Goal: Task Accomplishment & Management: Manage account settings

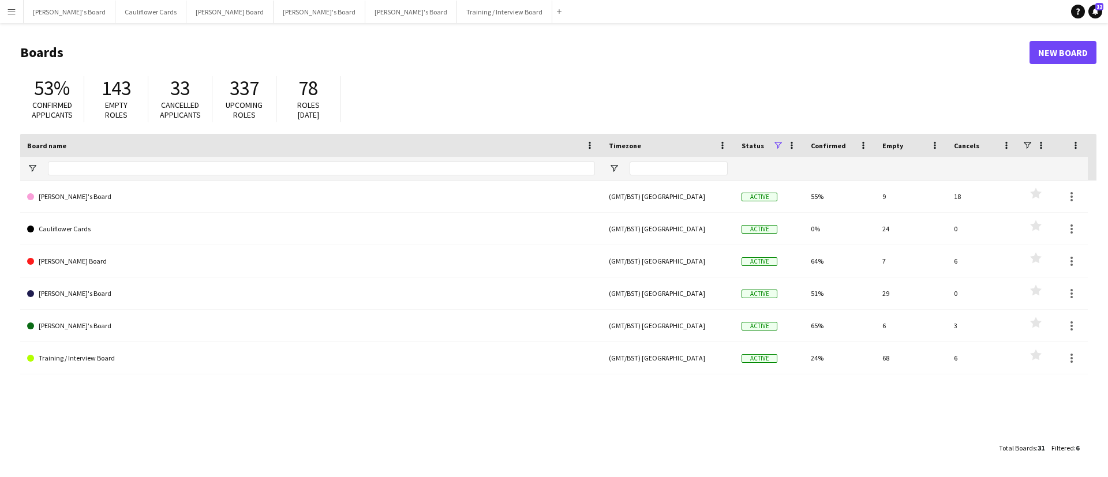
click at [13, 18] on button "Menu" at bounding box center [11, 11] width 23 height 23
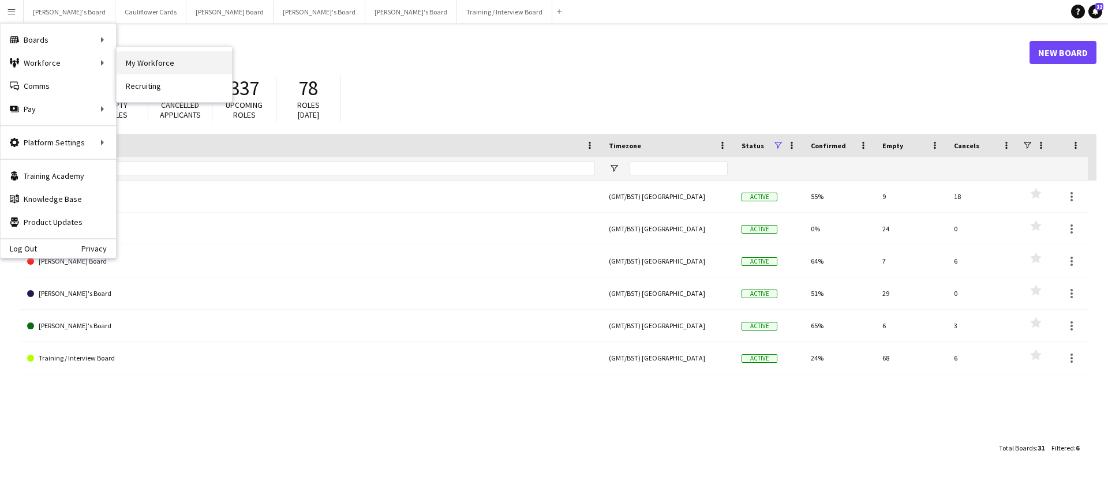
click at [156, 65] on link "My Workforce" at bounding box center [174, 62] width 115 height 23
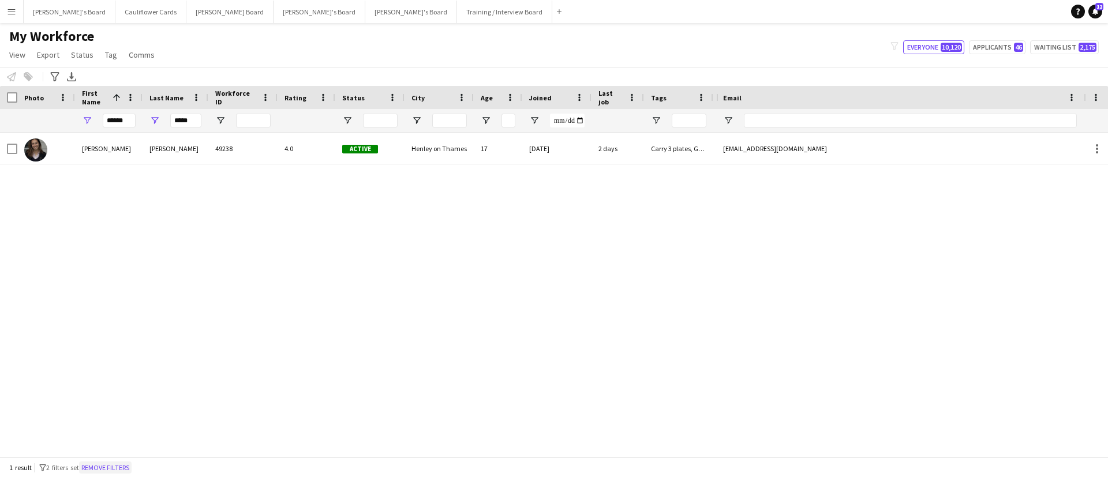
click at [109, 463] on button "Remove filters" at bounding box center [105, 468] width 53 height 13
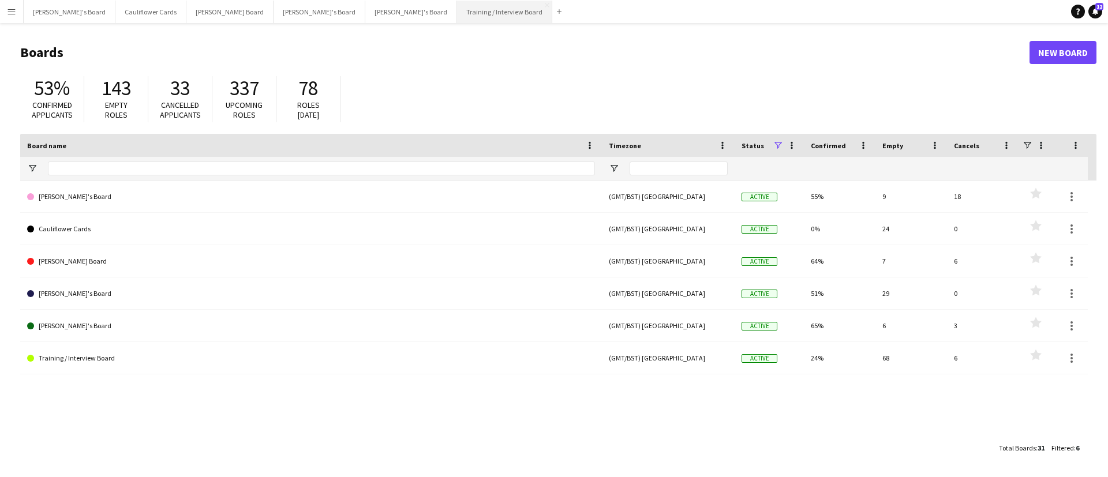
click at [457, 19] on button "Training / Interview Board Close" at bounding box center [504, 12] width 95 height 23
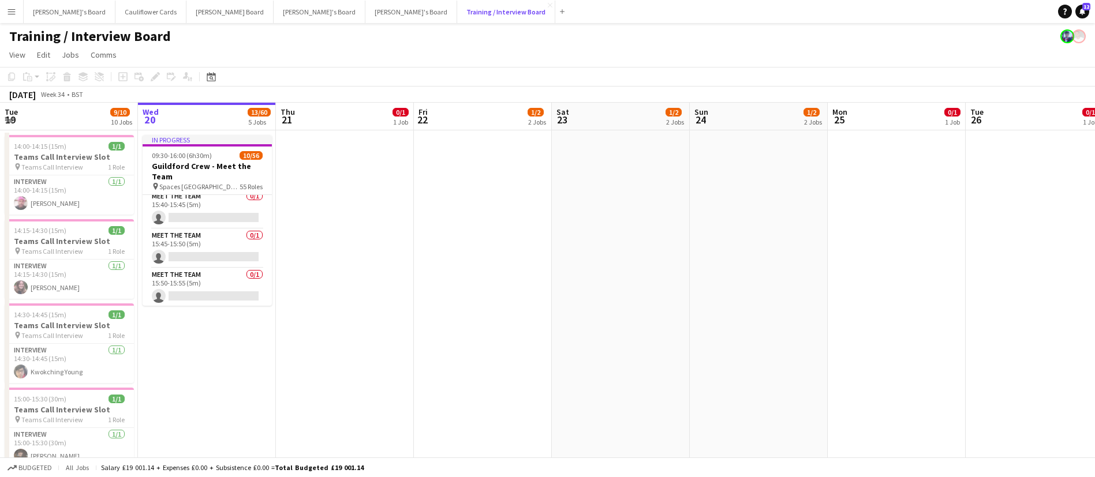
scroll to position [2064, 0]
click at [199, 295] on app-card-role "Meet The Team [DATE] 15:55-16:00 (5m) [PERSON_NAME]" at bounding box center [207, 289] width 129 height 39
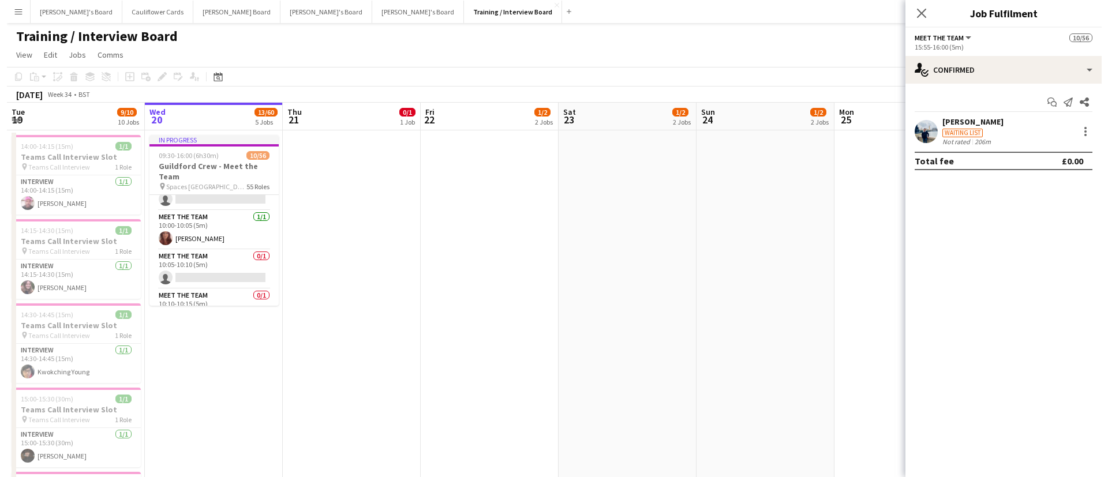
scroll to position [0, 0]
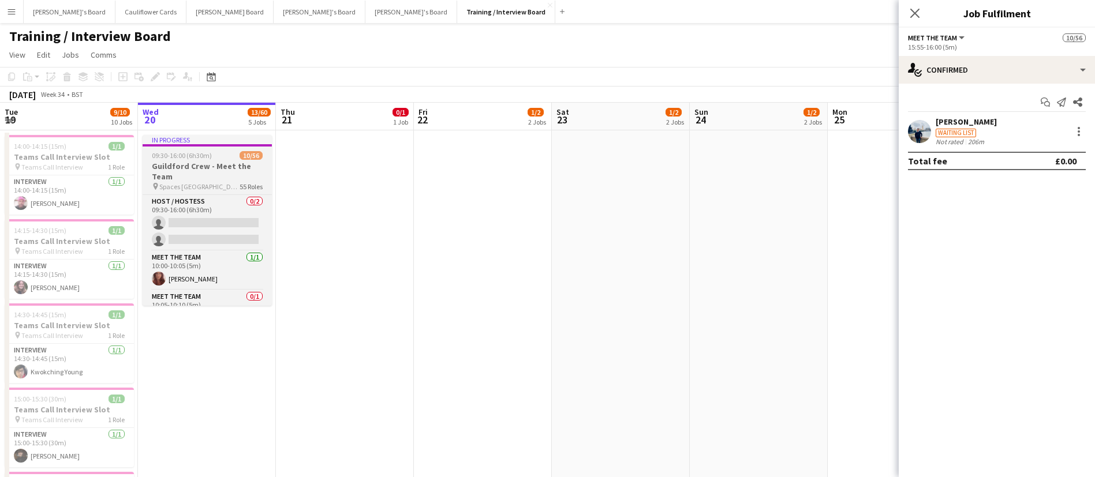
click at [209, 183] on span "Spaces [GEOGRAPHIC_DATA]" at bounding box center [199, 186] width 80 height 9
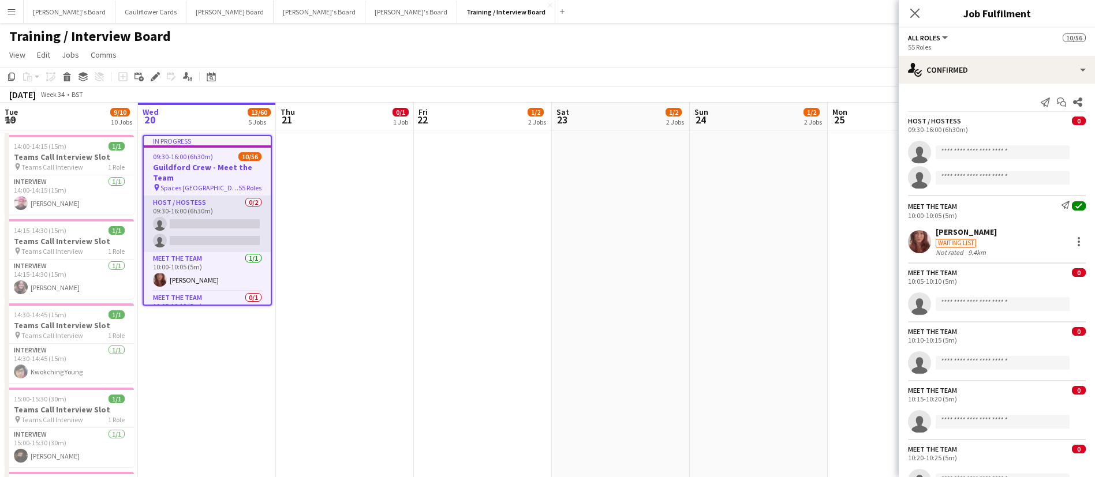
click at [205, 214] on app-card-role "Host / Hostess 0/2 09:30-16:00 (6h30m) single-neutral-actions single-neutral-ac…" at bounding box center [207, 224] width 127 height 56
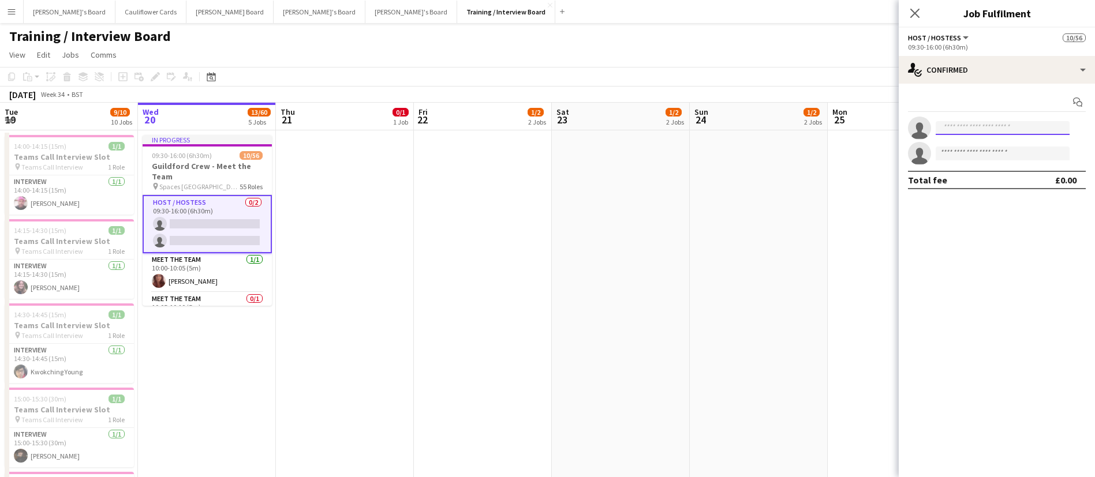
click at [1002, 124] on input at bounding box center [1002, 128] width 134 height 14
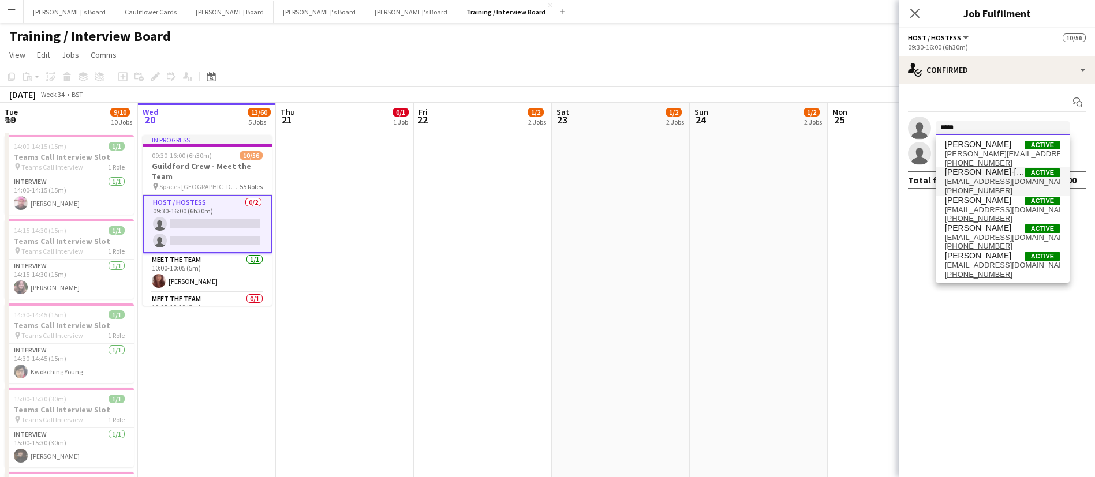
type input "*****"
click at [970, 171] on span "[PERSON_NAME]-[PERSON_NAME]" at bounding box center [985, 172] width 80 height 10
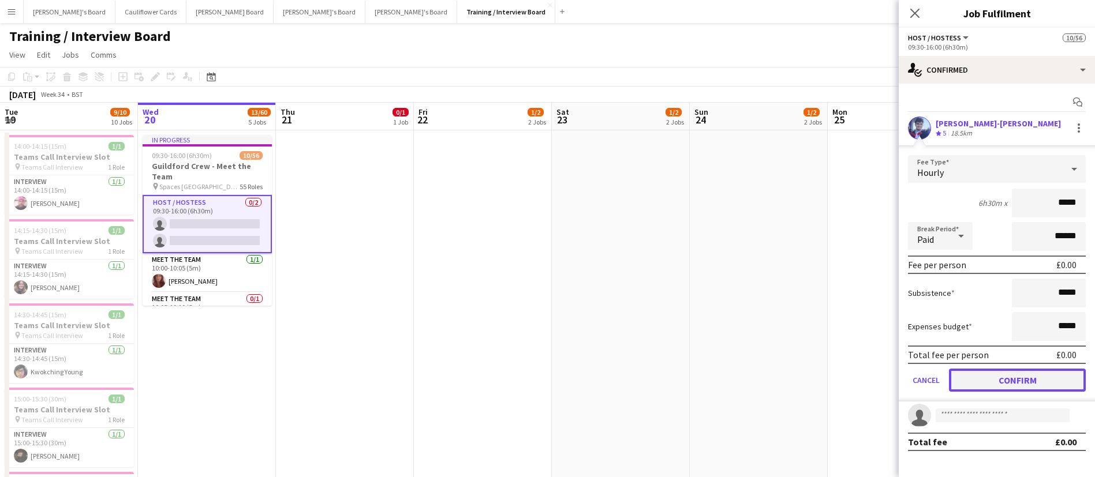
click at [987, 384] on button "Confirm" at bounding box center [1017, 380] width 137 height 23
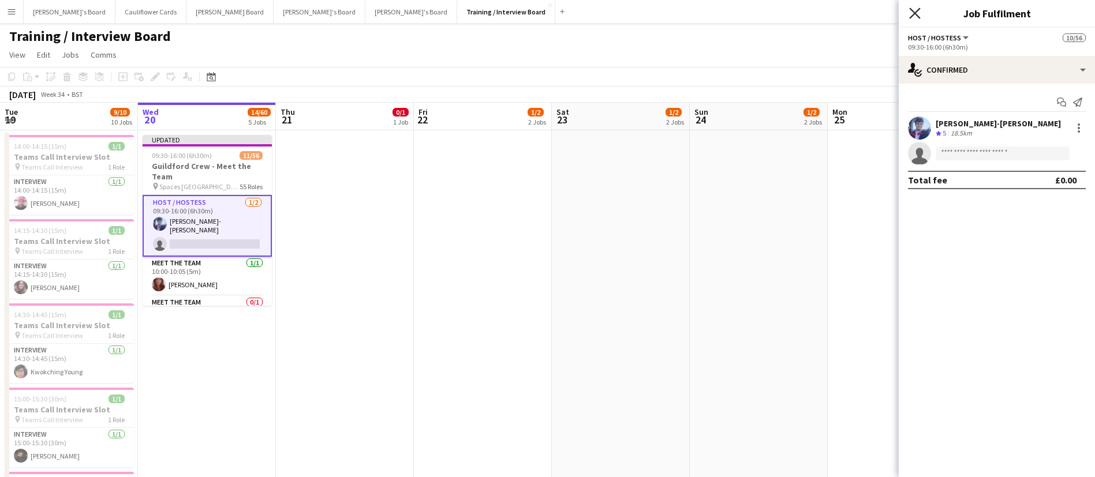
click at [917, 11] on icon at bounding box center [914, 13] width 11 height 11
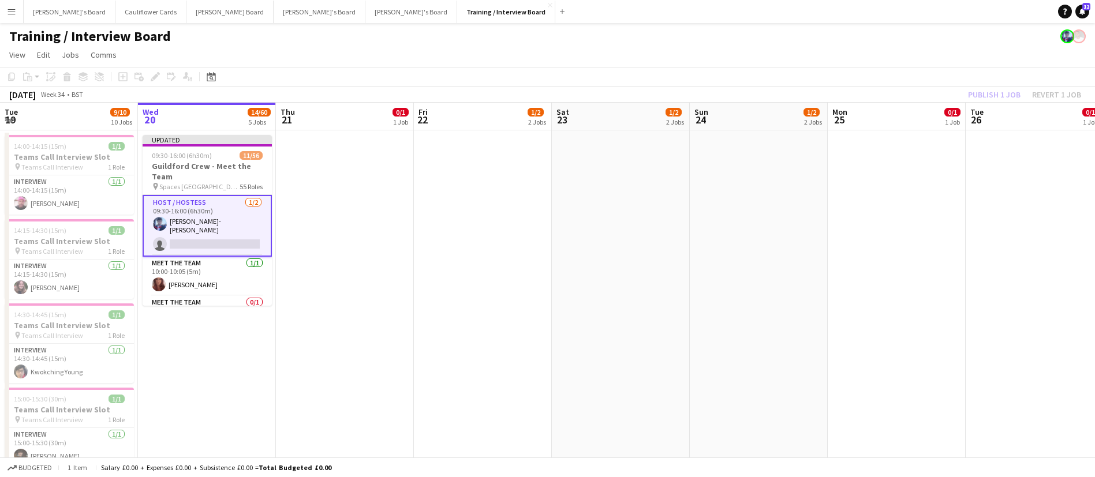
click at [231, 348] on app-date-cell "Updated 09:30-16:00 (6h30m) 11/56 Guildford Crew - Meet the Team pin Spaces Gui…" at bounding box center [207, 380] width 138 height 501
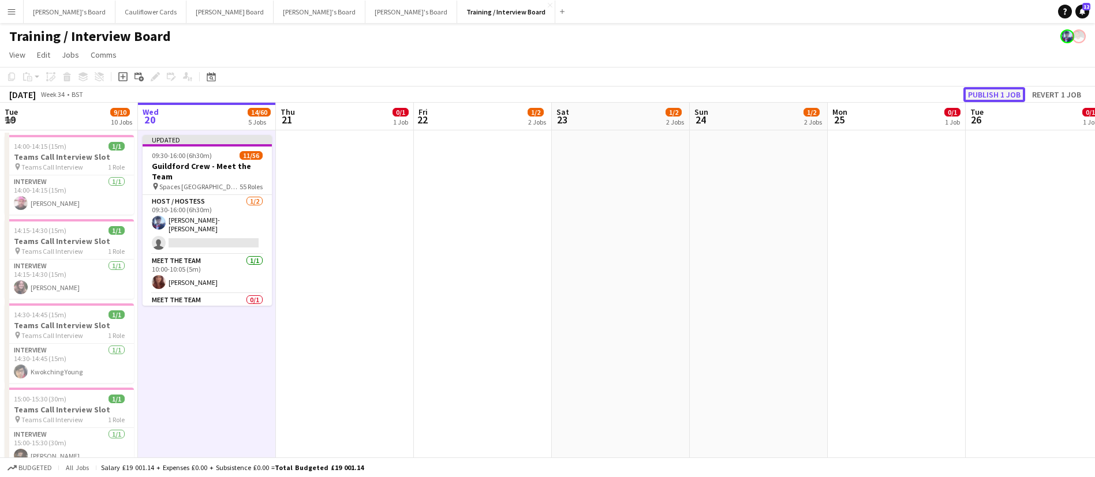
click at [998, 89] on button "Publish 1 job" at bounding box center [994, 94] width 62 height 15
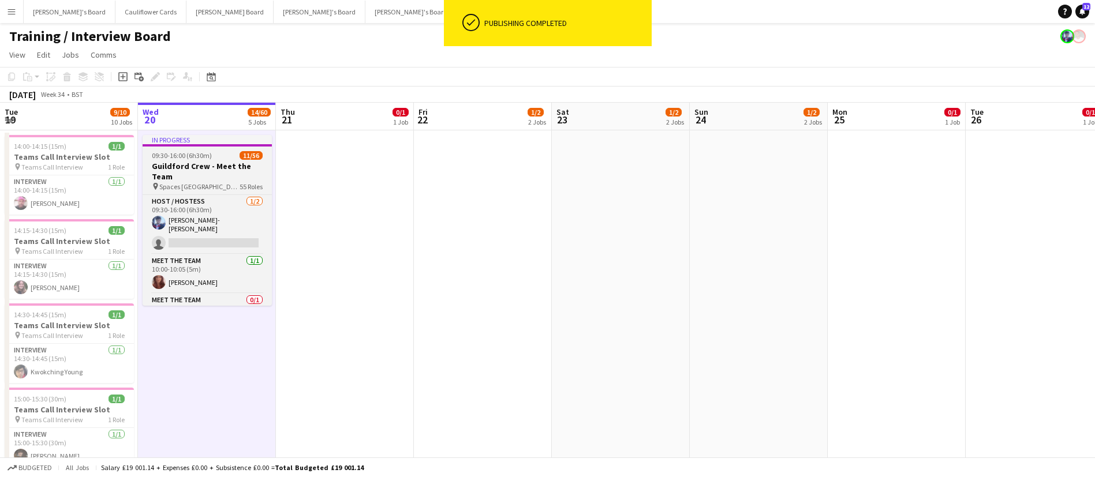
click at [215, 173] on h3 "Guildford Crew - Meet the Team" at bounding box center [207, 171] width 129 height 21
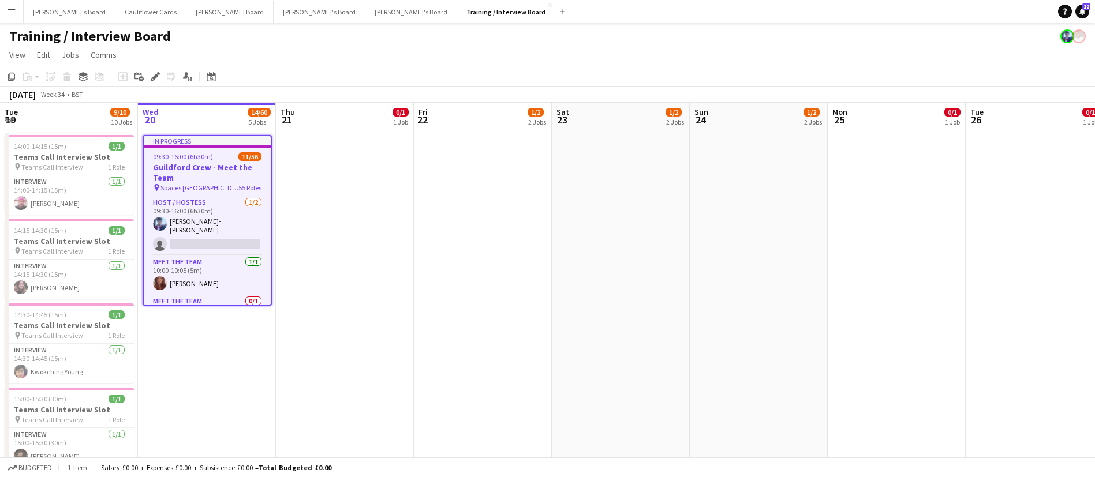
click at [215, 173] on h3 "Guildford Crew - Meet the Team" at bounding box center [207, 172] width 127 height 21
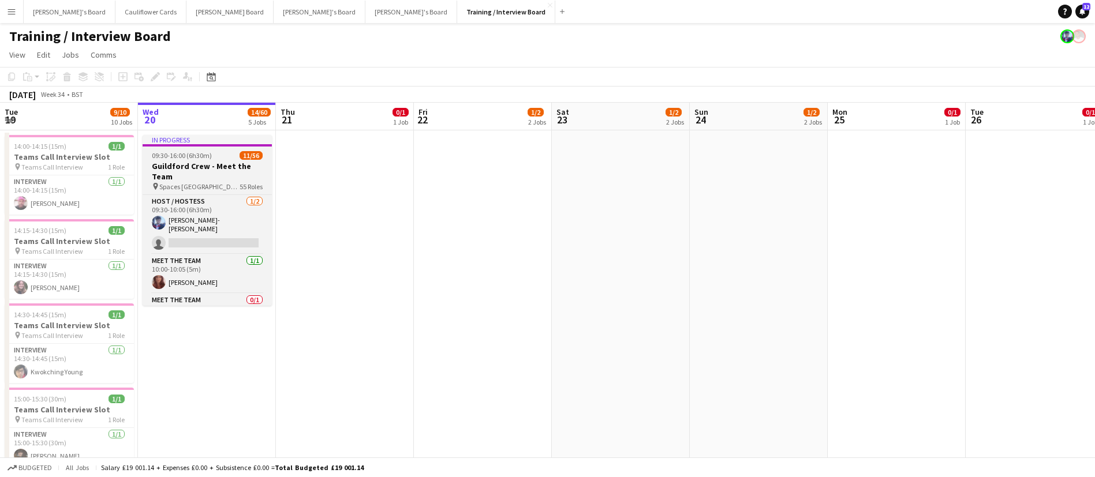
click at [215, 173] on h3 "Guildford Crew - Meet the Team" at bounding box center [207, 171] width 129 height 21
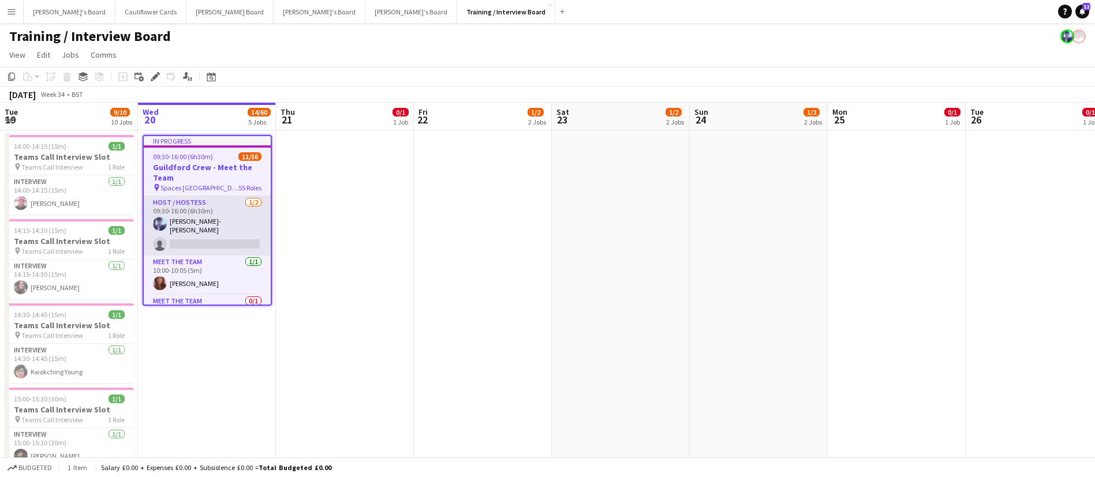
click at [195, 242] on app-card-role "Host / Hostess 1/2 09:30-16:00 (6h30m) Jamie Anderson-Edward single-neutral-act…" at bounding box center [207, 225] width 127 height 59
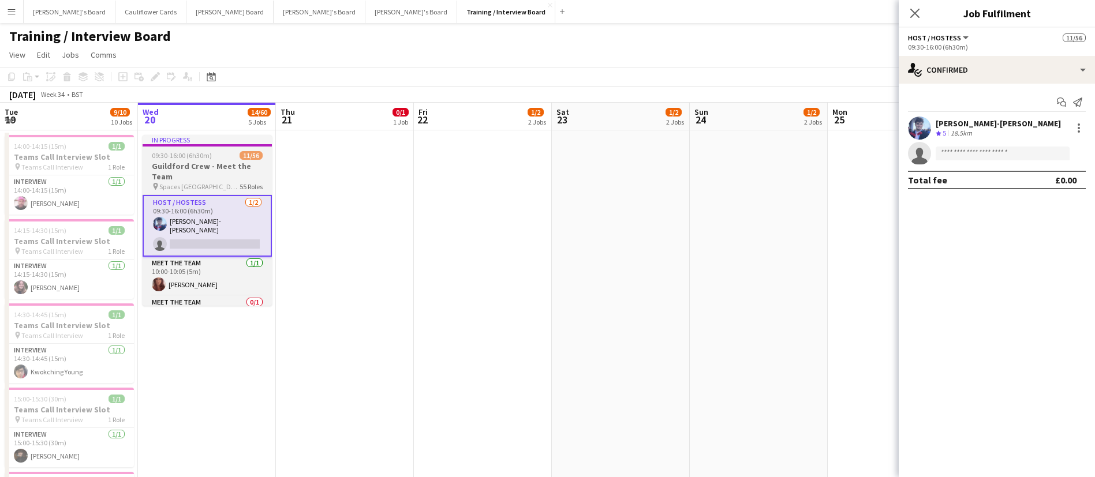
click at [192, 165] on h3 "Guildford Crew - Meet the Team" at bounding box center [207, 171] width 129 height 21
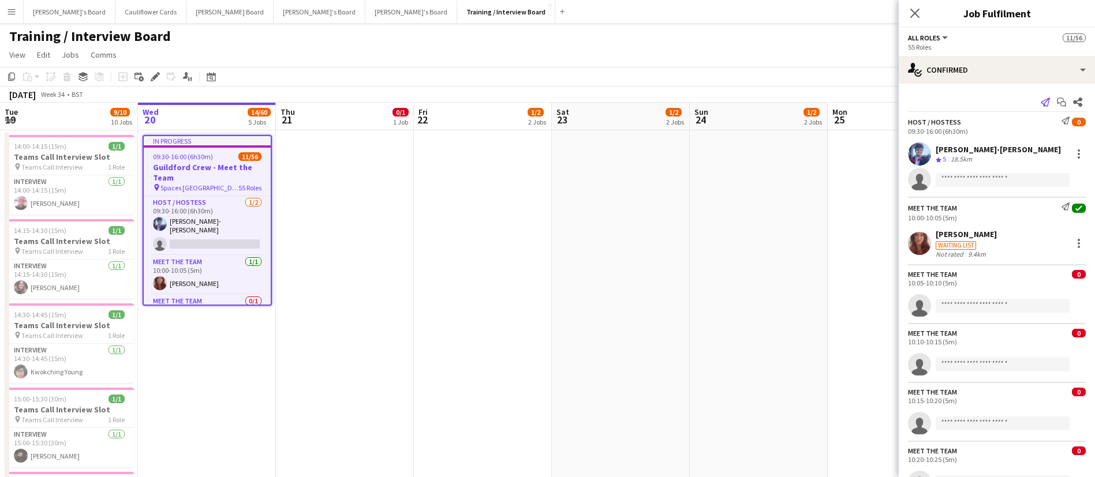
click at [1040, 104] on icon "Send notification" at bounding box center [1044, 102] width 9 height 9
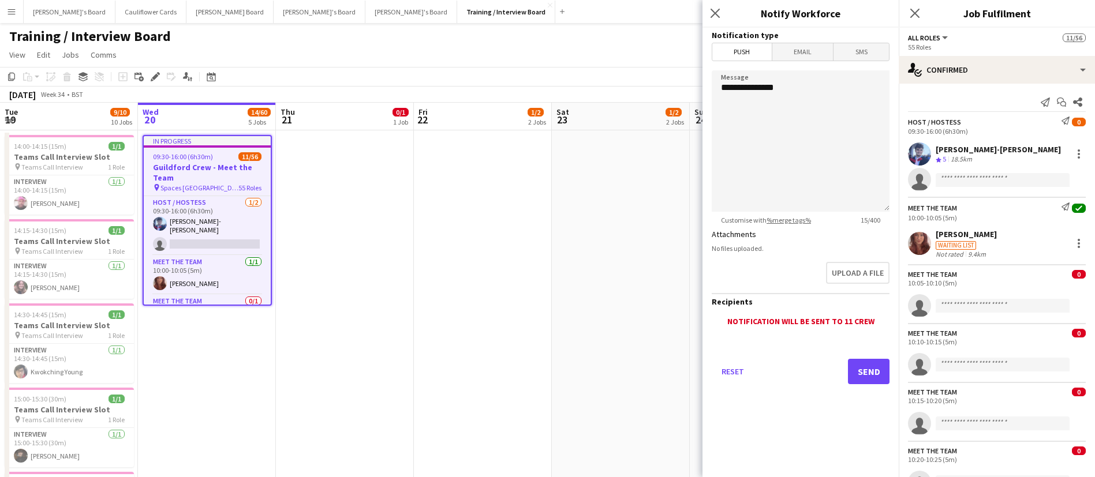
click at [844, 50] on span "SMS" at bounding box center [860, 51] width 55 height 17
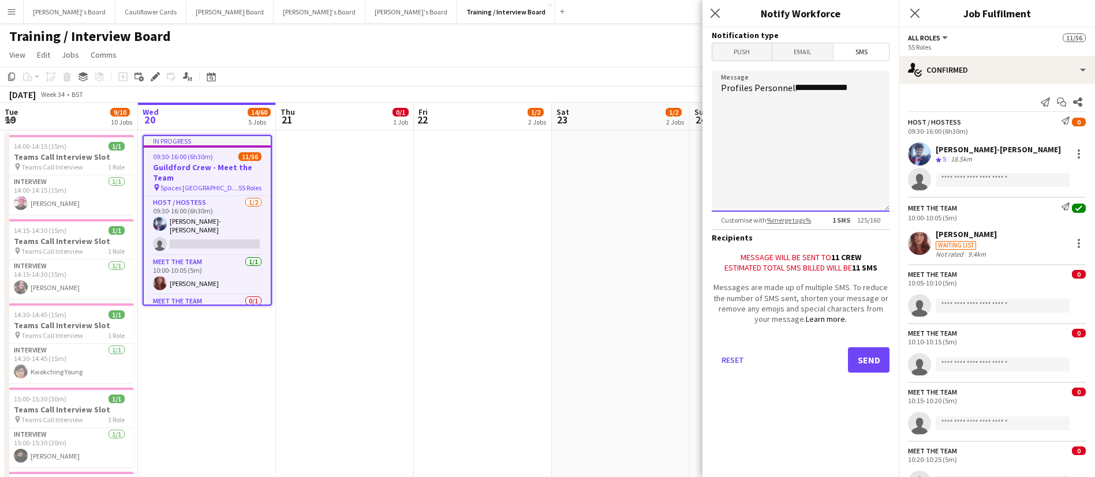
click at [870, 89] on textarea "**********" at bounding box center [800, 140] width 178 height 141
click at [841, 143] on textarea "**********" at bounding box center [800, 140] width 178 height 141
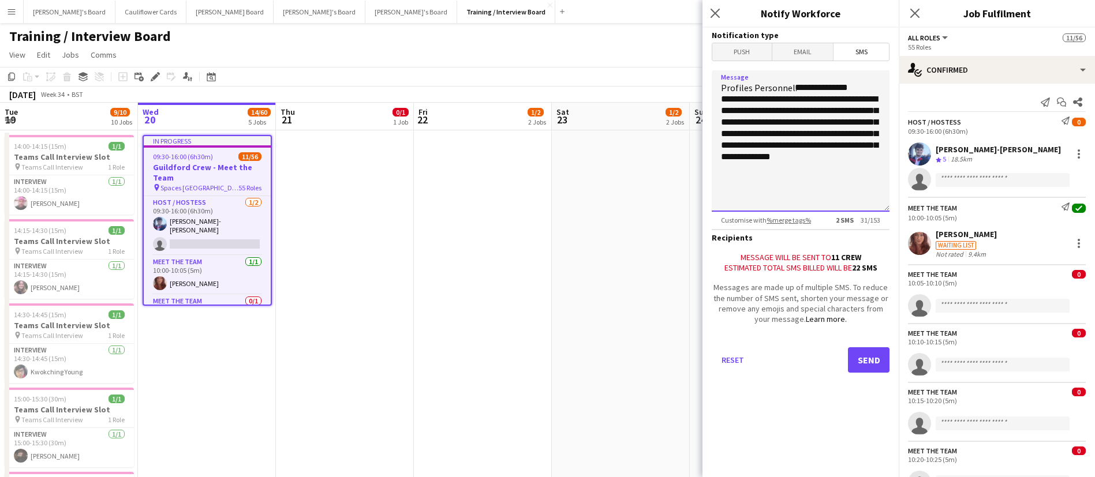
type textarea "**********"
click at [873, 352] on button "Send" at bounding box center [869, 359] width 42 height 25
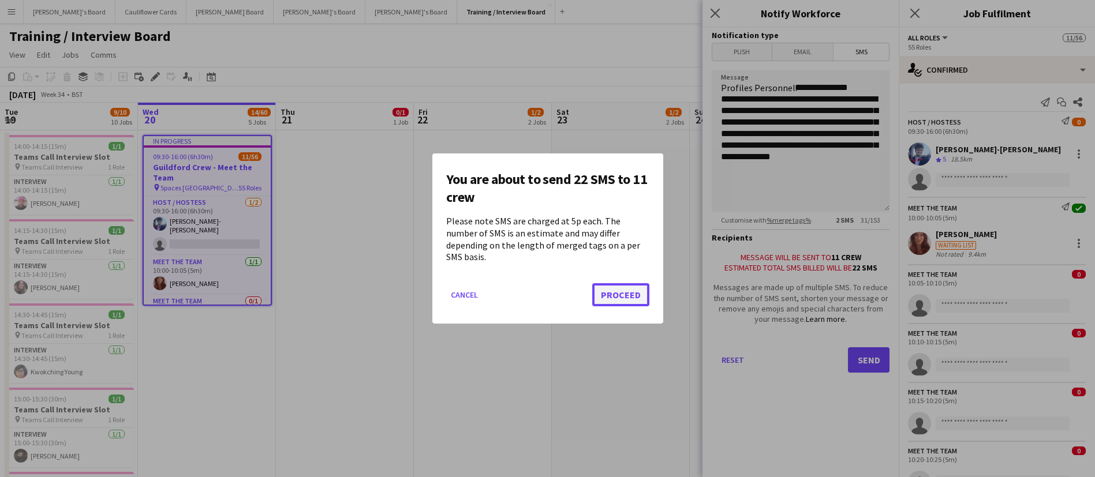
click at [609, 289] on button "Proceed" at bounding box center [620, 294] width 57 height 23
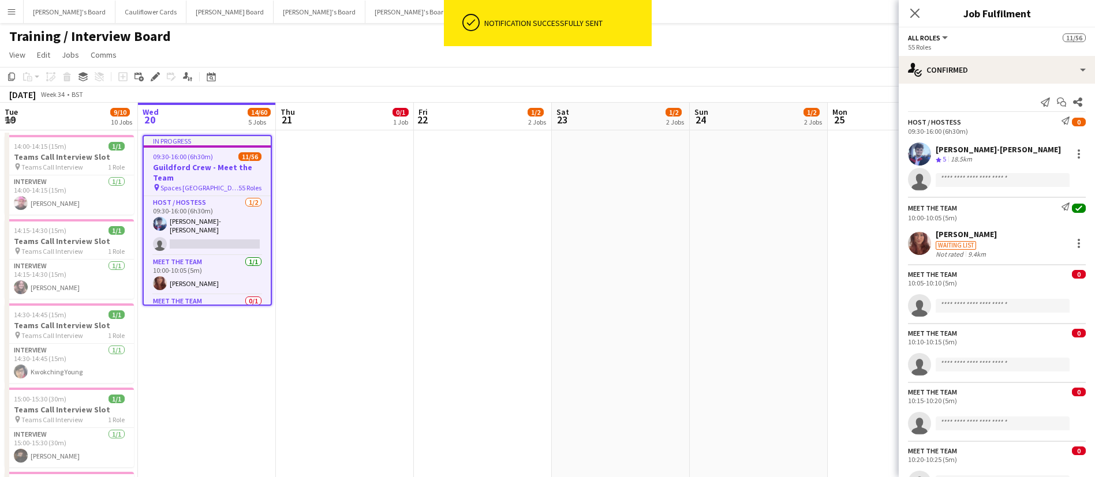
click at [180, 360] on app-date-cell "In progress 09:30-16:00 (6h30m) 11/56 Guildford Crew - Meet the Team pin Spaces…" at bounding box center [207, 380] width 138 height 501
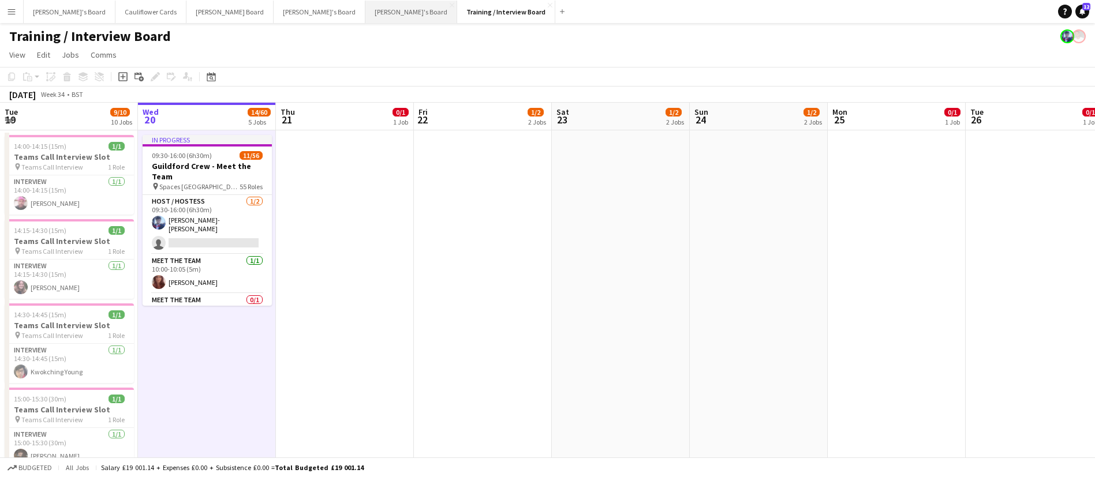
click at [365, 6] on button "Thomasina's Board Close" at bounding box center [411, 12] width 92 height 23
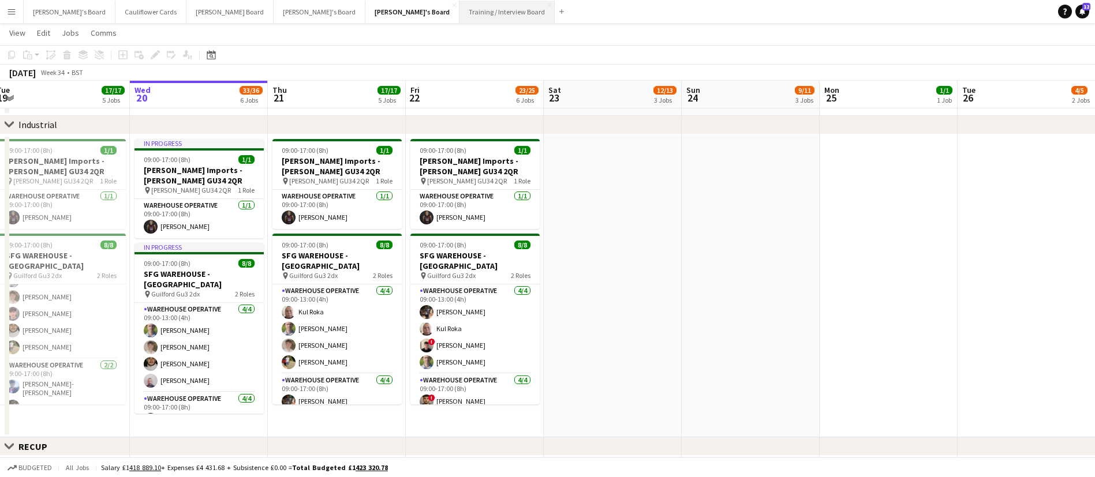
click at [459, 10] on button "Training / Interview Board Close" at bounding box center [506, 12] width 95 height 23
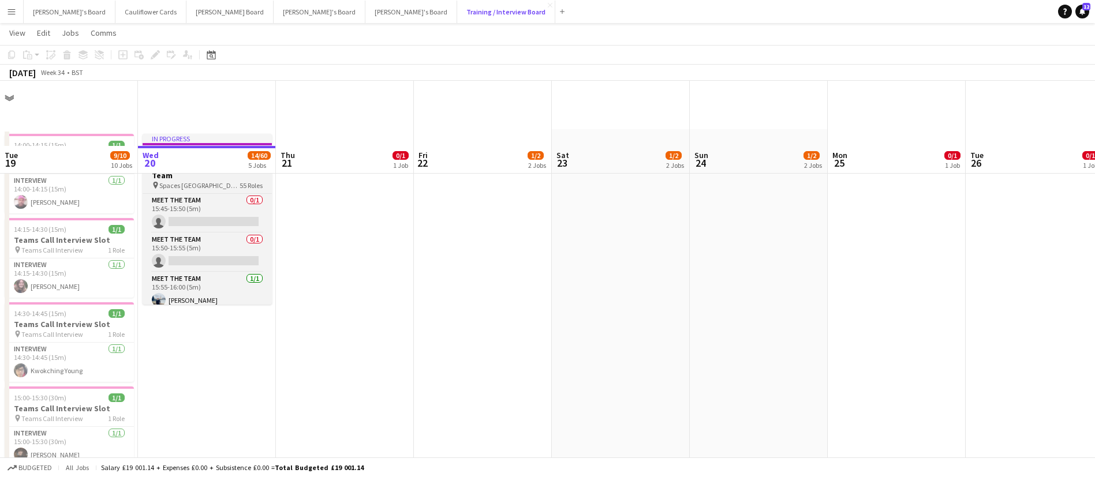
scroll to position [66, 0]
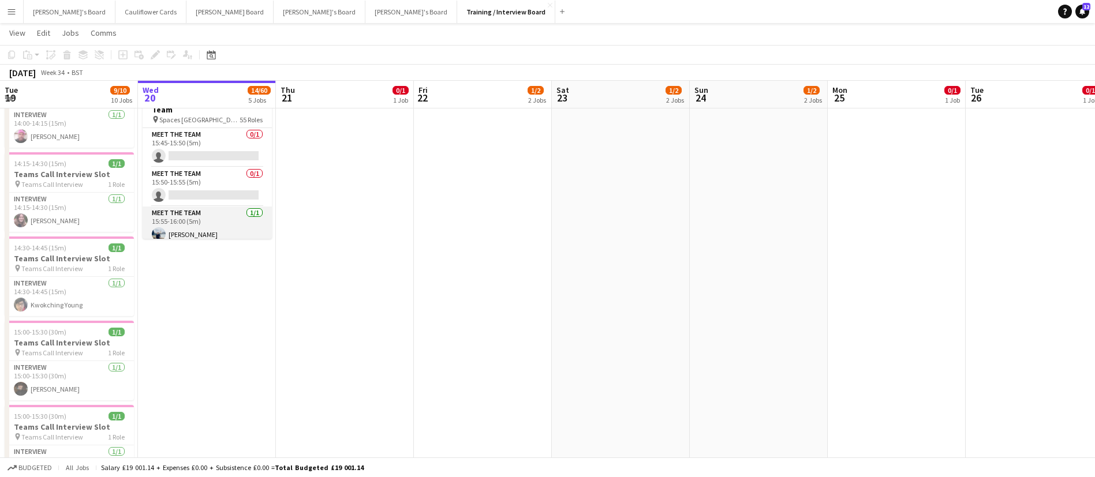
click at [216, 231] on app-card-role "Meet The Team 1/1 15:55-16:00 (5m) Utsav Sonkar" at bounding box center [207, 226] width 129 height 39
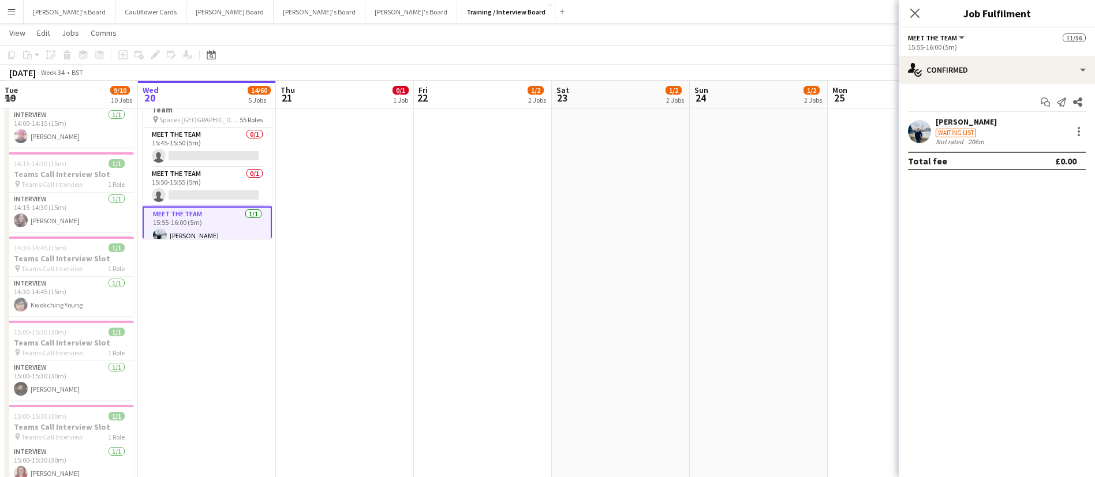
click at [922, 125] on app-user-avatar at bounding box center [919, 131] width 23 height 23
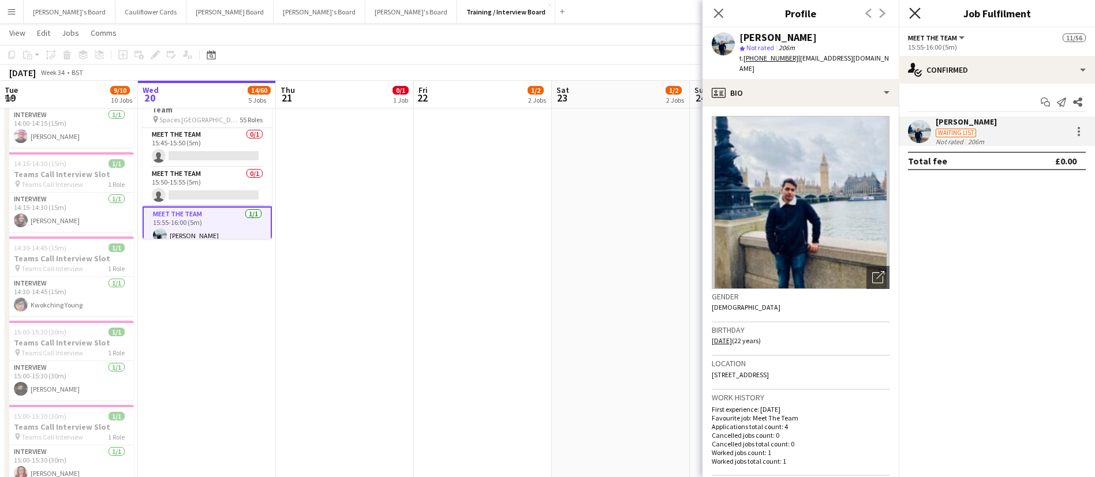
click at [914, 13] on icon at bounding box center [914, 13] width 11 height 11
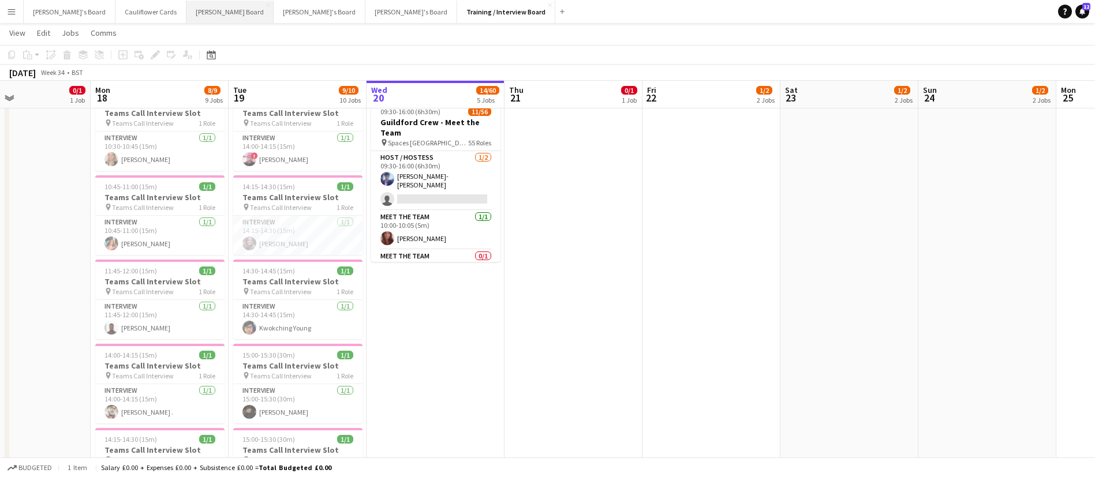
scroll to position [0, 304]
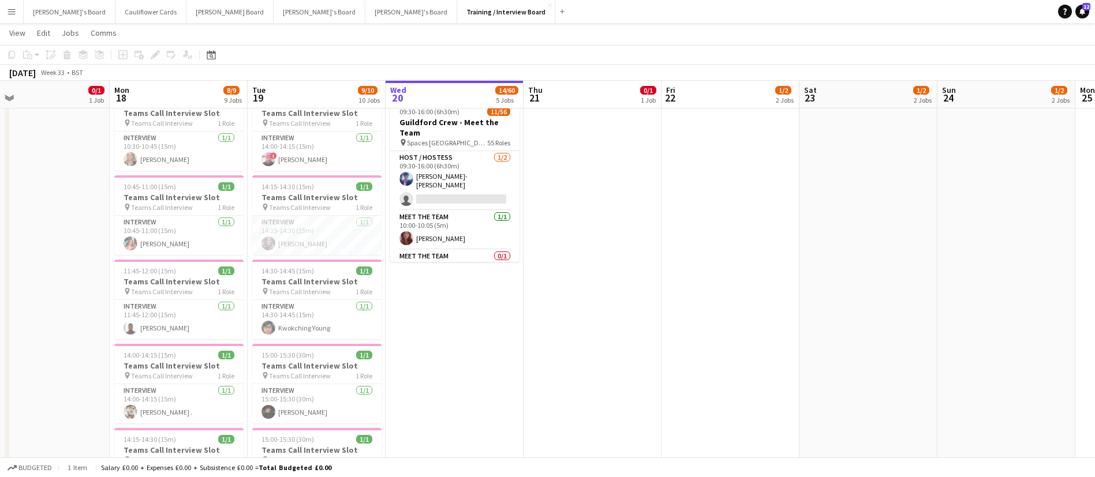
click at [597, 220] on app-date-cell at bounding box center [592, 337] width 138 height 501
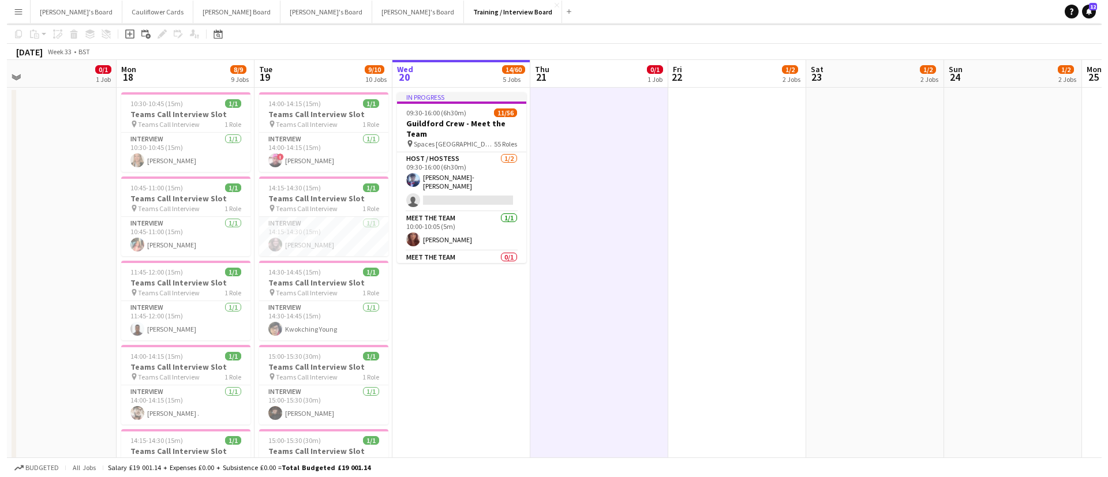
scroll to position [0, 0]
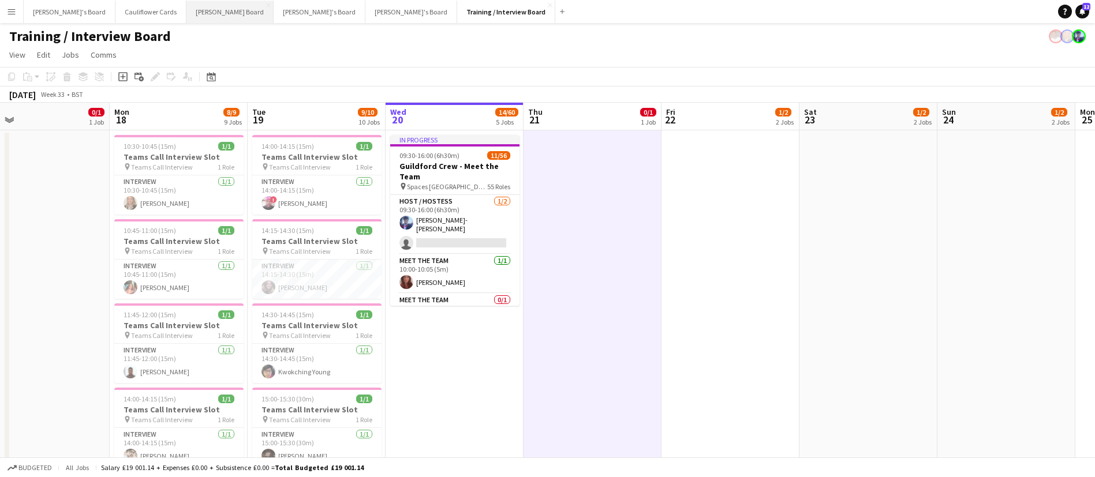
click at [186, 15] on button "Dean's Board Close" at bounding box center [229, 12] width 87 height 23
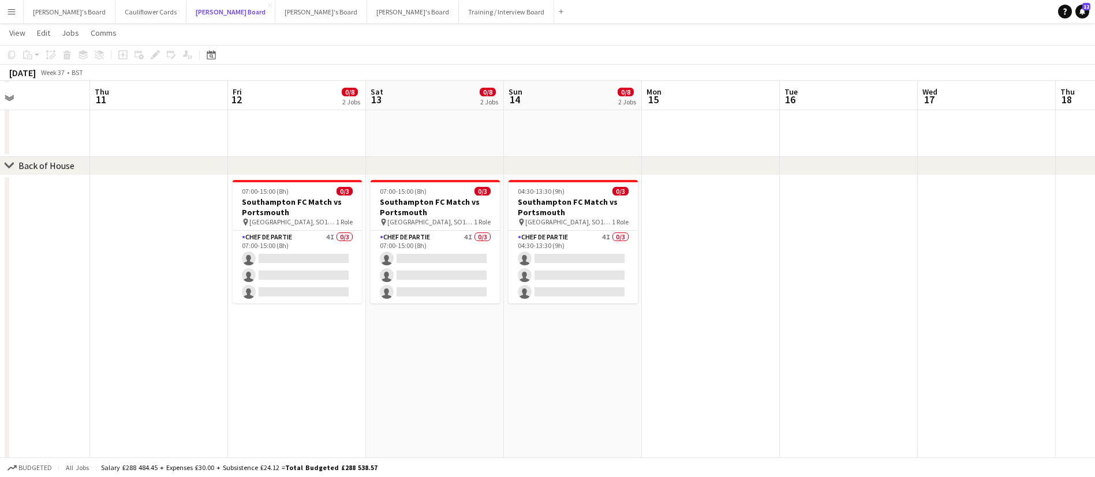
scroll to position [946, 0]
click at [459, 12] on button "Training / Interview Board Close" at bounding box center [506, 12] width 95 height 23
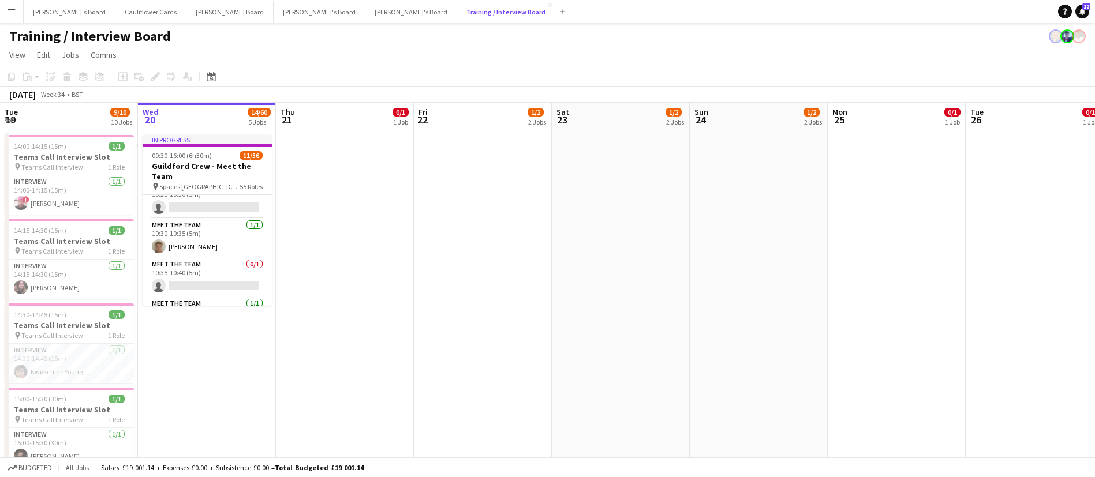
scroll to position [279, 0]
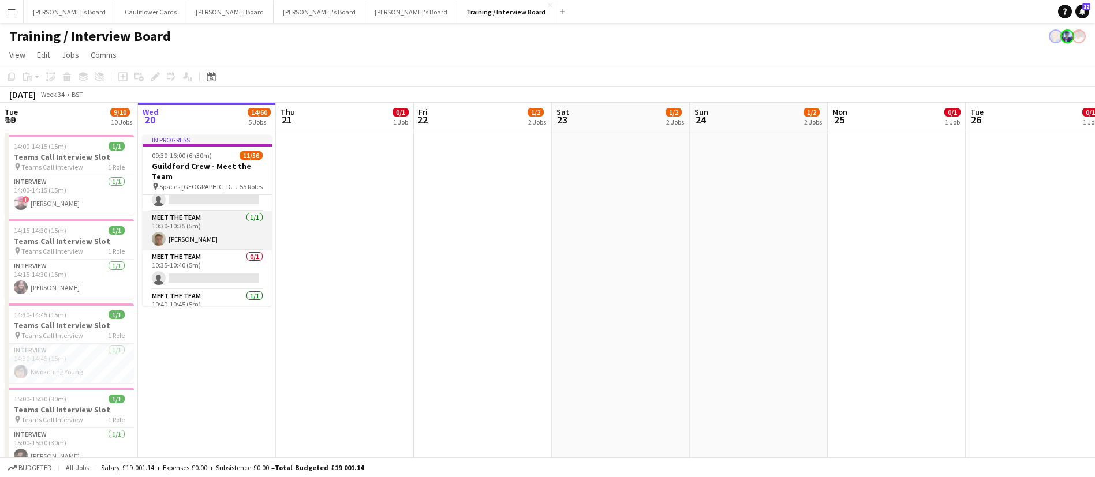
click at [197, 234] on app-card-role "Meet The Team 1/1 10:30-10:35 (5m) Ben Church" at bounding box center [207, 230] width 129 height 39
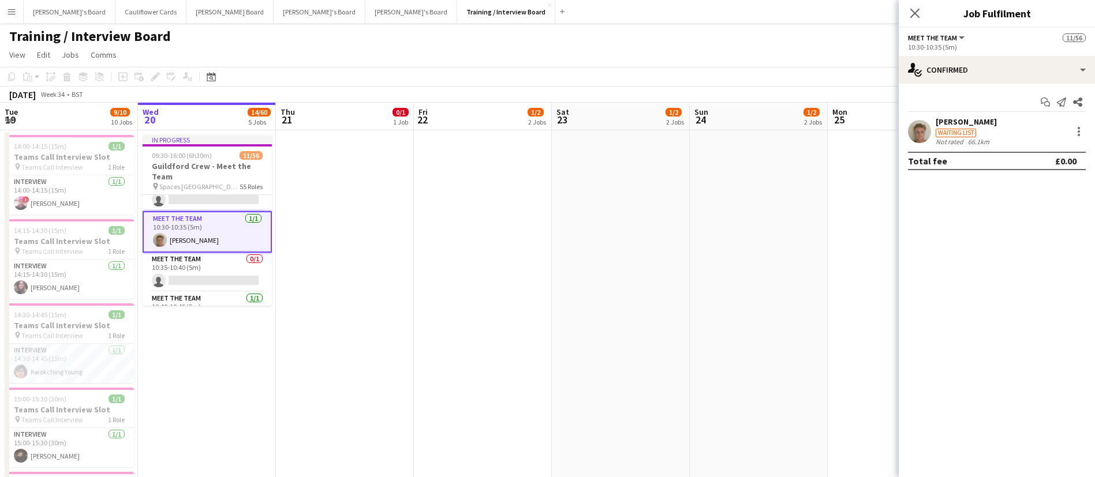
click at [908, 137] on div at bounding box center [919, 131] width 23 height 23
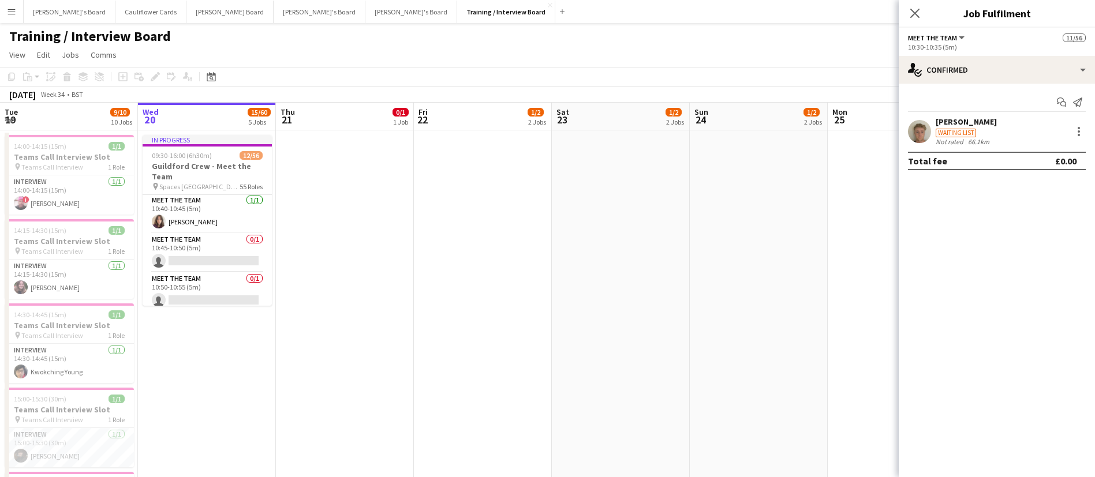
scroll to position [376, 0]
click at [208, 221] on app-card-role "Meet The Team 1/1 10:40-10:45 (5m) Bella Wilkinson" at bounding box center [207, 214] width 129 height 39
click at [919, 129] on app-user-avatar at bounding box center [919, 131] width 23 height 23
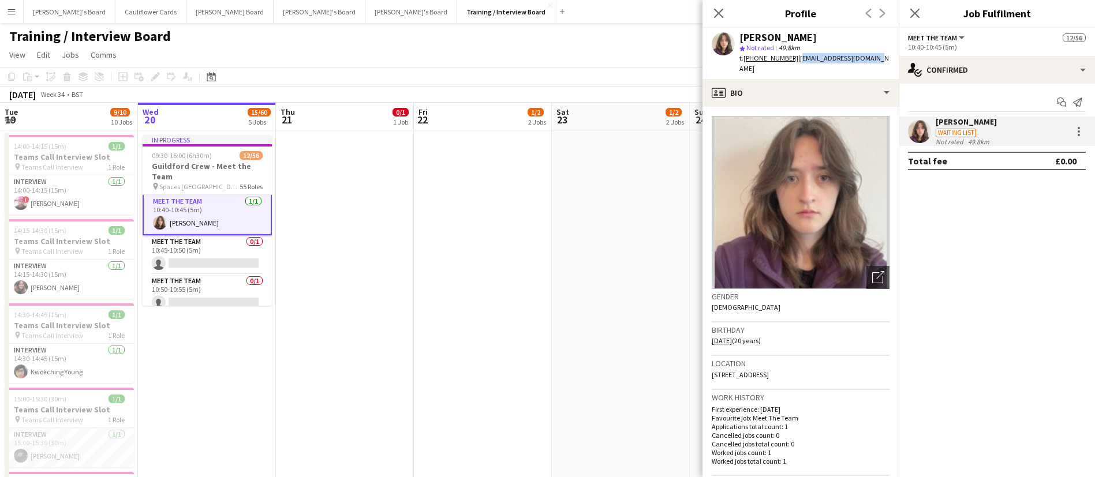
drag, startPoint x: 874, startPoint y: 58, endPoint x: 800, endPoint y: 59, distance: 74.4
click at [800, 59] on div "Bella Wilkinson star Not rated 49.8km t. +4407401576804 | wilkinsonbb7@gmail.com" at bounding box center [800, 53] width 196 height 51
copy span "wilkinsonbb7@gmail.com"
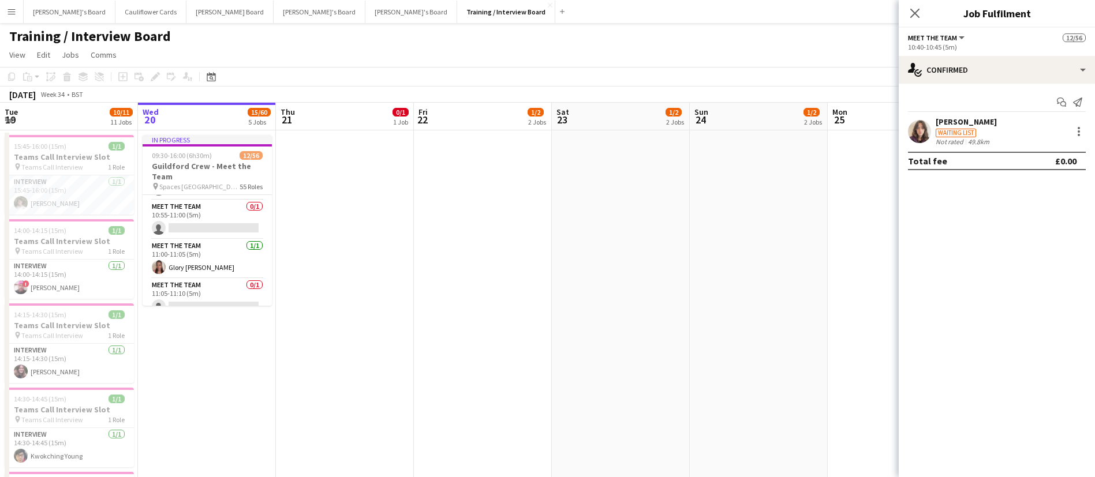
scroll to position [529, 0]
click at [205, 229] on app-card-role "Meet The Team 1/1 11:00-11:05 (5m) Glory Egharevba" at bounding box center [207, 218] width 129 height 39
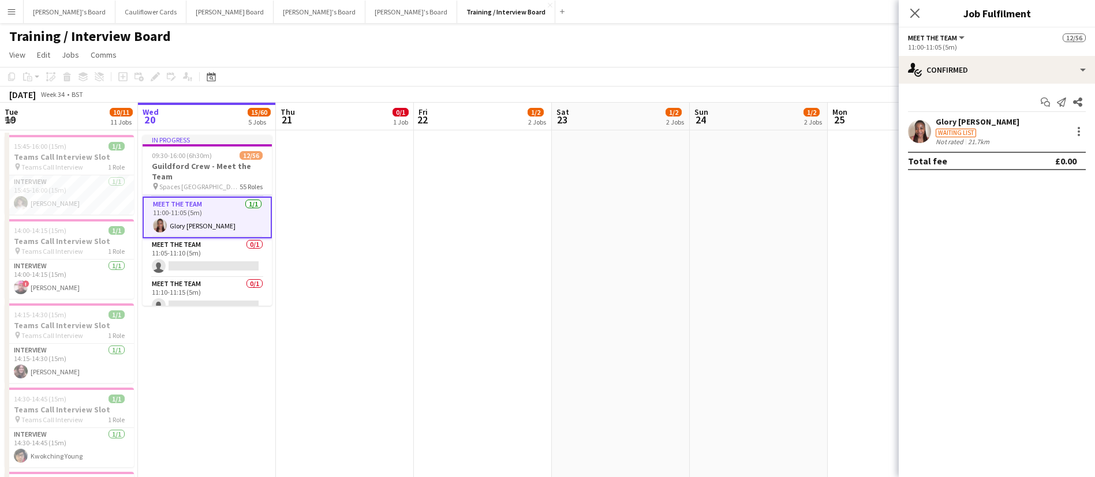
scroll to position [526, 0]
click at [916, 130] on app-user-avatar at bounding box center [919, 131] width 23 height 23
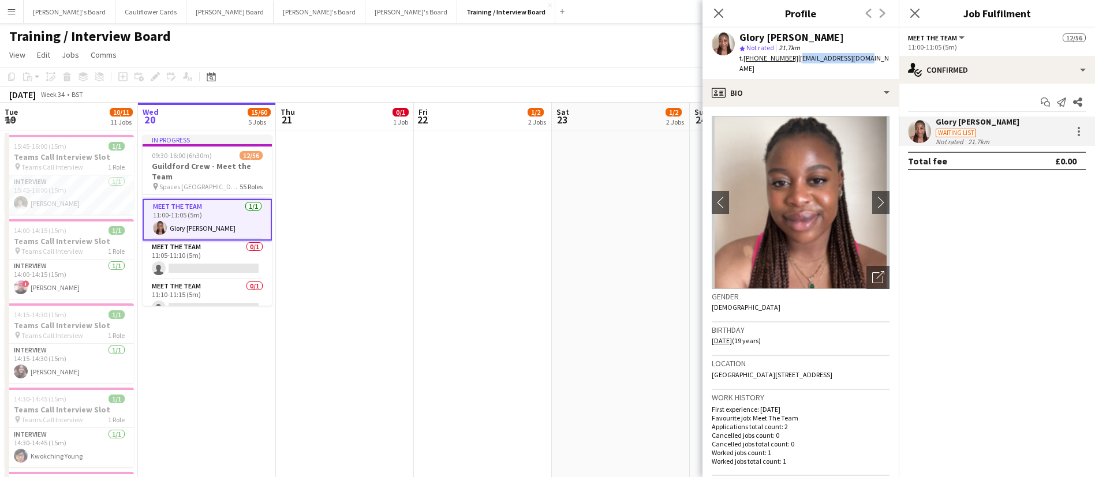
drag, startPoint x: 867, startPoint y: 57, endPoint x: 797, endPoint y: 65, distance: 70.9
click at [797, 65] on div "Glory Egharevba star Not rated 21.7km t. +4407597611822 | gloryegha@gmail.com" at bounding box center [800, 53] width 196 height 51
copy span "gloryegha@gmail.com"
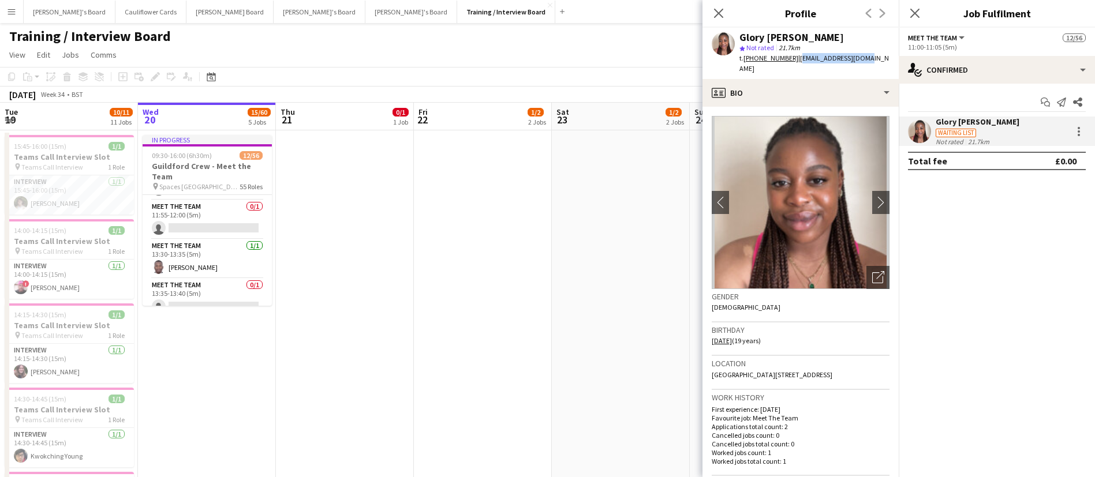
scroll to position [960, 0]
click at [915, 18] on icon "Close pop-in" at bounding box center [914, 13] width 11 height 11
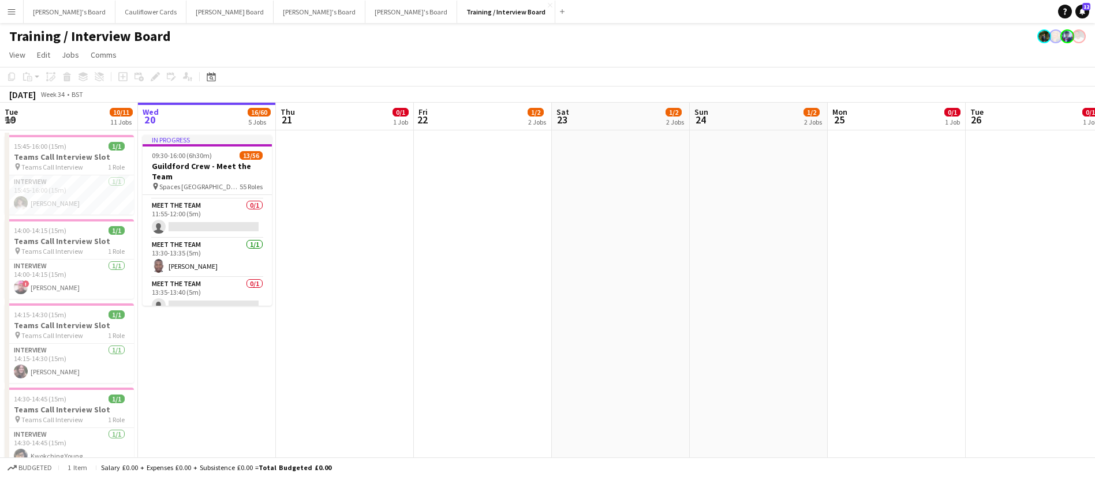
click at [11, 7] on app-icon "Menu" at bounding box center [11, 11] width 9 height 9
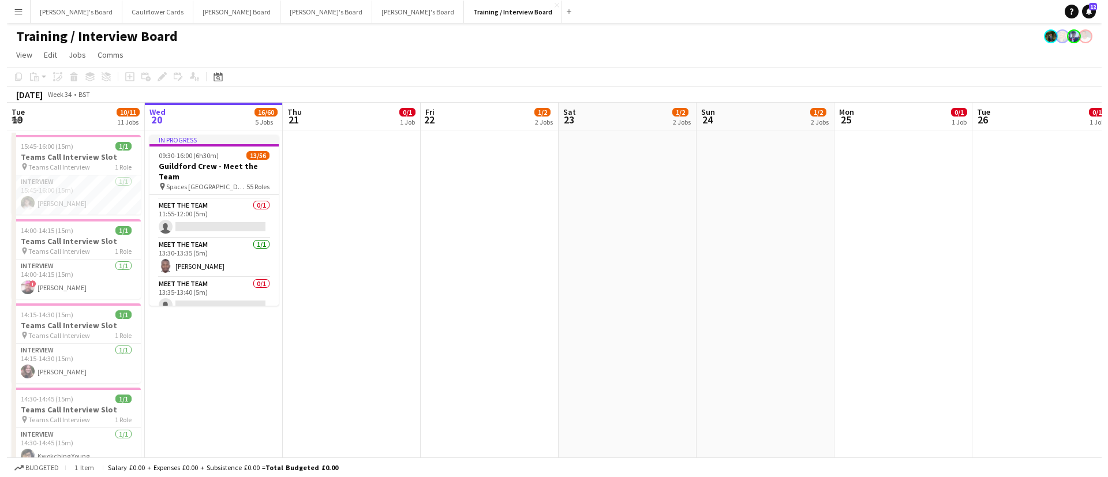
scroll to position [958, 0]
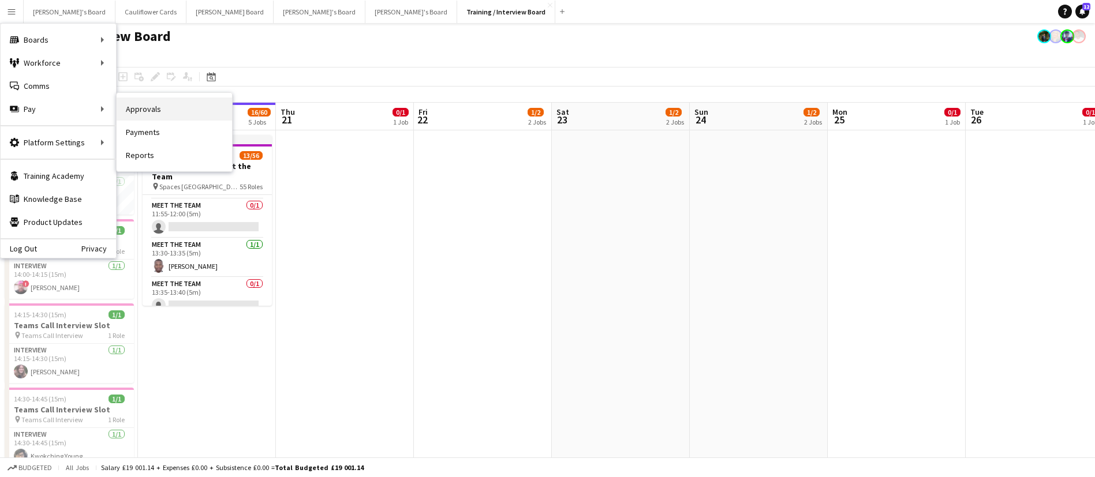
click at [137, 112] on link "Approvals" at bounding box center [174, 109] width 115 height 23
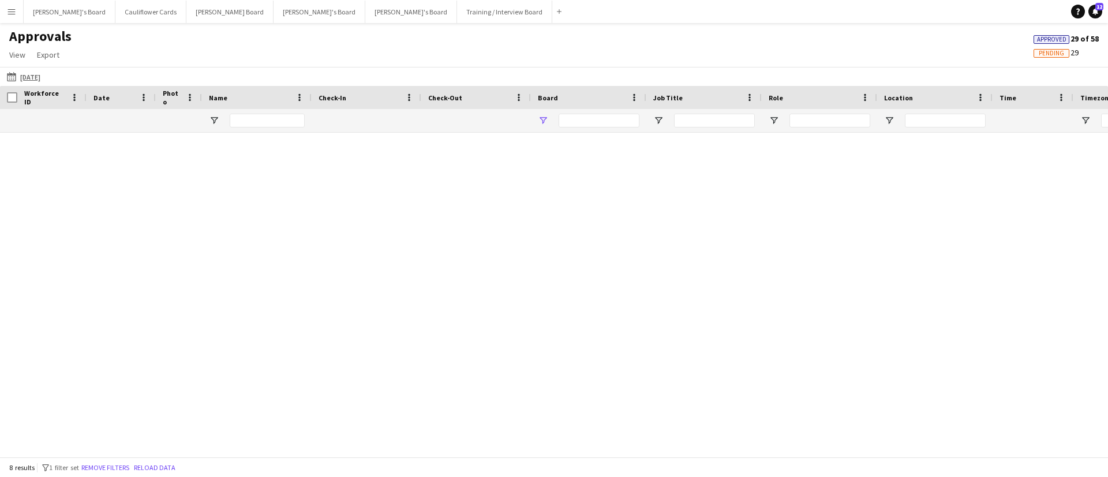
type input "**********"
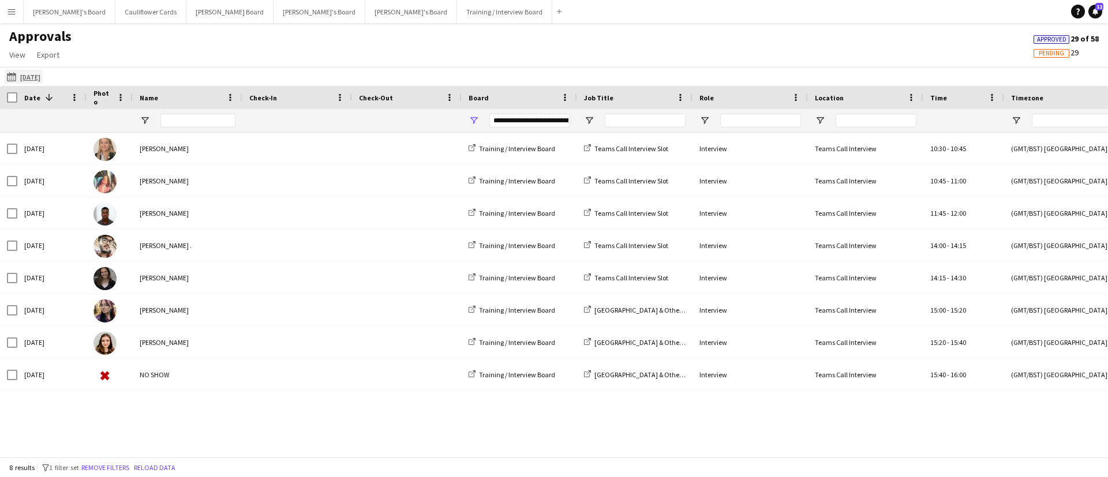
click at [13, 76] on app-icon "18-08-2025" at bounding box center [13, 76] width 13 height 9
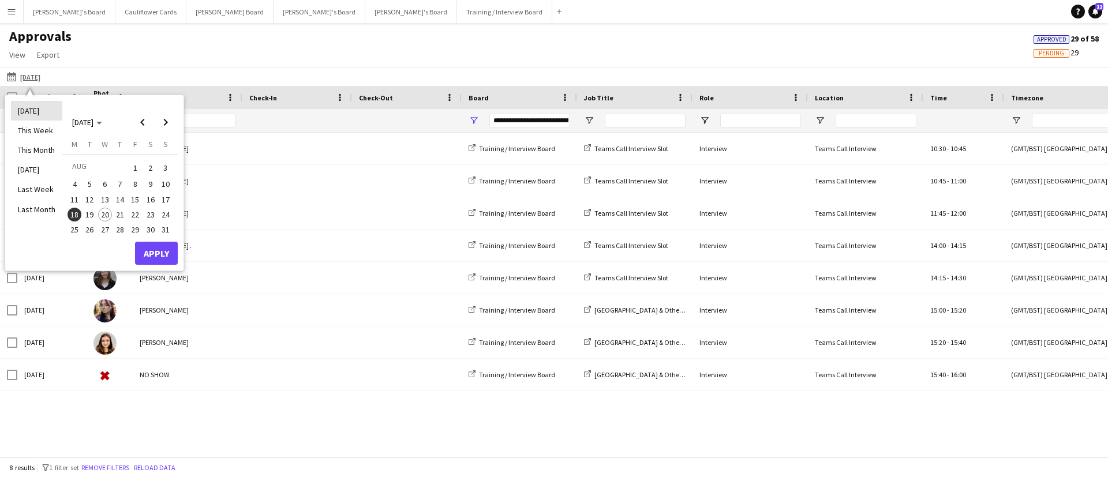
click at [38, 108] on li "Today" at bounding box center [36, 111] width 51 height 20
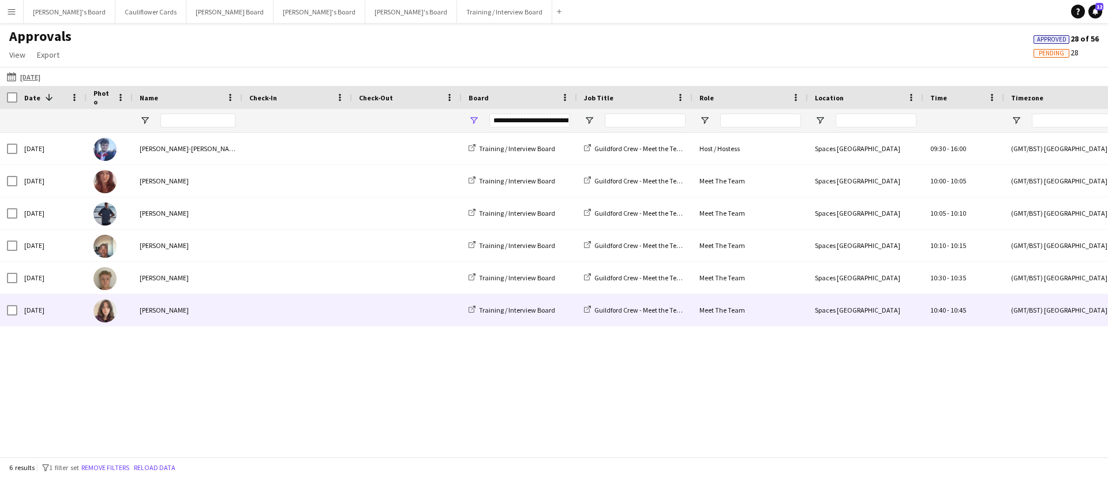
click at [218, 305] on div "Bella Wilkinson" at bounding box center [188, 310] width 110 height 32
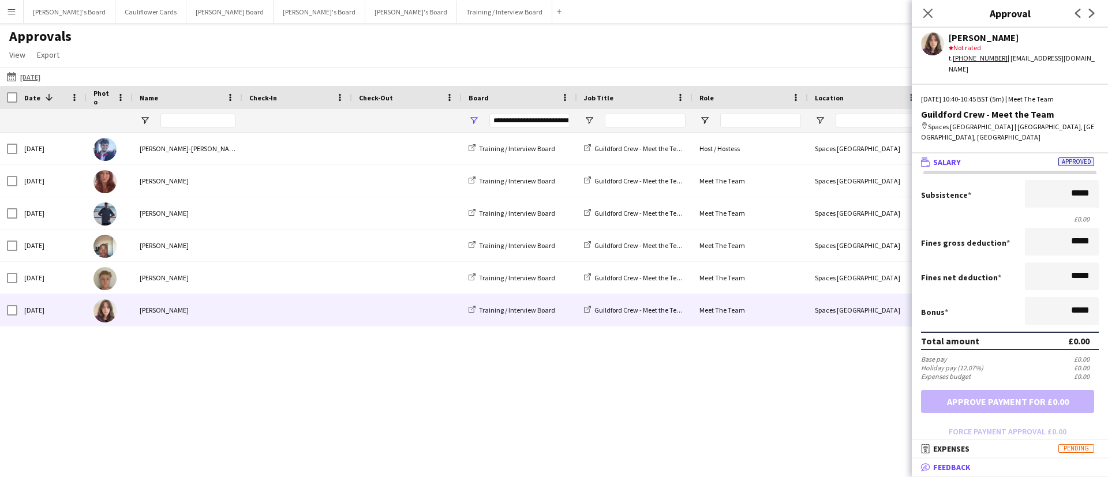
click at [961, 462] on span "Feedback" at bounding box center [952, 467] width 38 height 10
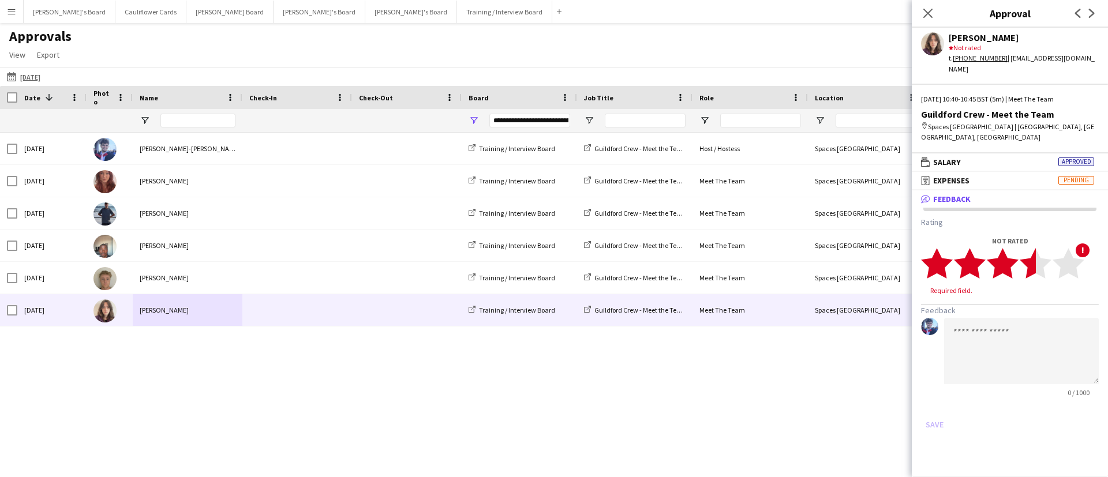
click at [1030, 257] on polygon at bounding box center [1036, 263] width 32 height 30
click at [1001, 336] on textarea at bounding box center [1021, 340] width 155 height 66
click at [1029, 248] on icon "star" at bounding box center [1036, 264] width 32 height 32
click at [1021, 248] on icon "star" at bounding box center [1036, 264] width 32 height 32
click at [1010, 248] on icon "star" at bounding box center [1003, 264] width 32 height 32
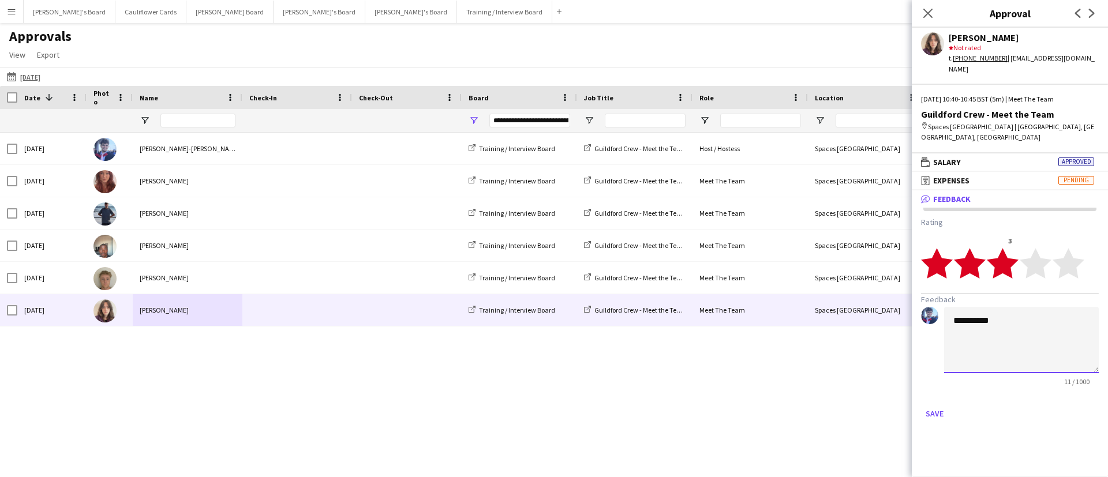
click at [974, 332] on textarea "*********" at bounding box center [1021, 340] width 155 height 66
paste textarea "**********"
type textarea "**********"
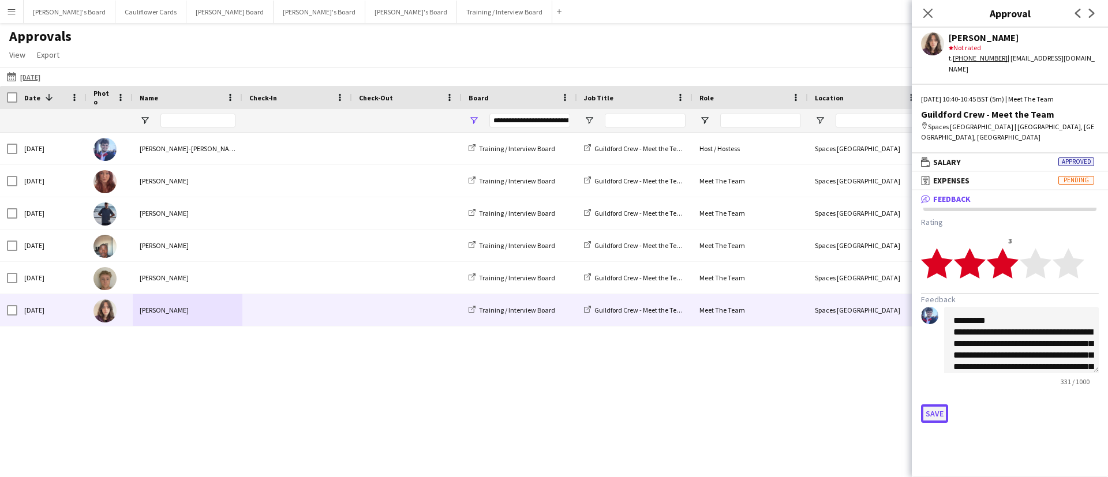
click at [933, 404] on button "Save" at bounding box center [934, 413] width 27 height 18
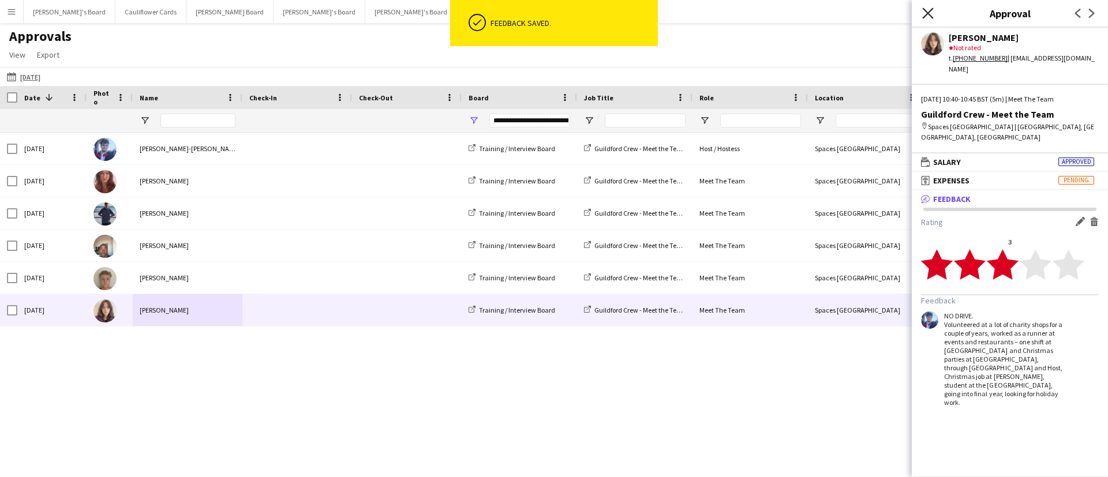
click at [927, 10] on icon "Close pop-in" at bounding box center [927, 13] width 11 height 11
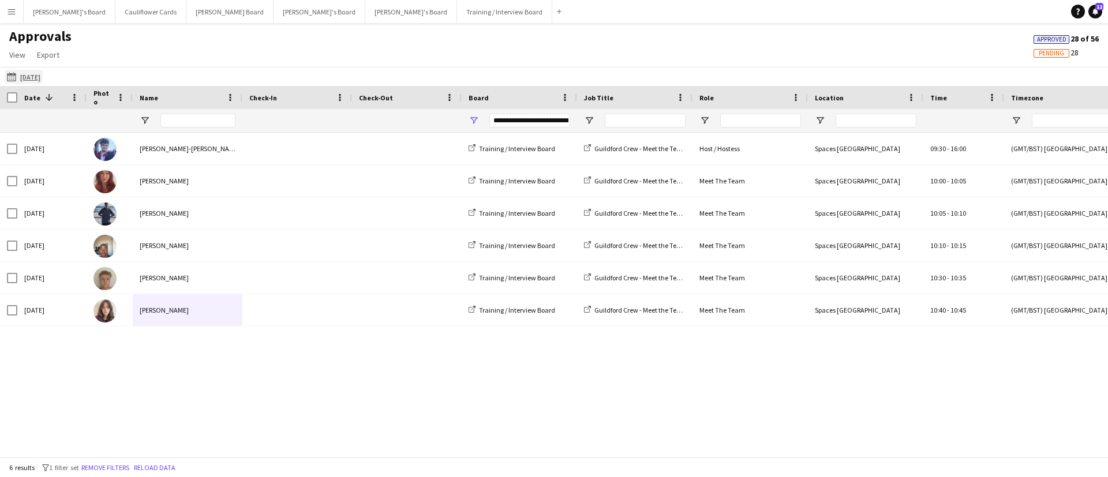
click at [14, 76] on app-icon "18-08-2025" at bounding box center [13, 76] width 13 height 9
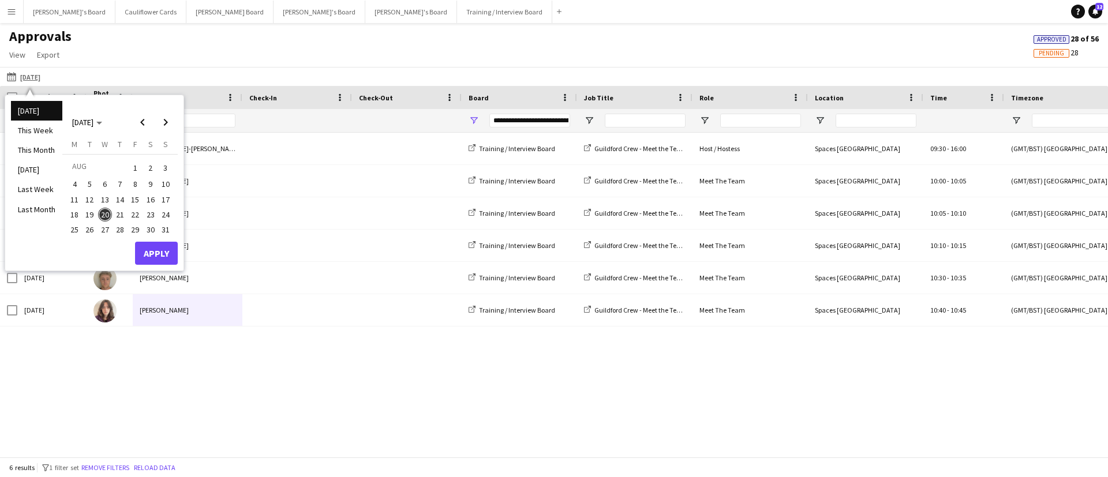
click at [92, 201] on span "12" at bounding box center [90, 200] width 14 height 14
click at [152, 254] on button "Apply" at bounding box center [156, 253] width 43 height 23
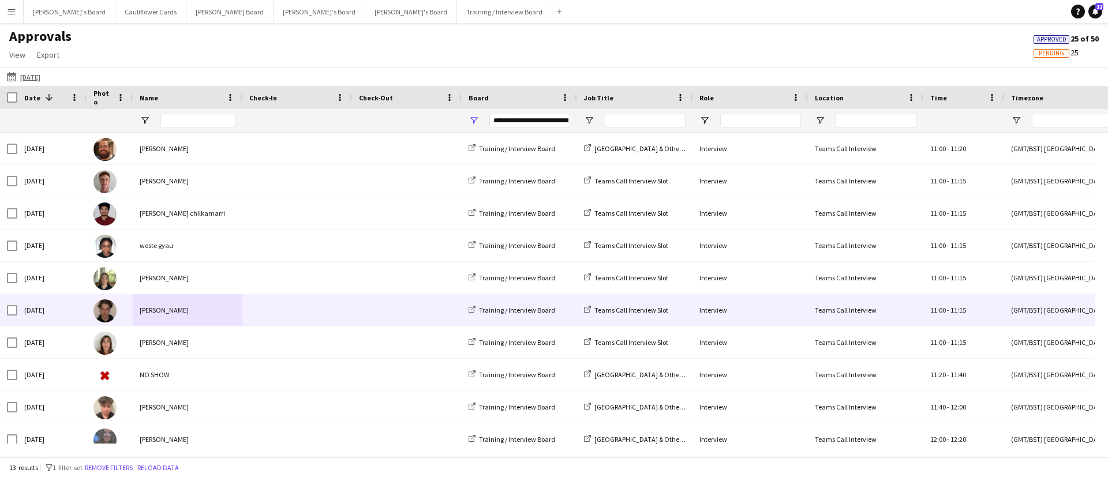
scroll to position [28, 0]
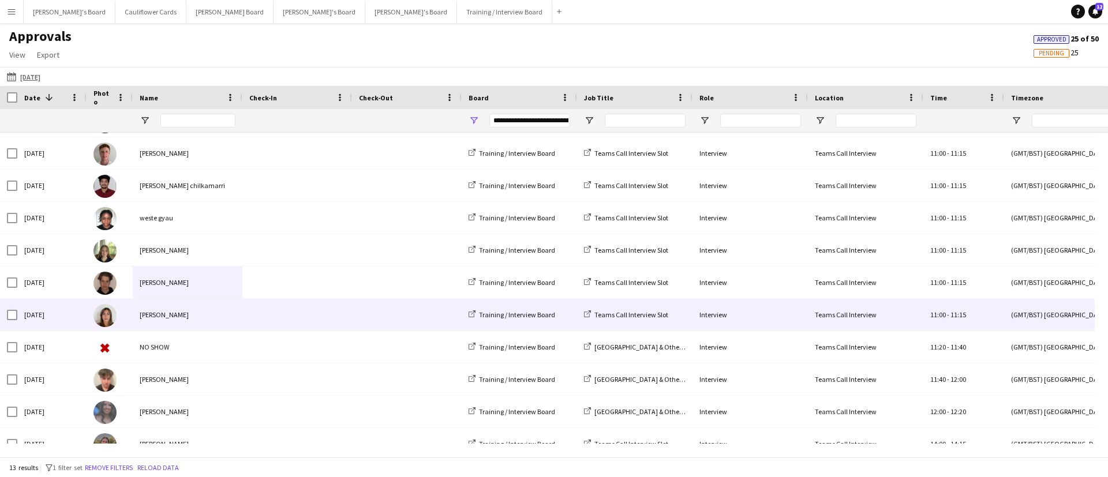
click at [304, 308] on span at bounding box center [297, 315] width 96 height 32
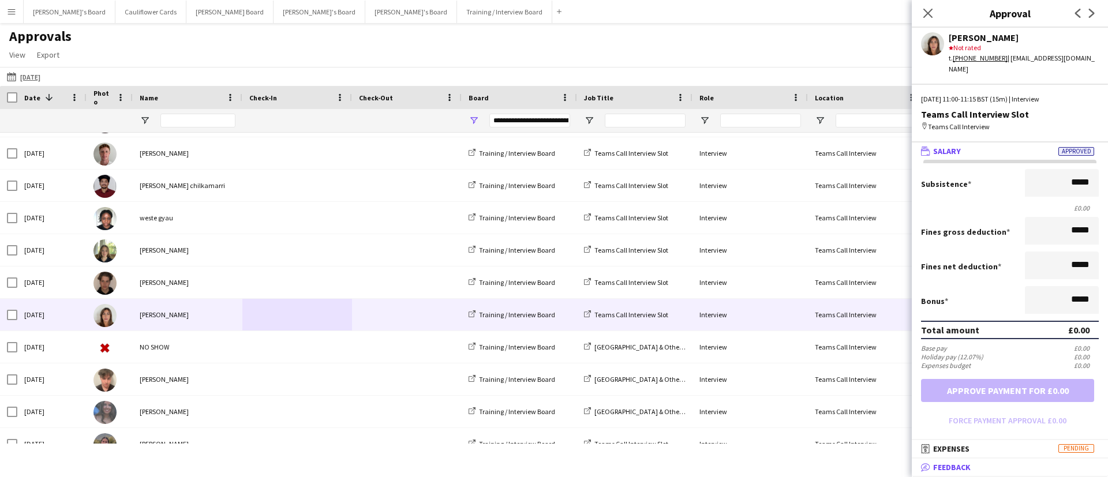
click at [946, 460] on mat-expansion-panel-header "bubble-pencil Feedback" at bounding box center [1010, 467] width 196 height 17
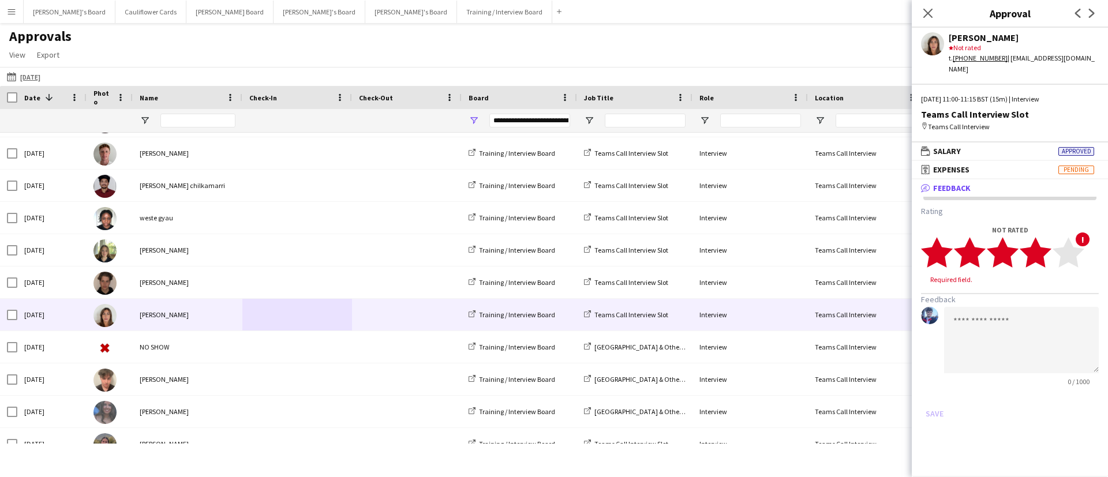
click at [1040, 242] on polygon at bounding box center [1036, 253] width 32 height 30
click at [1054, 242] on icon "star" at bounding box center [1068, 253] width 32 height 32
click at [1018, 296] on textarea at bounding box center [1021, 329] width 155 height 66
click at [1047, 242] on polygon at bounding box center [1036, 253] width 32 height 30
click at [997, 298] on textarea at bounding box center [1021, 329] width 155 height 66
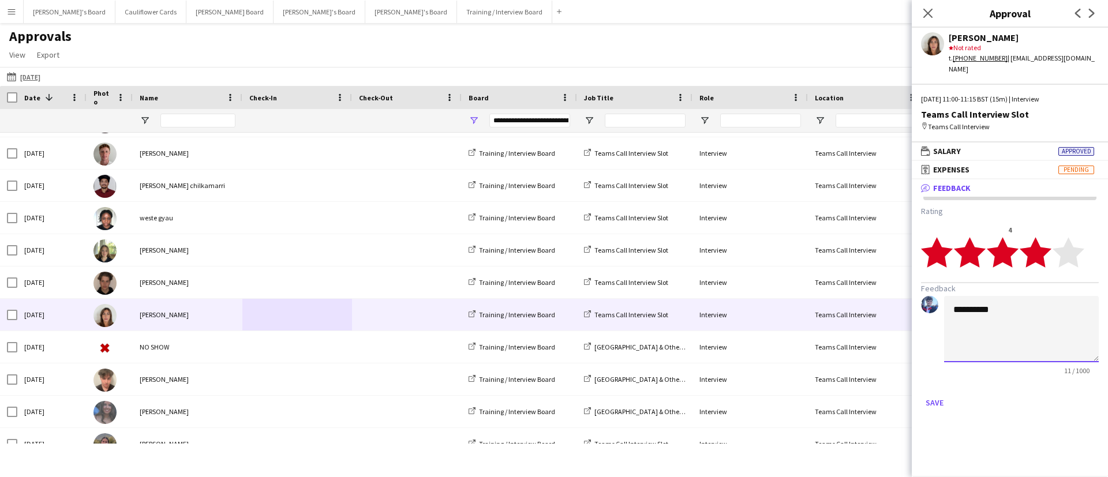
paste textarea "**********"
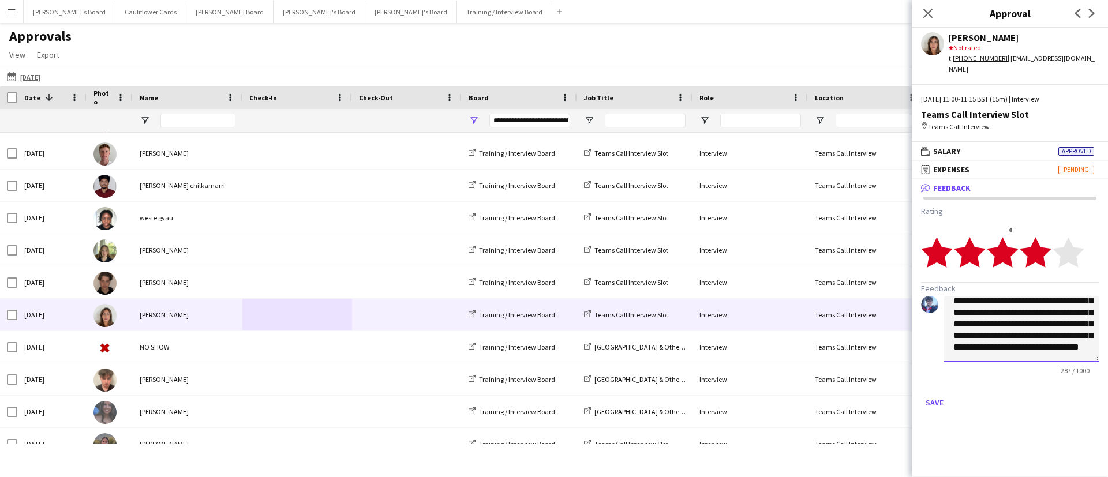
scroll to position [0, 0]
type textarea "**********"
click at [937, 394] on button "Save" at bounding box center [934, 403] width 27 height 18
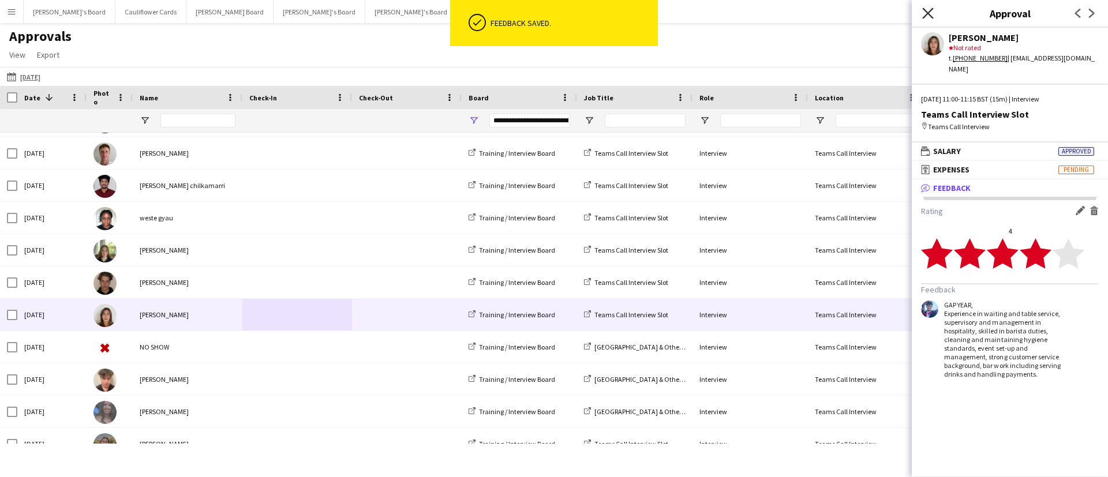
click at [927, 14] on icon at bounding box center [927, 13] width 11 height 11
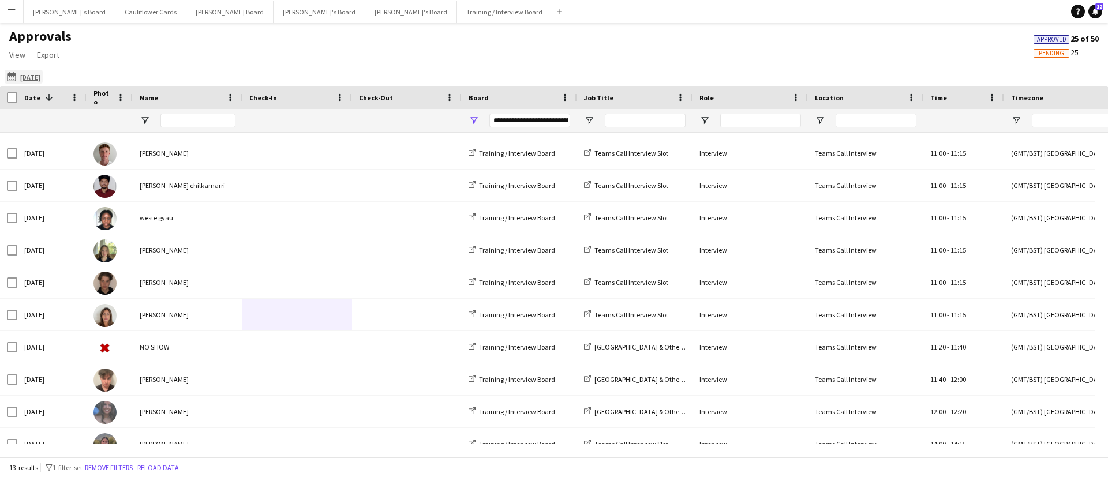
click at [10, 78] on app-icon "18-08-2025" at bounding box center [13, 76] width 13 height 9
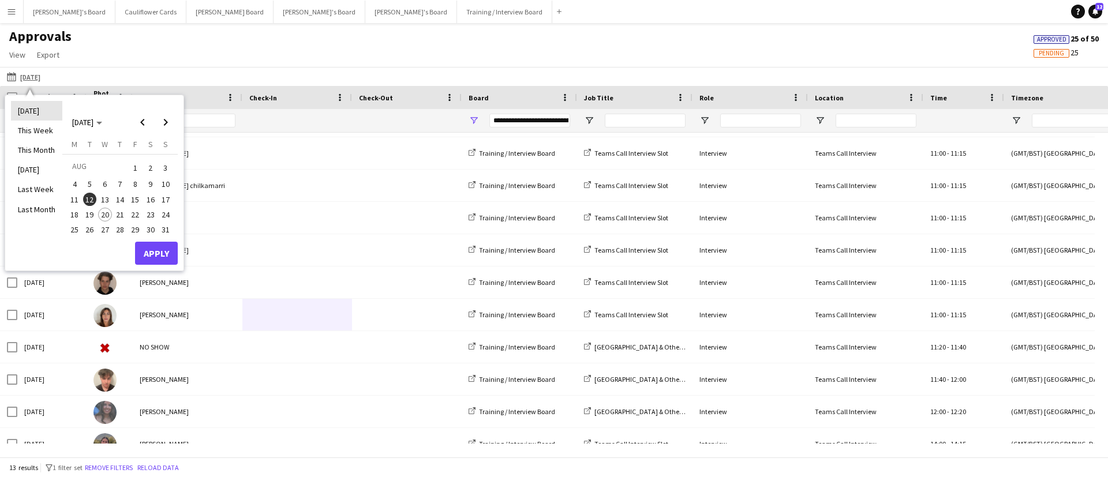
click at [38, 111] on li "Today" at bounding box center [36, 111] width 51 height 20
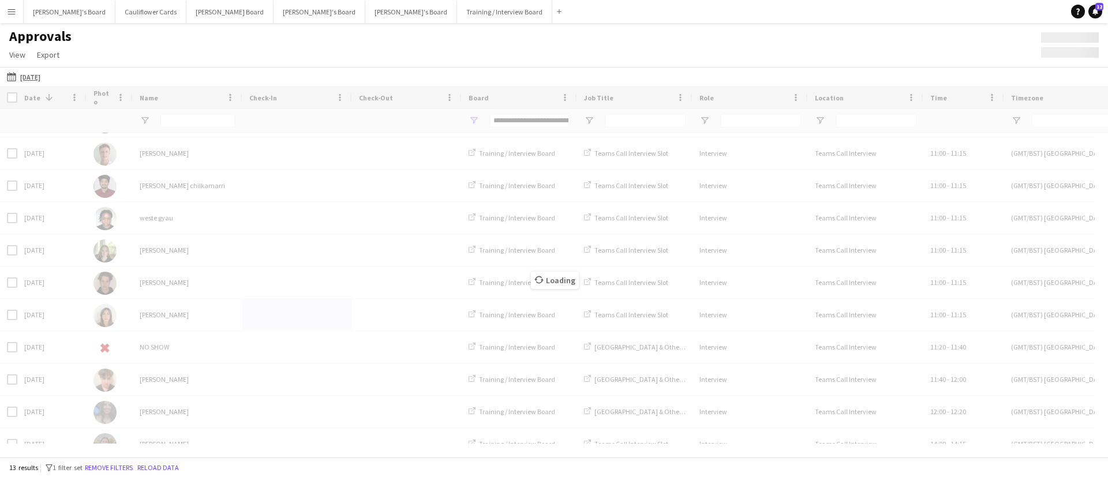
scroll to position [12, 0]
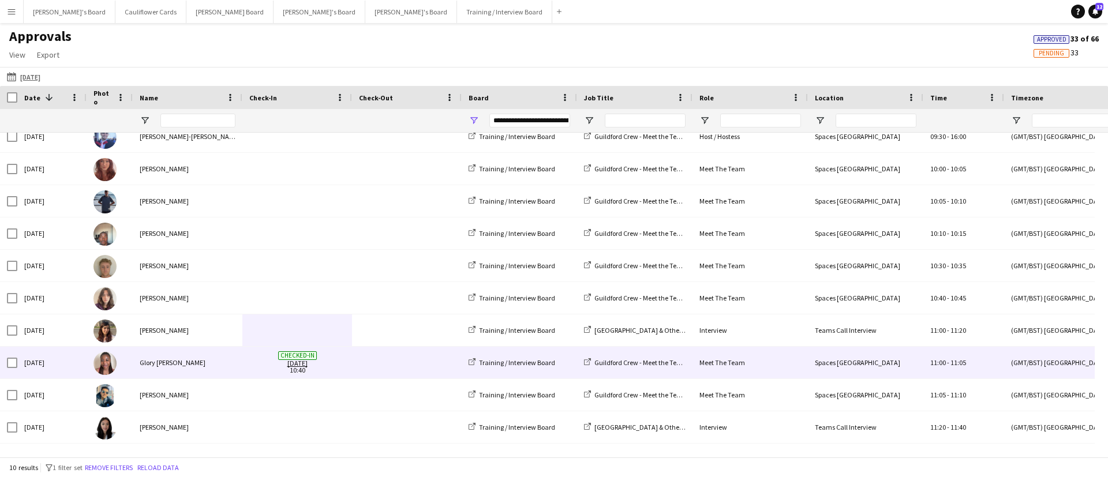
click at [208, 357] on div "Glory Egharevba" at bounding box center [188, 363] width 110 height 32
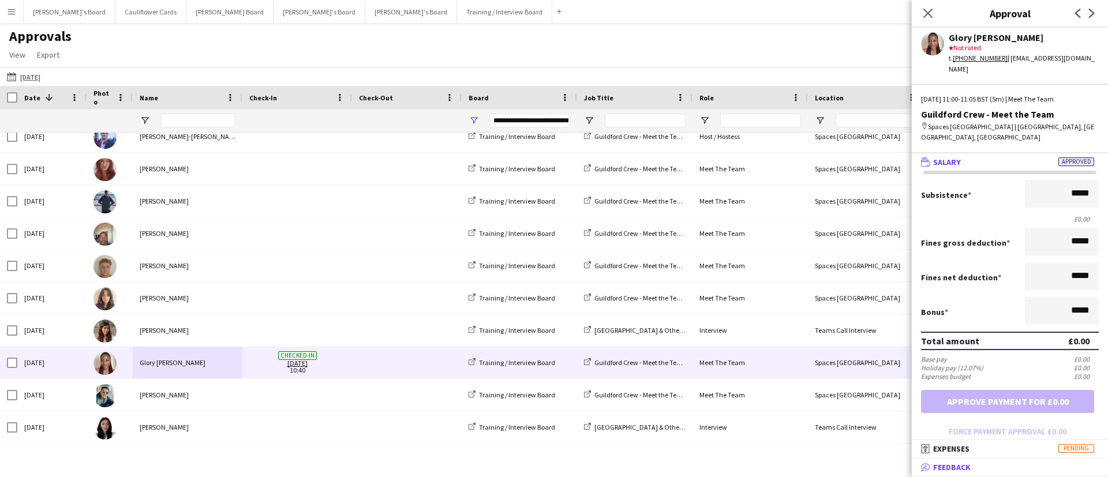
click at [976, 460] on mat-expansion-panel-header "bubble-pencil Feedback" at bounding box center [1010, 467] width 196 height 17
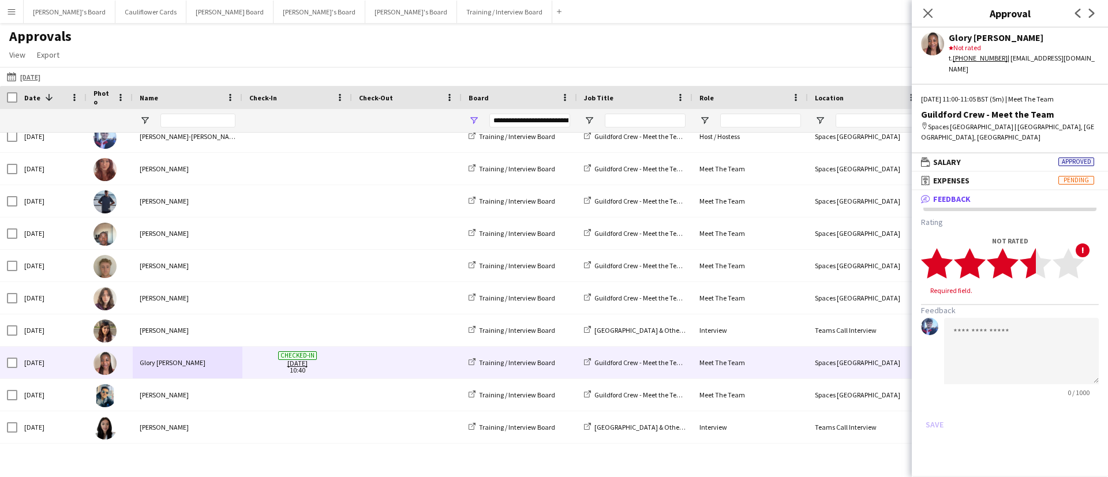
click at [1032, 251] on polygon at bounding box center [1036, 263] width 32 height 30
click at [1025, 328] on textarea at bounding box center [1021, 340] width 155 height 66
paste textarea "**********"
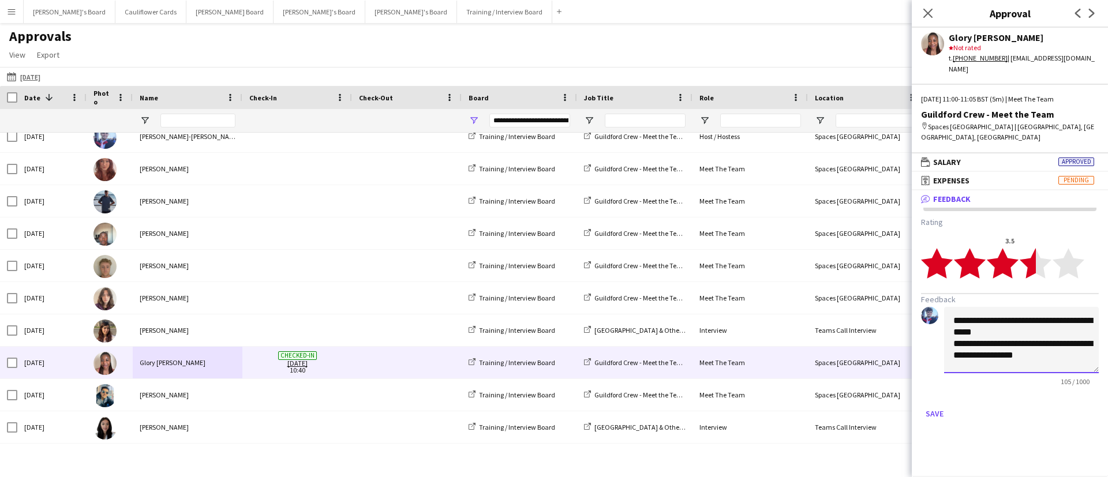
scroll to position [0, 0]
type textarea "*"
paste textarea "**********"
click at [953, 314] on textarea "**********" at bounding box center [1021, 340] width 155 height 66
type textarea "**********"
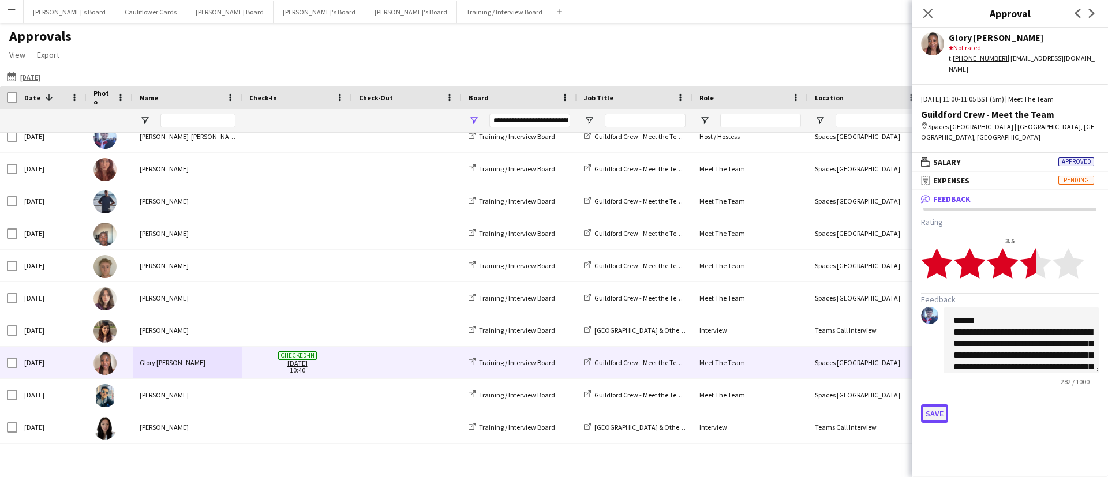
click at [935, 409] on button "Save" at bounding box center [934, 413] width 27 height 18
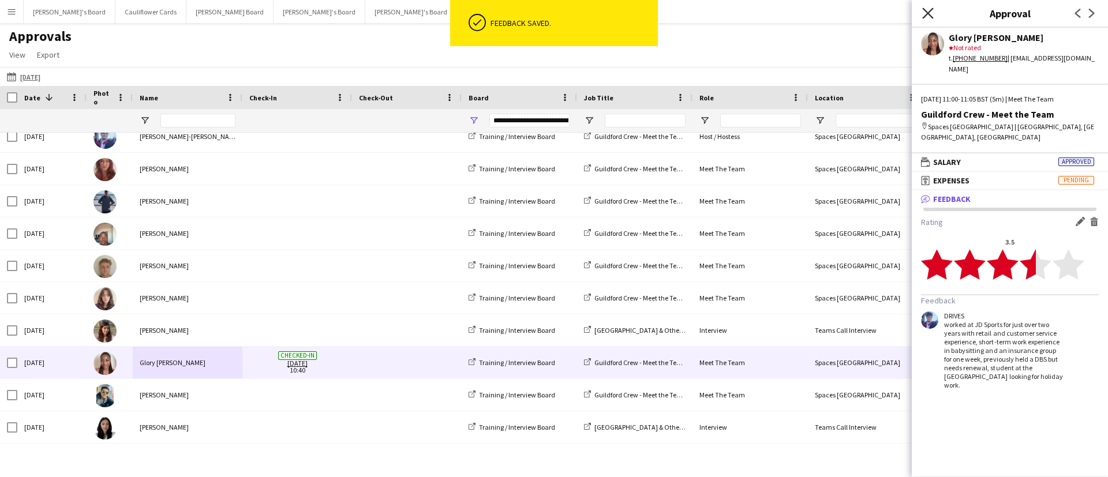
click at [933, 13] on icon "Close pop-in" at bounding box center [927, 13] width 11 height 11
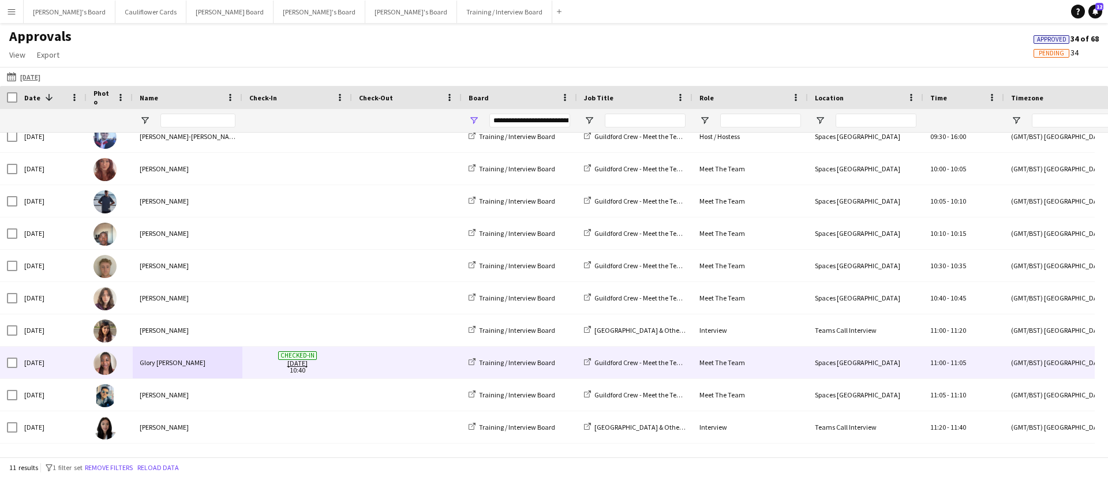
scroll to position [44, 0]
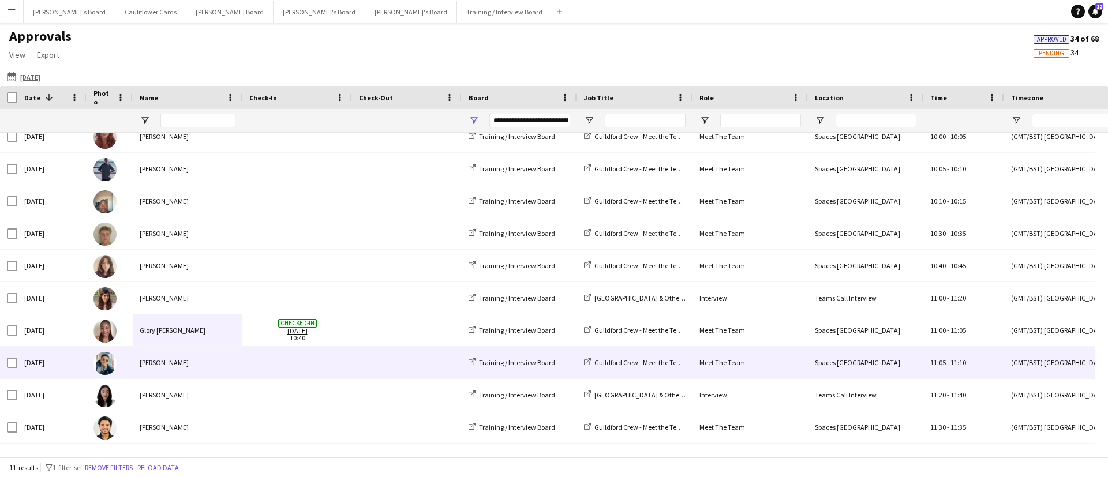
drag, startPoint x: 229, startPoint y: 366, endPoint x: 147, endPoint y: 518, distance: 172.7
click at [147, 477] on html "Menu Boards Boards Boards All jobs Status Workforce Workforce My Workforce Recr…" at bounding box center [554, 238] width 1108 height 477
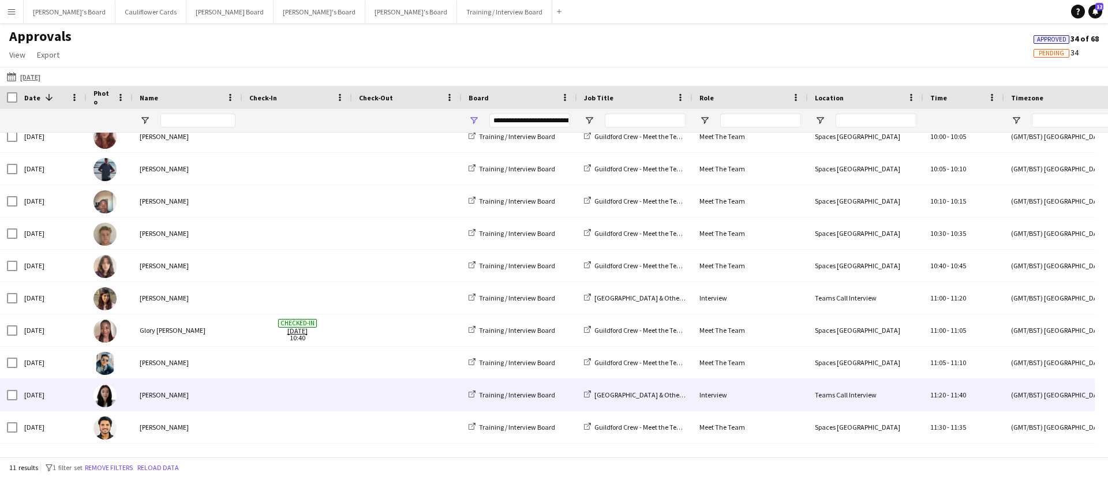
click at [278, 383] on span at bounding box center [297, 395] width 96 height 32
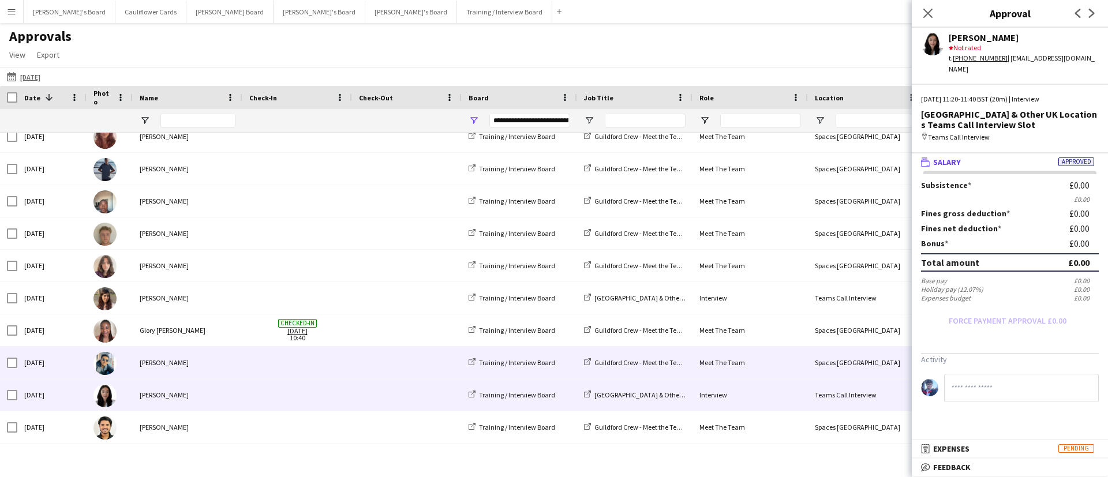
click at [149, 477] on html "Menu Boards Boards Boards All jobs Status Workforce Workforce My Workforce Recr…" at bounding box center [554, 238] width 1108 height 477
click at [203, 368] on div "Samrat Kashyap" at bounding box center [188, 363] width 110 height 32
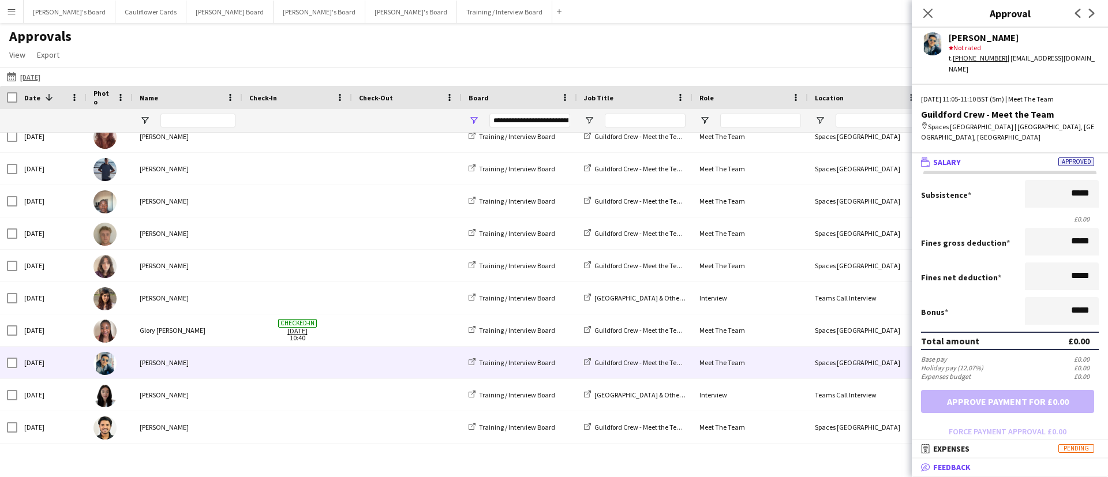
click at [962, 463] on span "Feedback" at bounding box center [952, 467] width 38 height 10
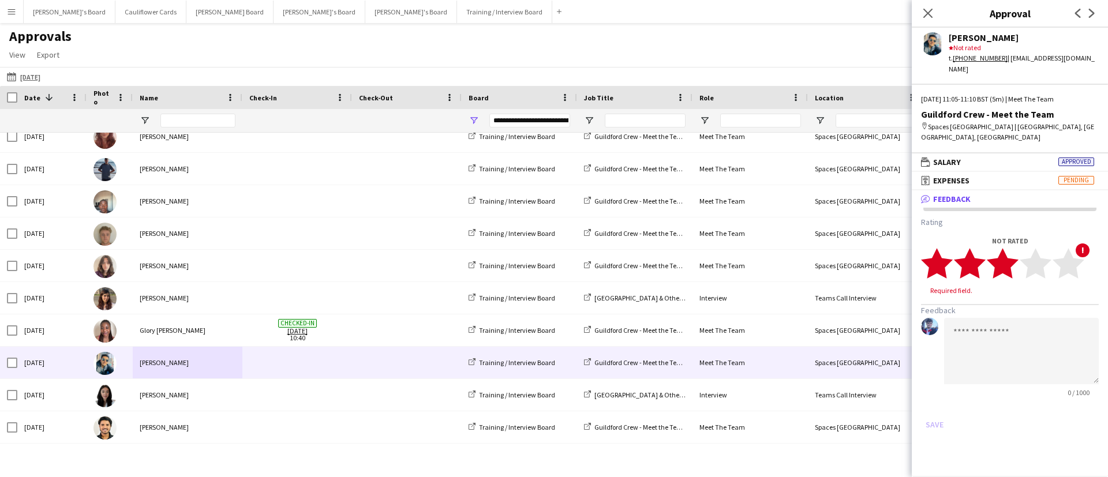
click at [1012, 262] on icon "star" at bounding box center [1003, 264] width 32 height 32
drag, startPoint x: 986, startPoint y: 319, endPoint x: 916, endPoint y: 450, distance: 148.7
click at [916, 450] on mat-expansion-panel "bubble-pencil Feedback Rating 3 star star star star star star star star star st…" at bounding box center [1010, 333] width 196 height 287
paste textarea "**********"
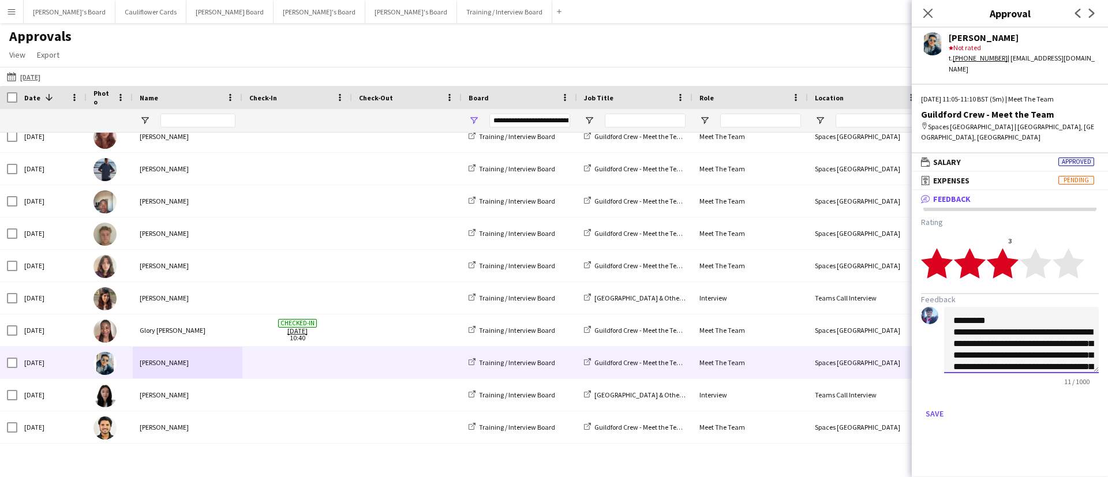
scroll to position [36, 0]
type textarea "**********"
click at [941, 407] on button "Save" at bounding box center [934, 413] width 27 height 18
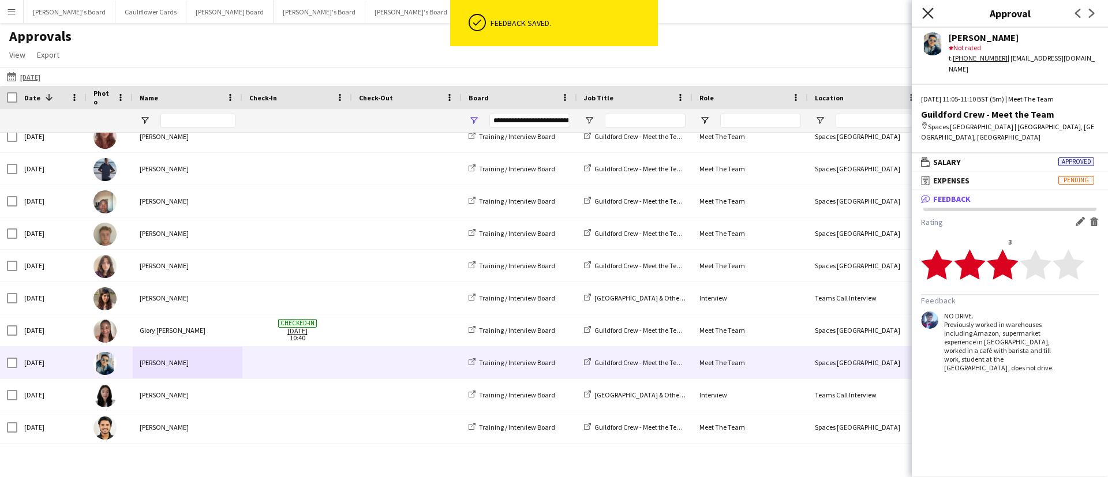
click at [931, 9] on icon "Close pop-in" at bounding box center [927, 13] width 11 height 11
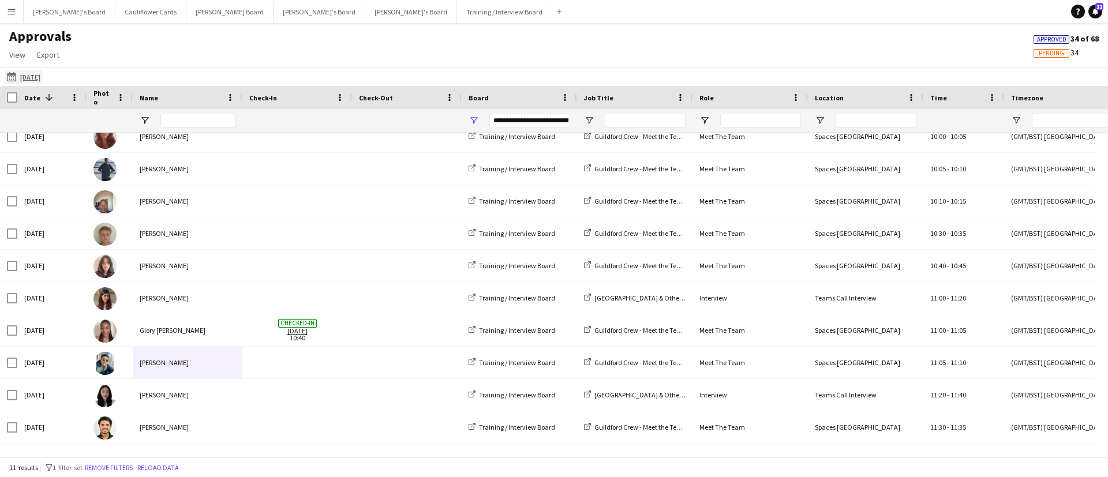
click at [13, 82] on button "18-08-2025 18-08-2025" at bounding box center [24, 77] width 38 height 14
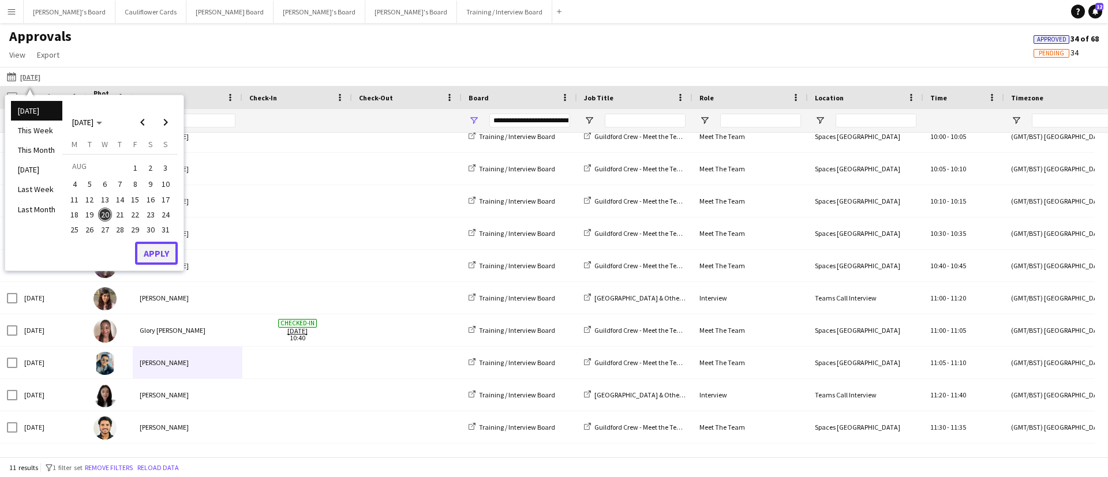
click at [155, 255] on button "Apply" at bounding box center [156, 253] width 43 height 23
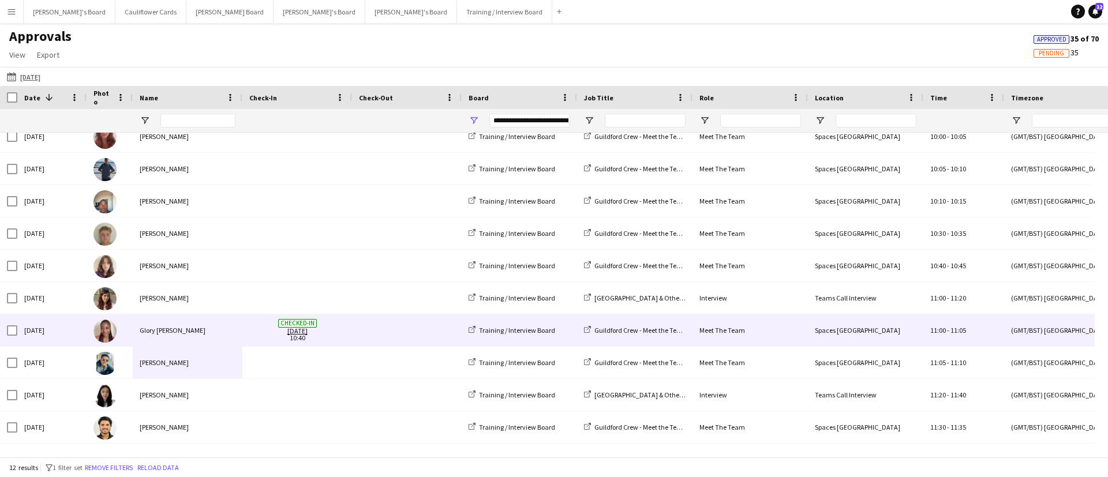
scroll to position [77, 0]
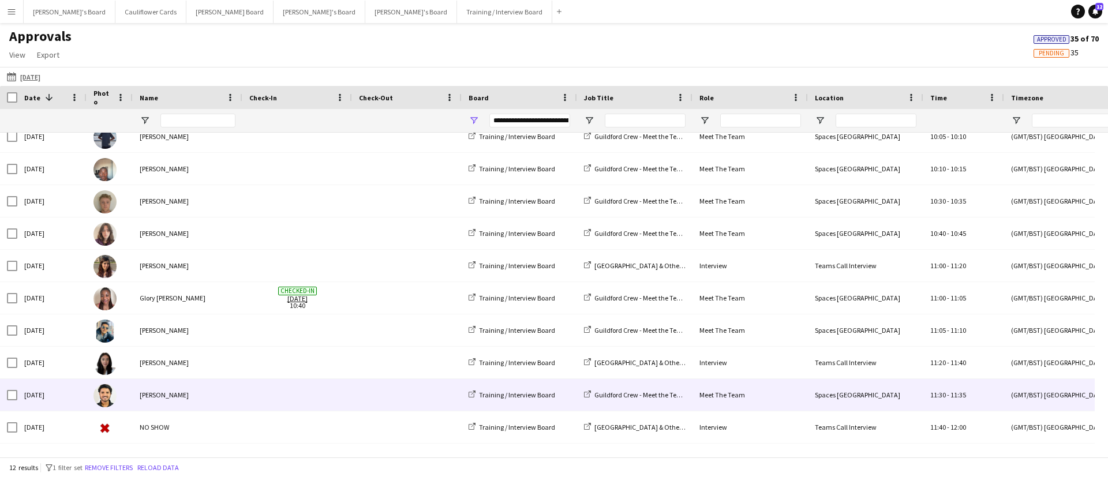
click at [224, 398] on div "Manvendra Singh" at bounding box center [188, 395] width 110 height 32
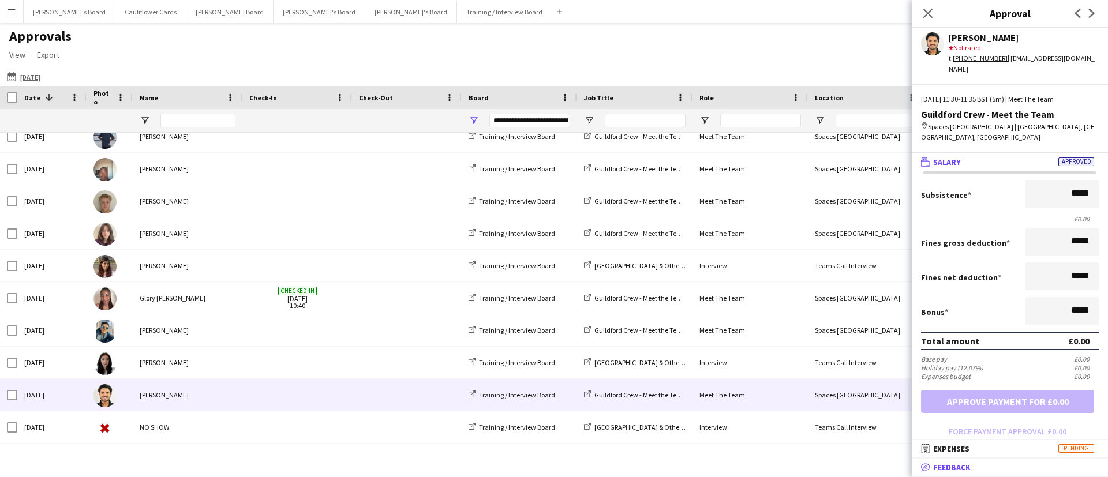
click at [1010, 463] on mat-panel-title "bubble-pencil Feedback" at bounding box center [1008, 467] width 192 height 10
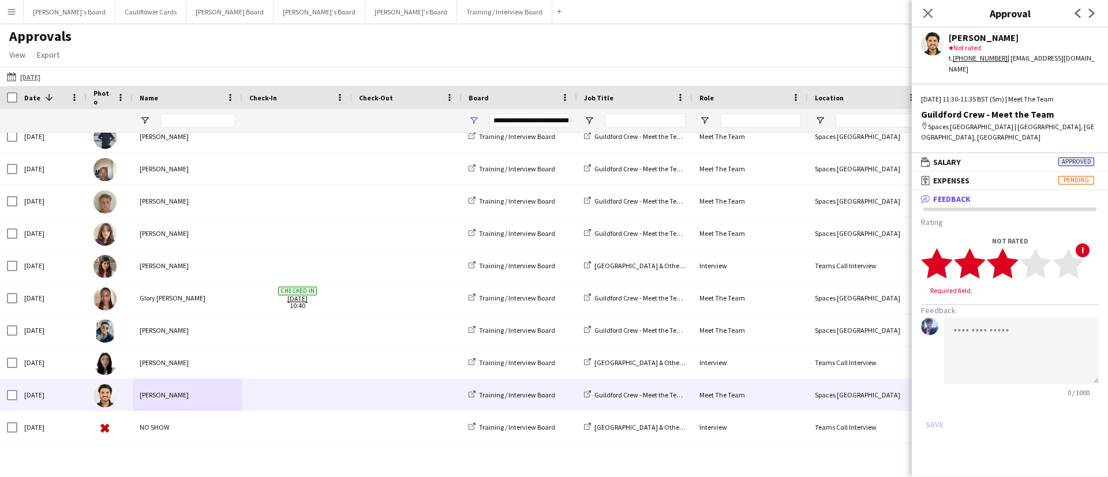
click at [1012, 257] on icon "star" at bounding box center [1003, 264] width 32 height 32
click at [995, 309] on textarea at bounding box center [1021, 340] width 155 height 66
paste textarea "**********"
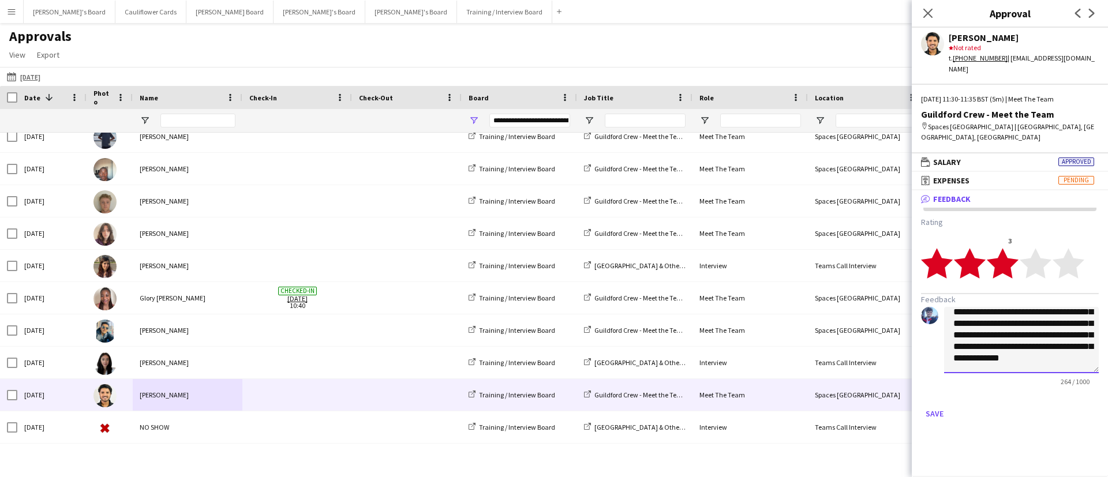
scroll to position [0, 0]
type textarea "**********"
click at [937, 404] on button "Save" at bounding box center [934, 413] width 27 height 18
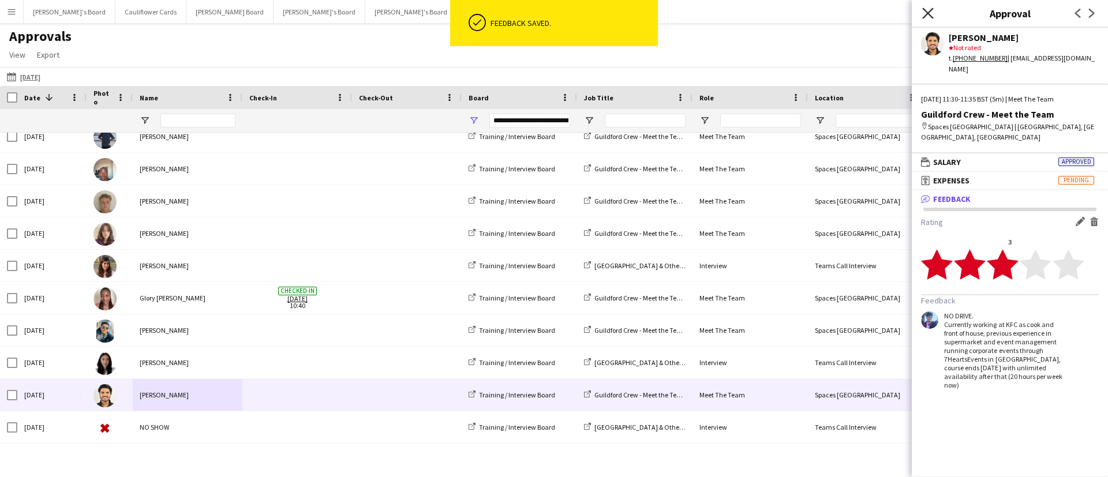
click at [931, 14] on icon "Close pop-in" at bounding box center [927, 13] width 11 height 11
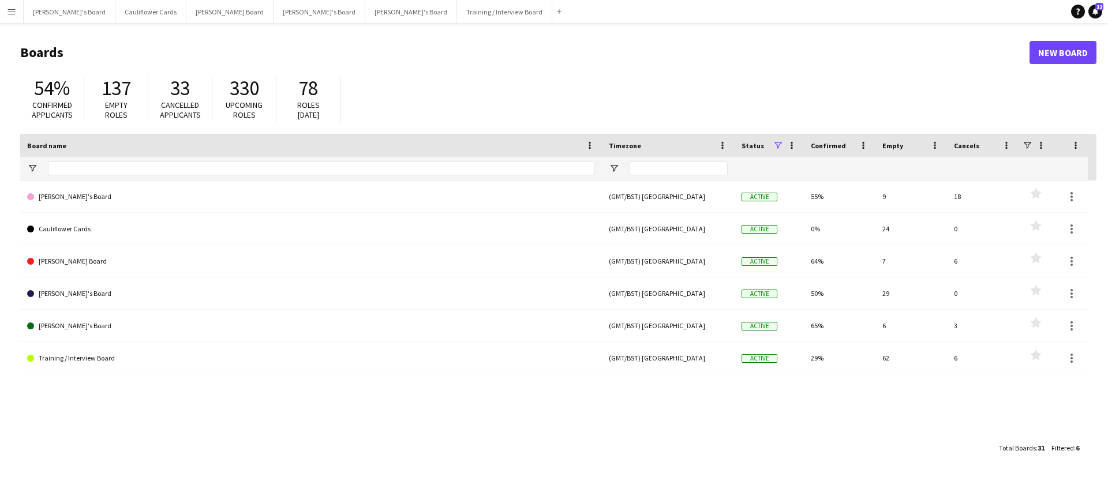
click at [10, 12] on app-icon "Menu" at bounding box center [11, 11] width 9 height 9
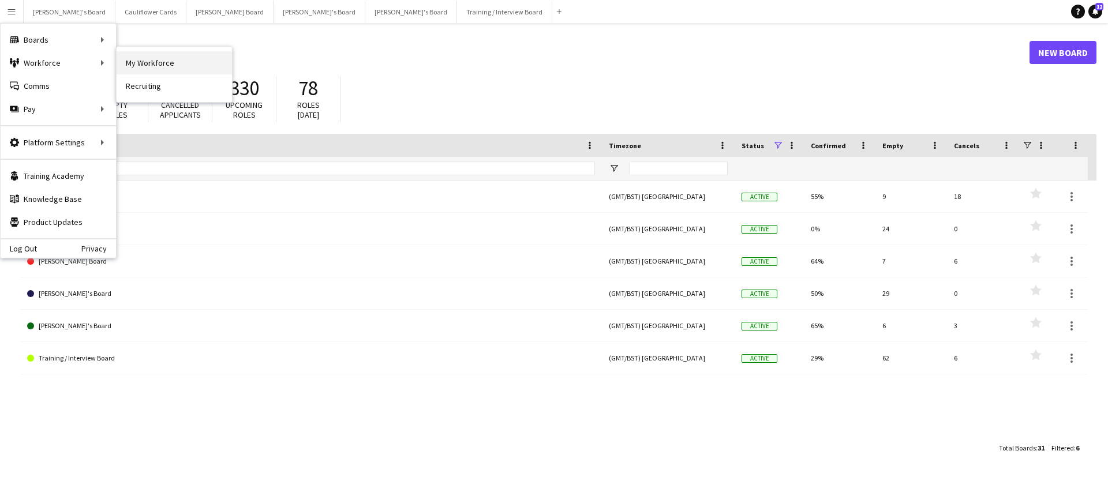
click at [133, 63] on link "My Workforce" at bounding box center [174, 62] width 115 height 23
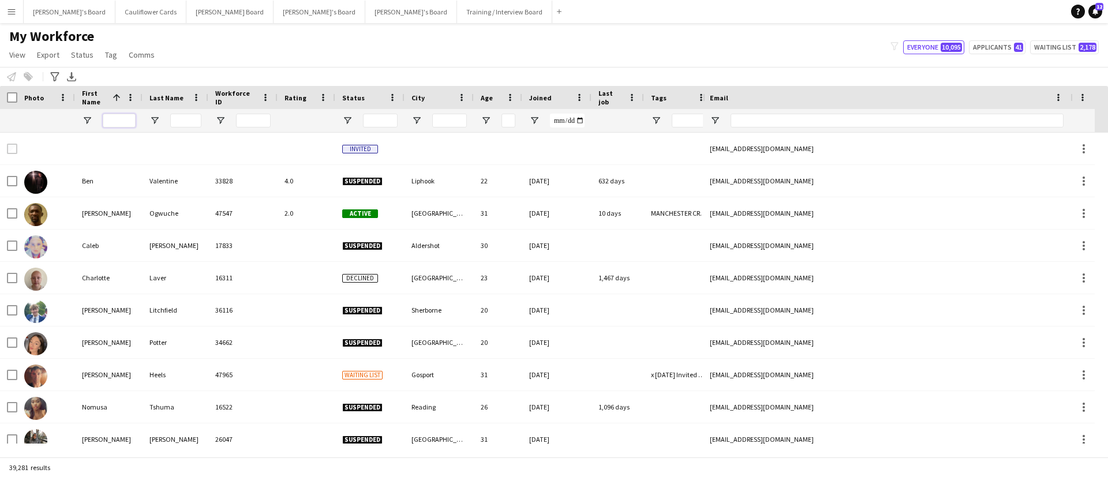
click at [108, 126] on input "First Name Filter Input" at bounding box center [119, 121] width 33 height 14
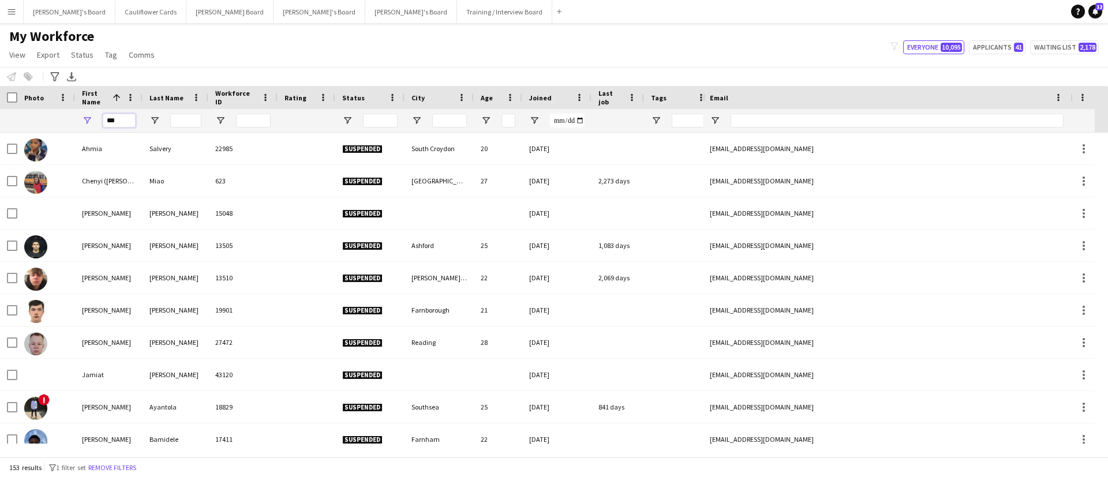
type input "***"
click at [190, 122] on input "Last Name Filter Input" at bounding box center [185, 121] width 31 height 14
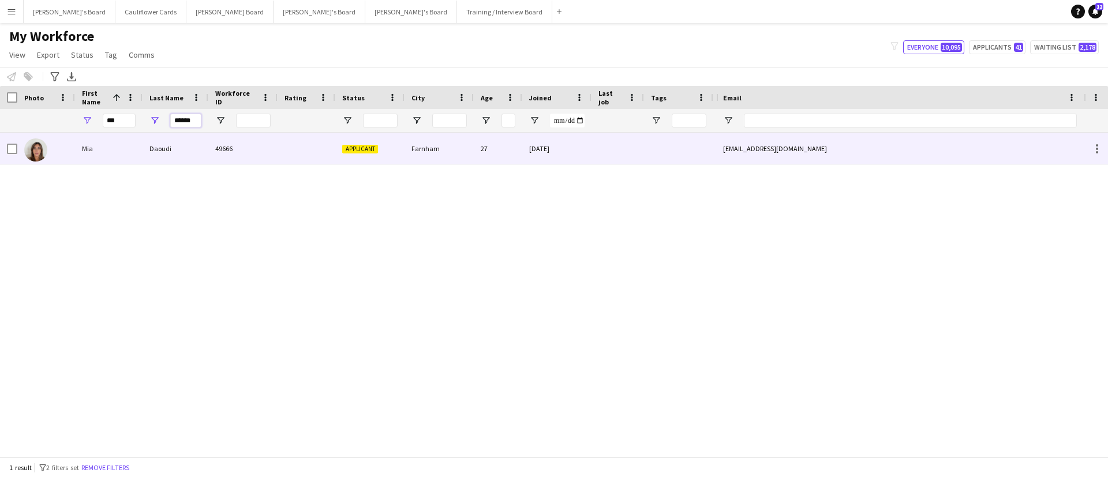
type input "******"
click at [177, 160] on div "Daoudi" at bounding box center [176, 149] width 66 height 32
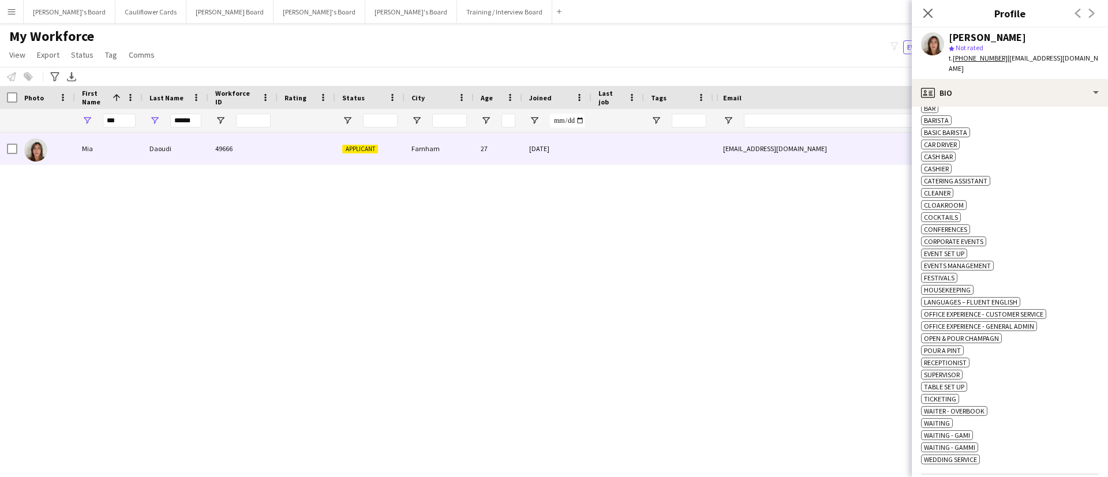
scroll to position [439, 0]
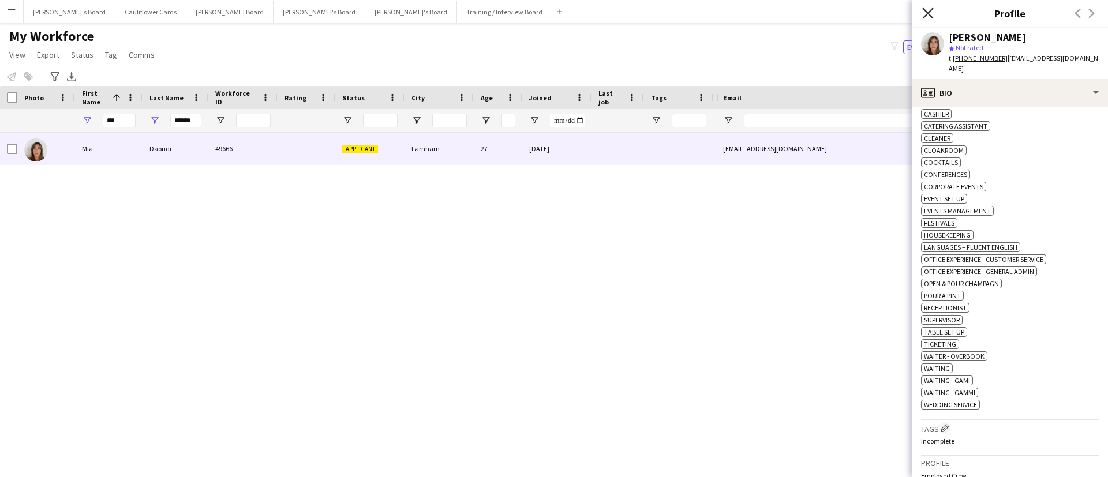
click at [932, 10] on icon at bounding box center [927, 13] width 11 height 11
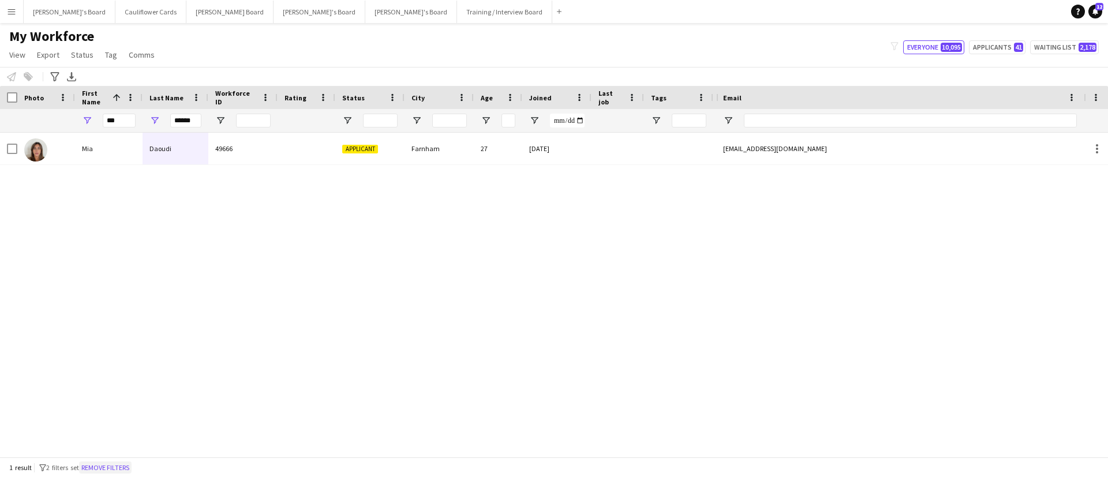
click at [111, 463] on button "Remove filters" at bounding box center [105, 468] width 53 height 13
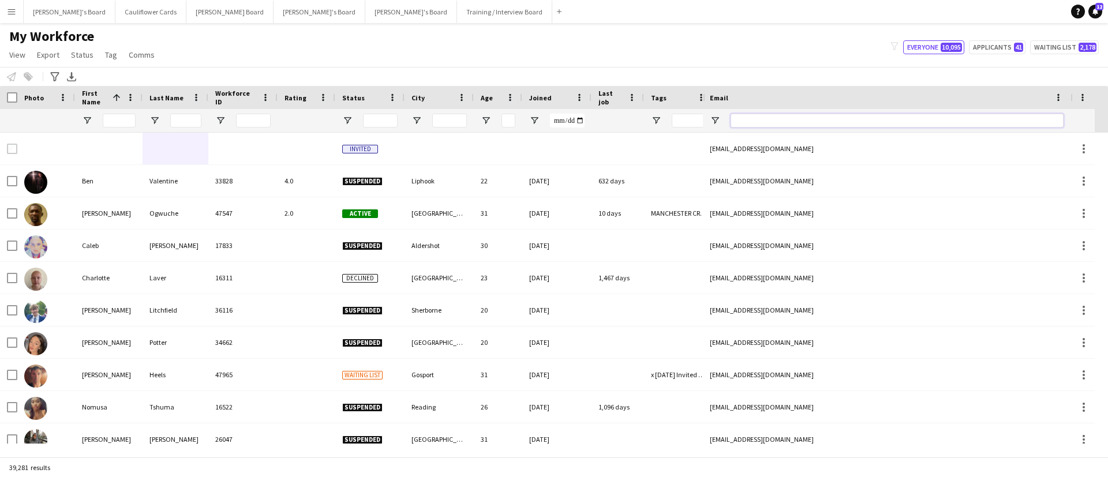
click at [825, 117] on input "Email Filter Input" at bounding box center [897, 121] width 333 height 14
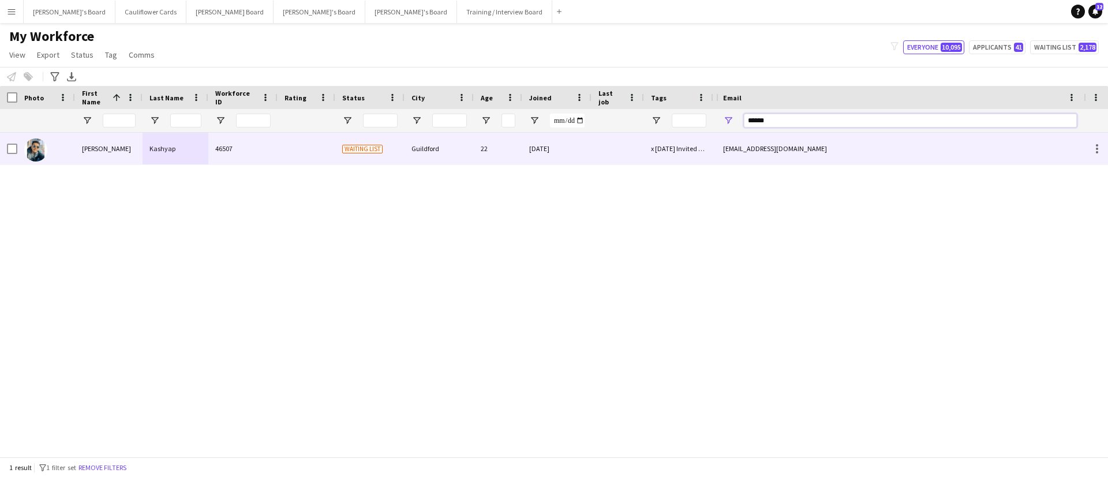
type input "******"
click at [247, 156] on div "46507" at bounding box center [242, 149] width 69 height 32
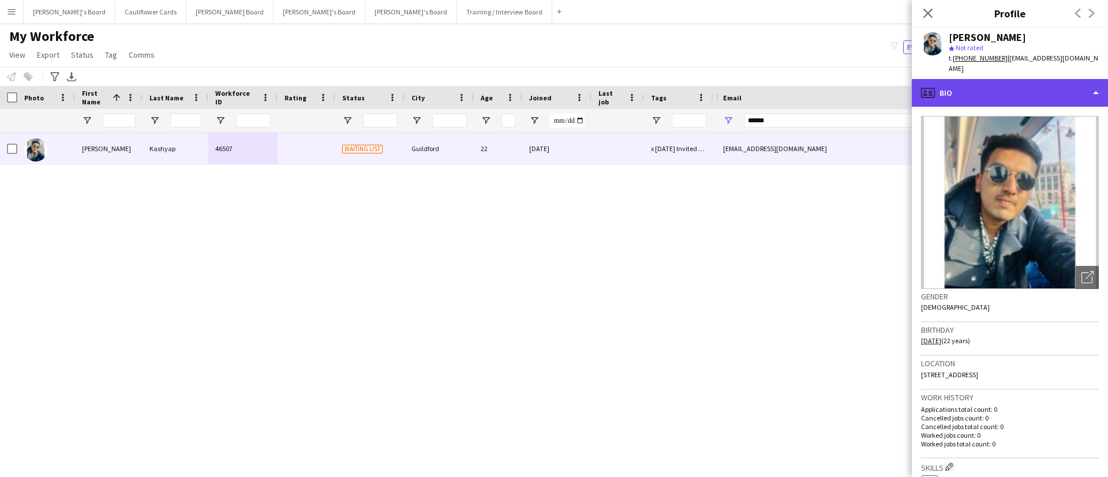
click at [1031, 81] on div "profile Bio" at bounding box center [1010, 93] width 196 height 28
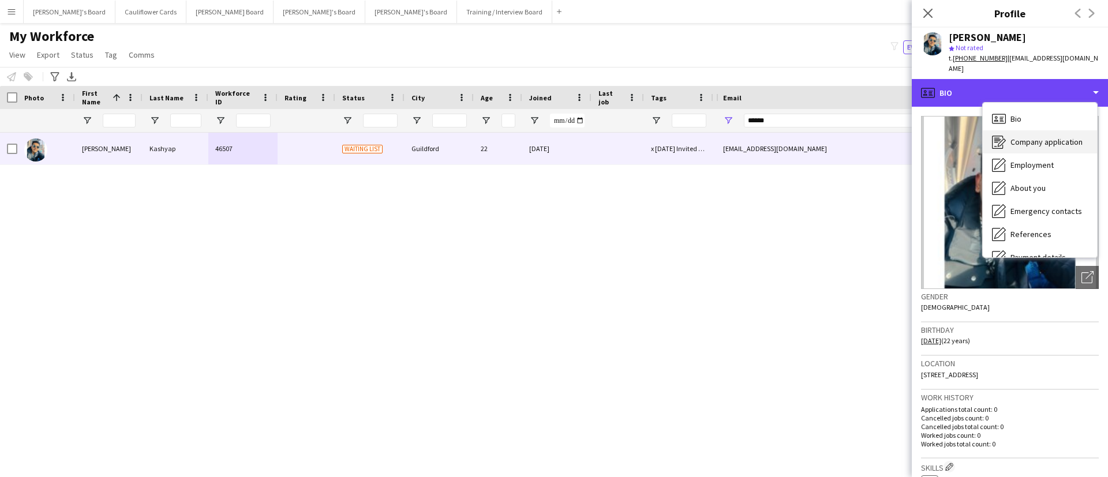
scroll to position [155, 0]
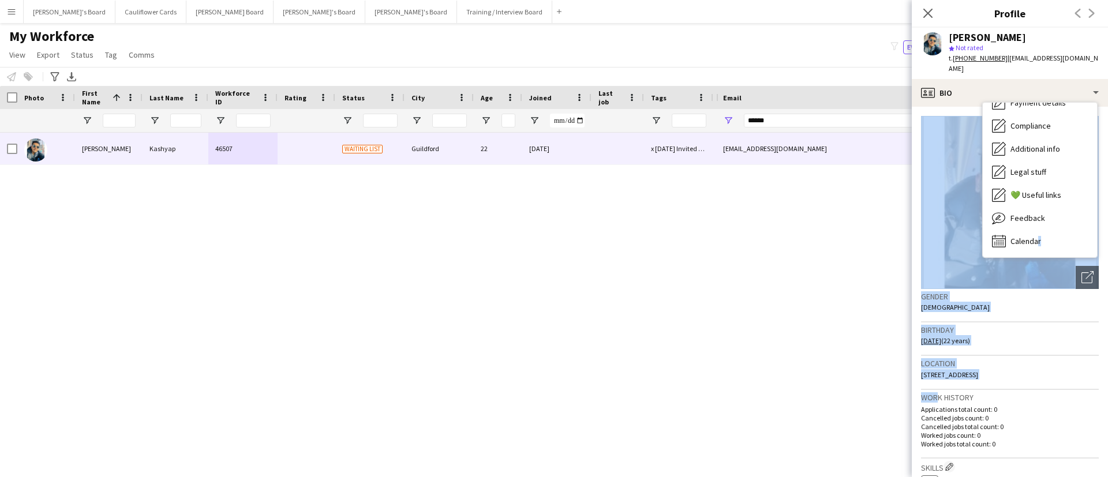
click at [813, 477] on html "Menu Boards Boards Boards All jobs Status Workforce Workforce My Workforce Recr…" at bounding box center [554, 238] width 1108 height 477
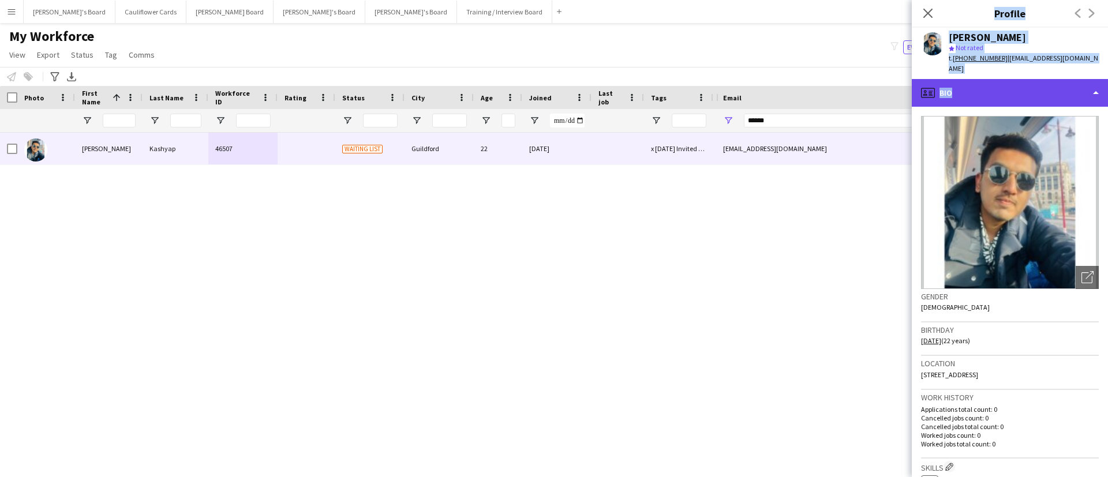
click at [1051, 79] on div "profile Bio" at bounding box center [1010, 93] width 196 height 28
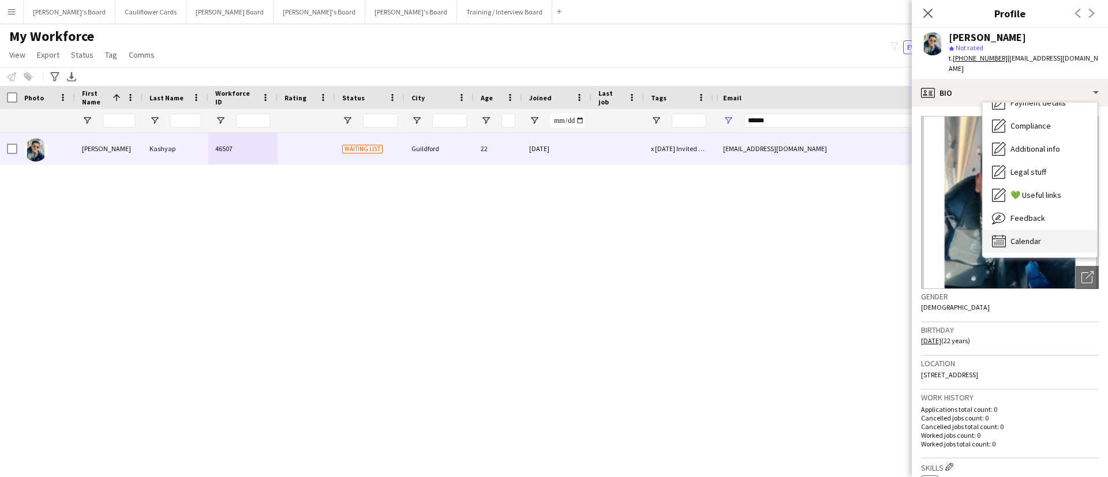
click at [1025, 236] on span "Calendar" at bounding box center [1025, 241] width 31 height 10
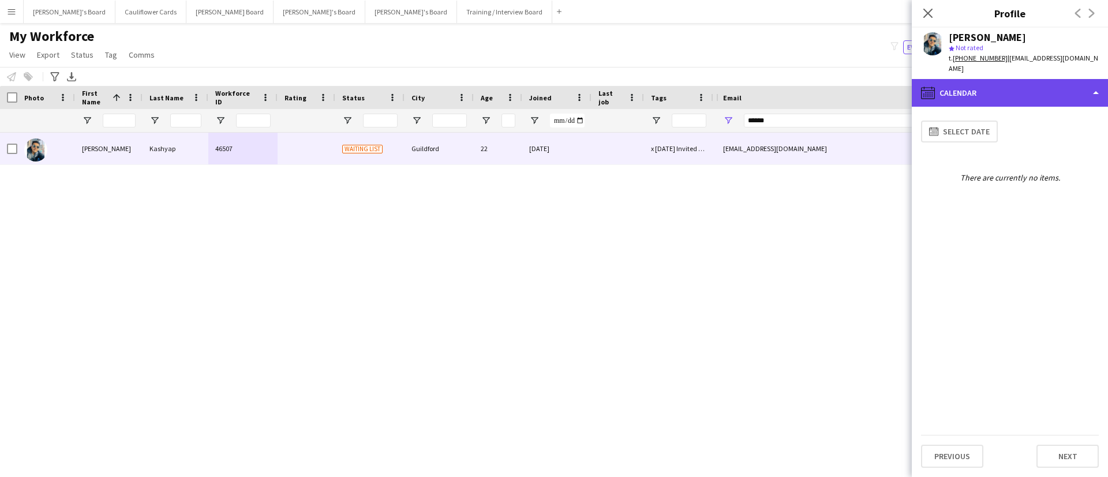
click at [1028, 79] on div "calendar-full Calendar" at bounding box center [1010, 93] width 196 height 28
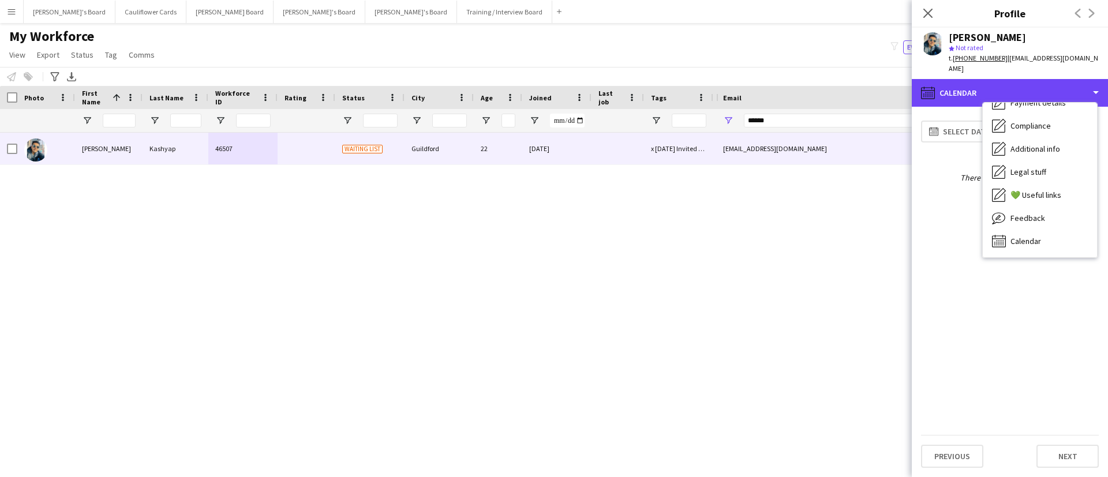
scroll to position [0, 0]
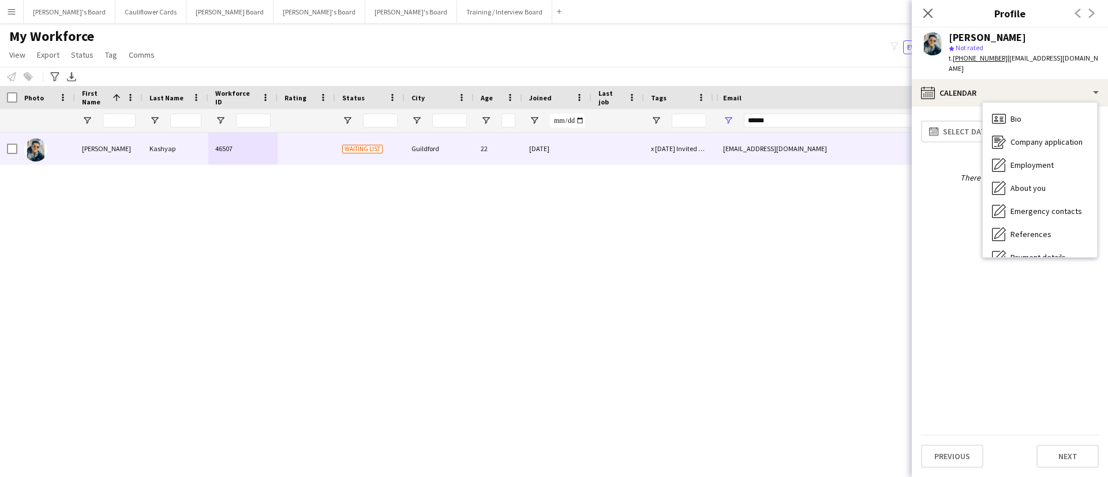
click at [1095, 57] on app-profile-header "Samrat Kashyap star Not rated t. +447435265810 | saamkashyap5@gmail.com" at bounding box center [1010, 53] width 196 height 51
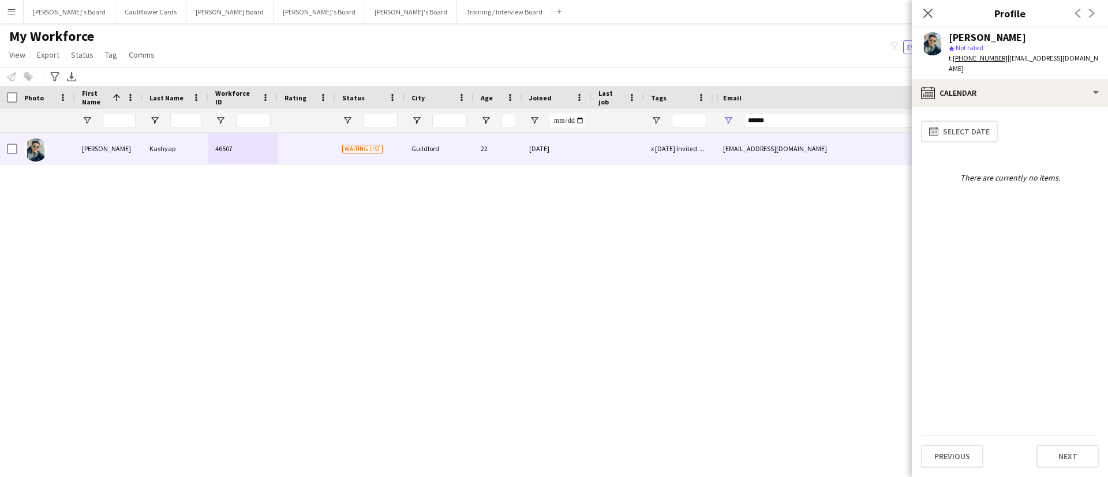
drag, startPoint x: 1089, startPoint y: 57, endPoint x: 1002, endPoint y: 54, distance: 87.2
click at [1002, 54] on div "Samrat Kashyap star Not rated t. +447435265810 | saamkashyap5@gmail.com" at bounding box center [1010, 53] width 196 height 51
copy span "saamkashyap5@gmail.com"
click at [457, 13] on button "Training / Interview Board Close" at bounding box center [504, 12] width 95 height 23
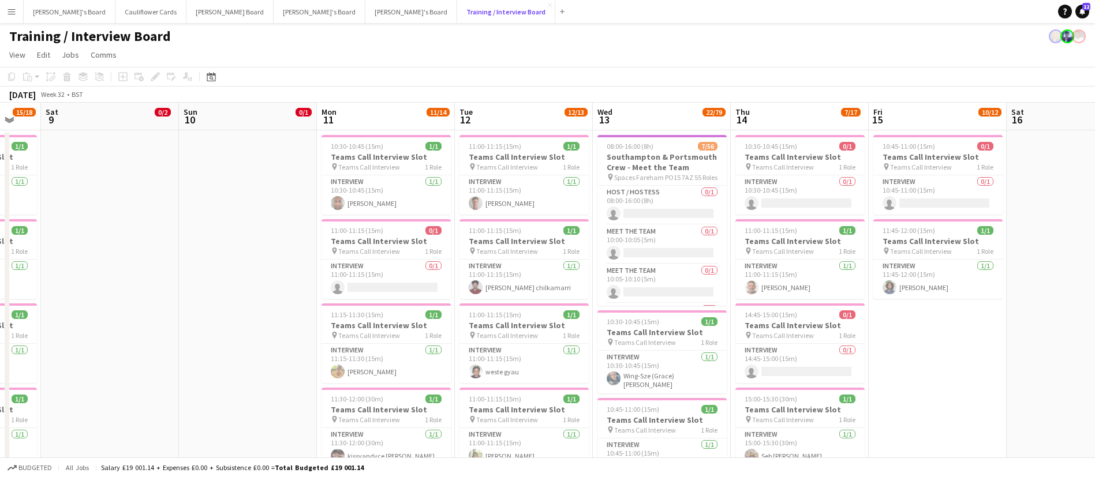
scroll to position [0, 346]
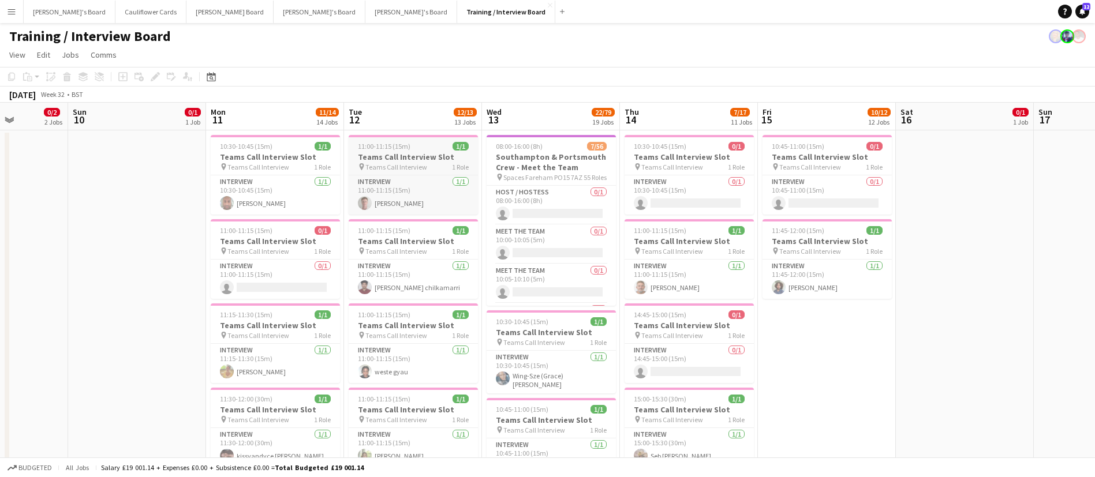
click at [406, 159] on h3 "Teams Call Interview Slot" at bounding box center [413, 157] width 129 height 10
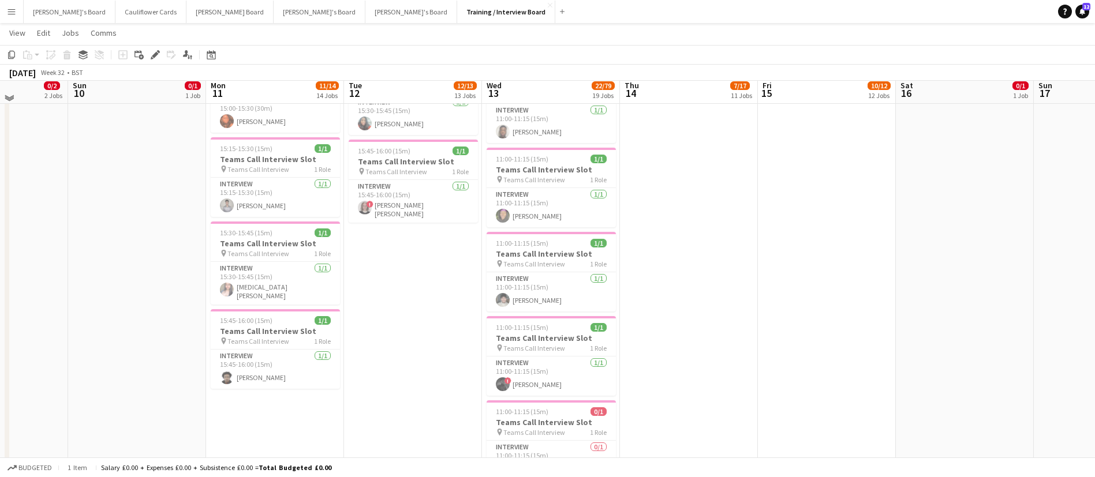
scroll to position [588, 0]
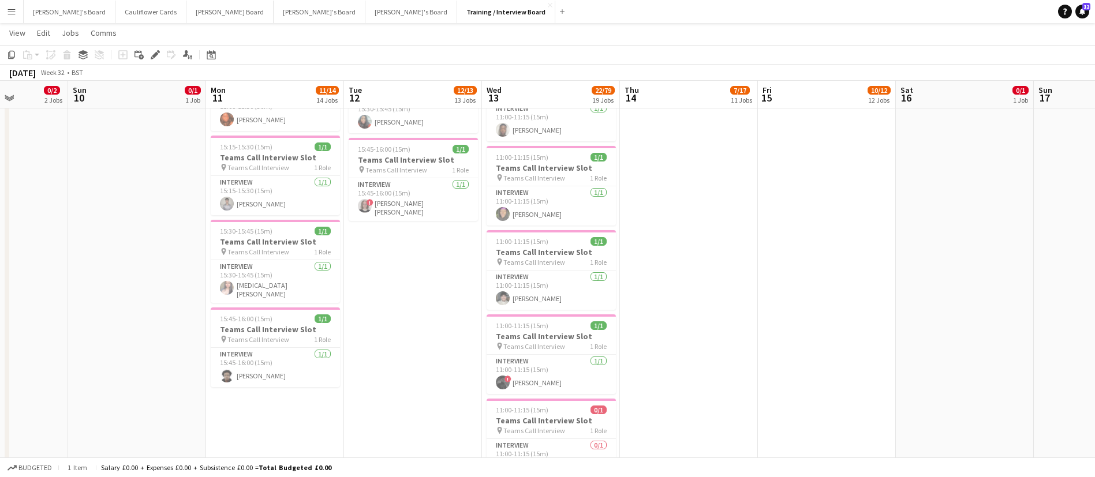
click at [396, 267] on app-date-cell "11:00-11:15 (15m) 1/1 Teams Call Interview Slot pin Teams Call Interview 1 Role…" at bounding box center [413, 261] width 138 height 1440
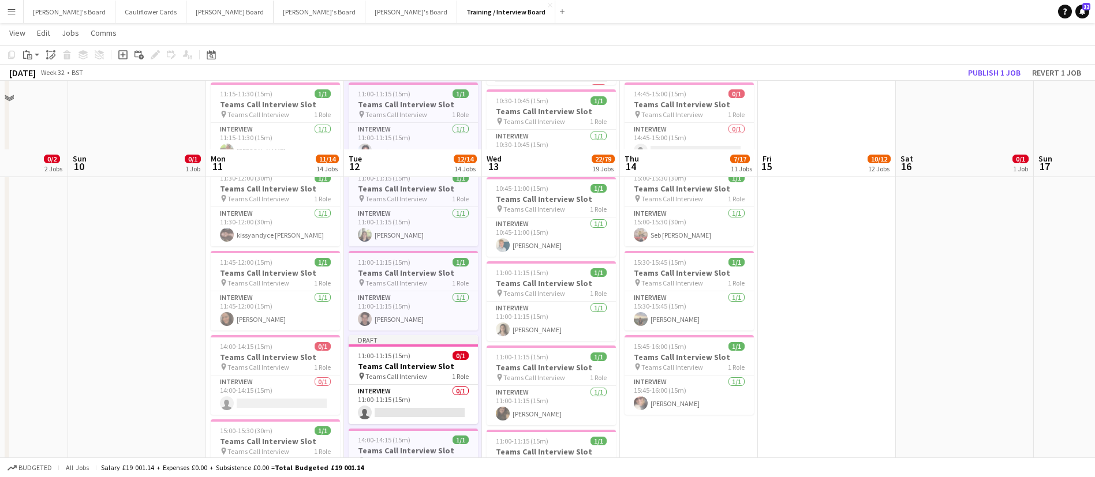
scroll to position [291, 0]
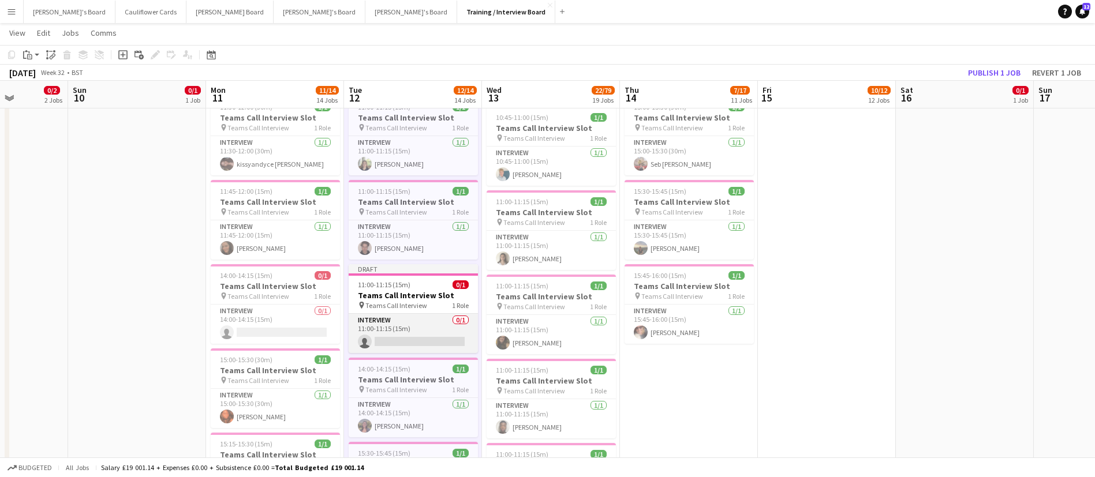
click at [402, 332] on app-card-role "Interview 0/1 11:00-11:15 (15m) single-neutral-actions" at bounding box center [413, 333] width 129 height 39
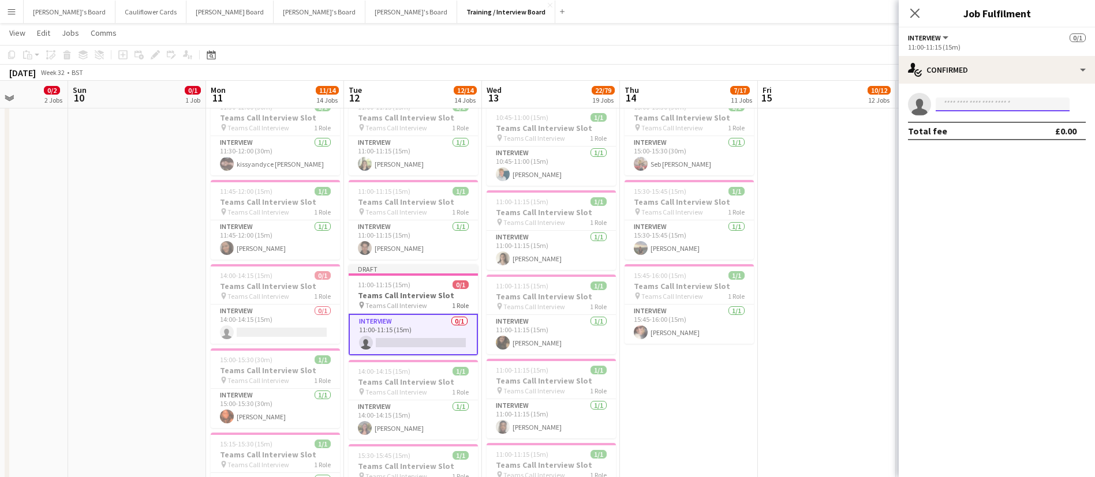
click at [1028, 108] on input at bounding box center [1002, 105] width 134 height 14
paste input "**********"
type input "**********"
paste input "**********"
type input "**********"
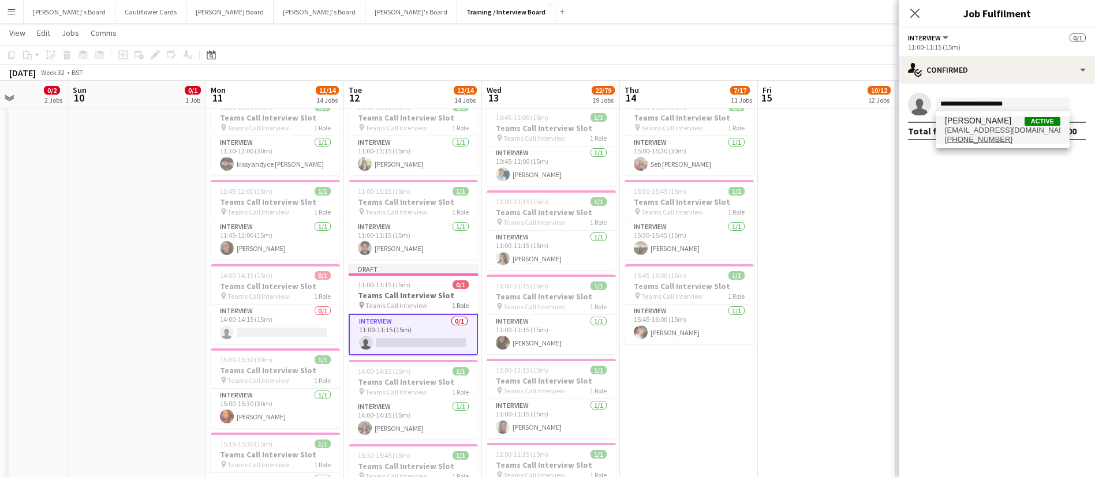
click at [1002, 117] on span "Mia Daoudi Active" at bounding box center [1002, 121] width 115 height 10
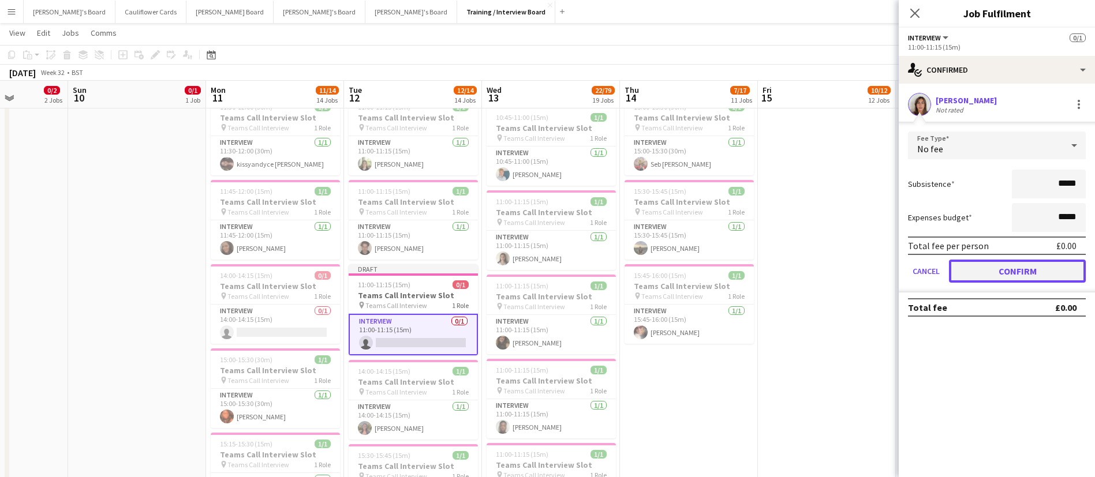
click at [980, 267] on button "Confirm" at bounding box center [1017, 271] width 137 height 23
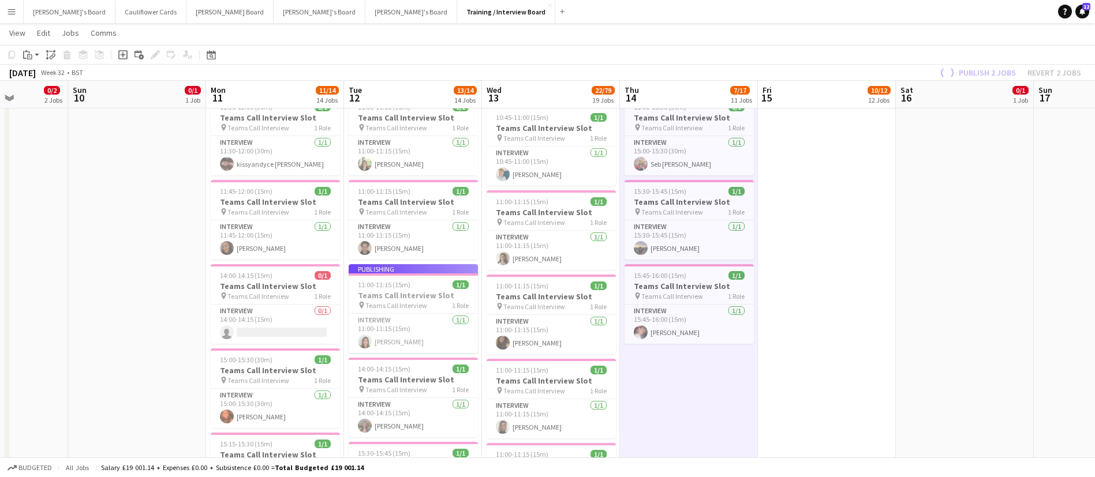
click at [445, 290] on app-job-card "Publishing 11:00-11:15 (15m) 1/1 Teams Call Interview Slot pin Teams Call Inter…" at bounding box center [413, 308] width 129 height 89
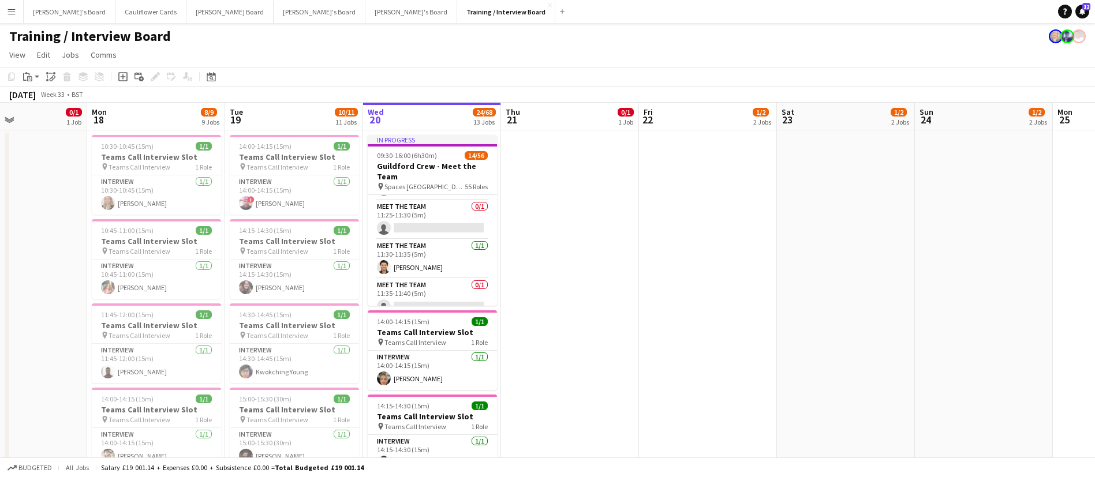
scroll to position [729, 0]
click at [416, 248] on app-card-role "Meet The Team 1/1 11:30-11:35 (5m) Manvendra Singh" at bounding box center [432, 251] width 129 height 39
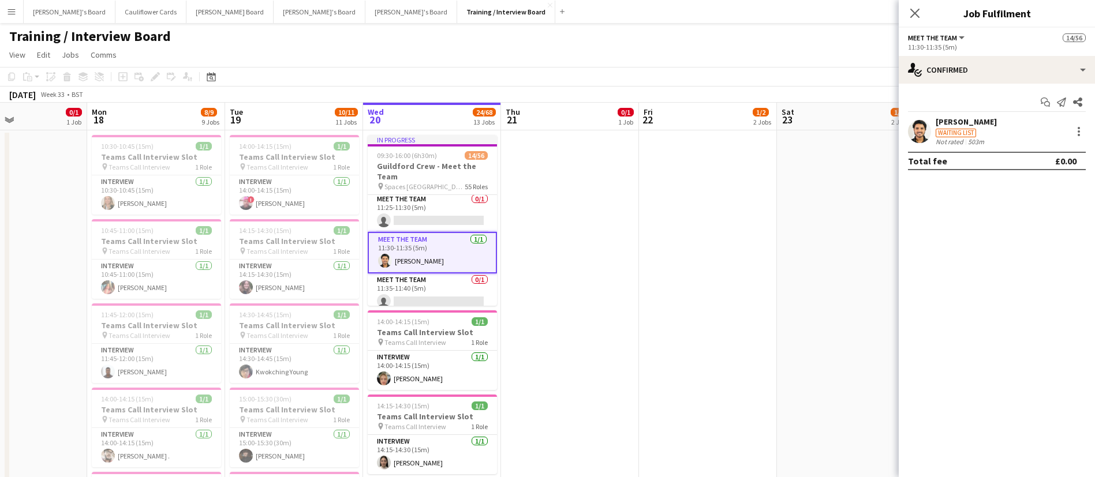
click at [923, 121] on app-user-avatar at bounding box center [919, 131] width 23 height 23
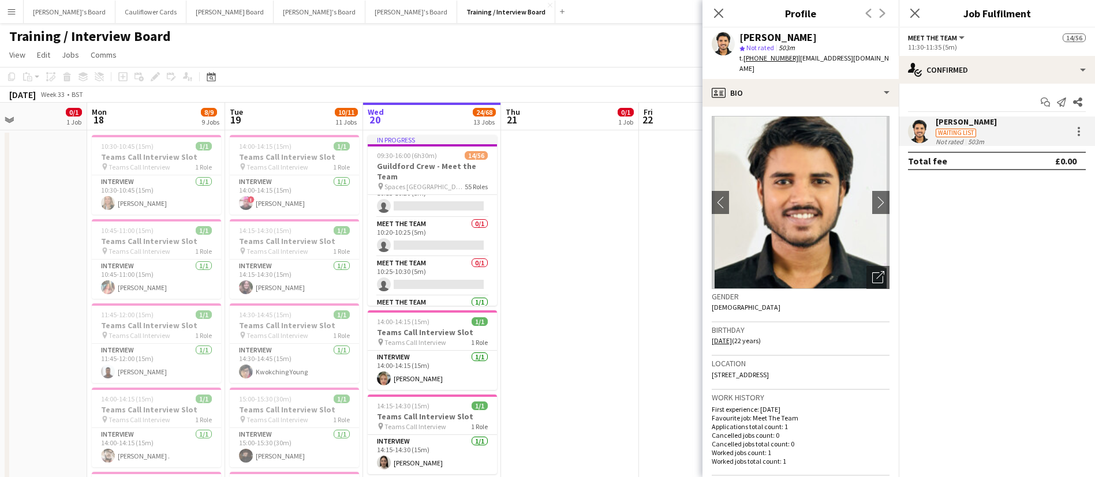
scroll to position [0, 0]
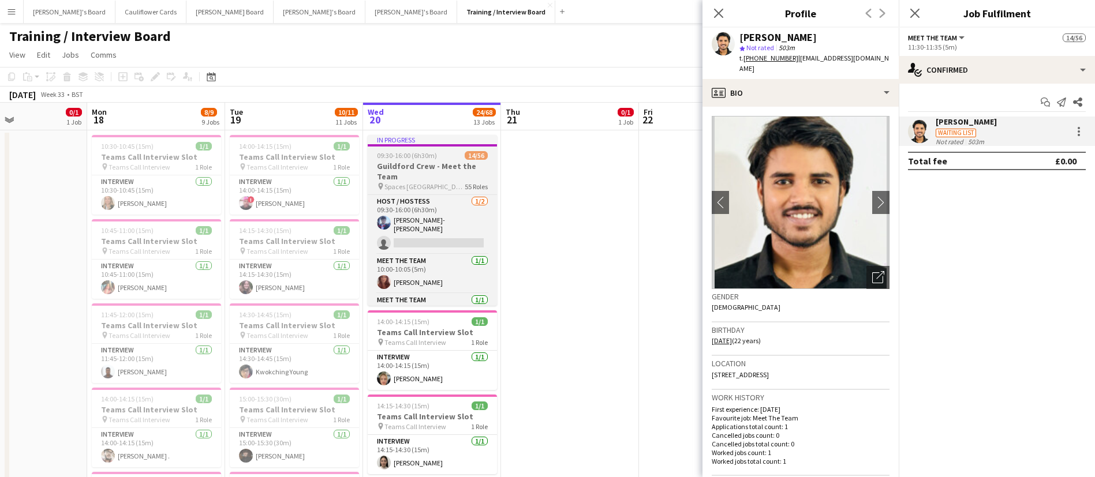
click at [455, 181] on h3 "Guildford Crew - Meet the Team" at bounding box center [432, 171] width 129 height 21
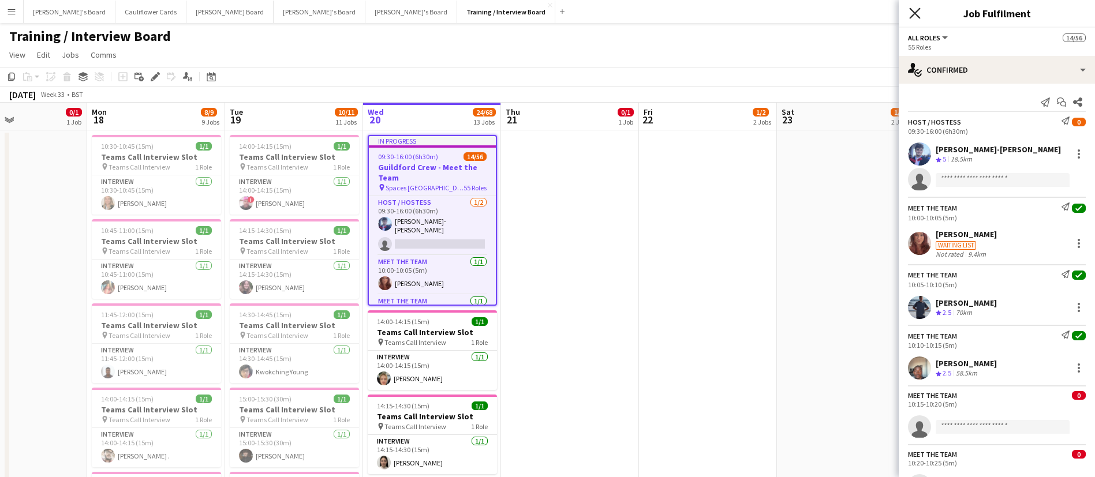
click at [915, 16] on icon "Close pop-in" at bounding box center [914, 13] width 11 height 11
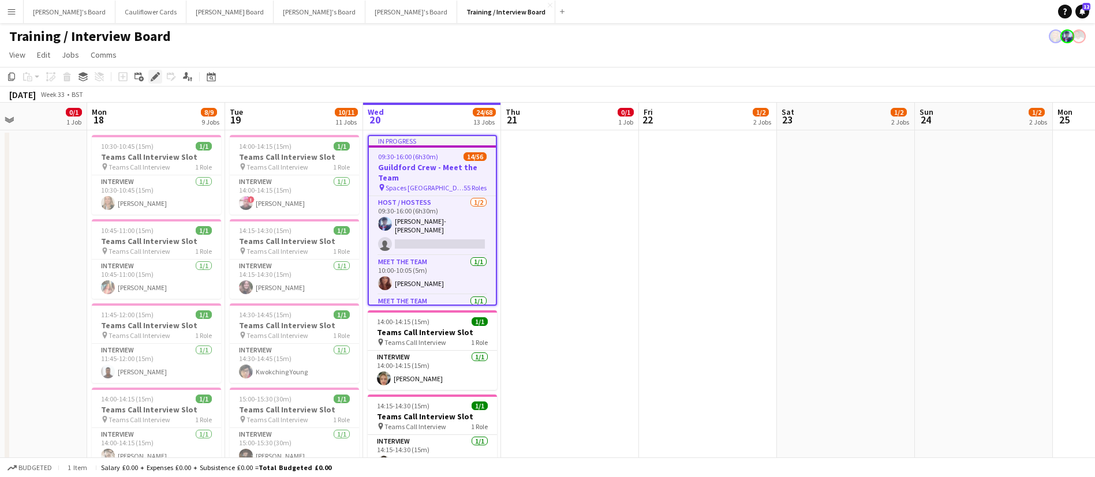
click at [155, 78] on icon at bounding box center [155, 77] width 6 height 6
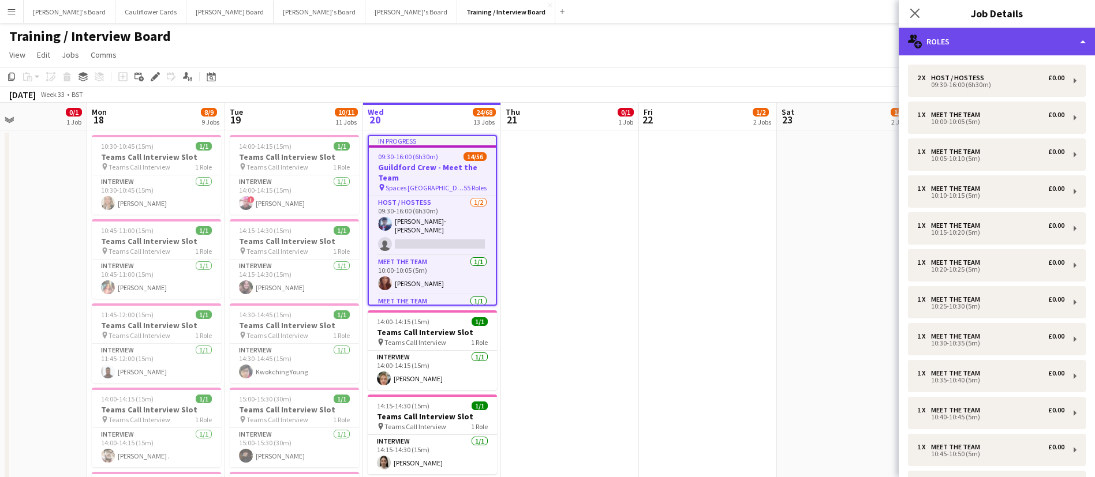
click at [975, 38] on div "multiple-users-add Roles" at bounding box center [996, 42] width 196 height 28
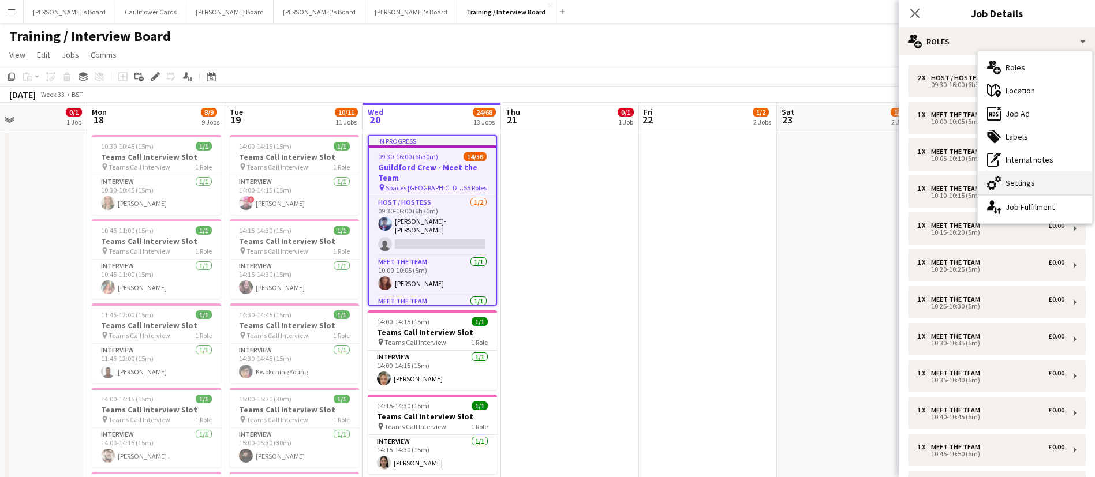
click at [1024, 184] on div "cog-double-3 Settings" at bounding box center [1034, 182] width 114 height 23
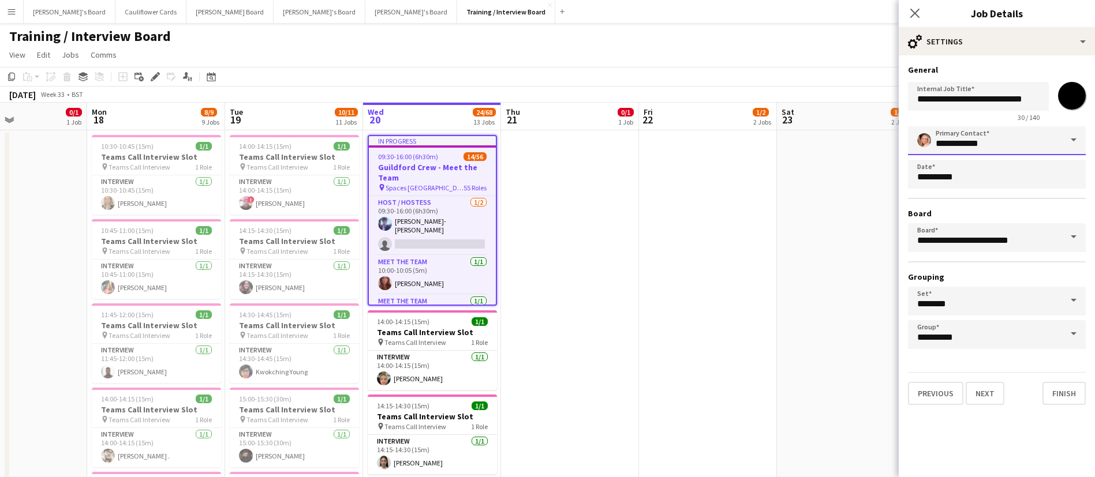
click at [1025, 144] on input "**********" at bounding box center [997, 140] width 178 height 29
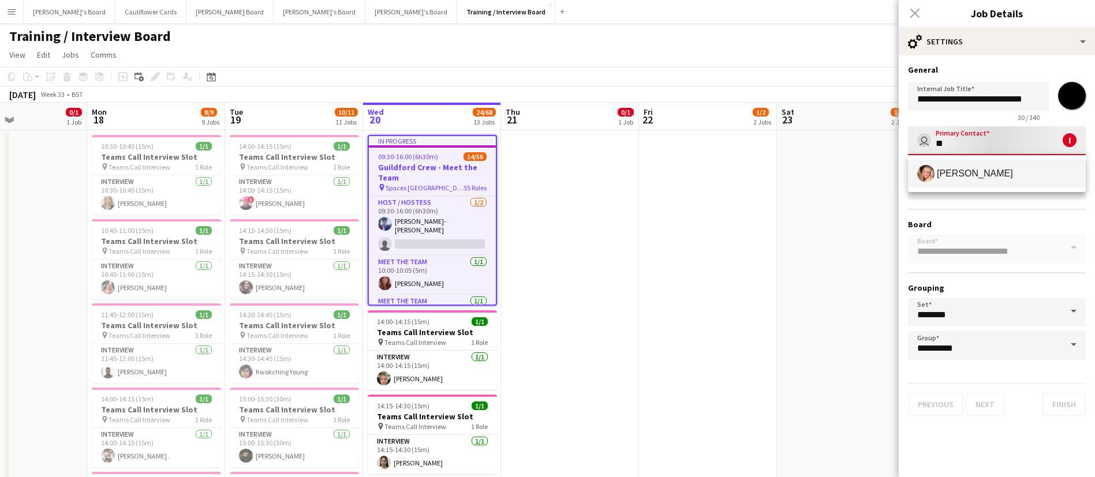
type input "*"
click at [1004, 175] on span "[PERSON_NAME]-[PERSON_NAME]" at bounding box center [1007, 173] width 140 height 11
type input "**********"
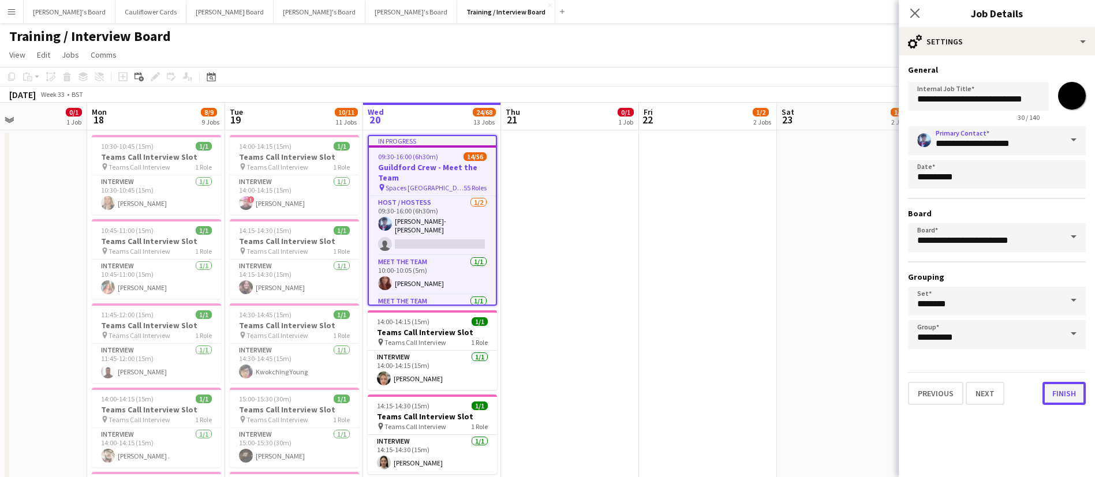
click at [1051, 389] on button "Finish" at bounding box center [1063, 393] width 43 height 23
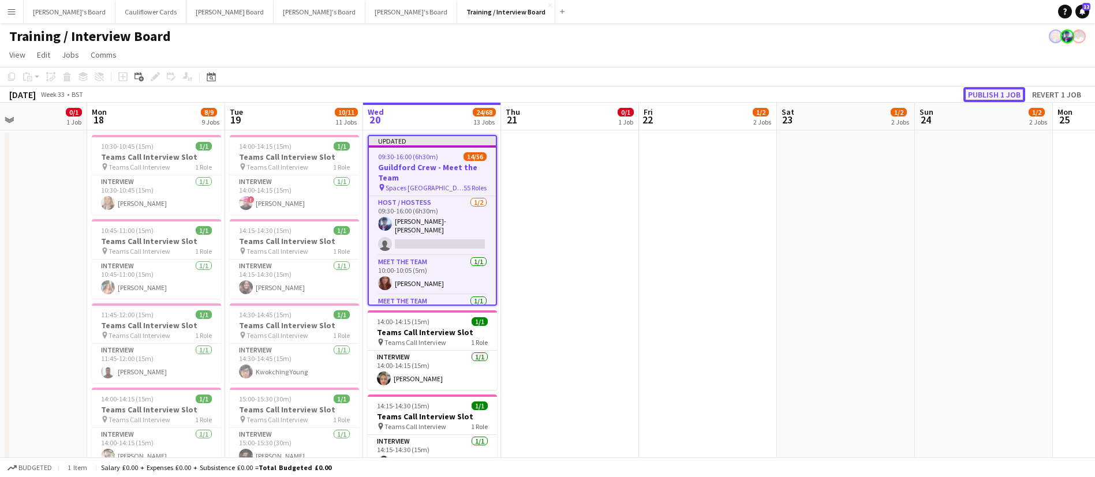
click at [982, 97] on button "Publish 1 job" at bounding box center [994, 94] width 62 height 15
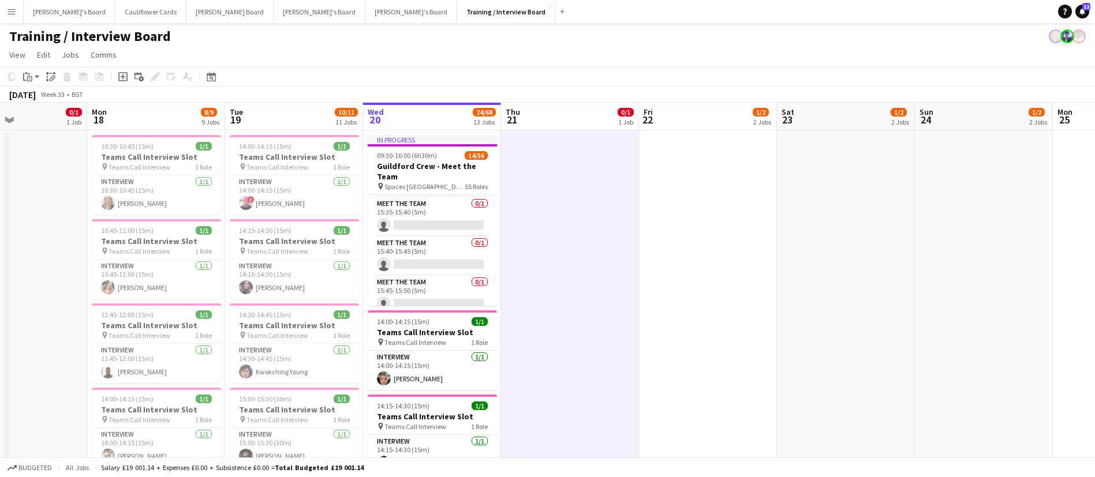
scroll to position [2064, 0]
click at [430, 292] on app-card-role "Meet The Team 1/1 15:55-16:00 (5m) Utsav Sonkar" at bounding box center [432, 293] width 129 height 39
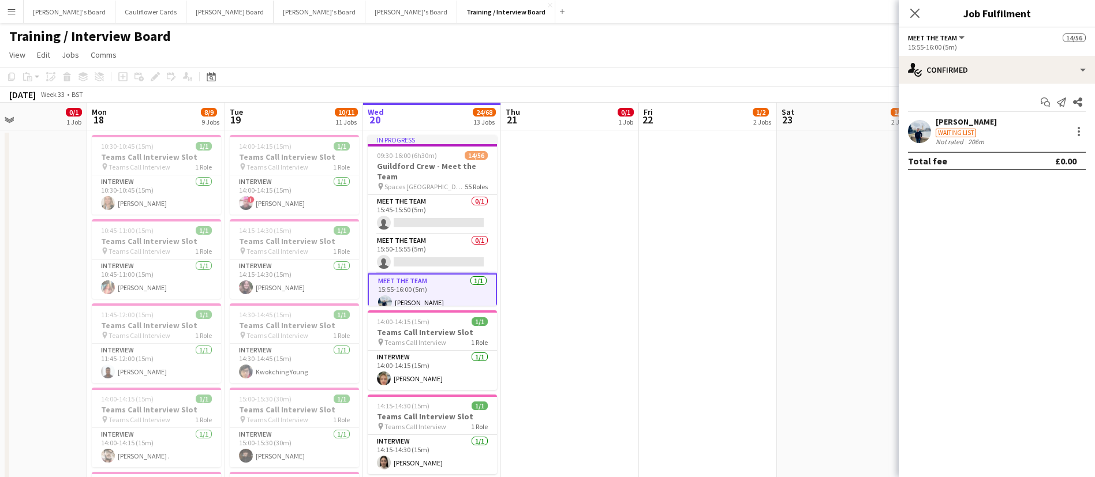
click at [927, 126] on app-user-avatar at bounding box center [919, 131] width 23 height 23
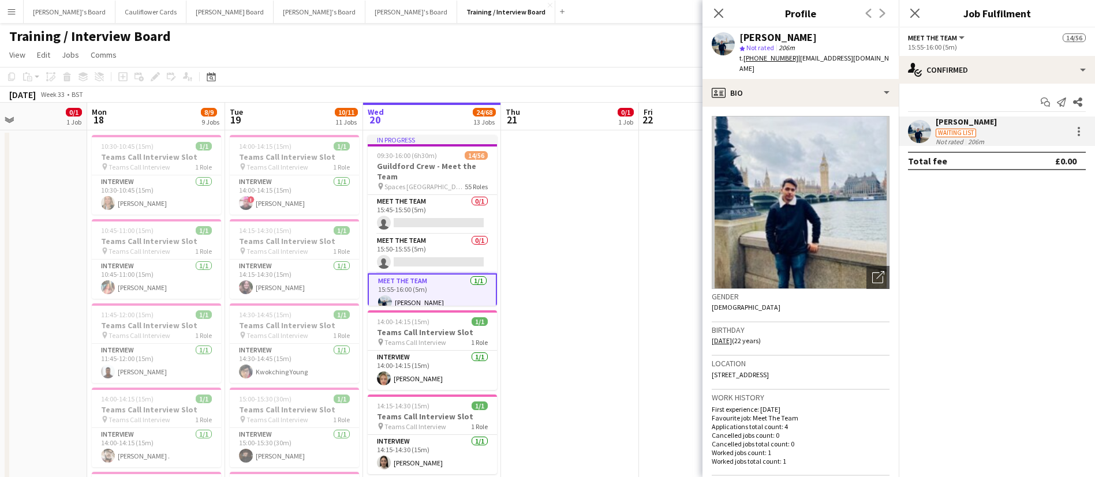
click at [773, 54] on tcxspan "+447741887394" at bounding box center [770, 58] width 55 height 9
click at [759, 55] on tcxspan "+447741887394" at bounding box center [770, 58] width 55 height 9
drag, startPoint x: 881, startPoint y: 57, endPoint x: 795, endPoint y: 61, distance: 86.0
click at [795, 61] on div "Utsav Sonkar star Not rated 206m t. +447741887394 | utsavsonkar0001@gmail.com" at bounding box center [800, 53] width 196 height 51
copy span "utsavsonkar0001@gmail.com"
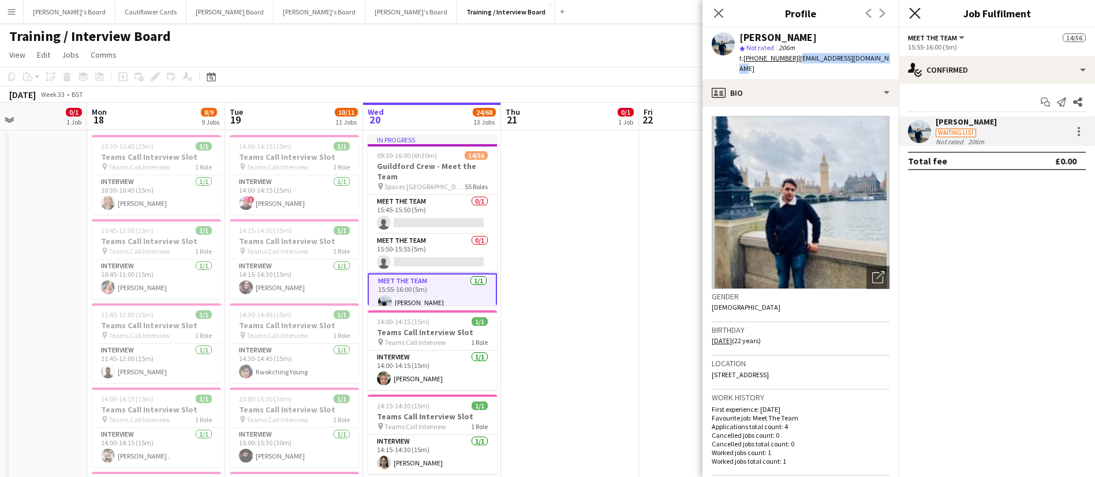
click at [913, 15] on icon at bounding box center [914, 13] width 11 height 11
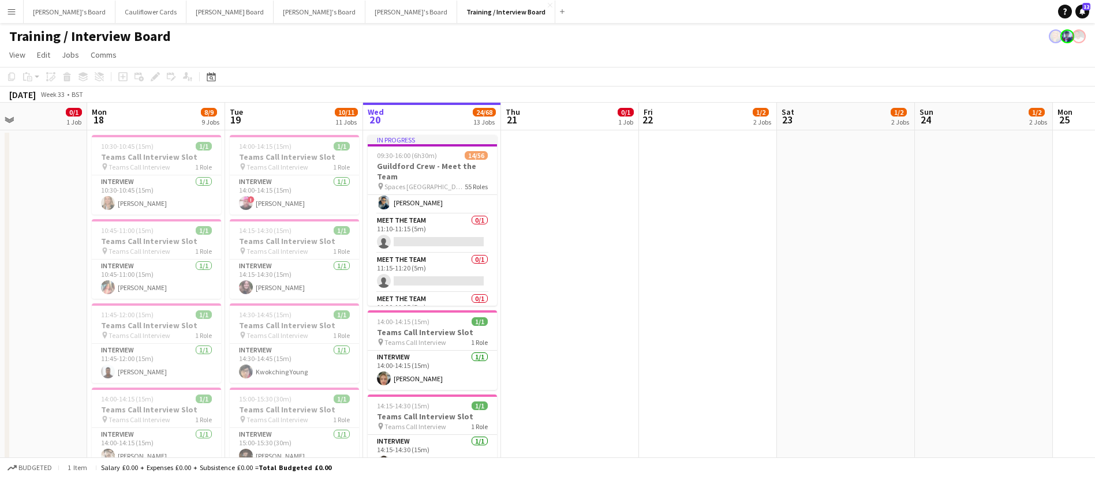
scroll to position [763, 0]
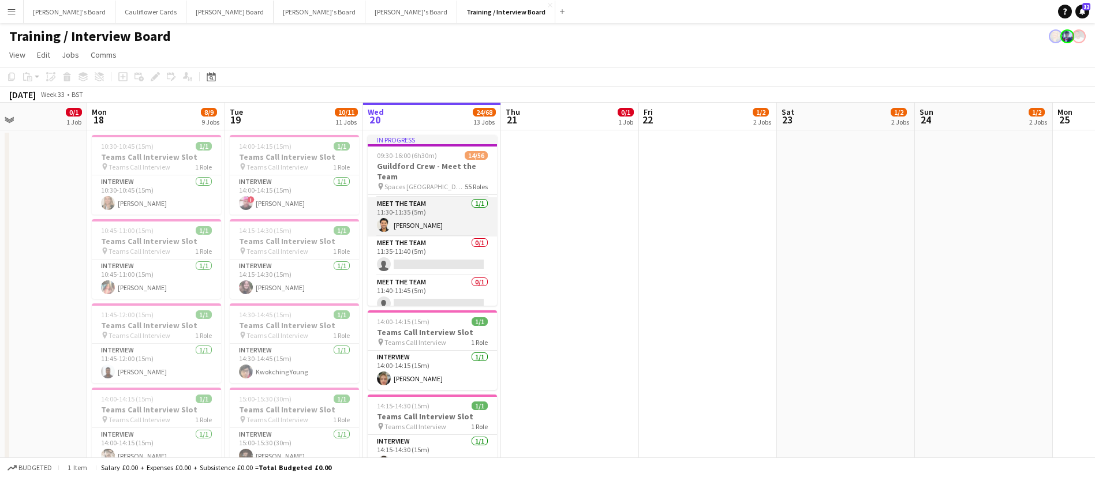
click at [429, 222] on app-card-role "Meet The Team 1/1 11:30-11:35 (5m) Manvendra Singh" at bounding box center [432, 216] width 129 height 39
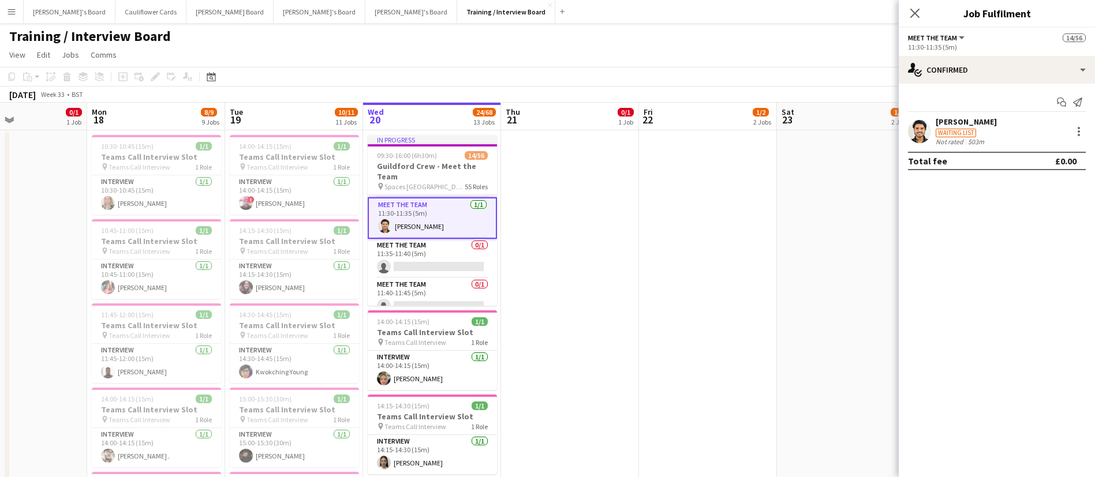
scroll to position [765, 0]
click at [913, 126] on app-user-avatar at bounding box center [919, 131] width 23 height 23
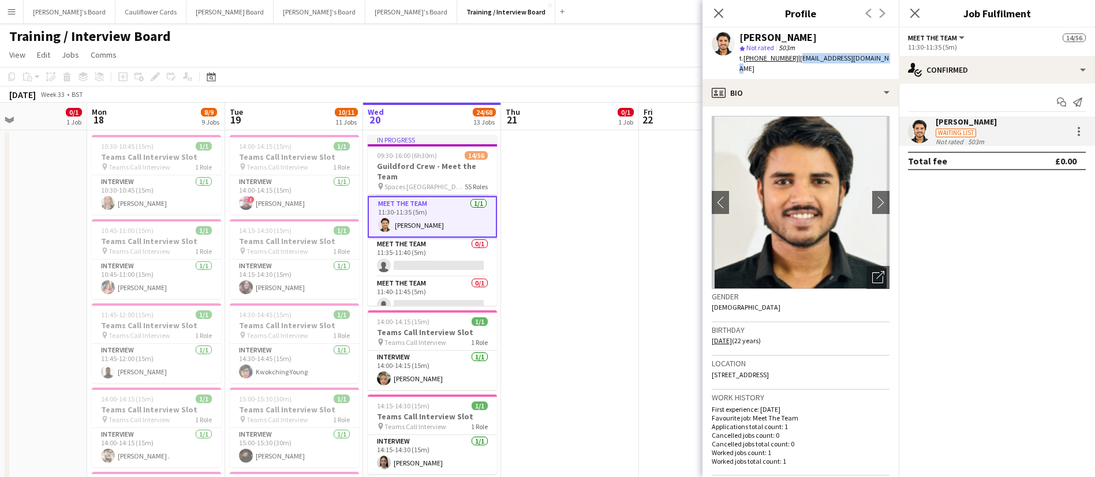
drag, startPoint x: 891, startPoint y: 59, endPoint x: 795, endPoint y: 64, distance: 95.9
click at [795, 64] on app-profile-header "Manvendra Singh star Not rated 503m t. +447823913050 | manvendras2608@gmail.com" at bounding box center [800, 53] width 196 height 51
copy span "manvendras2608@gmail.com"
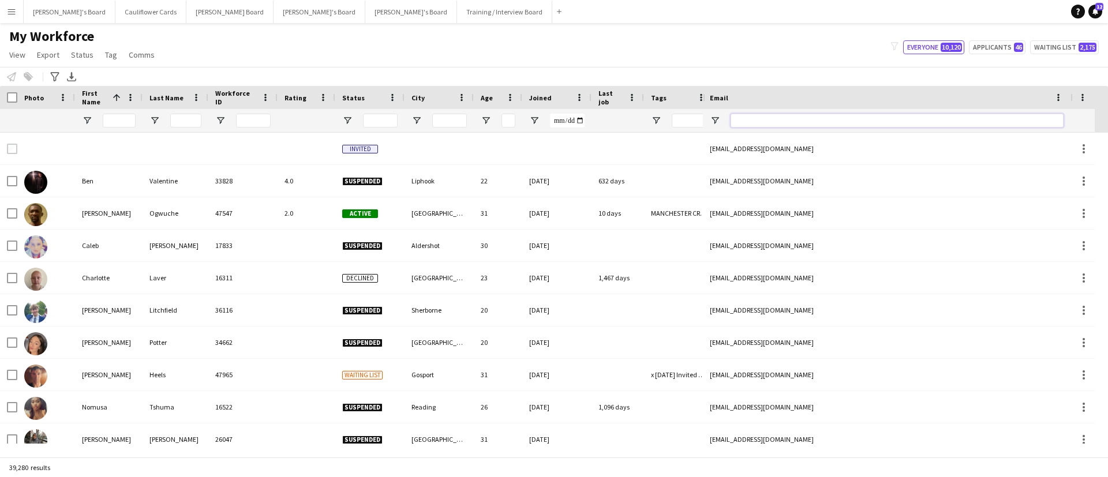
click at [776, 125] on input "Email Filter Input" at bounding box center [897, 121] width 333 height 14
paste input "**********"
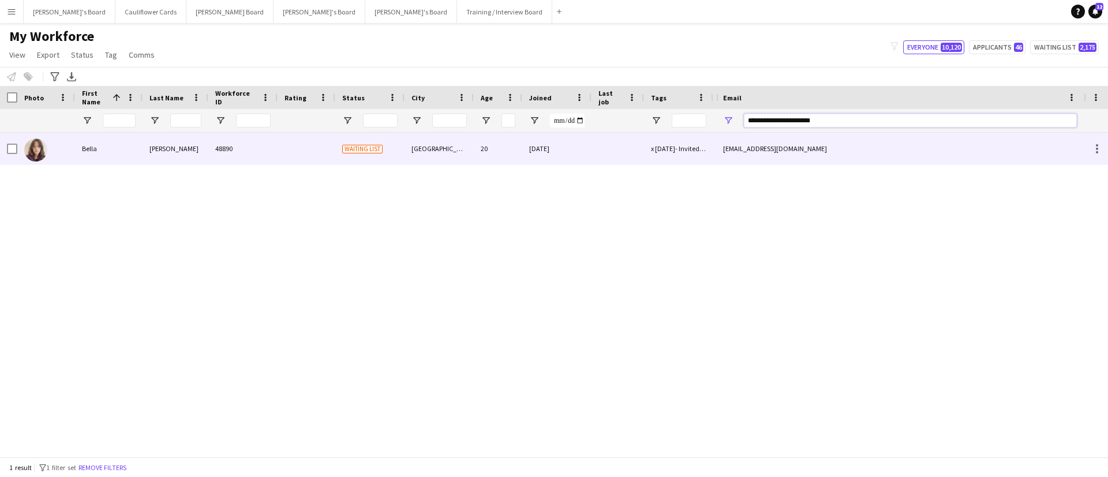
type input "**********"
click at [433, 147] on div "[GEOGRAPHIC_DATA]" at bounding box center [438, 149] width 69 height 32
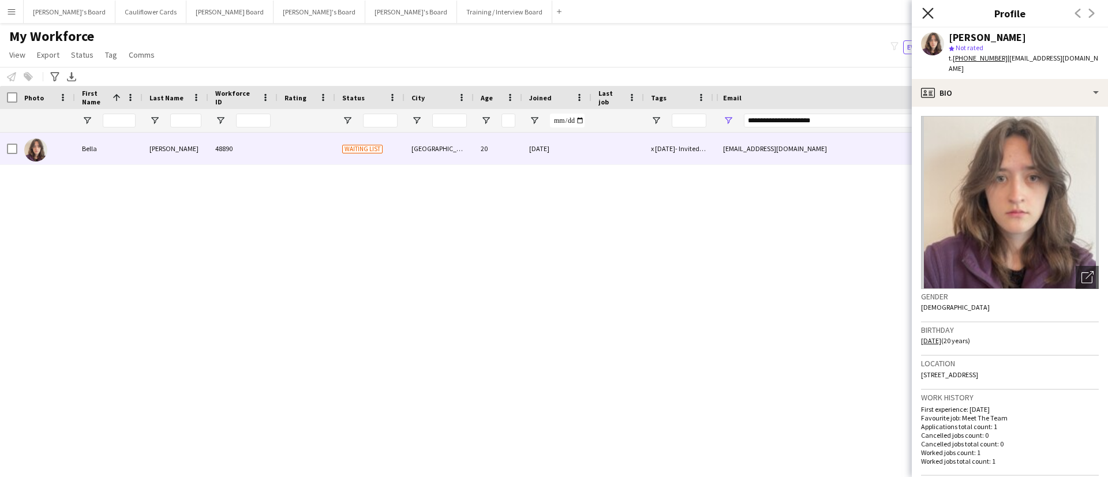
click at [928, 8] on icon "Close pop-in" at bounding box center [927, 13] width 11 height 11
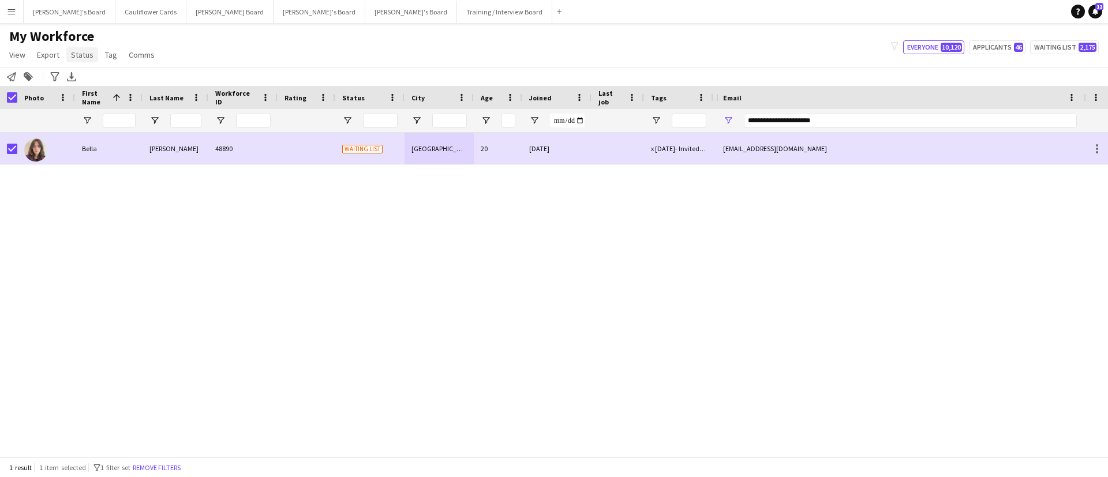
click at [81, 51] on span "Status" at bounding box center [82, 55] width 23 height 10
click at [87, 79] on span "Edit" at bounding box center [82, 79] width 13 height 10
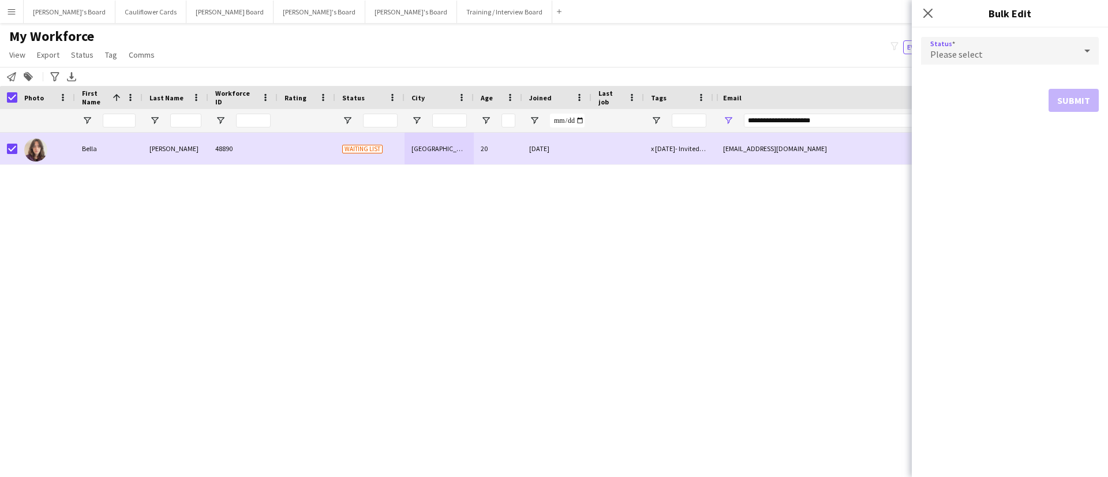
click at [949, 54] on span "Please select" at bounding box center [956, 54] width 53 height 12
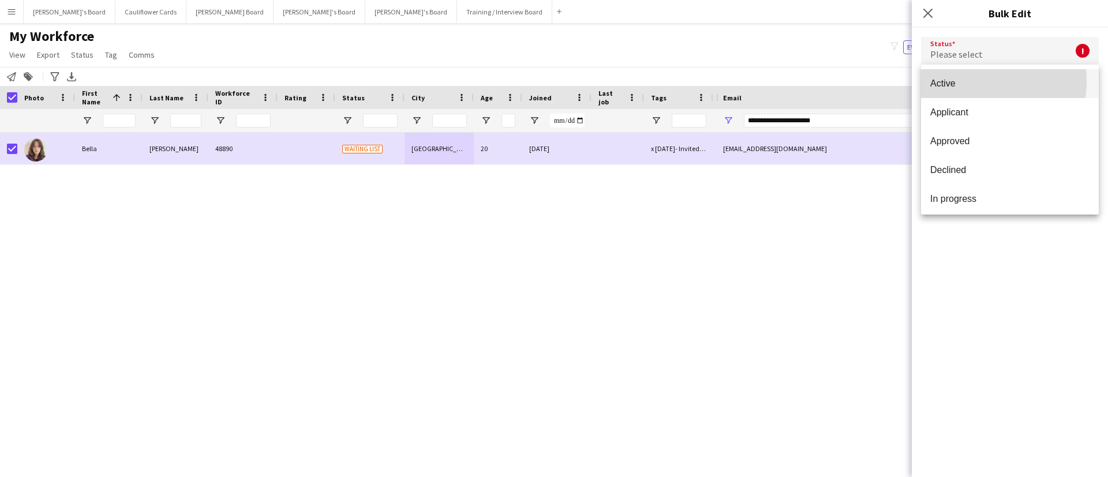
click at [945, 81] on span "Active" at bounding box center [1009, 83] width 159 height 11
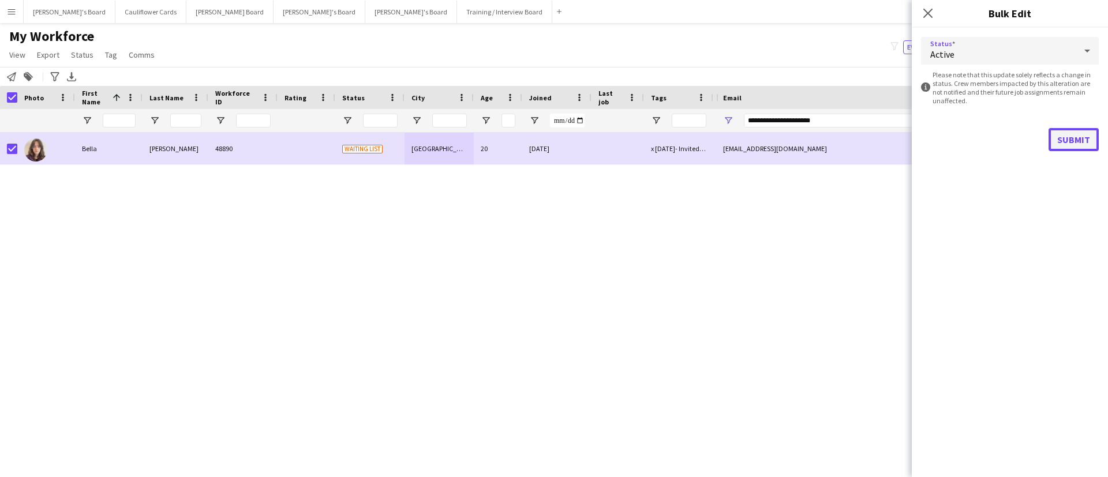
click at [1058, 137] on button "Submit" at bounding box center [1073, 139] width 50 height 23
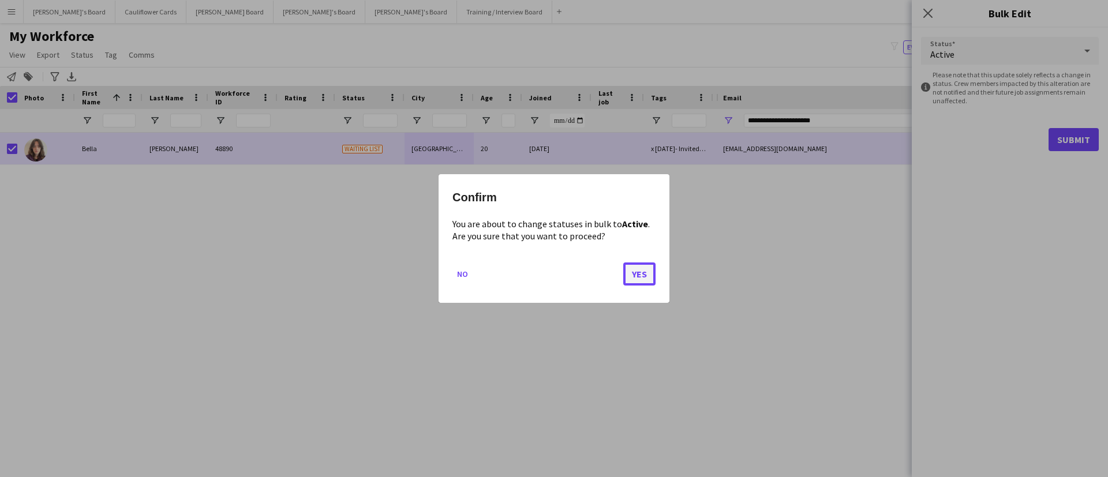
click at [643, 269] on button "Yes" at bounding box center [639, 274] width 32 height 23
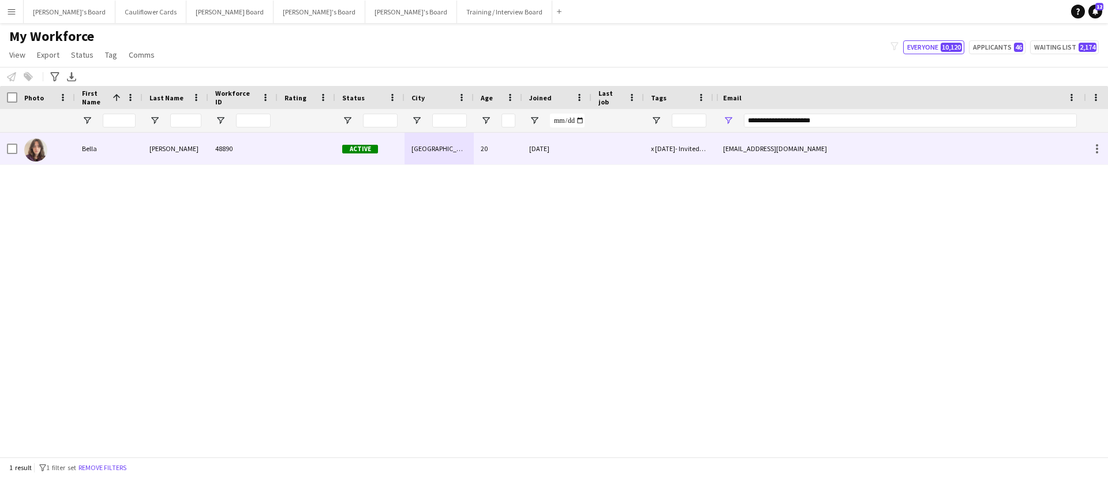
drag, startPoint x: 698, startPoint y: 147, endPoint x: 950, endPoint y: 184, distance: 254.9
click at [698, 147] on div "x 15/07/2025- Invited to Meet the Team" at bounding box center [678, 149] width 69 height 32
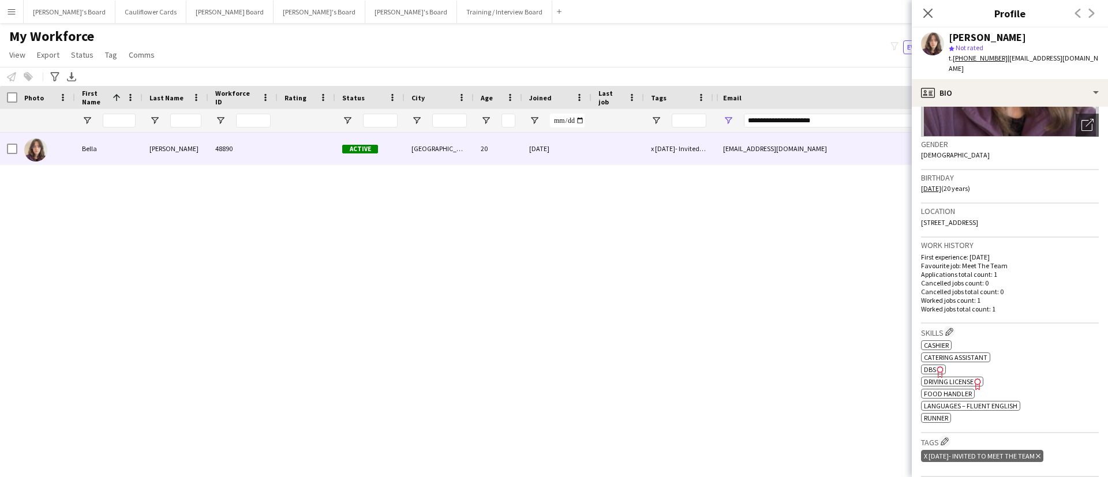
scroll to position [239, 0]
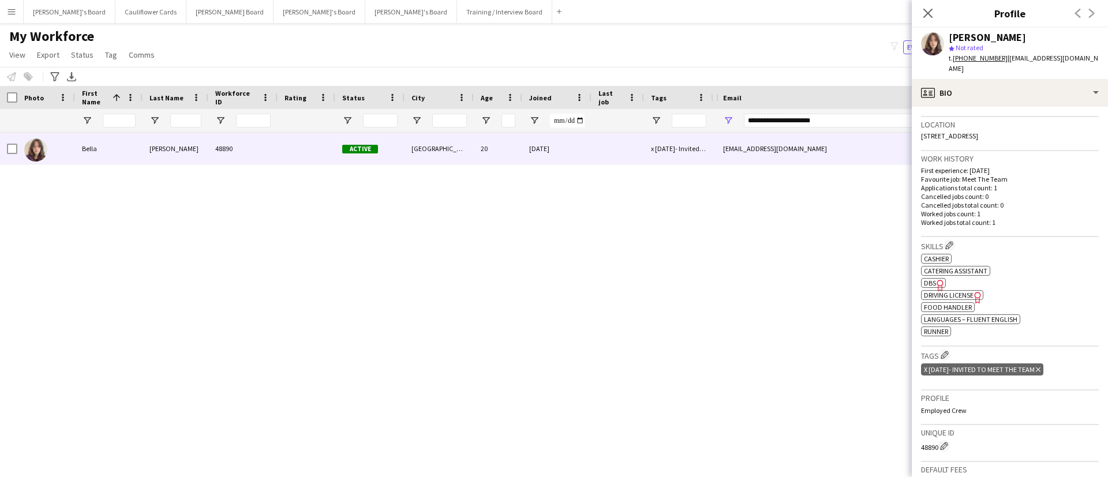
click at [1040, 366] on icon "Delete tag" at bounding box center [1038, 369] width 5 height 7
click at [932, 13] on icon "Close pop-in" at bounding box center [927, 13] width 11 height 11
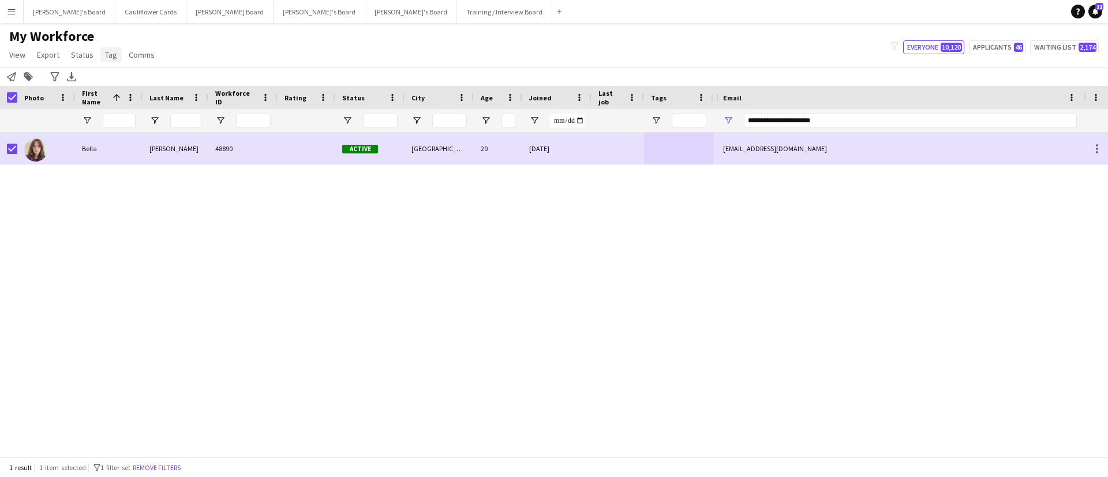
click at [105, 51] on span "Tag" at bounding box center [111, 55] width 12 height 10
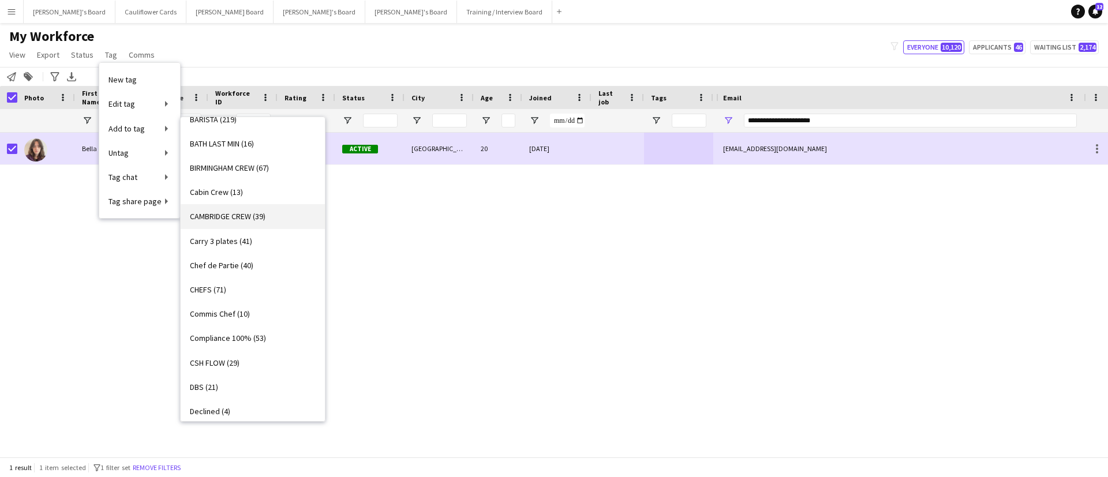
scroll to position [137, 0]
click at [247, 383] on link "DBS (21)" at bounding box center [253, 386] width 144 height 24
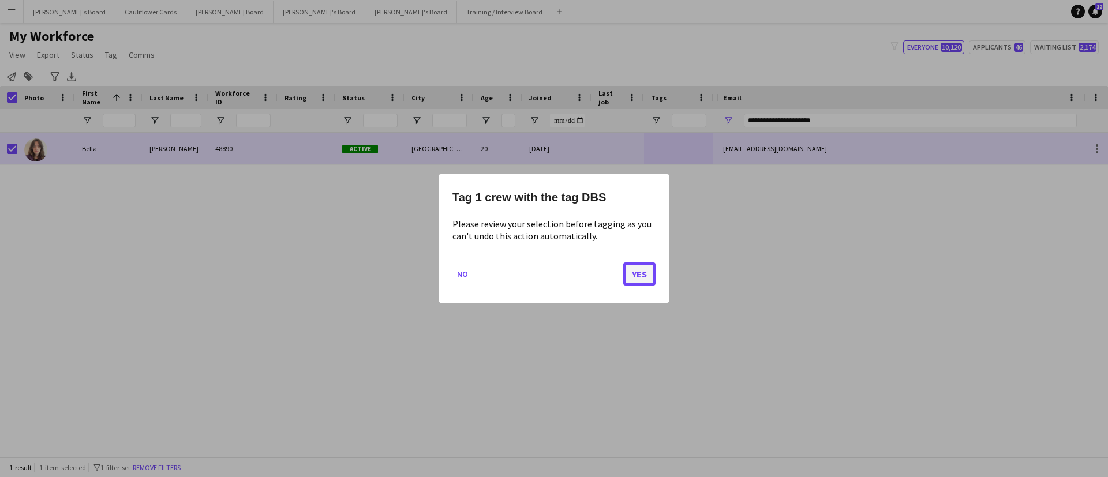
click at [639, 279] on button "Yes" at bounding box center [639, 274] width 32 height 23
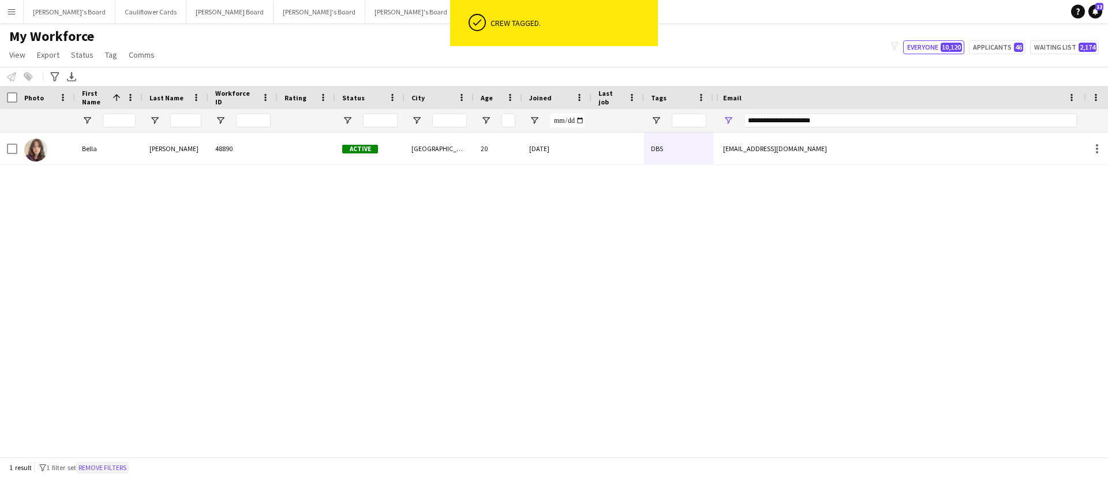
click at [106, 462] on button "Remove filters" at bounding box center [102, 468] width 53 height 13
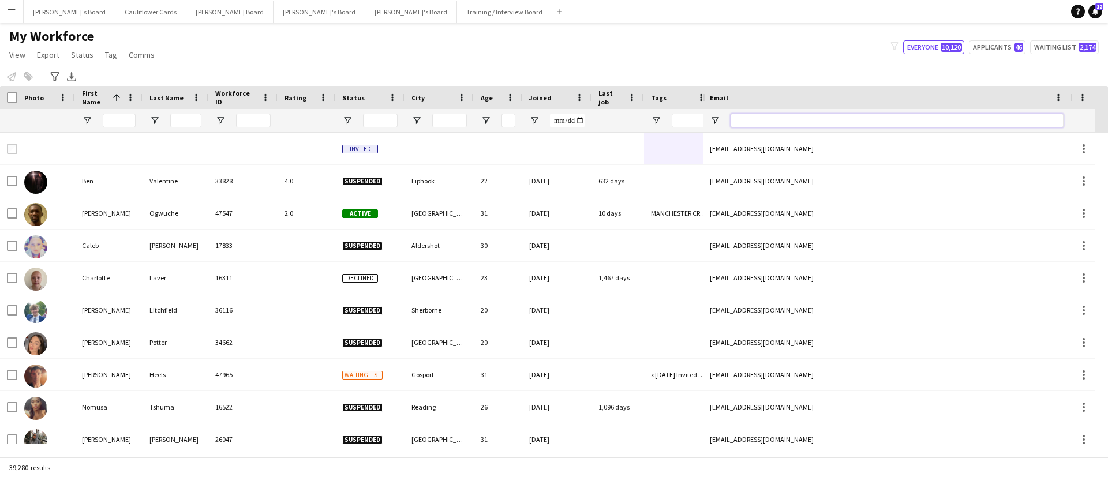
click at [814, 119] on input "Email Filter Input" at bounding box center [897, 121] width 333 height 14
paste input "**********"
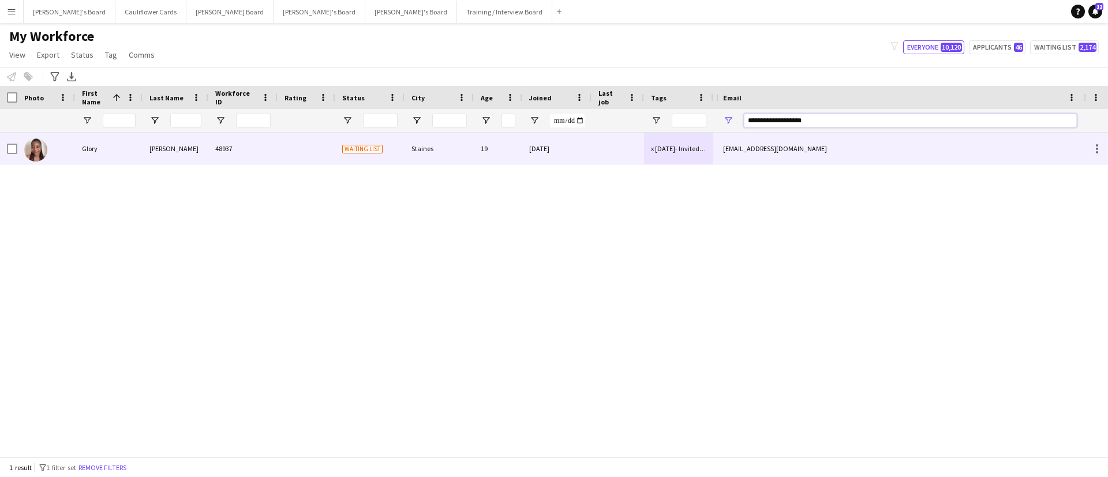
type input "**********"
click at [310, 152] on div at bounding box center [307, 149] width 58 height 32
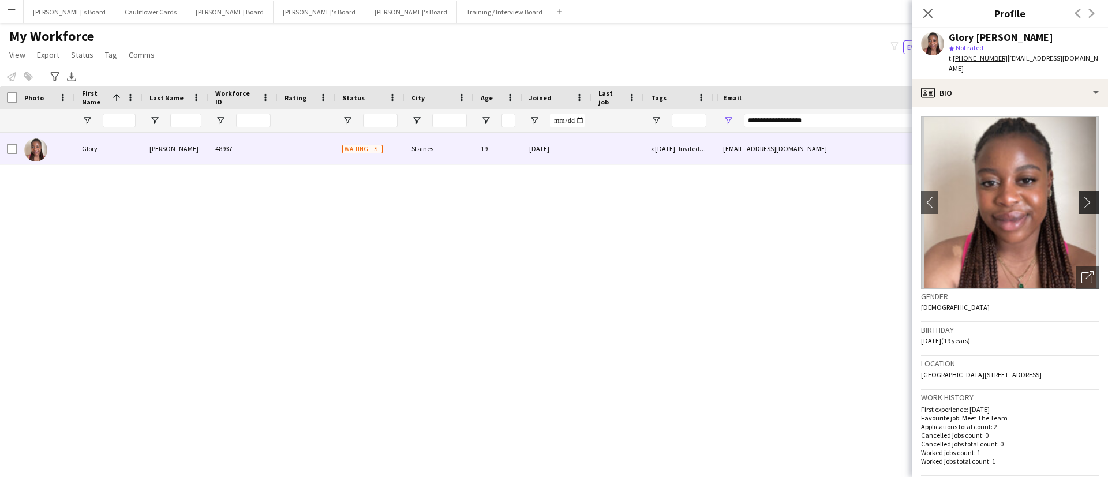
click at [1081, 196] on app-icon "chevron-right" at bounding box center [1090, 202] width 18 height 12
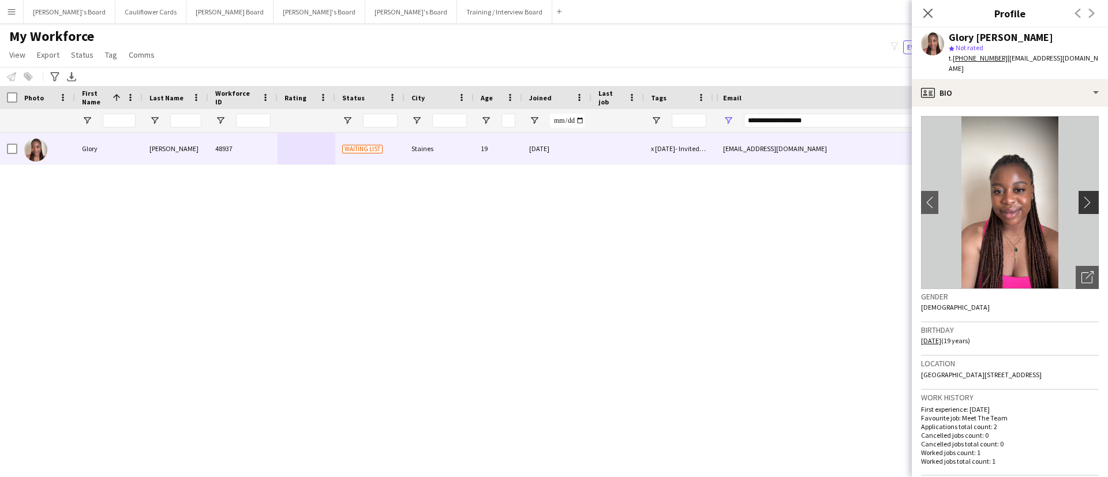
click at [1081, 196] on app-icon "chevron-right" at bounding box center [1090, 202] width 18 height 12
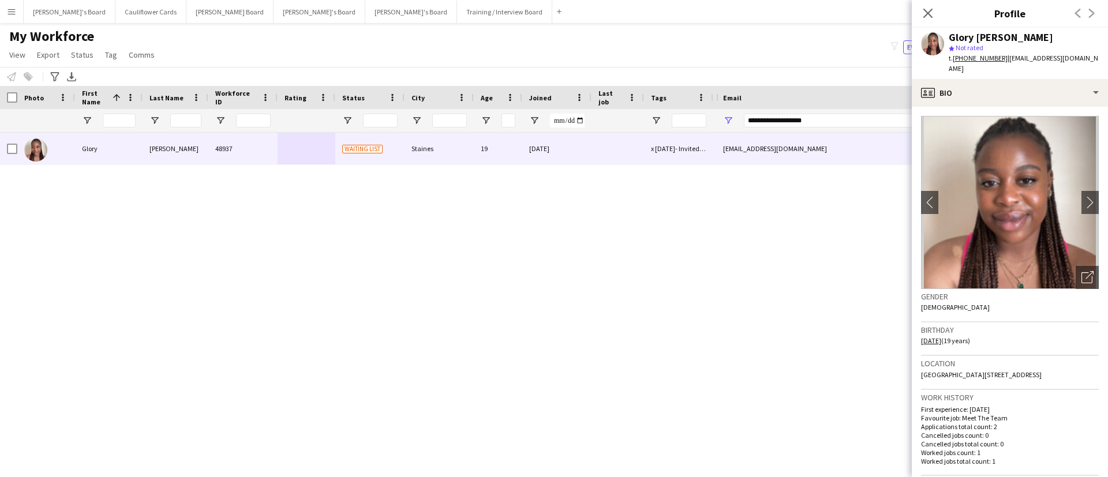
scroll to position [241, 0]
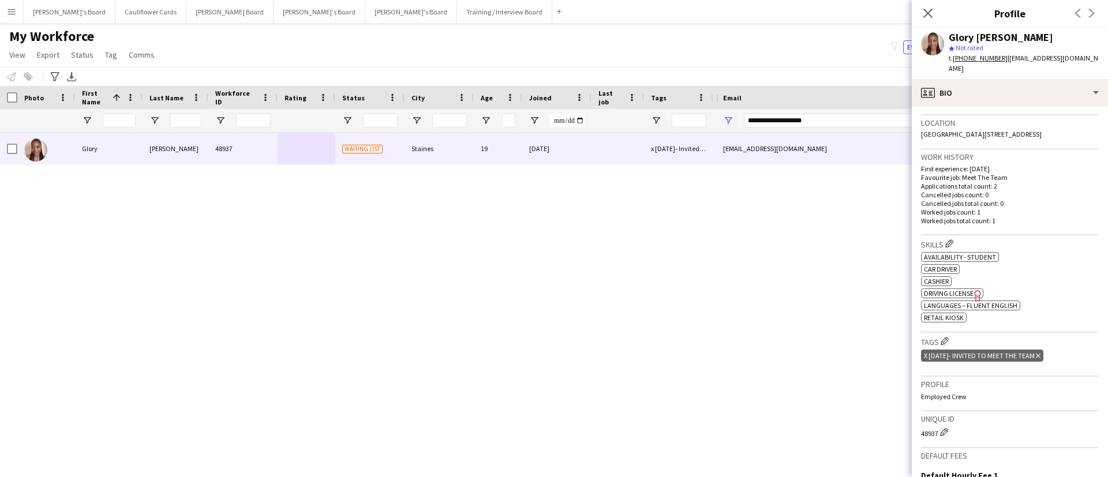
click at [918, 13] on div "Close pop-in" at bounding box center [928, 13] width 32 height 27
click at [923, 13] on icon "Close pop-in" at bounding box center [927, 13] width 11 height 11
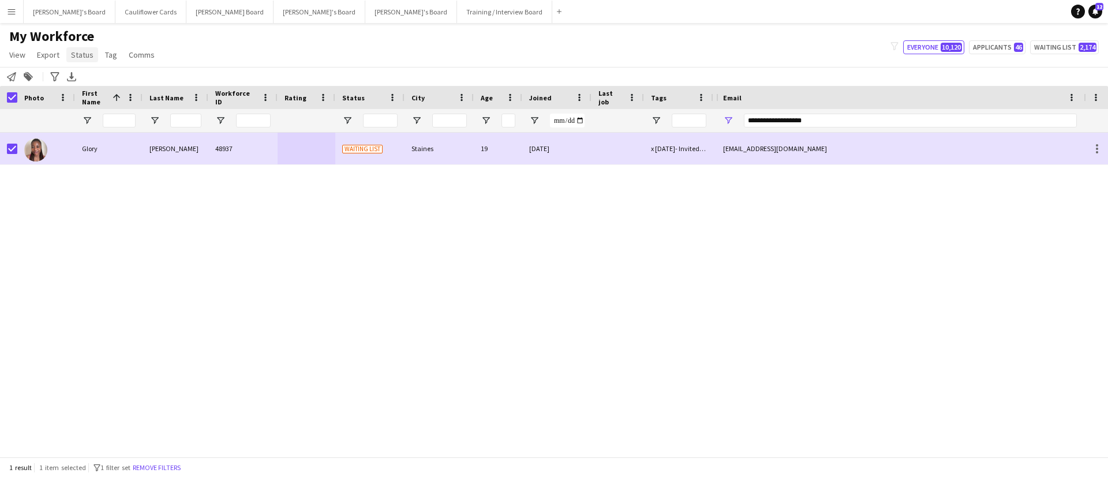
click at [87, 55] on span "Status" at bounding box center [82, 55] width 23 height 10
click at [92, 76] on link "Edit" at bounding box center [106, 80] width 81 height 24
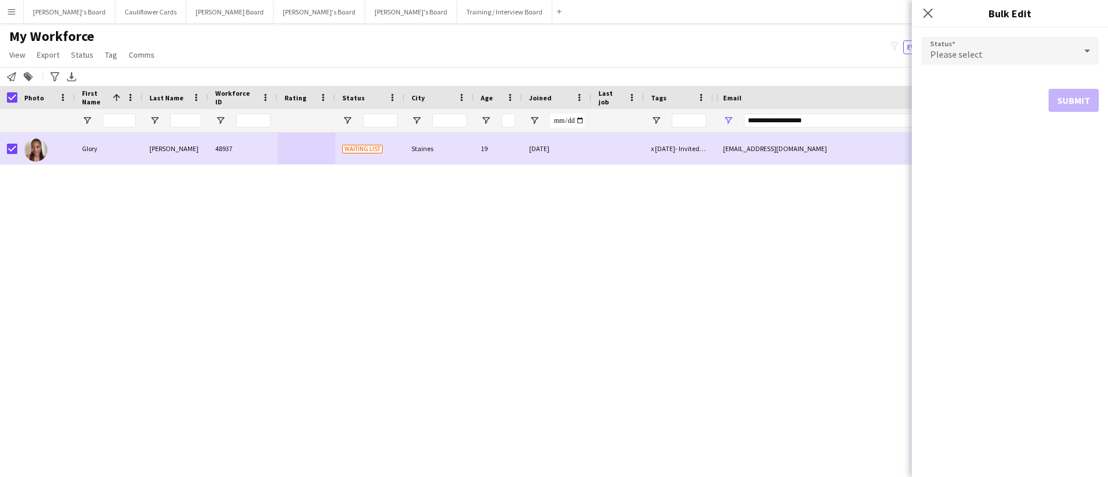
click at [1072, 40] on div "Please select" at bounding box center [998, 51] width 155 height 28
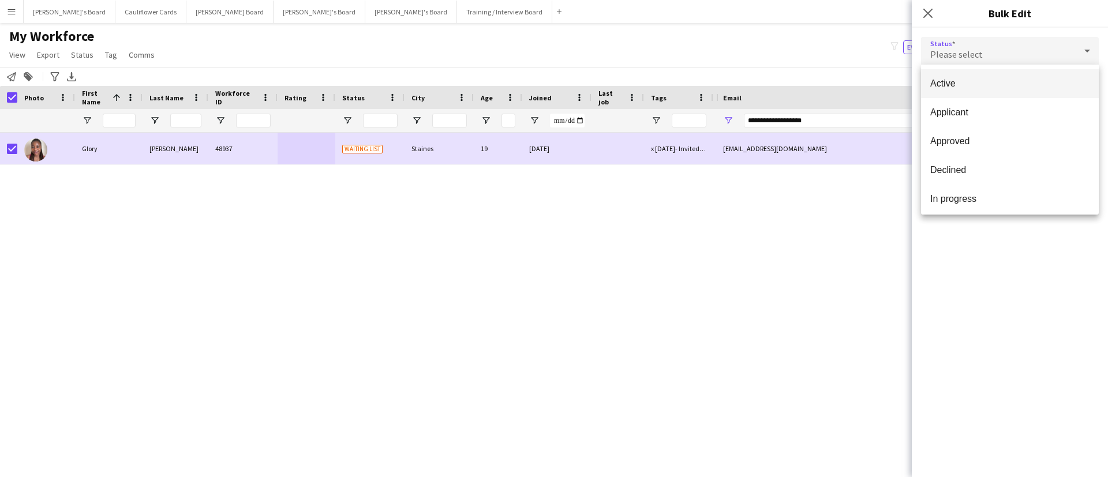
click at [999, 78] on span "Active" at bounding box center [1009, 83] width 159 height 11
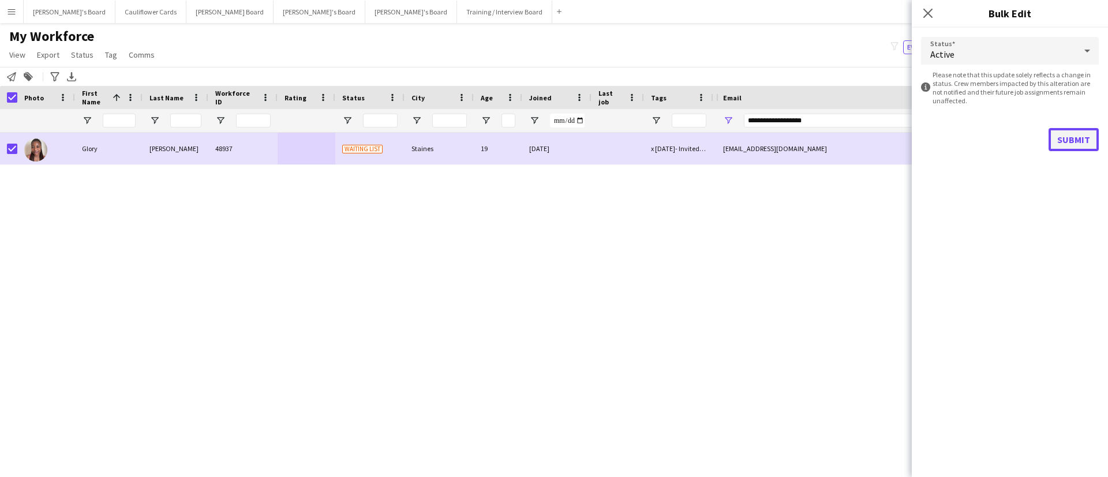
click at [1064, 137] on button "Submit" at bounding box center [1073, 139] width 50 height 23
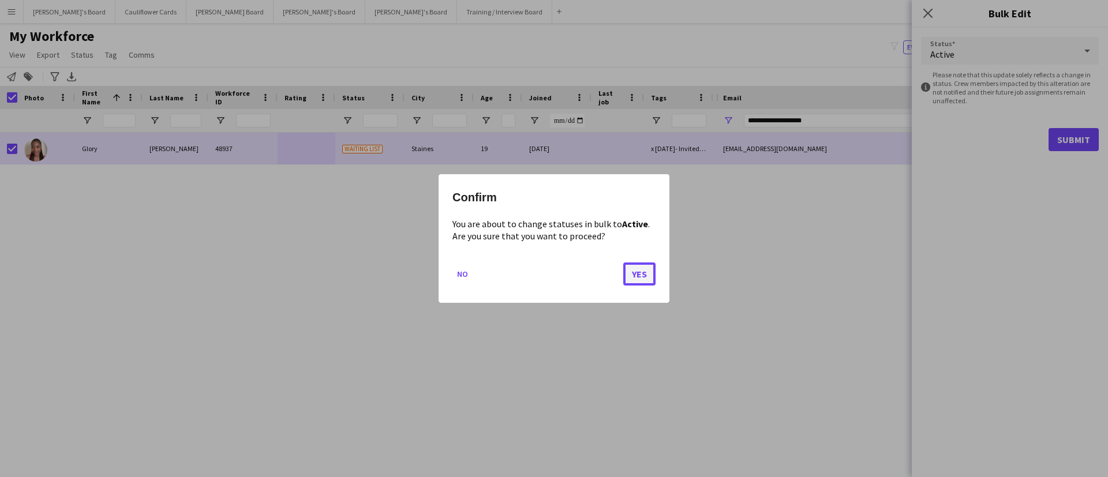
click at [653, 271] on button "Yes" at bounding box center [639, 274] width 32 height 23
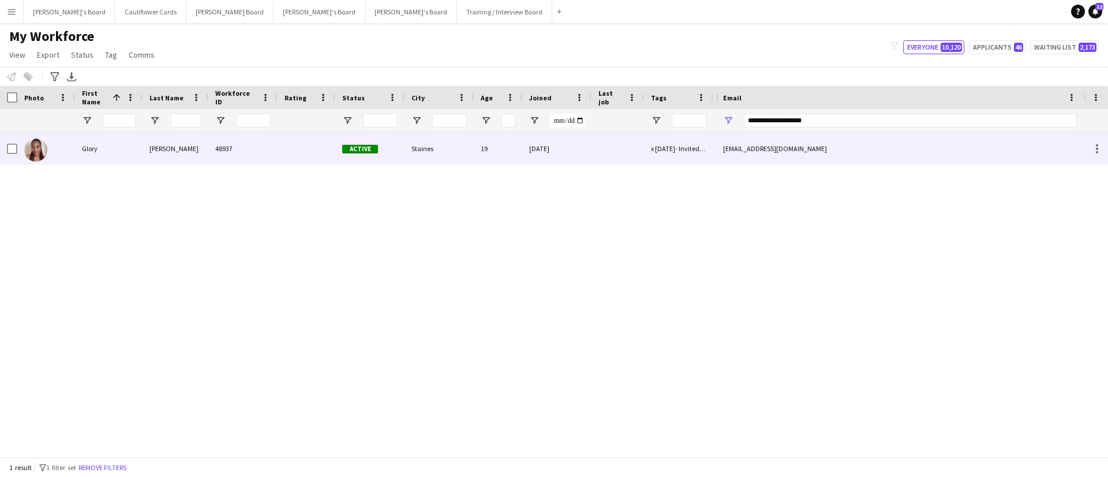
click at [249, 149] on div "48937" at bounding box center [242, 149] width 69 height 32
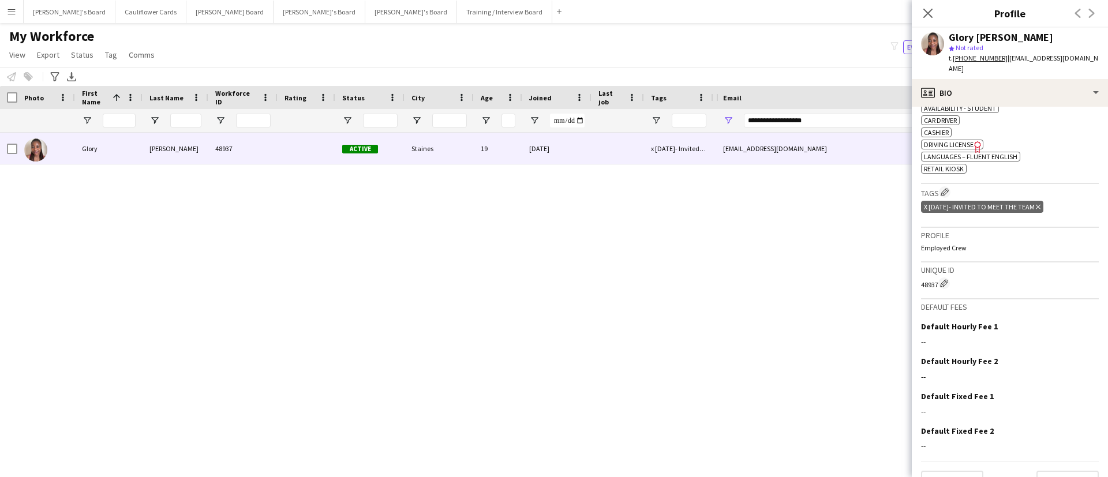
scroll to position [391, 0]
click at [1040, 202] on icon "Delete tag" at bounding box center [1038, 205] width 5 height 7
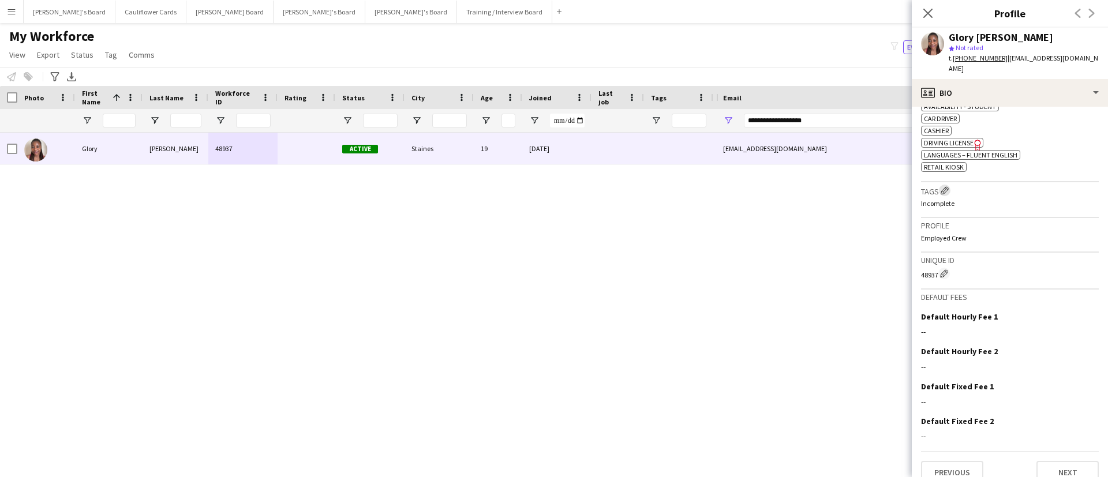
click at [947, 186] on app-icon "Edit crew company tags" at bounding box center [945, 190] width 8 height 8
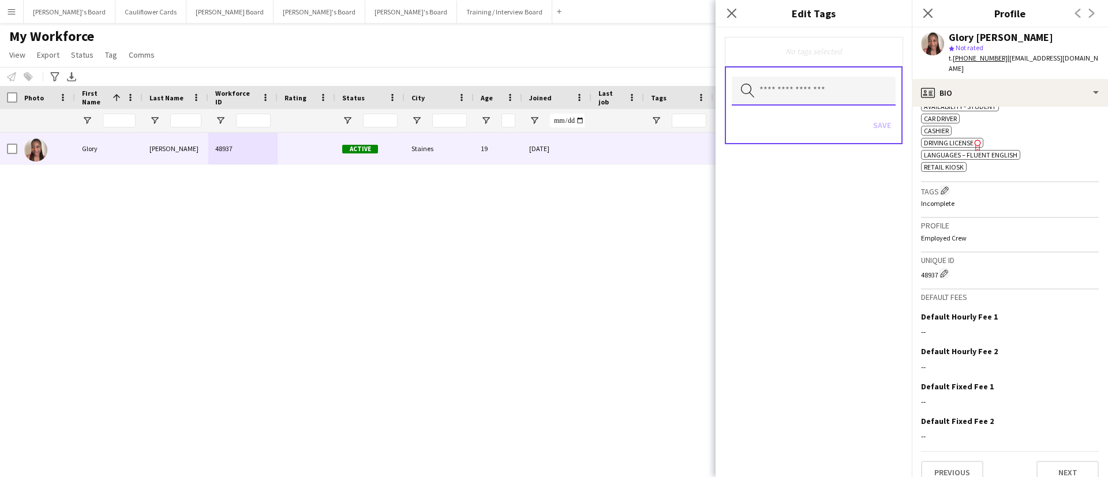
click at [808, 95] on input "text" at bounding box center [814, 91] width 164 height 29
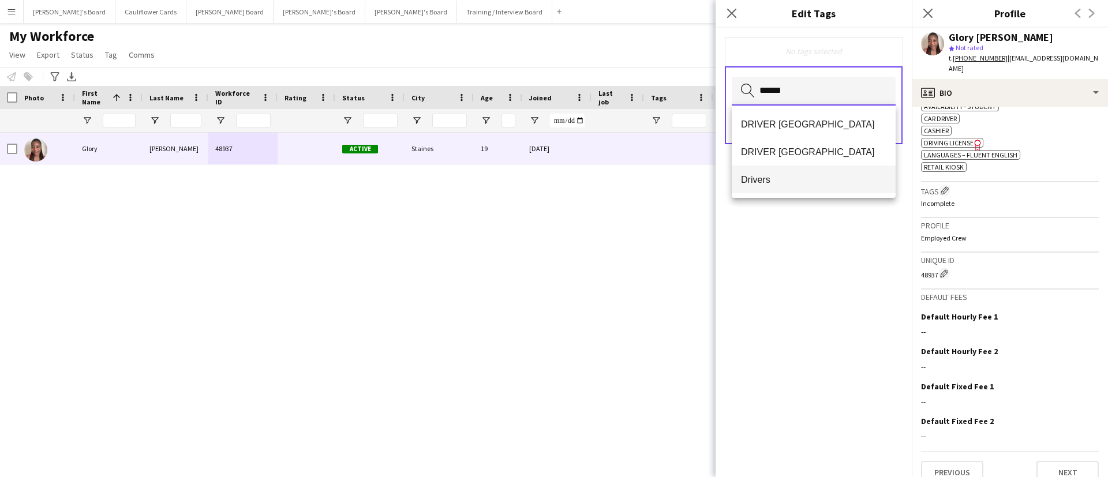
type input "******"
click at [763, 176] on span "Drivers" at bounding box center [813, 179] width 145 height 11
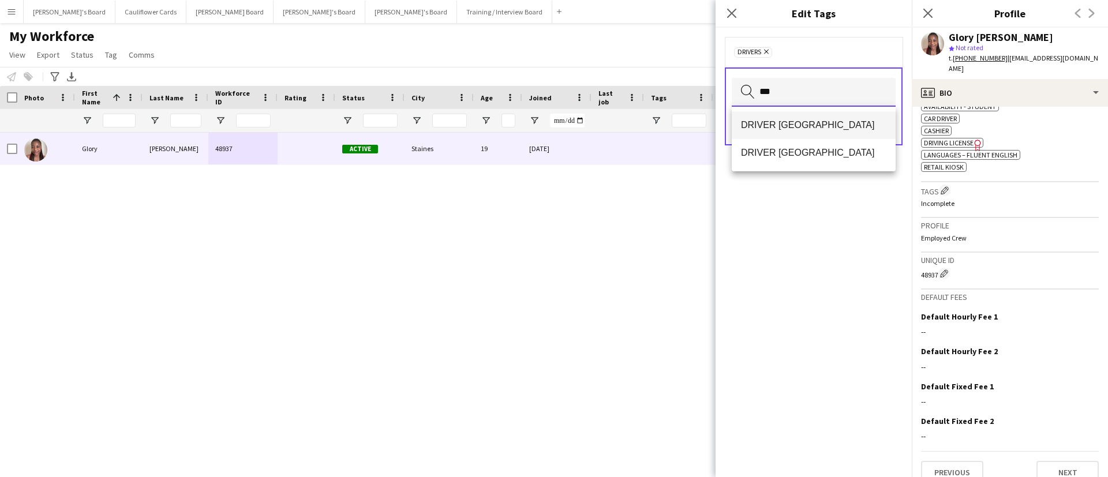
type input "***"
click at [816, 120] on span "DRIVER Birmingham" at bounding box center [813, 124] width 145 height 11
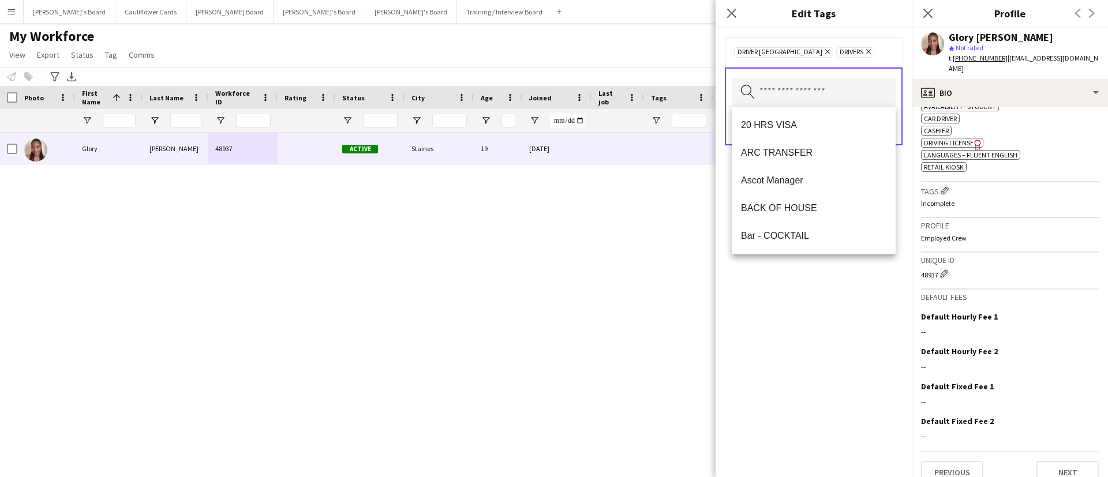
click at [903, 316] on div "DRIVER Birmingham Remove Drivers Remove Search by tag name Save" at bounding box center [814, 252] width 196 height 449
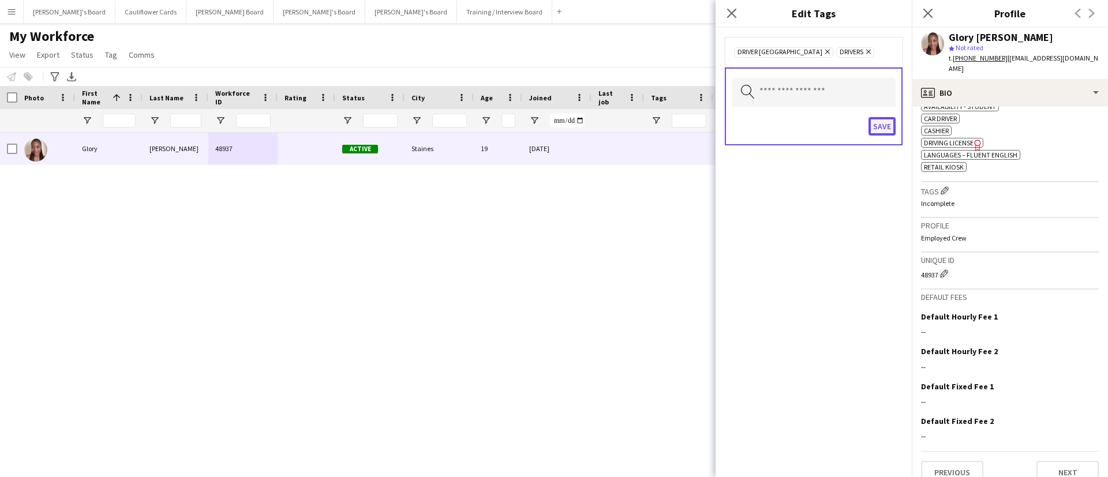
click at [886, 130] on button "Save" at bounding box center [881, 126] width 27 height 18
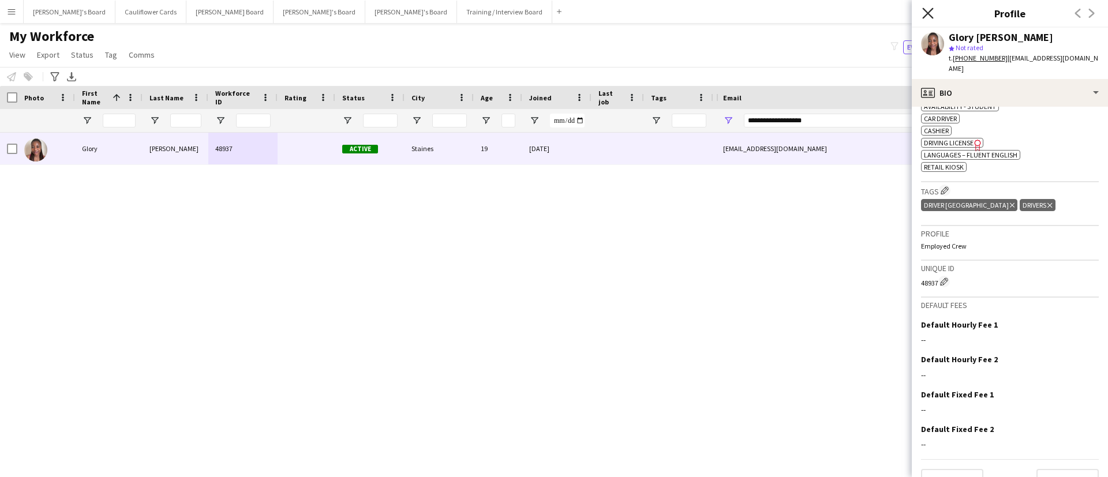
click at [925, 8] on icon "Close pop-in" at bounding box center [927, 13] width 11 height 11
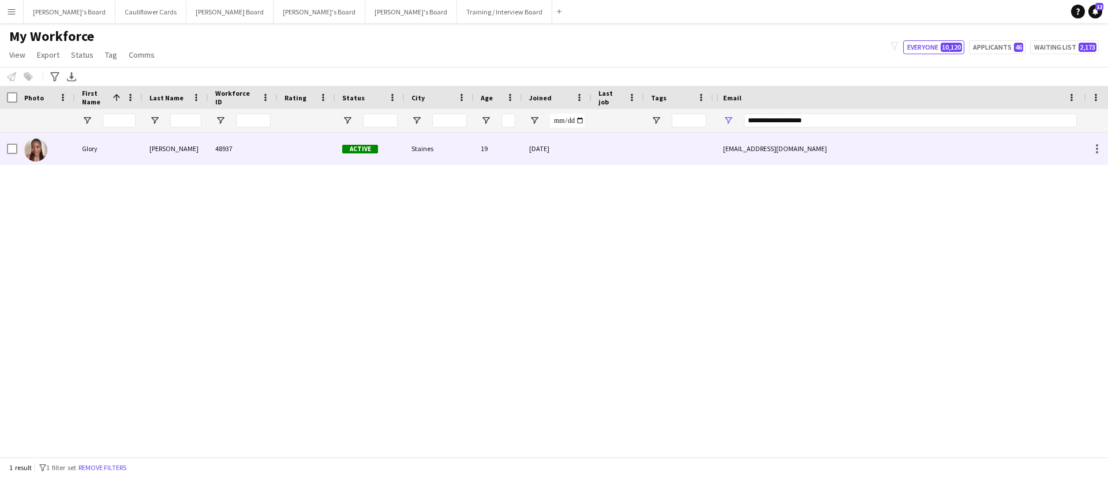
click at [523, 155] on div "13-07-2025" at bounding box center [556, 149] width 69 height 32
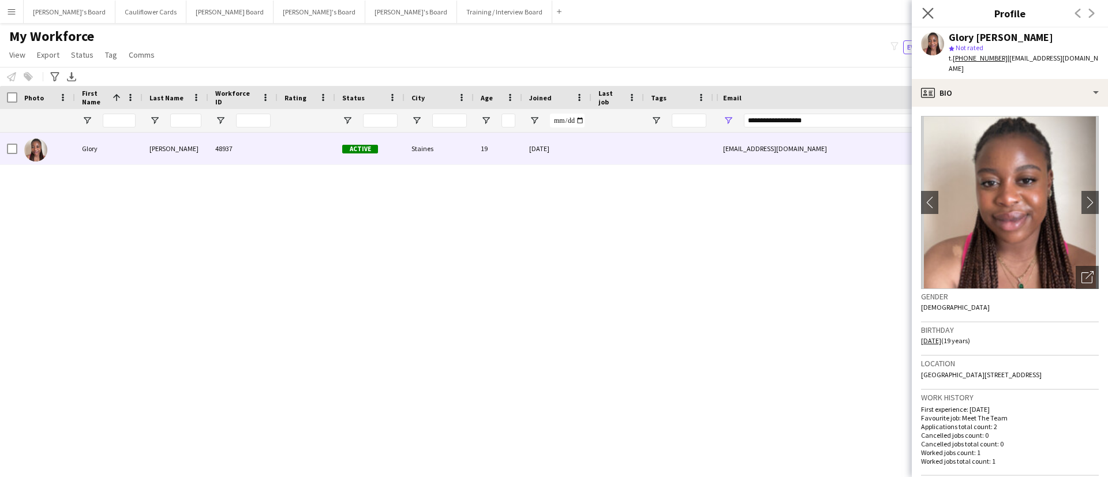
click at [934, 7] on app-icon "Close pop-in" at bounding box center [928, 13] width 17 height 17
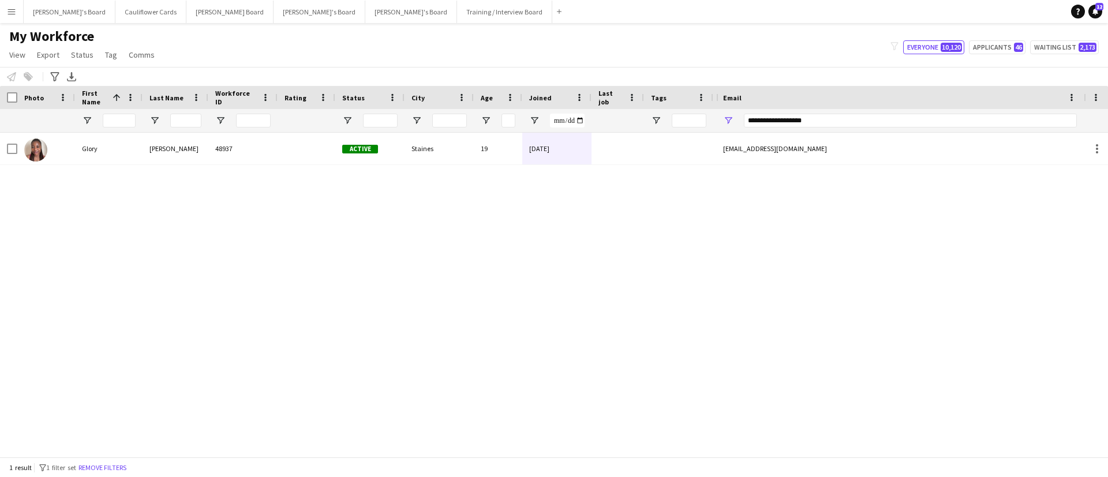
click at [922, 320] on div "Glory Egharevba 48937 Active Staines 19 13-07-2025 0 +4407597611822 gloryegha@g…" at bounding box center [554, 288] width 1108 height 311
click at [107, 463] on button "Remove filters" at bounding box center [102, 468] width 53 height 13
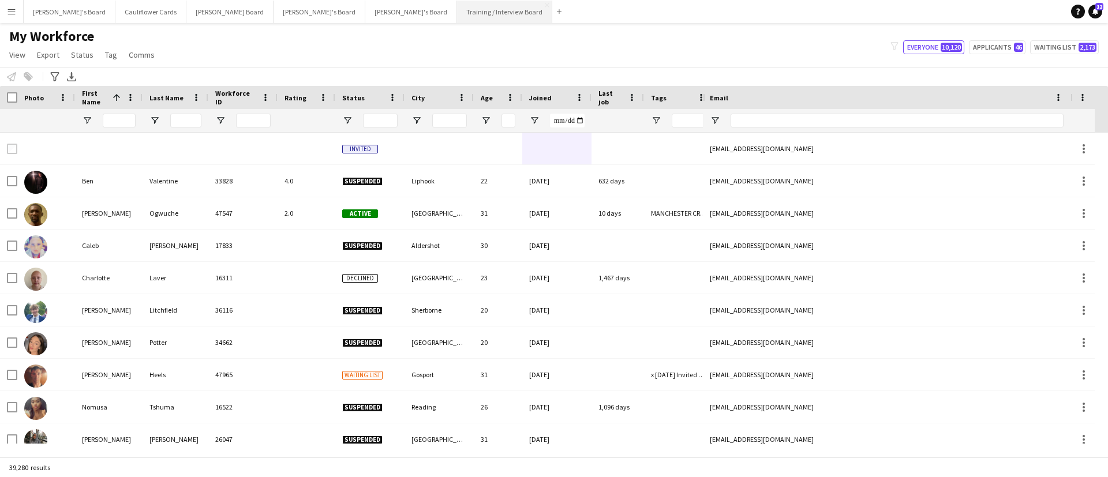
click at [457, 13] on button "Training / Interview Board Close" at bounding box center [504, 12] width 95 height 23
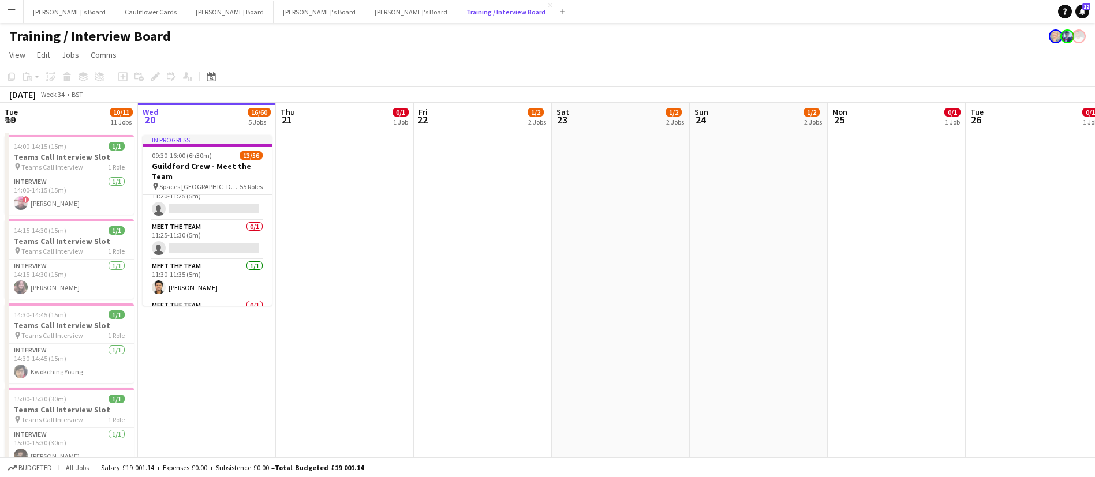
scroll to position [704, 0]
click at [205, 271] on app-card-role "Meet The Team 1/1 11:30-11:35 (5m) Manvendra Singh" at bounding box center [207, 276] width 129 height 39
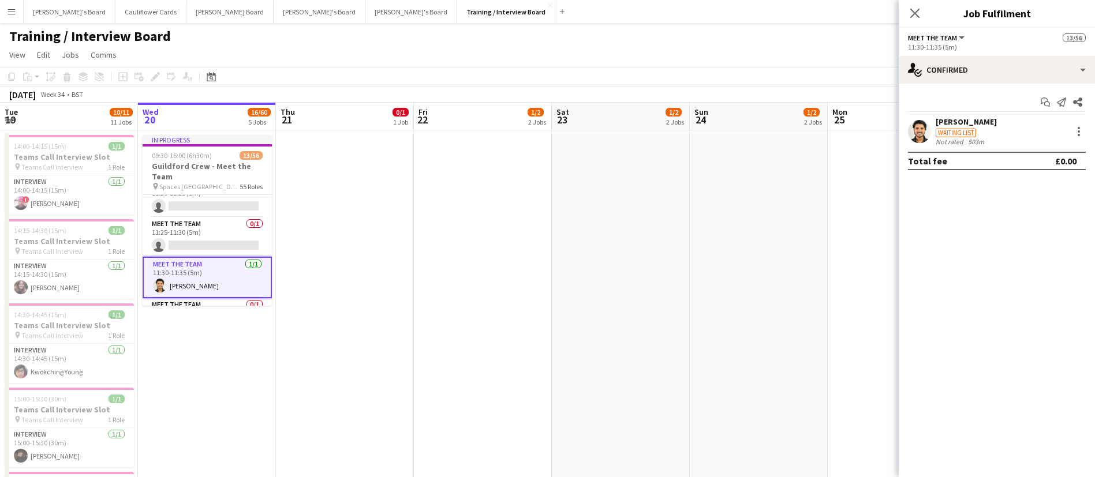
click at [922, 125] on app-user-avatar at bounding box center [919, 131] width 23 height 23
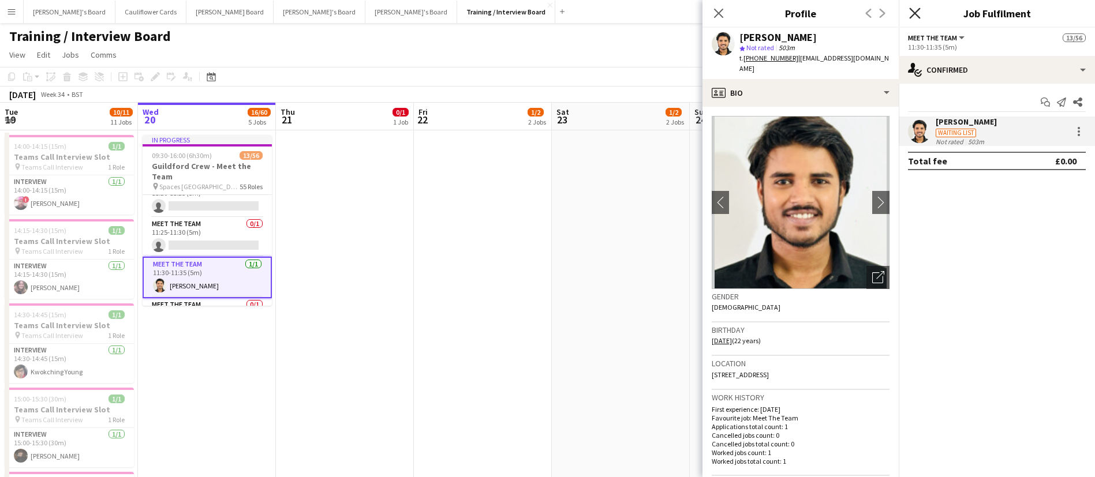
click at [916, 14] on icon at bounding box center [914, 13] width 11 height 11
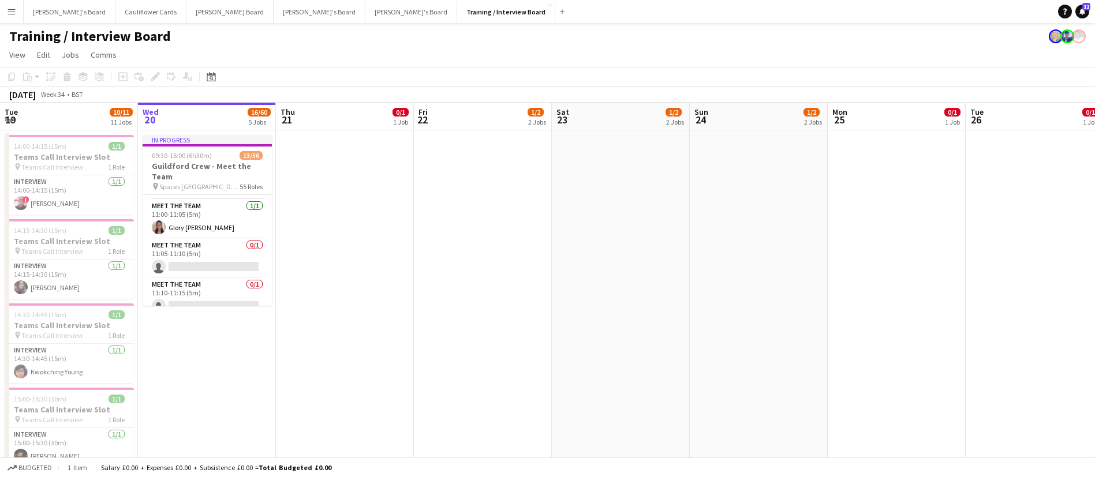
scroll to position [525, 0]
drag, startPoint x: 185, startPoint y: 250, endPoint x: 36, endPoint y: 474, distance: 268.5
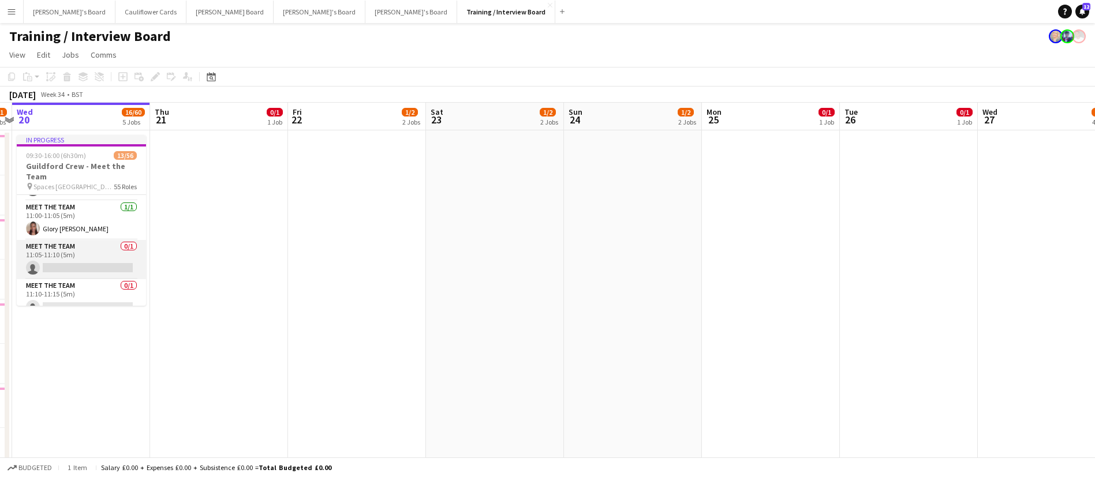
click at [76, 244] on app-card-role "Meet The Team 0/1 11:05-11:10 (5m) single-neutral-actions" at bounding box center [81, 259] width 129 height 39
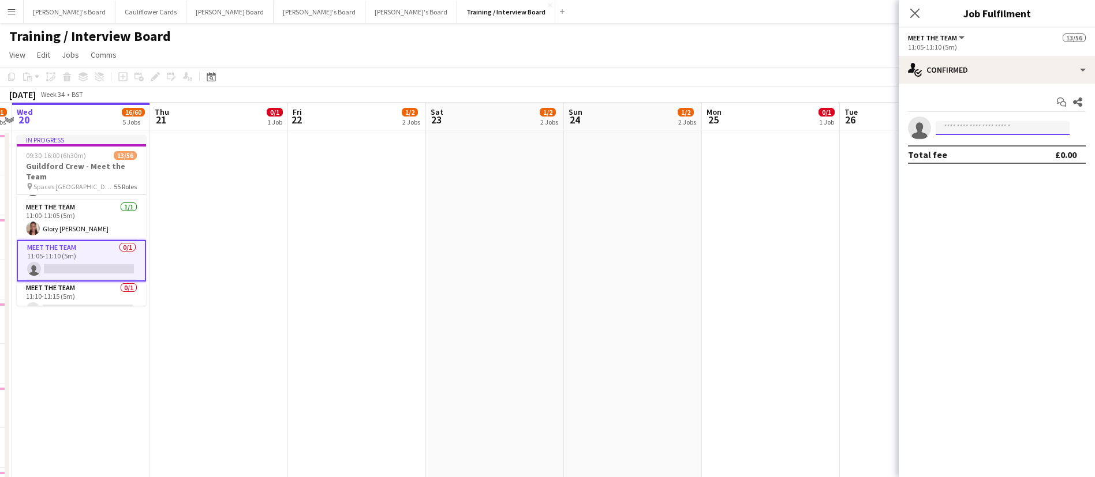
paste input "**********"
type input "**********"
click at [988, 145] on span "[PERSON_NAME]" at bounding box center [978, 145] width 66 height 10
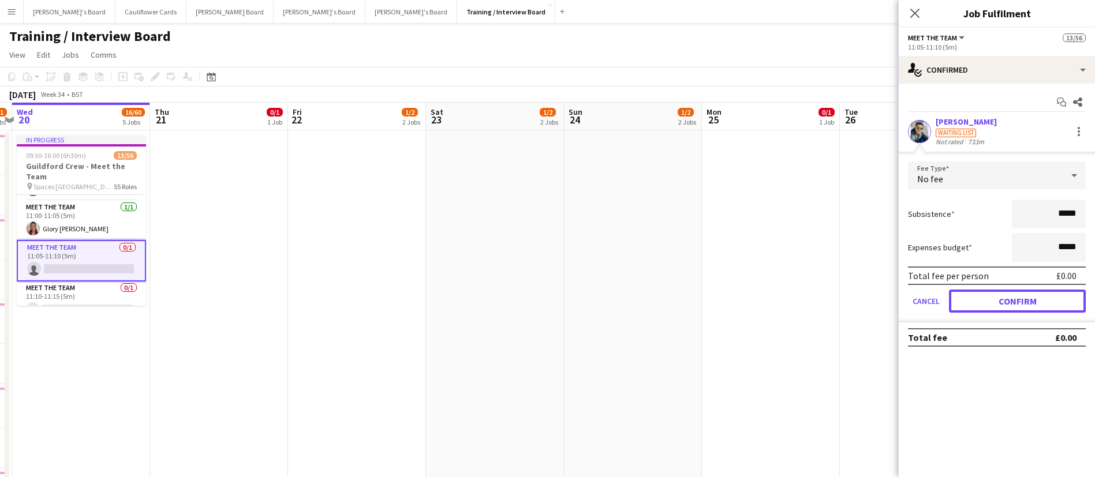
drag, startPoint x: 974, startPoint y: 297, endPoint x: 880, endPoint y: 389, distance: 131.8
click at [898, 371] on mat-expansion-panel "check Confirmed Start chat Share Samrat Kashyap Waiting list Not rated 733m Fee…" at bounding box center [996, 281] width 196 height 394
click at [1009, 288] on form "Fee Type No fee Subsistence ***** Expenses budget ***** Total fee per person £0…" at bounding box center [996, 242] width 196 height 161
click at [1007, 297] on button "Confirm" at bounding box center [1017, 301] width 137 height 23
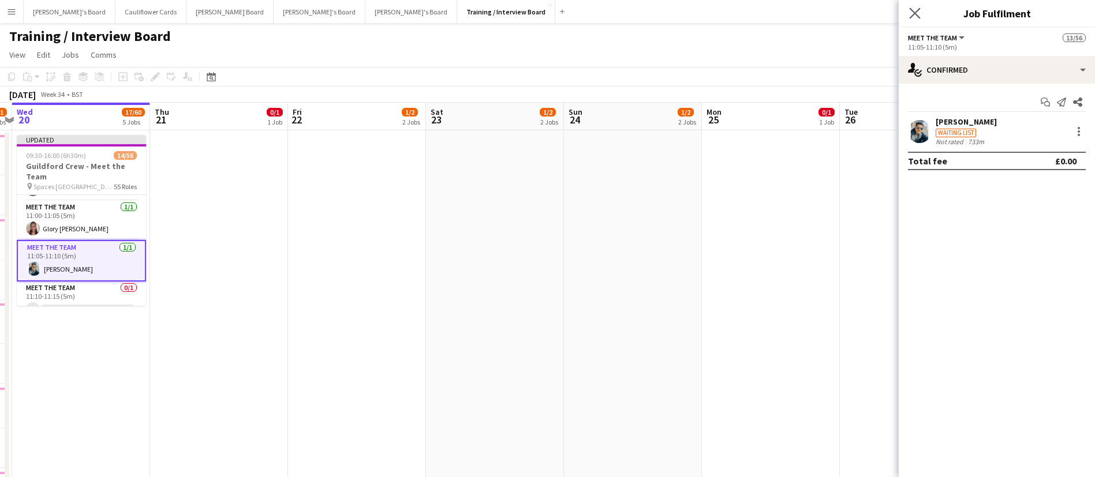
click at [917, 6] on app-icon "Close pop-in" at bounding box center [914, 13] width 17 height 17
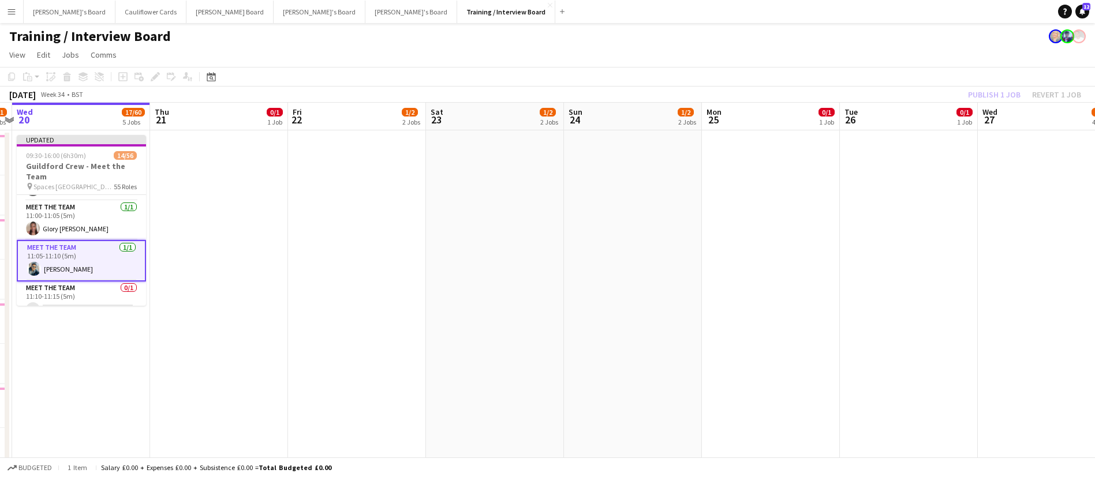
click at [207, 238] on app-date-cell at bounding box center [219, 428] width 138 height 596
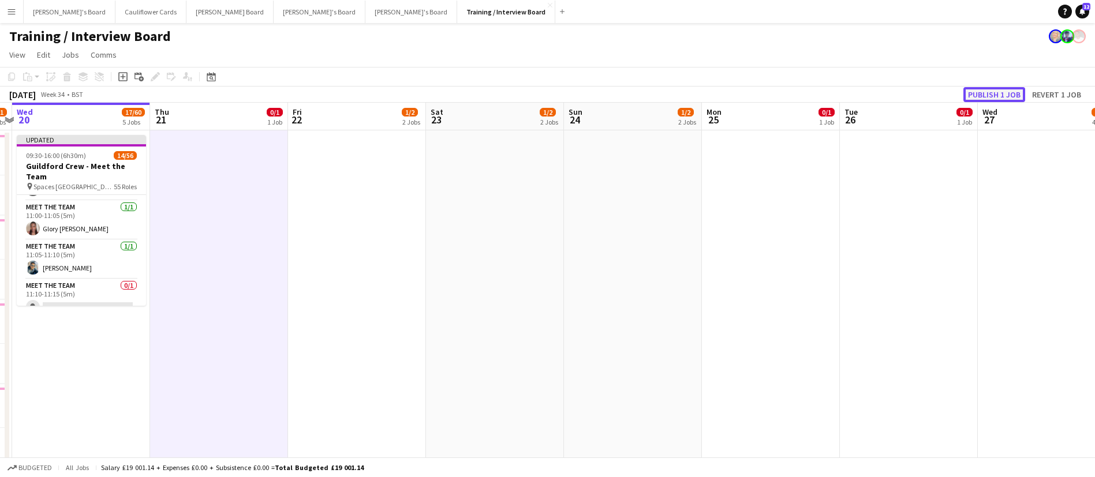
click at [990, 93] on button "Publish 1 job" at bounding box center [994, 94] width 62 height 15
click at [87, 259] on app-card-role "Meet The Team 1/1 11:05-11:10 (5m) Samrat Kashyap" at bounding box center [81, 259] width 129 height 39
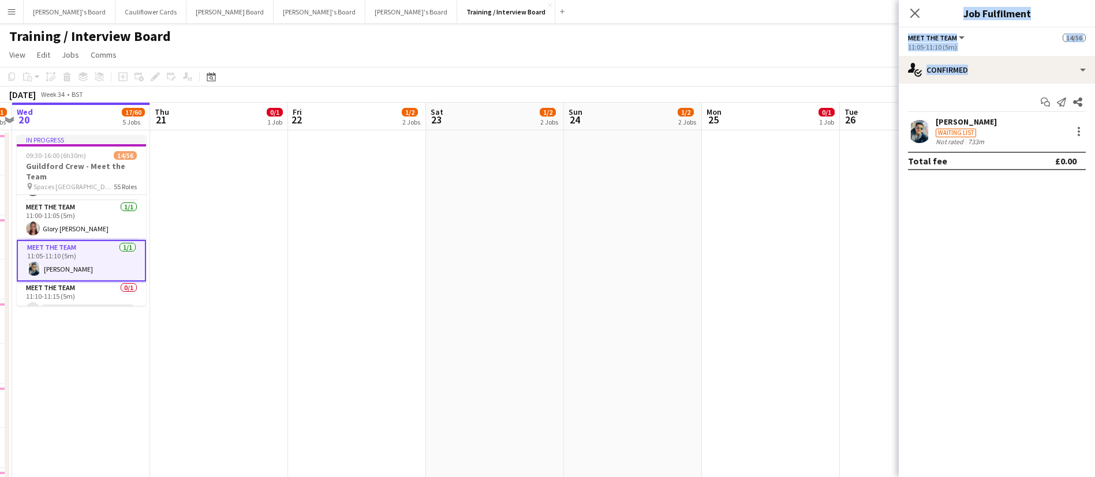
drag, startPoint x: 925, startPoint y: 130, endPoint x: 643, endPoint y: 429, distance: 410.6
click at [930, 250] on mat-expansion-panel "check Confirmed Start chat Send notification Share Samrat Kashyap Waiting list …" at bounding box center [996, 281] width 196 height 394
click at [920, 128] on app-user-avatar at bounding box center [919, 131] width 23 height 23
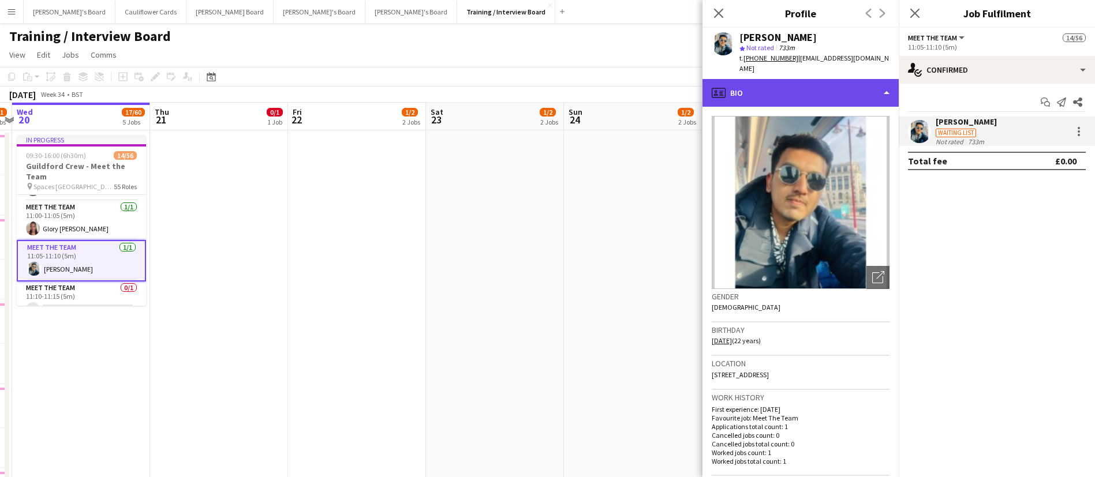
click at [852, 83] on div "profile Bio" at bounding box center [800, 93] width 196 height 28
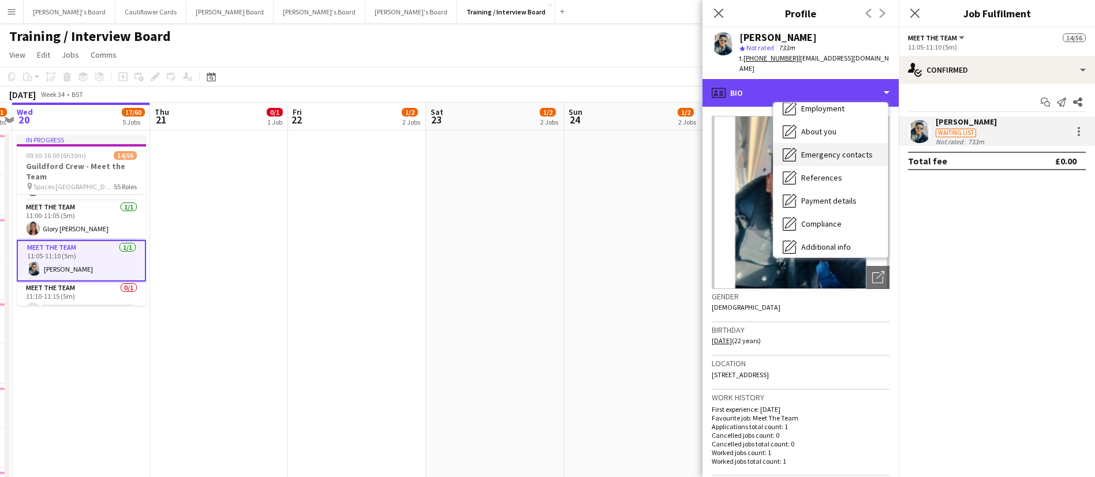
scroll to position [68, 0]
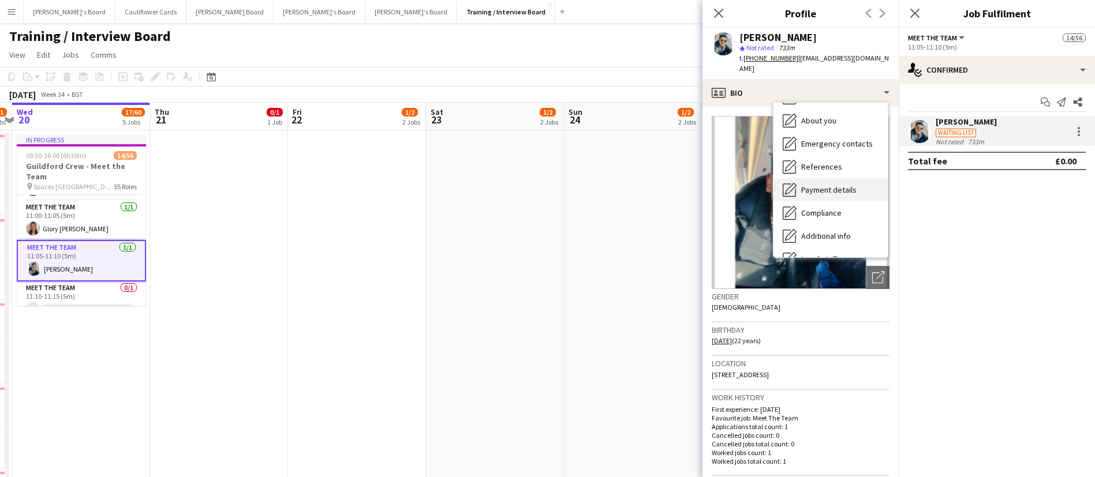
click at [823, 185] on div "Payment details Payment details" at bounding box center [830, 189] width 114 height 23
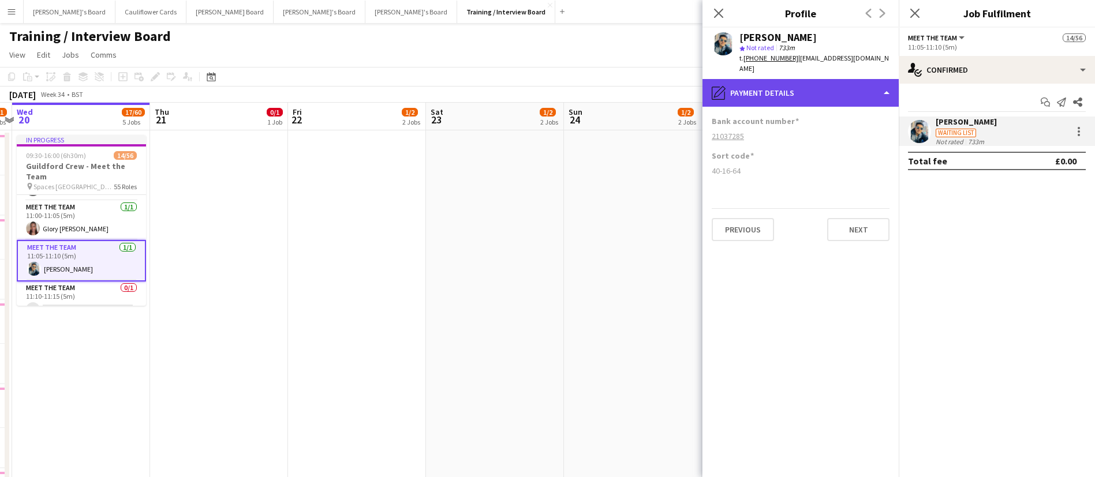
click at [879, 79] on div "pencil4 Payment details" at bounding box center [800, 93] width 196 height 28
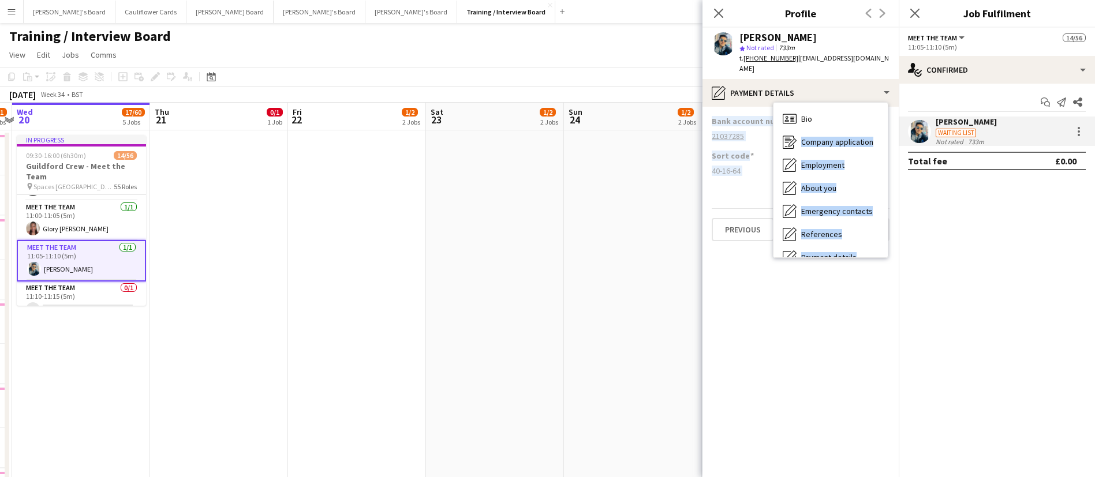
drag, startPoint x: 809, startPoint y: 109, endPoint x: 661, endPoint y: 366, distance: 296.7
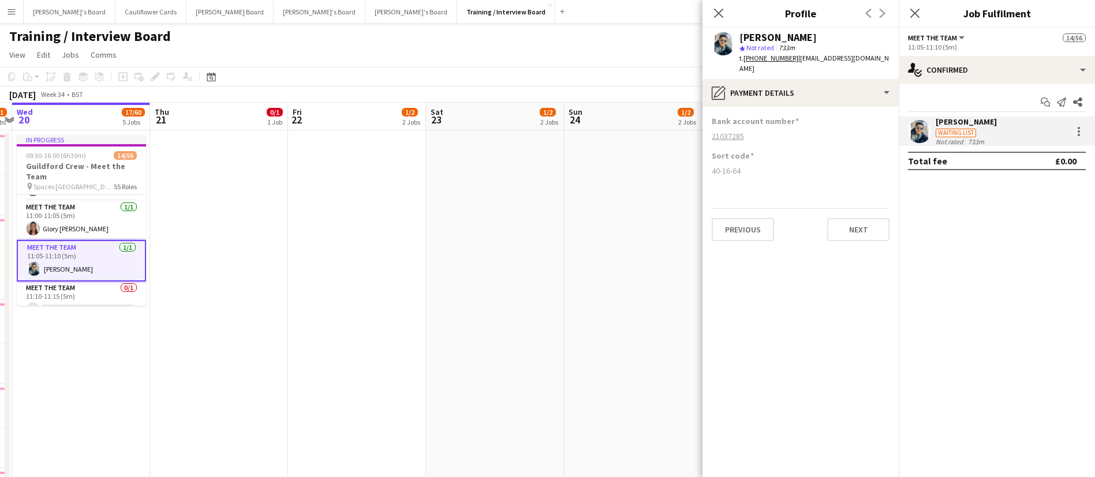
click at [826, 152] on div "Sort code 40-16-64" at bounding box center [800, 168] width 178 height 35
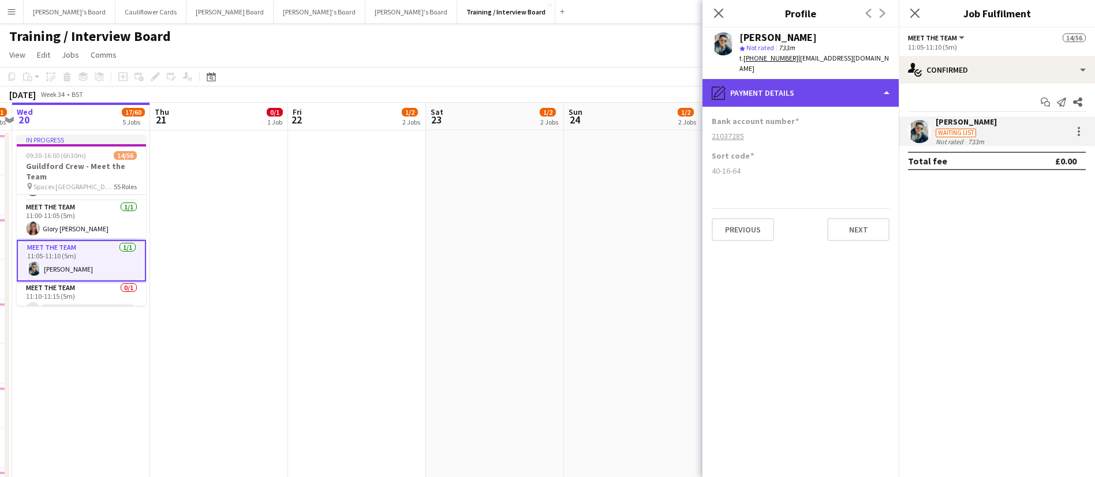
click at [853, 89] on div "pencil4 Payment details" at bounding box center [800, 93] width 196 height 28
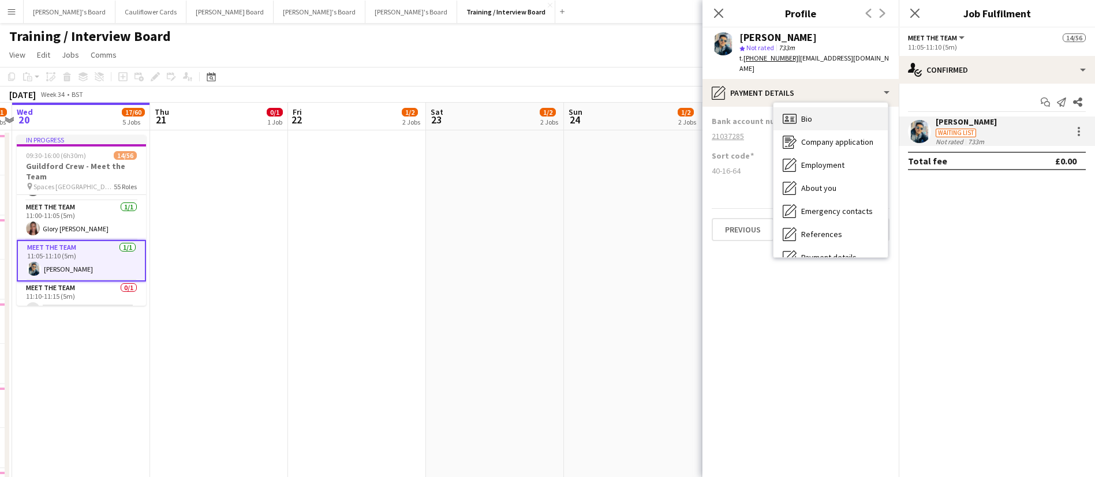
click at [823, 118] on div "Bio Bio" at bounding box center [830, 118] width 114 height 23
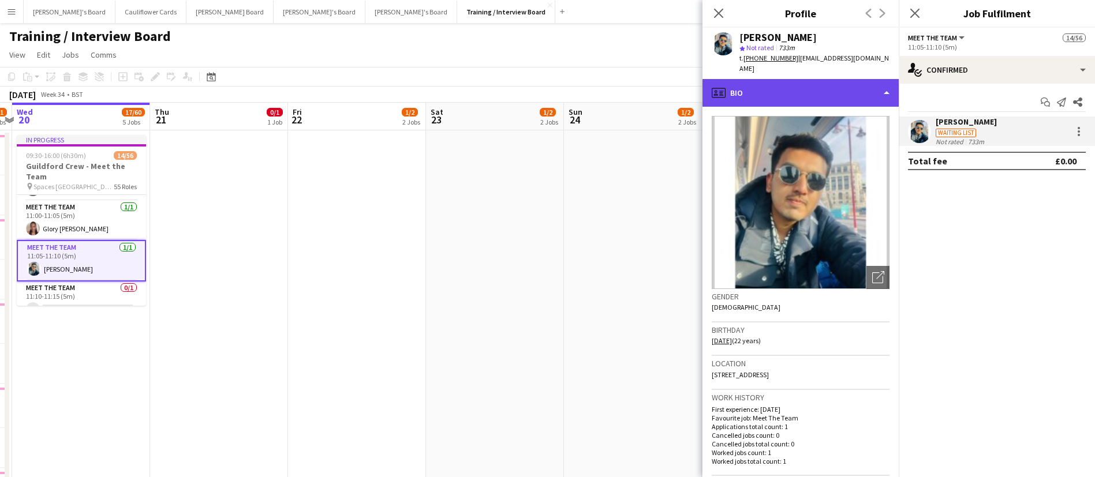
click at [816, 88] on div "profile Bio" at bounding box center [800, 93] width 196 height 28
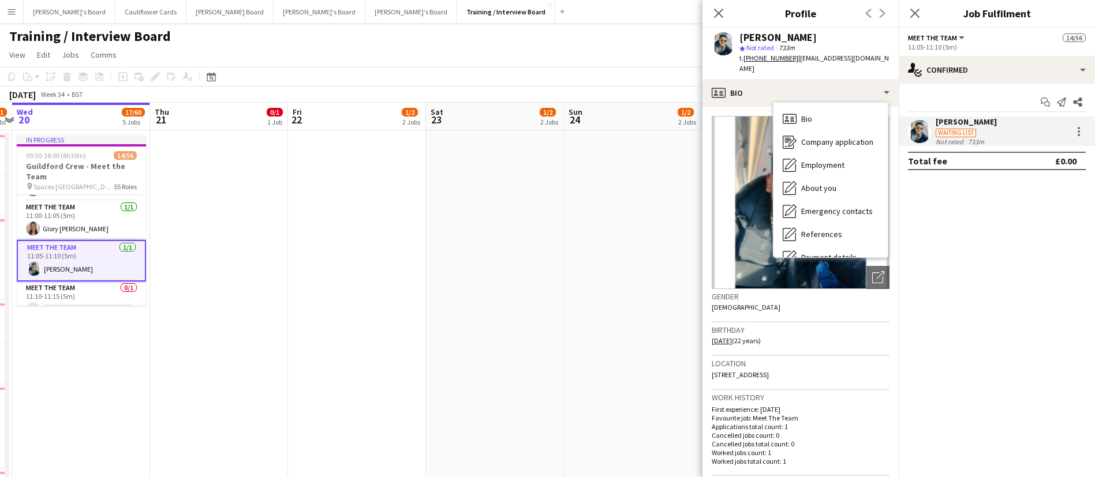
click at [878, 62] on div "Samrat Kashyap star Not rated 733m t. +447435265810 | saamkashyap5@gmail.com" at bounding box center [800, 53] width 196 height 51
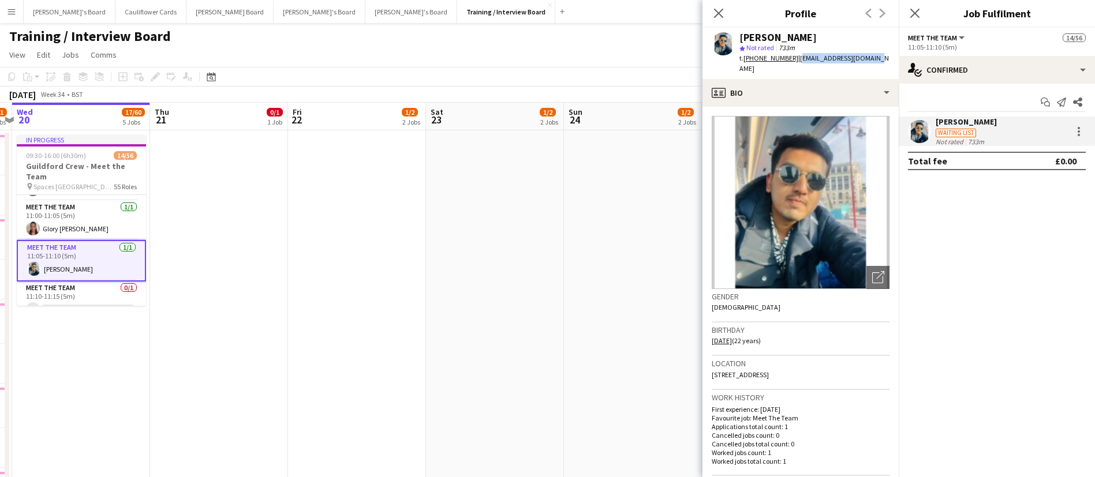
drag, startPoint x: 877, startPoint y: 62, endPoint x: 795, endPoint y: 59, distance: 82.5
click at [795, 59] on div "Samrat Kashyap star Not rated 733m t. +447435265810 | saamkashyap5@gmail.com" at bounding box center [800, 53] width 196 height 51
copy span "saamkashyap5@gmail.com"
click at [12, 7] on app-icon "Menu" at bounding box center [11, 11] width 9 height 9
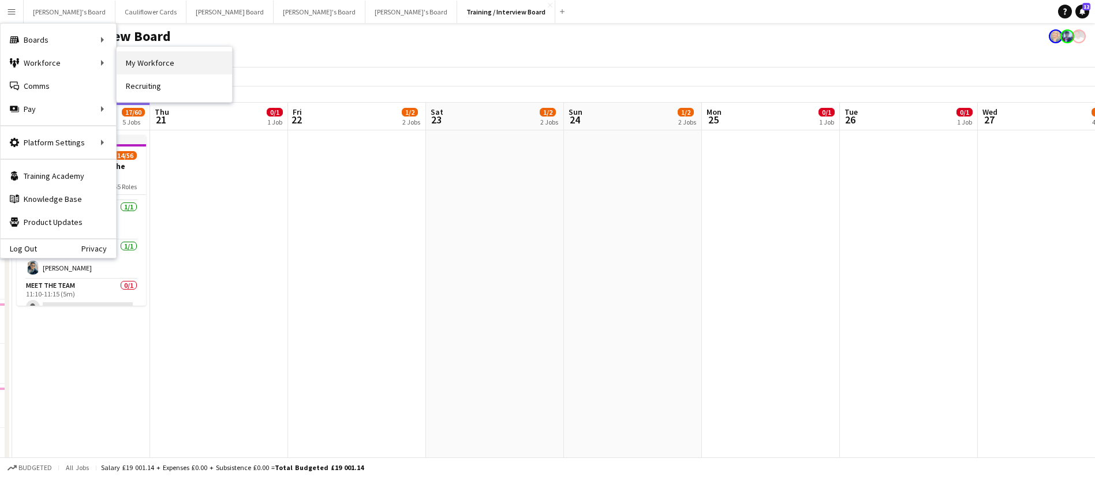
click at [136, 54] on link "My Workforce" at bounding box center [174, 62] width 115 height 23
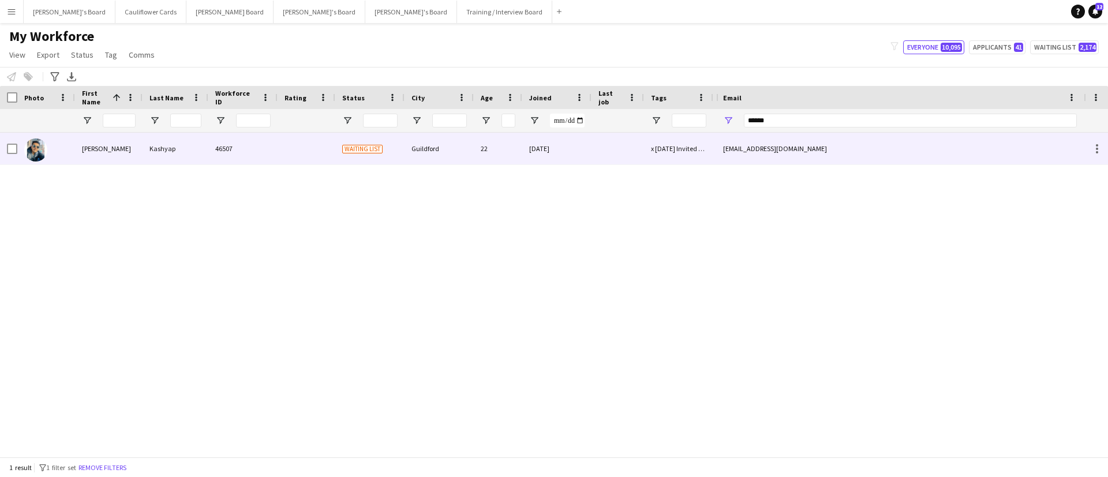
click at [379, 155] on div "Waiting list" at bounding box center [369, 149] width 69 height 32
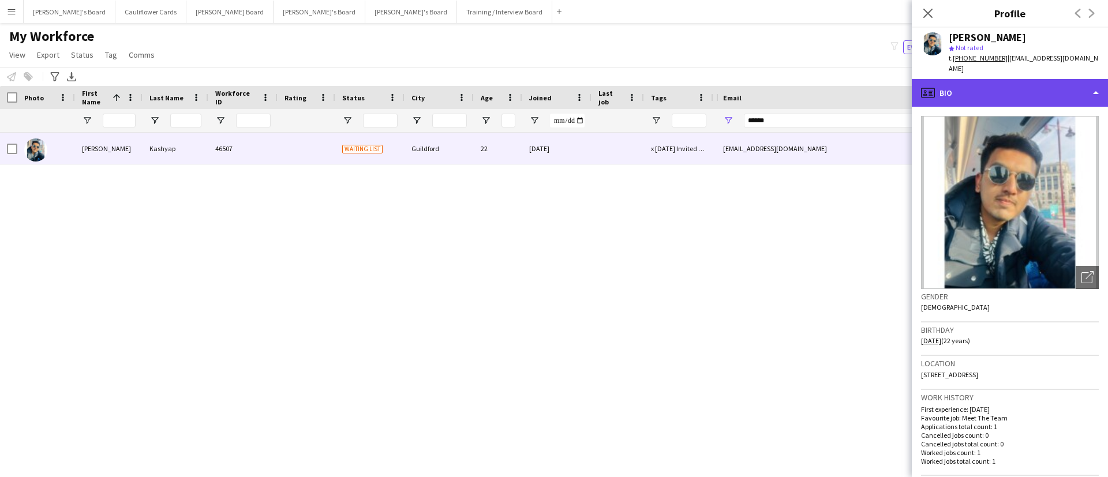
click at [1032, 84] on div "profile Bio" at bounding box center [1010, 93] width 196 height 28
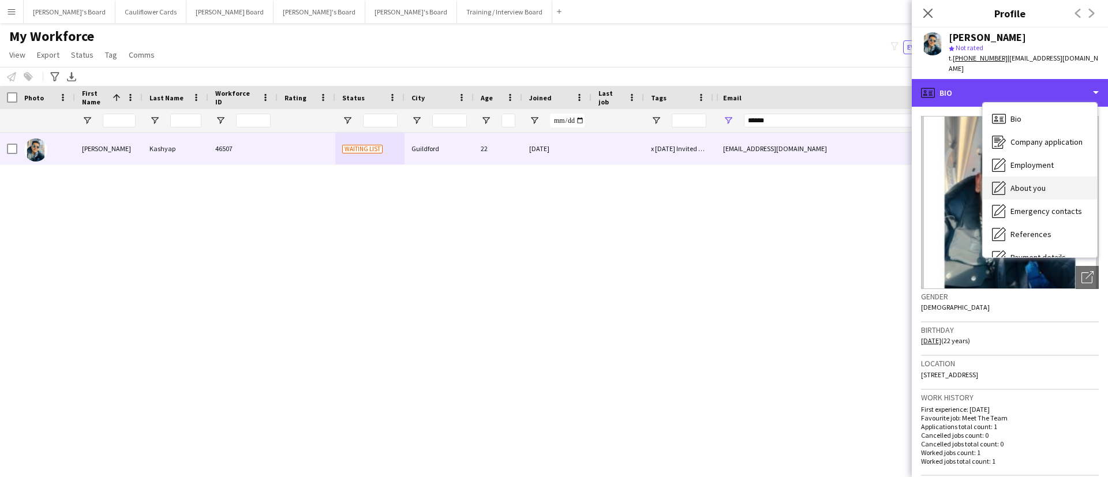
scroll to position [155, 0]
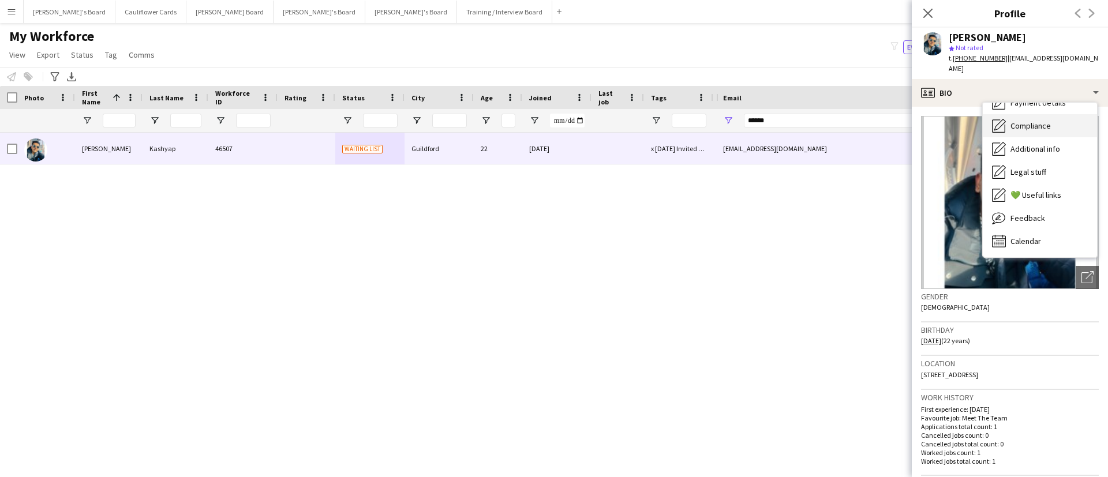
click at [1035, 121] on div "Compliance Compliance" at bounding box center [1040, 125] width 114 height 23
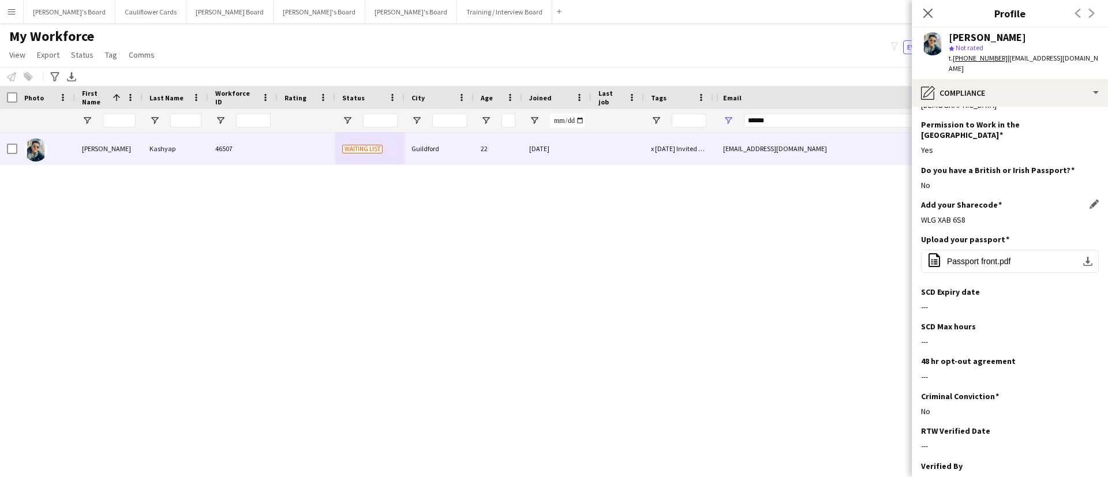
scroll to position [28, 0]
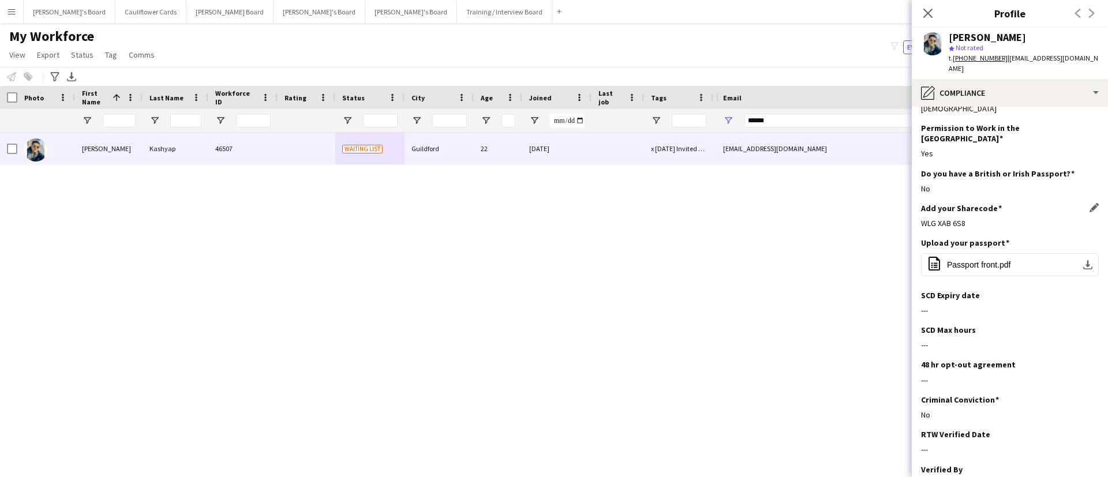
click at [932, 218] on div "WLG XAB 6S8" at bounding box center [1010, 223] width 178 height 10
copy div "WLG XAB 6S8"
click at [928, 13] on icon at bounding box center [927, 13] width 11 height 11
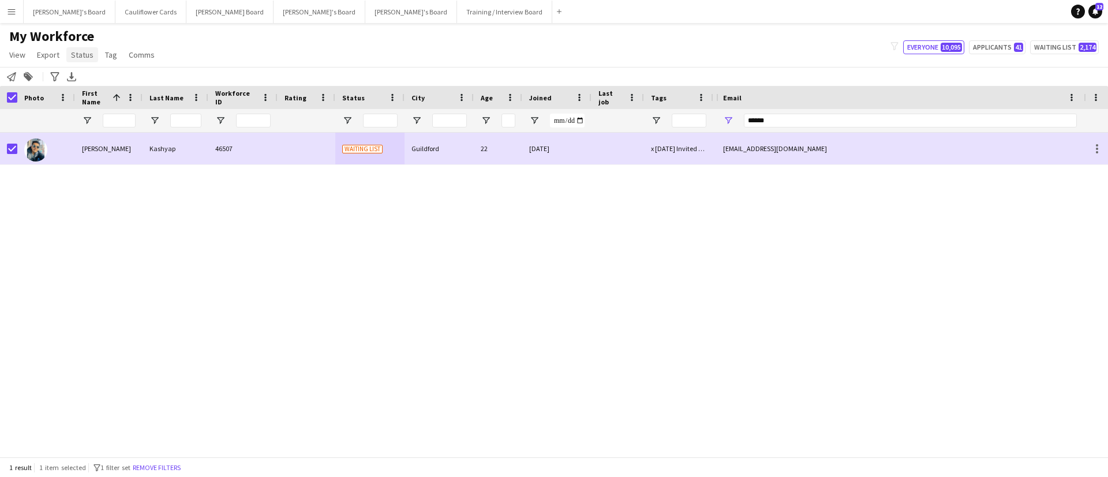
click at [82, 54] on span "Status" at bounding box center [82, 55] width 23 height 10
click at [98, 76] on link "Edit" at bounding box center [106, 80] width 81 height 24
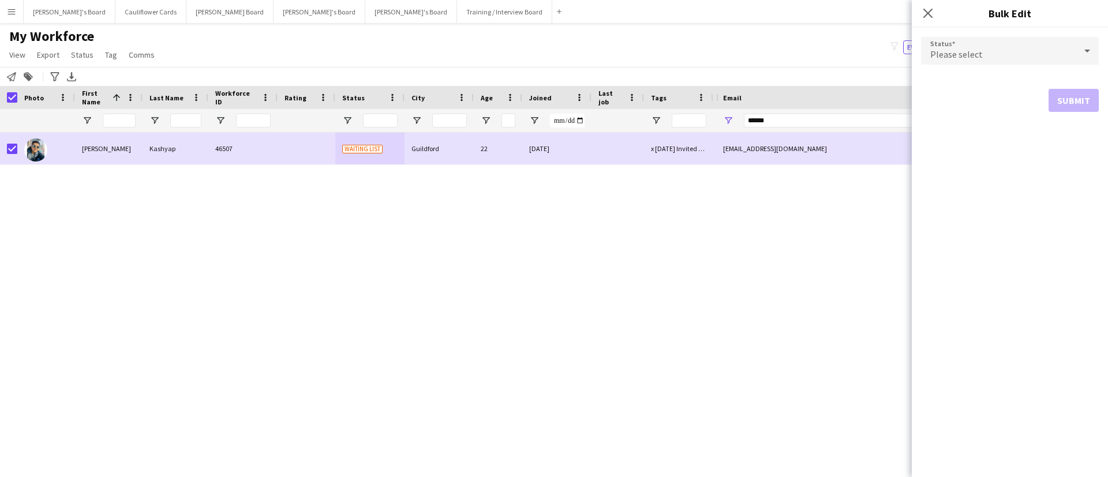
click at [952, 54] on span "Please select" at bounding box center [956, 54] width 53 height 12
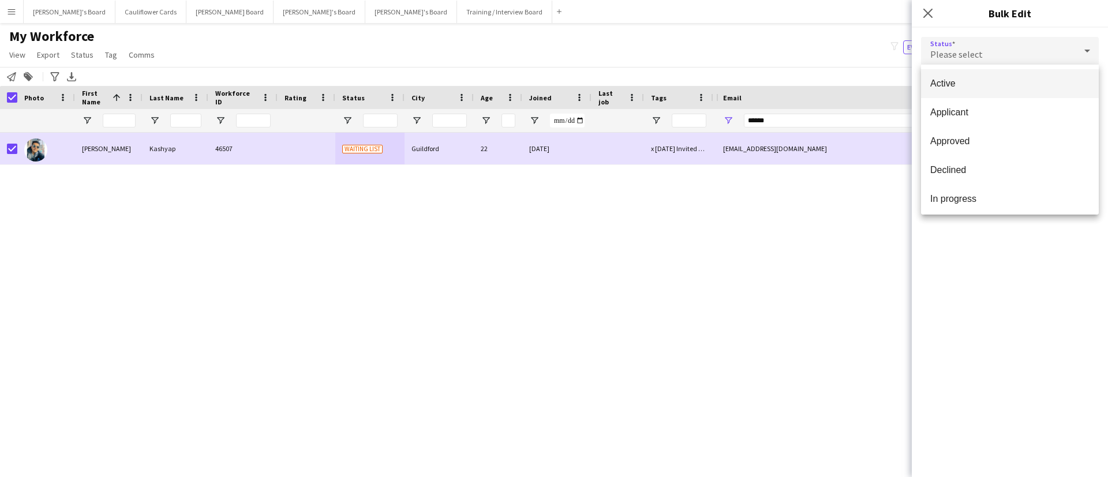
click at [963, 80] on span "Active" at bounding box center [1009, 83] width 159 height 11
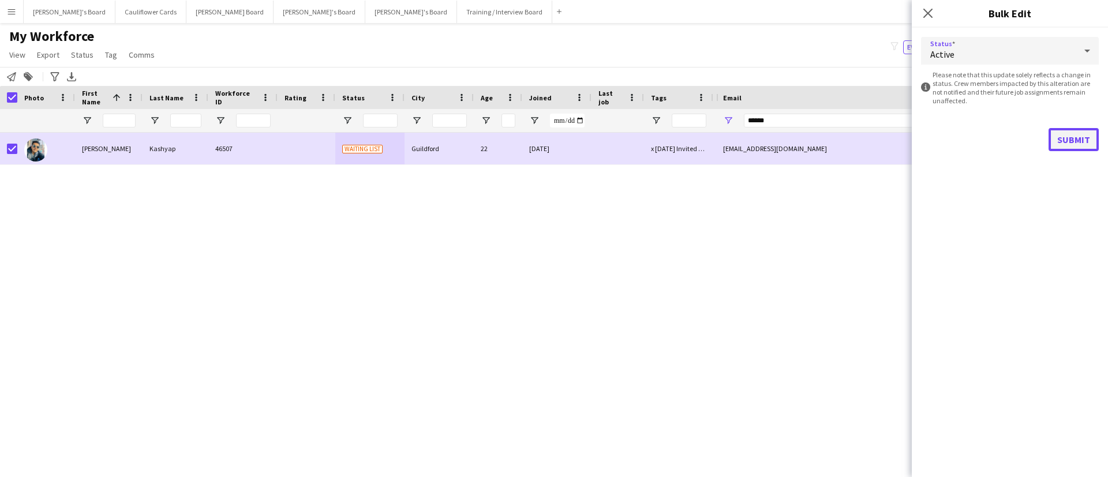
click at [1066, 140] on button "Submit" at bounding box center [1073, 139] width 50 height 23
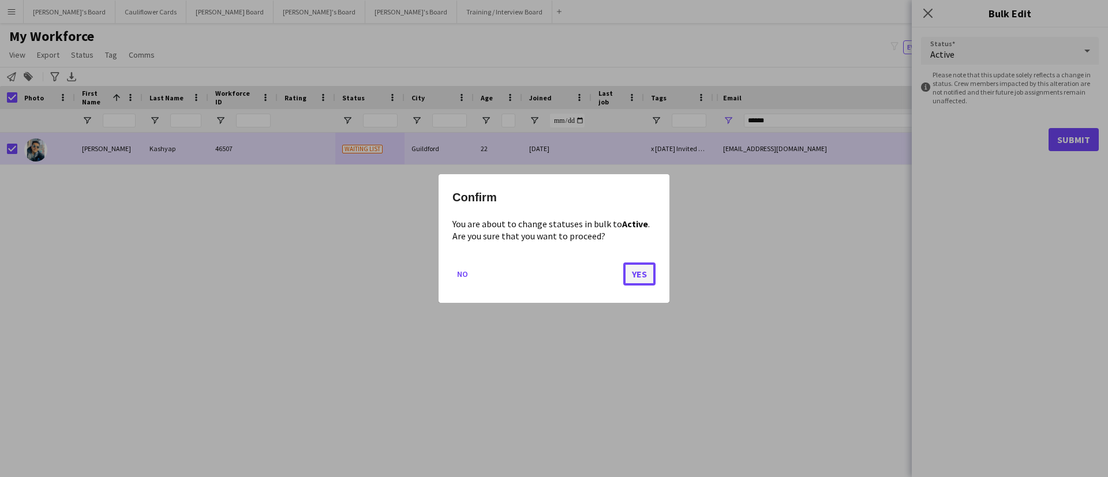
click at [636, 274] on button "Yes" at bounding box center [639, 274] width 32 height 23
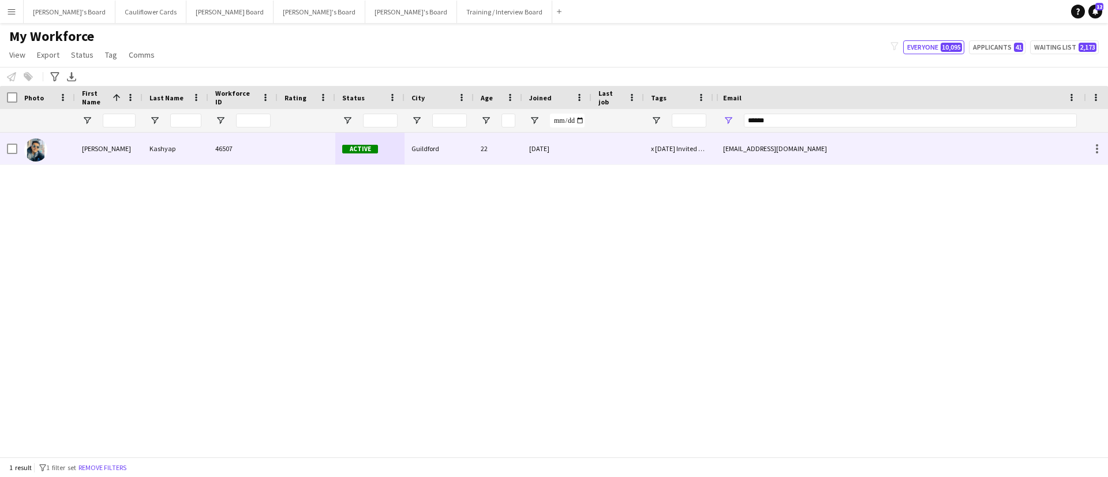
click at [165, 152] on div "Kashyap" at bounding box center [176, 149] width 66 height 32
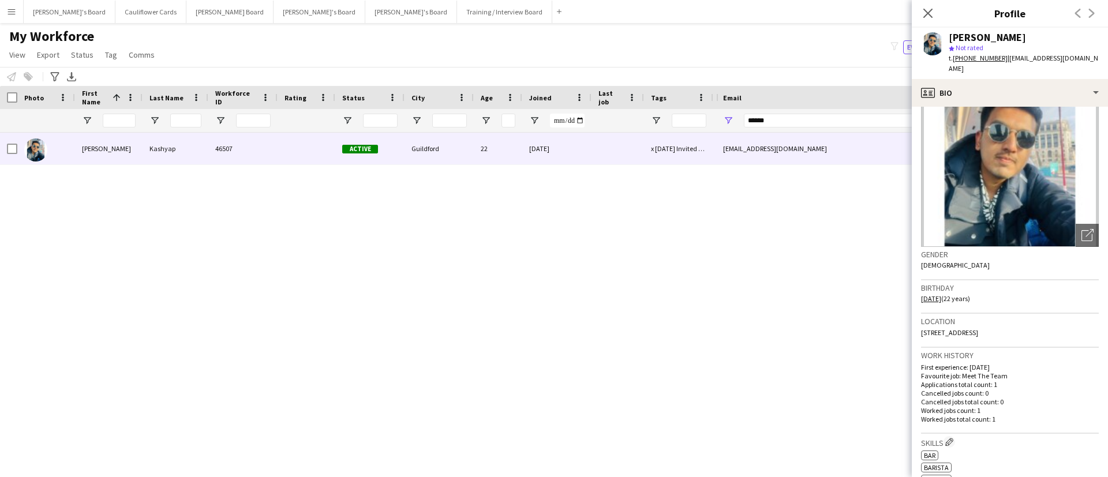
scroll to position [0, 0]
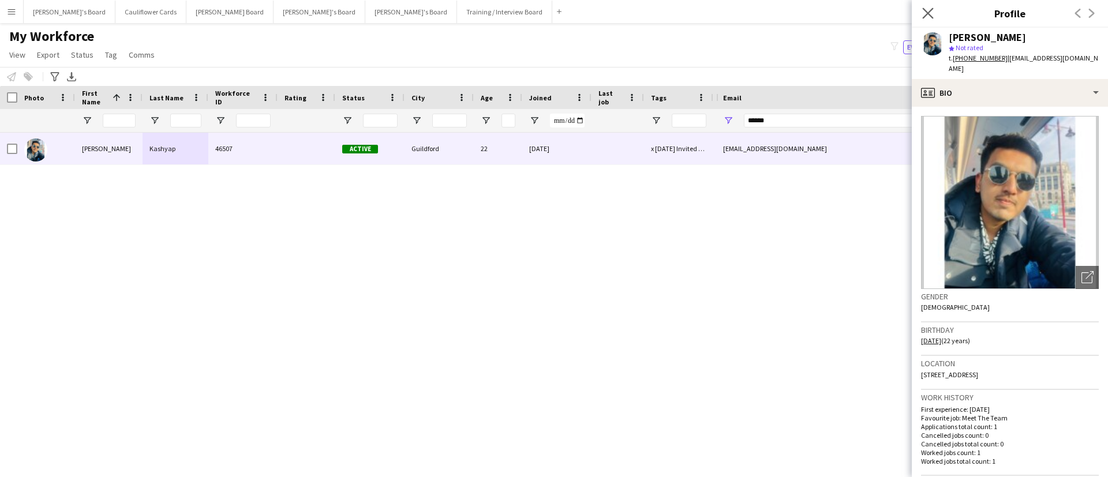
click at [926, 6] on app-icon "Close pop-in" at bounding box center [928, 13] width 17 height 17
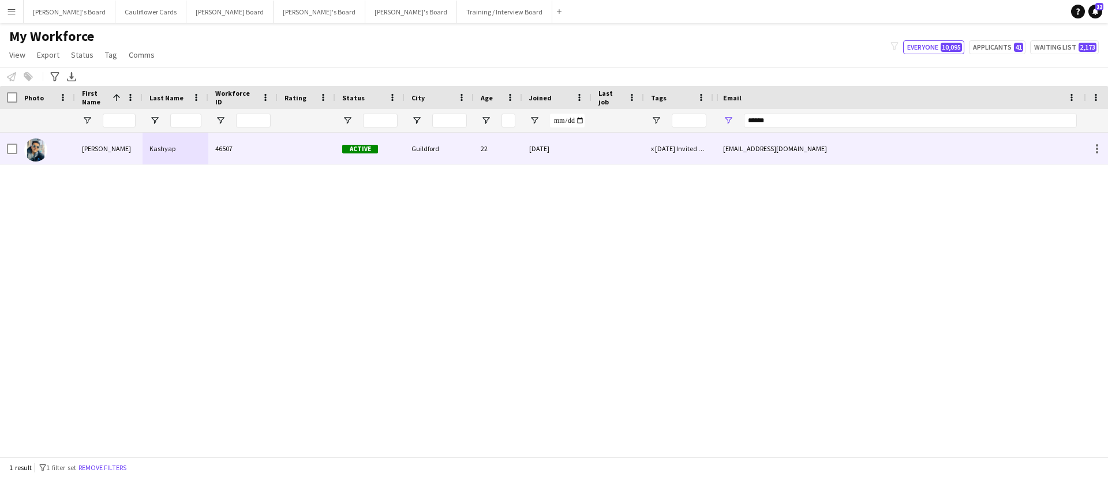
click at [636, 148] on div at bounding box center [617, 149] width 53 height 32
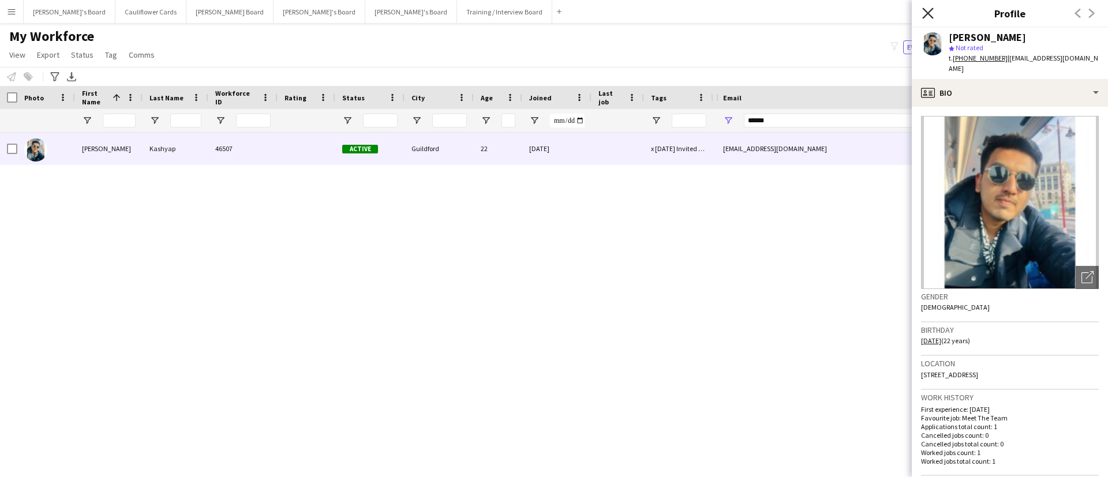
click at [931, 12] on icon "Close pop-in" at bounding box center [927, 13] width 11 height 11
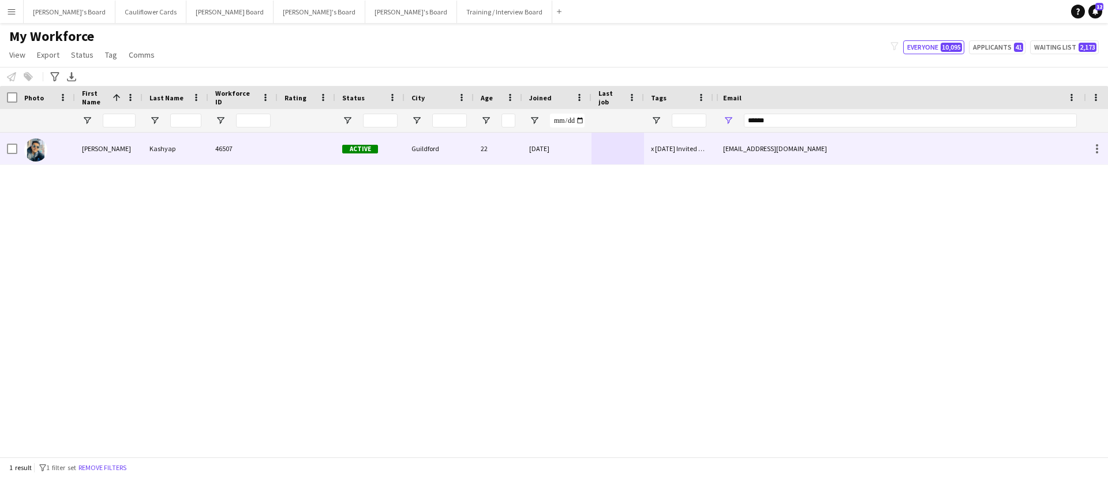
click at [511, 156] on div "22" at bounding box center [498, 149] width 48 height 32
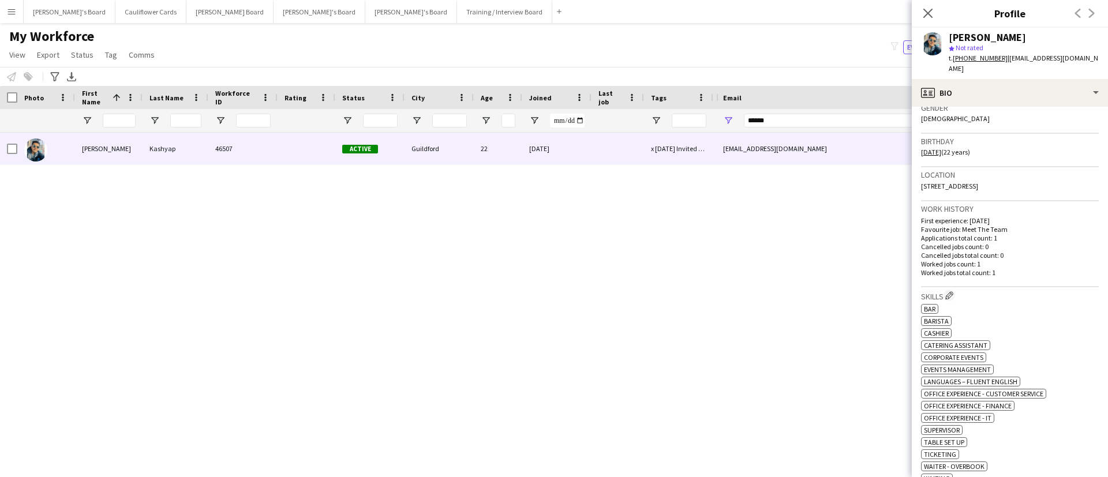
scroll to position [258, 0]
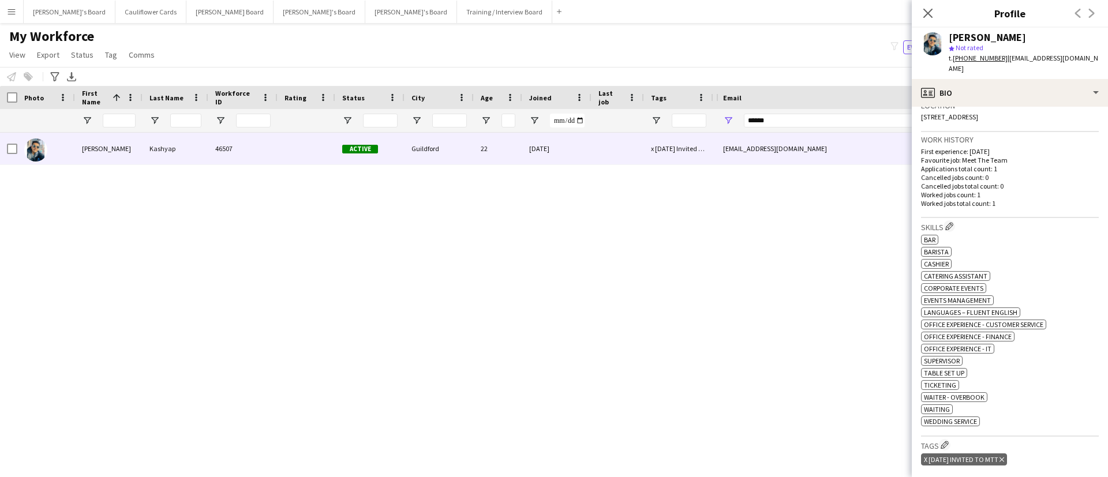
click at [1004, 456] on icon "Delete tag" at bounding box center [1001, 459] width 5 height 7
click at [949, 441] on app-icon "Edit crew company tags" at bounding box center [945, 445] width 8 height 8
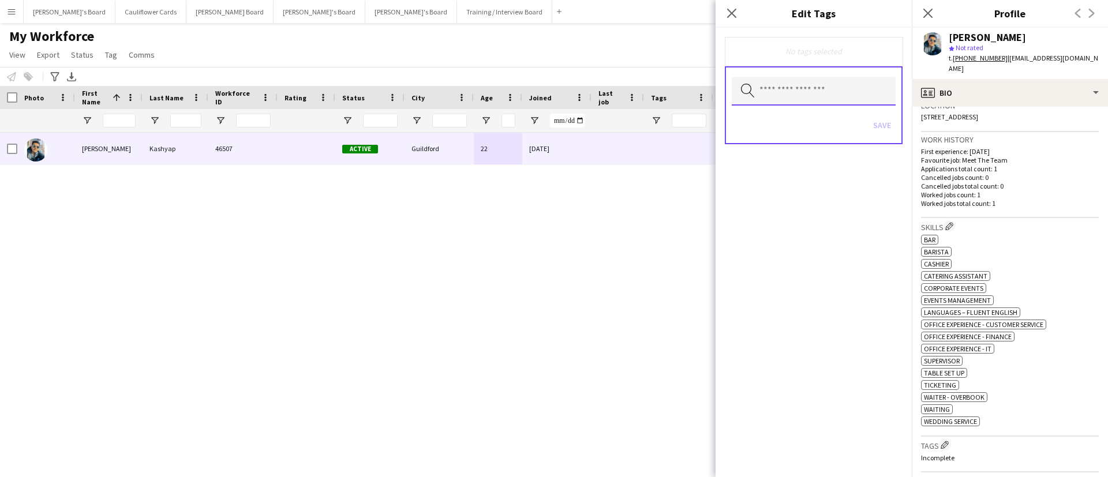
click at [786, 102] on input "text" at bounding box center [814, 91] width 164 height 29
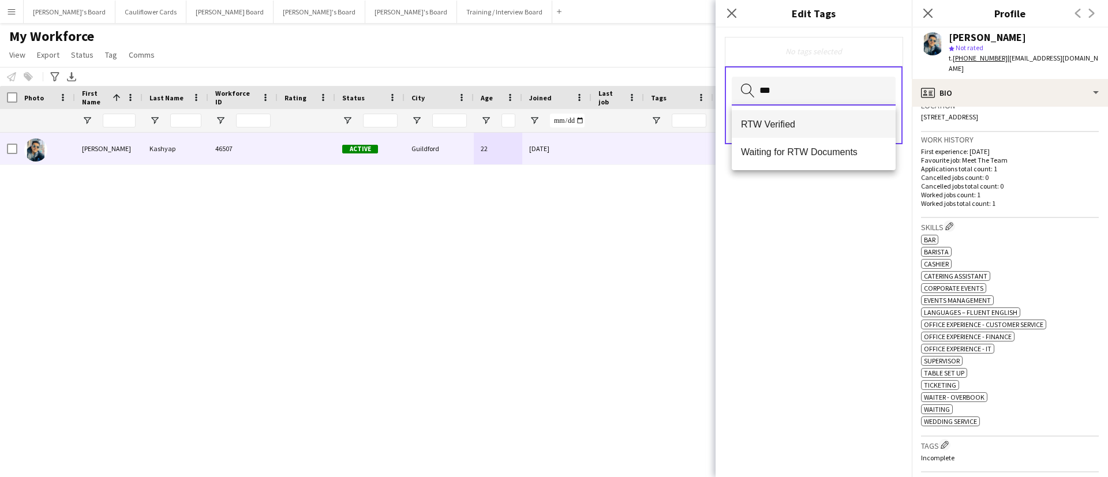
type input "***"
click at [776, 117] on mat-option "RTW Verified" at bounding box center [814, 124] width 164 height 28
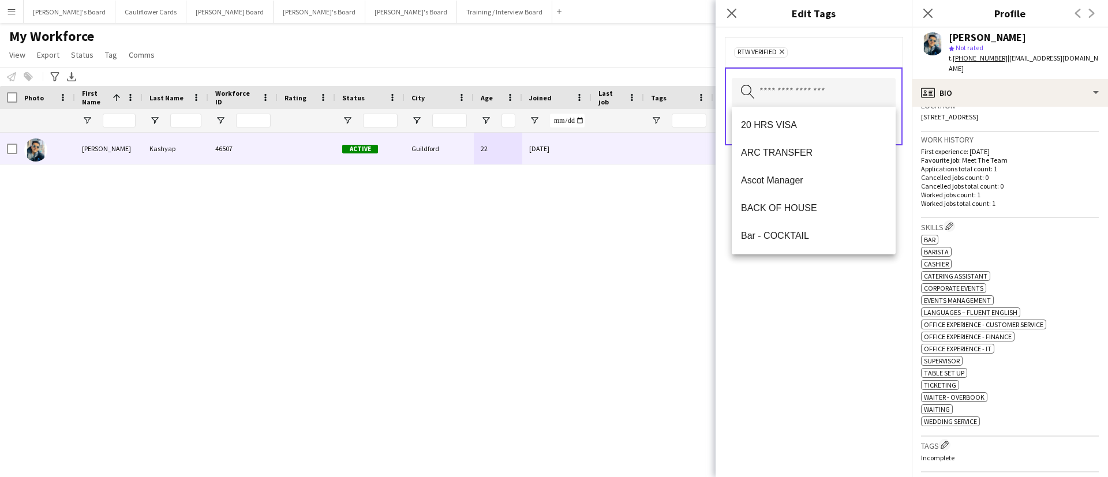
click at [829, 323] on div "RTW Verified Remove Search by tag name Save" at bounding box center [814, 252] width 196 height 449
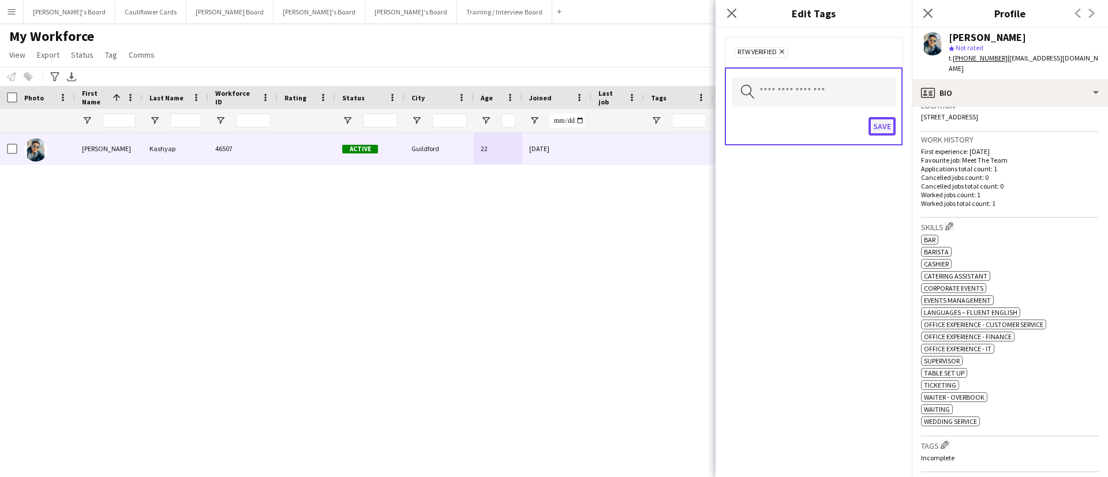
click at [890, 125] on button "Save" at bounding box center [881, 126] width 27 height 18
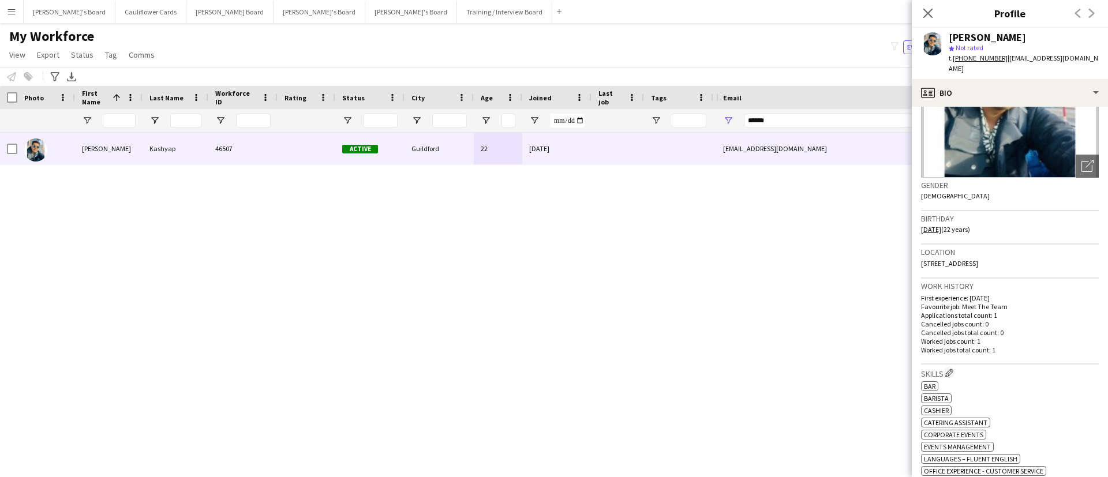
scroll to position [0, 0]
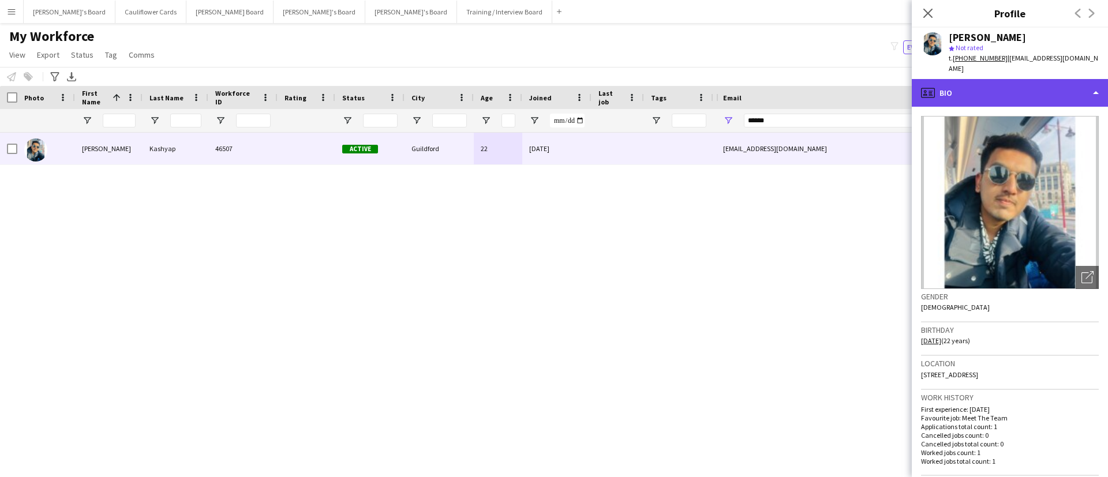
click at [1013, 87] on div "profile Bio" at bounding box center [1010, 93] width 196 height 28
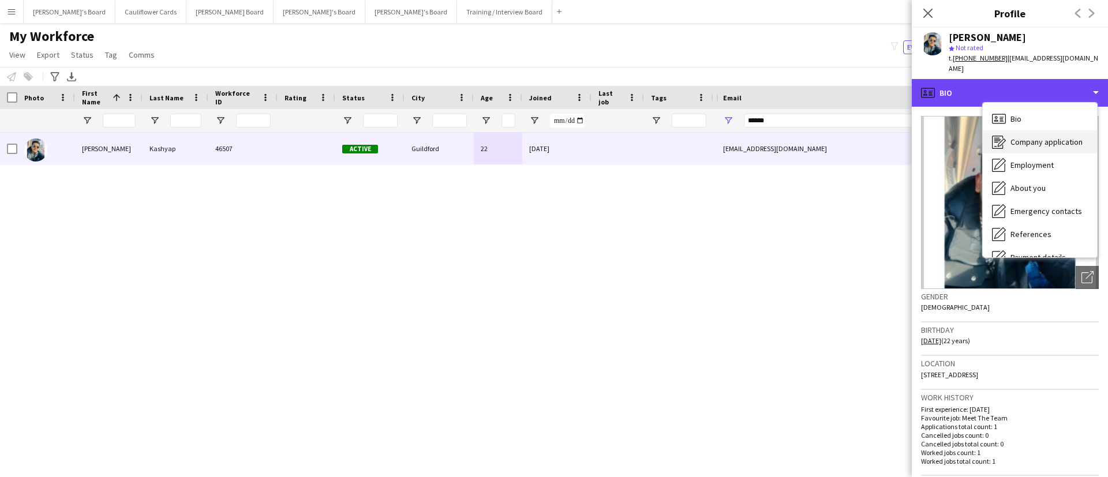
scroll to position [155, 0]
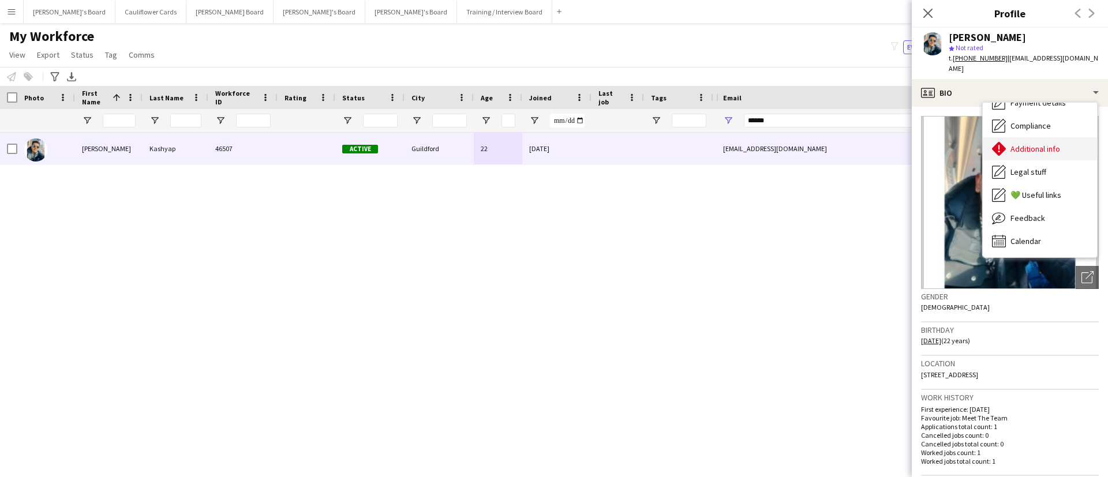
click at [1027, 144] on span "Additional info" at bounding box center [1035, 149] width 50 height 10
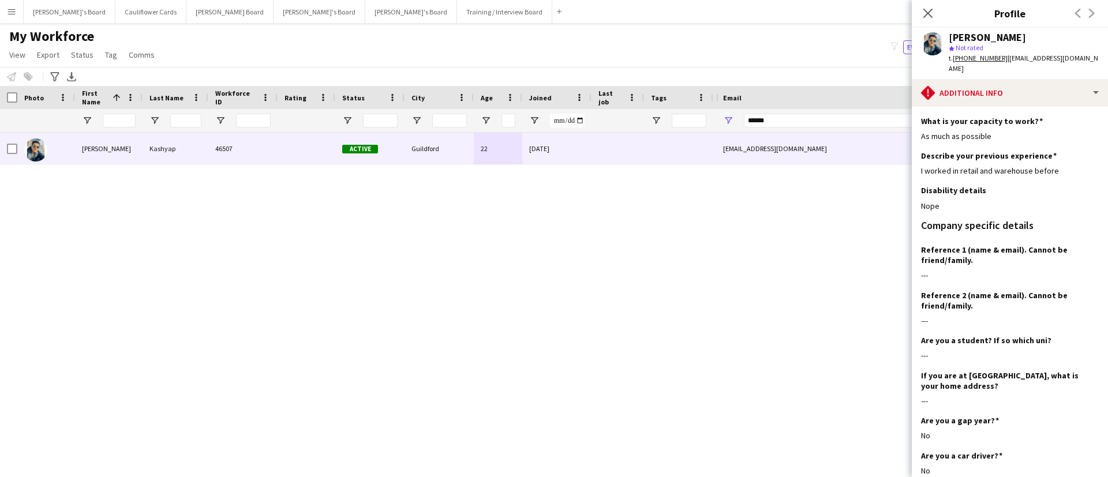
scroll to position [170, 0]
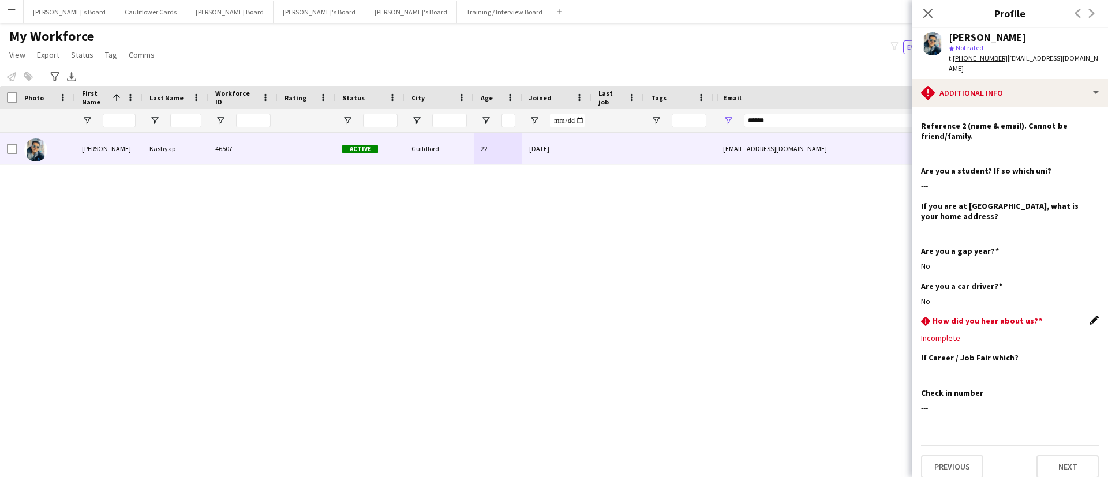
click at [1089, 316] on app-icon "Edit this field" at bounding box center [1093, 320] width 9 height 9
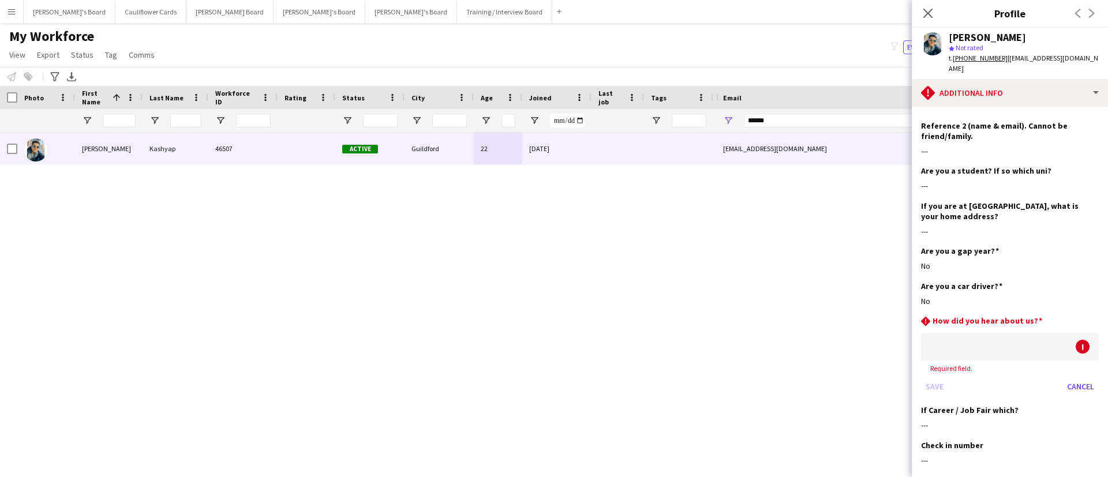
click at [1048, 339] on div at bounding box center [998, 347] width 155 height 28
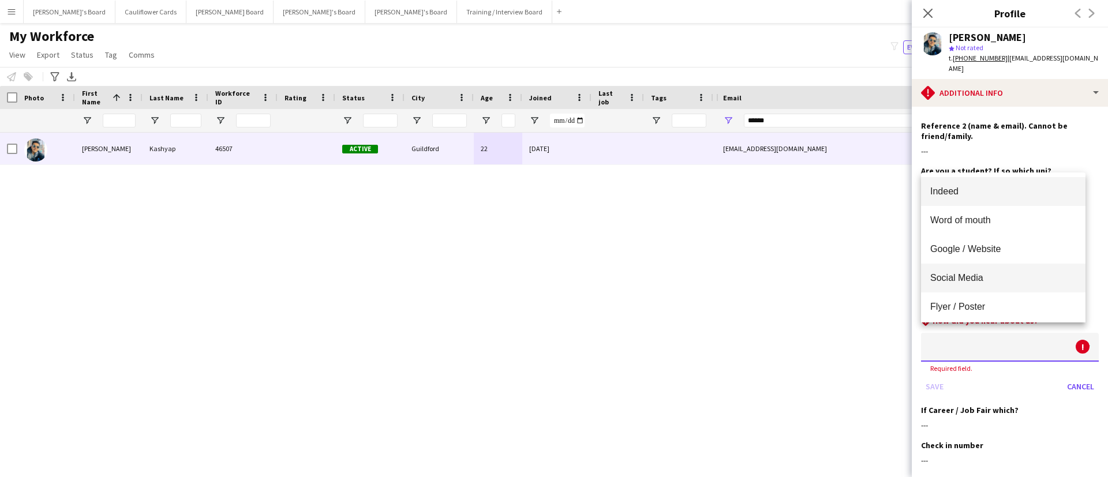
click at [972, 278] on span "Social Media" at bounding box center [1003, 277] width 146 height 11
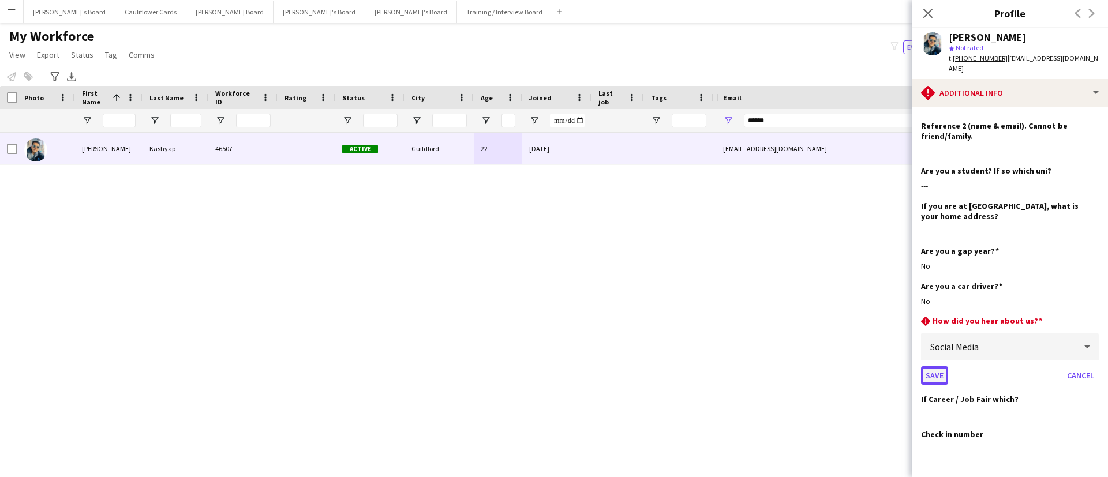
click at [939, 368] on button "Save" at bounding box center [934, 375] width 27 height 18
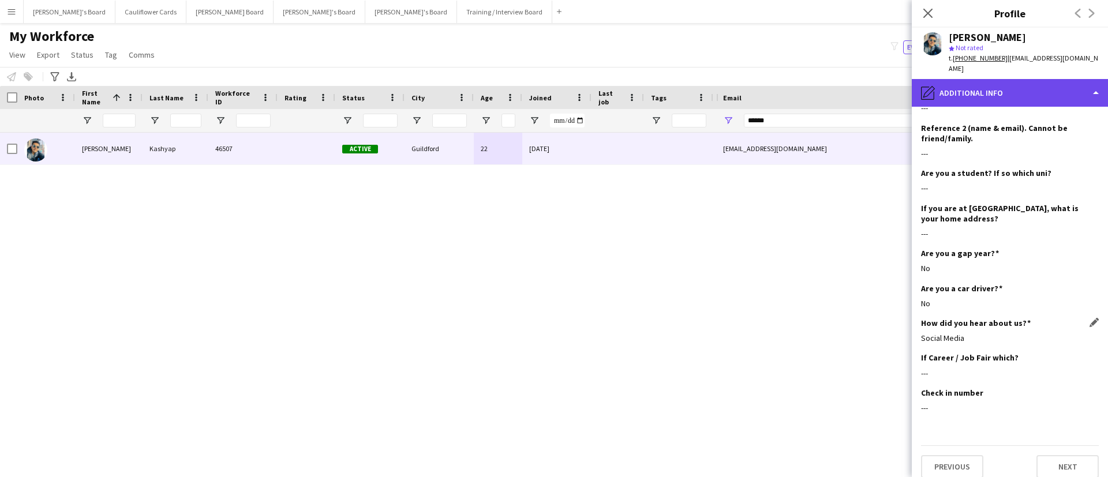
click at [987, 79] on div "pencil4 Additional info" at bounding box center [1010, 93] width 196 height 28
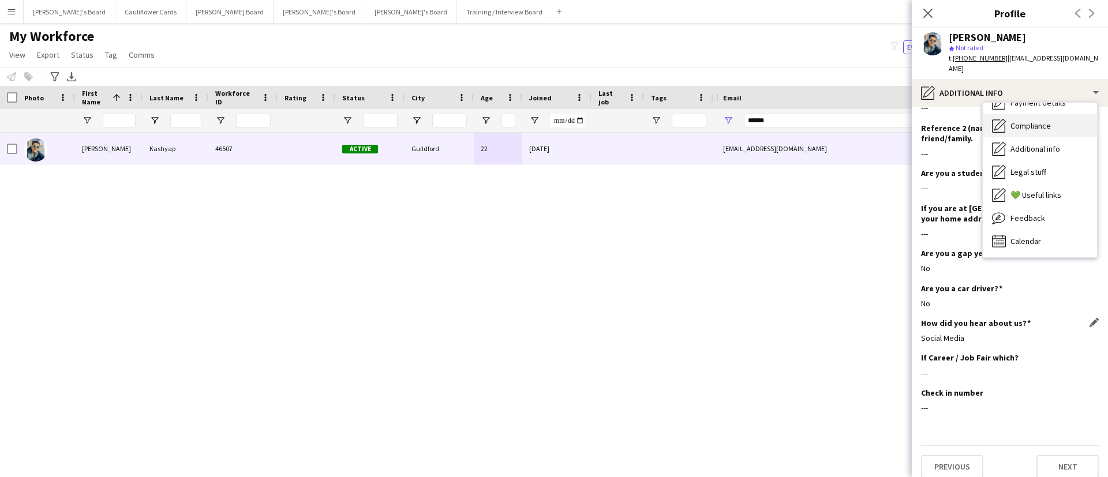
click at [1017, 121] on span "Compliance" at bounding box center [1030, 126] width 40 height 10
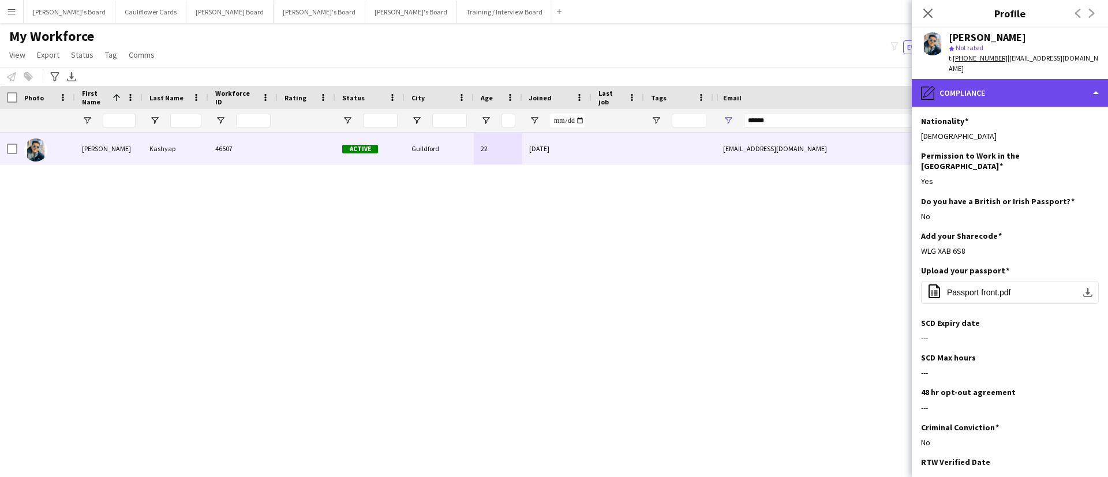
click at [1016, 92] on div "pencil4 Compliance" at bounding box center [1010, 93] width 196 height 28
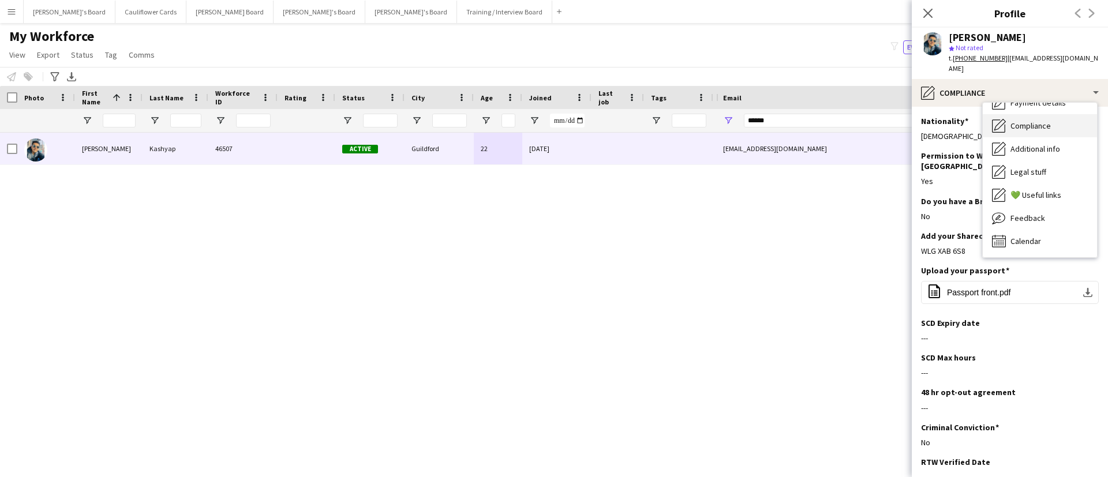
click at [1029, 121] on div "Compliance Compliance" at bounding box center [1040, 125] width 114 height 23
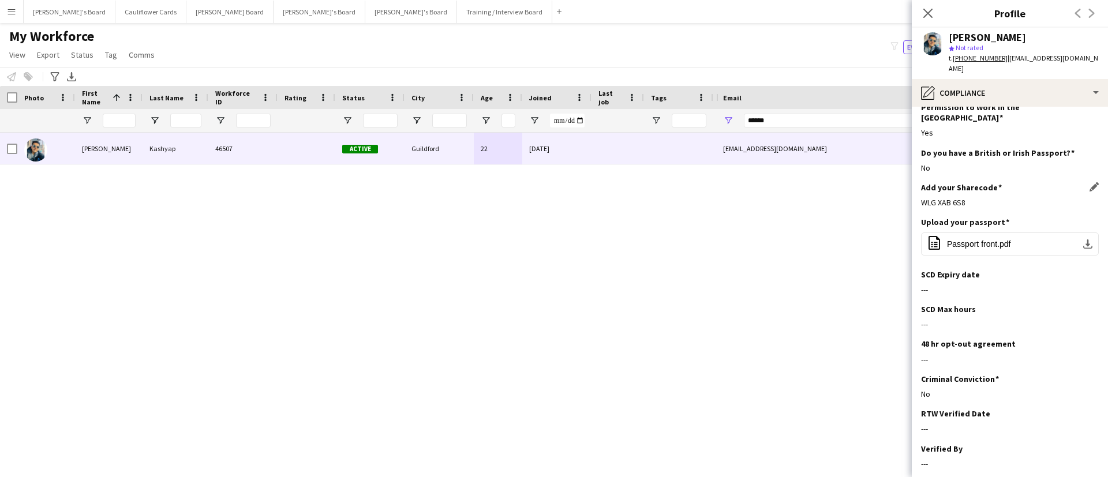
scroll to position [50, 0]
click at [1089, 216] on app-icon "Edit this field" at bounding box center [1093, 220] width 9 height 9
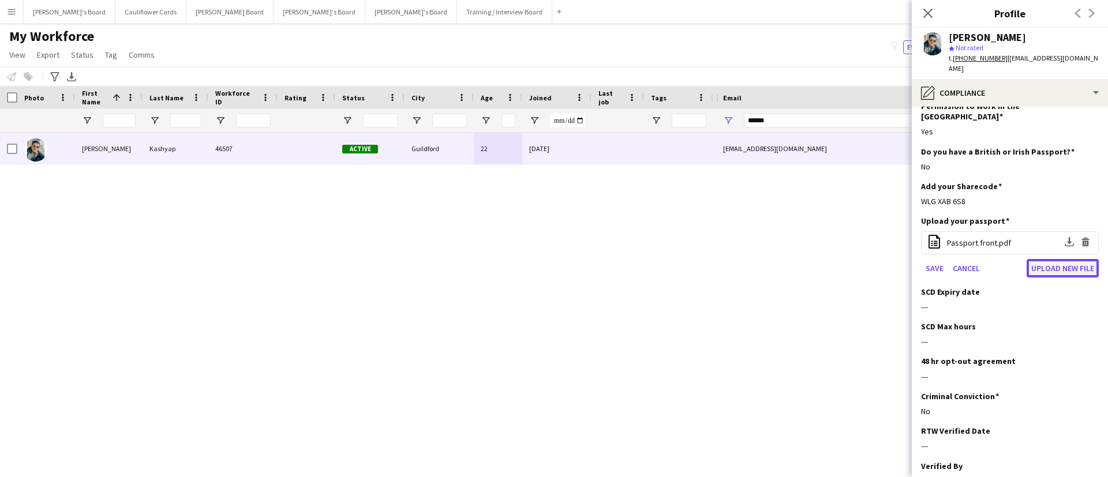
click at [1043, 259] on button "Upload new file" at bounding box center [1063, 268] width 72 height 18
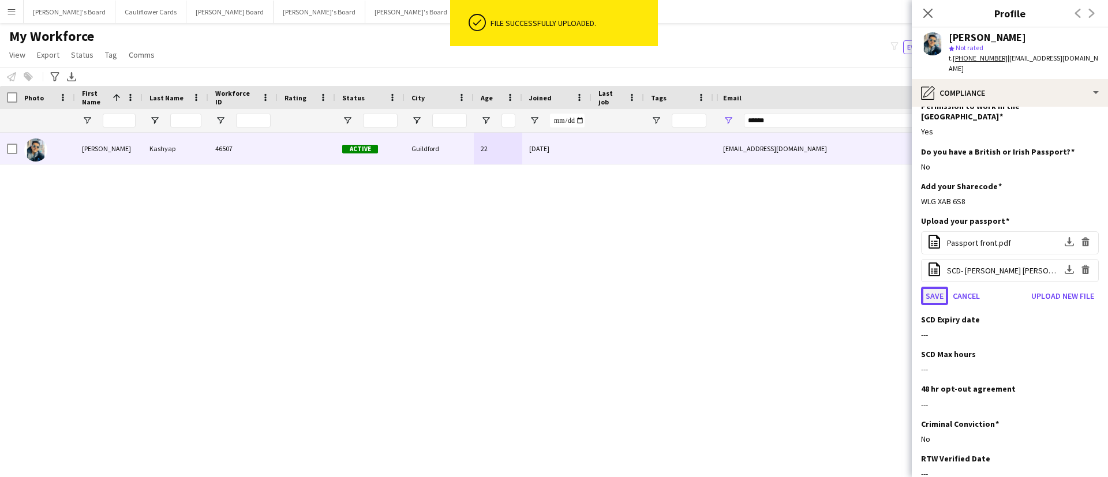
click at [942, 287] on button "Save" at bounding box center [934, 296] width 27 height 18
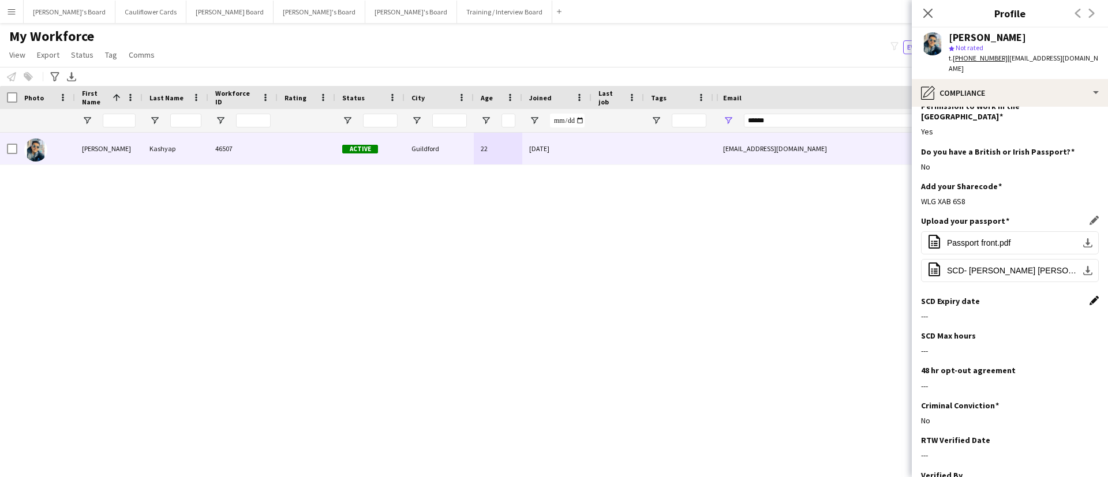
click at [1089, 296] on app-icon "Edit this field" at bounding box center [1093, 300] width 9 height 9
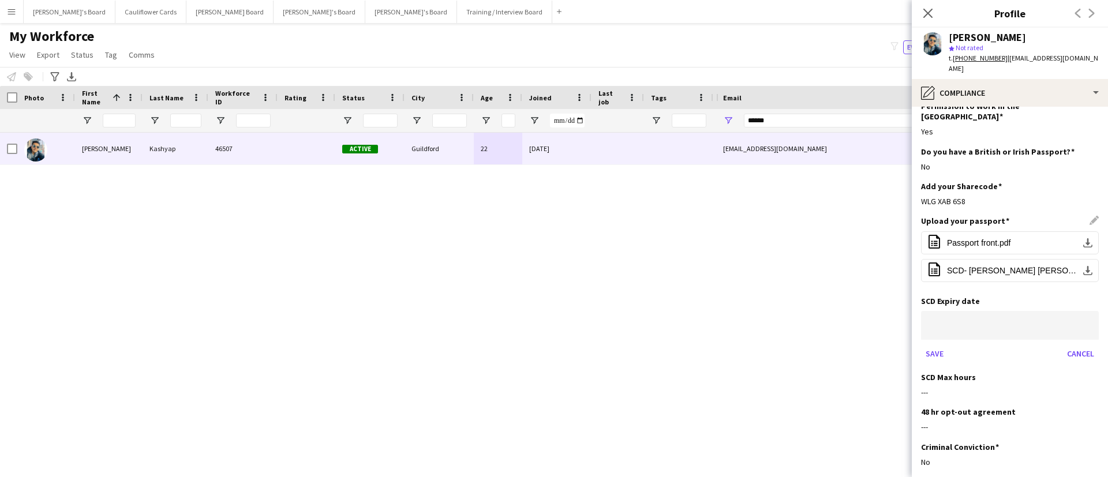
click at [836, 402] on body "Menu Boards Boards Boards All jobs Status Workforce Workforce My Workforce Recr…" at bounding box center [554, 238] width 1108 height 477
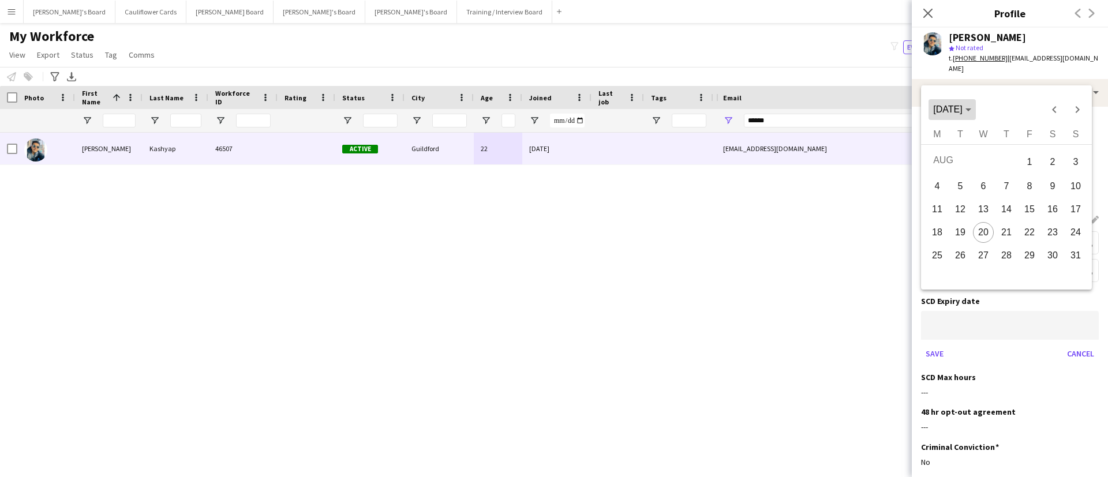
click at [962, 109] on span "[DATE]" at bounding box center [947, 109] width 29 height 10
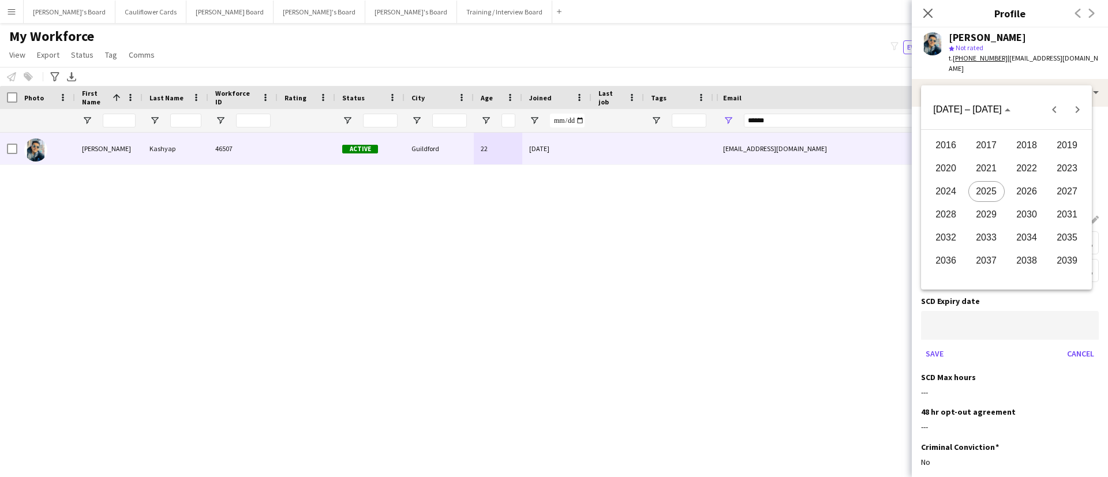
click at [1026, 186] on span "2026" at bounding box center [1027, 191] width 36 height 21
drag, startPoint x: 996, startPoint y: 186, endPoint x: 846, endPoint y: 480, distance: 330.3
click at [846, 477] on html "Menu Boards Boards Boards All jobs Status Workforce Workforce My Workforce Recr…" at bounding box center [554, 238] width 1108 height 477
click at [984, 195] on span "JUN" at bounding box center [986, 191] width 36 height 21
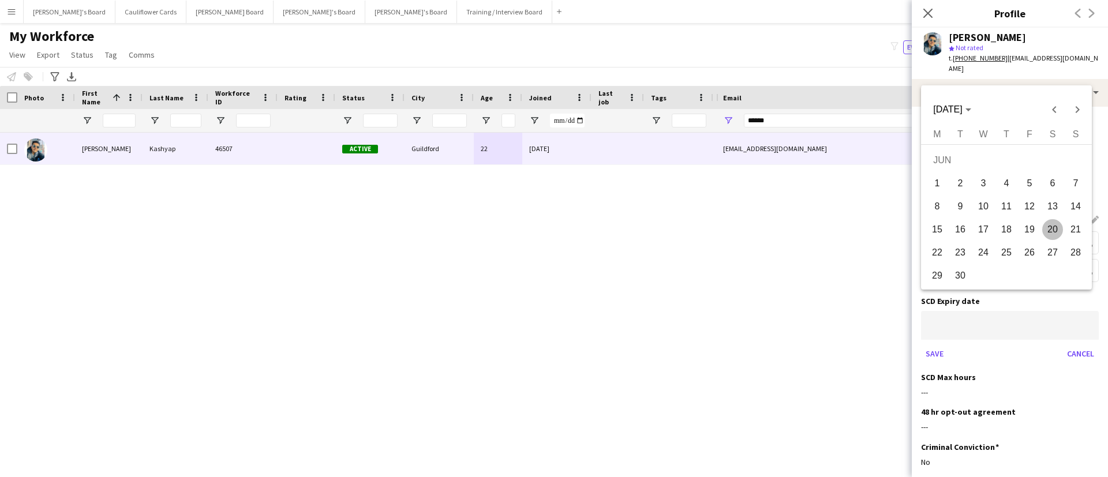
click at [848, 477] on html "Menu Boards Boards Boards All jobs Status Workforce Workforce My Workforce Recr…" at bounding box center [554, 238] width 1108 height 477
drag, startPoint x: 991, startPoint y: 186, endPoint x: 1016, endPoint y: 195, distance: 26.3
click at [1016, 195] on tbody "JUN 1 2 3 4 5 6 7 8 9 10 11 12 13 14 15 16 17 18 19 20 21 22 23 24 25 26 27 28 …" at bounding box center [1007, 218] width 162 height 138
drag, startPoint x: 919, startPoint y: 363, endPoint x: 857, endPoint y: 518, distance: 166.5
click at [857, 477] on html "Menu Boards Boards Boards All jobs Status Workforce Workforce My Workforce Recr…" at bounding box center [554, 238] width 1108 height 477
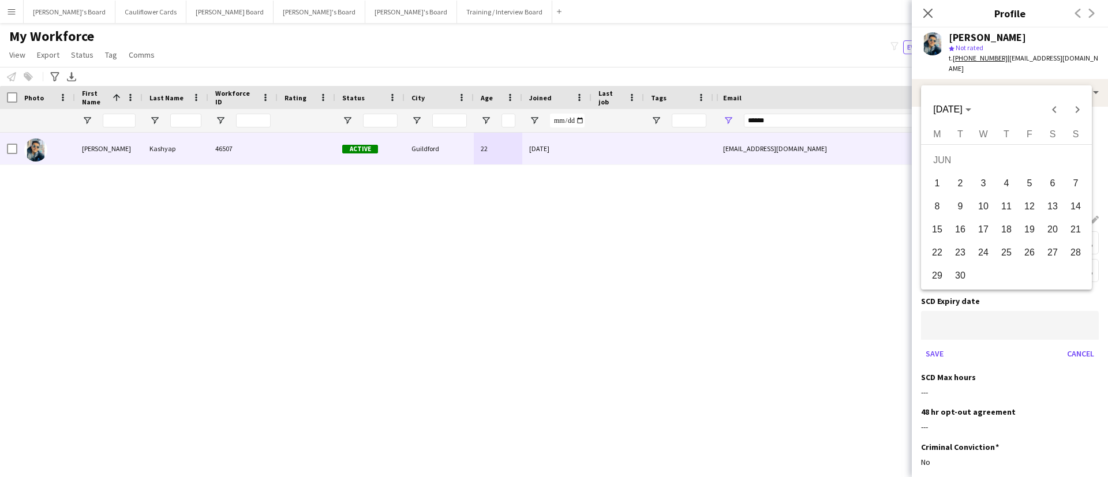
click at [980, 183] on span "3" at bounding box center [983, 183] width 21 height 21
type input "**********"
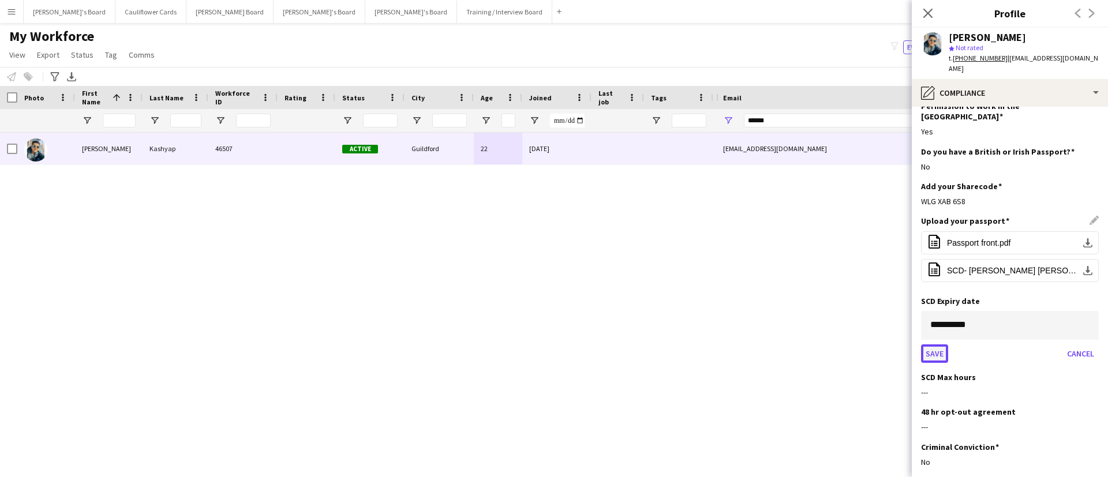
click at [942, 344] on button "Save" at bounding box center [934, 353] width 27 height 18
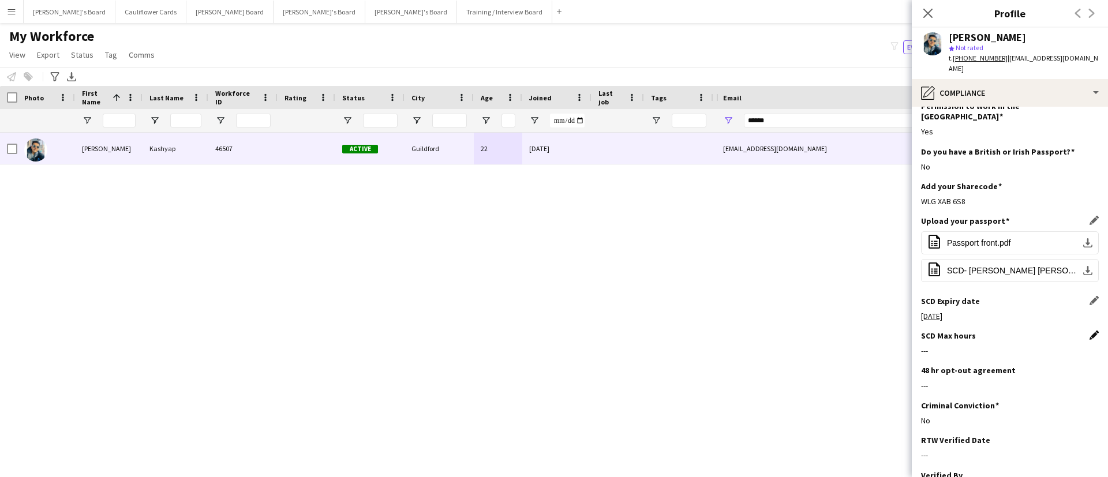
click at [1089, 331] on app-icon "Edit this field" at bounding box center [1093, 335] width 9 height 9
click at [937, 477] on button "Save" at bounding box center [934, 486] width 27 height 18
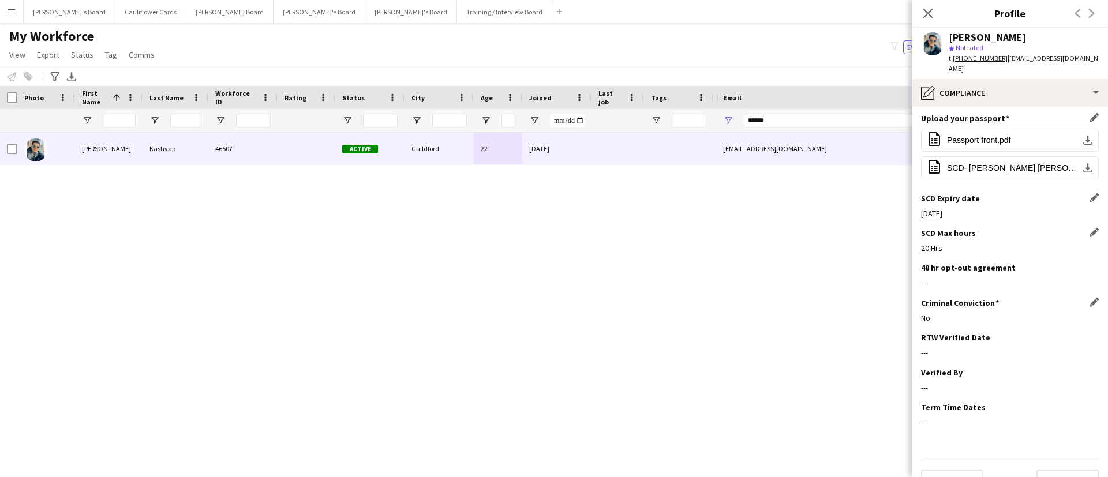
scroll to position [156, 0]
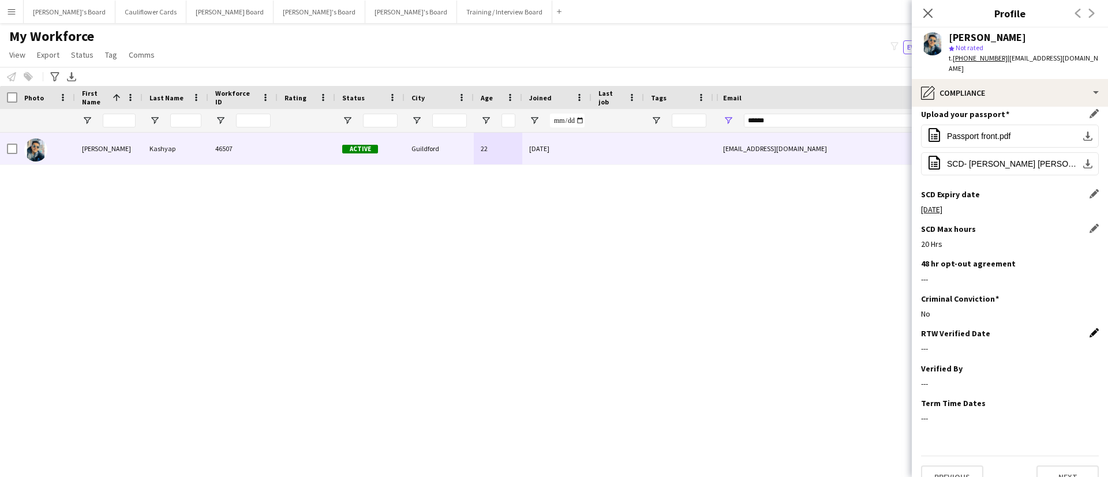
click at [1089, 328] on app-icon "Edit this field" at bounding box center [1093, 332] width 9 height 9
click at [1024, 333] on body "Menu Boards Boards Boards All jobs Status Workforce Workforce My Workforce Recr…" at bounding box center [554, 238] width 1108 height 477
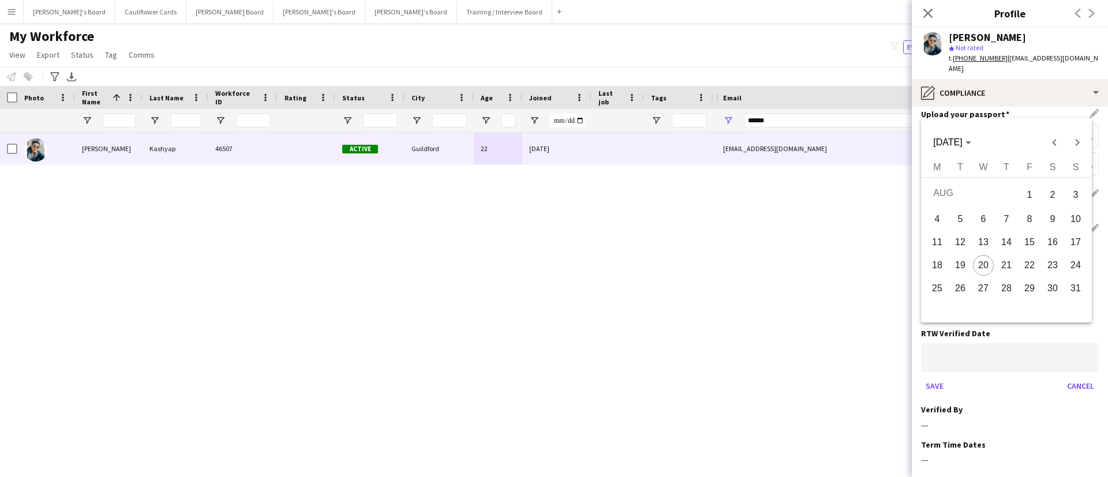
click at [987, 269] on span "20" at bounding box center [983, 265] width 21 height 21
type input "**********"
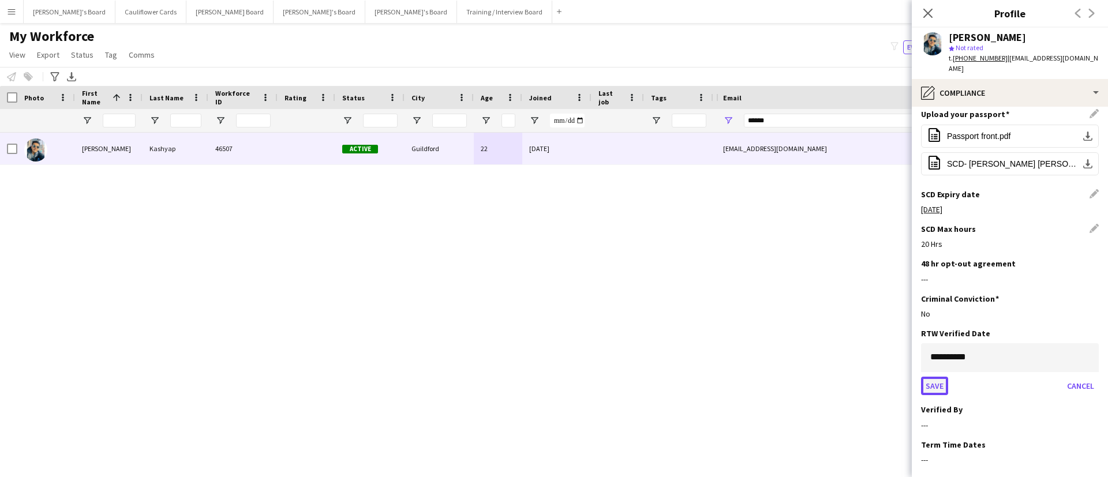
click at [938, 377] on button "Save" at bounding box center [934, 386] width 27 height 18
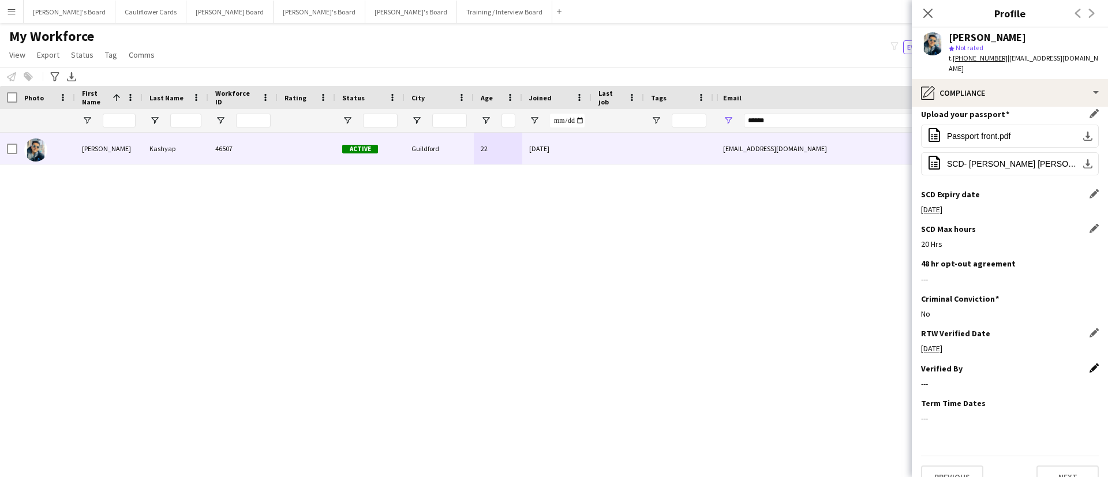
click at [1089, 364] on app-icon "Edit this field" at bounding box center [1093, 368] width 9 height 9
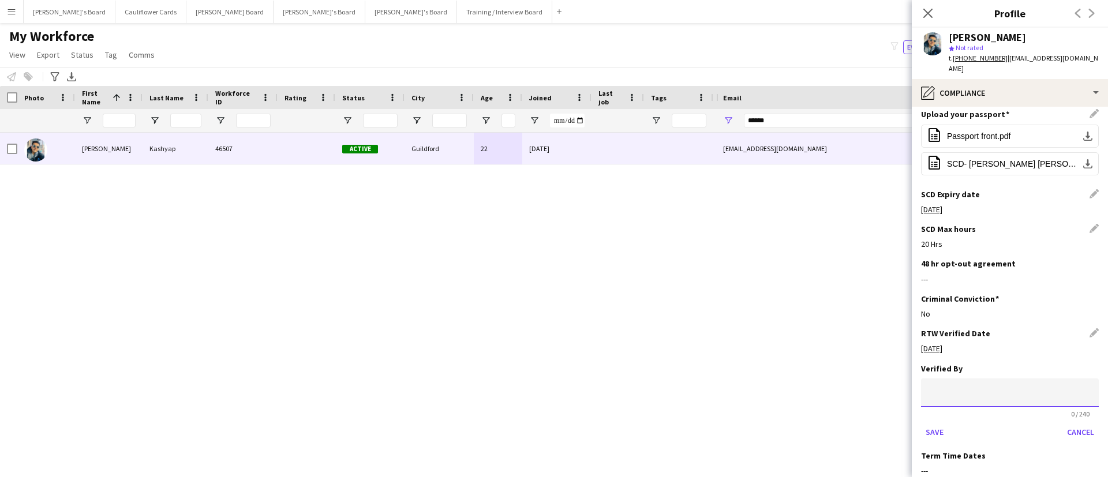
click at [1035, 379] on input at bounding box center [1010, 393] width 178 height 29
type input "*****"
click at [942, 423] on button "Save" at bounding box center [934, 432] width 27 height 18
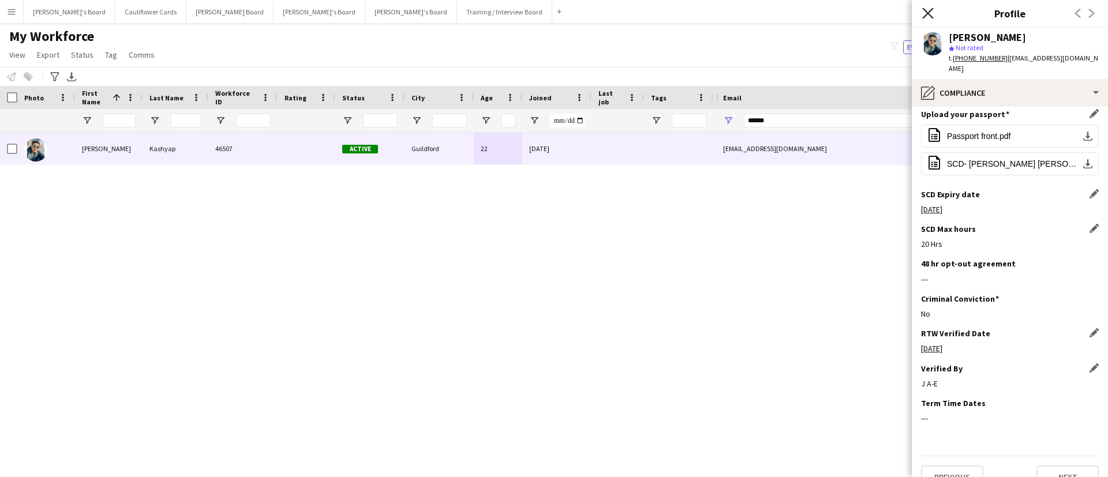
click at [930, 14] on icon at bounding box center [927, 13] width 11 height 11
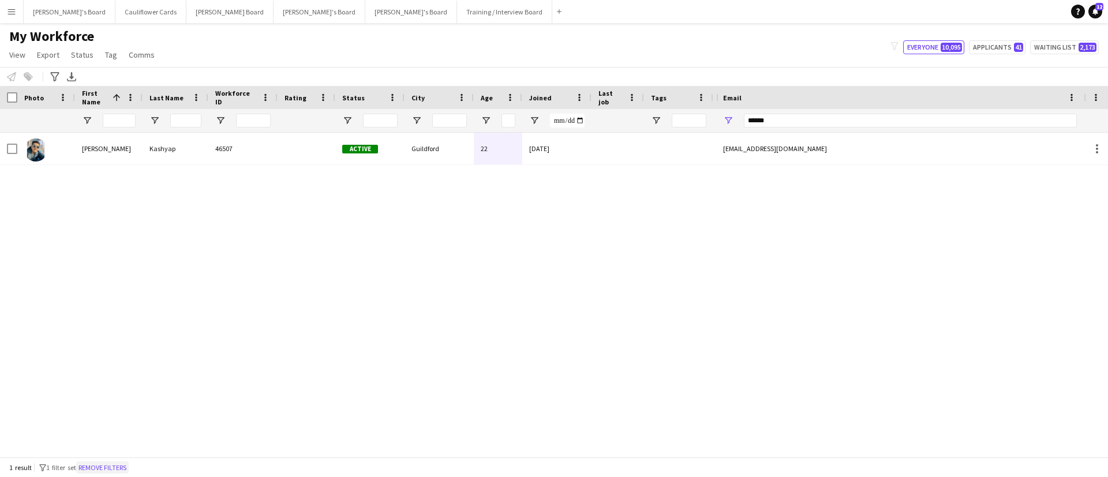
click at [120, 462] on button "Remove filters" at bounding box center [102, 468] width 53 height 13
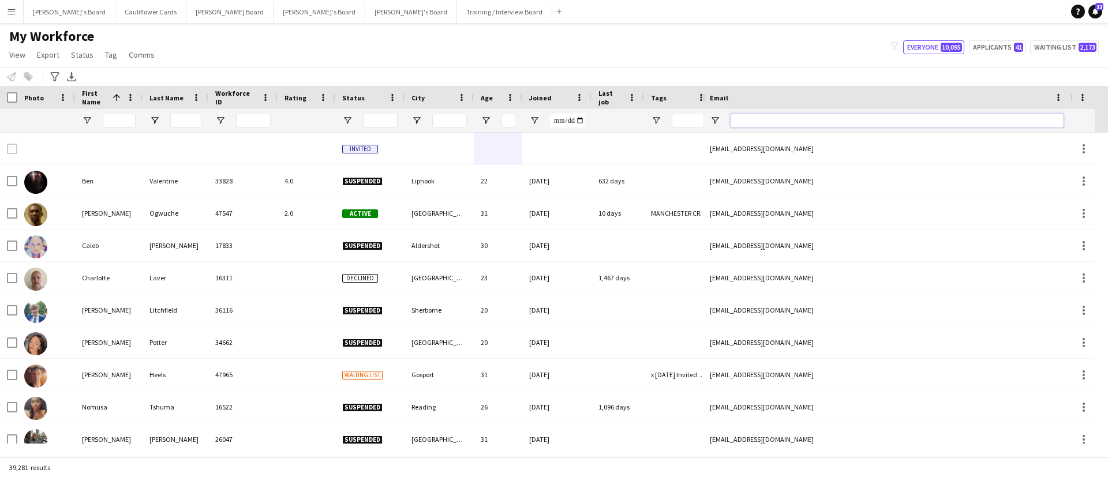
click at [775, 125] on input "Email Filter Input" at bounding box center [897, 121] width 333 height 14
click at [131, 118] on input "First Name Filter Input" at bounding box center [119, 121] width 33 height 14
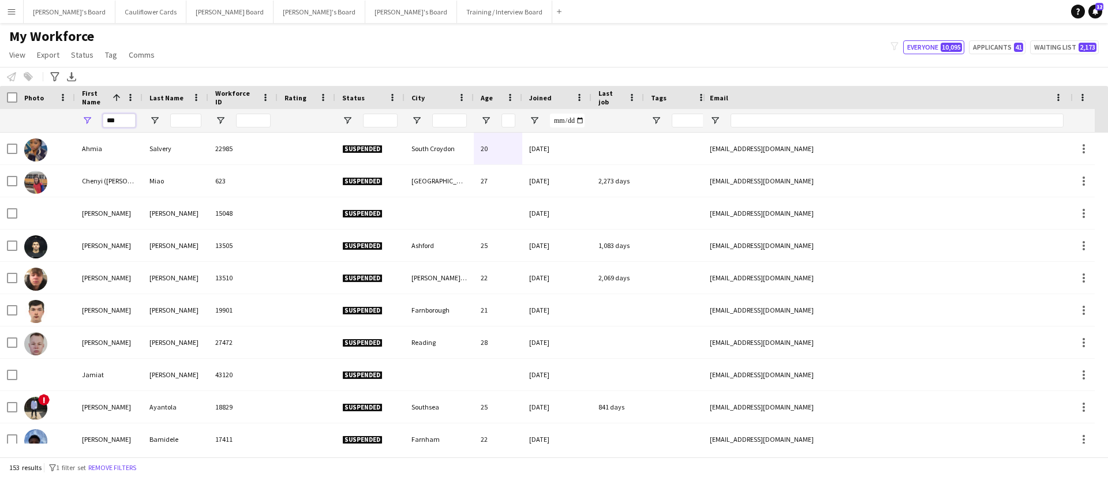
type input "***"
click at [175, 118] on input "Last Name Filter Input" at bounding box center [185, 121] width 31 height 14
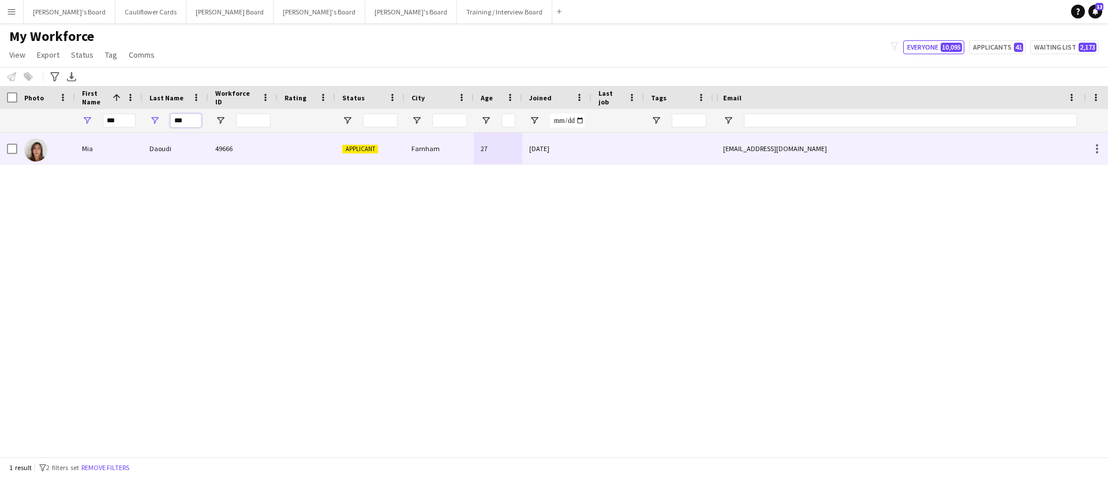
type input "***"
click at [167, 147] on div "Daoudi" at bounding box center [176, 149] width 66 height 32
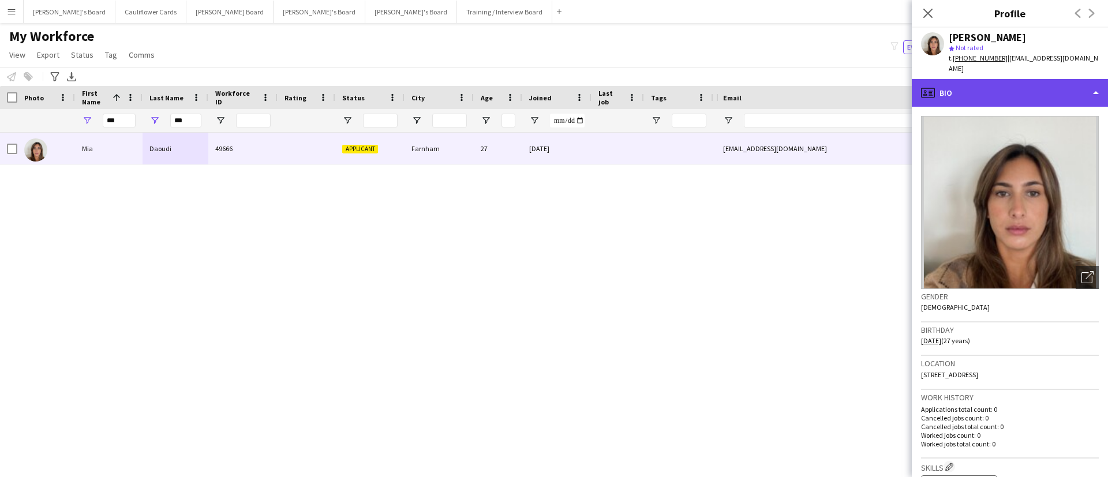
click at [994, 84] on div "profile Bio" at bounding box center [1010, 93] width 196 height 28
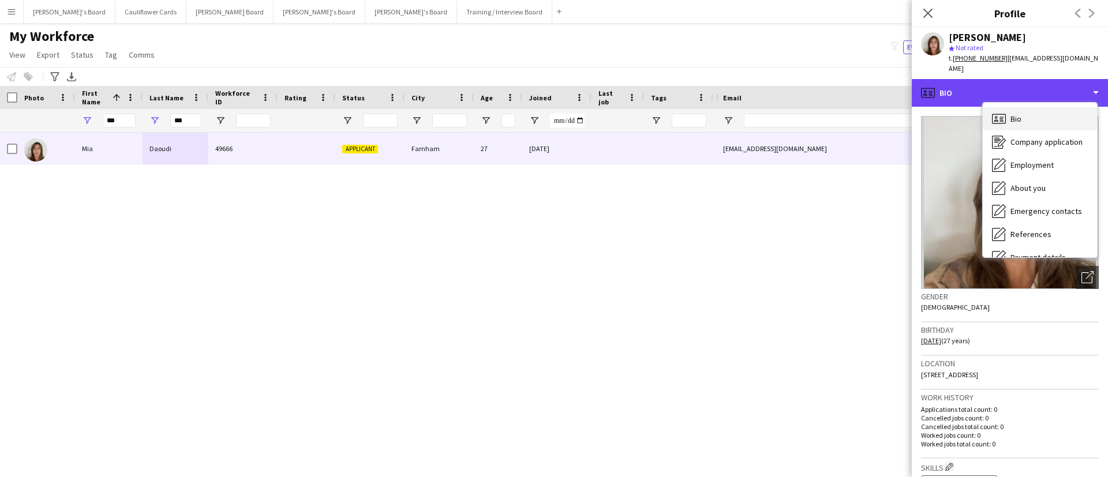
scroll to position [79, 0]
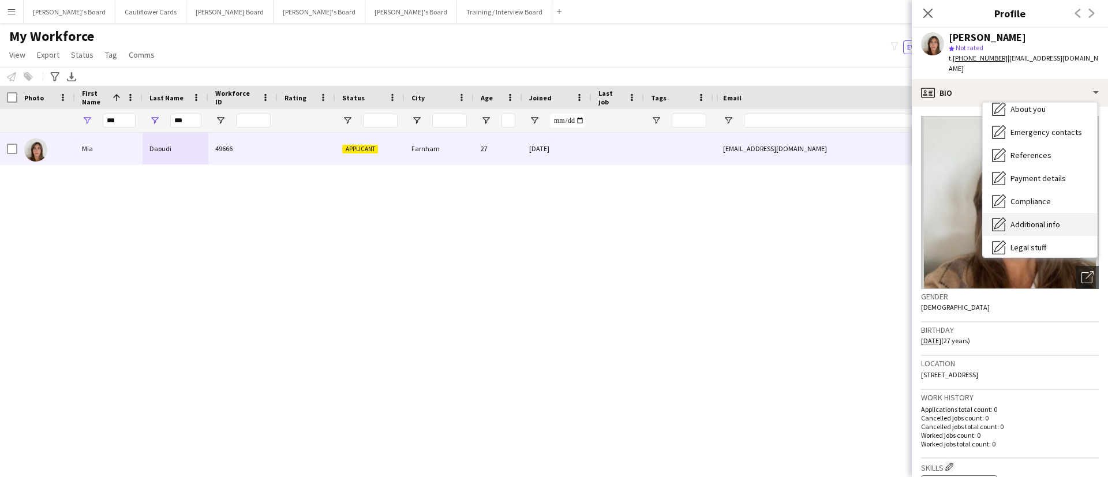
click at [1051, 219] on span "Additional info" at bounding box center [1035, 224] width 50 height 10
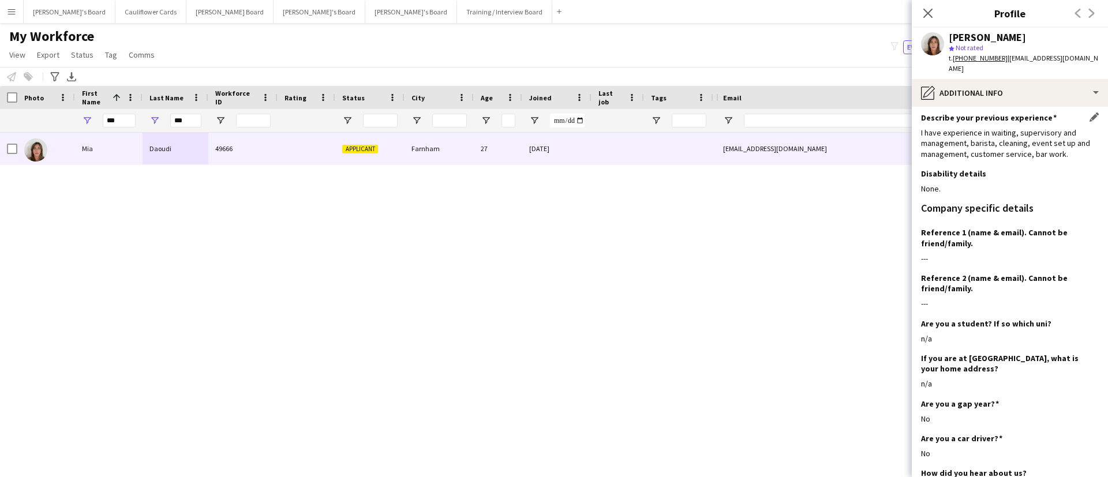
scroll to position [5, 0]
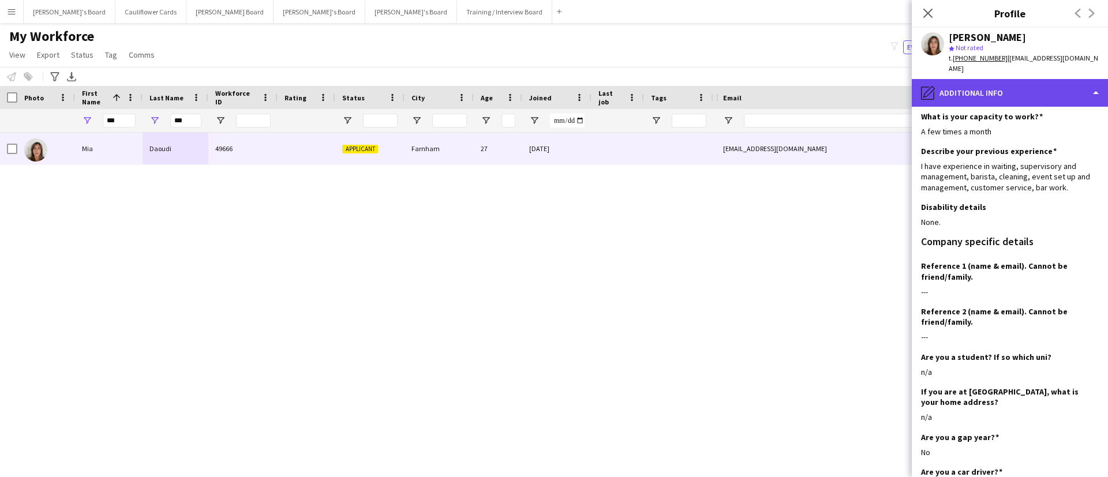
click at [1039, 88] on div "pencil4 Additional info" at bounding box center [1010, 93] width 196 height 28
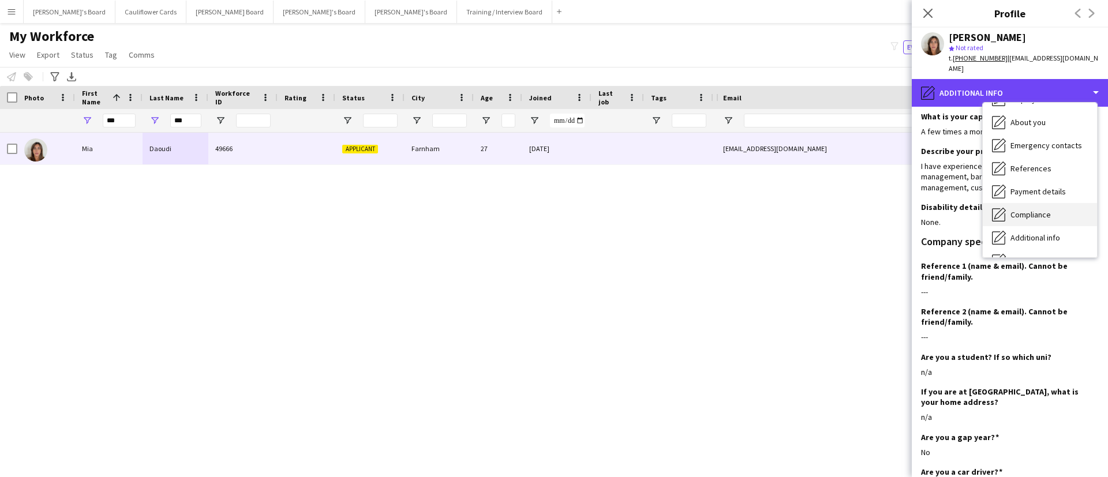
scroll to position [65, 0]
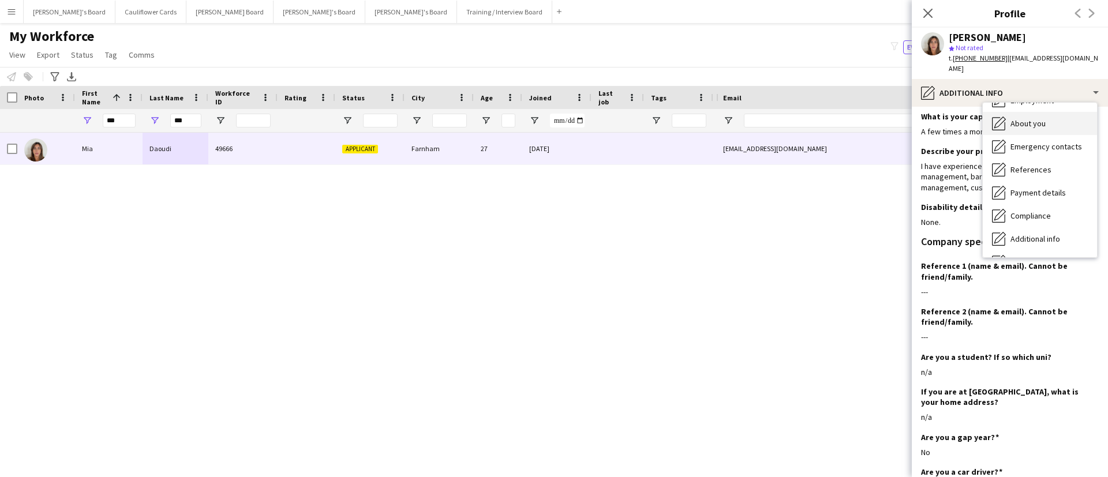
click at [1037, 118] on span "About you" at bounding box center [1027, 123] width 35 height 10
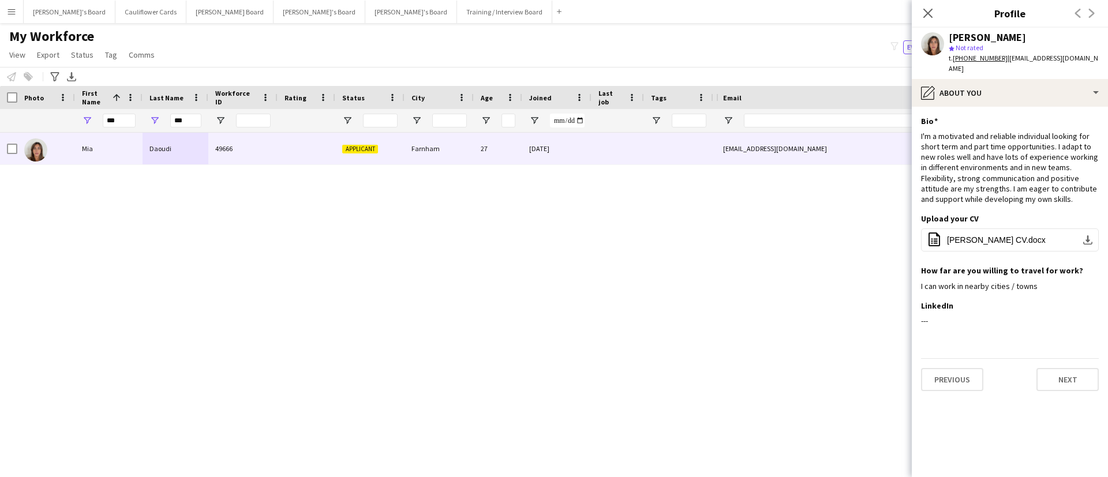
scroll to position [0, 0]
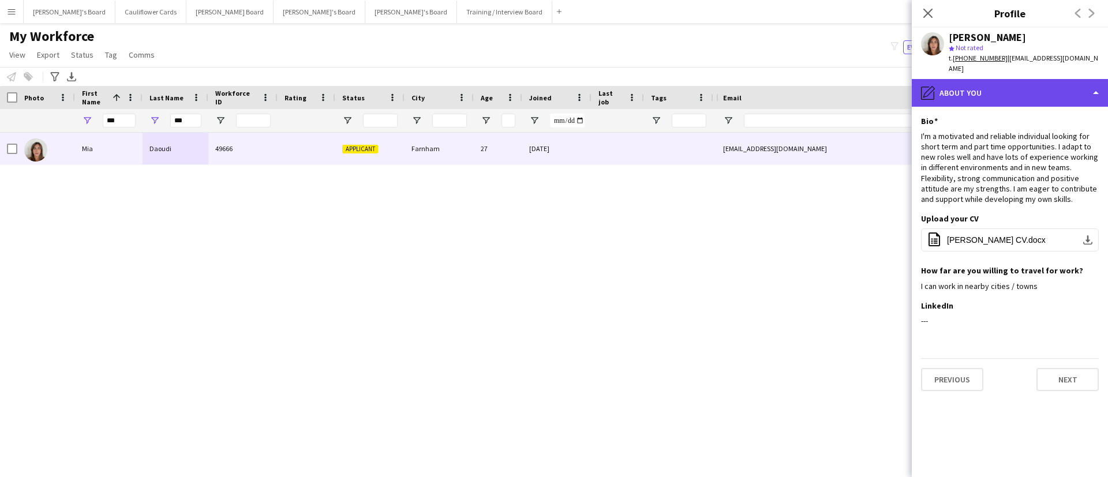
click at [1034, 85] on div "pencil4 About you" at bounding box center [1010, 93] width 196 height 28
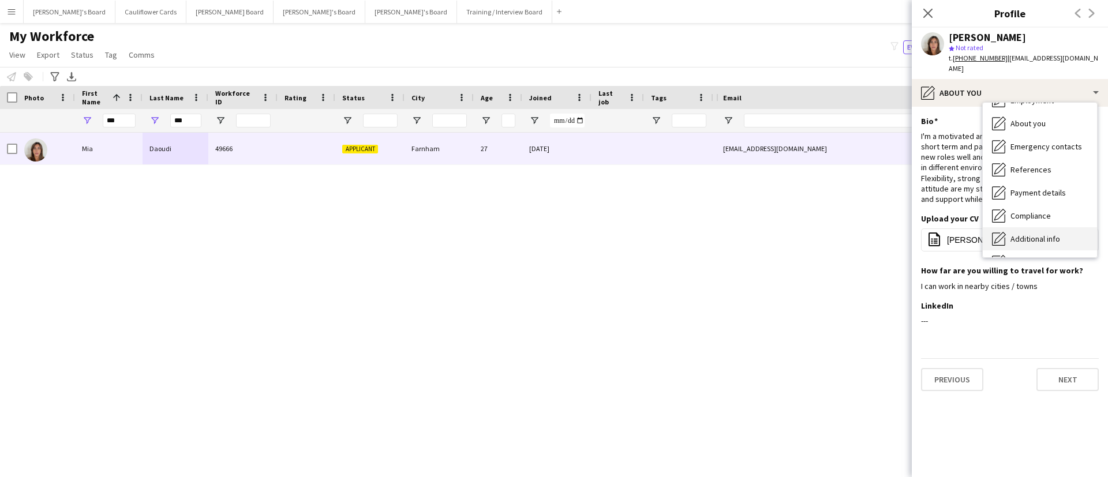
click at [1028, 234] on span "Additional info" at bounding box center [1035, 239] width 50 height 10
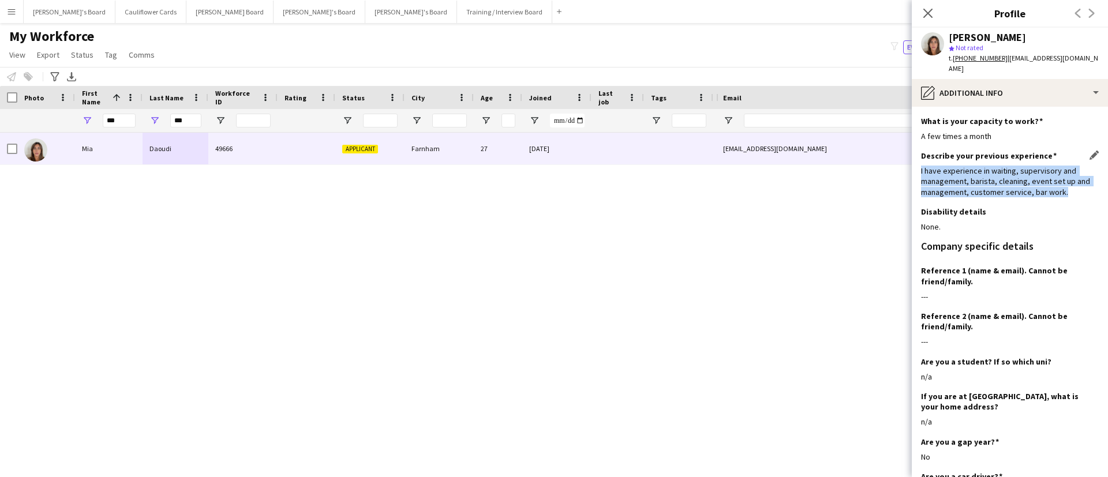
drag, startPoint x: 918, startPoint y: 162, endPoint x: 1067, endPoint y: 183, distance: 150.4
click at [1067, 183] on app-section-data-types "What is your capacity to work? Edit this field A few times a month Describe you…" at bounding box center [1010, 292] width 196 height 370
copy div "I have experience in waiting, supervisory and management, barista, cleaning, ev…"
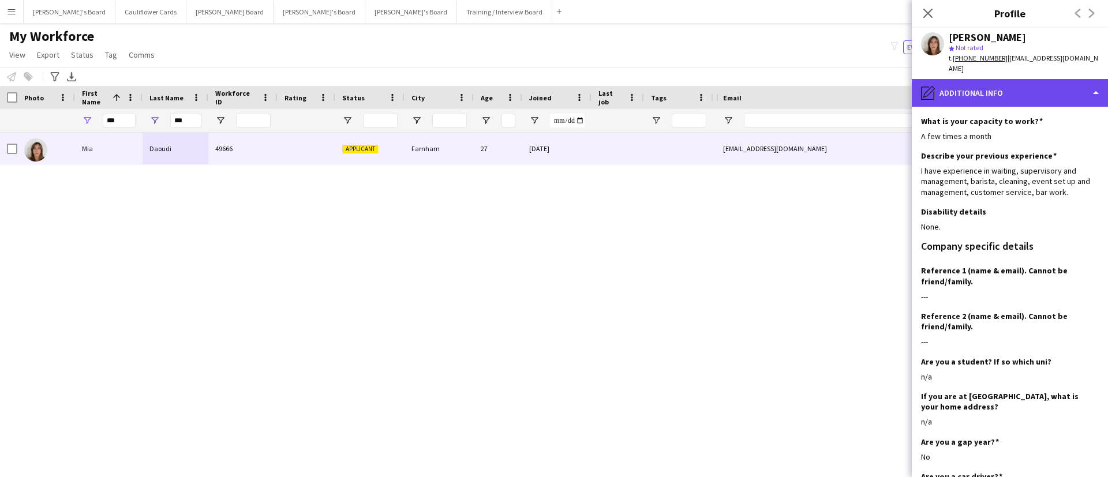
click at [1007, 89] on div "pencil4 Additional info" at bounding box center [1010, 93] width 196 height 28
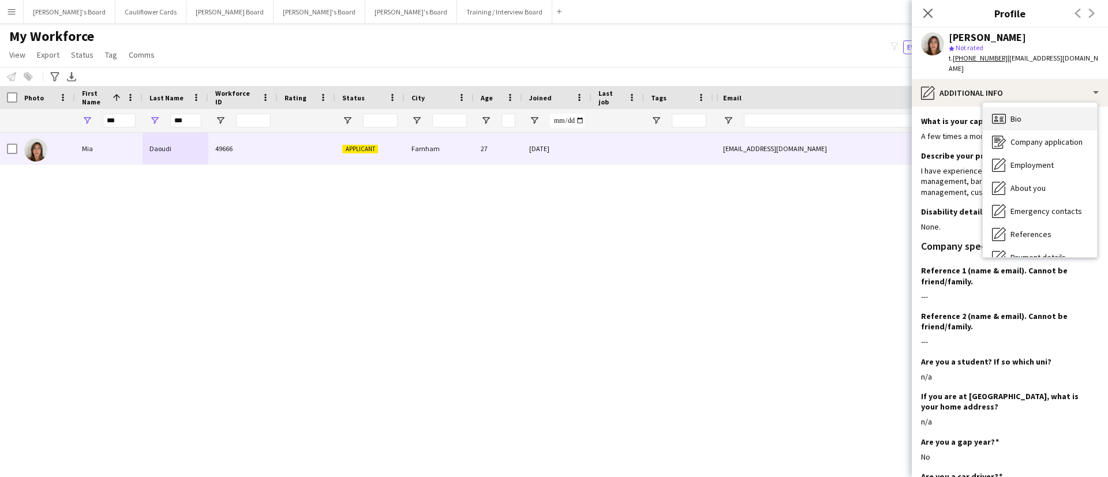
click at [1028, 110] on div "Bio Bio" at bounding box center [1040, 118] width 114 height 23
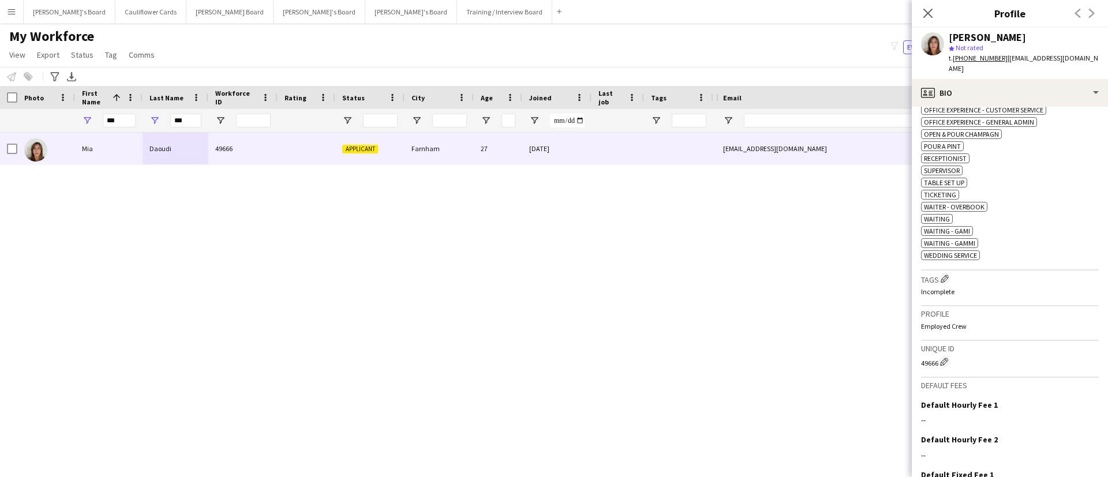
scroll to position [591, 0]
click at [947, 272] on app-icon "Edit crew company tags" at bounding box center [945, 276] width 8 height 8
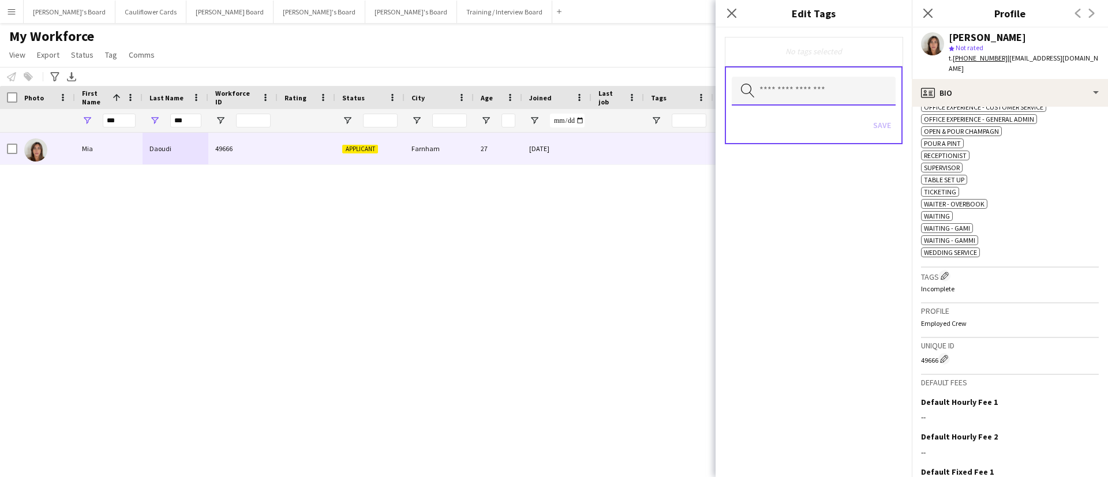
click at [823, 96] on input "text" at bounding box center [814, 91] width 164 height 29
type input "***"
click at [806, 113] on mat-option "Gap Year Interview" at bounding box center [814, 124] width 164 height 28
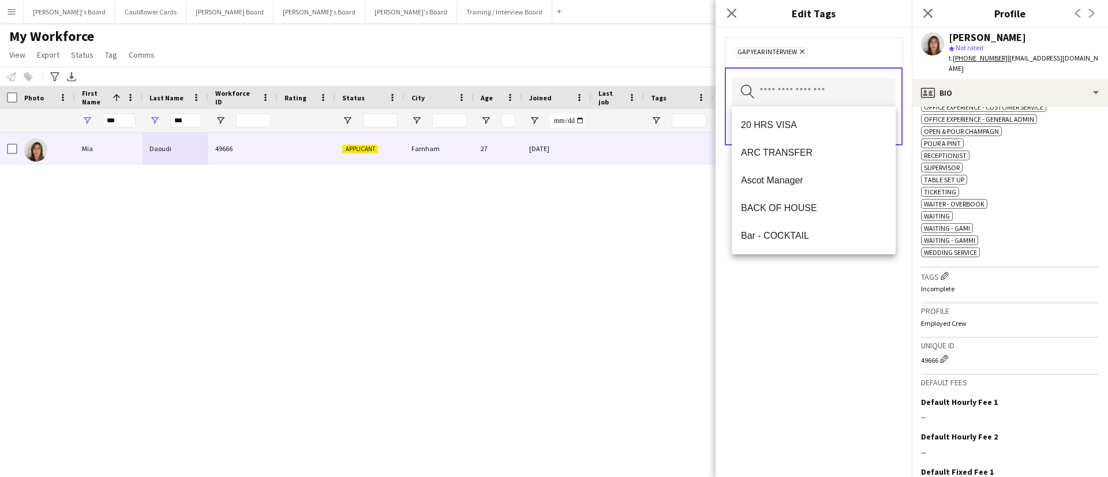
click at [873, 311] on div "Gap Year Interview Remove Search by tag name Save" at bounding box center [814, 252] width 196 height 449
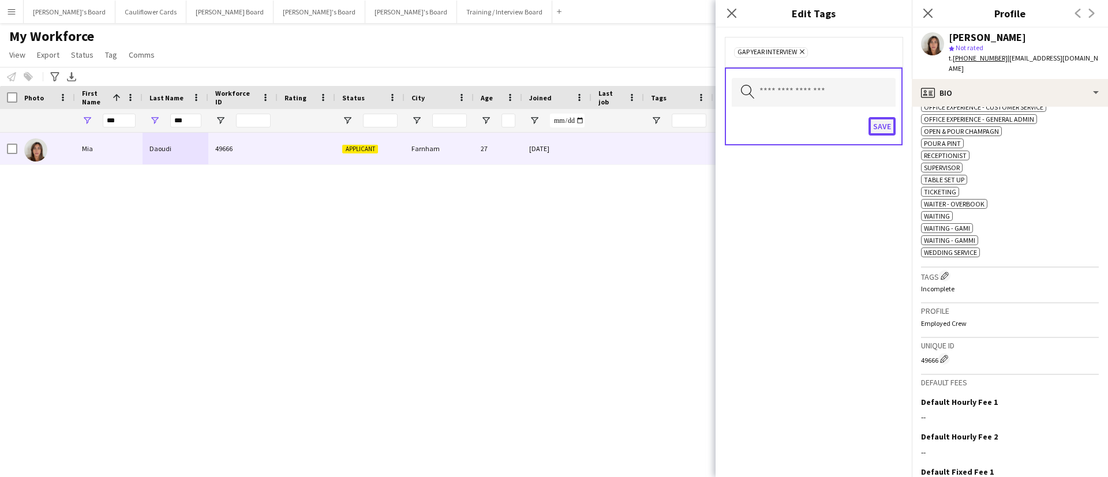
click at [884, 129] on button "Save" at bounding box center [881, 126] width 27 height 18
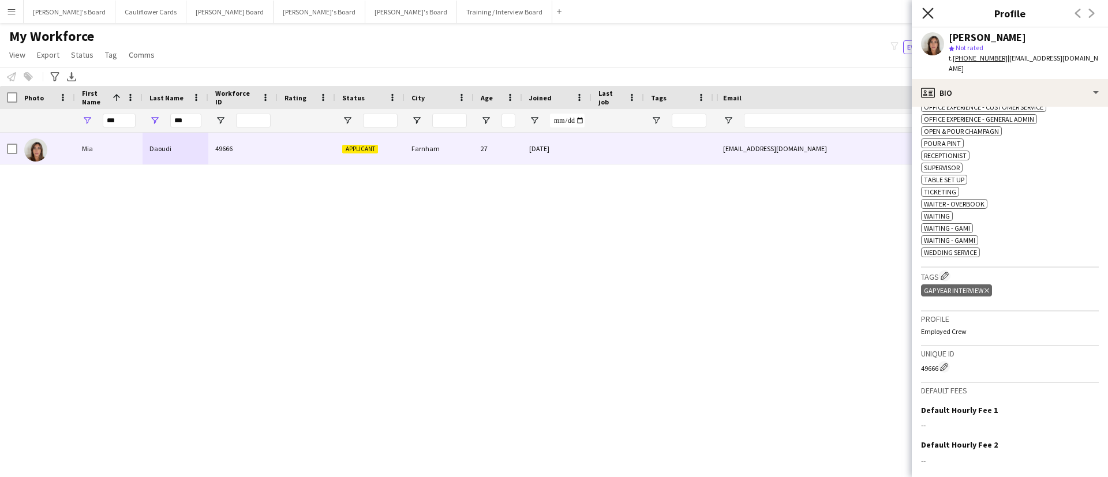
click at [928, 12] on icon at bounding box center [927, 13] width 11 height 11
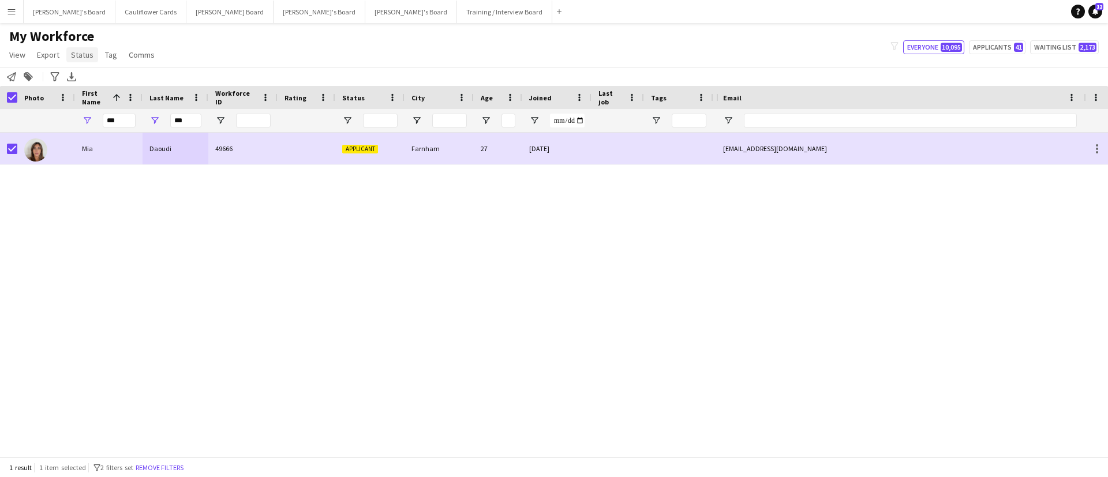
click at [85, 59] on span "Status" at bounding box center [82, 55] width 23 height 10
click at [88, 77] on span "Edit" at bounding box center [82, 79] width 13 height 10
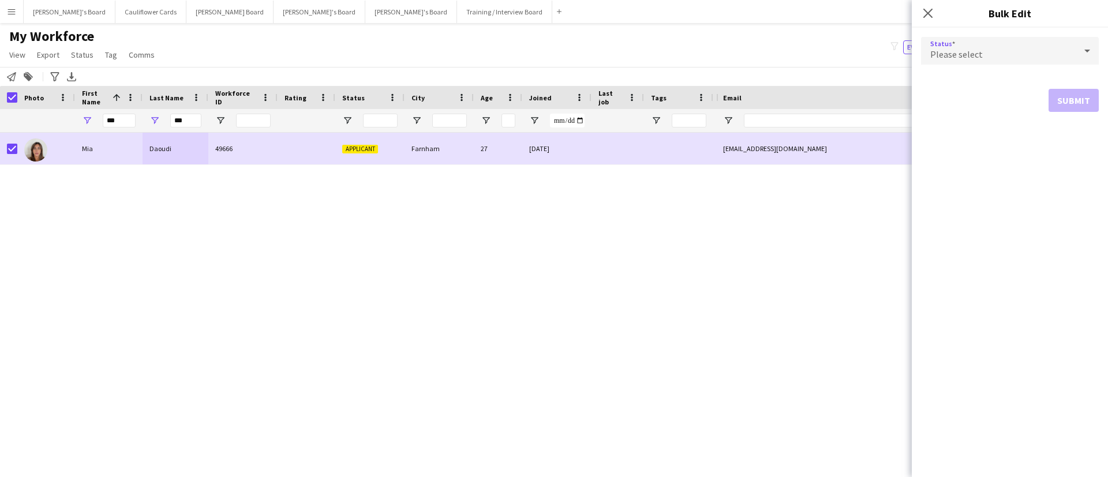
click at [975, 56] on span "Please select" at bounding box center [956, 54] width 53 height 12
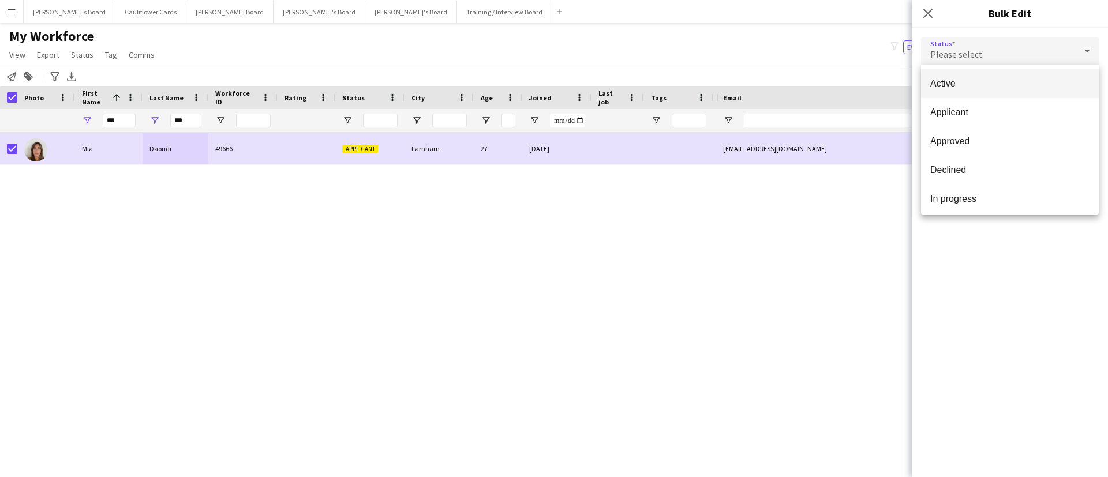
click at [954, 77] on mat-option "Active" at bounding box center [1010, 83] width 178 height 29
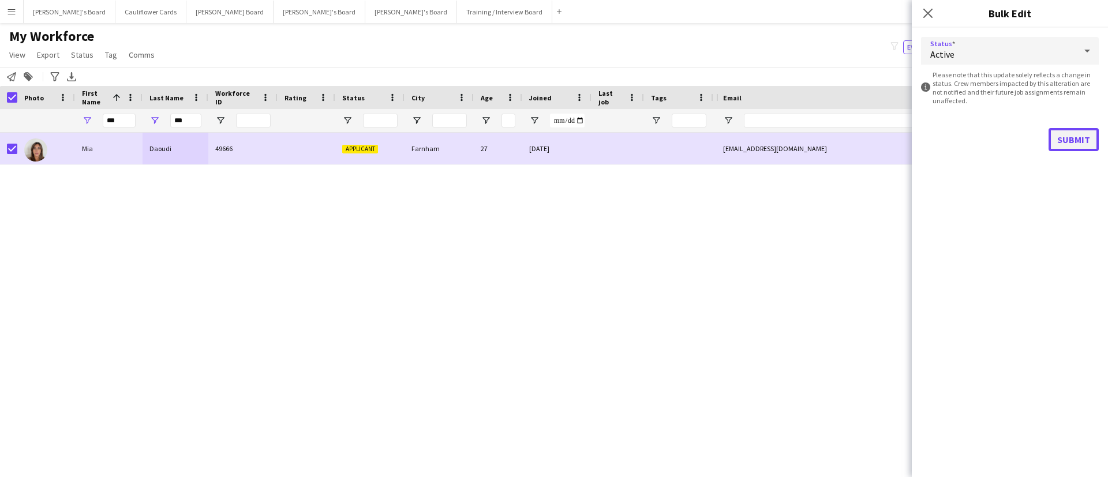
click at [1057, 132] on button "Submit" at bounding box center [1073, 139] width 50 height 23
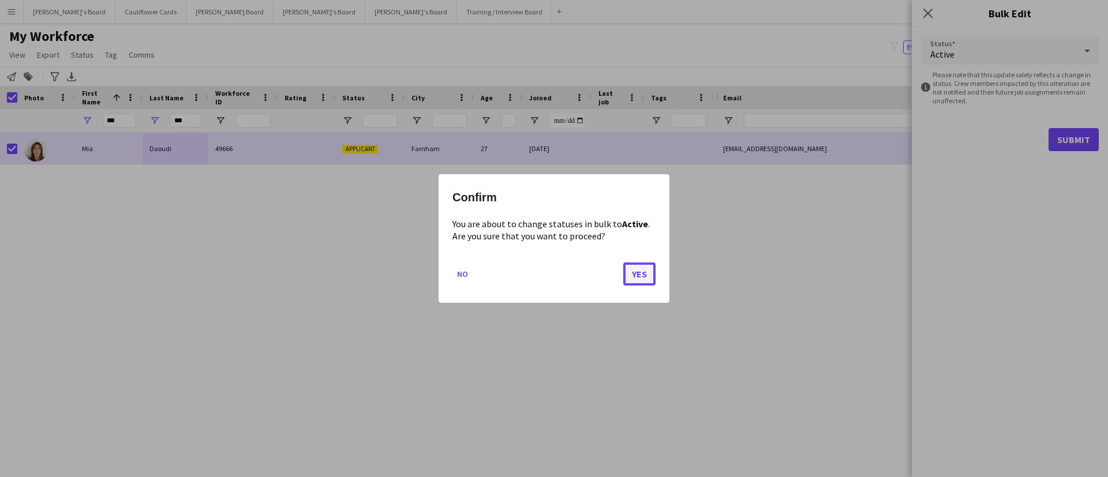
click at [634, 267] on button "Yes" at bounding box center [639, 274] width 32 height 23
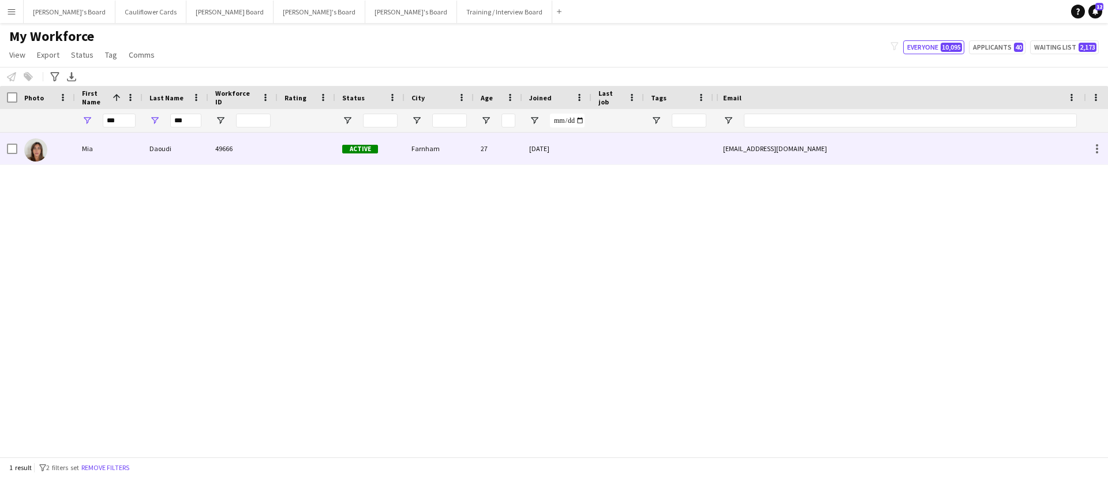
click at [690, 145] on div at bounding box center [678, 149] width 69 height 32
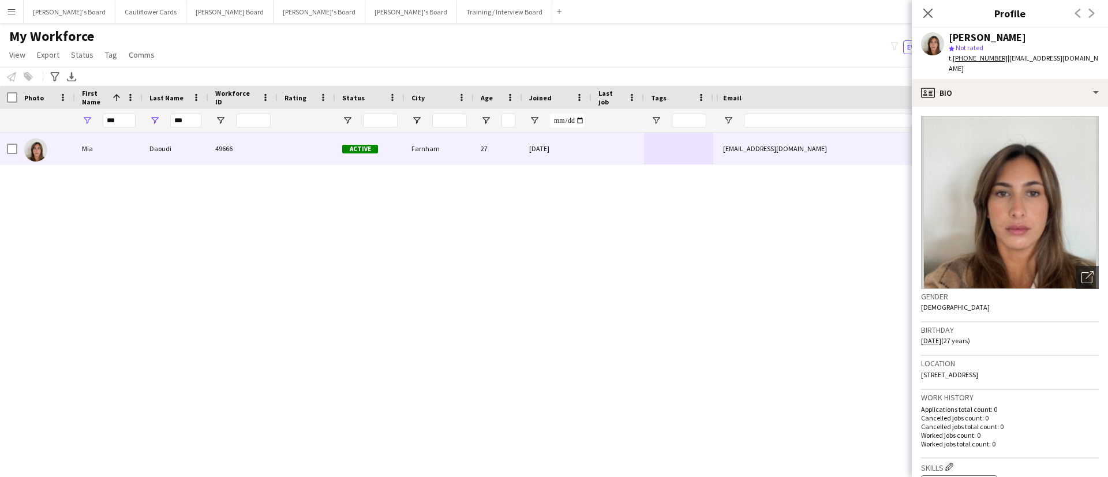
drag, startPoint x: 1091, startPoint y: 59, endPoint x: 1002, endPoint y: 64, distance: 88.4
click at [1002, 64] on app-profile-header "Mia Daoudi star Not rated t. +447880253580 | mia_daoudi@hotmail.com" at bounding box center [1010, 53] width 196 height 51
copy span "mia_daoudi@hotmail.com"
click at [925, 12] on icon "Close pop-in" at bounding box center [927, 13] width 11 height 11
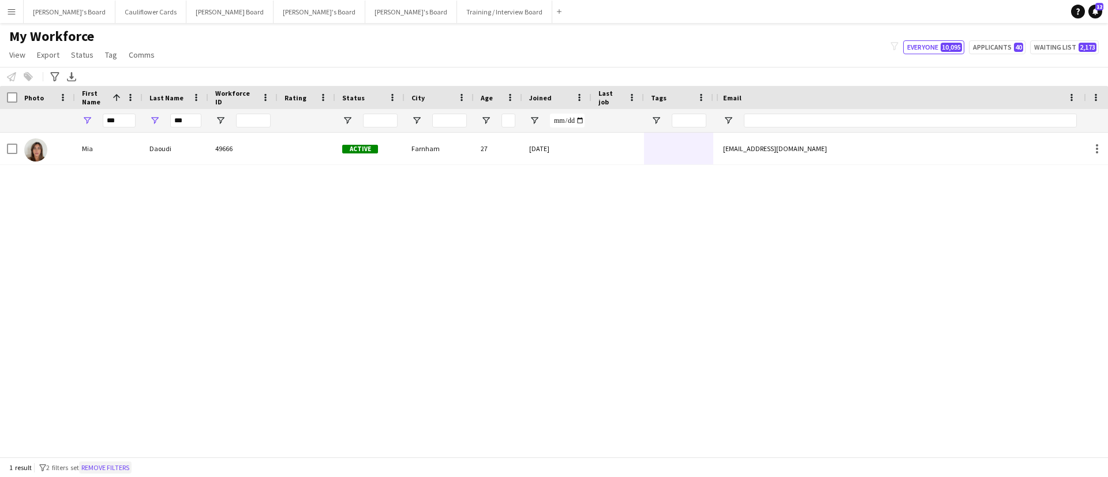
click at [126, 469] on button "Remove filters" at bounding box center [105, 468] width 53 height 13
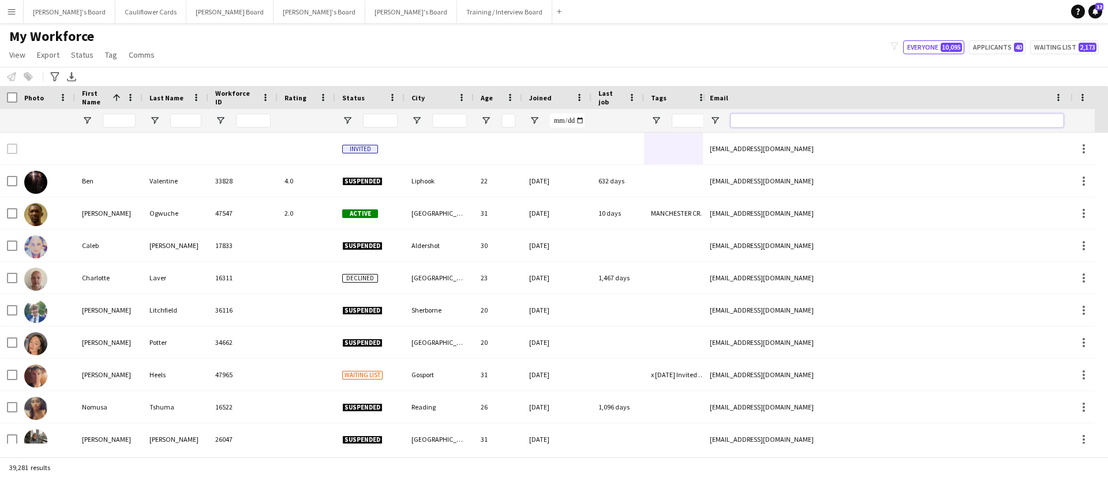
click at [746, 118] on input "Email Filter Input" at bounding box center [897, 121] width 333 height 14
paste input "**********"
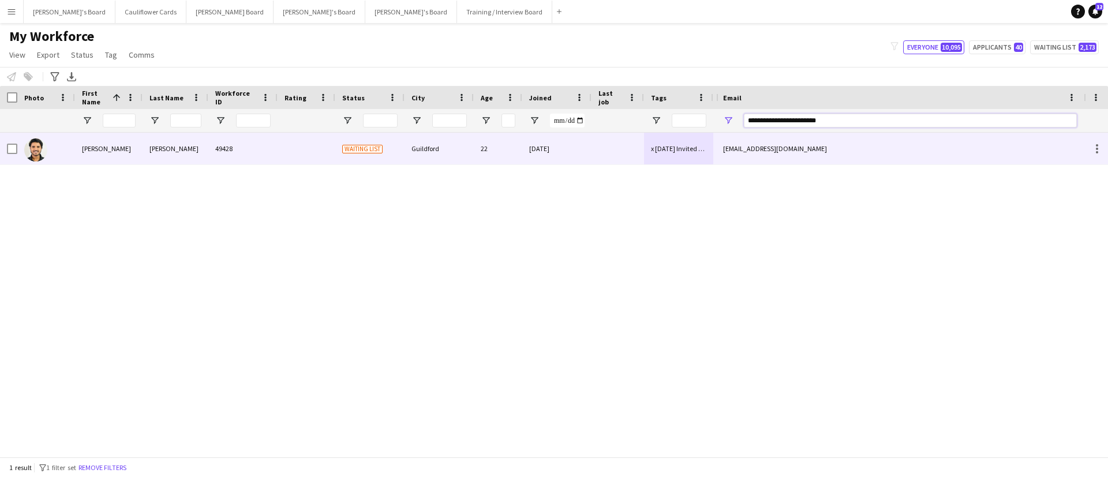
type input "**********"
click at [560, 148] on div "06-08-2025" at bounding box center [556, 149] width 69 height 32
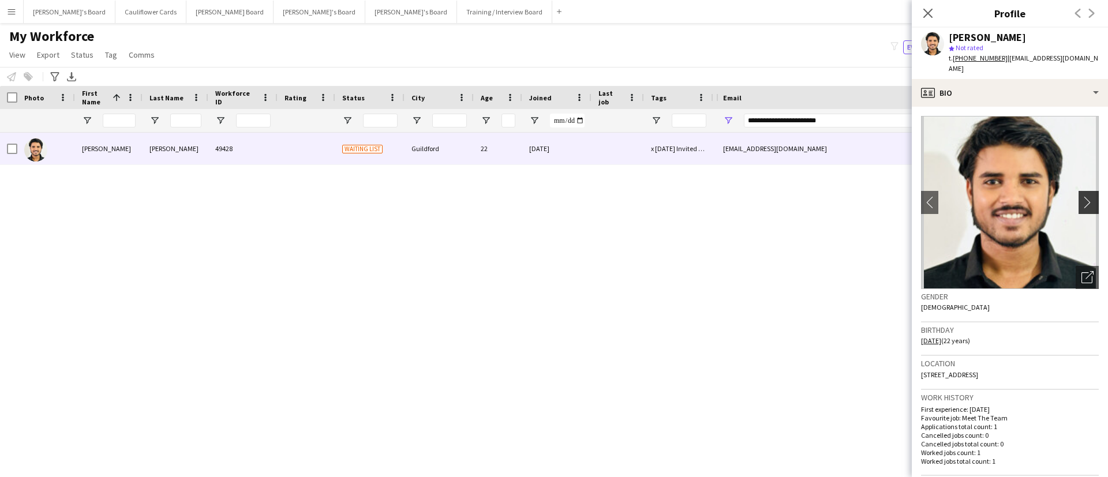
click at [1081, 196] on app-icon "chevron-right" at bounding box center [1090, 202] width 18 height 12
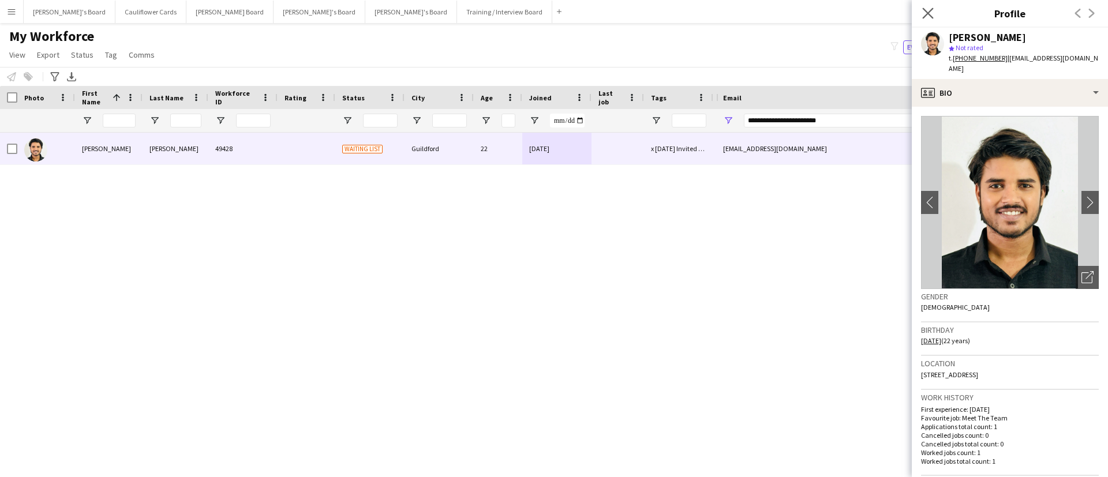
click at [923, 8] on icon "Close pop-in" at bounding box center [927, 13] width 11 height 11
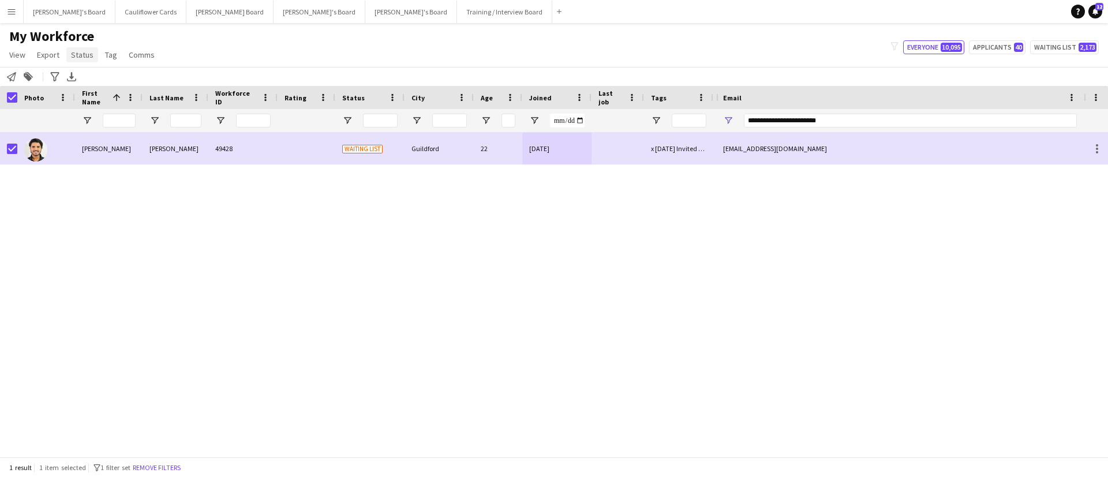
click at [82, 60] on link "Status" at bounding box center [82, 54] width 32 height 15
click at [89, 84] on span "Edit" at bounding box center [82, 79] width 13 height 10
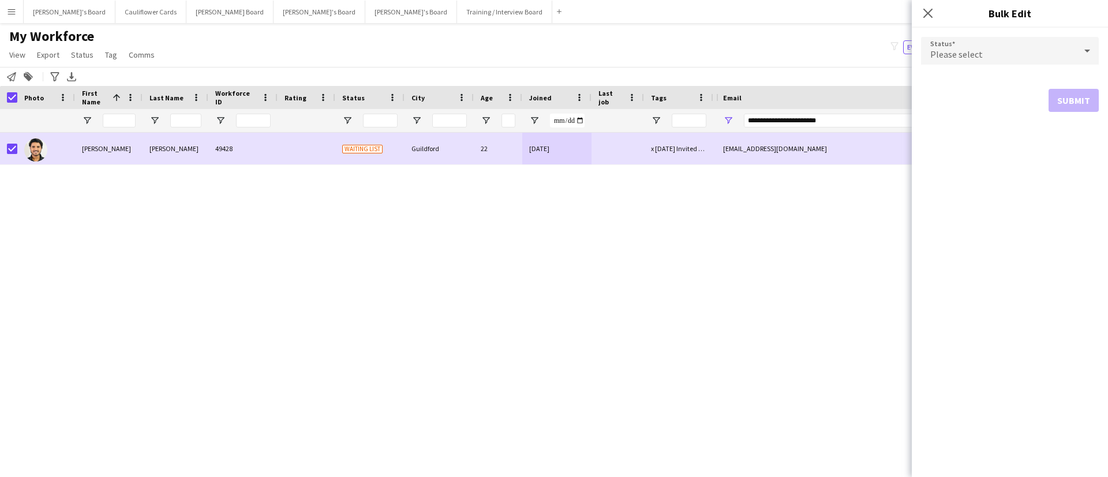
click at [972, 48] on span "Please select" at bounding box center [956, 54] width 53 height 12
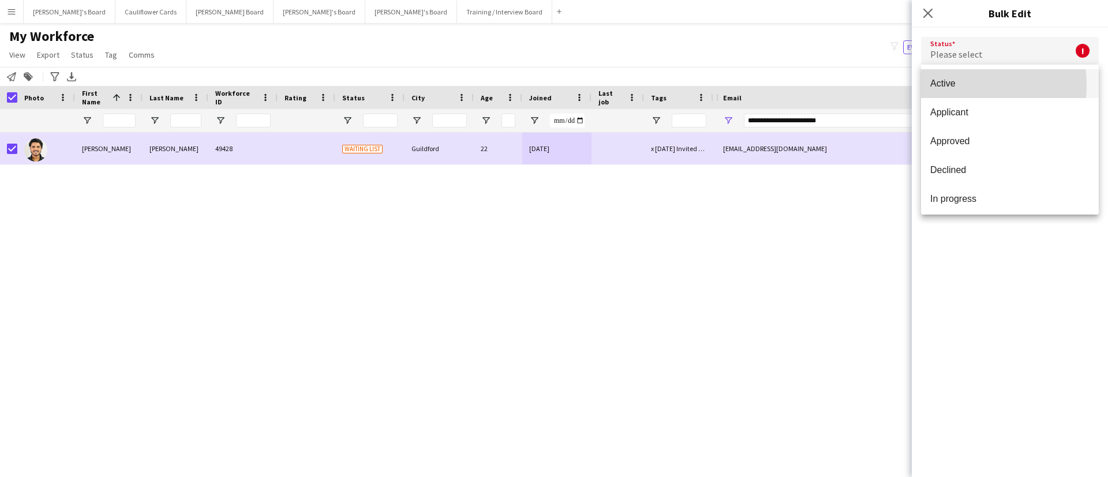
click at [954, 85] on span "Active" at bounding box center [1009, 83] width 159 height 11
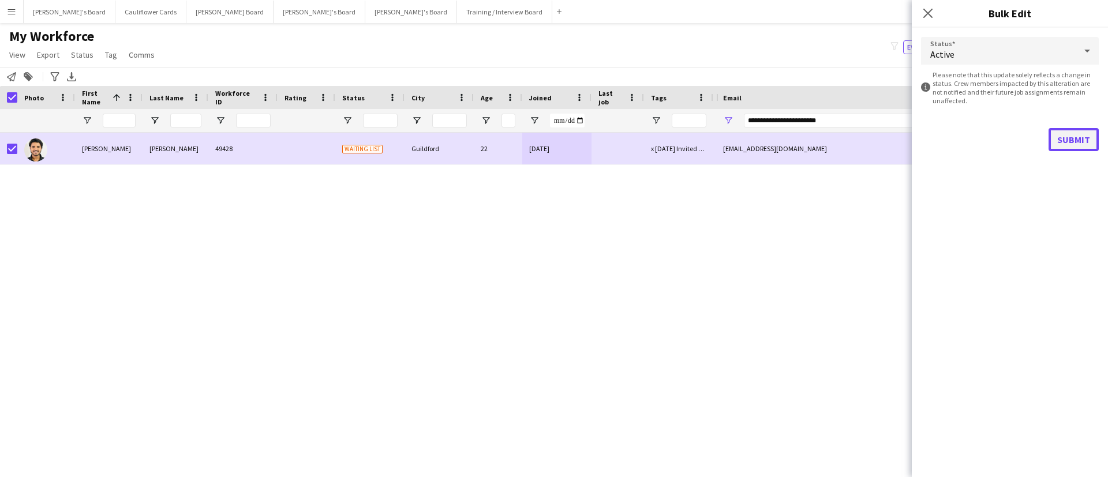
click at [1066, 136] on button "Submit" at bounding box center [1073, 139] width 50 height 23
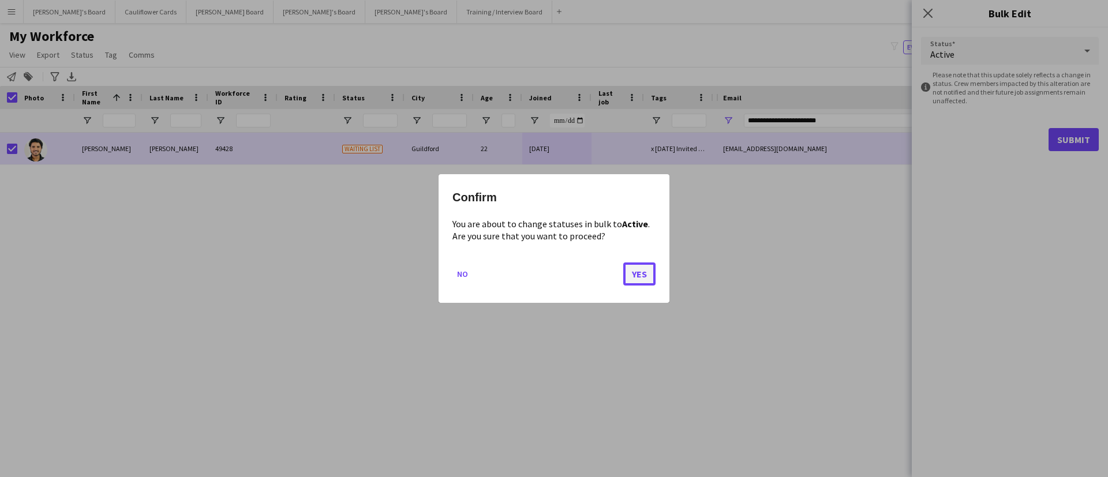
click at [631, 274] on button "Yes" at bounding box center [639, 274] width 32 height 23
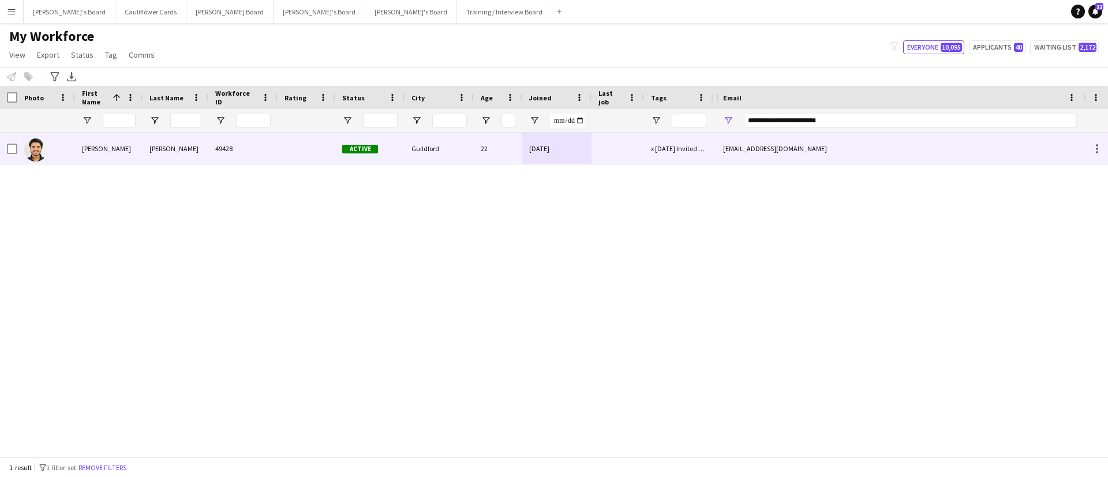
click at [203, 153] on div "Singh" at bounding box center [176, 149] width 66 height 32
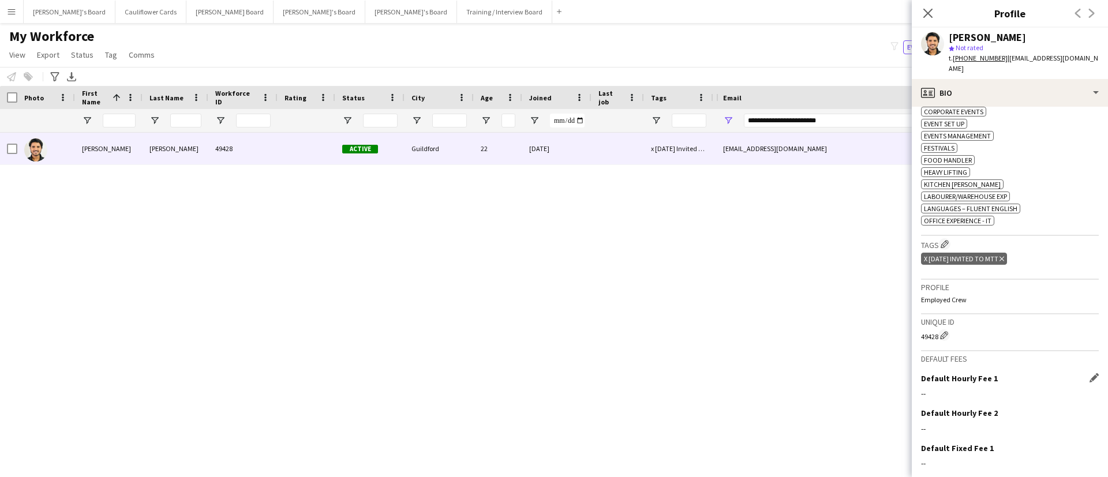
scroll to position [448, 0]
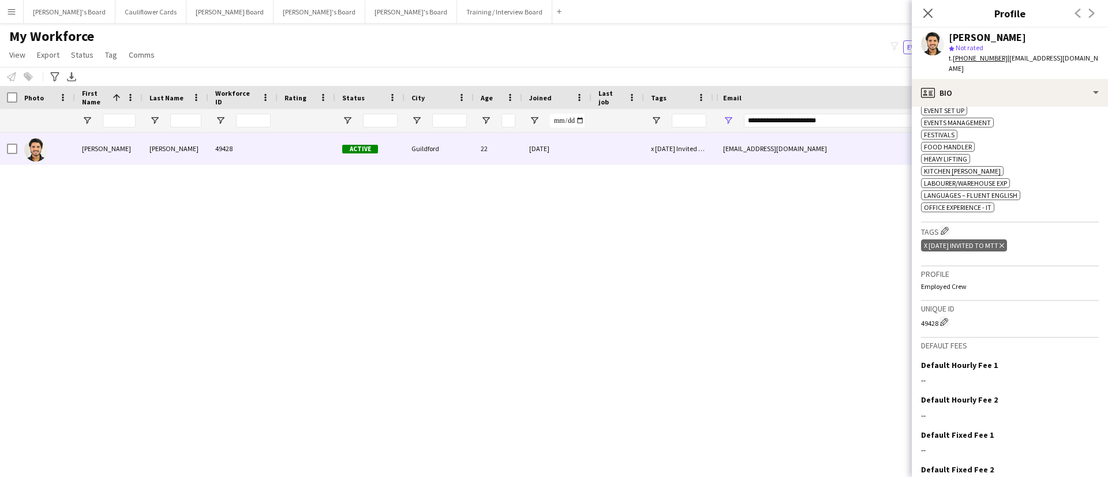
click at [1004, 242] on icon "Delete tag" at bounding box center [1001, 245] width 5 height 7
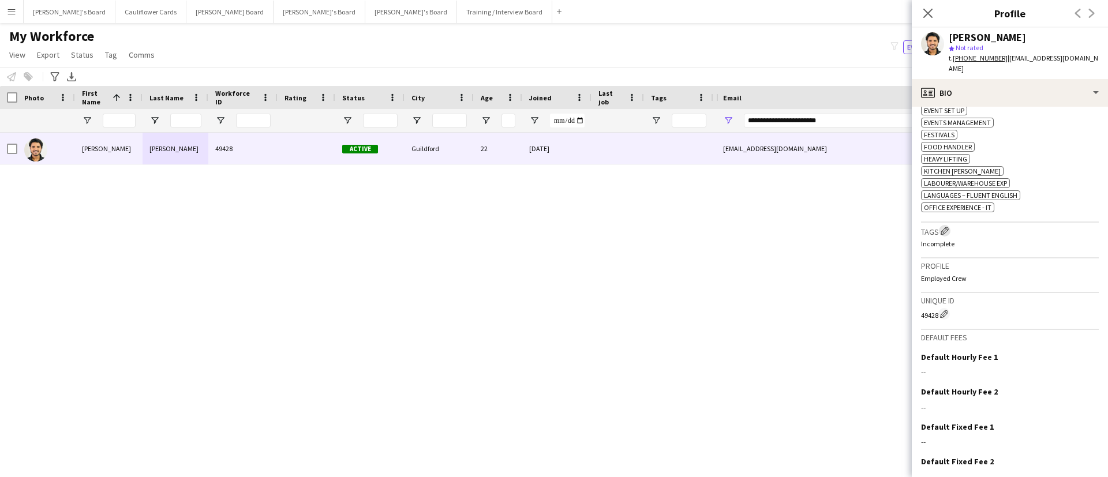
click at [947, 227] on app-icon "Edit crew company tags" at bounding box center [945, 231] width 8 height 8
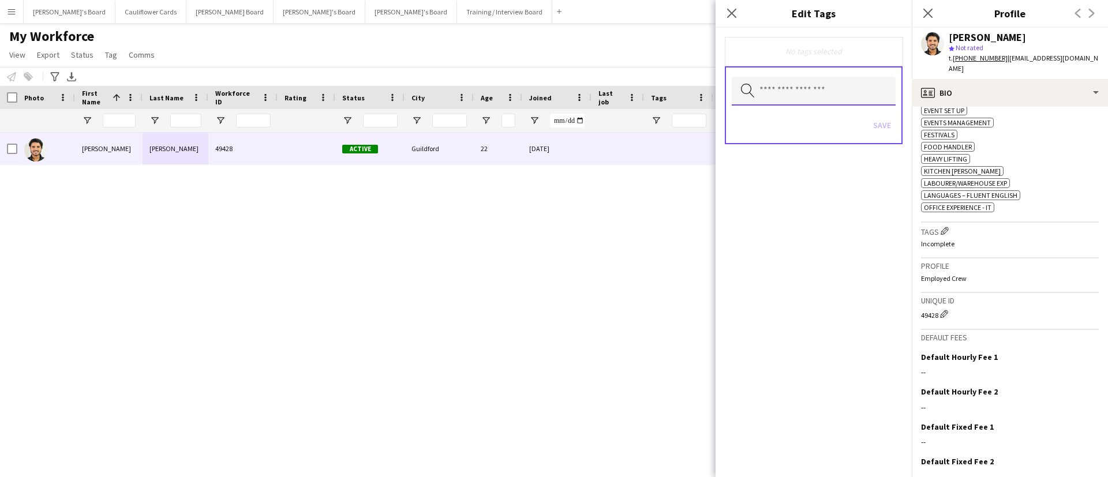
click at [818, 98] on input "text" at bounding box center [814, 91] width 164 height 29
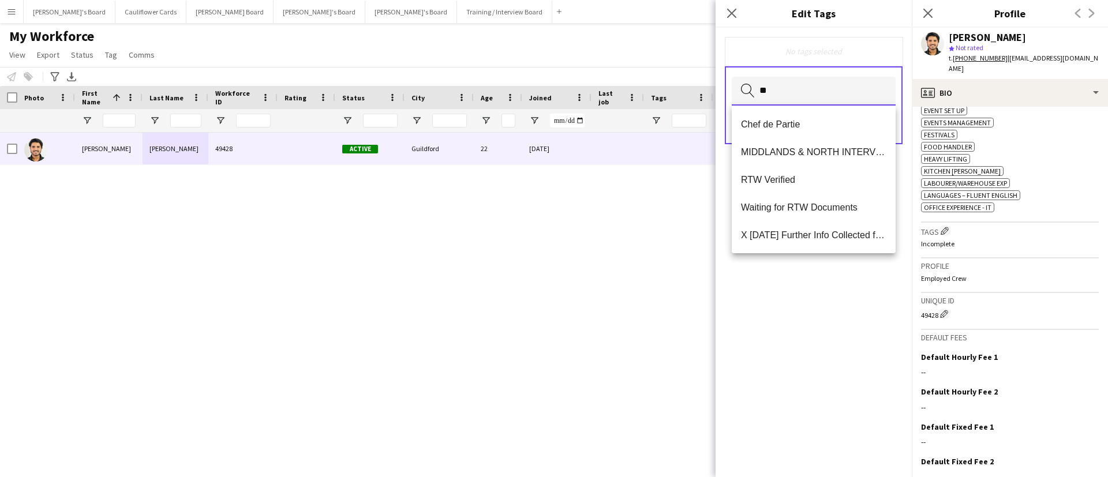
type input "**"
click at [797, 167] on mat-option "RTW Verified" at bounding box center [814, 180] width 164 height 28
click at [853, 267] on div "RTW Verified Remove Search by tag name Save" at bounding box center [814, 252] width 196 height 449
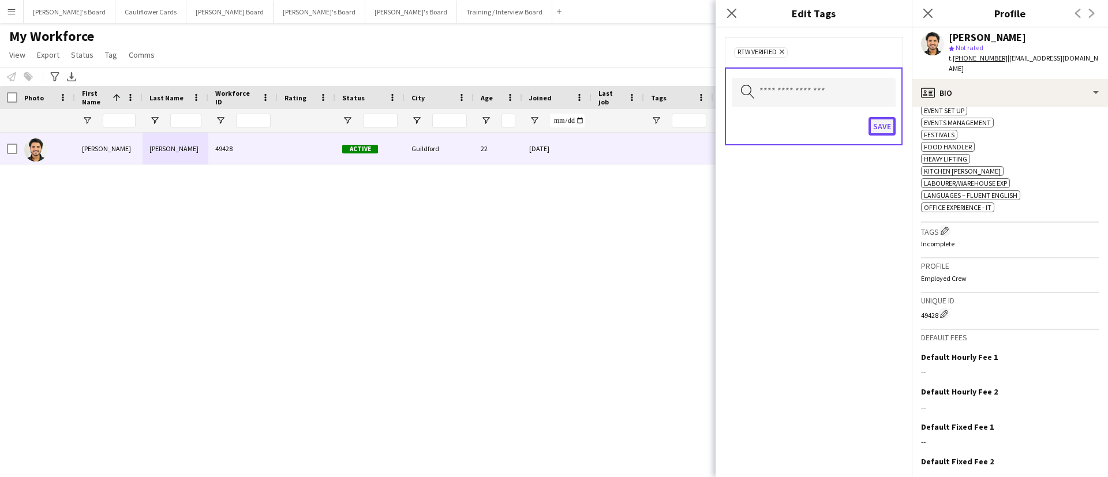
click at [881, 129] on button "Save" at bounding box center [881, 126] width 27 height 18
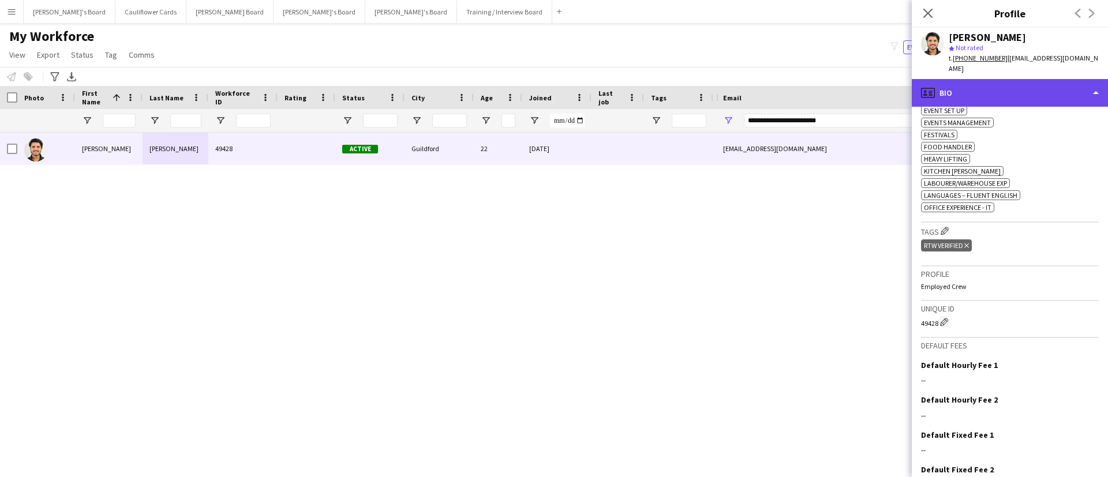
click at [1007, 79] on div "profile Bio" at bounding box center [1010, 93] width 196 height 28
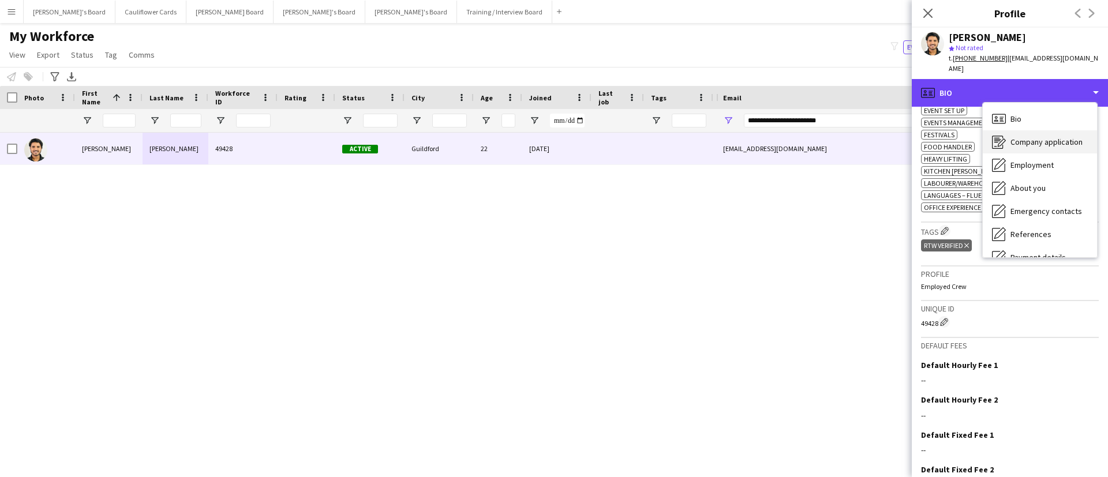
scroll to position [155, 0]
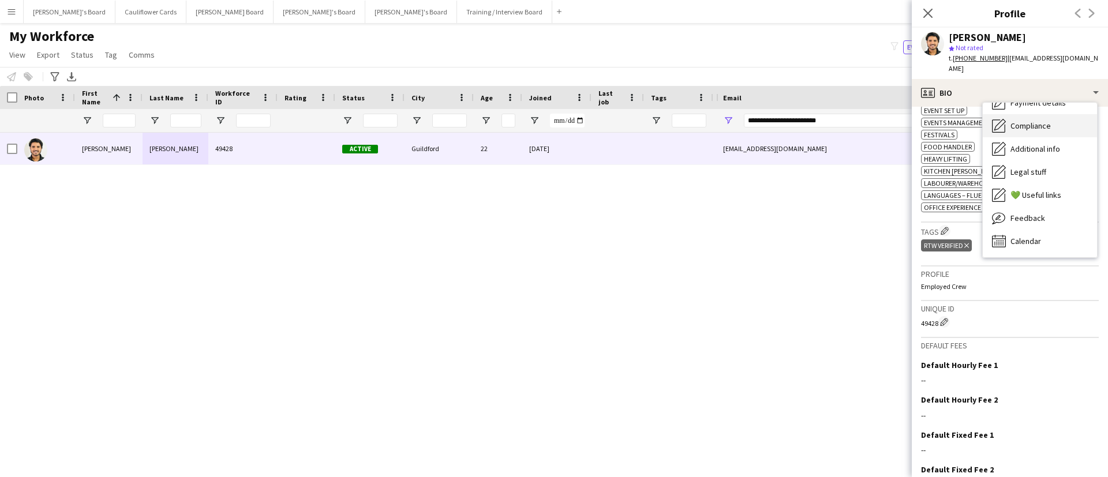
click at [1032, 121] on div "Compliance Compliance" at bounding box center [1040, 125] width 114 height 23
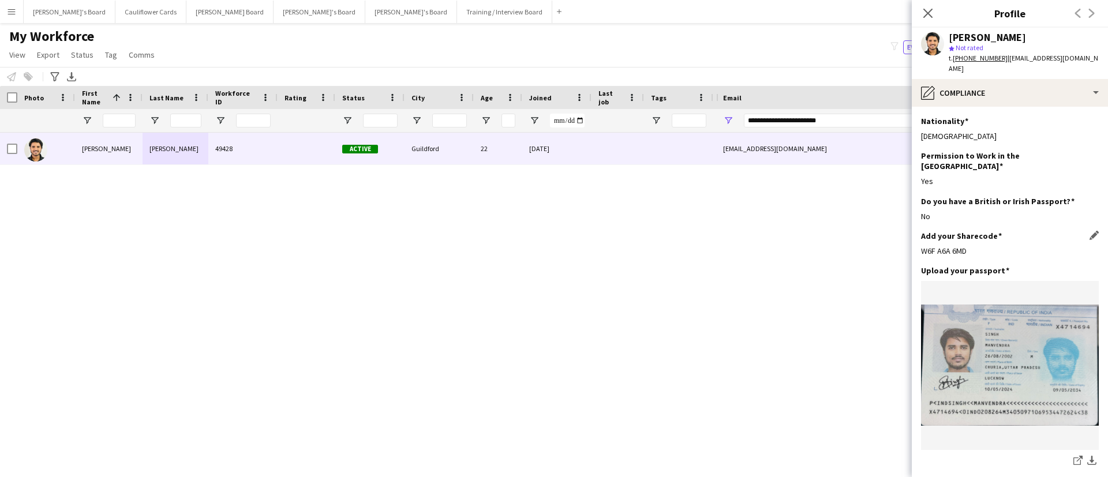
click at [936, 246] on div "W6F A6A 6MD" at bounding box center [1010, 251] width 178 height 10
copy div "W6F A6A 6MD"
click at [1029, 265] on div "Upload your passport Edit this field" at bounding box center [1010, 270] width 178 height 10
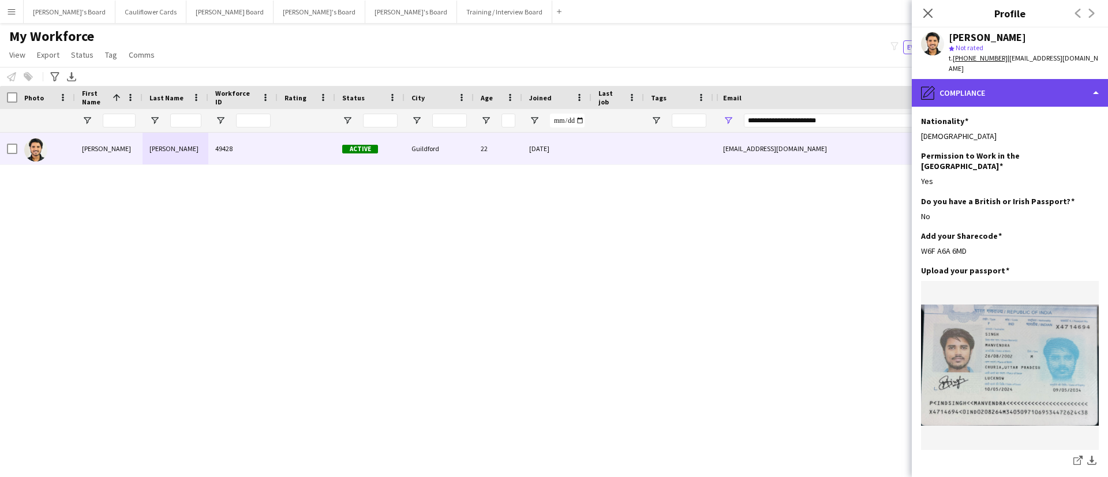
click at [1029, 92] on div "pencil4 Compliance" at bounding box center [1010, 93] width 196 height 28
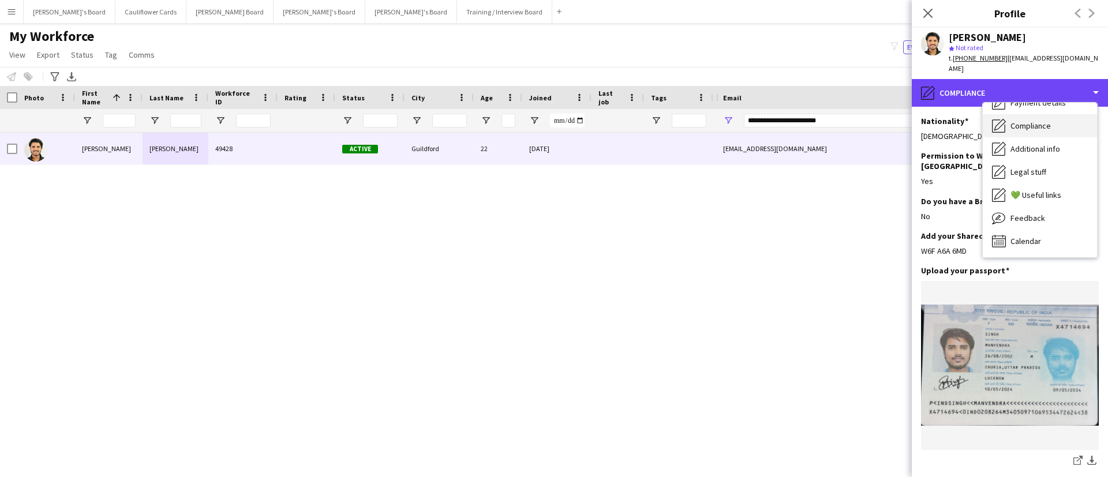
scroll to position [0, 0]
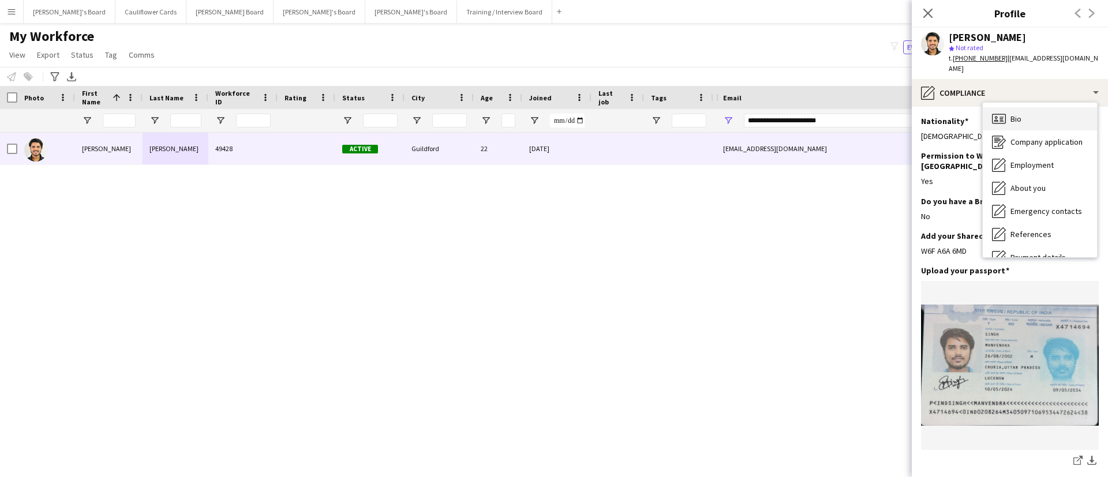
click at [1029, 107] on div "Bio Bio" at bounding box center [1040, 118] width 114 height 23
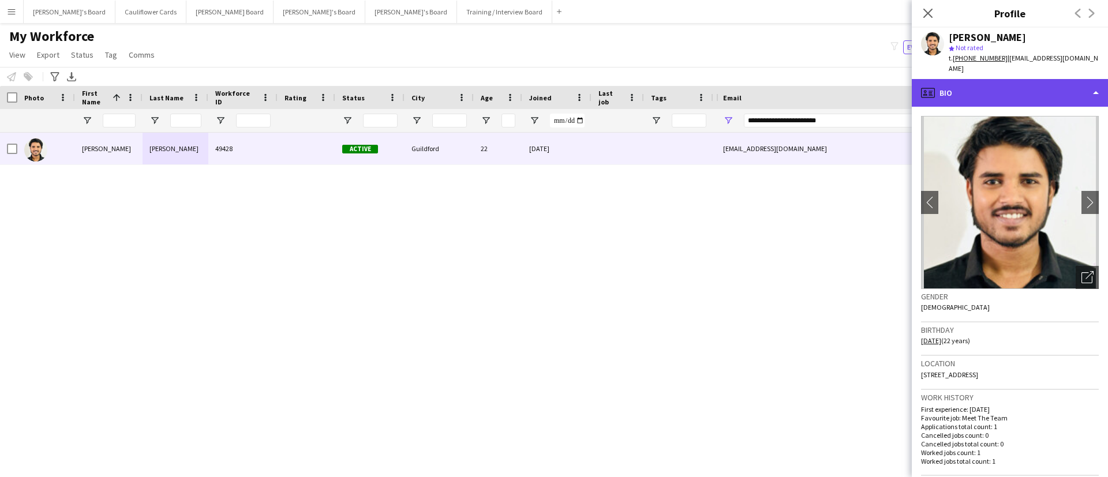
click at [1082, 91] on div "profile Bio" at bounding box center [1010, 93] width 196 height 28
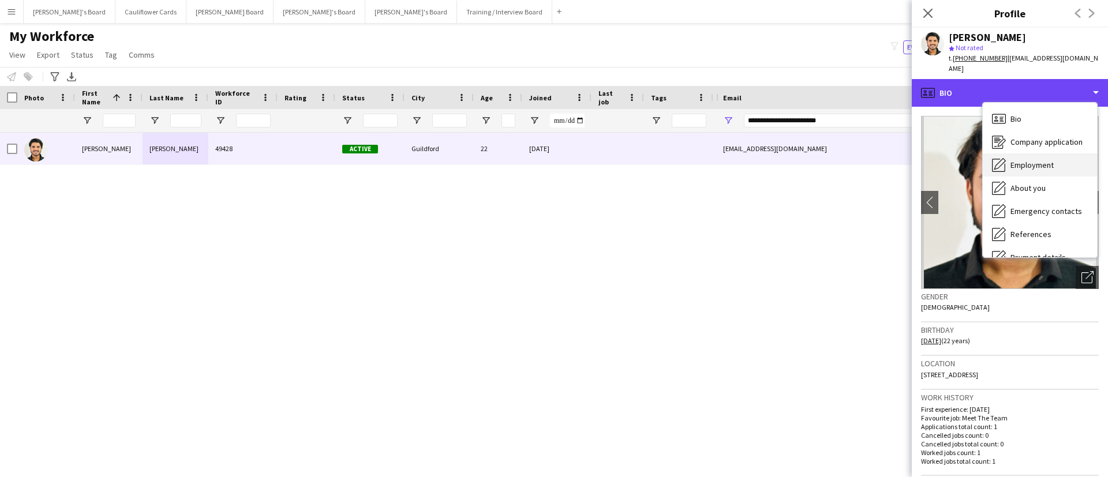
scroll to position [155, 0]
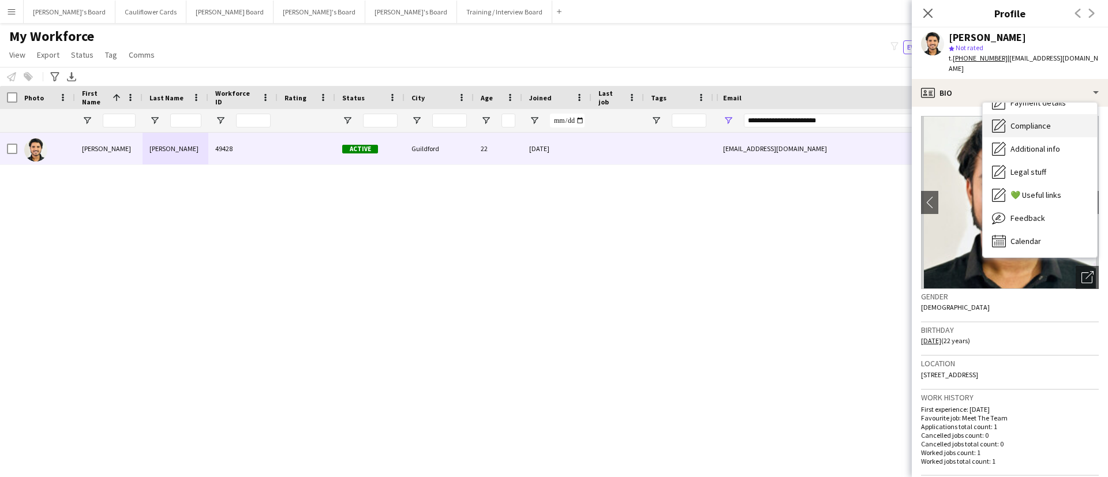
click at [1038, 121] on span "Compliance" at bounding box center [1030, 126] width 40 height 10
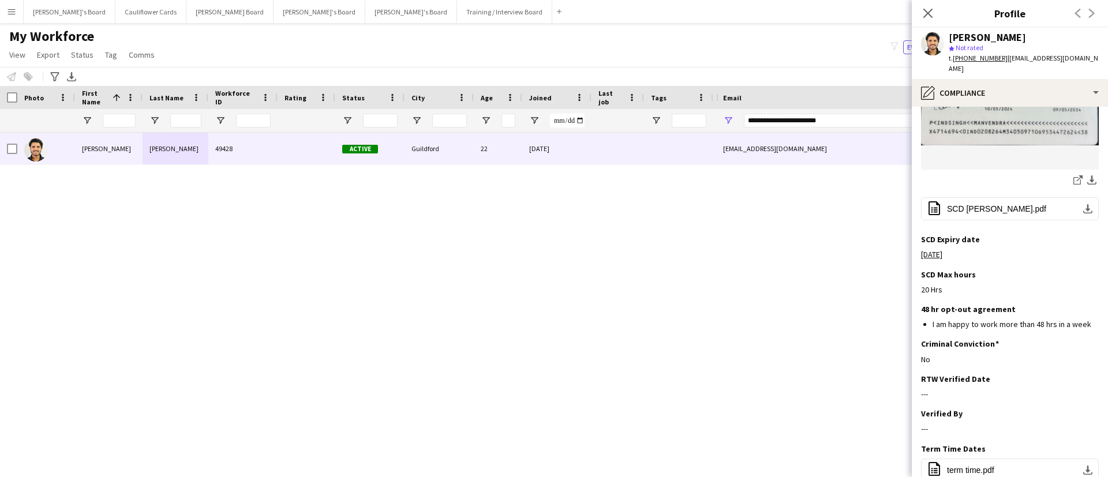
scroll to position [353, 0]
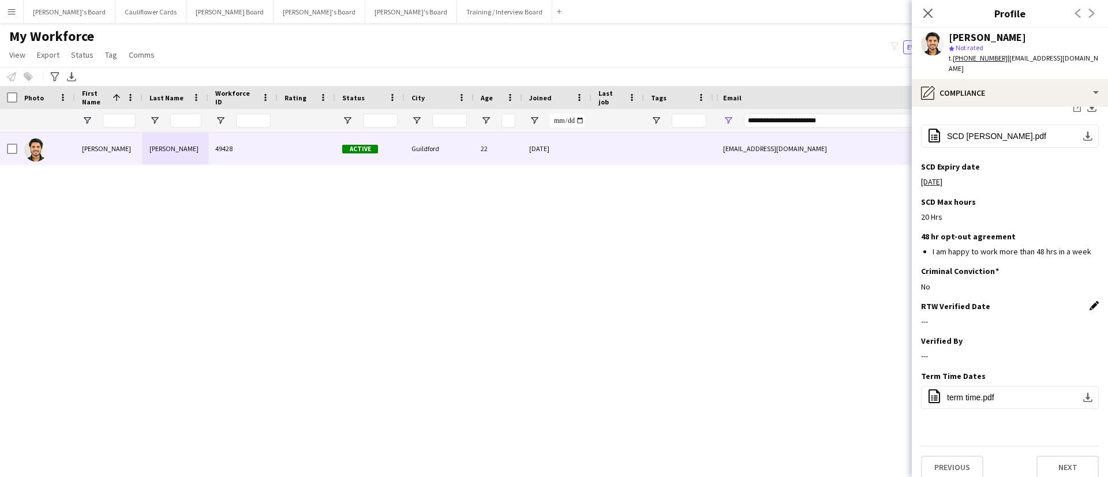
click at [1089, 301] on app-icon "Edit this field" at bounding box center [1093, 305] width 9 height 9
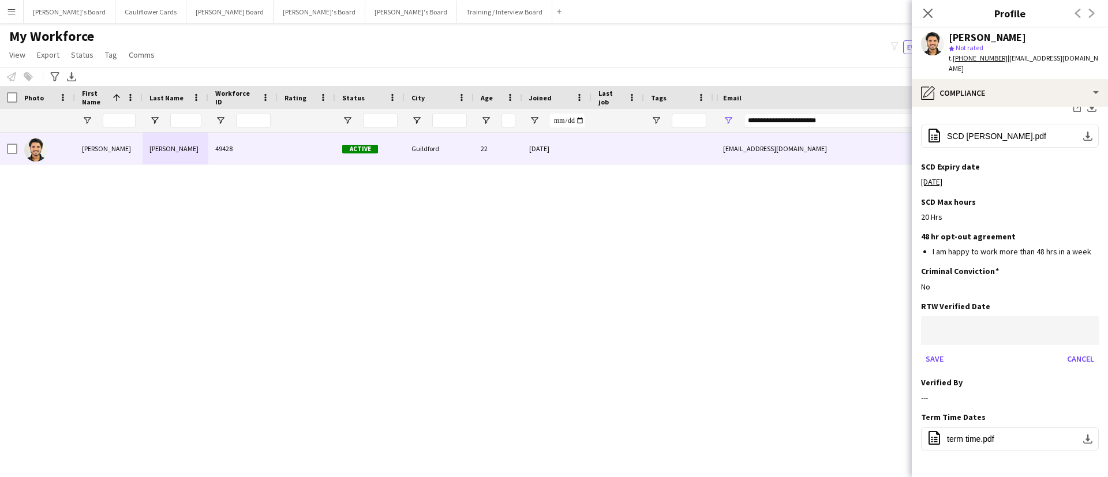
click at [1014, 319] on body "Menu Boards Boards Boards All jobs Status Workforce Workforce My Workforce Recr…" at bounding box center [554, 238] width 1108 height 477
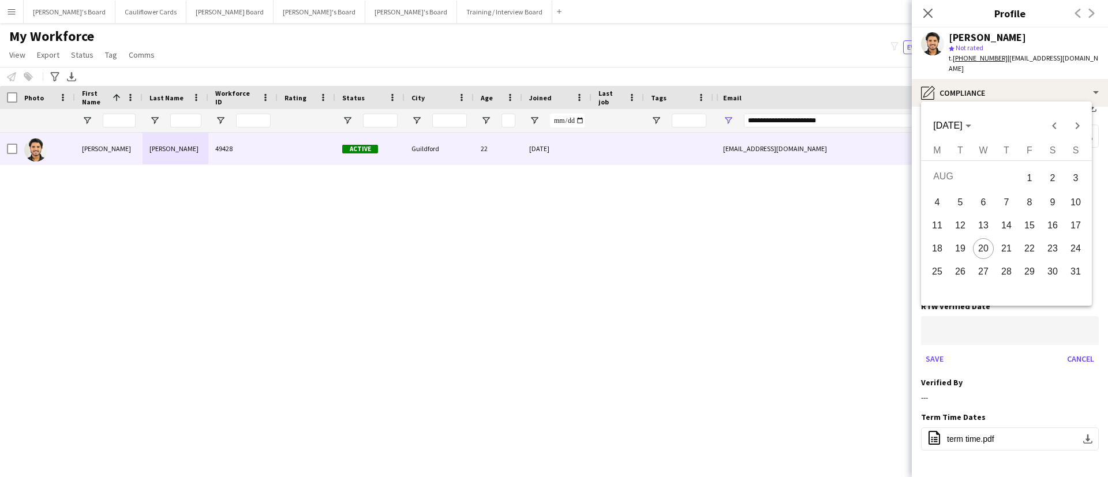
click at [988, 249] on span "20" at bounding box center [983, 248] width 21 height 21
type input "**********"
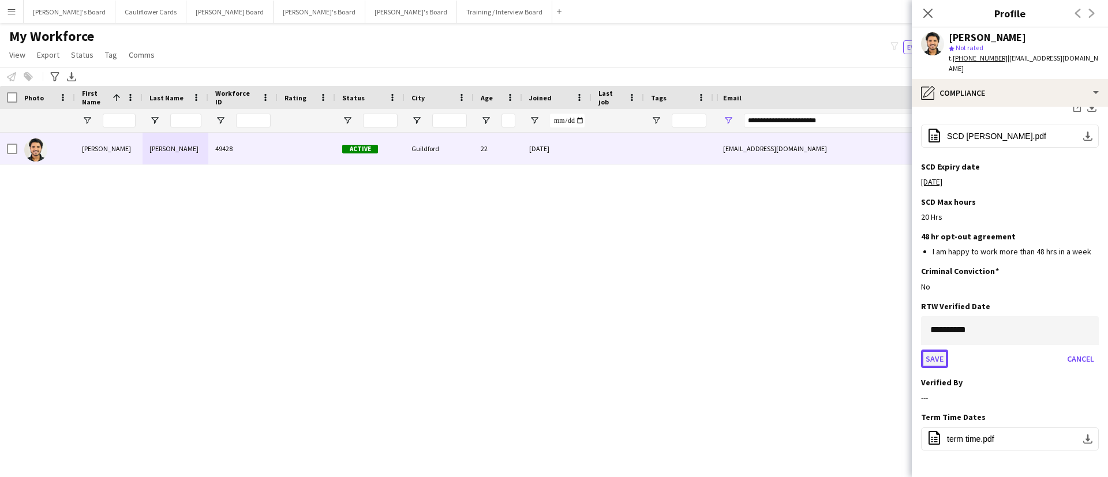
click at [943, 350] on button "Save" at bounding box center [934, 359] width 27 height 18
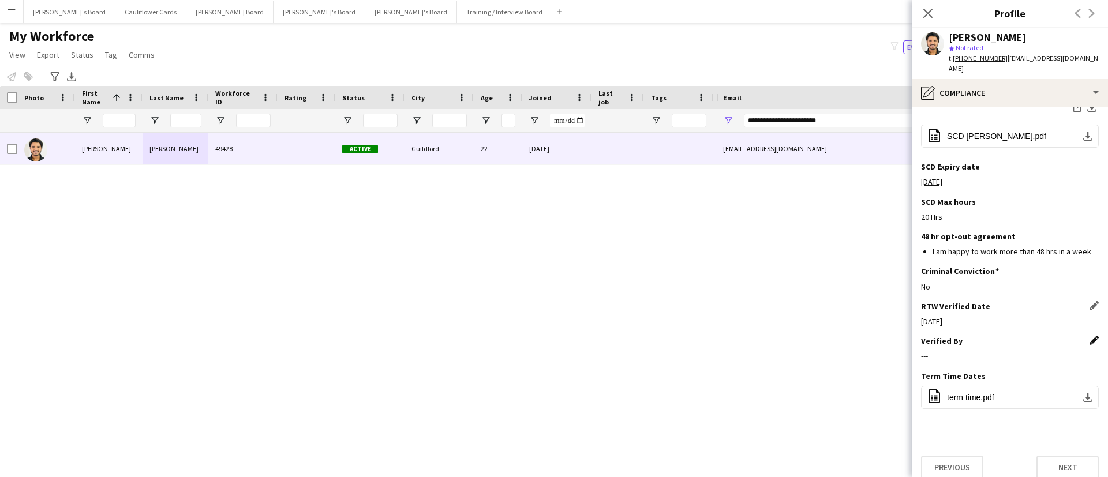
click at [1089, 336] on app-icon "Edit this field" at bounding box center [1093, 340] width 9 height 9
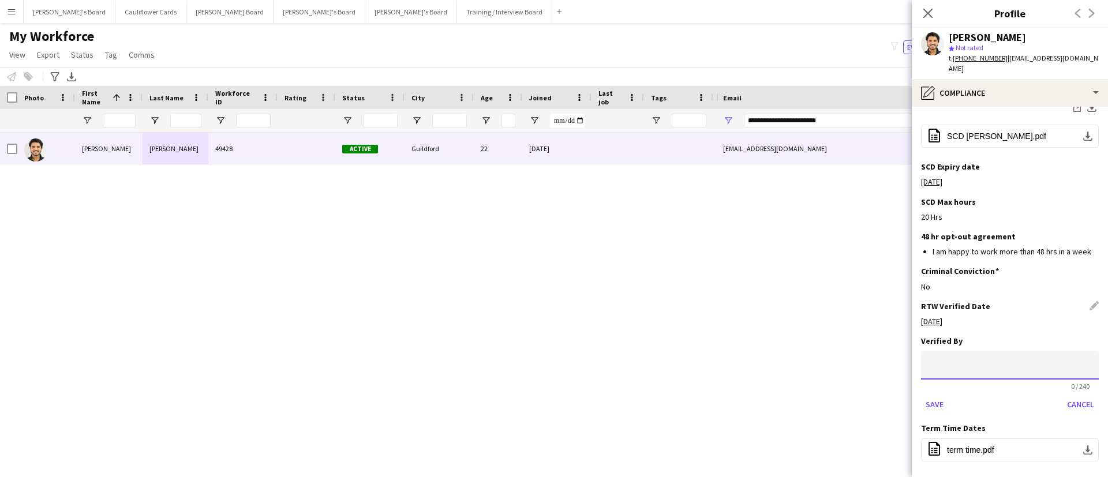
click at [1024, 351] on input at bounding box center [1010, 365] width 178 height 29
type input "*****"
click at [940, 395] on button "Save" at bounding box center [934, 404] width 27 height 18
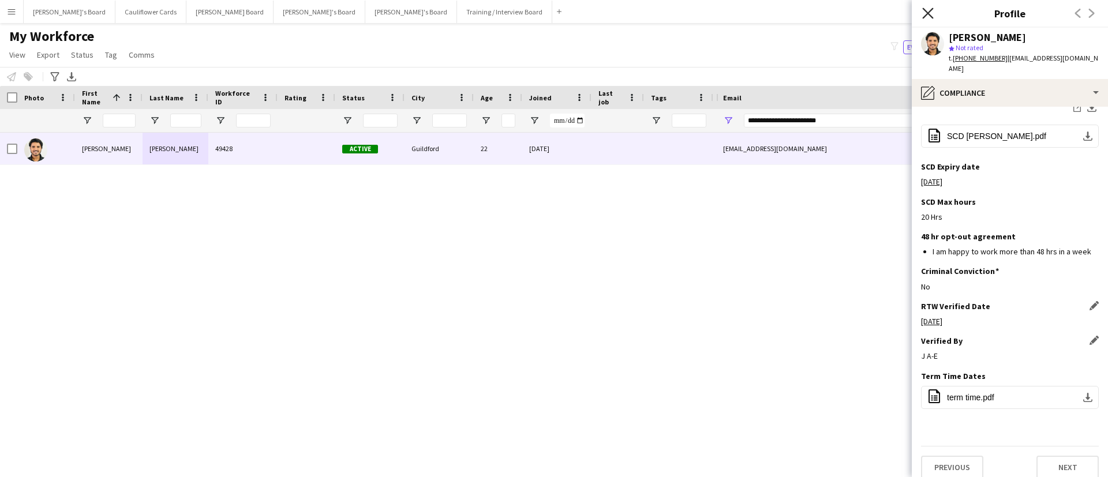
click at [930, 14] on icon at bounding box center [927, 13] width 11 height 11
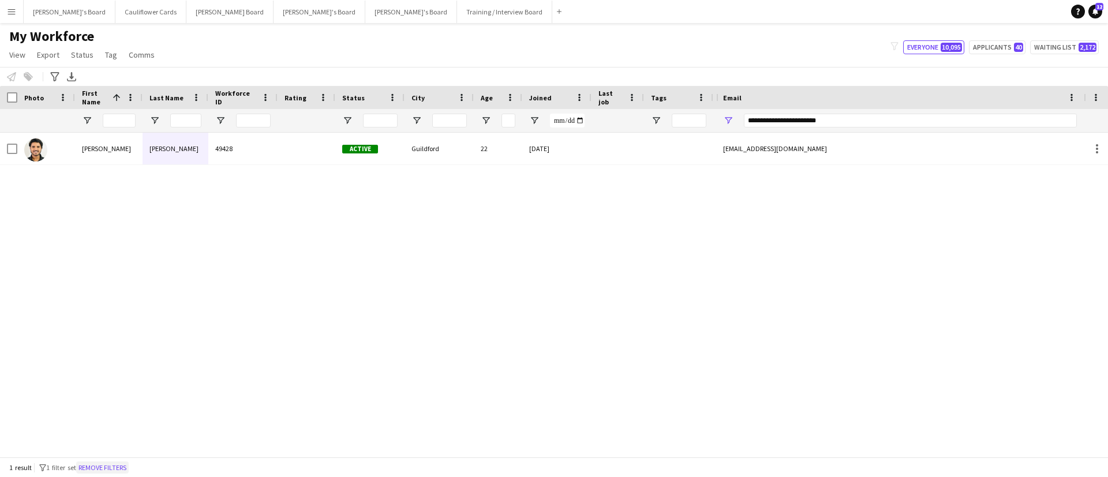
click at [108, 467] on button "Remove filters" at bounding box center [102, 468] width 53 height 13
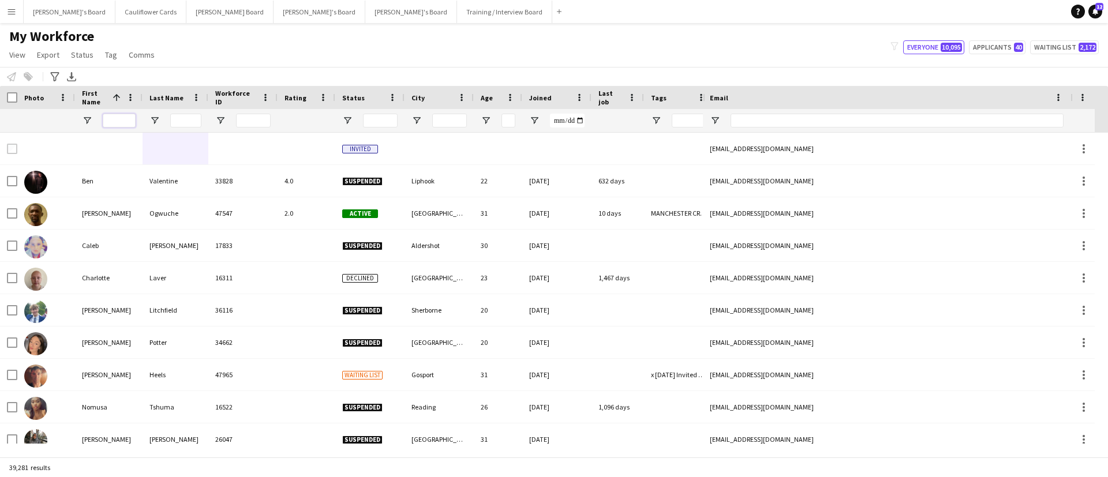
click at [119, 120] on input "First Name Filter Input" at bounding box center [119, 121] width 33 height 14
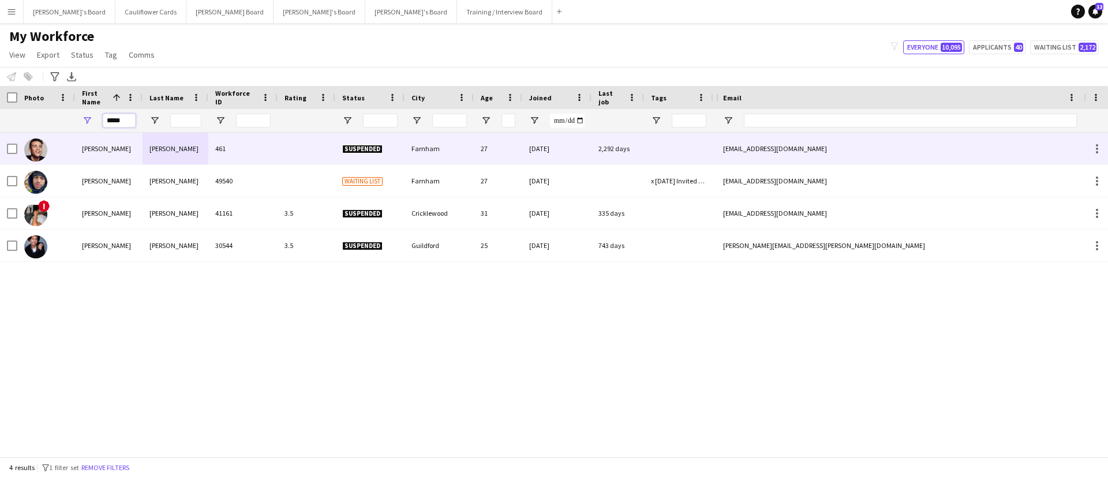
type input "*****"
click at [173, 150] on div "Bendall" at bounding box center [176, 149] width 66 height 32
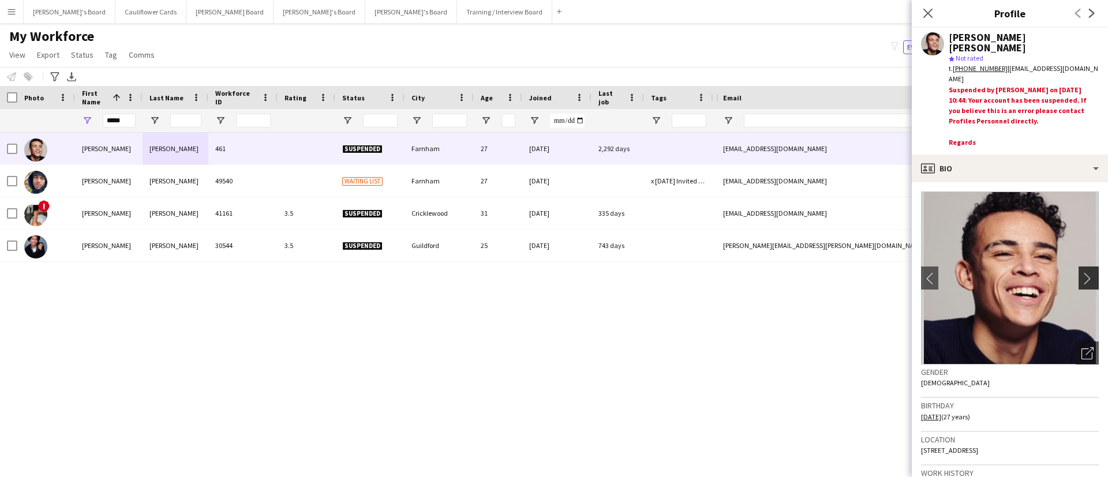
click at [1081, 272] on app-icon "chevron-right" at bounding box center [1090, 278] width 18 height 12
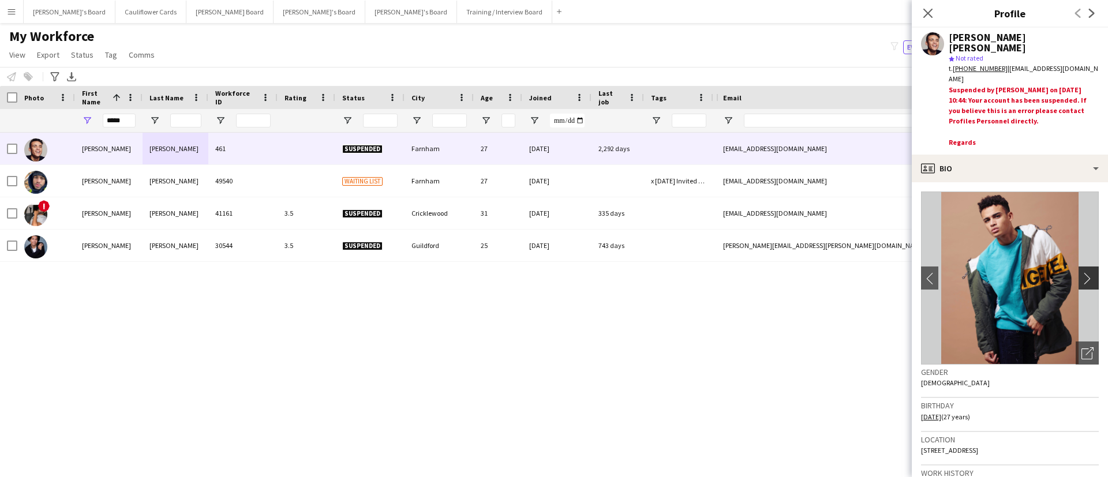
click at [1081, 272] on app-icon "chevron-right" at bounding box center [1090, 278] width 18 height 12
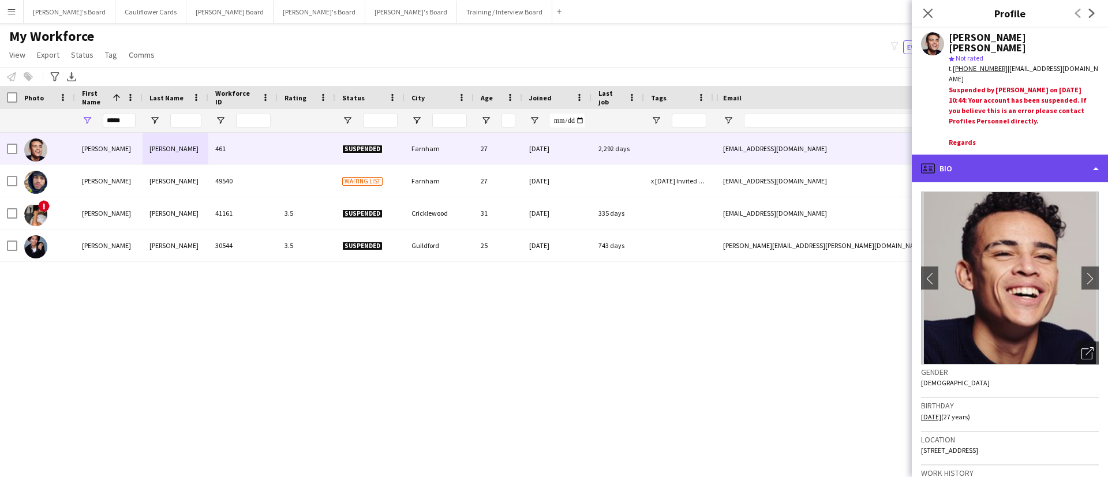
click at [1044, 164] on div "profile Bio" at bounding box center [1010, 169] width 196 height 28
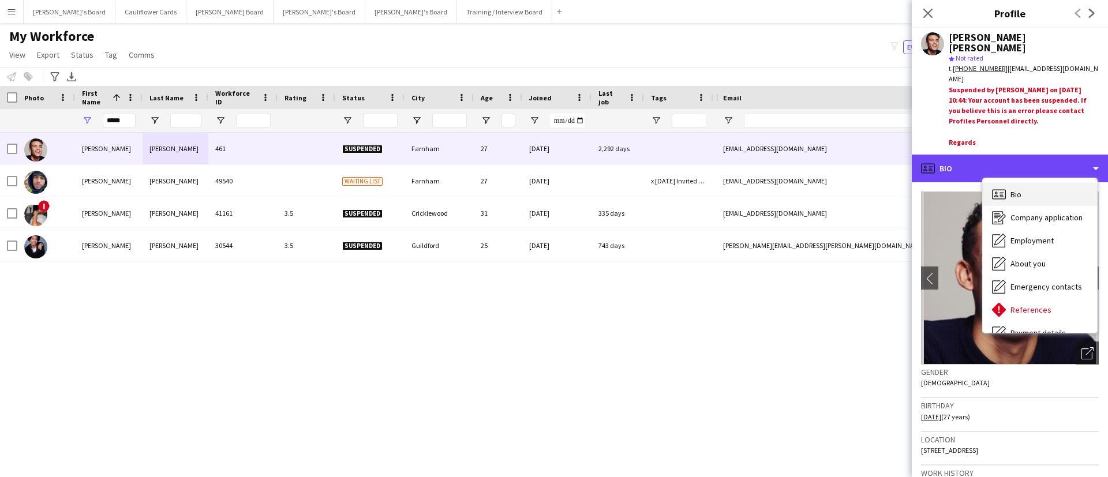
scroll to position [155, 0]
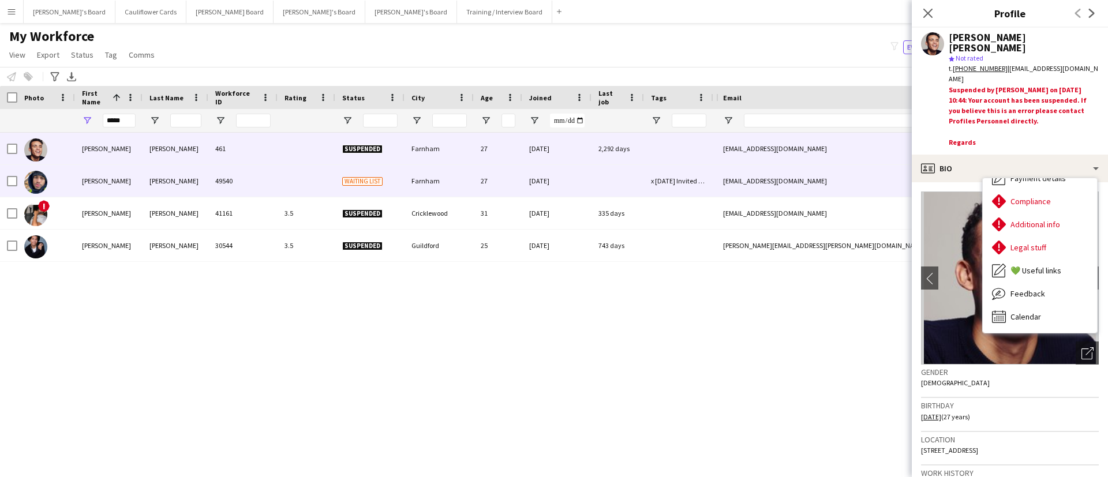
click at [448, 180] on div "Farnham" at bounding box center [438, 181] width 69 height 32
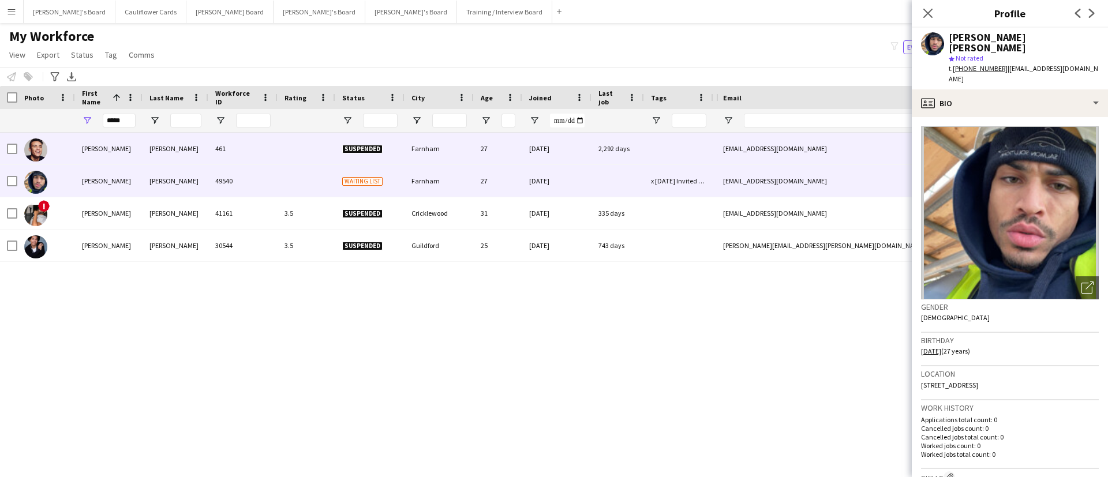
click at [264, 150] on div "461" at bounding box center [242, 149] width 69 height 32
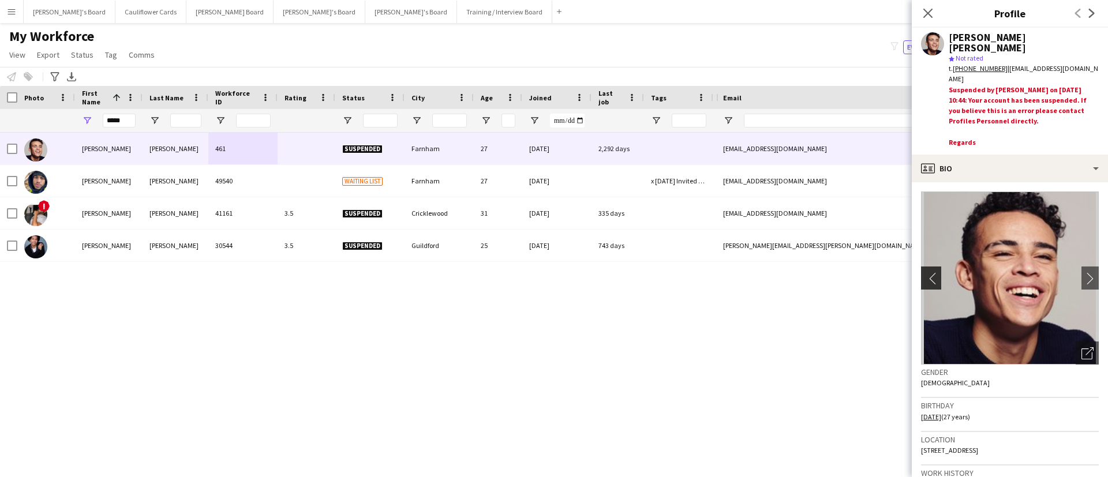
click at [934, 274] on app-icon "chevron-left" at bounding box center [930, 278] width 18 height 12
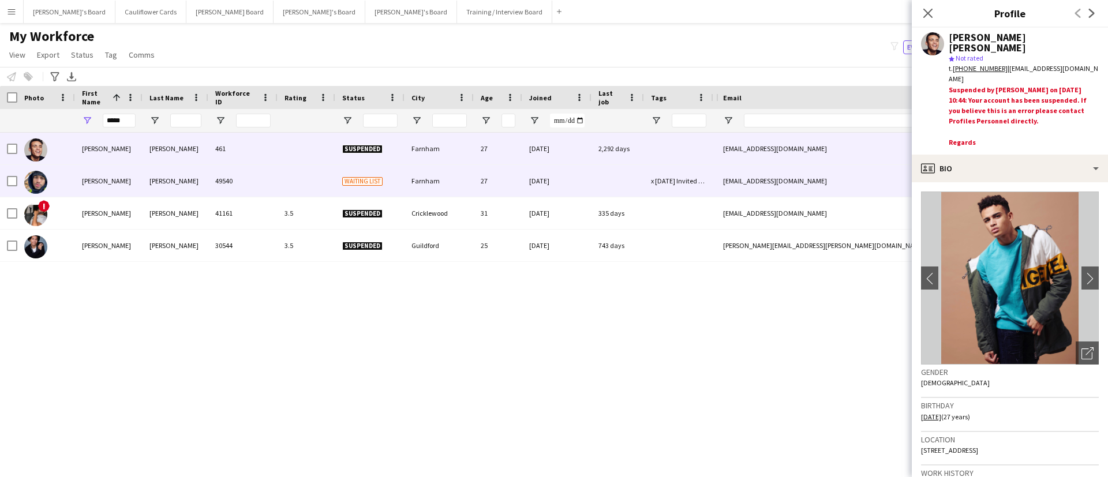
click at [467, 185] on div "Farnham" at bounding box center [438, 181] width 69 height 32
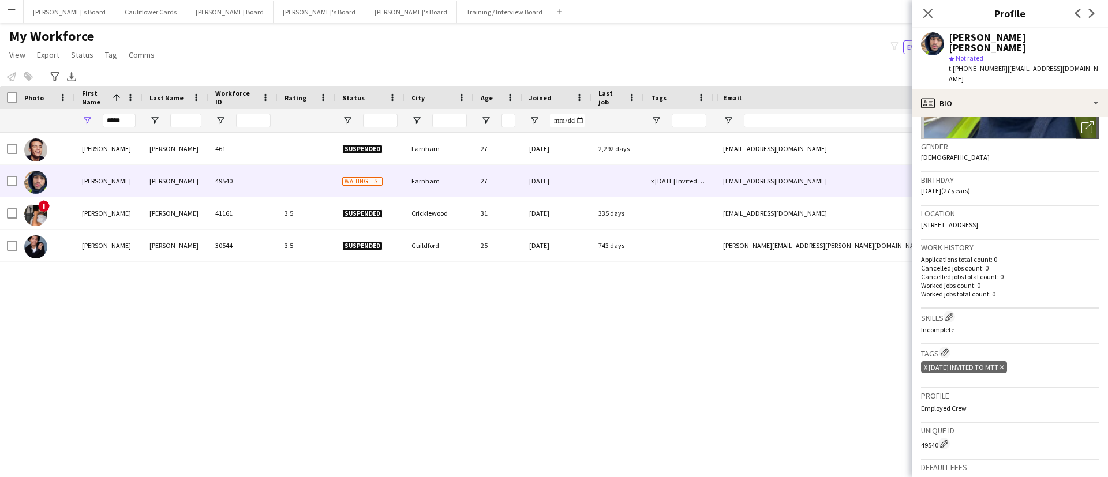
scroll to position [176, 0]
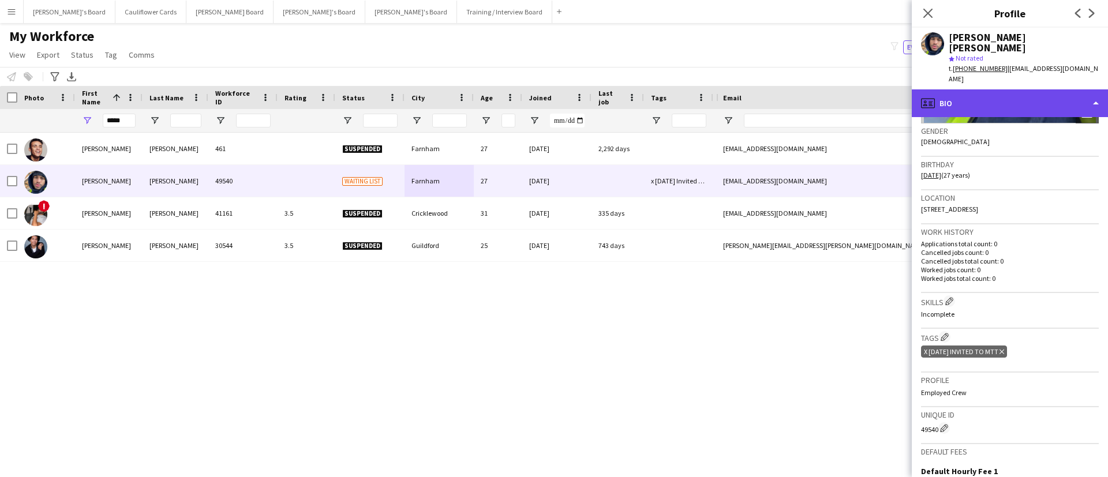
click at [1048, 89] on div "profile Bio" at bounding box center [1010, 103] width 196 height 28
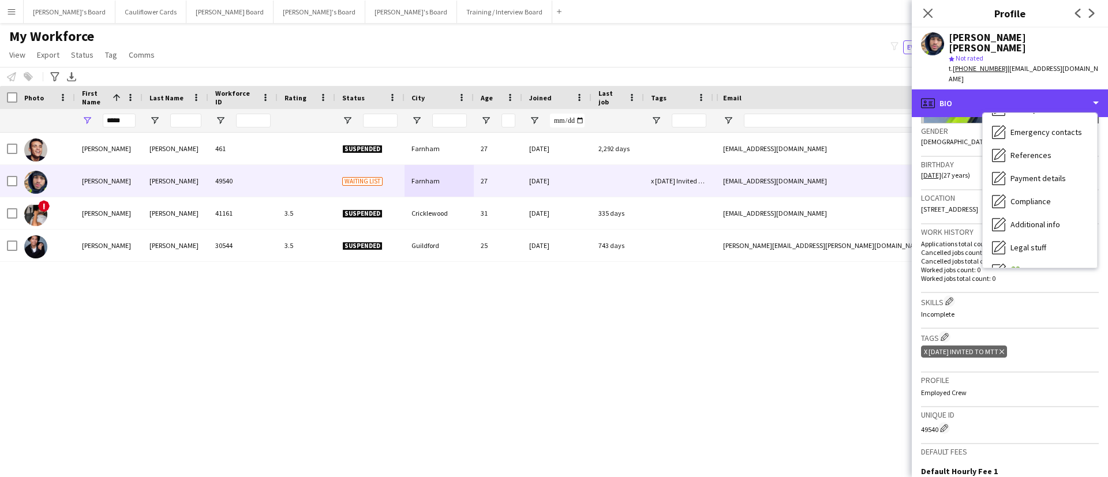
scroll to position [90, 0]
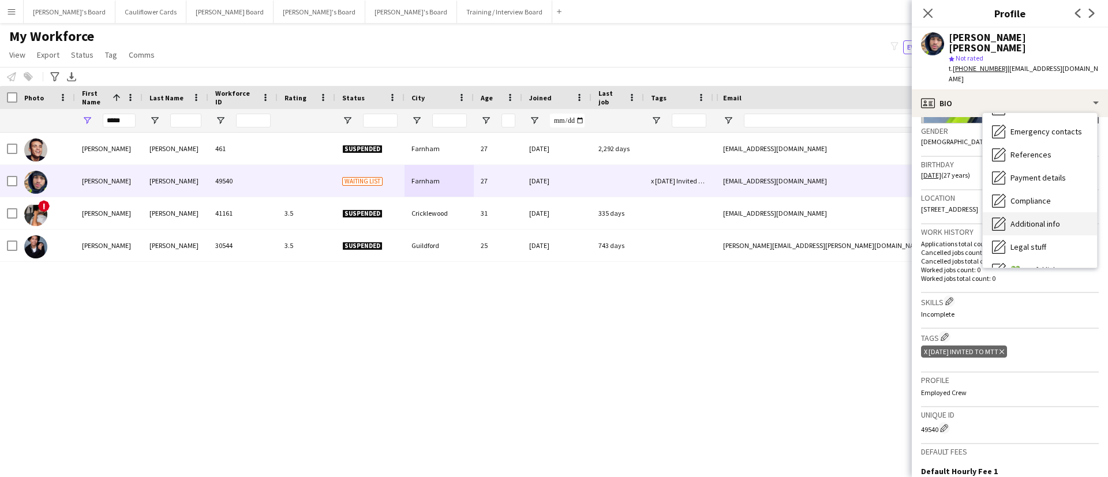
click at [1021, 219] on span "Additional info" at bounding box center [1035, 224] width 50 height 10
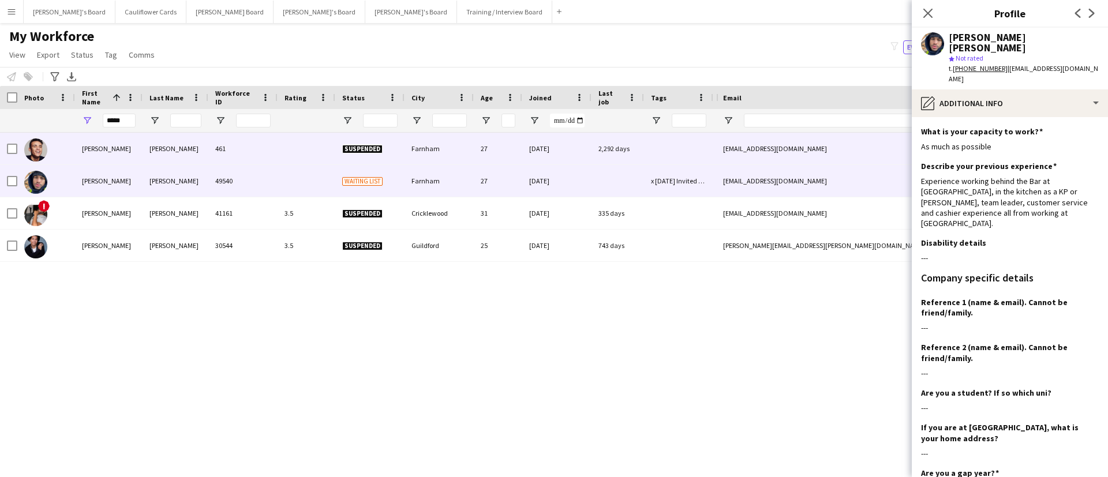
click at [287, 133] on div at bounding box center [307, 149] width 58 height 32
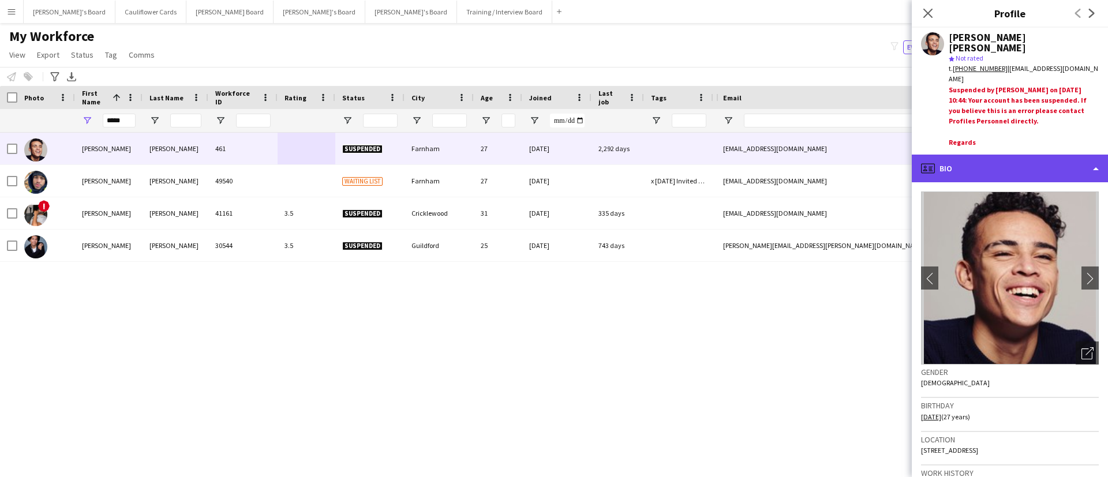
click at [1024, 176] on div "profile Bio" at bounding box center [1010, 169] width 196 height 28
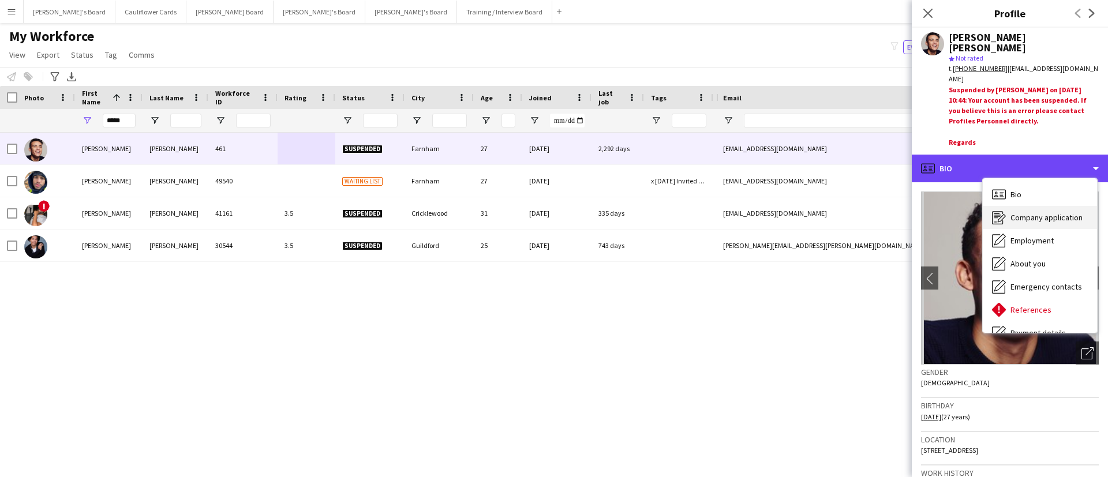
scroll to position [155, 0]
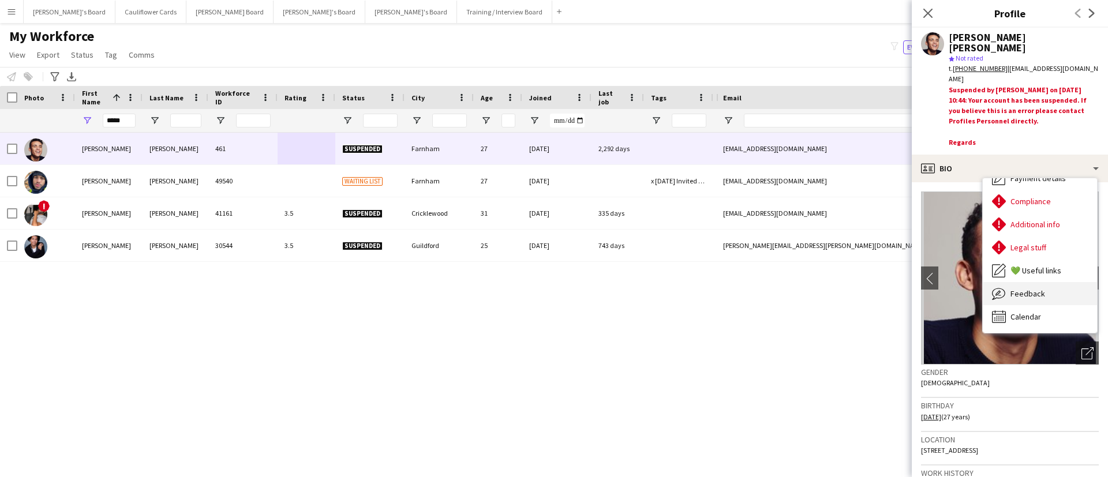
click at [1026, 290] on span "Feedback" at bounding box center [1027, 294] width 35 height 10
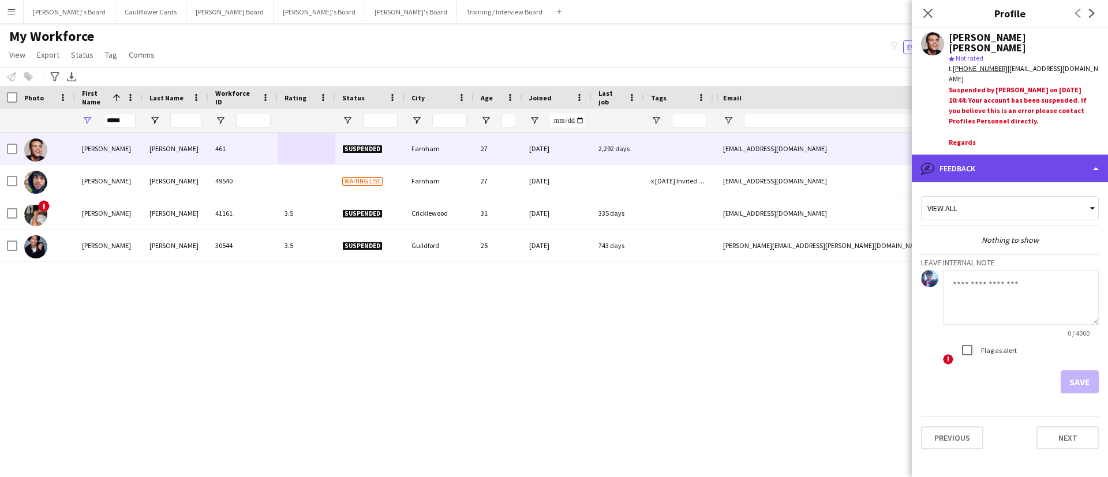
click at [1036, 175] on div "bubble-pencil Feedback" at bounding box center [1010, 169] width 196 height 28
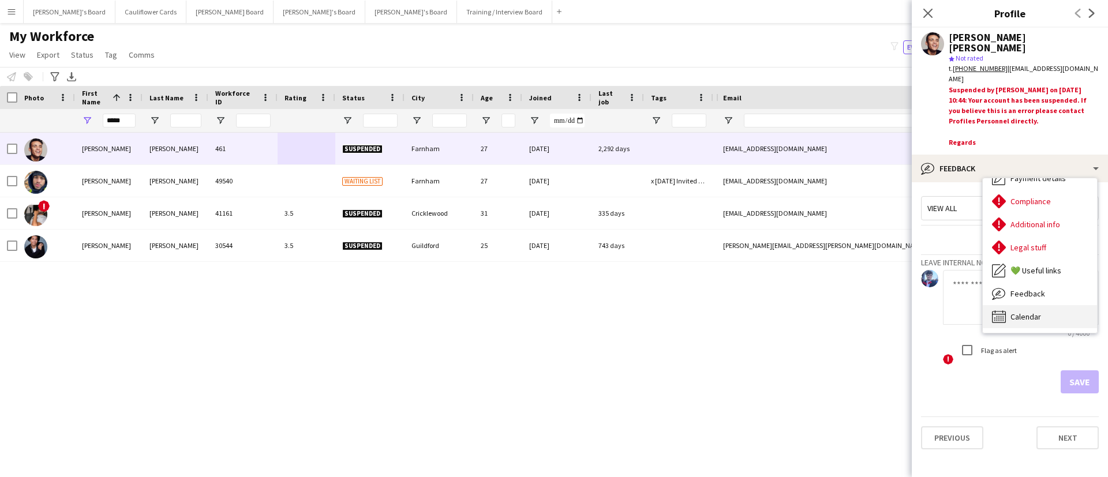
click at [1033, 316] on span "Calendar" at bounding box center [1025, 317] width 31 height 10
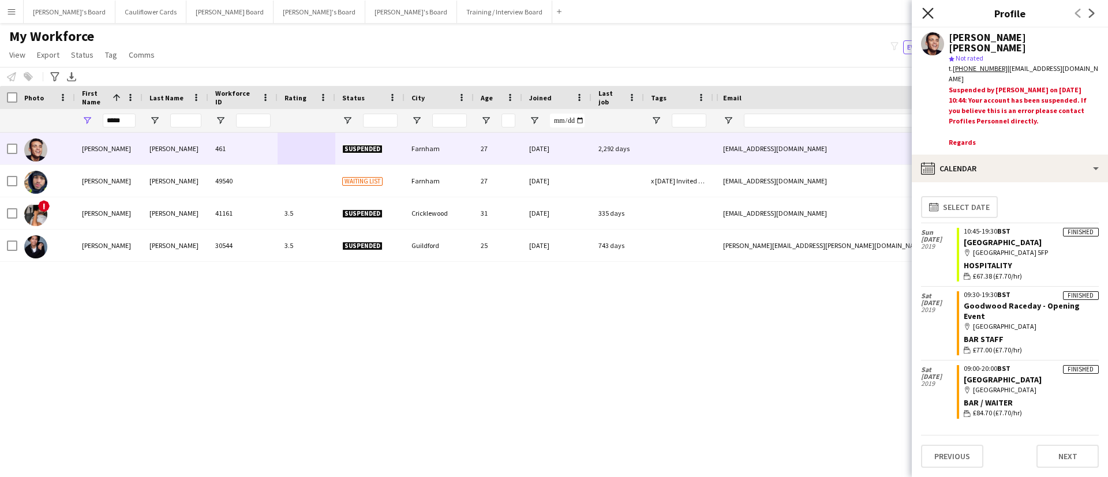
click at [932, 9] on icon at bounding box center [927, 13] width 11 height 11
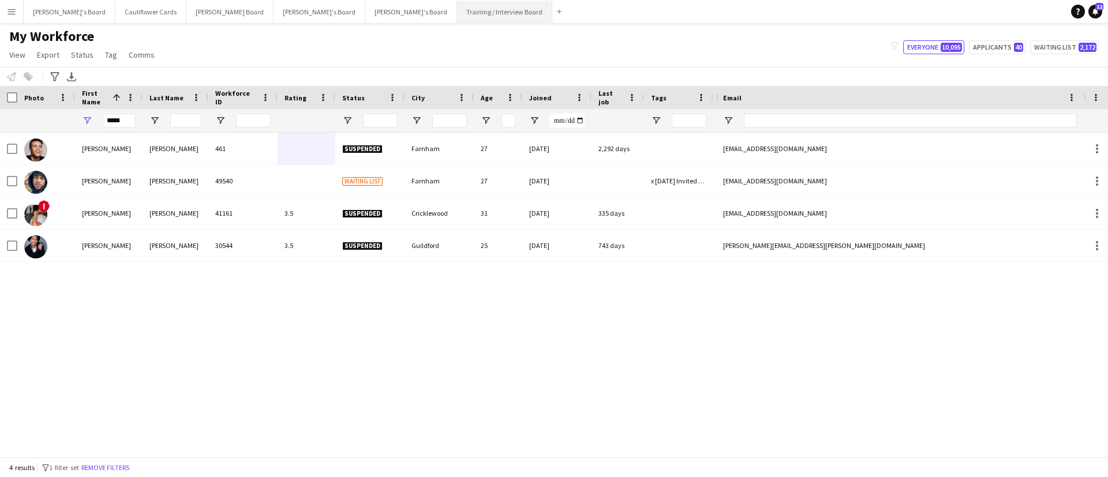
click at [457, 12] on button "Training / Interview Board Close" at bounding box center [504, 12] width 95 height 23
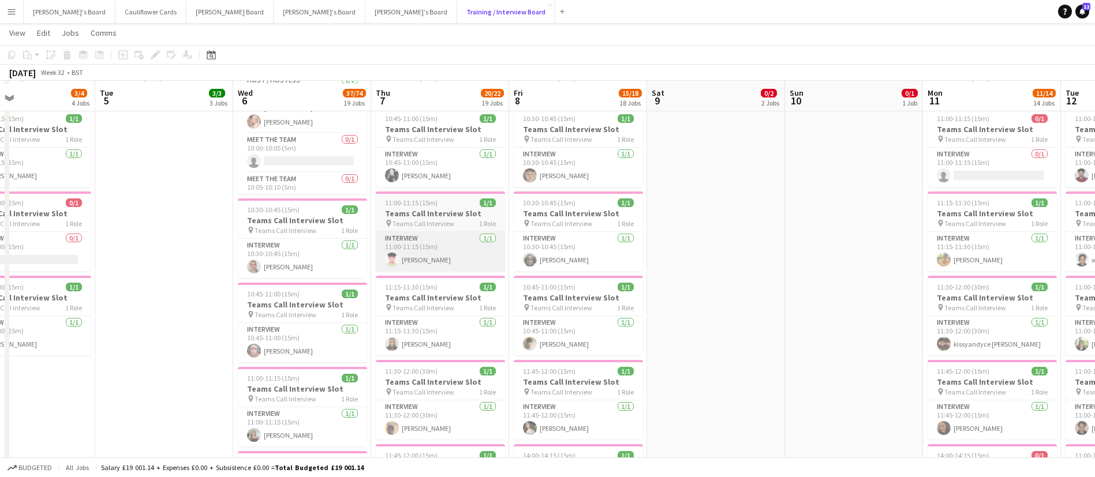
scroll to position [114, 0]
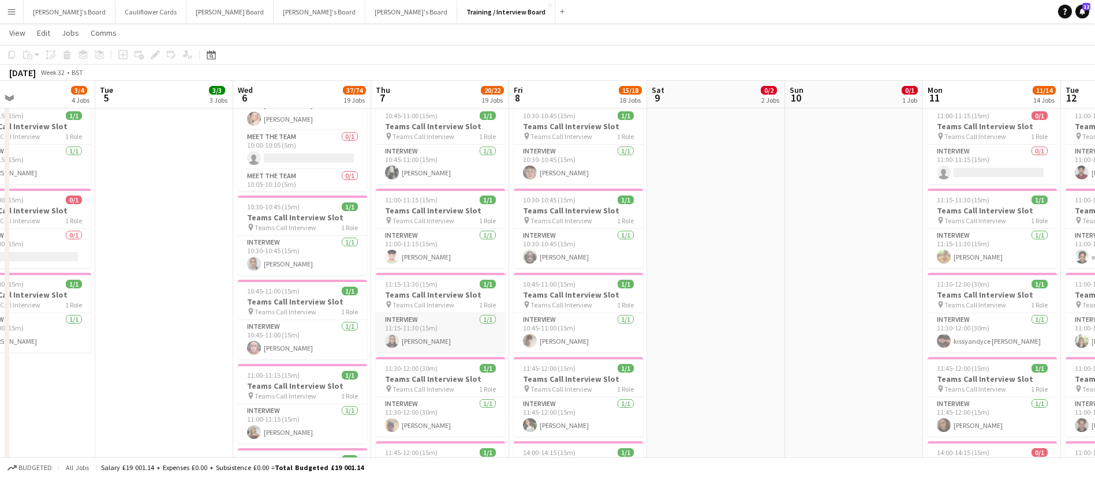
click at [443, 343] on app-card-role "Interview 1/1 11:15-11:30 (15m) Irene Christabel Ogbomo" at bounding box center [440, 332] width 129 height 39
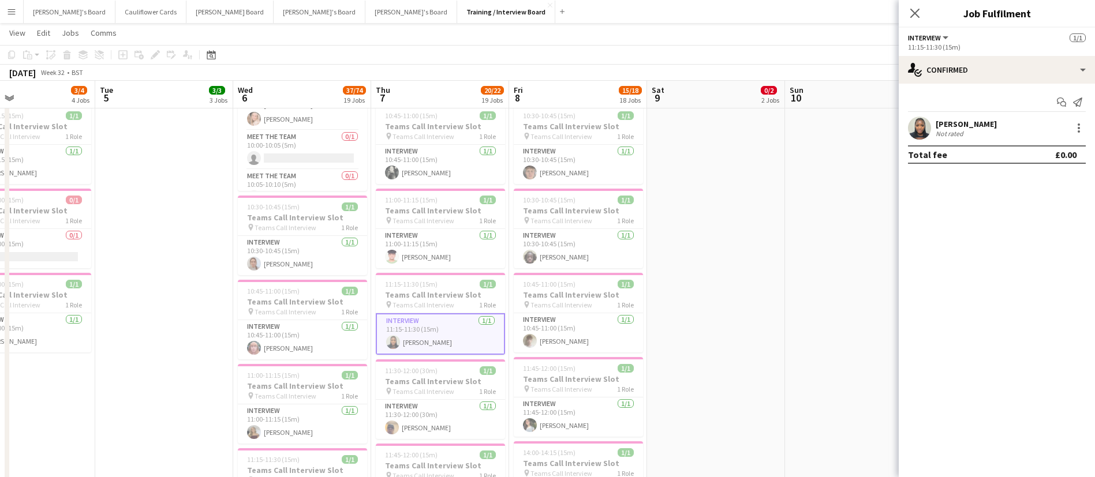
click at [917, 123] on app-user-avatar at bounding box center [919, 128] width 23 height 23
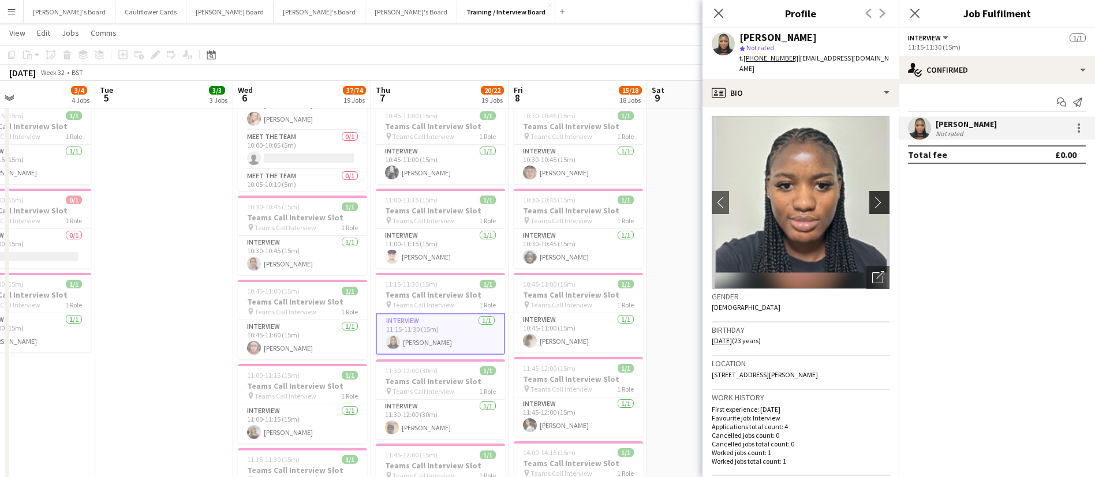
click at [872, 196] on app-icon "chevron-right" at bounding box center [881, 202] width 18 height 12
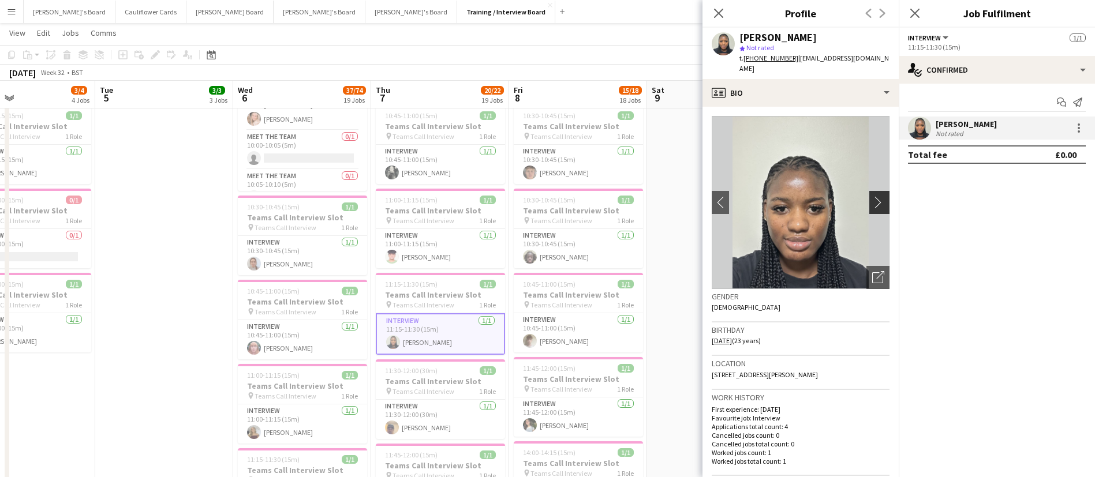
click at [872, 196] on app-icon "chevron-right" at bounding box center [881, 202] width 18 height 12
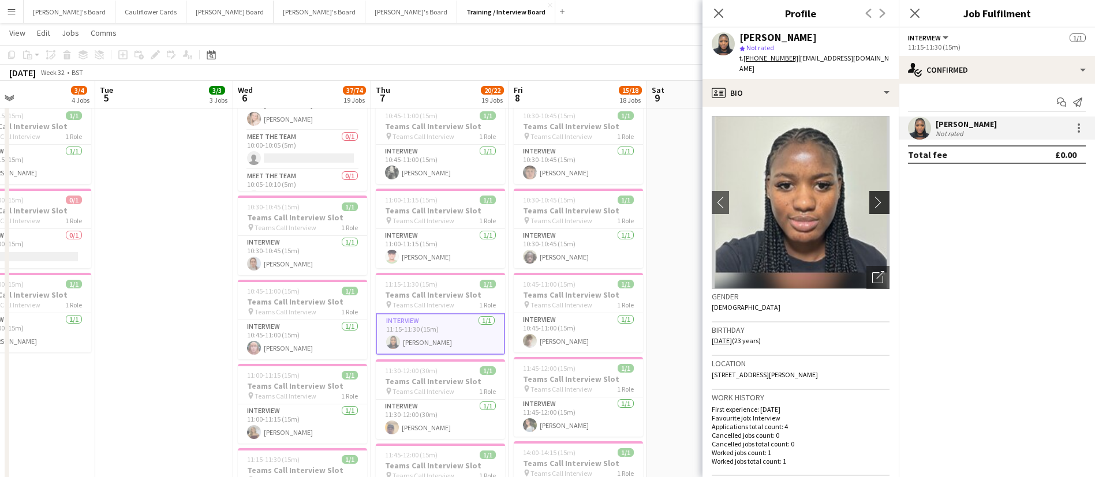
click at [872, 196] on app-icon "chevron-right" at bounding box center [881, 202] width 18 height 12
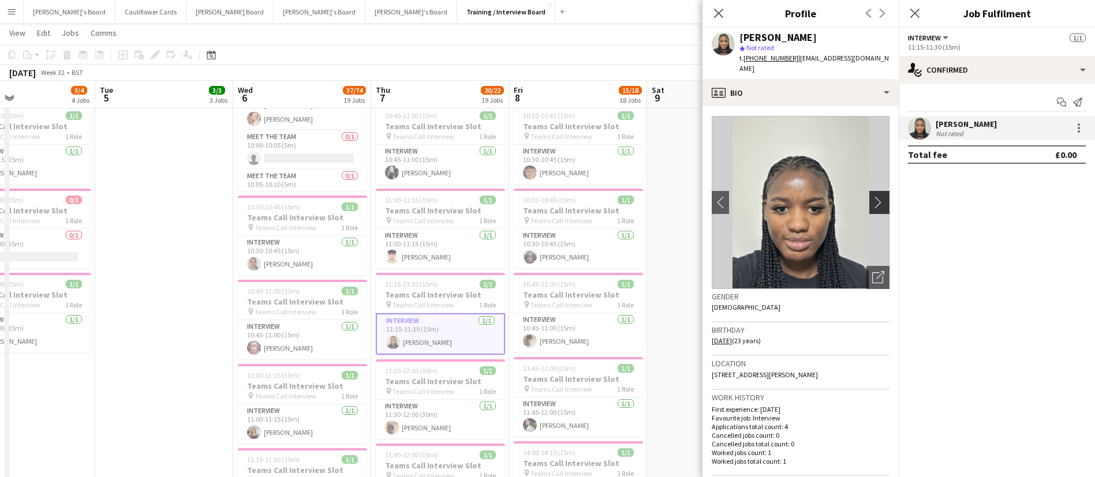
click at [872, 196] on app-icon "chevron-right" at bounding box center [881, 202] width 18 height 12
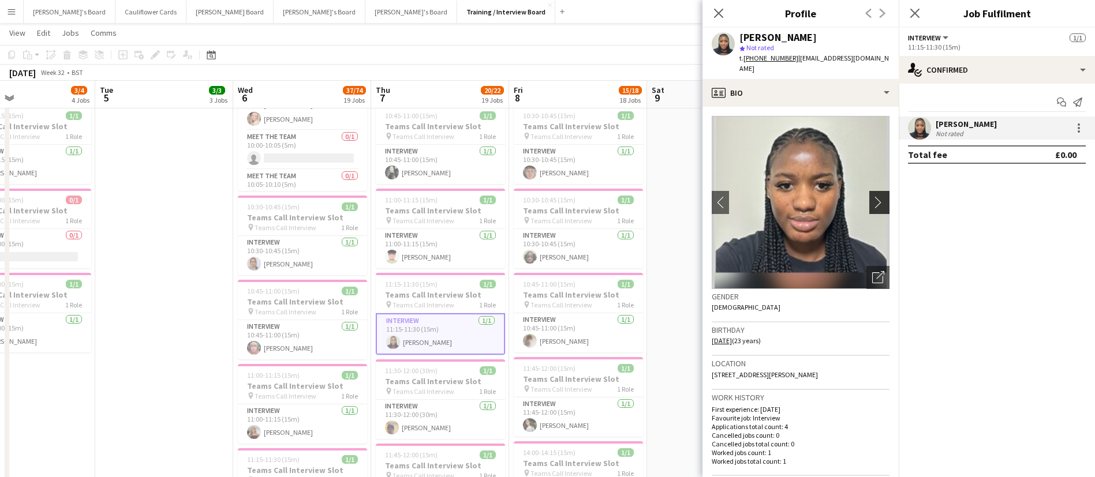
click at [872, 196] on app-icon "chevron-right" at bounding box center [881, 202] width 18 height 12
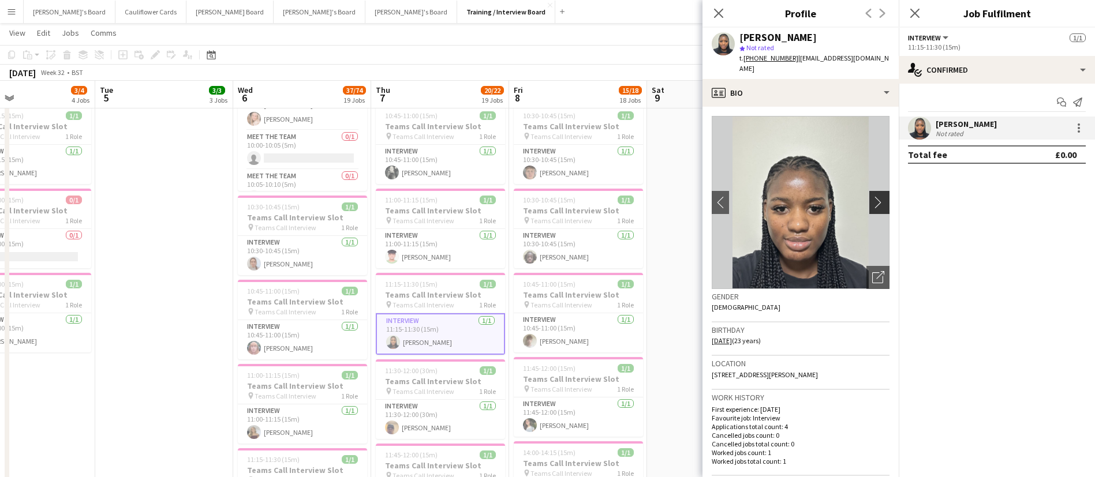
click at [872, 196] on app-icon "chevron-right" at bounding box center [881, 202] width 18 height 12
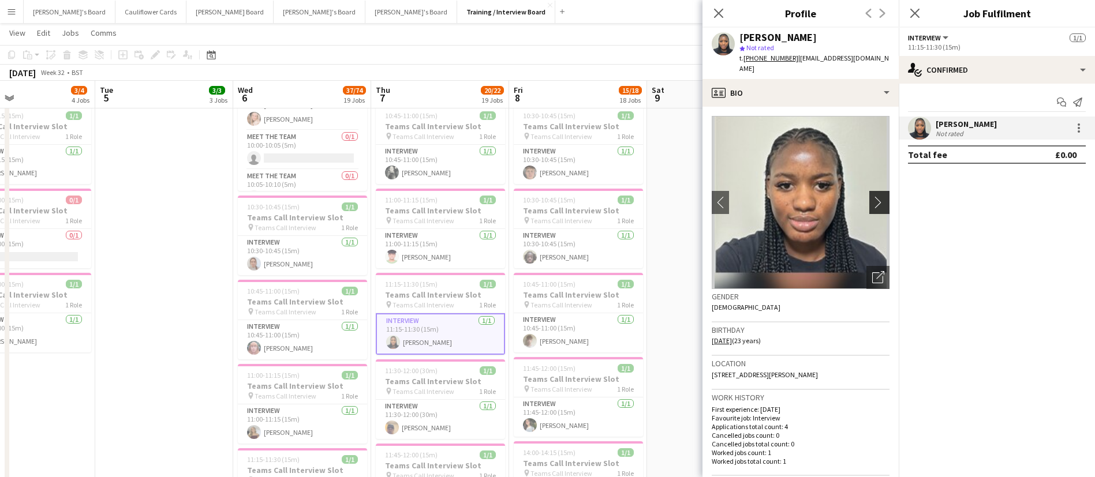
click at [872, 196] on app-icon "chevron-right" at bounding box center [881, 202] width 18 height 12
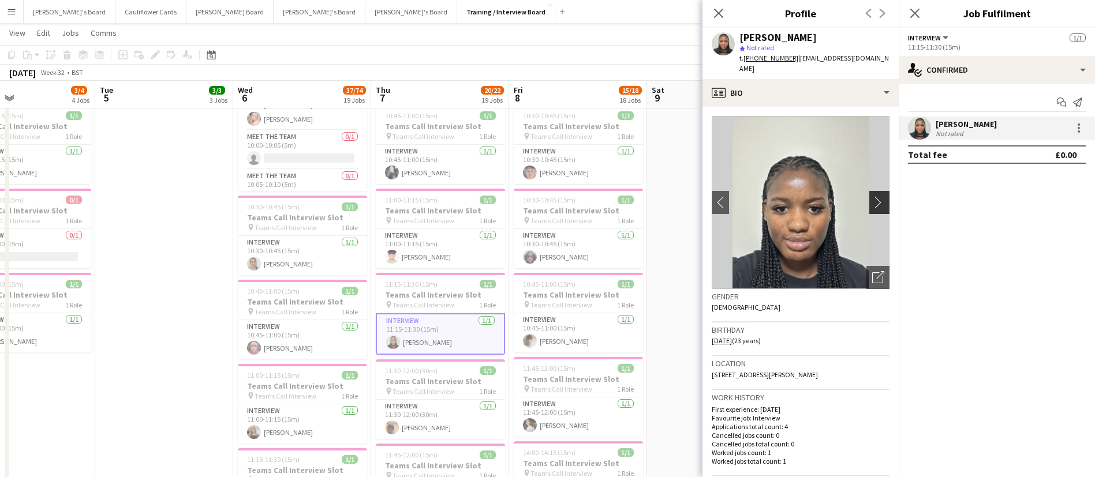
click at [872, 196] on app-icon "chevron-right" at bounding box center [881, 202] width 18 height 12
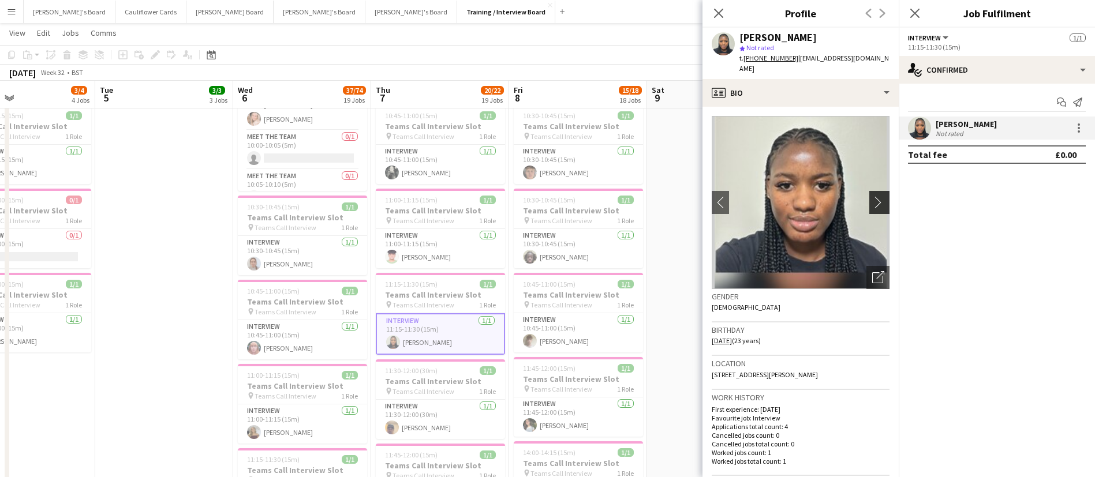
click at [872, 196] on app-icon "chevron-right" at bounding box center [881, 202] width 18 height 12
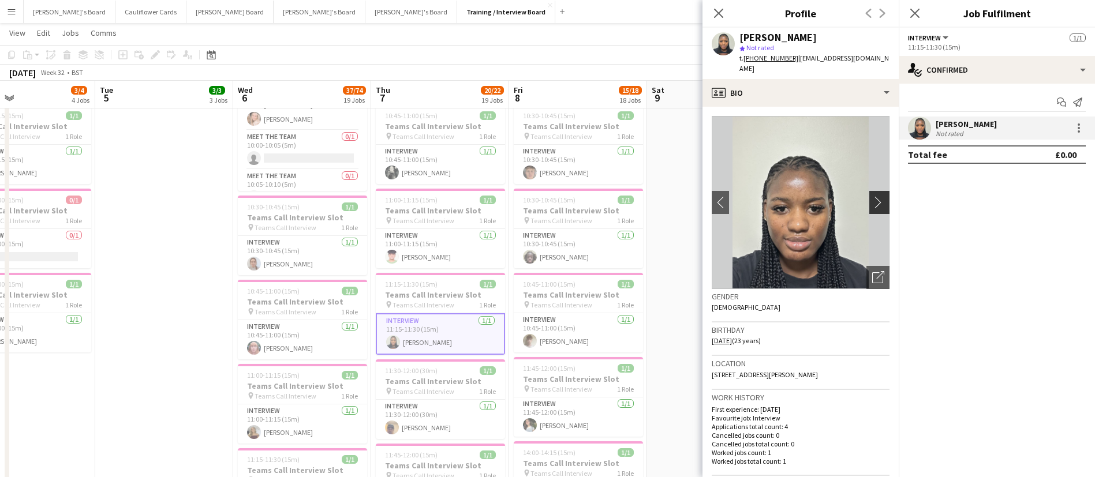
click at [872, 196] on app-icon "chevron-right" at bounding box center [881, 202] width 18 height 12
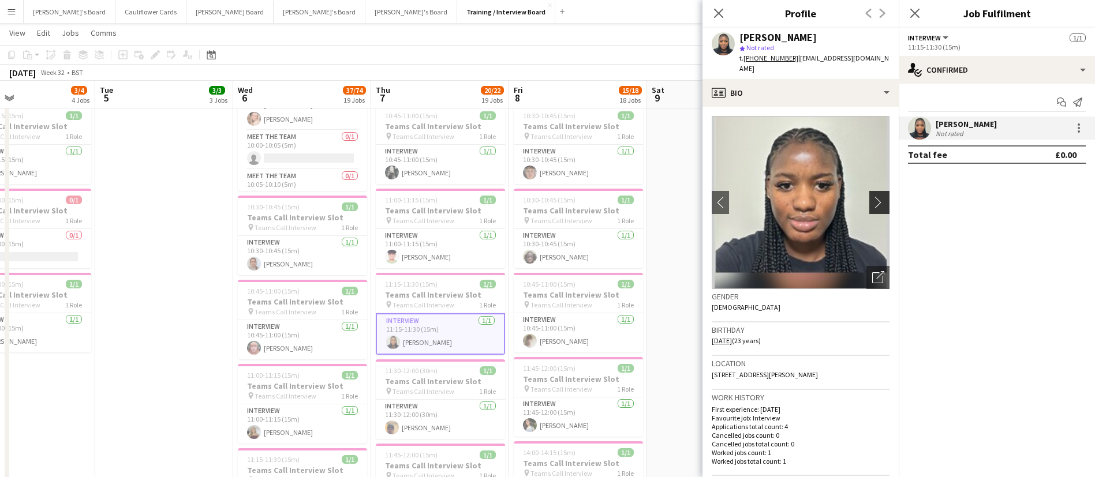
click at [872, 196] on app-icon "chevron-right" at bounding box center [881, 202] width 18 height 12
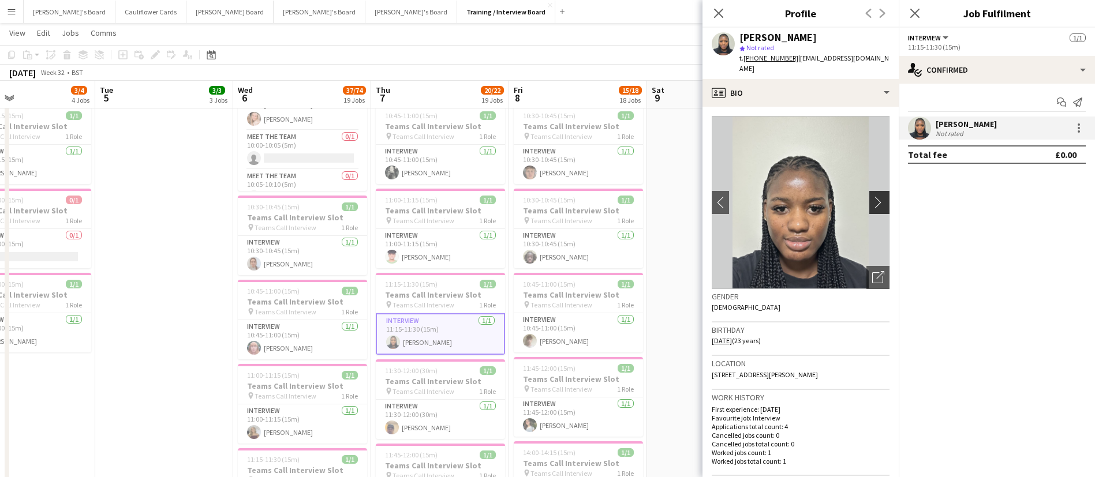
click at [872, 196] on app-icon "chevron-right" at bounding box center [881, 202] width 18 height 12
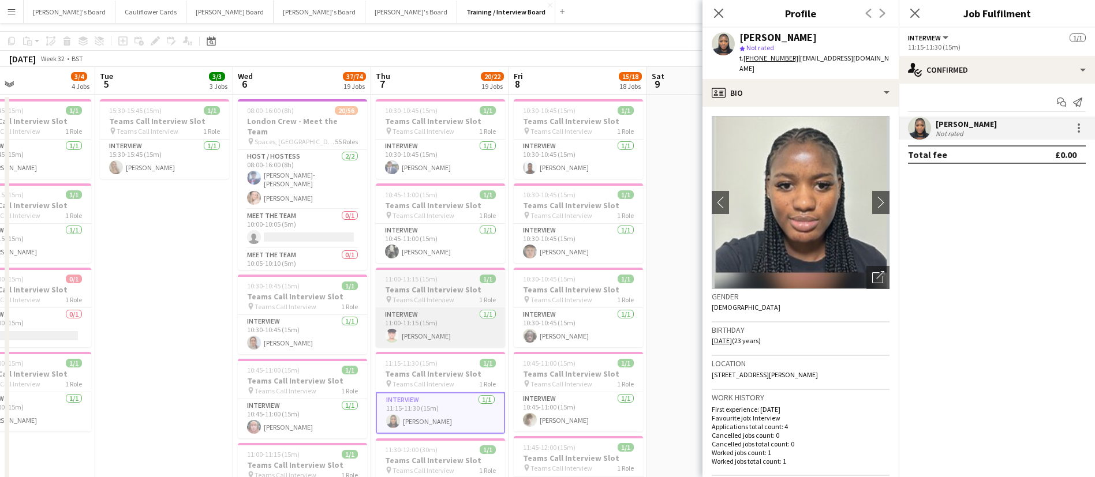
scroll to position [3, 0]
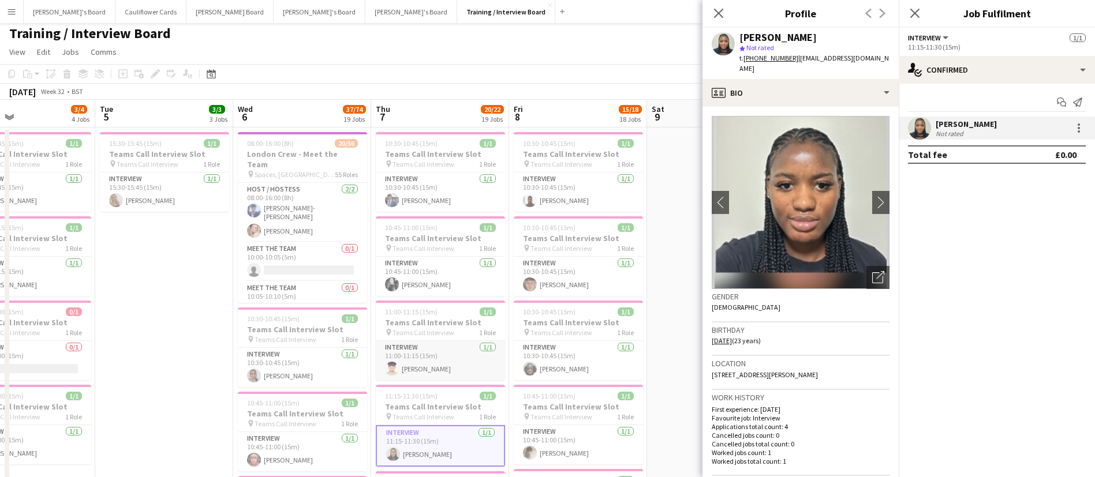
click at [448, 358] on app-card-role "Interview 1/1 11:00-11:15 (15m) Yash Mali" at bounding box center [440, 360] width 129 height 39
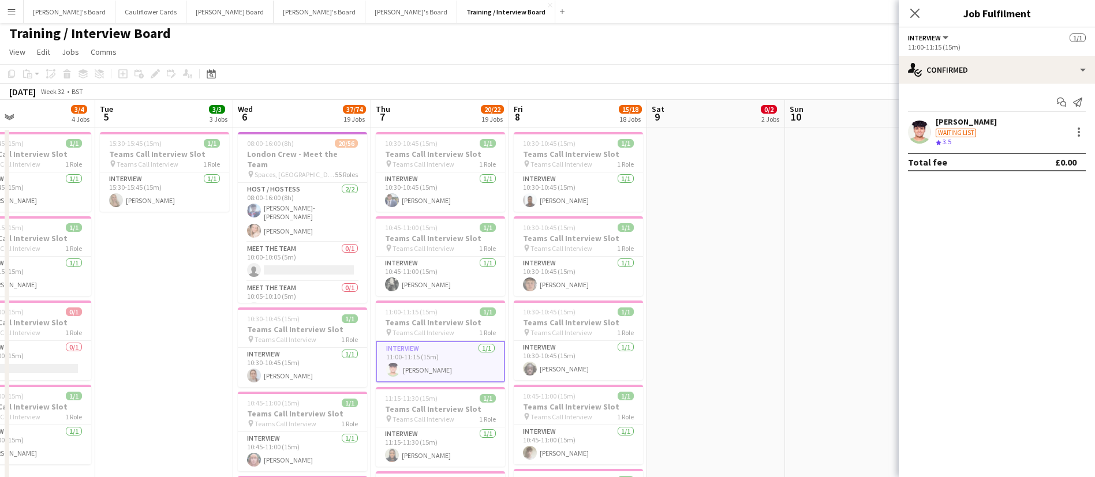
click at [919, 129] on app-user-avatar at bounding box center [919, 132] width 23 height 23
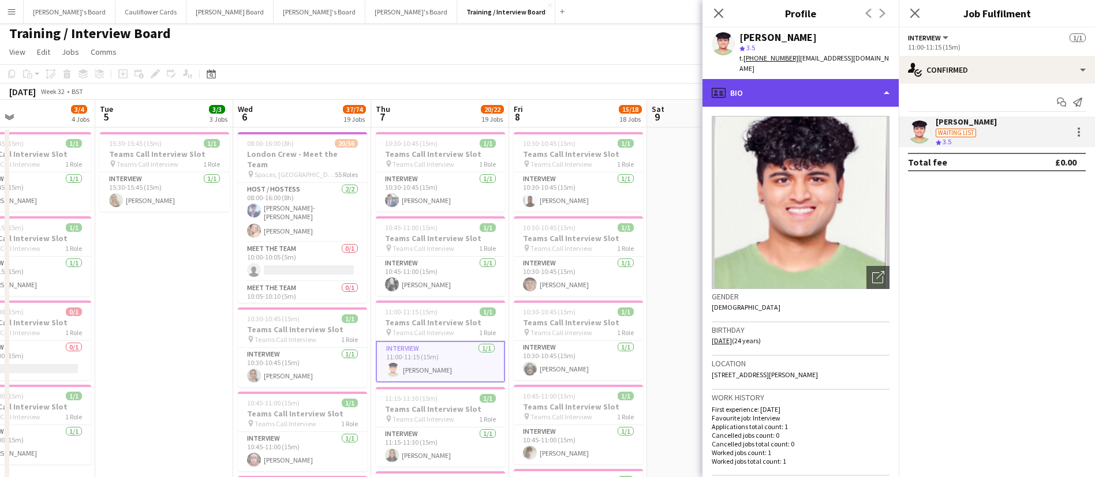
click at [861, 89] on div "profile Bio" at bounding box center [800, 93] width 196 height 28
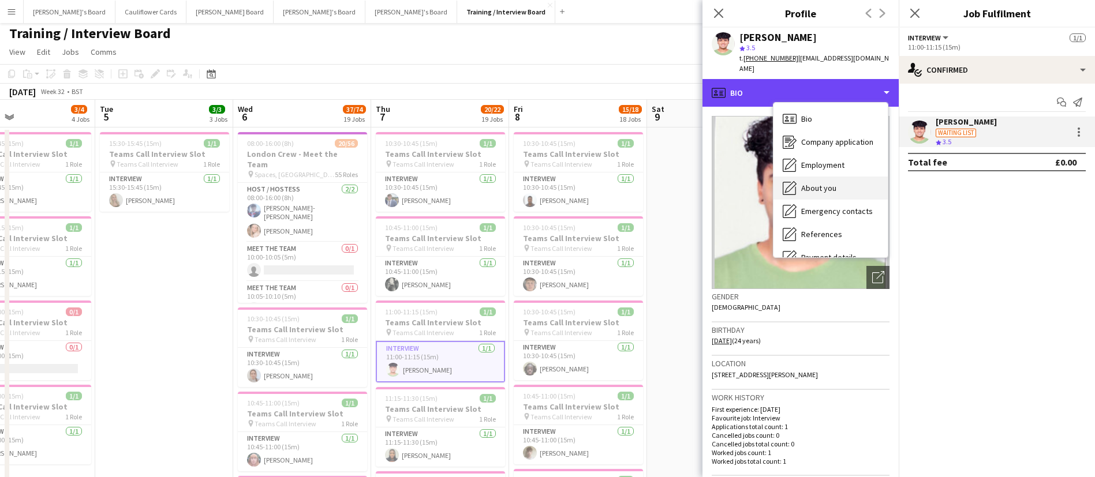
scroll to position [155, 0]
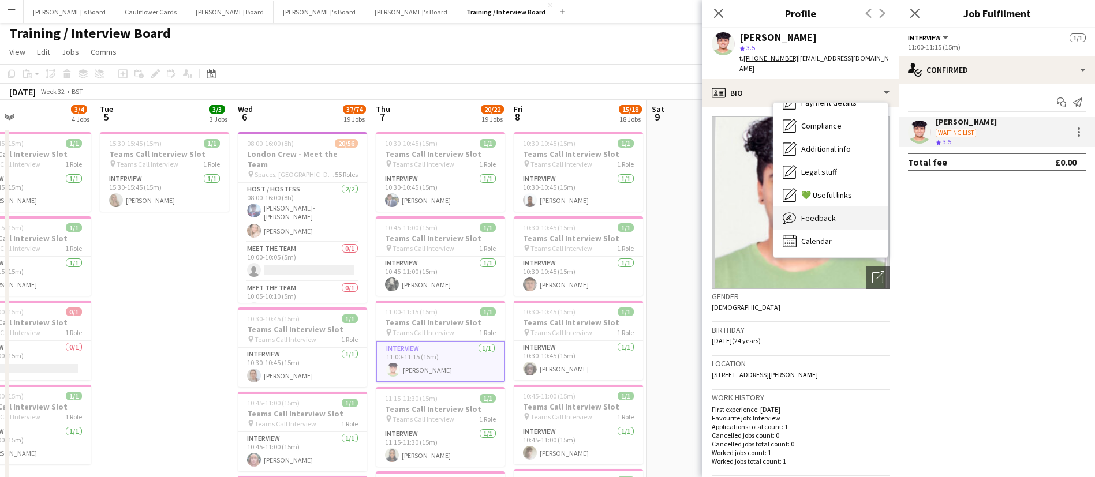
click at [831, 213] on div "Feedback Feedback" at bounding box center [830, 218] width 114 height 23
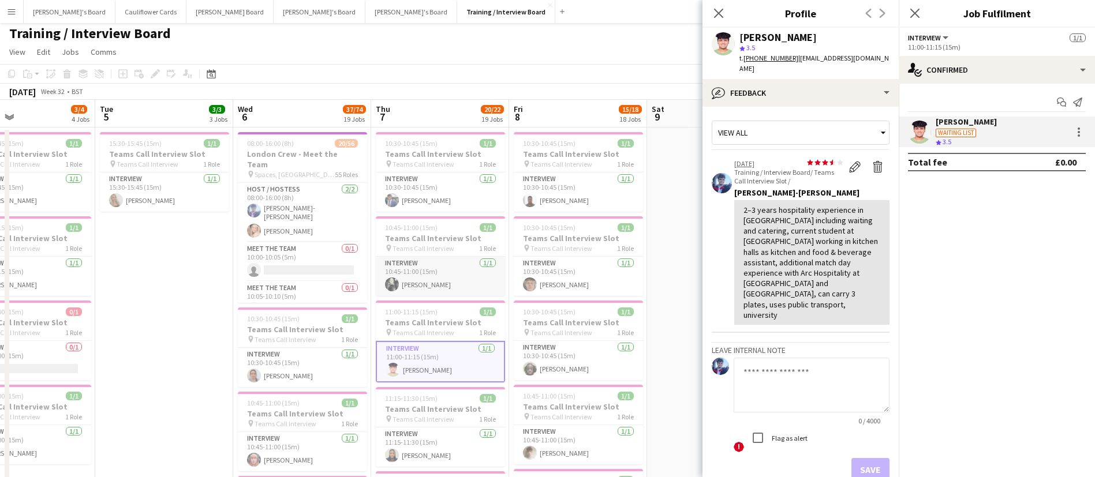
click at [430, 280] on app-card-role "Interview 1/1 10:45-11:00 (15m) Emily Gray" at bounding box center [440, 276] width 129 height 39
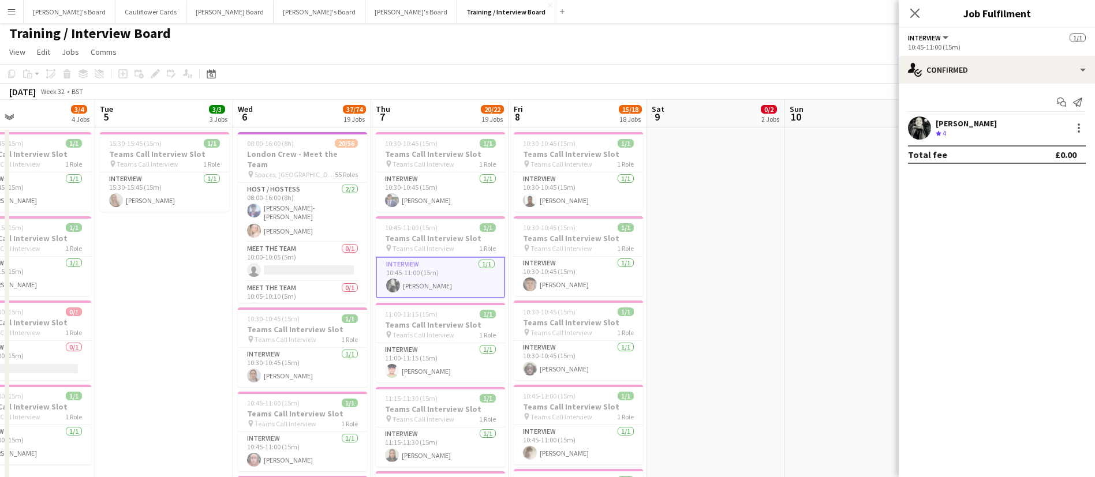
click at [920, 127] on app-user-avatar at bounding box center [919, 128] width 23 height 23
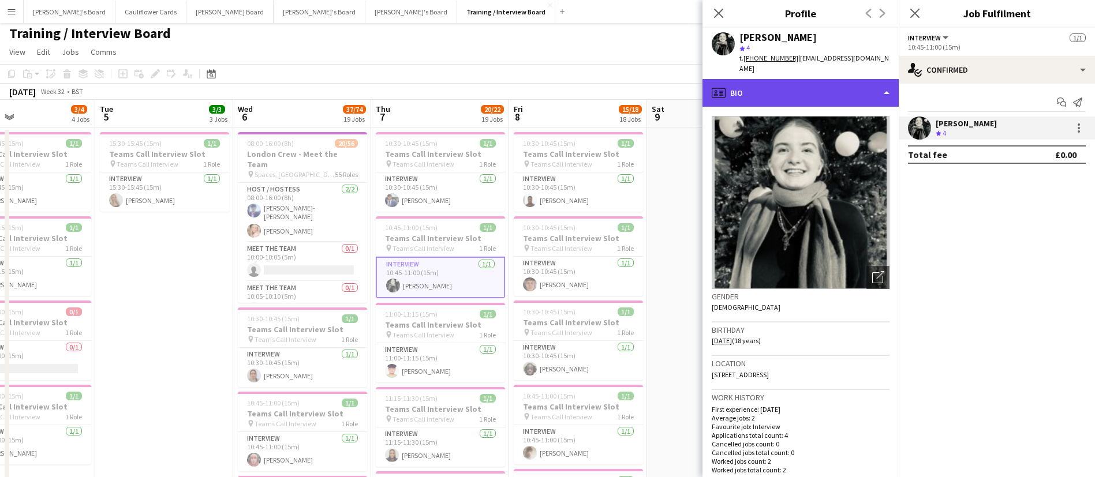
click at [857, 91] on div "profile Bio" at bounding box center [800, 93] width 196 height 28
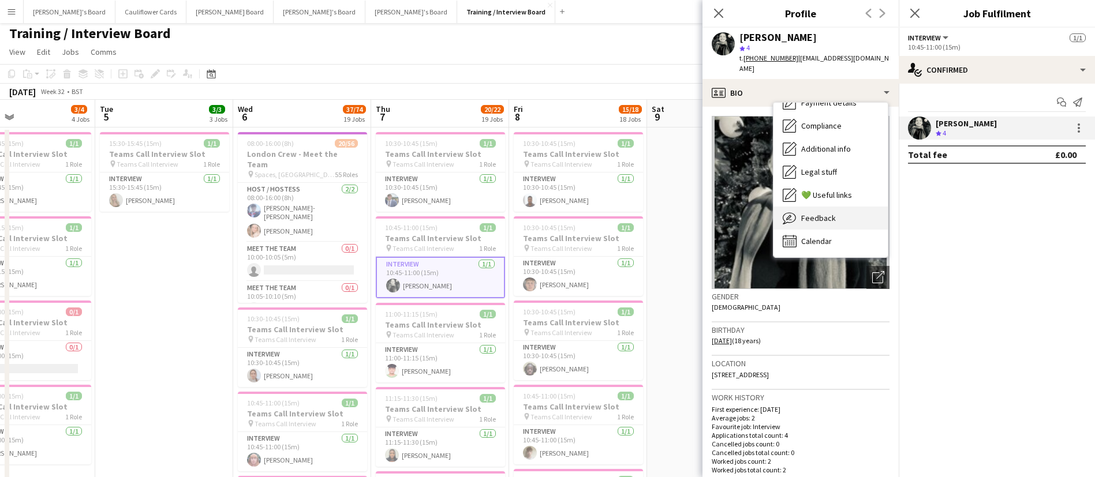
click at [835, 207] on div "Feedback Feedback" at bounding box center [830, 218] width 114 height 23
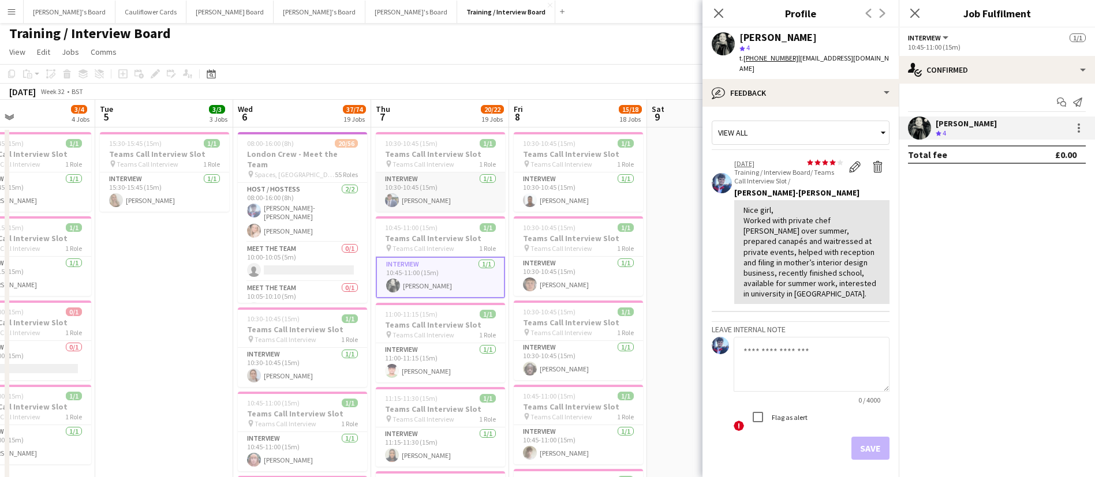
click at [448, 200] on app-card-role "Interview 1/1 10:30-10:45 (15m) Jensen Kelsey" at bounding box center [440, 192] width 129 height 39
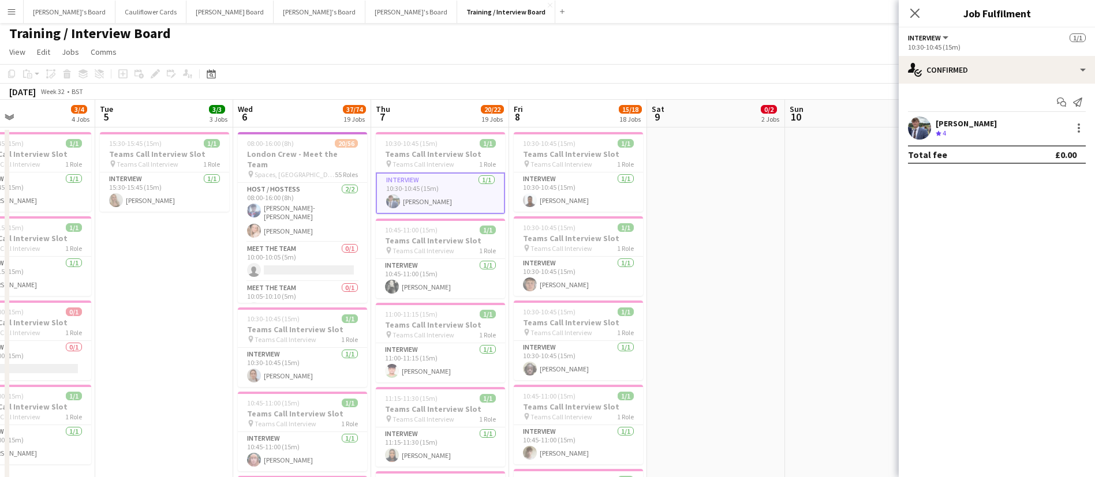
click at [919, 123] on app-user-avatar at bounding box center [919, 128] width 23 height 23
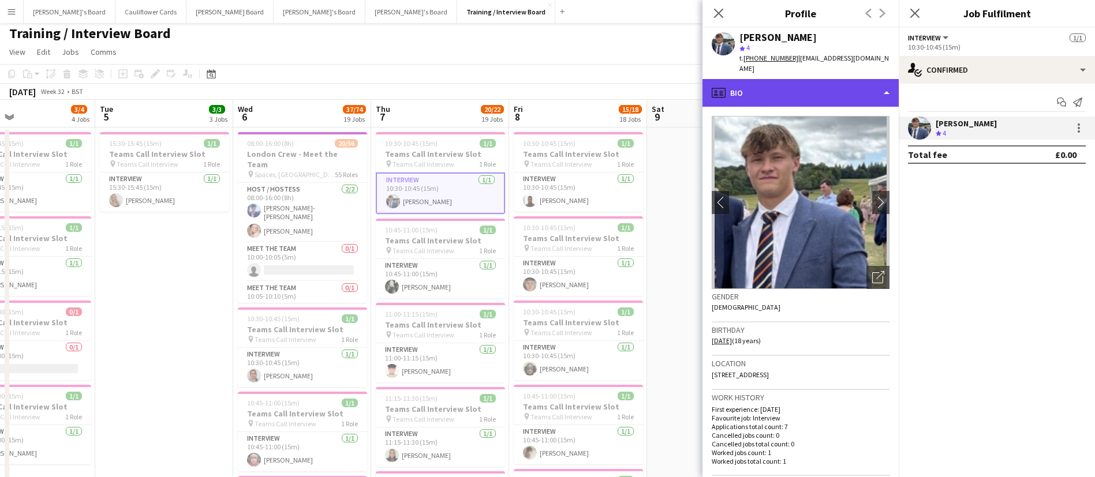
click at [833, 92] on div "profile Bio" at bounding box center [800, 93] width 196 height 28
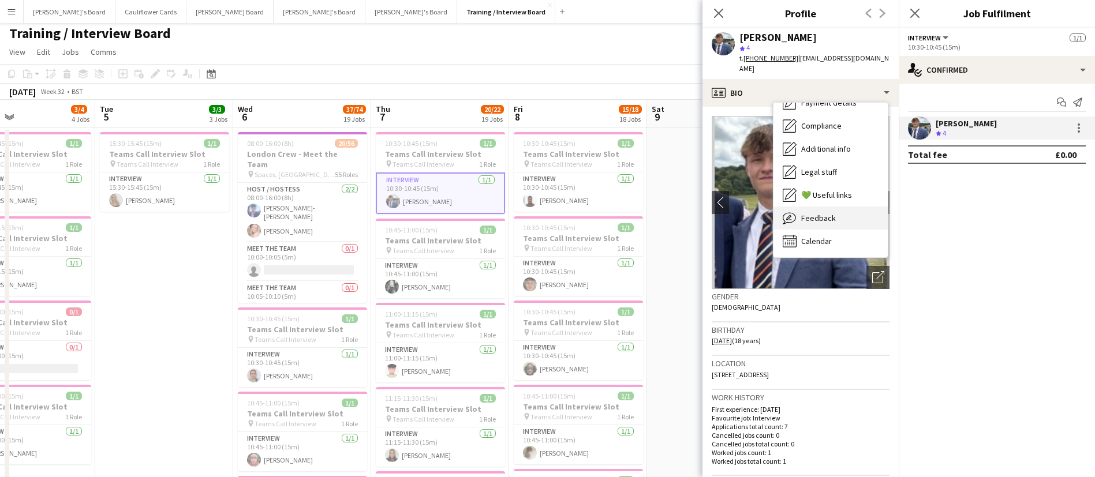
click at [824, 213] on span "Feedback" at bounding box center [818, 218] width 35 height 10
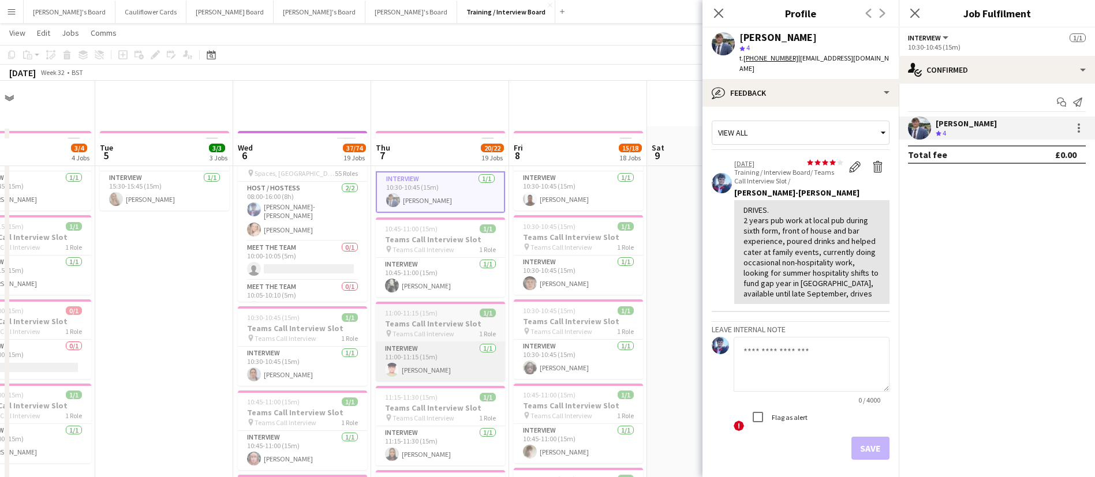
scroll to position [62, 0]
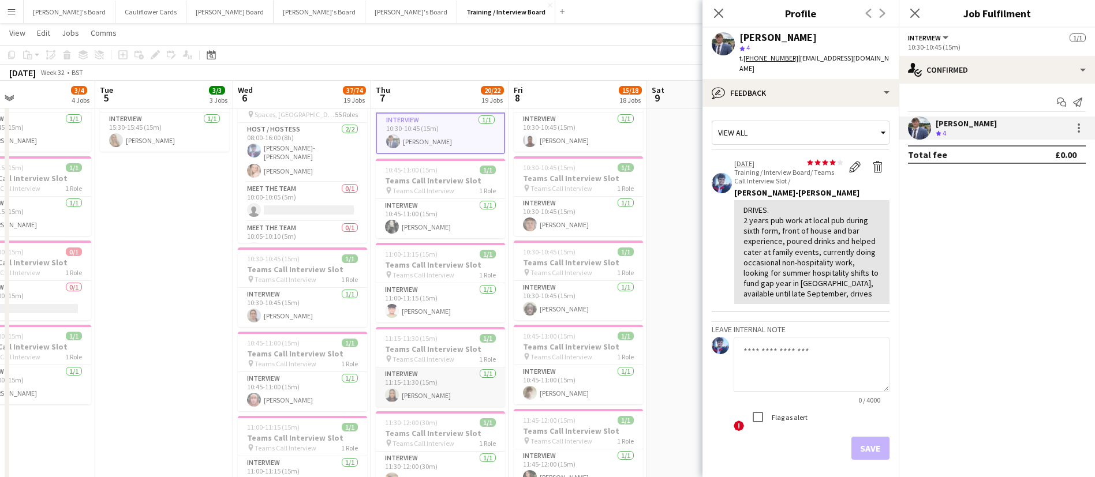
click at [429, 387] on app-card-role "Interview 1/1 11:15-11:30 (15m) Irene Christabel Ogbomo" at bounding box center [440, 387] width 129 height 39
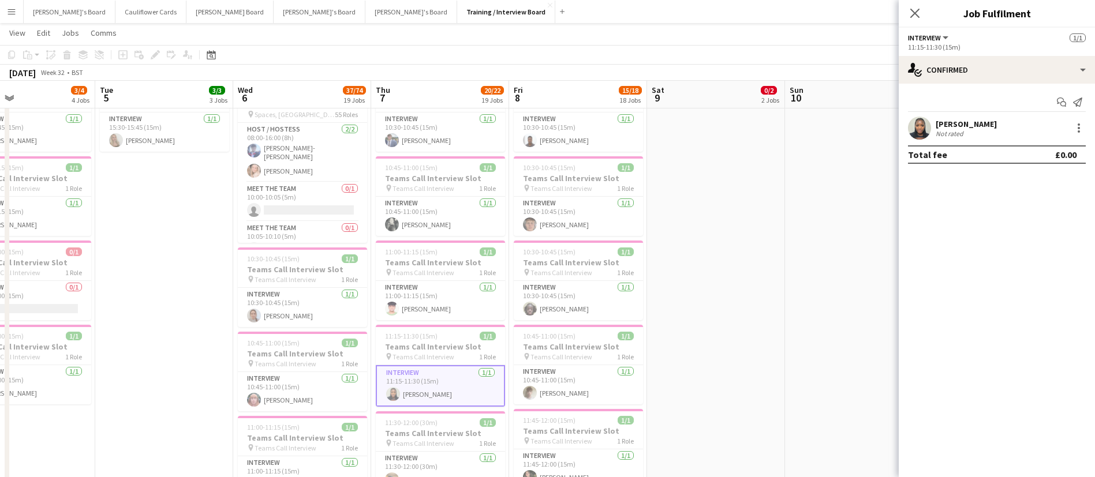
click at [924, 118] on app-user-avatar at bounding box center [919, 128] width 23 height 23
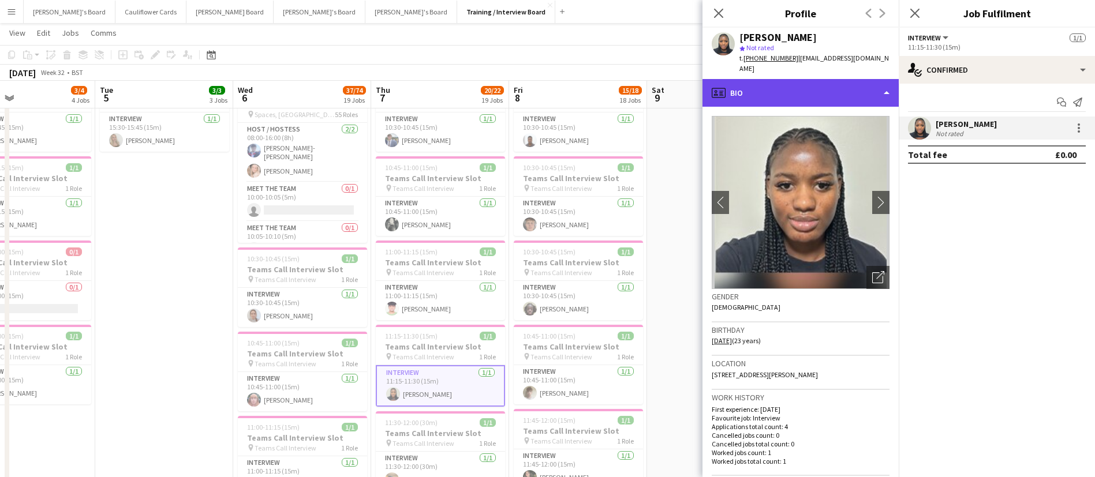
click at [850, 81] on div "profile Bio" at bounding box center [800, 93] width 196 height 28
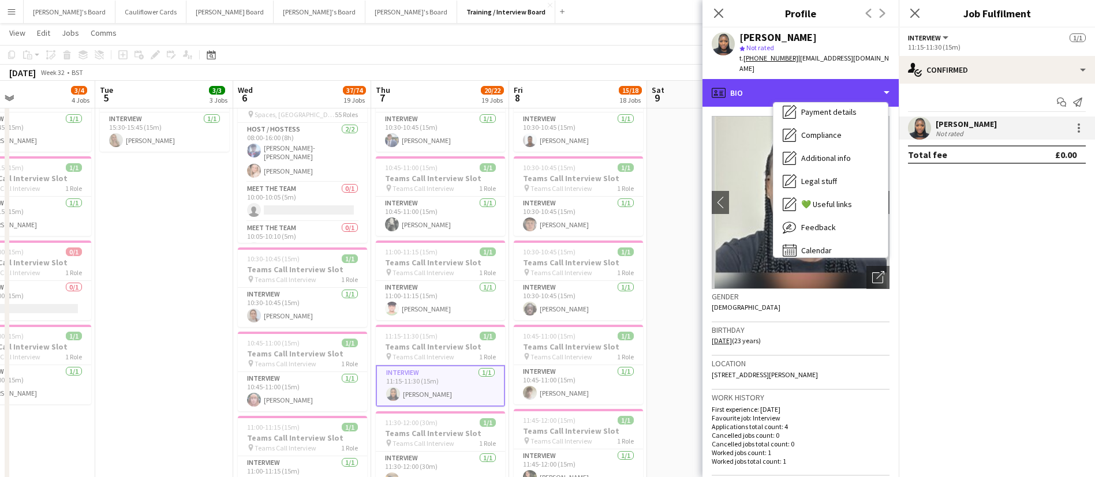
scroll to position [155, 0]
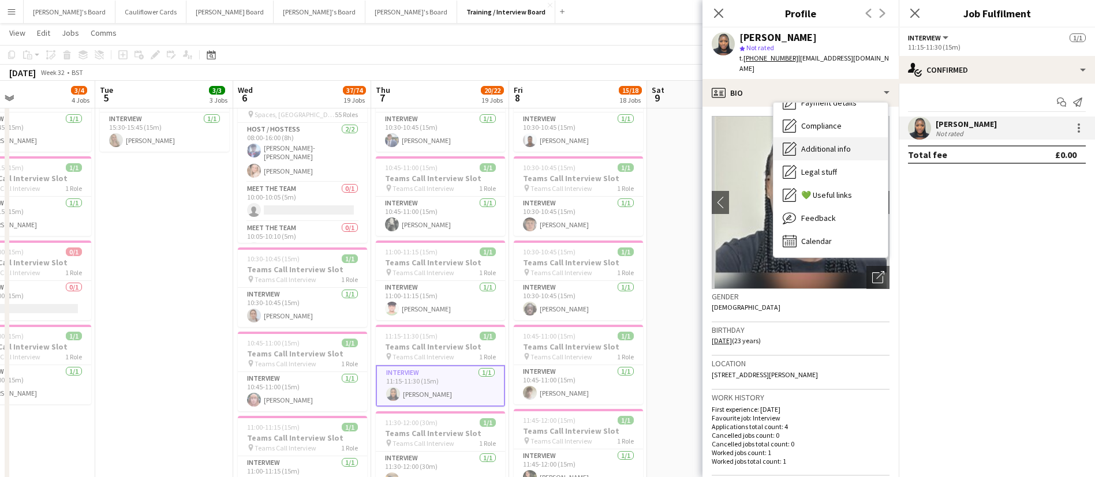
click at [831, 137] on div "Additional info Additional info" at bounding box center [830, 148] width 114 height 23
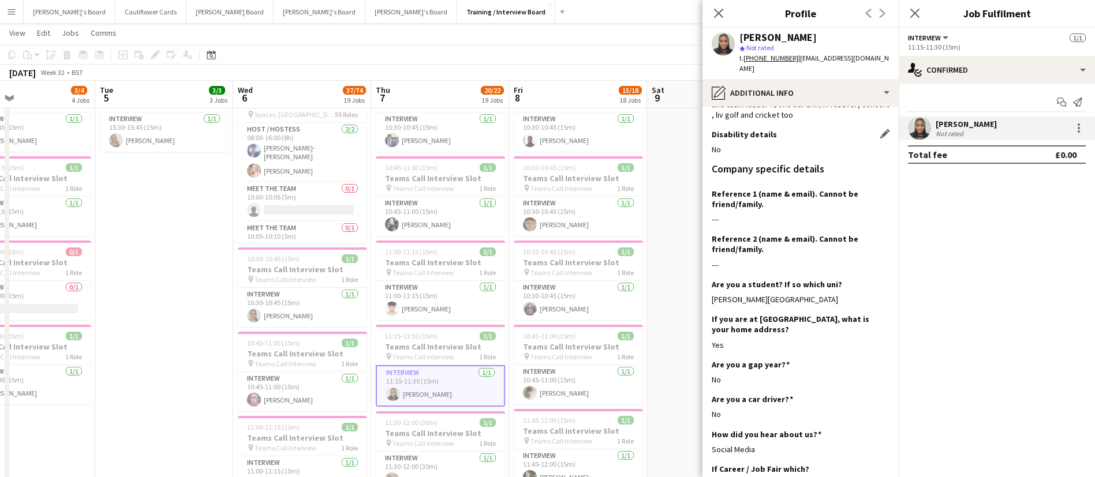
scroll to position [0, 0]
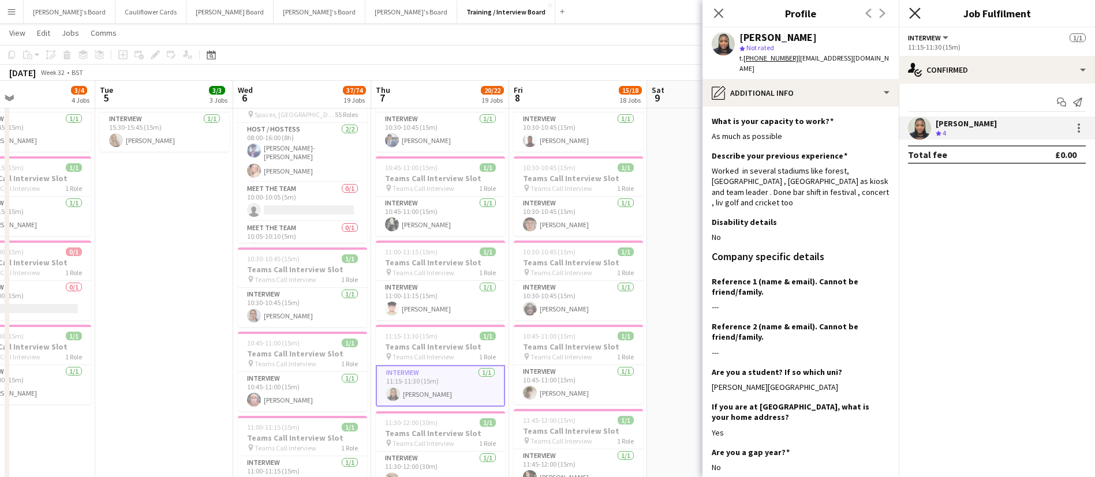
click at [919, 12] on icon "Close pop-in" at bounding box center [914, 13] width 11 height 11
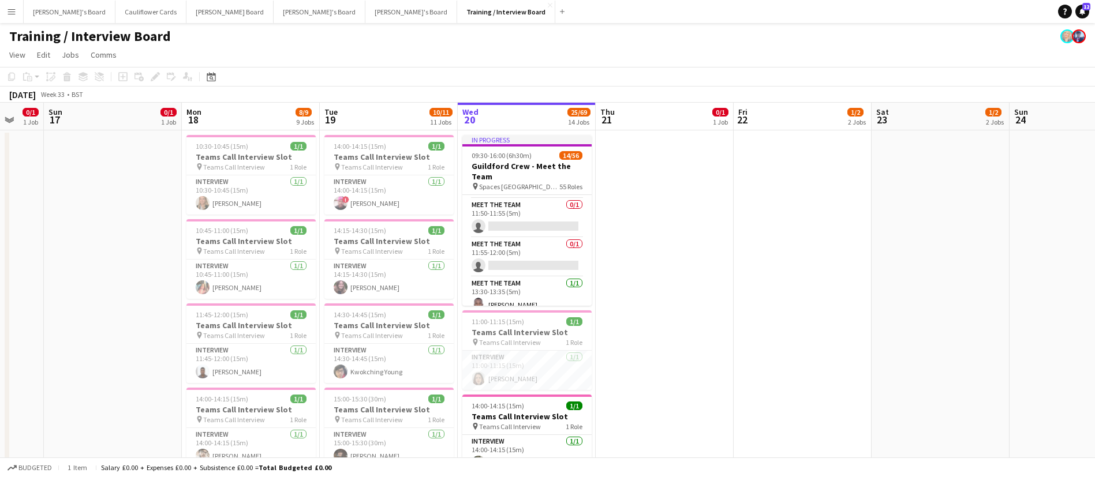
scroll to position [995, 0]
click at [523, 215] on app-card-role "Meet The Team 1/1 13:30-13:35 (5m) Brian Kagwa" at bounding box center [526, 220] width 129 height 39
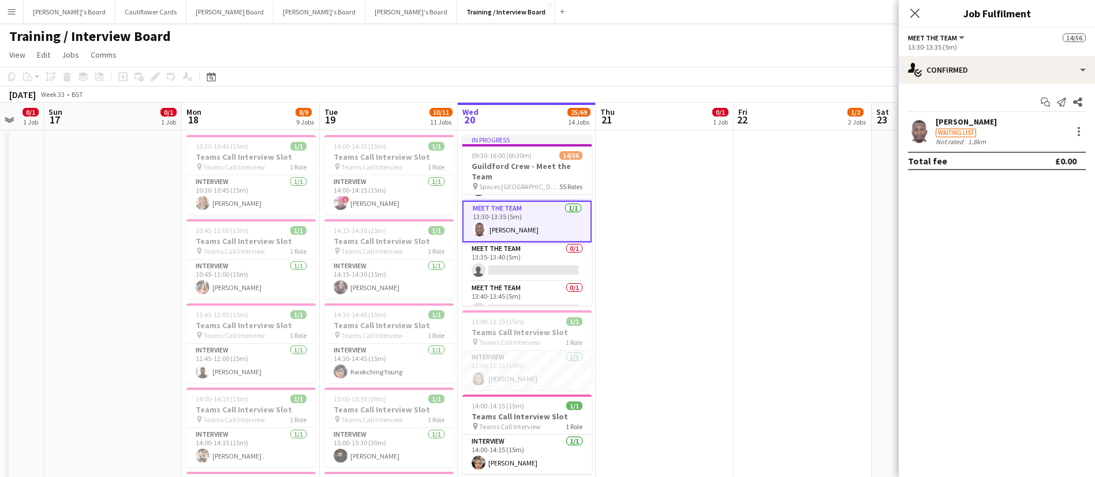
click at [927, 125] on app-user-avatar at bounding box center [919, 131] width 23 height 23
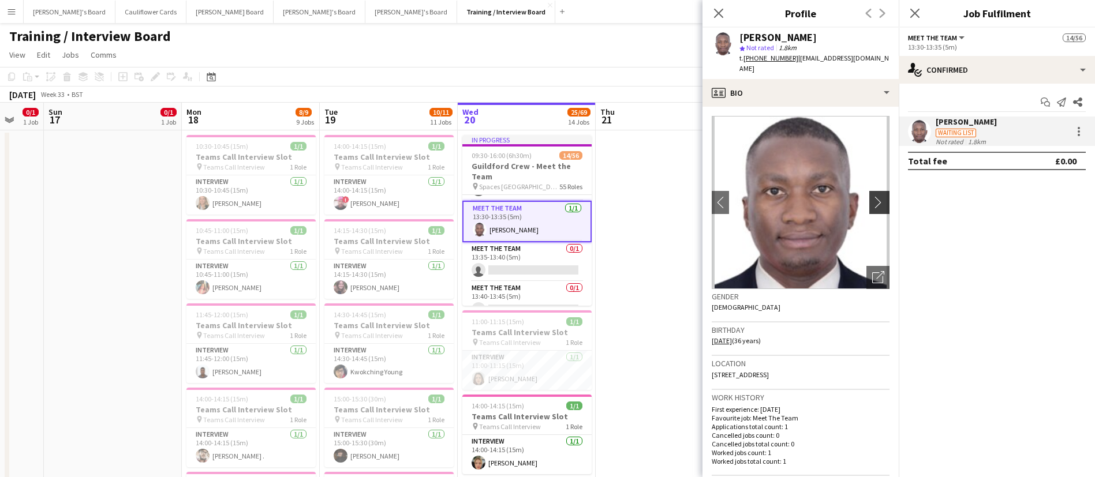
click at [872, 196] on app-icon "chevron-right" at bounding box center [881, 202] width 18 height 12
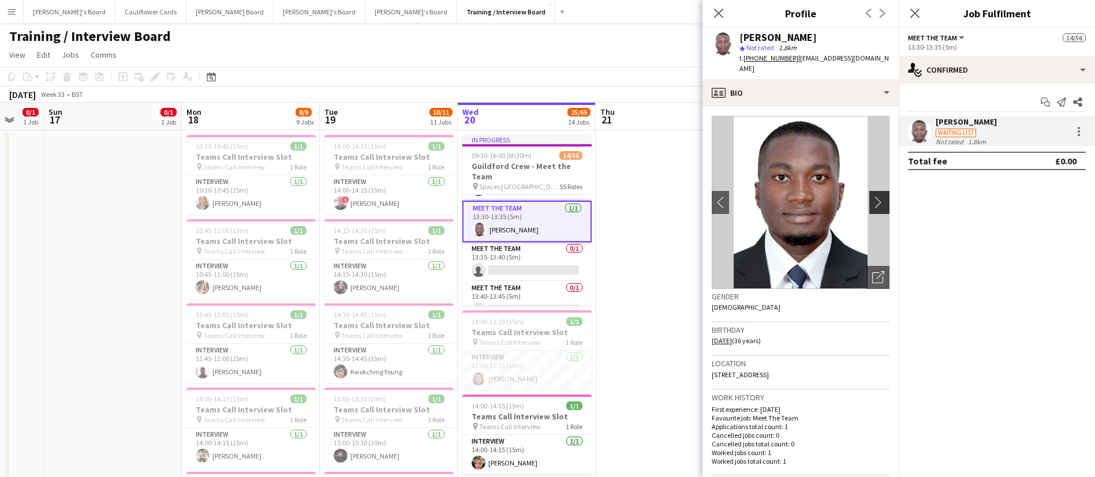
click at [872, 196] on app-icon "chevron-right" at bounding box center [881, 202] width 18 height 12
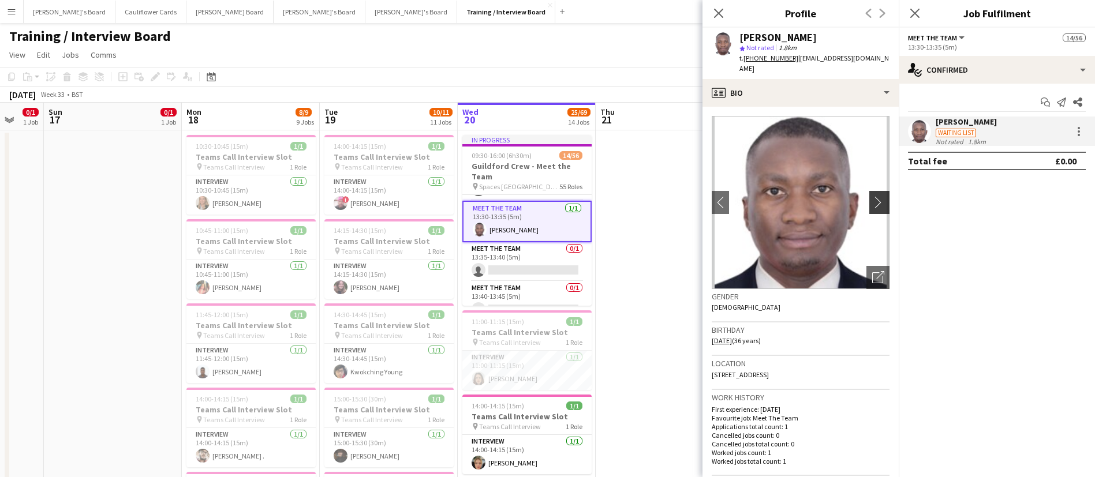
click at [872, 196] on app-icon "chevron-right" at bounding box center [881, 202] width 18 height 12
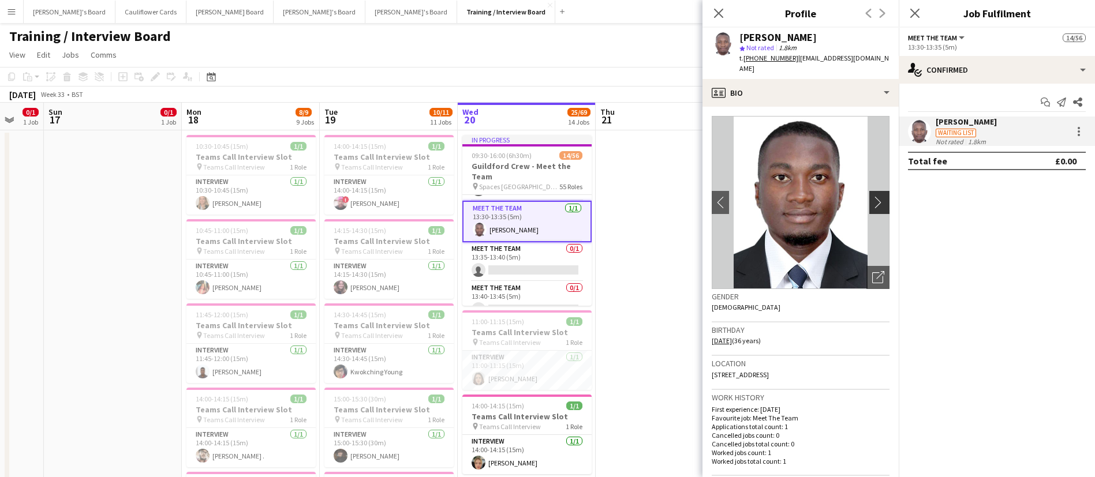
click at [872, 196] on app-icon "chevron-right" at bounding box center [881, 202] width 18 height 12
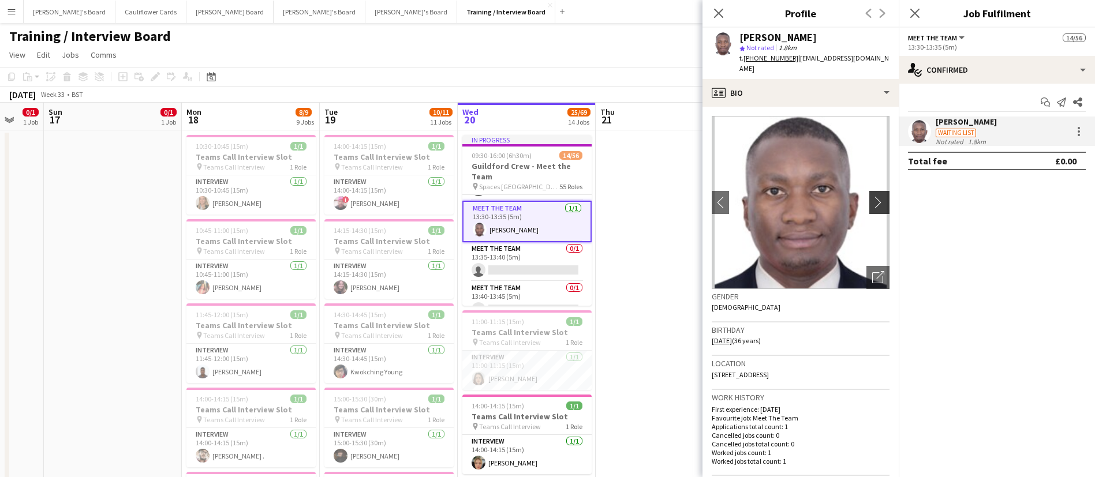
click at [872, 196] on app-icon "chevron-right" at bounding box center [881, 202] width 18 height 12
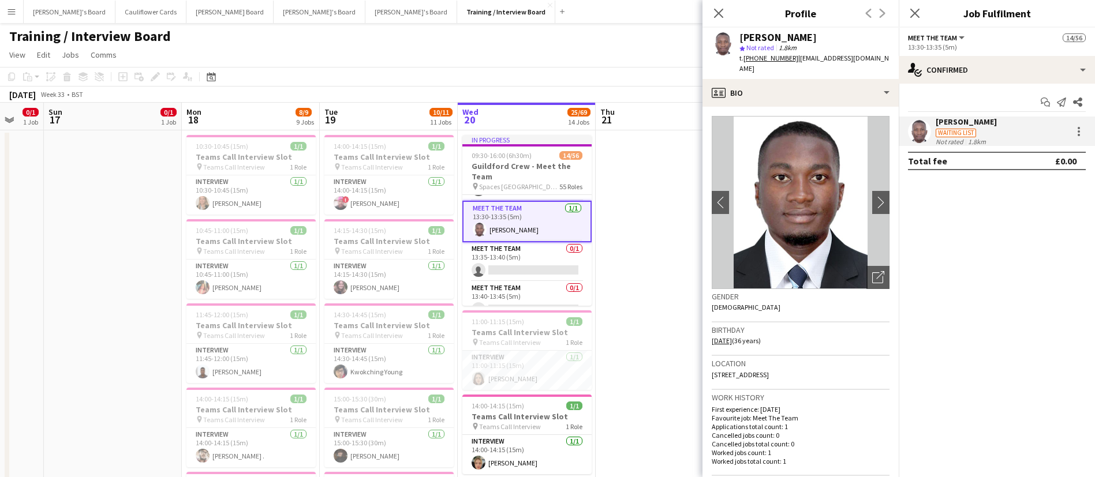
click at [975, 223] on mat-expansion-panel "check Confirmed Start chat Send notification Share Brian Kagwa Waiting list Not…" at bounding box center [996, 281] width 196 height 394
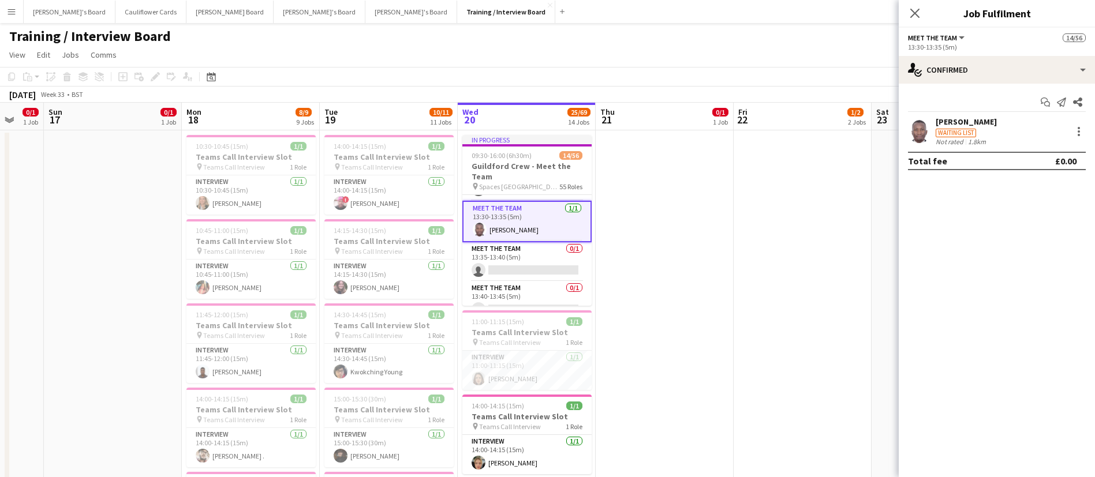
click at [920, 136] on app-user-avatar at bounding box center [919, 131] width 23 height 23
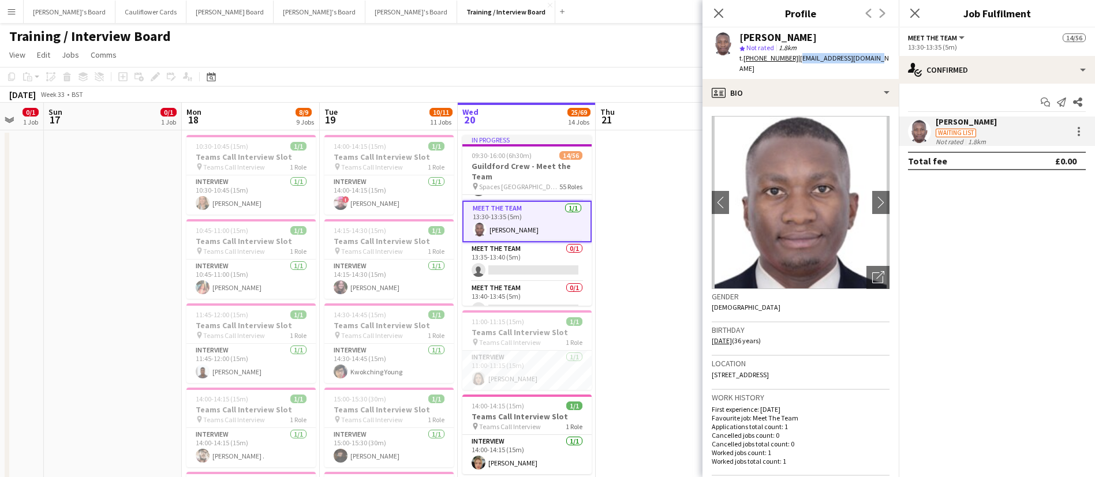
drag, startPoint x: 871, startPoint y: 56, endPoint x: 793, endPoint y: 58, distance: 77.4
click at [793, 58] on span "| briankagwa02@gmail.com" at bounding box center [813, 63] width 149 height 19
copy span "briankagwa02@gmail.com"
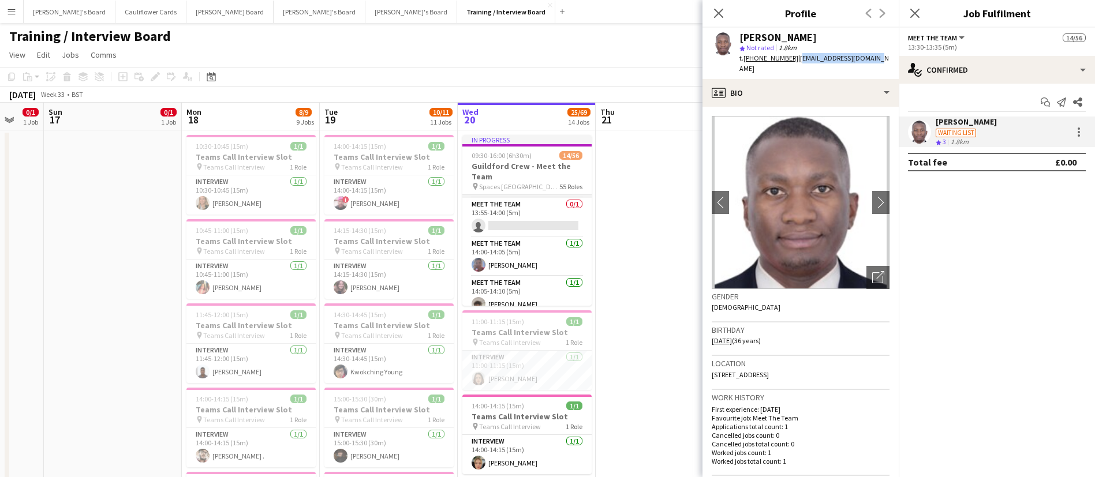
click at [526, 266] on app-card-role "Meet The Team 1/1 14:00-14:05 (5m) Jo Webb" at bounding box center [526, 256] width 129 height 39
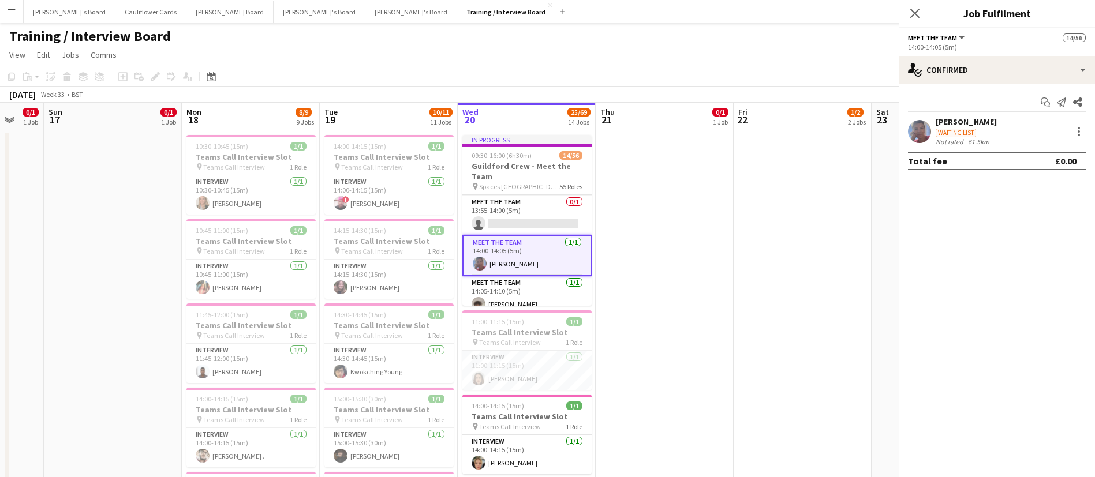
scroll to position [1194, 0]
click at [917, 133] on app-user-avatar at bounding box center [919, 131] width 23 height 23
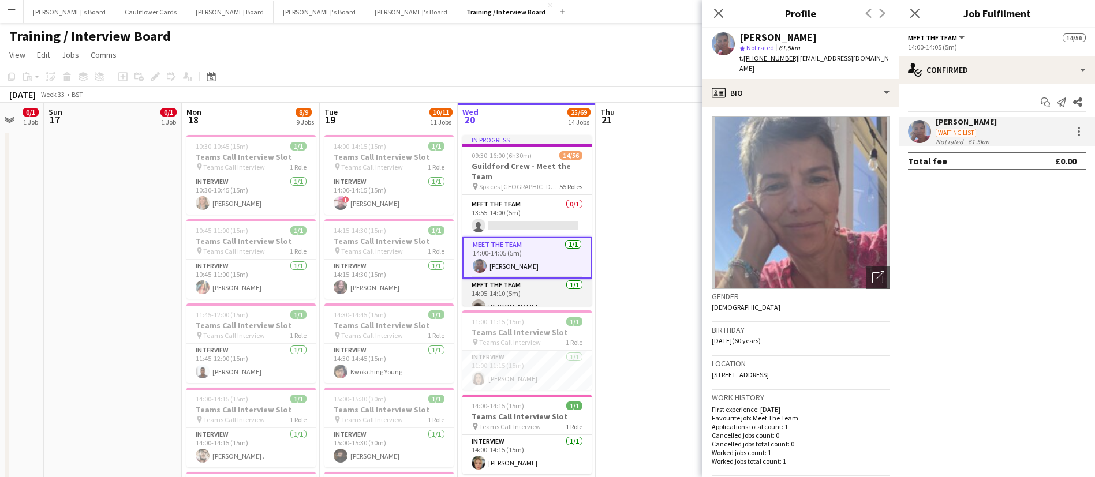
click at [512, 291] on app-card-role "Meet The Team 1/1 14:05-14:10 (5m) Isaac Vallet" at bounding box center [526, 298] width 129 height 39
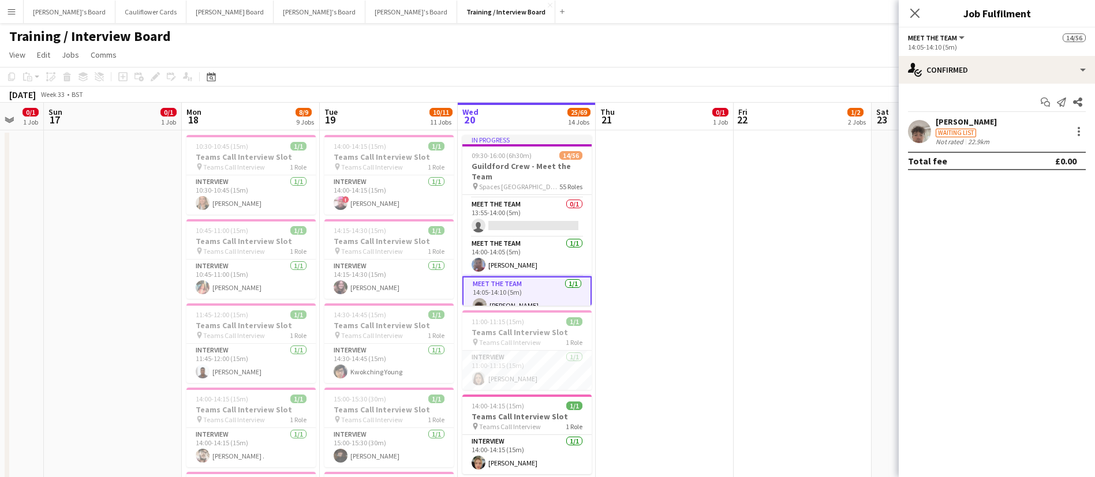
click at [924, 140] on app-user-avatar at bounding box center [919, 131] width 23 height 23
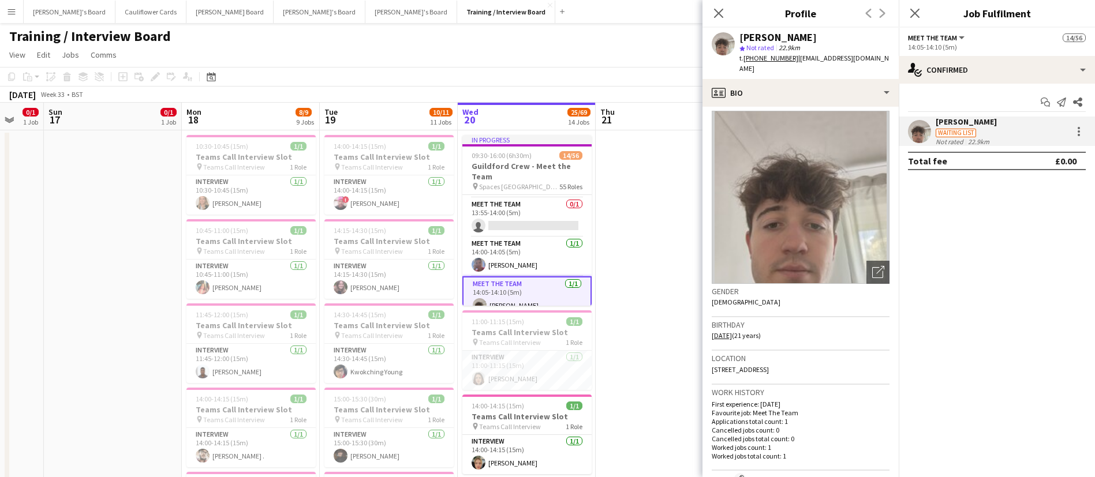
scroll to position [0, 0]
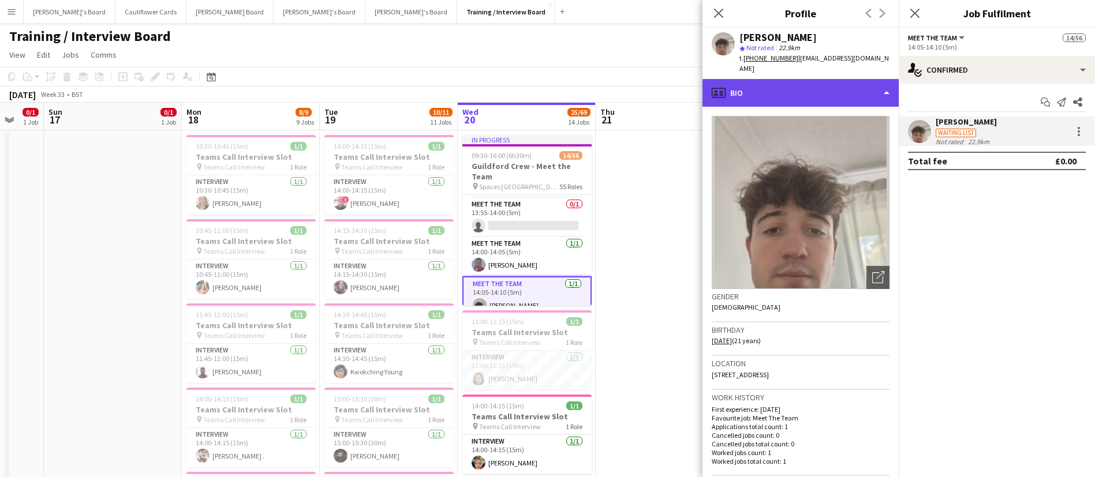
click at [829, 79] on div "profile Bio" at bounding box center [800, 93] width 196 height 28
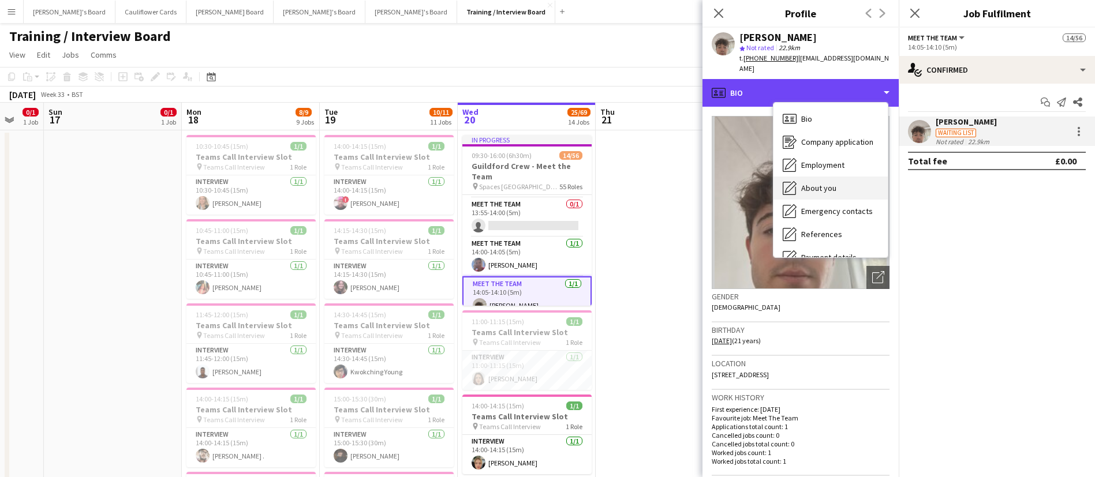
scroll to position [155, 0]
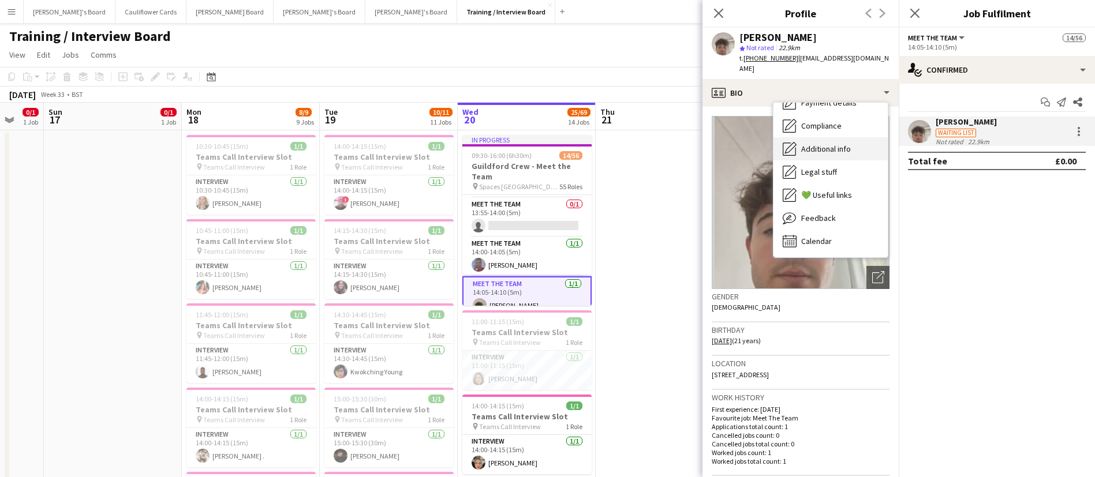
click at [821, 144] on span "Additional info" at bounding box center [826, 149] width 50 height 10
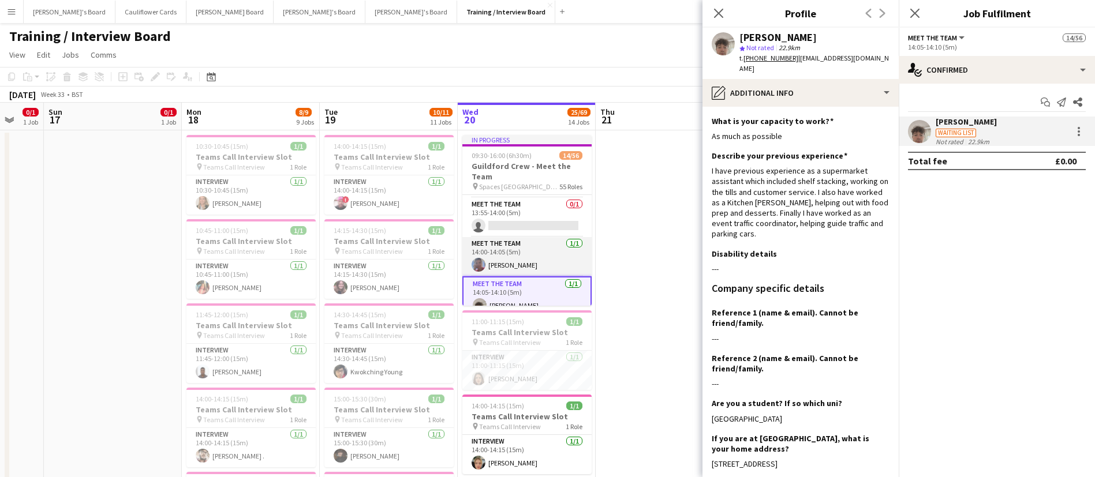
click at [511, 260] on app-card-role "Meet The Team 1/1 14:00-14:05 (5m) Jo Webb" at bounding box center [526, 256] width 129 height 39
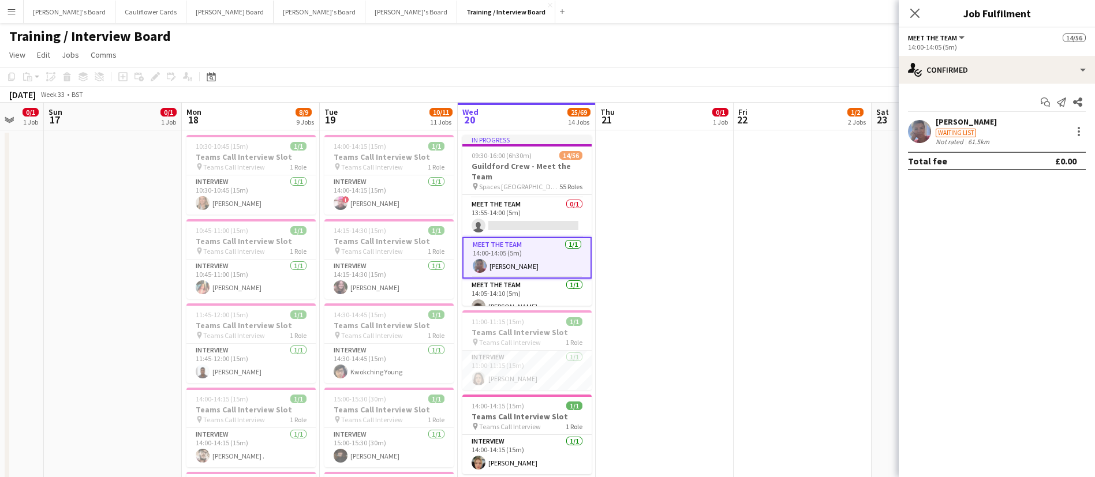
click at [913, 130] on app-user-avatar at bounding box center [919, 131] width 23 height 23
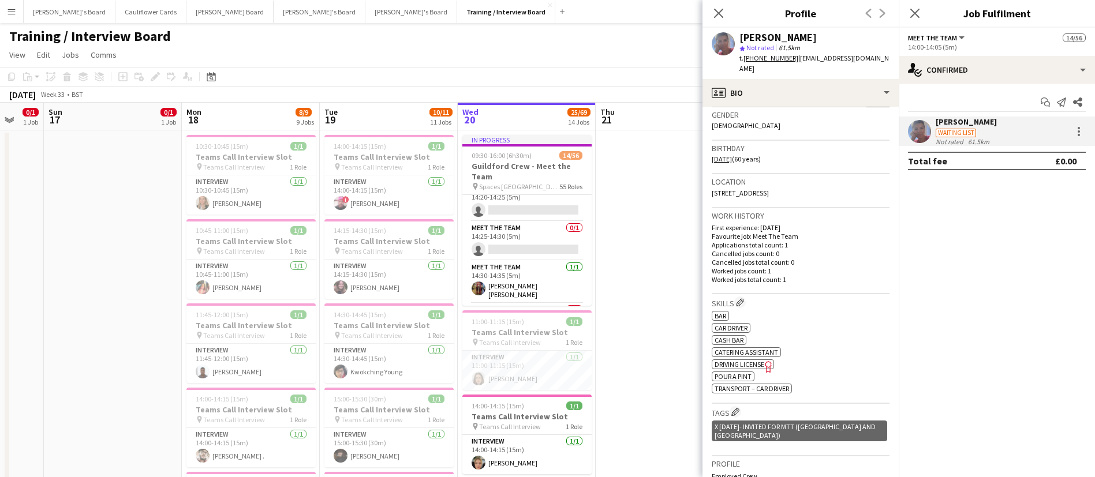
scroll to position [1444, 0]
click at [535, 252] on app-card-role "Meet The Team 1/1 14:30-14:35 (5m) Lavanya Ajay Kumar" at bounding box center [526, 247] width 129 height 43
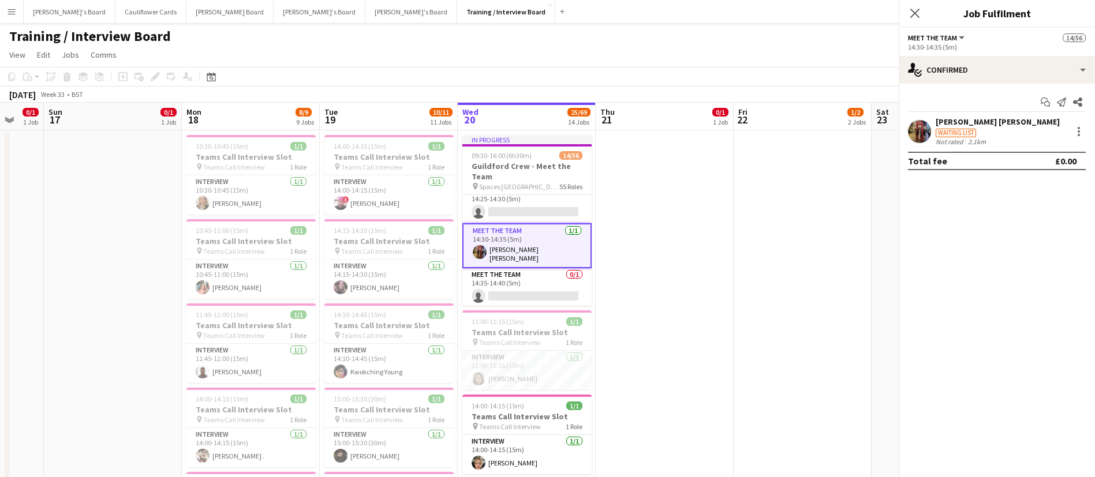
scroll to position [1441, 0]
click at [920, 130] on app-user-avatar at bounding box center [919, 131] width 23 height 23
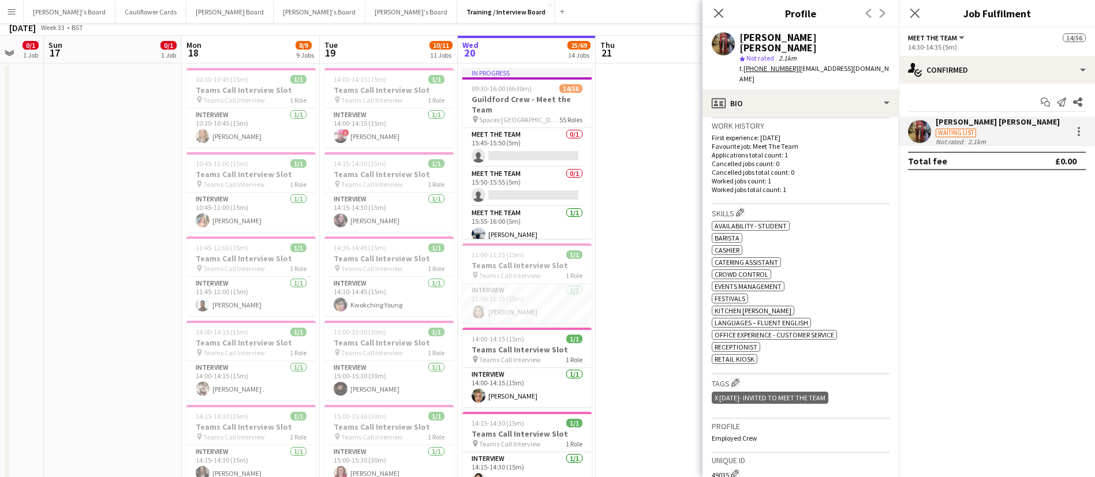
scroll to position [14, 0]
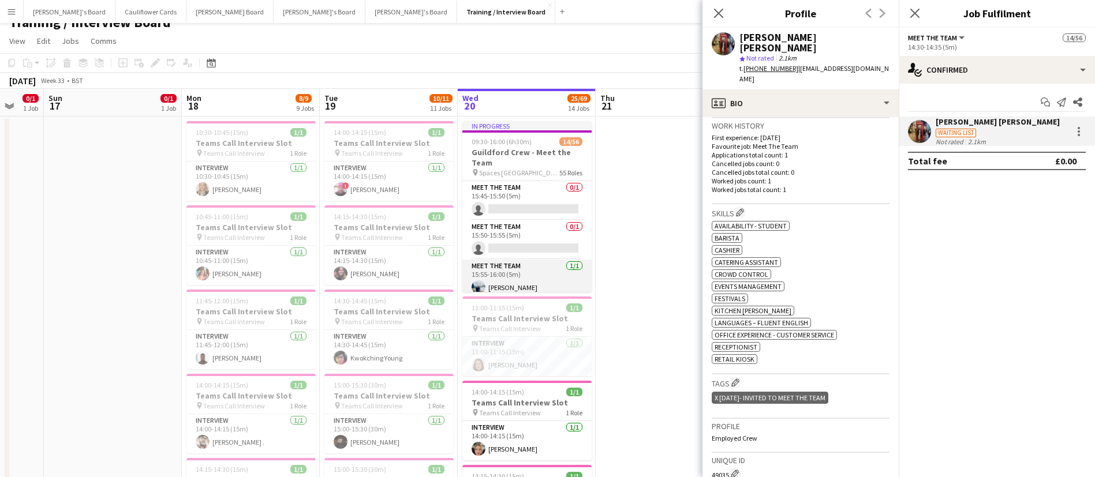
click at [527, 287] on app-card-role "Meet The Team 1/1 15:55-16:00 (5m) Utsav Sonkar" at bounding box center [526, 279] width 129 height 39
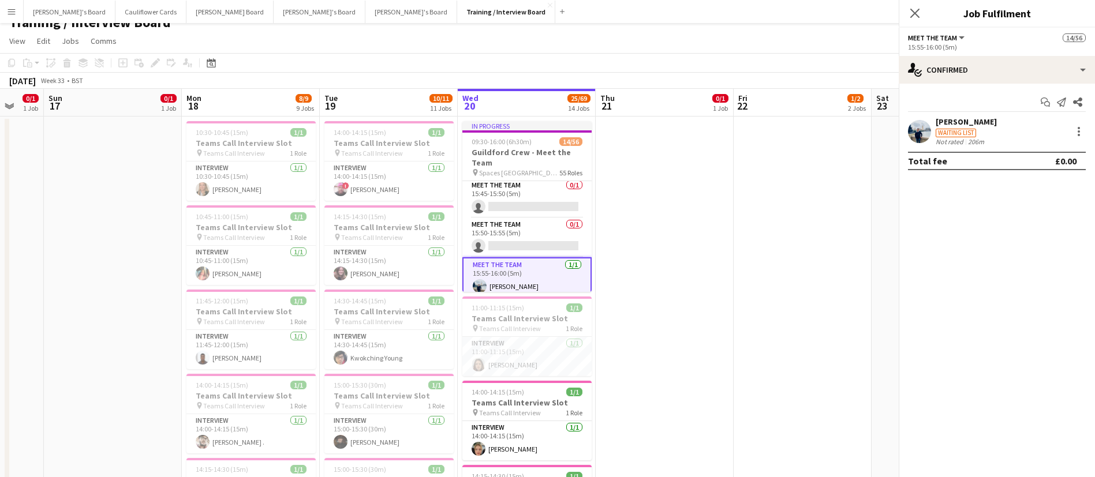
scroll to position [2064, 0]
click at [912, 133] on app-user-avatar at bounding box center [919, 131] width 23 height 23
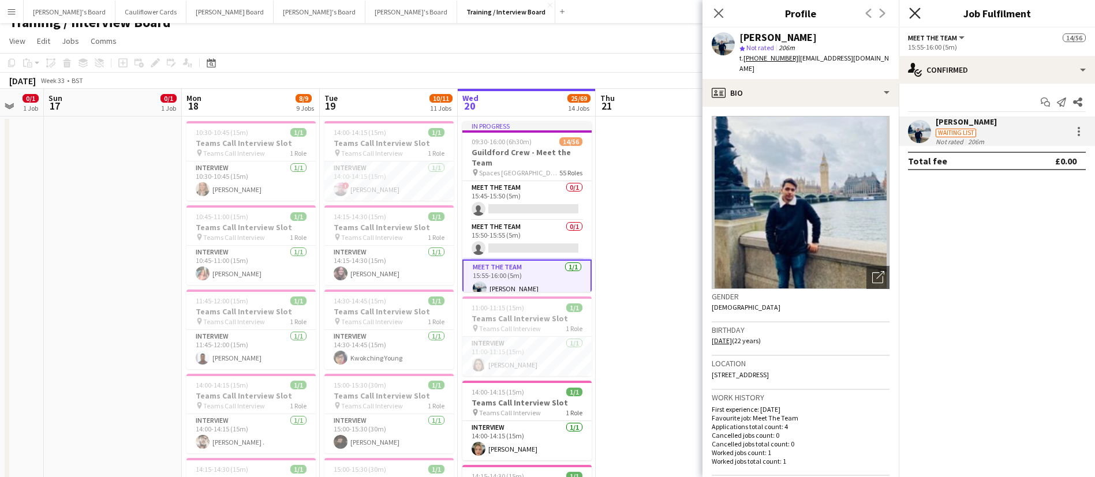
click at [910, 10] on icon "Close pop-in" at bounding box center [914, 13] width 11 height 11
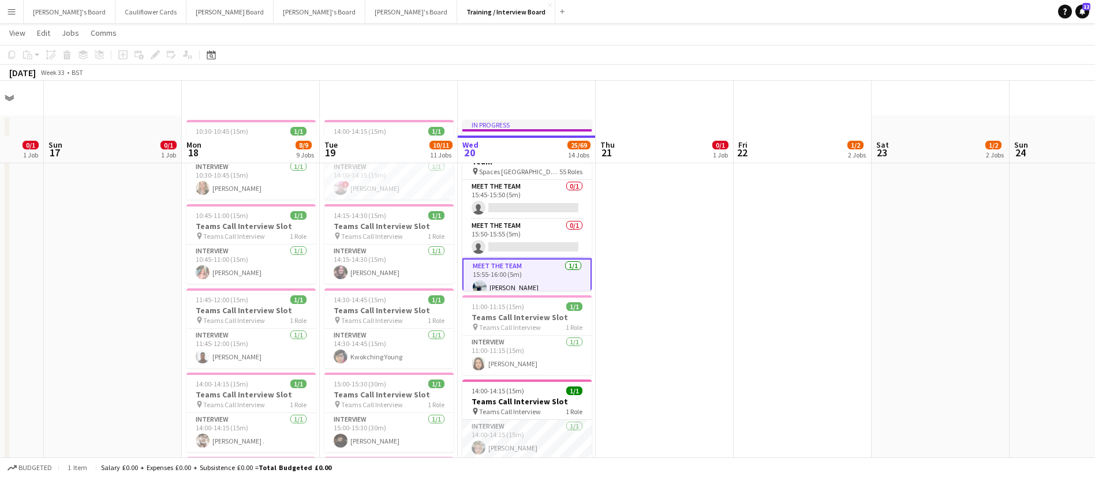
scroll to position [69, 0]
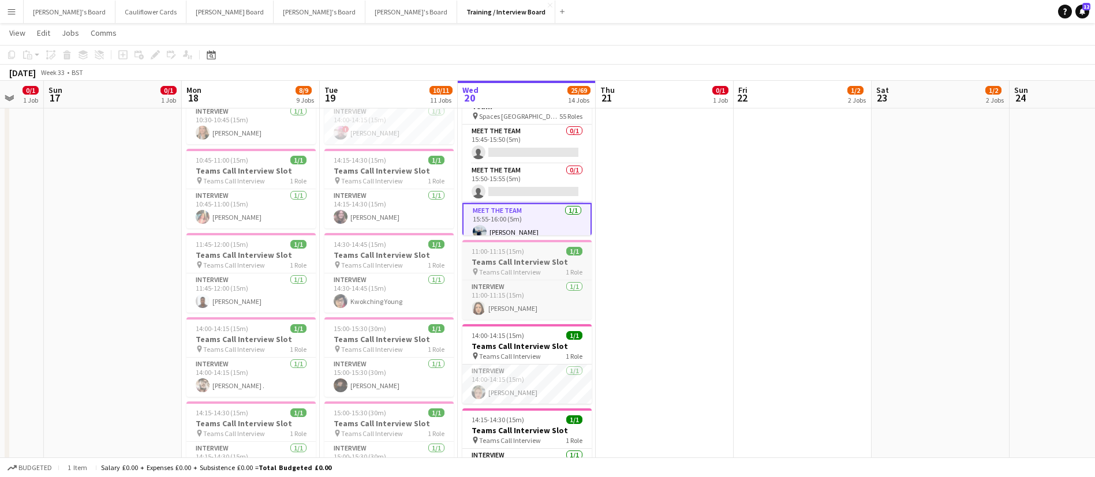
click at [548, 262] on h3 "Teams Call Interview Slot" at bounding box center [526, 262] width 129 height 10
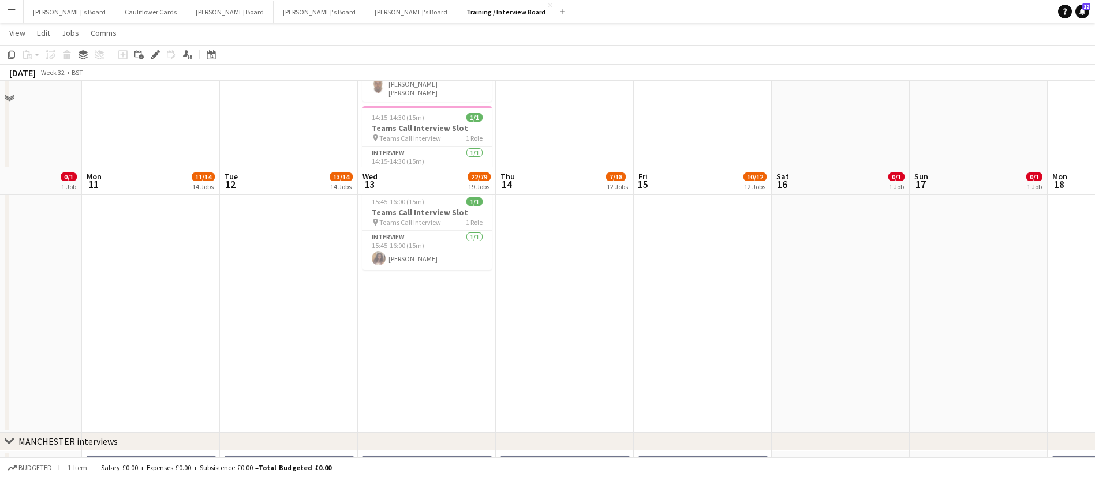
scroll to position [1224, 0]
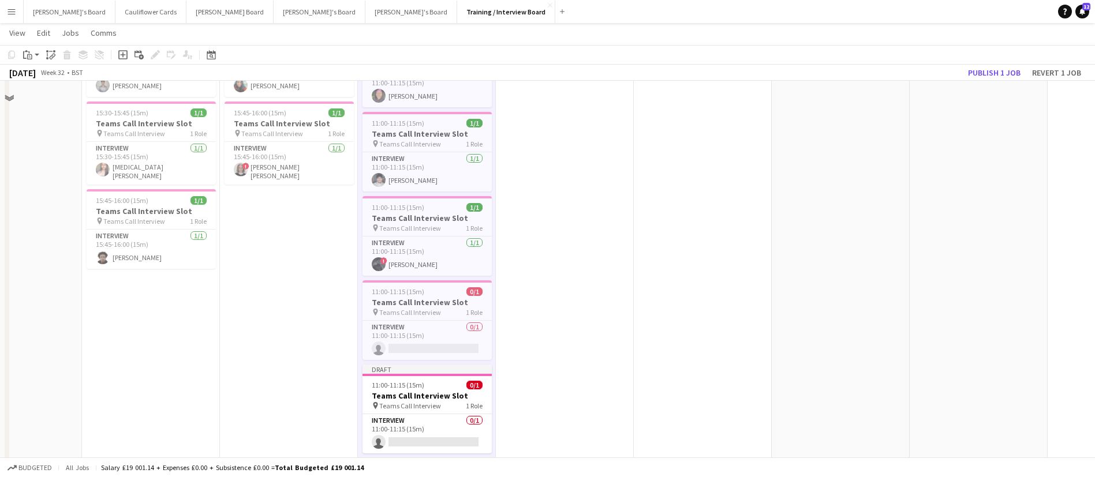
scroll to position [710, 0]
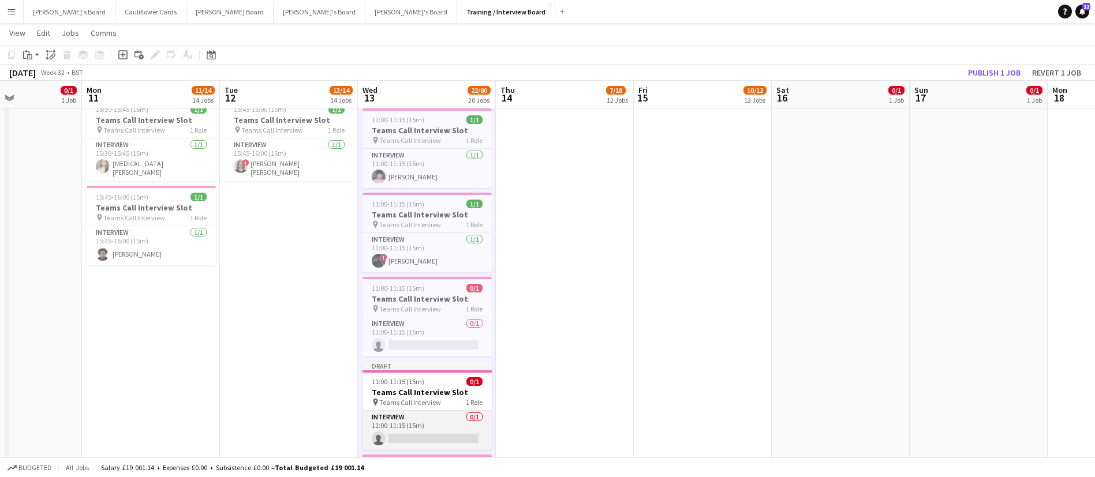
click at [402, 434] on app-card-role "Interview 0/1 11:00-11:15 (15m) single-neutral-actions" at bounding box center [426, 430] width 129 height 39
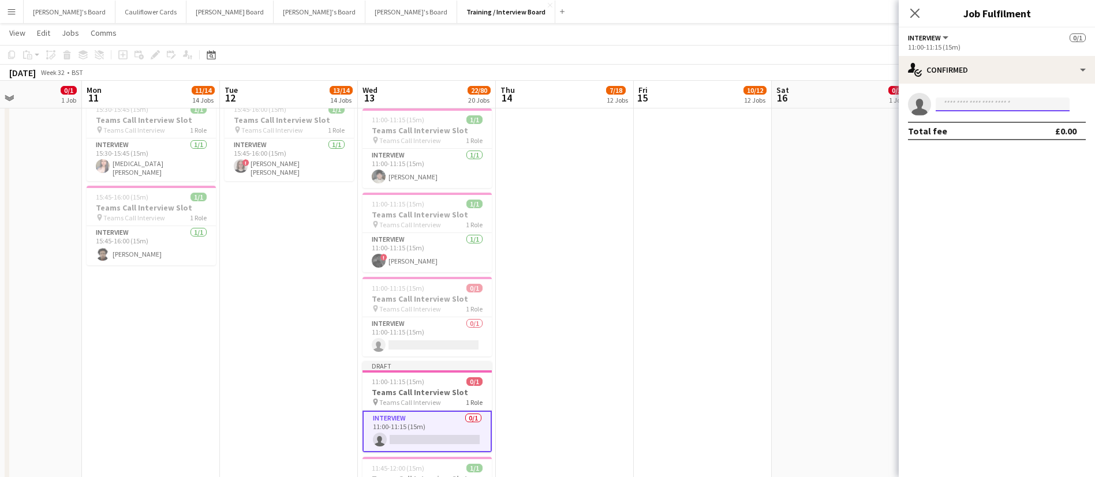
click at [990, 100] on input at bounding box center [1002, 105] width 134 height 14
paste input "**********"
type input "**********"
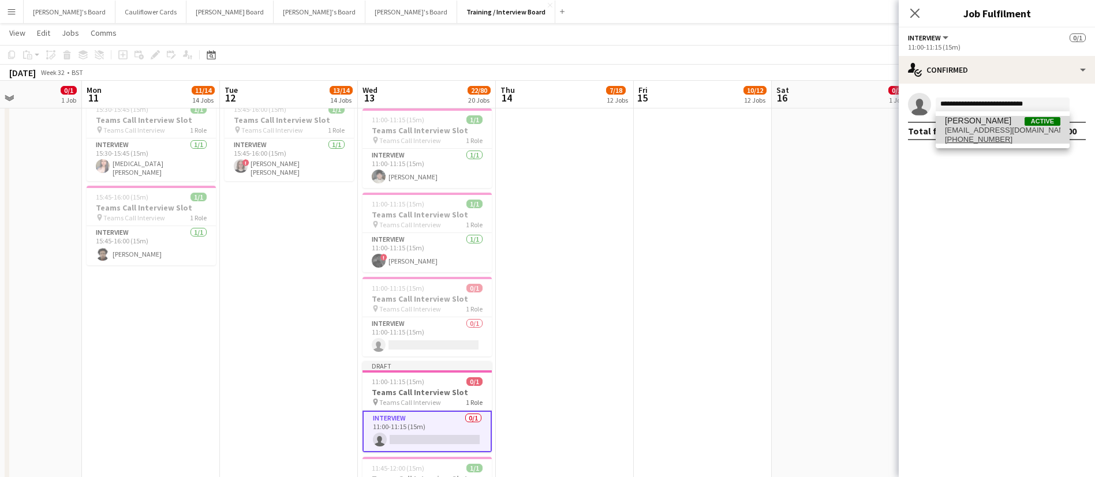
click at [1006, 136] on span "+447502566466" at bounding box center [1002, 139] width 115 height 9
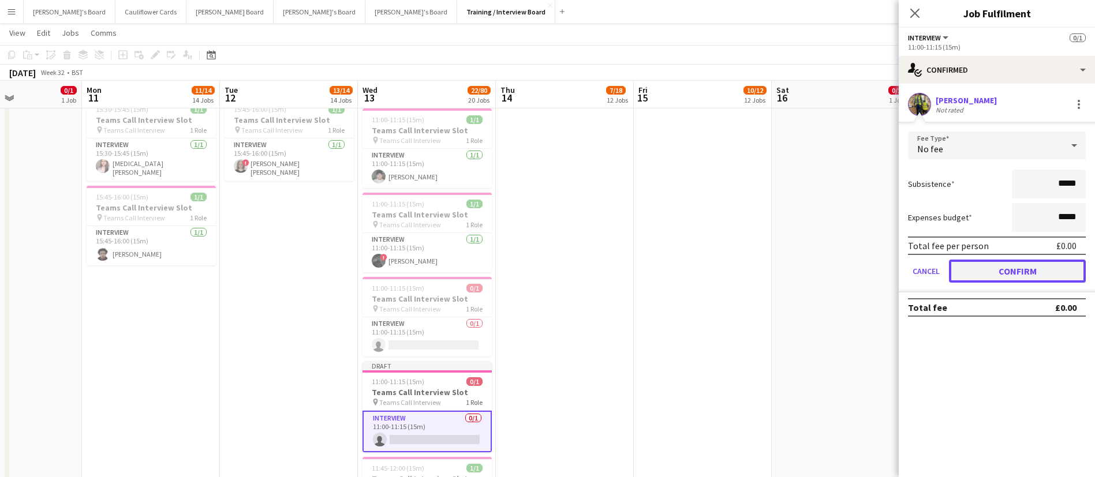
click at [1000, 273] on button "Confirm" at bounding box center [1017, 271] width 137 height 23
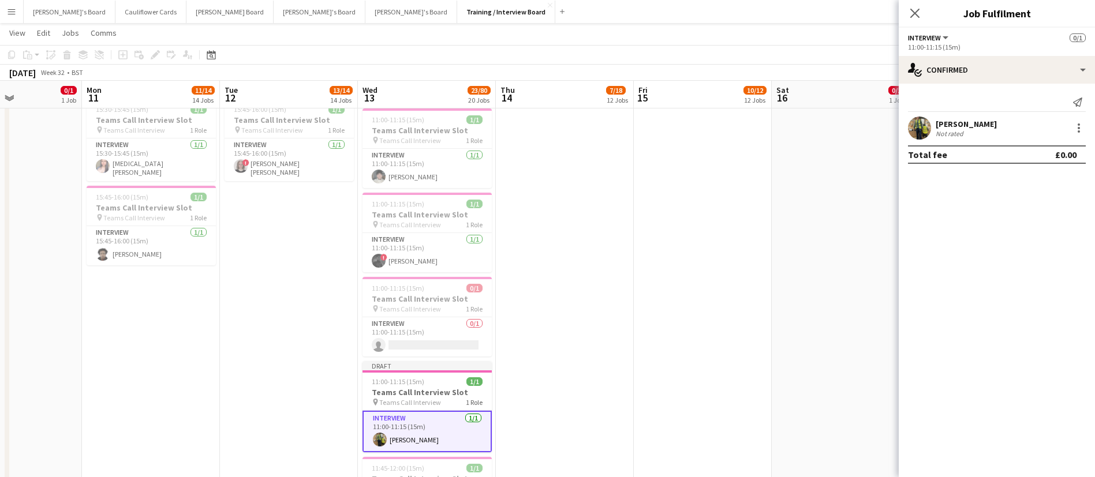
click at [917, 1] on div "Close pop-in" at bounding box center [914, 13] width 32 height 27
click at [912, 12] on icon "Close pop-in" at bounding box center [914, 13] width 11 height 11
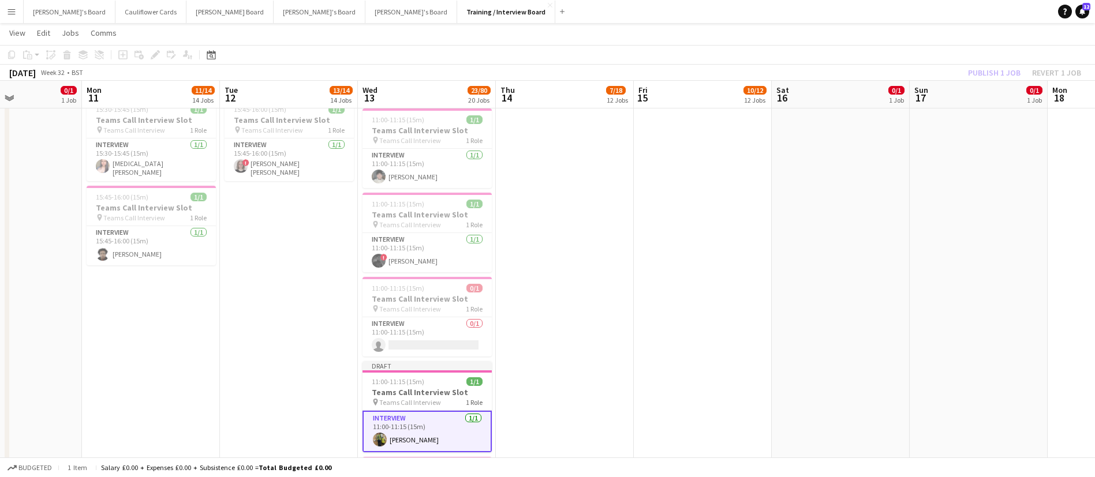
click at [613, 181] on app-date-cell "10:30-10:45 (15m) 0/1 Teams Call Interview Slot pin Teams Call Interview 1 Role…" at bounding box center [565, 192] width 138 height 1545
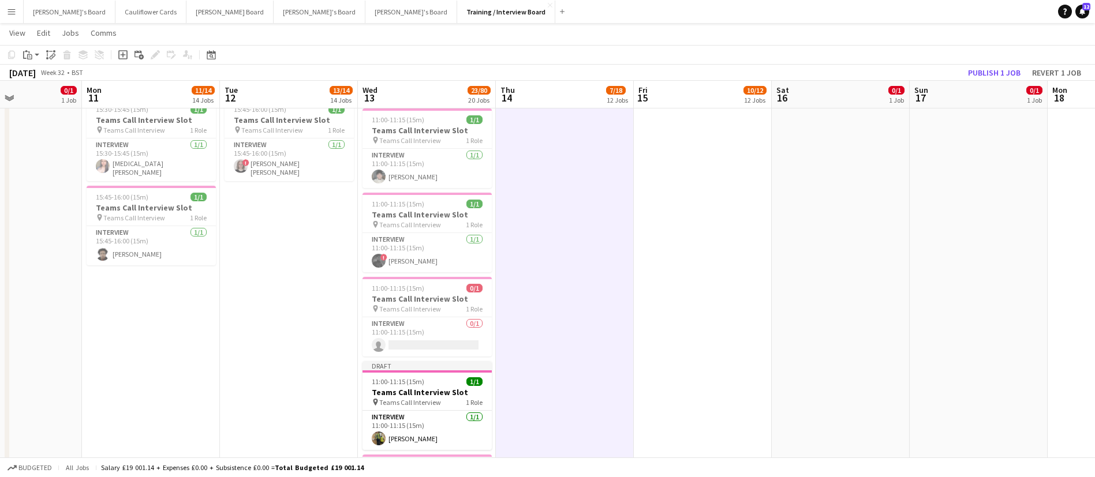
click at [990, 89] on app-board-header-date "Sun 17 0/1 1 Job" at bounding box center [978, 95] width 138 height 28
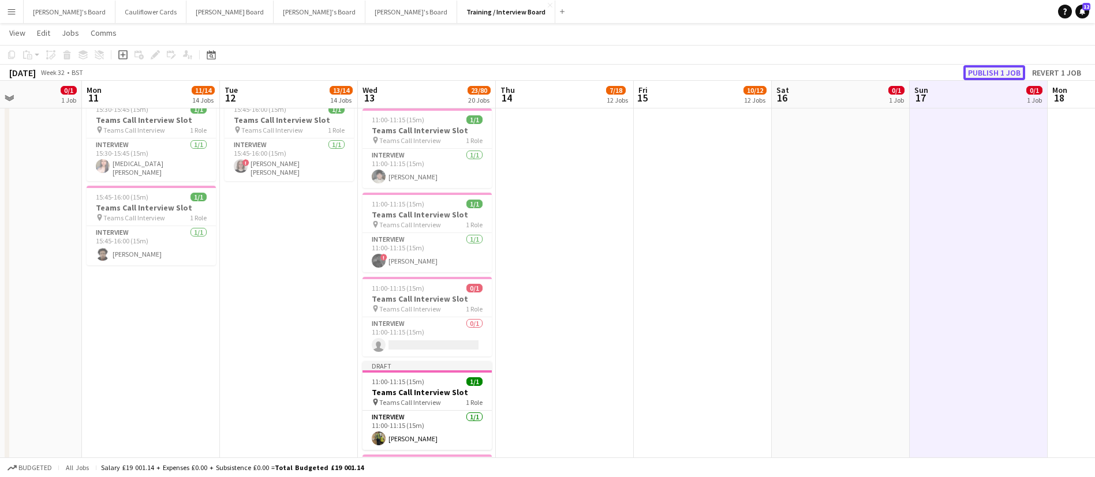
click at [987, 71] on button "Publish 1 job" at bounding box center [994, 72] width 62 height 15
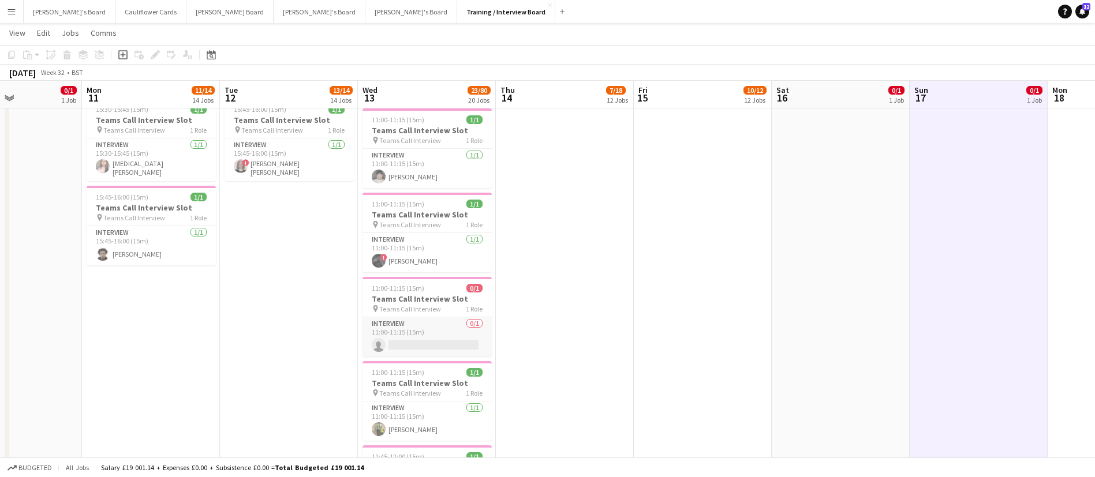
click at [423, 332] on app-card-role "Interview 0/1 11:00-11:15 (15m) single-neutral-actions" at bounding box center [426, 336] width 129 height 39
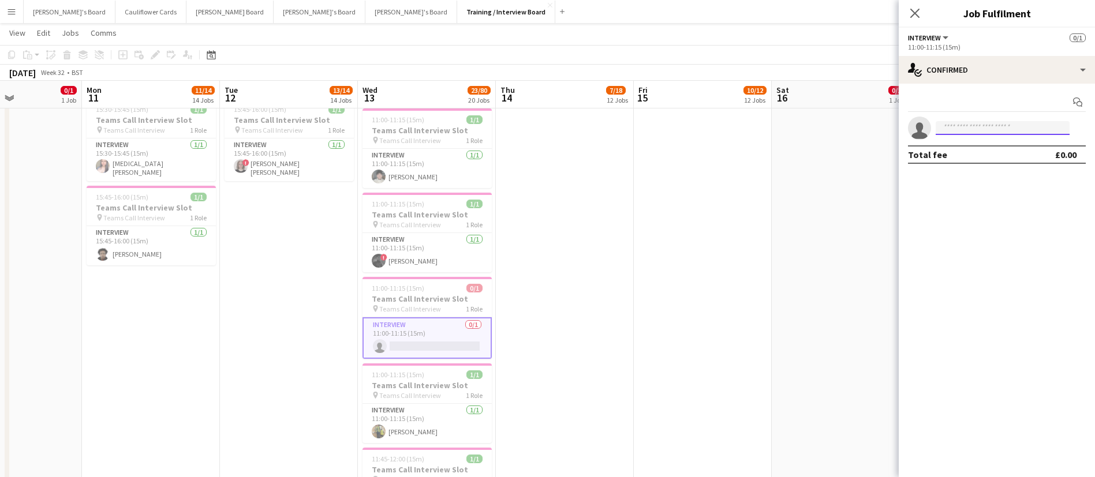
click at [1005, 124] on input at bounding box center [1002, 128] width 134 height 14
paste input "**********"
type input "**********"
click at [991, 147] on span "Neha Suthar Active" at bounding box center [1002, 145] width 115 height 10
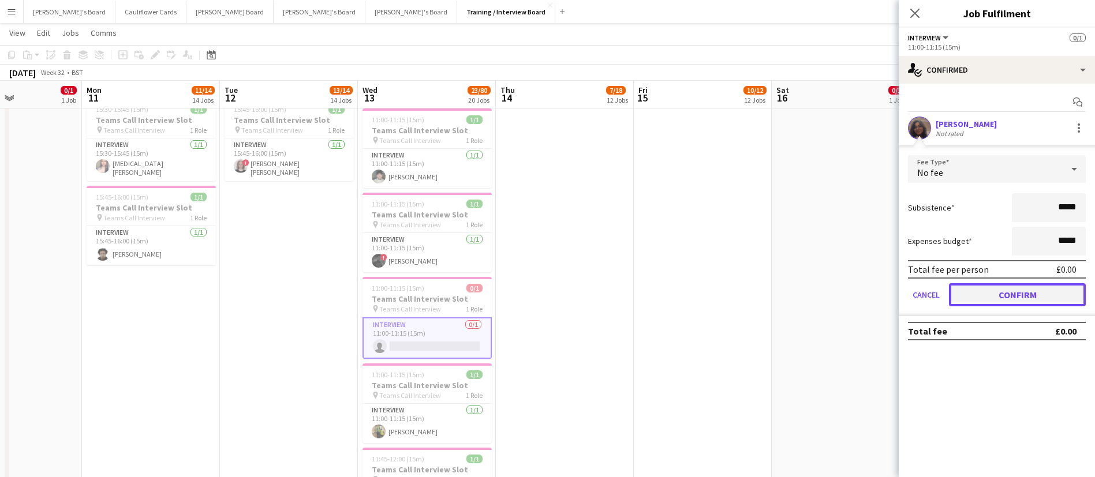
click at [1001, 298] on button "Confirm" at bounding box center [1017, 294] width 137 height 23
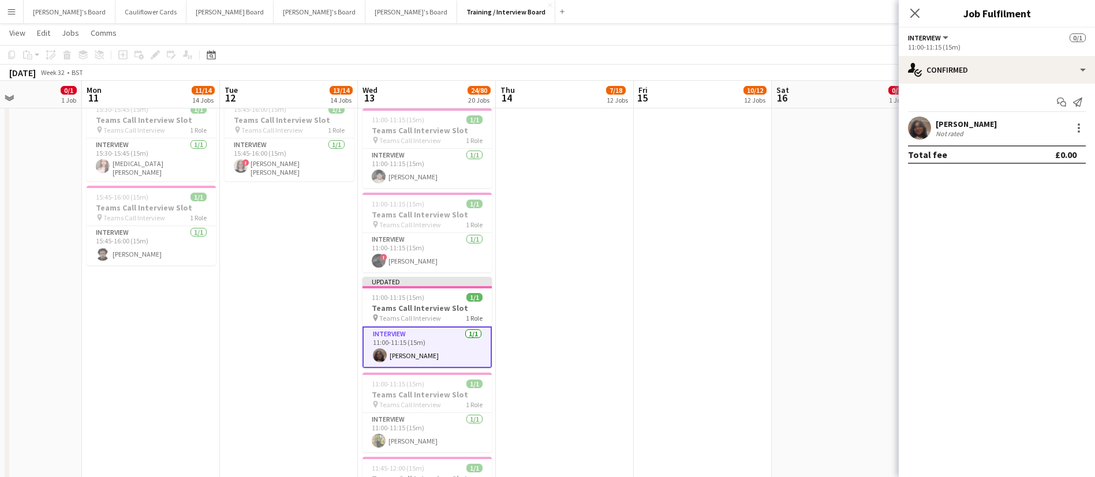
click at [535, 376] on app-date-cell "10:30-10:45 (15m) 0/1 Teams Call Interview Slot pin Teams Call Interview 1 Role…" at bounding box center [565, 192] width 138 height 1545
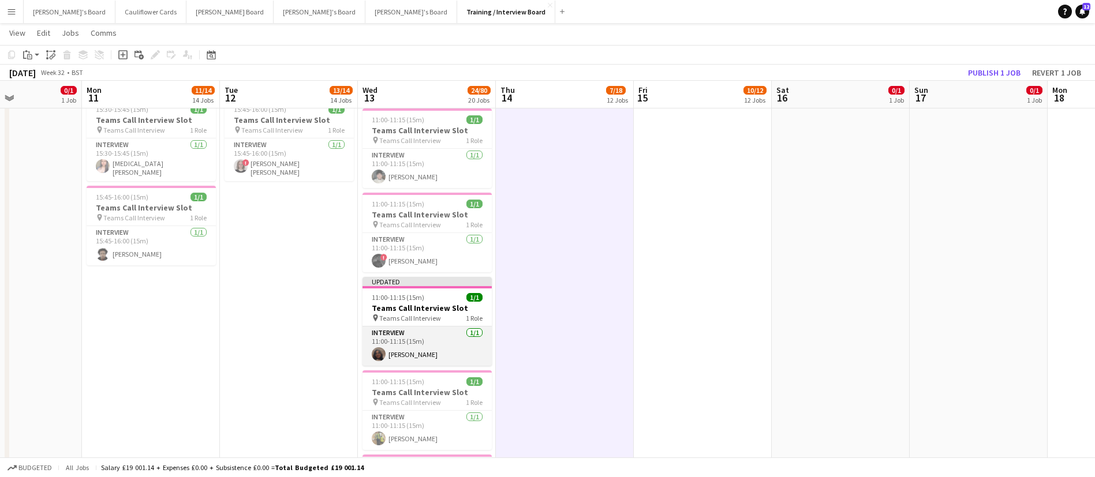
click at [445, 351] on app-card-role "Interview 1/1 11:00-11:15 (15m) Neha Suthar" at bounding box center [426, 346] width 129 height 39
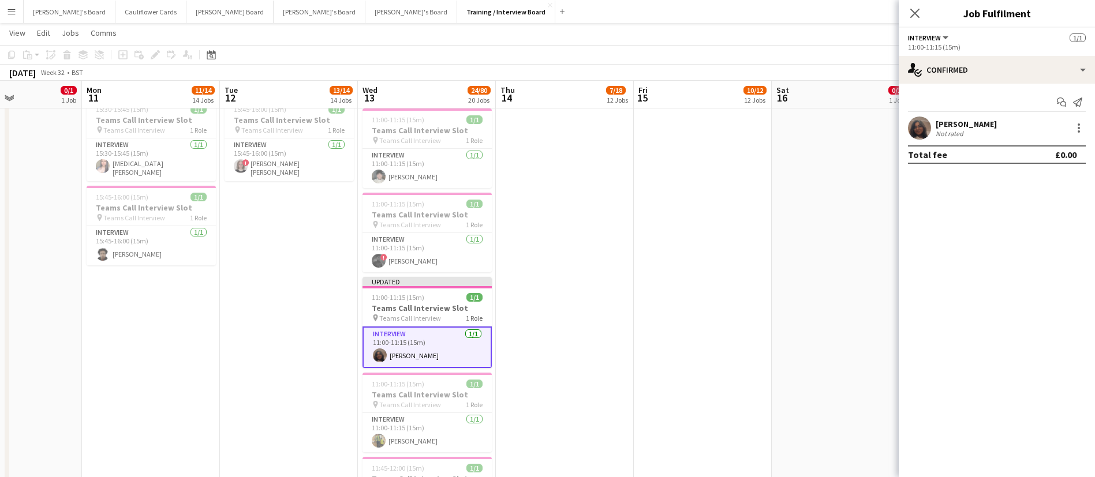
click at [574, 271] on app-date-cell "10:30-10:45 (15m) 0/1 Teams Call Interview Slot pin Teams Call Interview 1 Role…" at bounding box center [565, 192] width 138 height 1545
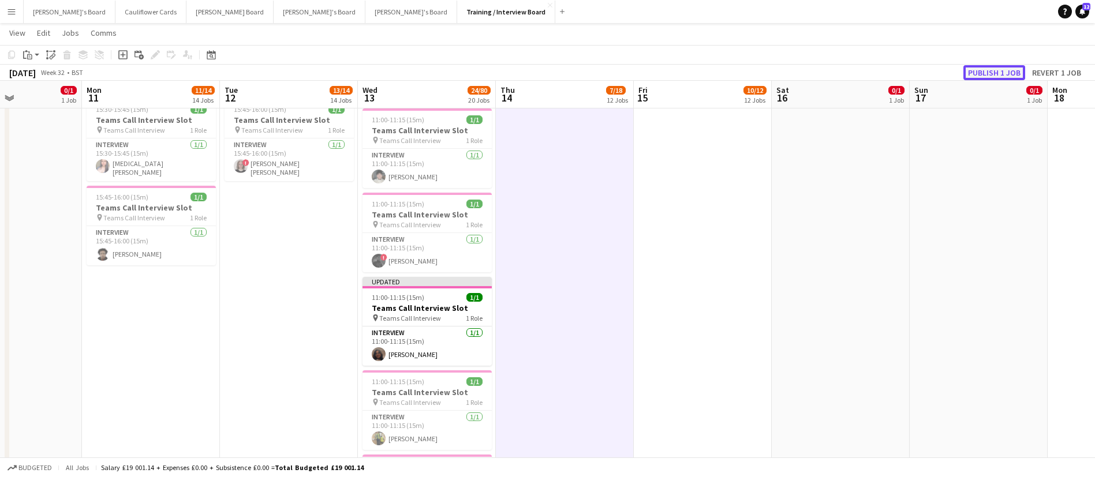
click at [994, 72] on button "Publish 1 job" at bounding box center [994, 72] width 62 height 15
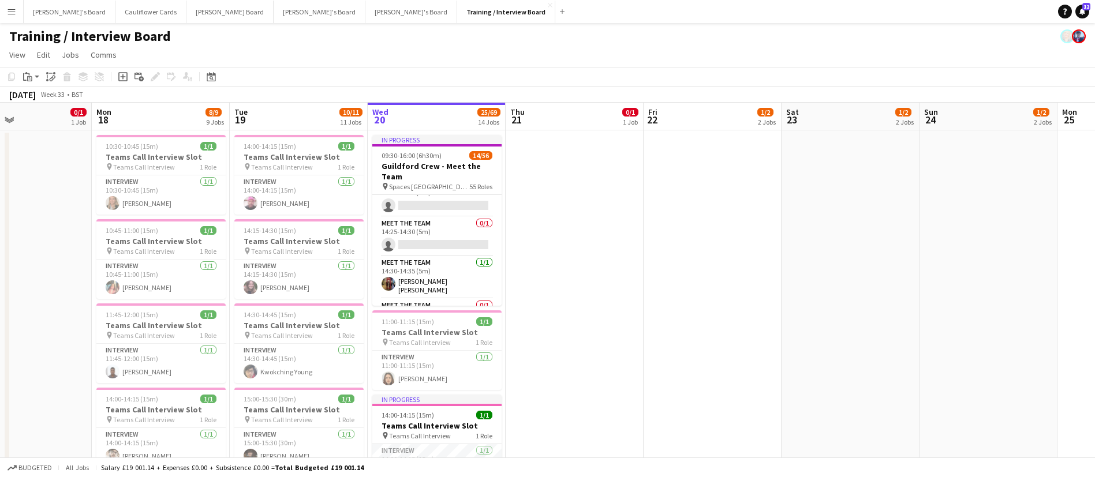
scroll to position [1439, 0]
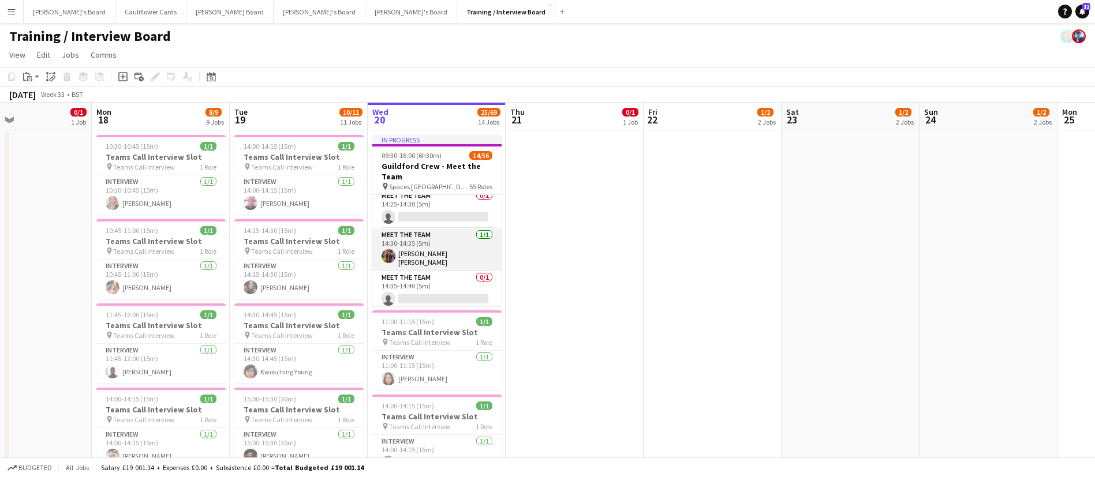
click at [452, 253] on app-card-role "Meet The Team 1/1 14:30-14:35 (5m) Lavanya Ajay Kumar" at bounding box center [436, 250] width 129 height 43
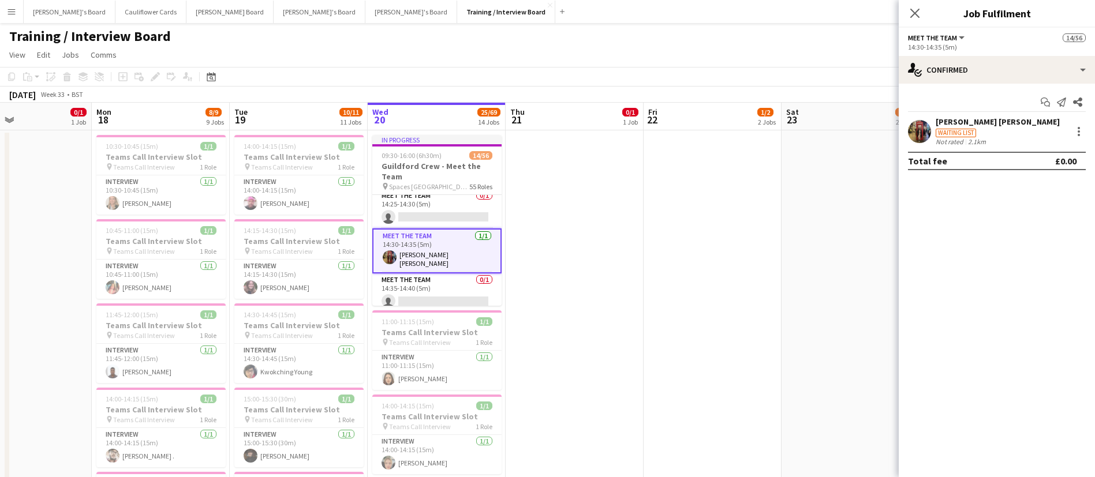
click at [919, 129] on app-user-avatar at bounding box center [919, 131] width 23 height 23
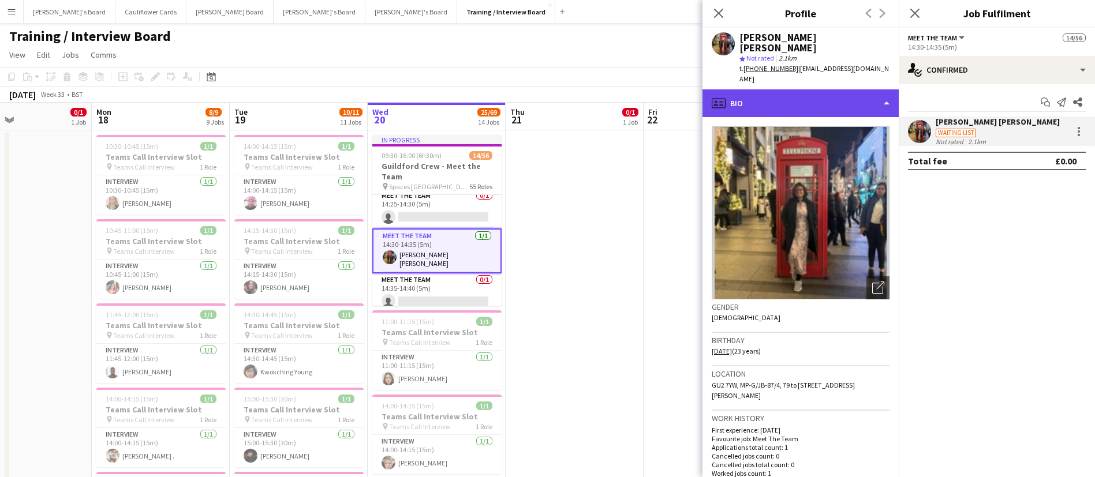
click at [866, 103] on div "profile Bio" at bounding box center [800, 103] width 196 height 28
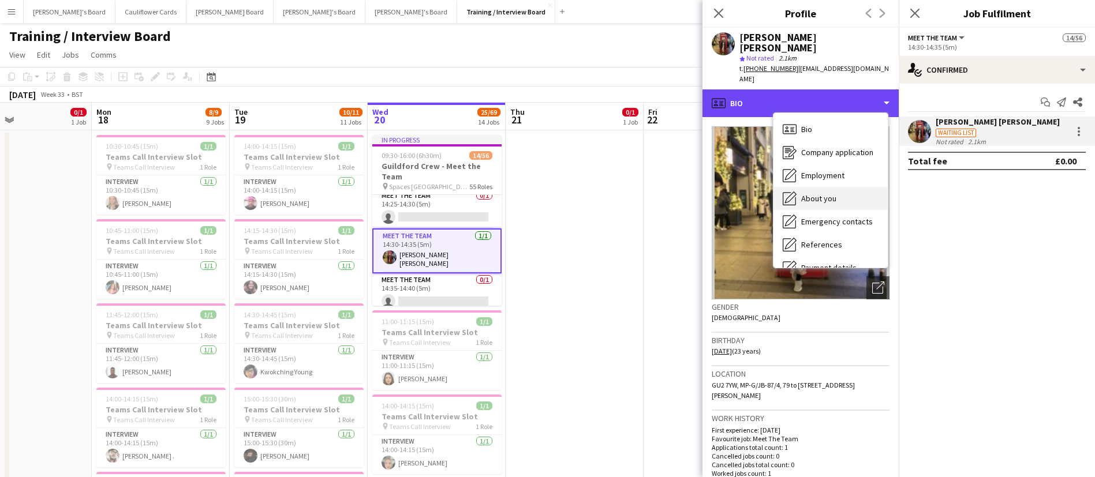
scroll to position [155, 0]
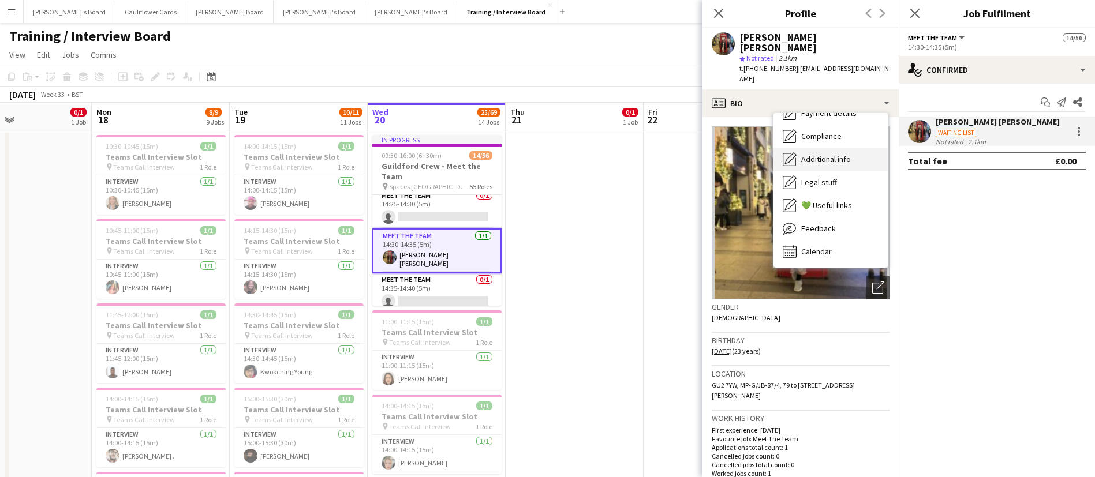
click at [824, 157] on div "Additional info Additional info" at bounding box center [830, 159] width 114 height 23
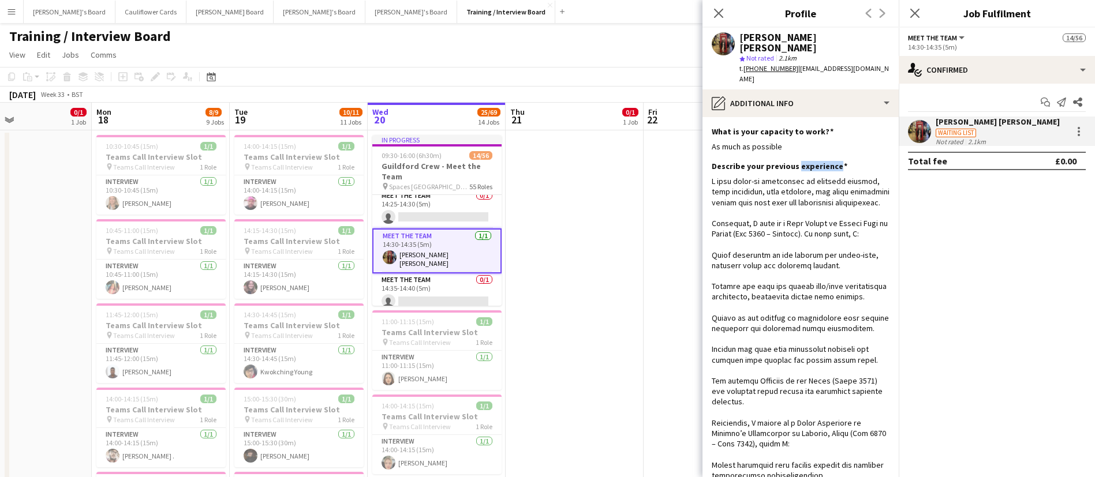
click at [824, 161] on h3 "Describe your previous experience" at bounding box center [779, 166] width 136 height 10
click at [825, 142] on div "What is your capacity to work? Edit this field As much as possible" at bounding box center [800, 143] width 178 height 35
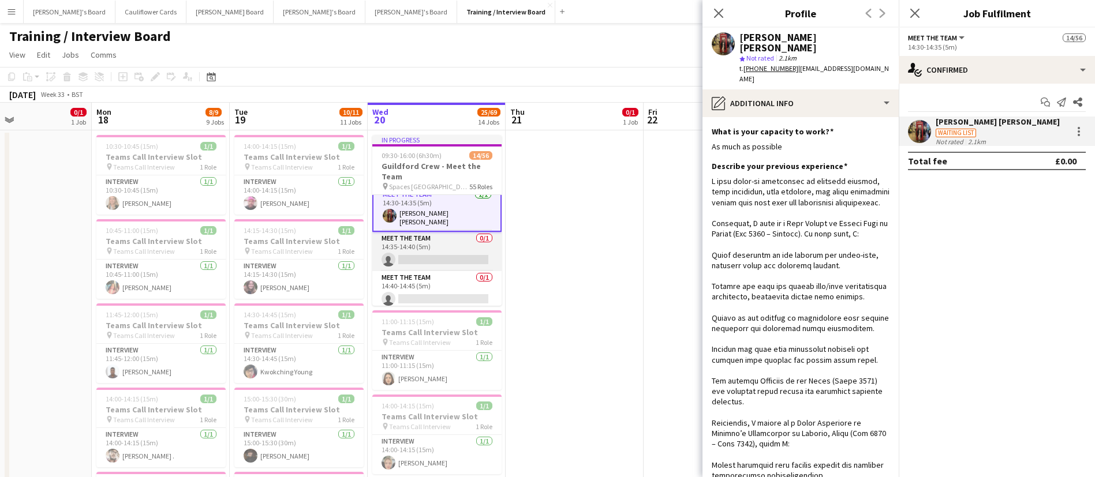
scroll to position [1471, 0]
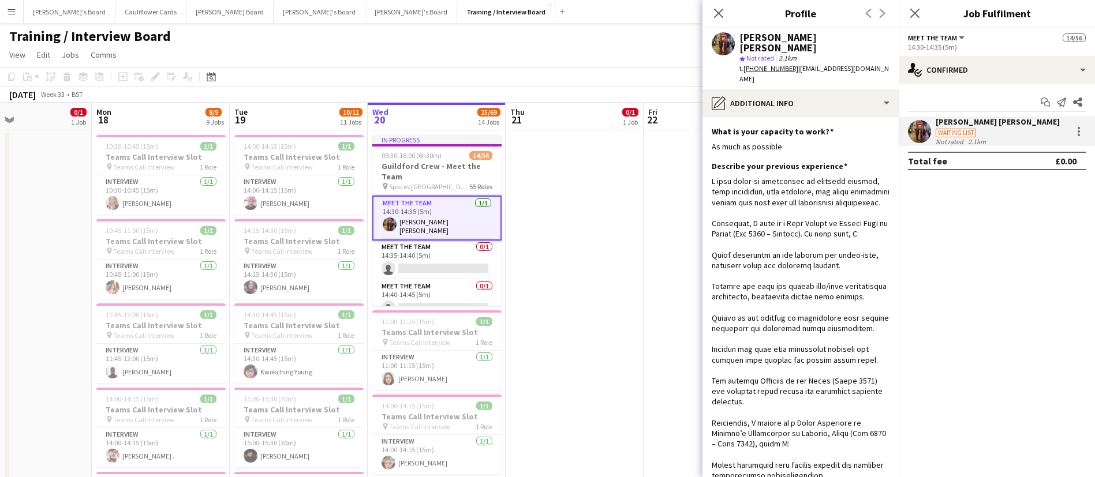
click at [575, 48] on app-page-menu "View Day view expanded Day view collapsed Month view Date picker Jump to today …" at bounding box center [547, 56] width 1095 height 22
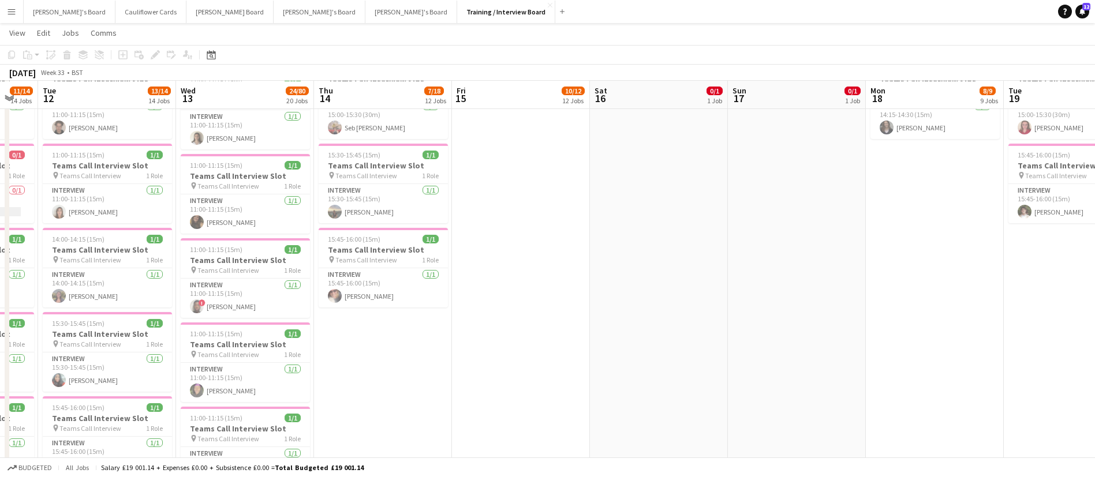
scroll to position [412, 0]
drag, startPoint x: 231, startPoint y: 328, endPoint x: 99, endPoint y: 518, distance: 231.0
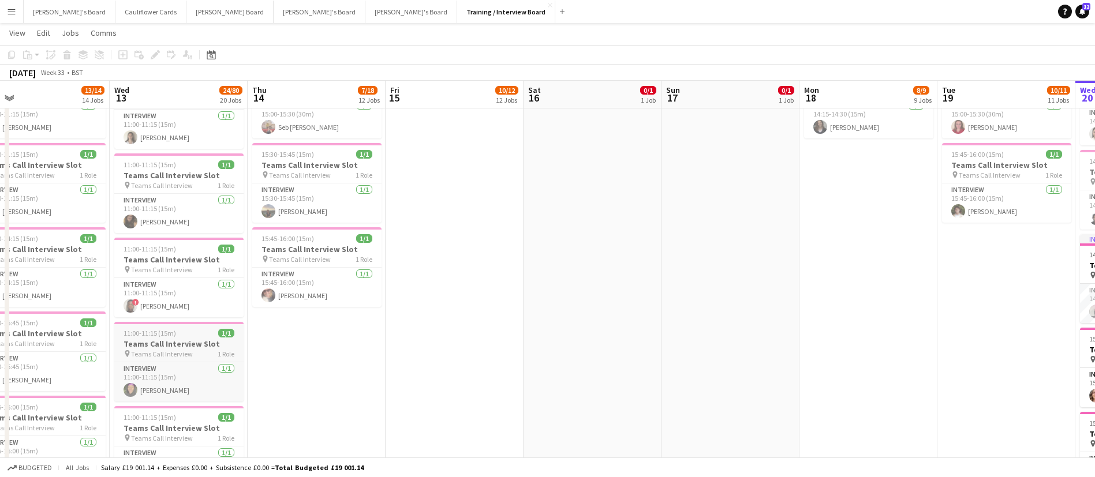
click at [184, 339] on h3 "Teams Call Interview Slot" at bounding box center [178, 344] width 129 height 10
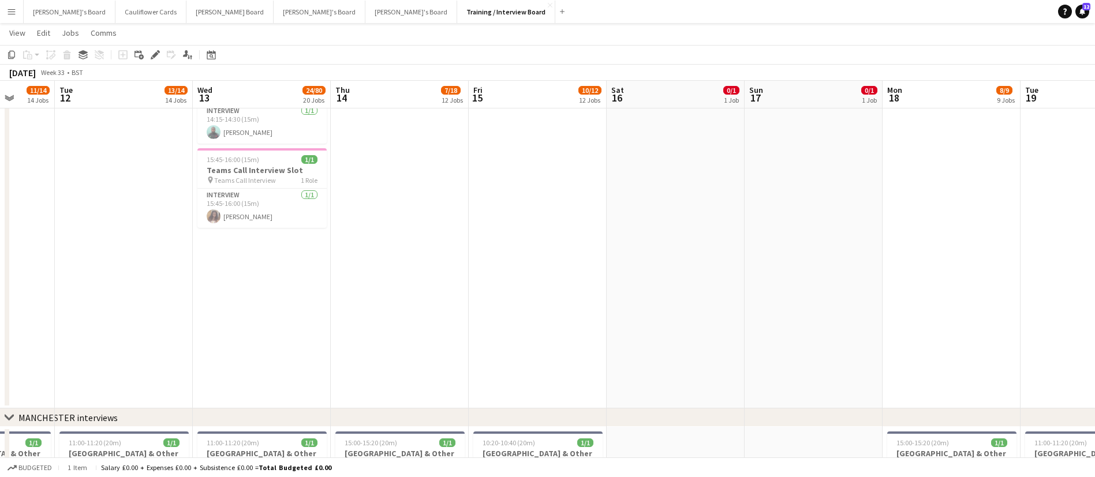
scroll to position [1270, 0]
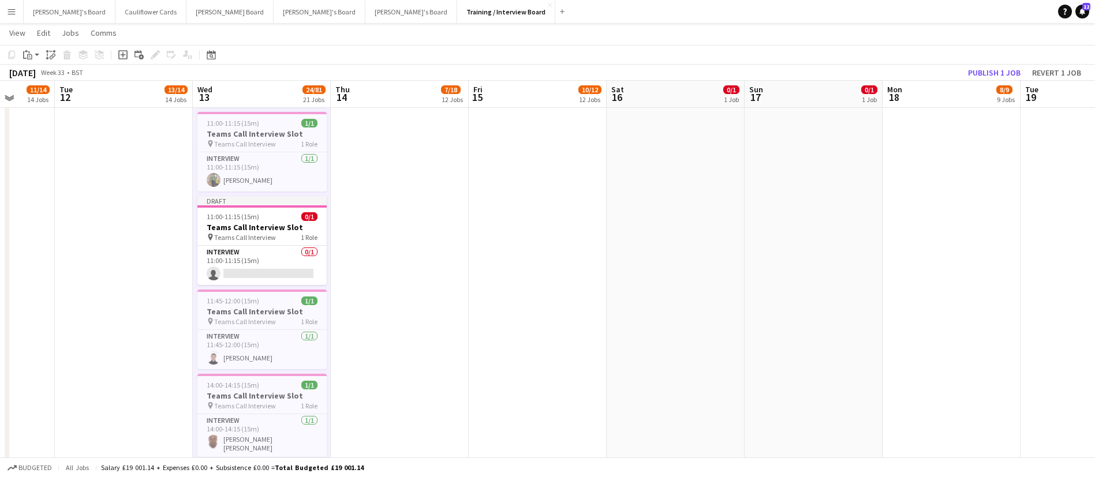
scroll to position [958, 0]
click at [288, 266] on app-card-role "Interview 0/1 11:00-11:15 (15m) single-neutral-actions" at bounding box center [261, 265] width 129 height 39
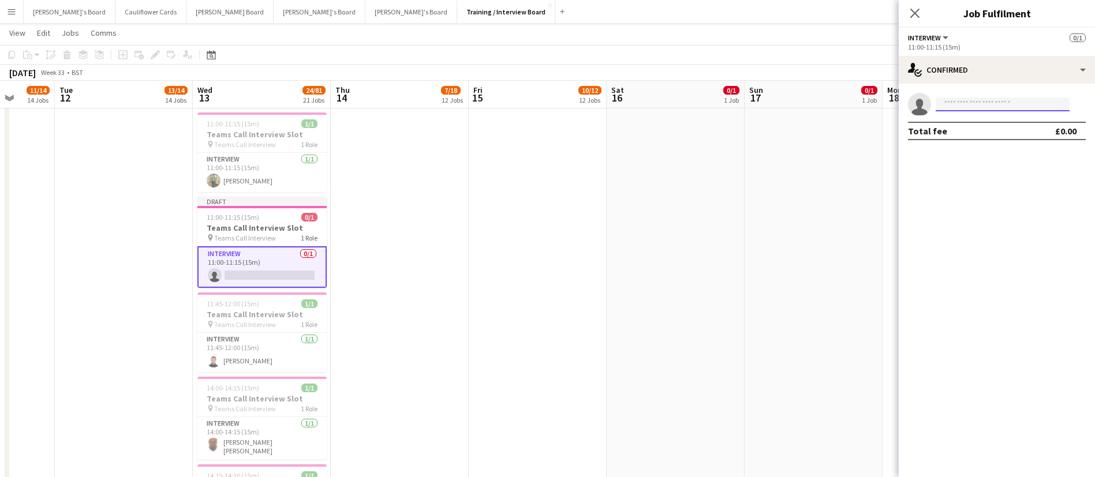
click at [1008, 109] on input at bounding box center [1002, 105] width 134 height 14
paste input "**********"
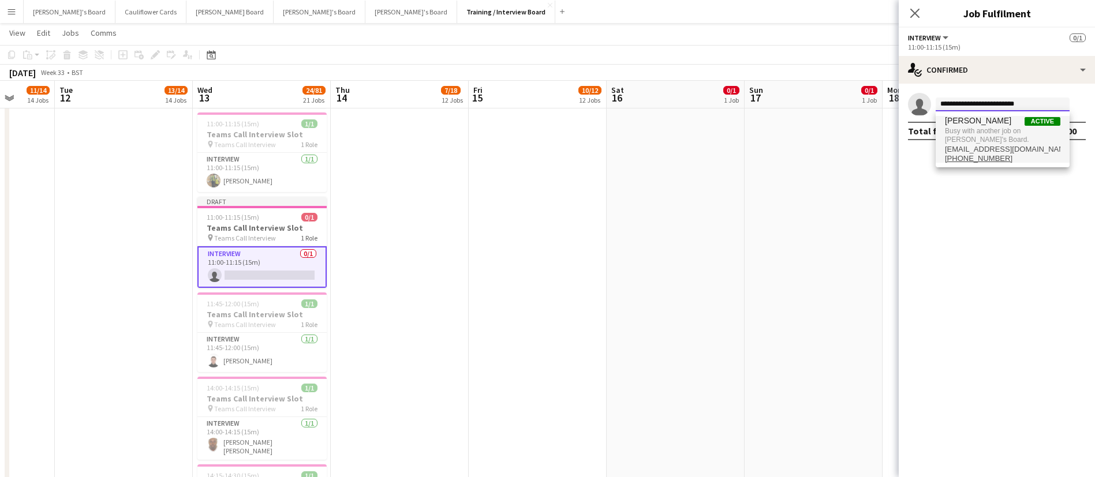
type input "**********"
click at [991, 136] on span "Busy with another job on Thomasina's Board." at bounding box center [1002, 135] width 115 height 19
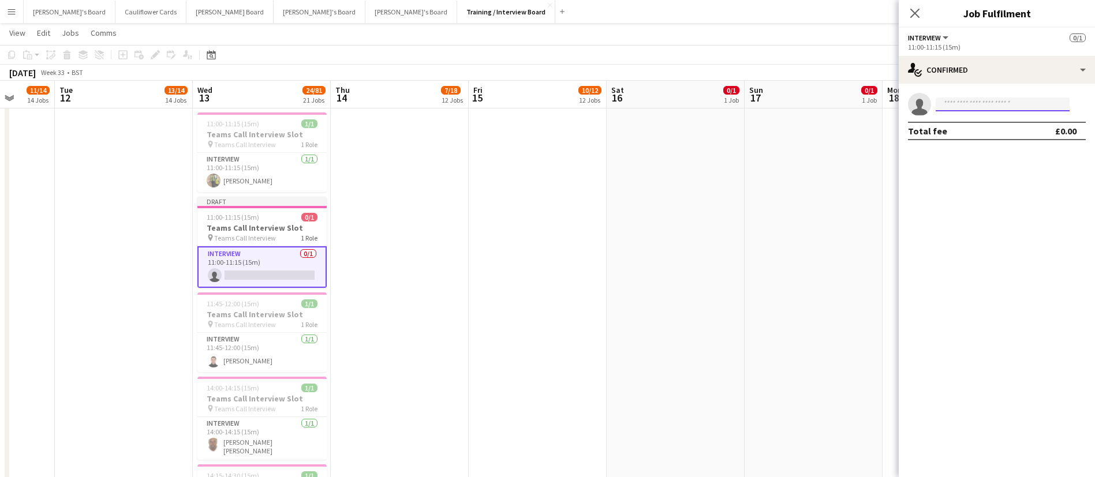
click at [961, 105] on input at bounding box center [1002, 105] width 134 height 14
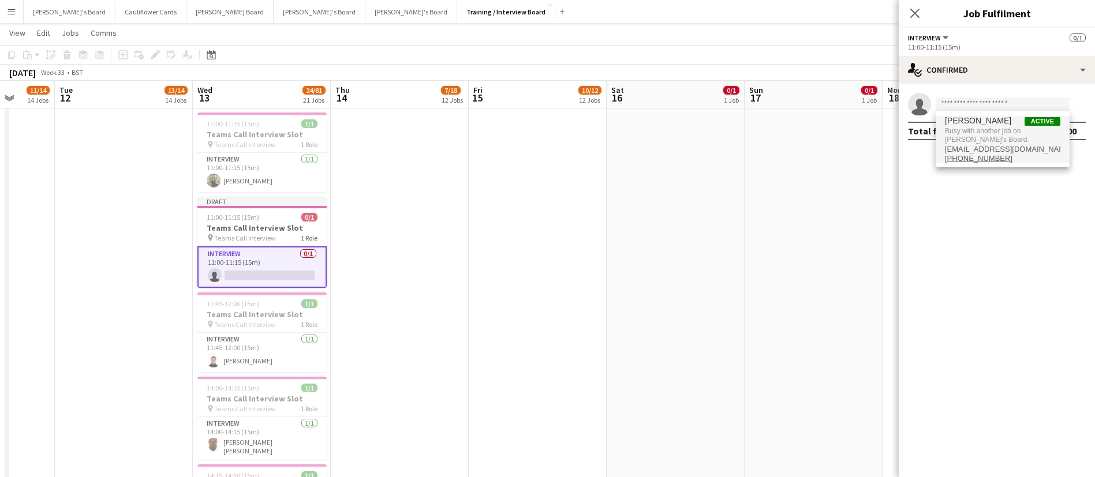
click at [991, 145] on span "beckystarbuck85@gmail.com" at bounding box center [1002, 149] width 115 height 9
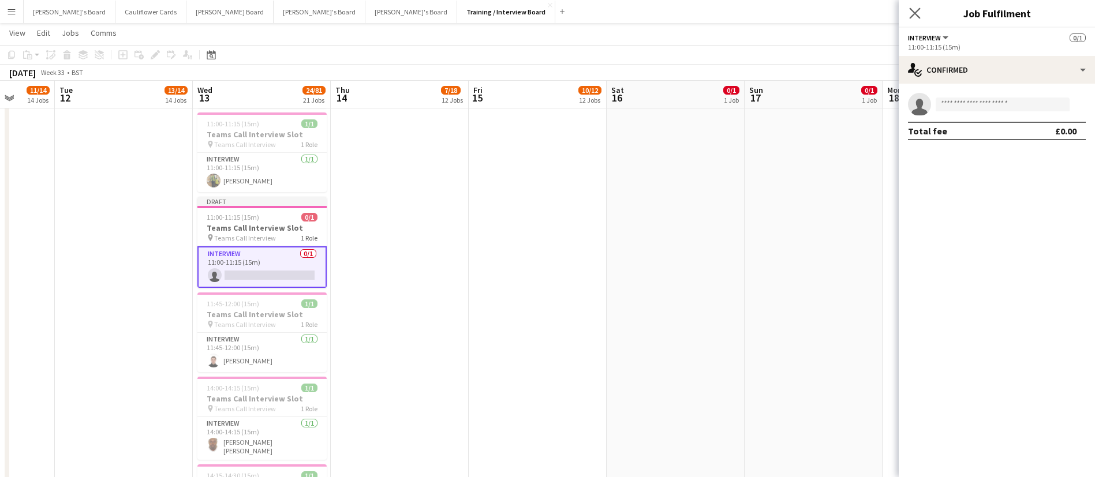
click at [909, 6] on app-icon "Close pop-in" at bounding box center [914, 13] width 17 height 17
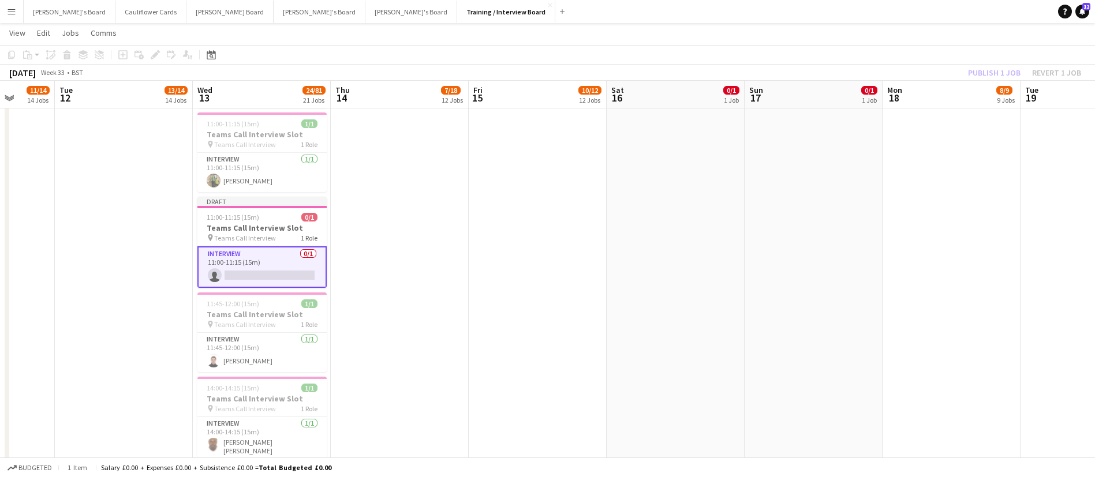
click at [263, 266] on app-card-role "Interview 0/1 11:00-11:15 (15m) single-neutral-actions" at bounding box center [261, 267] width 129 height 42
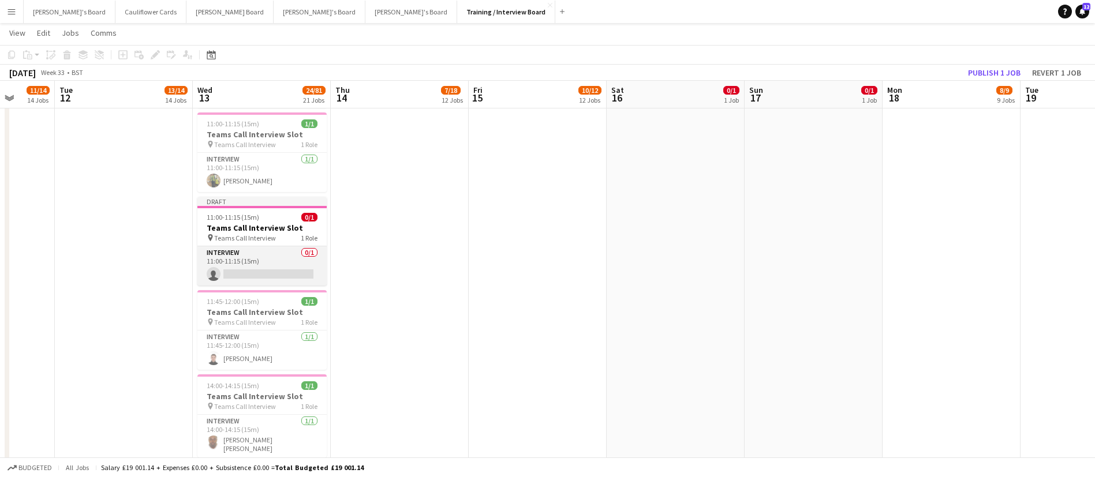
click at [289, 254] on app-card-role "Interview 0/1 11:00-11:15 (15m) single-neutral-actions" at bounding box center [261, 265] width 129 height 39
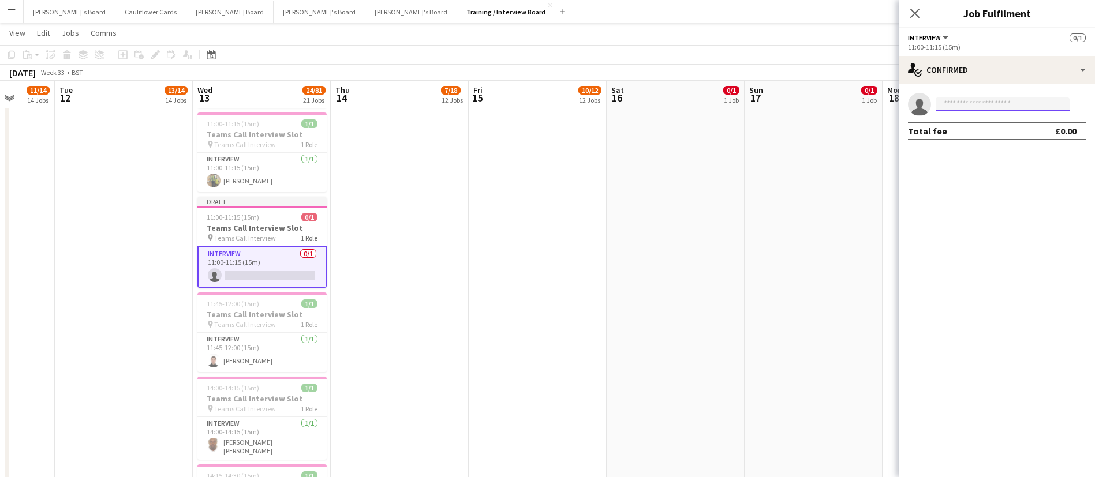
click at [1002, 107] on input at bounding box center [1002, 105] width 134 height 14
paste input "**********"
type input "**********"
click at [1015, 126] on span "ethancabral001@gmail.com" at bounding box center [1002, 130] width 115 height 9
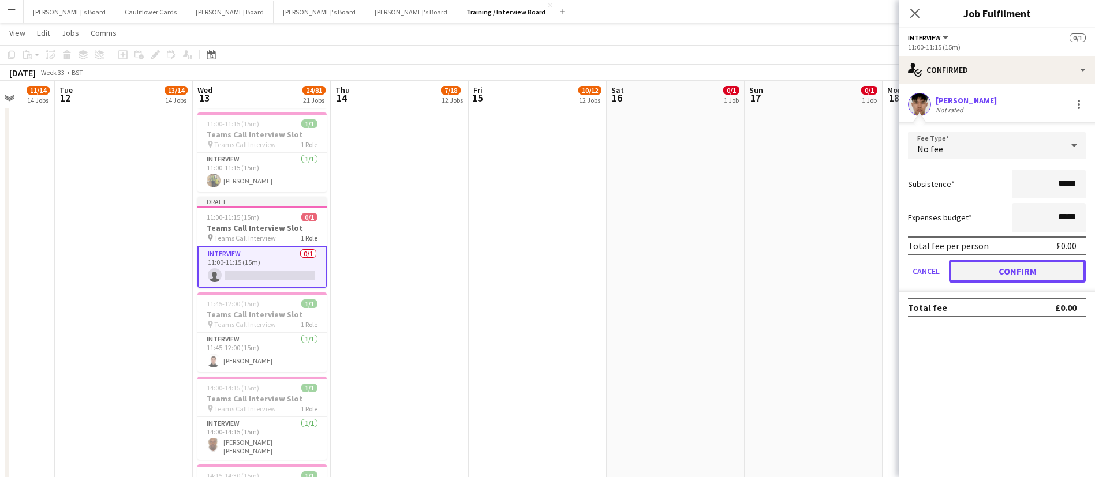
click at [1003, 266] on button "Confirm" at bounding box center [1017, 271] width 137 height 23
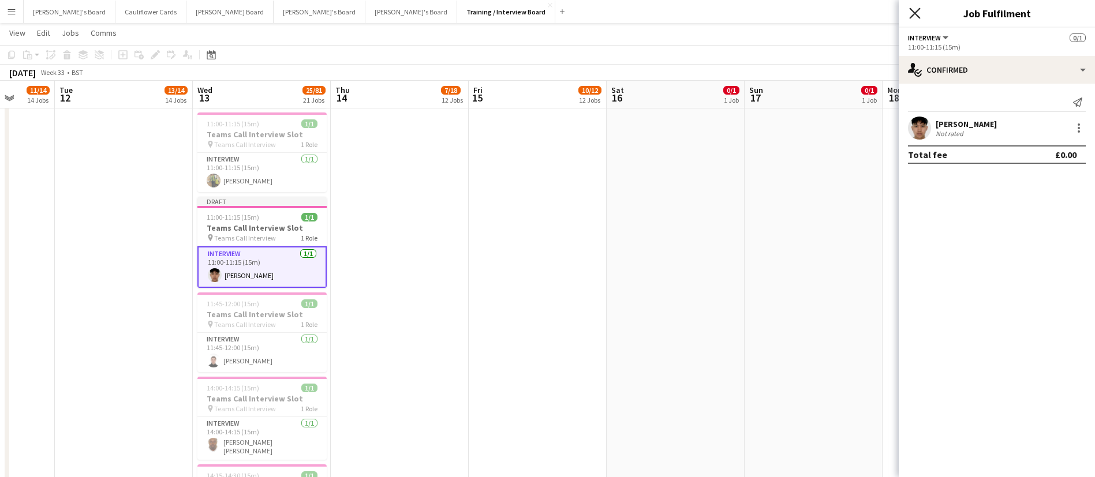
click at [920, 15] on icon "Close pop-in" at bounding box center [914, 13] width 11 height 11
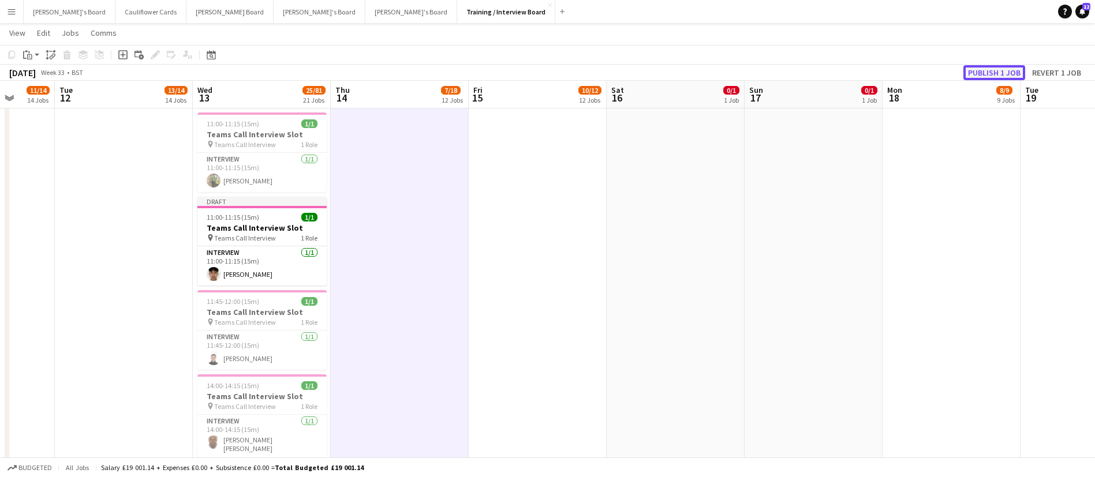
click at [985, 69] on button "Publish 1 job" at bounding box center [994, 72] width 62 height 15
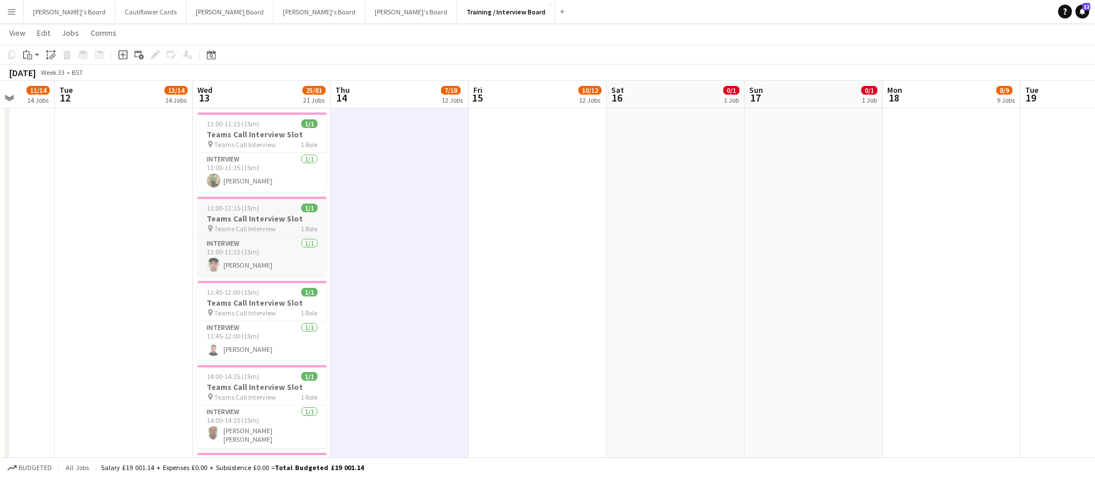
click at [246, 214] on h3 "Teams Call Interview Slot" at bounding box center [261, 218] width 129 height 10
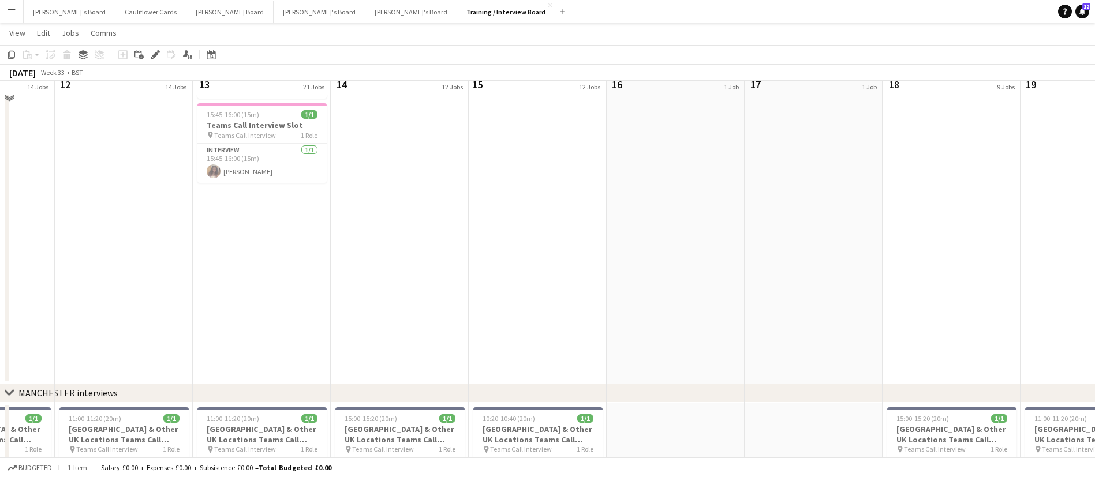
scroll to position [1396, 0]
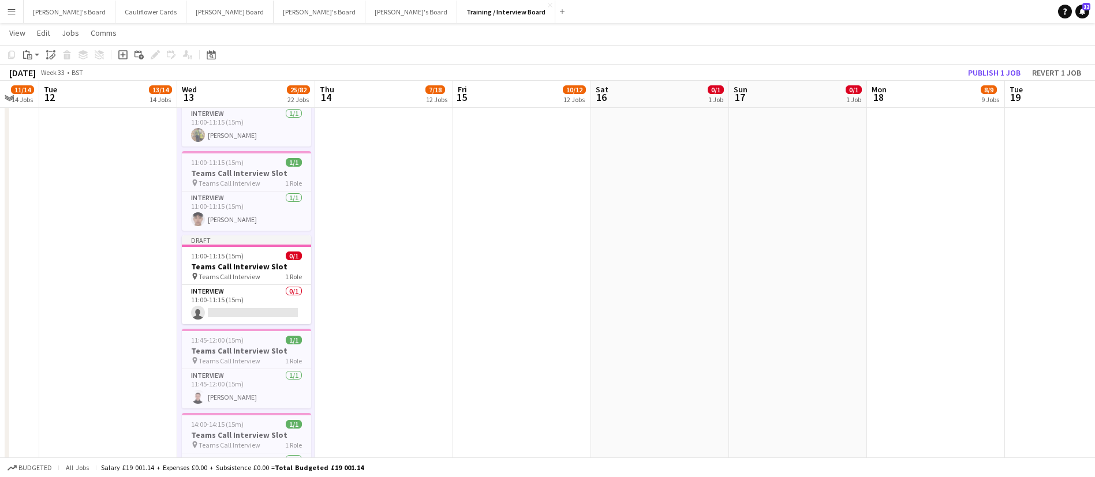
scroll to position [1003, 0]
click at [276, 300] on app-card-role "Interview 0/1 11:00-11:15 (15m) single-neutral-actions" at bounding box center [246, 305] width 129 height 39
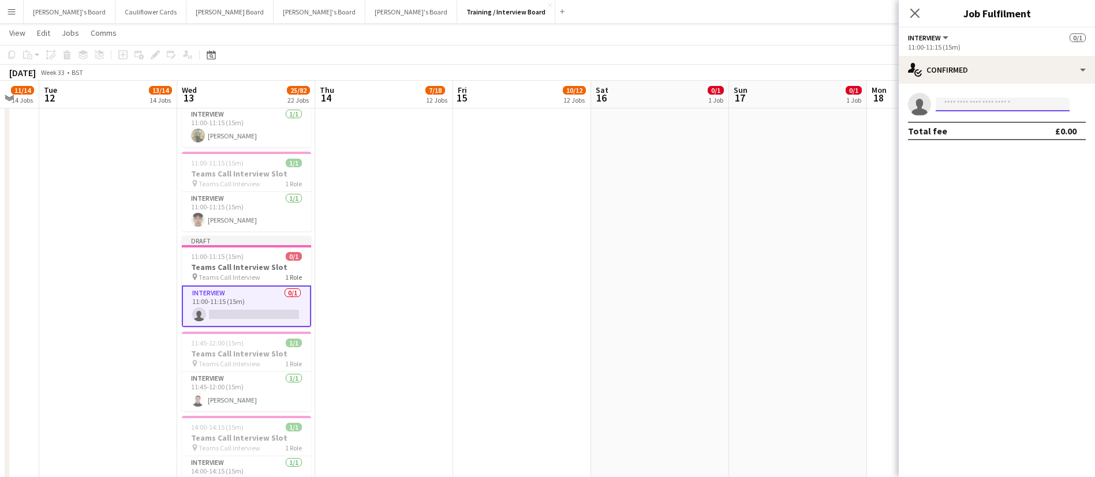
click at [985, 102] on input at bounding box center [1002, 105] width 134 height 14
type input "***"
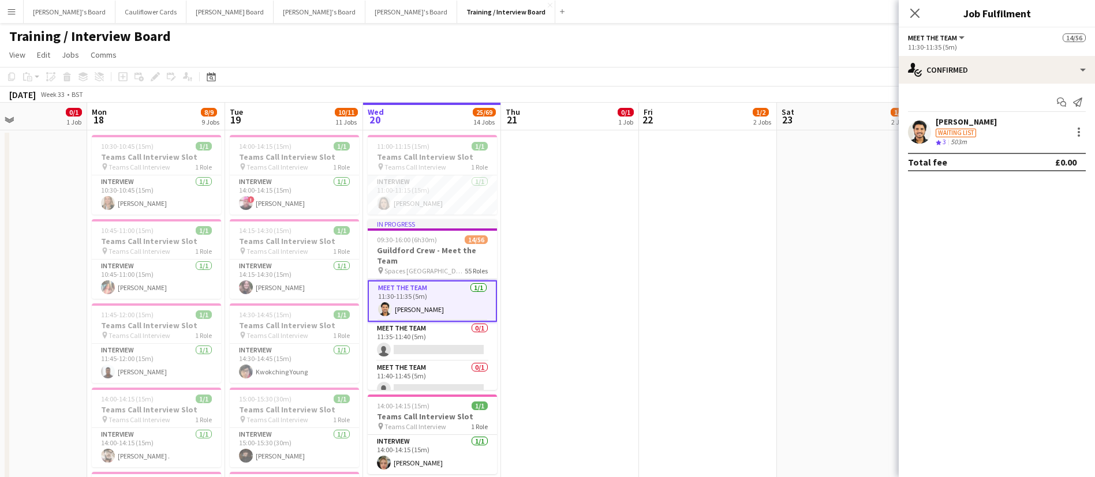
click at [5, 16] on button "Menu" at bounding box center [11, 11] width 23 height 23
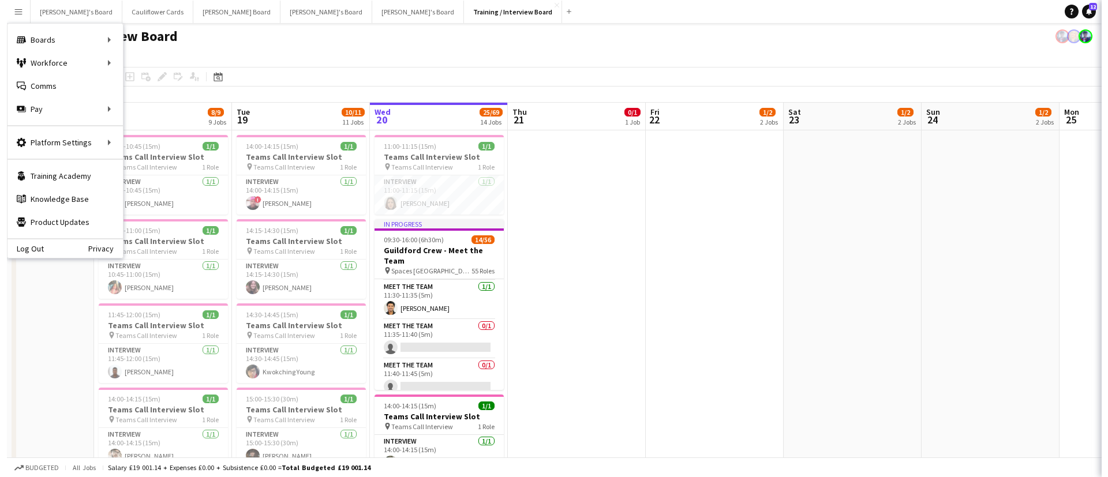
scroll to position [763, 0]
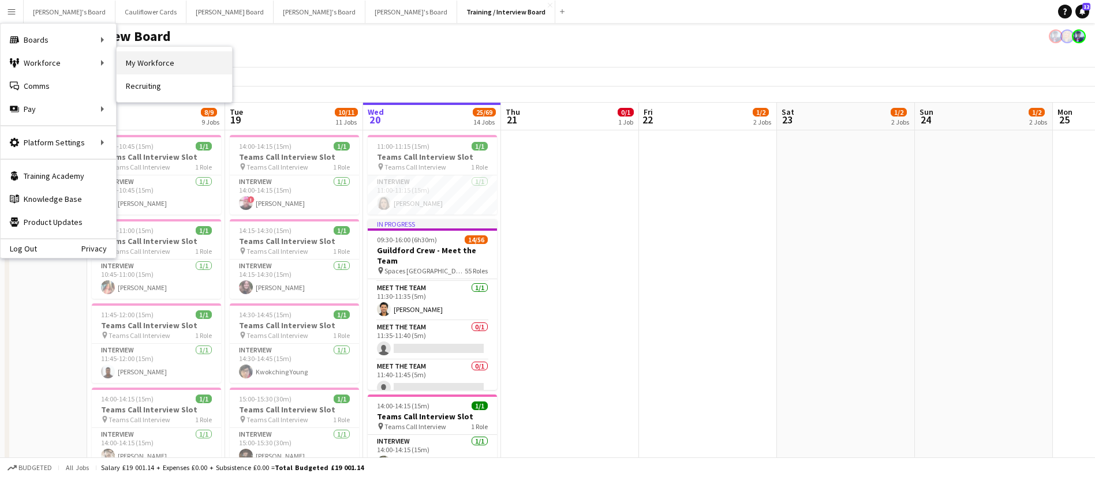
click at [144, 59] on link "My Workforce" at bounding box center [174, 62] width 115 height 23
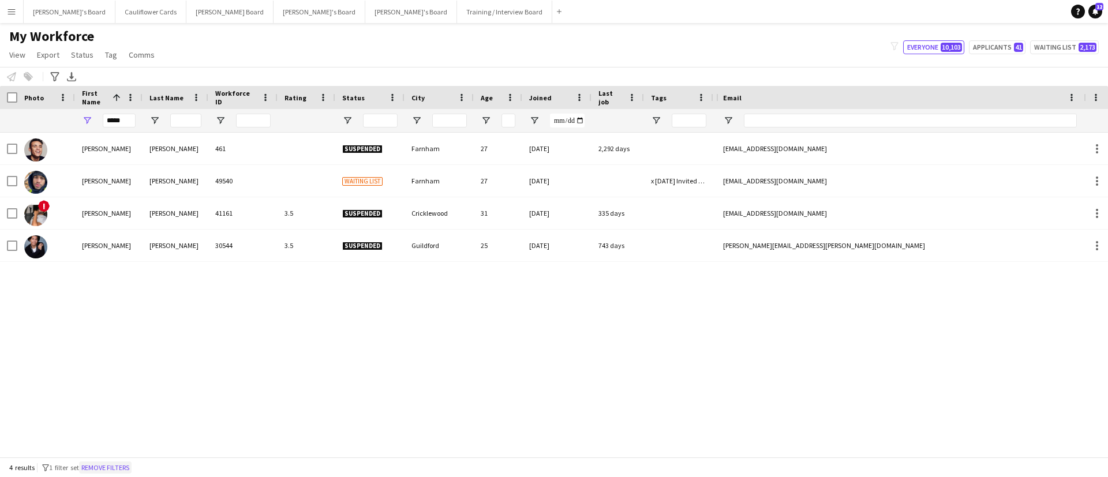
click at [116, 465] on button "Remove filters" at bounding box center [105, 468] width 53 height 13
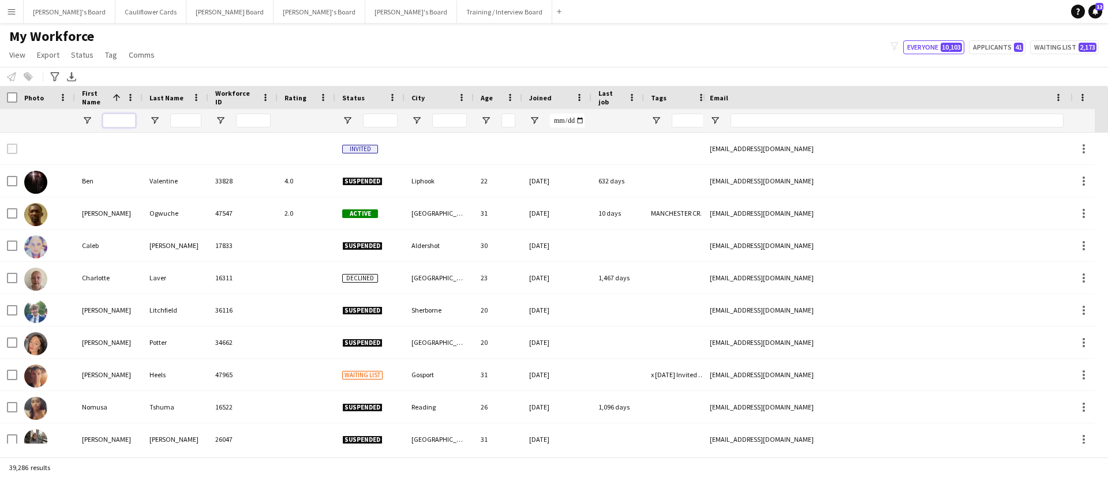
click at [132, 114] on input "First Name Filter Input" at bounding box center [119, 121] width 33 height 14
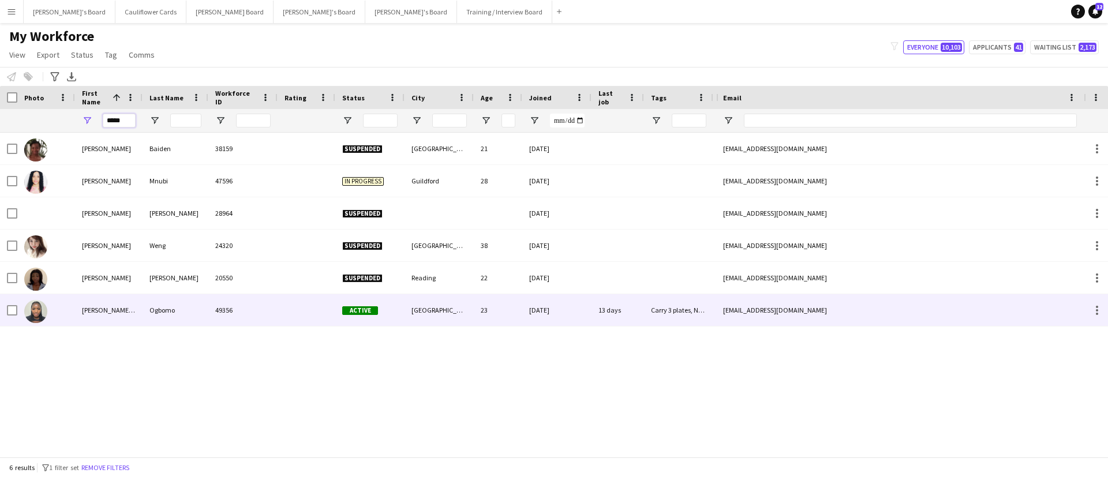
type input "*****"
click at [193, 308] on div "Ogbomo" at bounding box center [176, 310] width 66 height 32
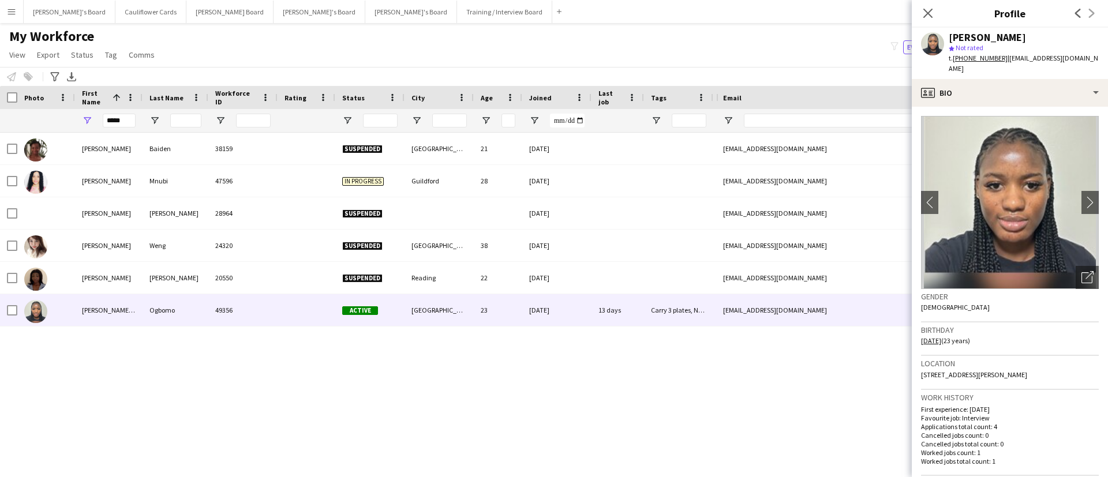
scroll to position [489, 0]
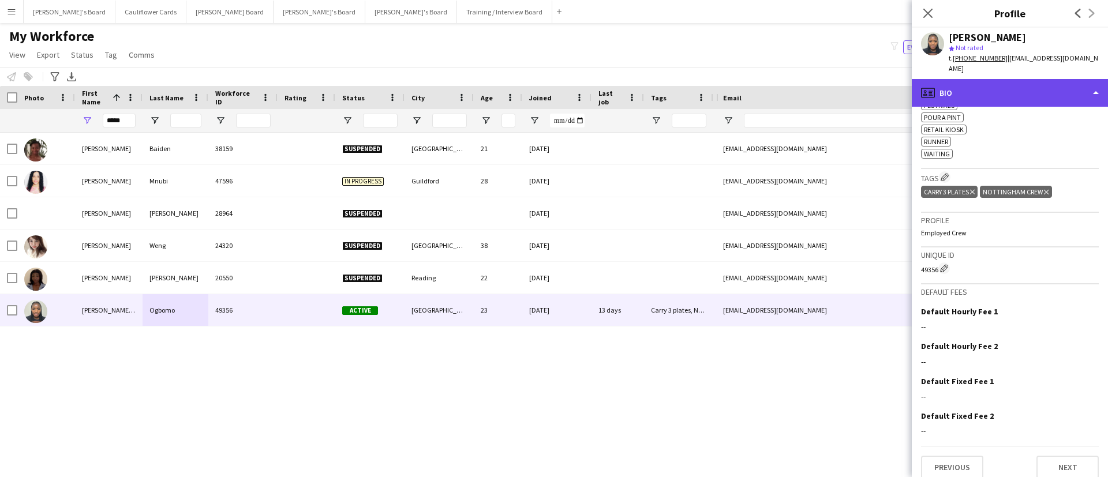
click at [1052, 79] on div "profile Bio" at bounding box center [1010, 93] width 196 height 28
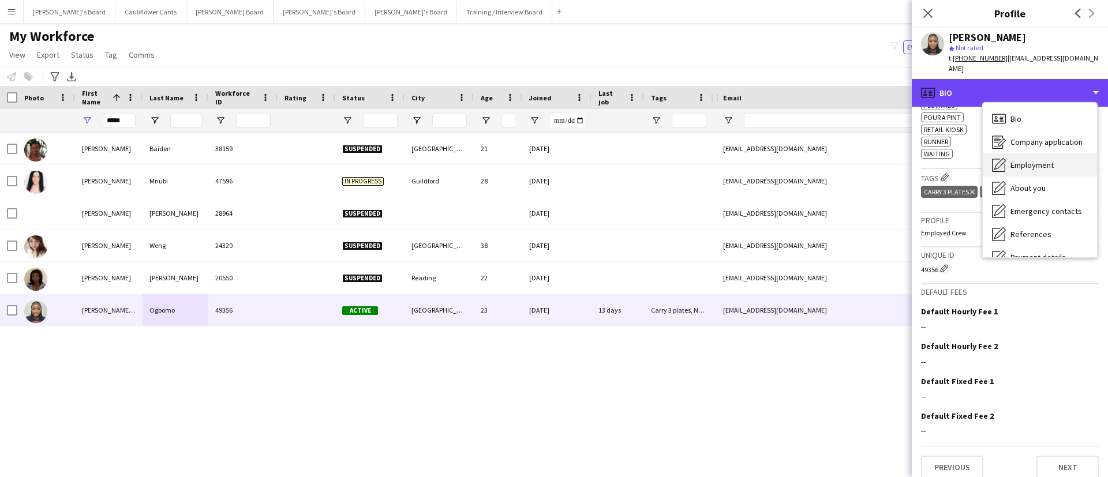
scroll to position [155, 0]
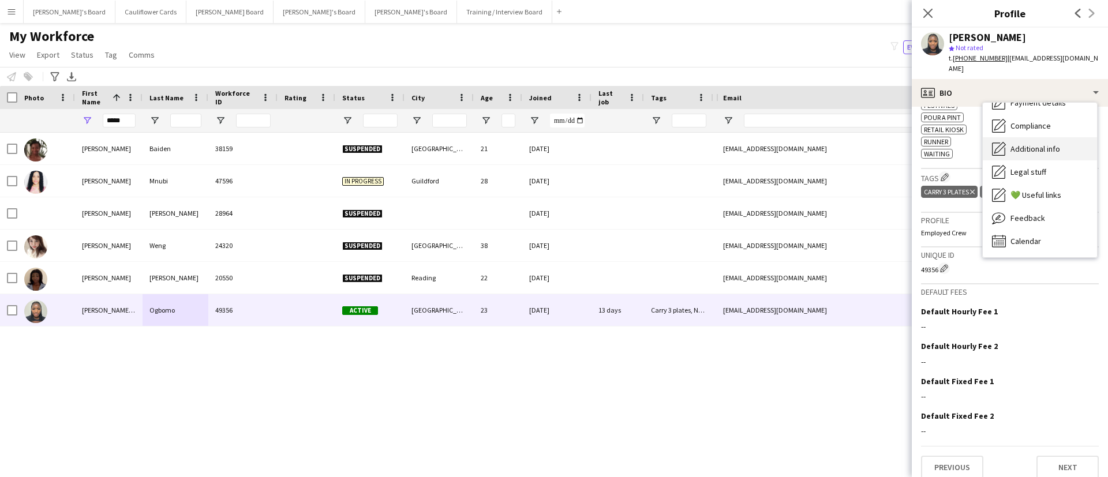
click at [1042, 144] on div "Additional info Additional info" at bounding box center [1040, 148] width 114 height 23
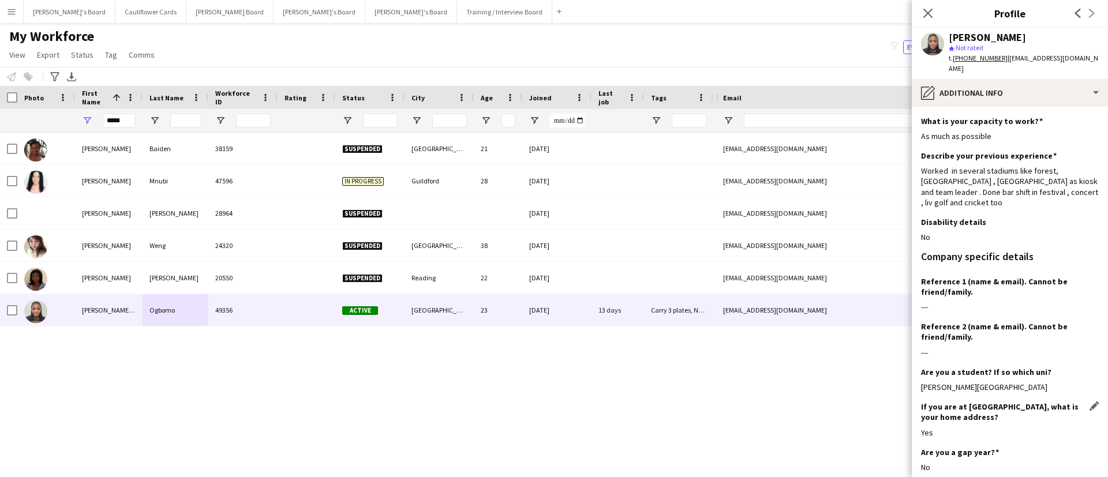
scroll to position [188, 0]
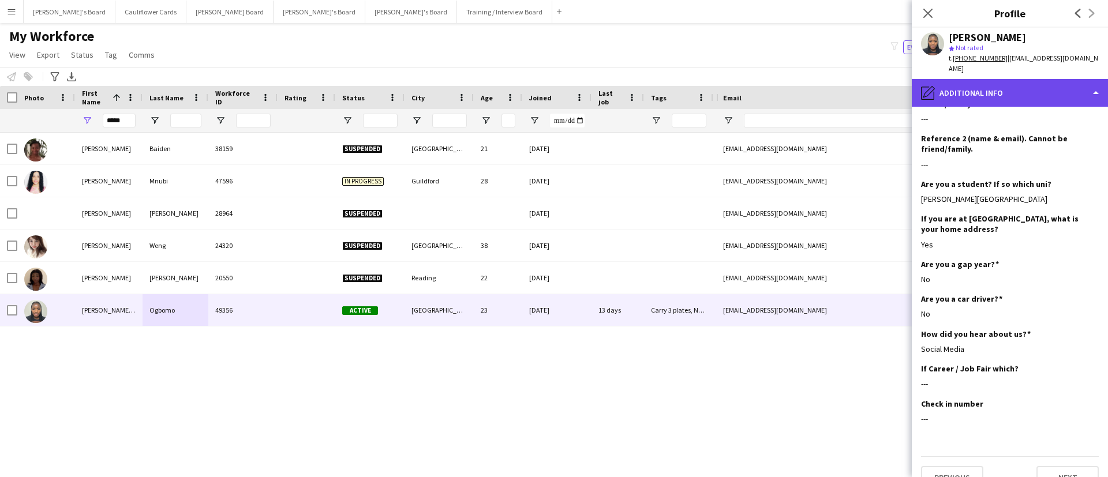
click at [1073, 82] on div "pencil4 Additional info" at bounding box center [1010, 93] width 196 height 28
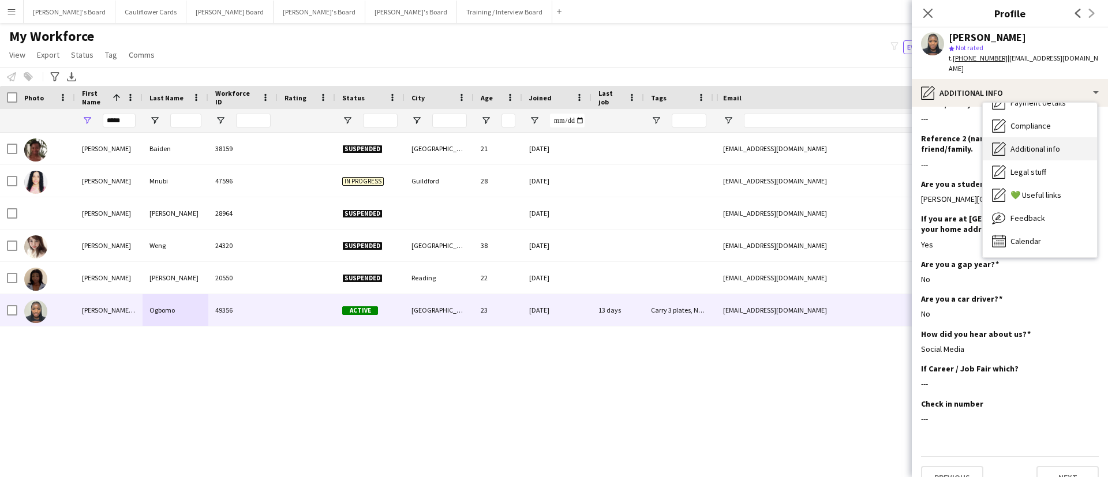
click at [1049, 137] on div "Additional info Additional info" at bounding box center [1040, 148] width 114 height 23
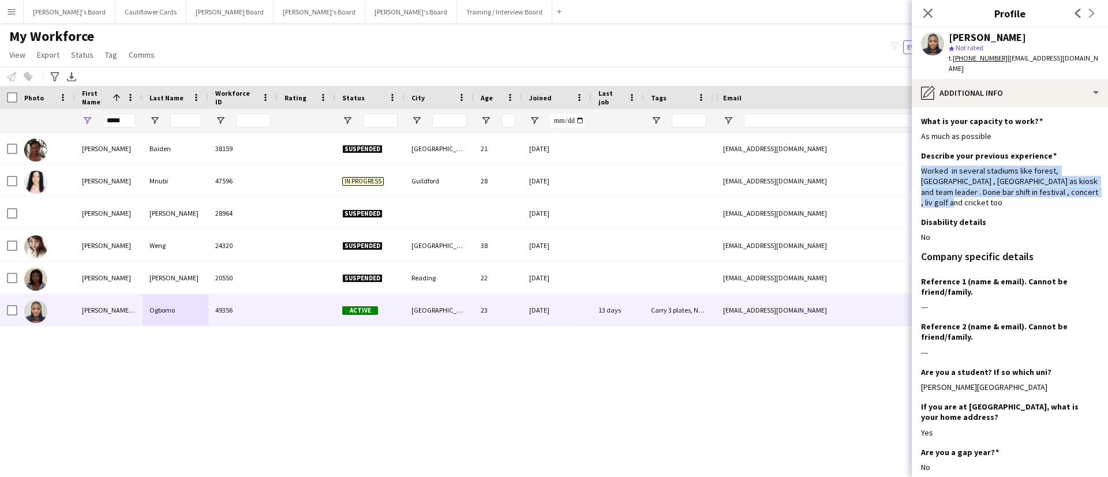
drag, startPoint x: 1081, startPoint y: 179, endPoint x: 913, endPoint y: 157, distance: 169.4
click at [913, 157] on app-section-data-types "What is your capacity to work? Edit this field As much as possible Describe you…" at bounding box center [1010, 292] width 196 height 370
copy div "Worked in several stadiums like forest, villa park , Sheffield as kiosk and tea…"
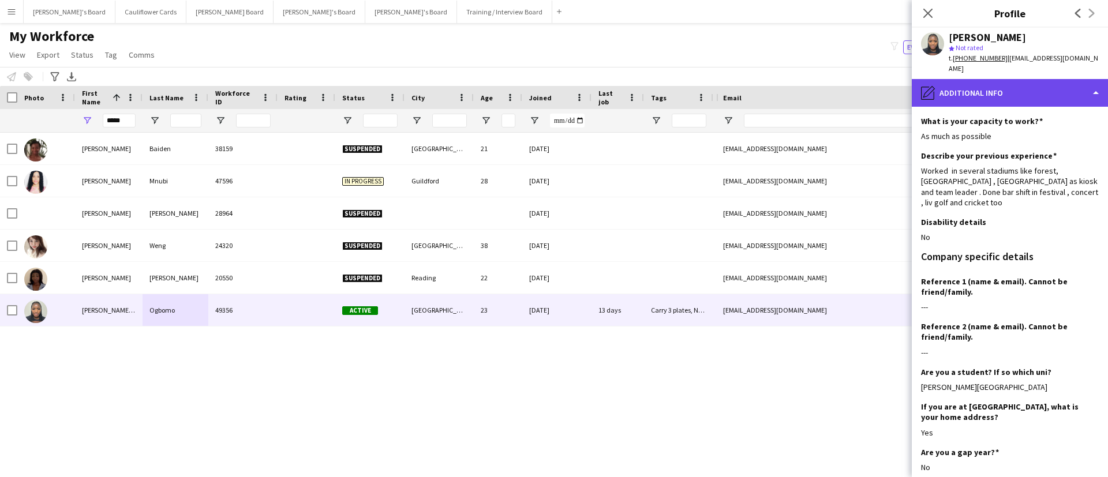
click at [1043, 82] on div "pencil4 Additional info" at bounding box center [1010, 93] width 196 height 28
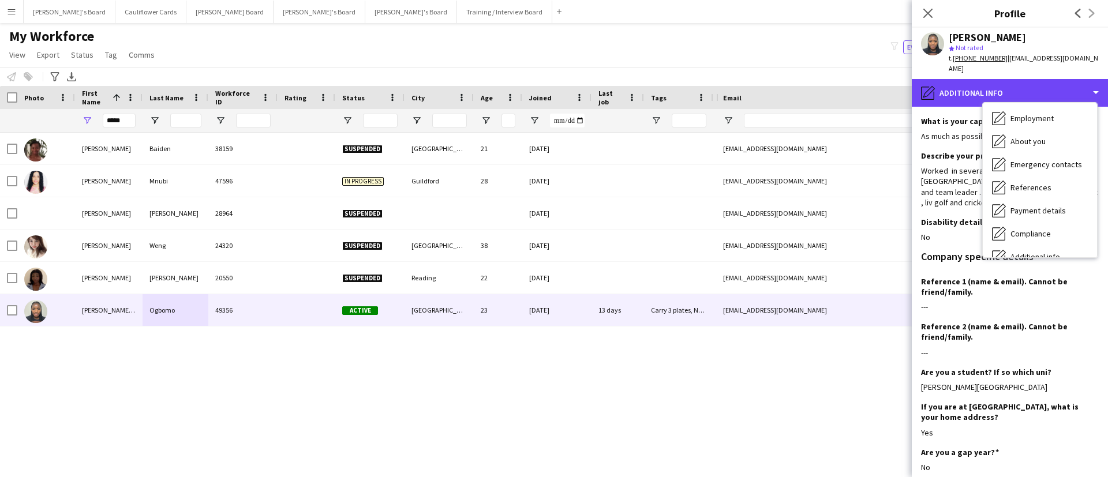
scroll to position [46, 0]
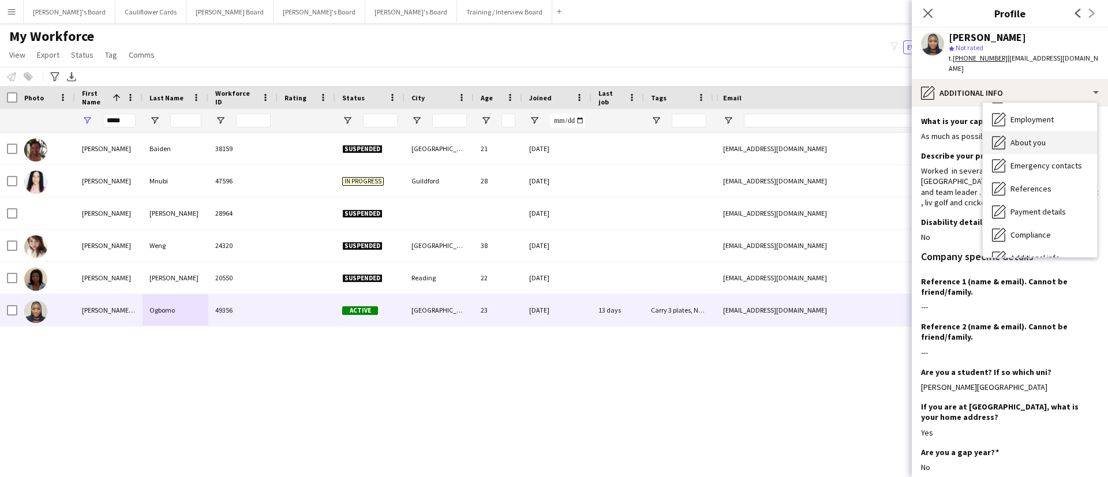
click at [1036, 137] on div "About you About you" at bounding box center [1040, 142] width 114 height 23
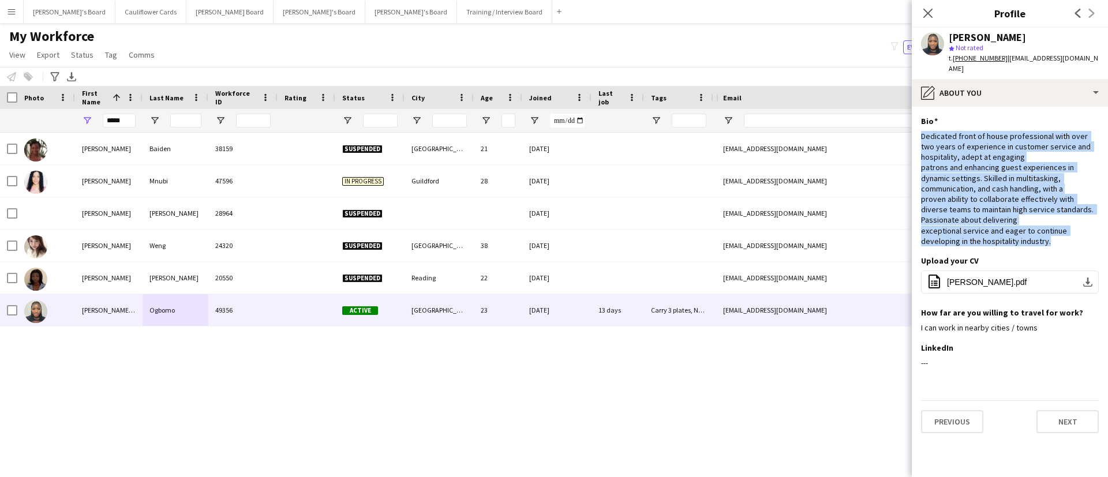
drag, startPoint x: 1051, startPoint y: 227, endPoint x: 915, endPoint y: 128, distance: 168.5
click at [915, 128] on app-section-data-types "Bio Edit this field Dedicated front of house professional with over two years o…" at bounding box center [1010, 292] width 196 height 370
copy div "Dedicated front of house professional with over two years of experience in cust…"
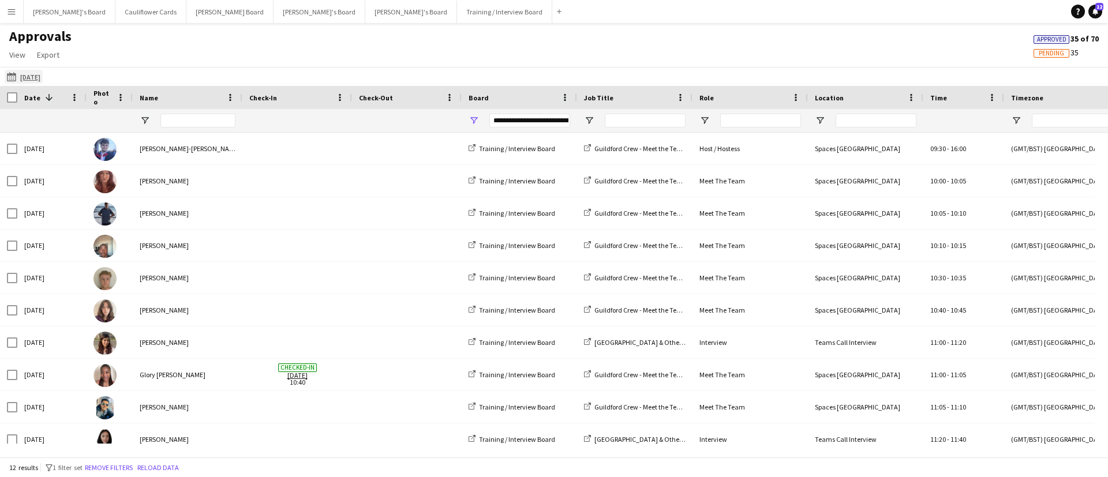
scroll to position [77, 0]
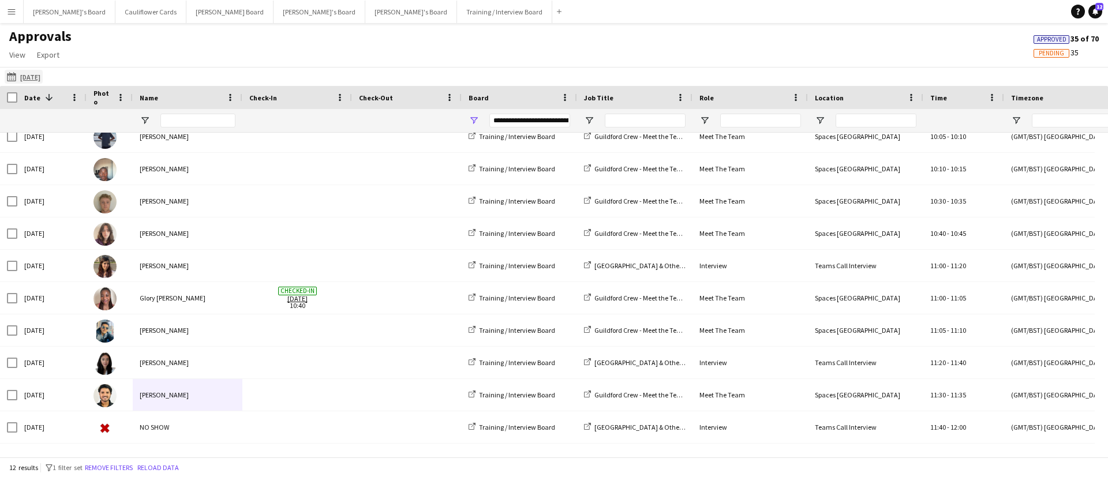
click at [12, 77] on app-icon "[DATE]" at bounding box center [13, 76] width 13 height 9
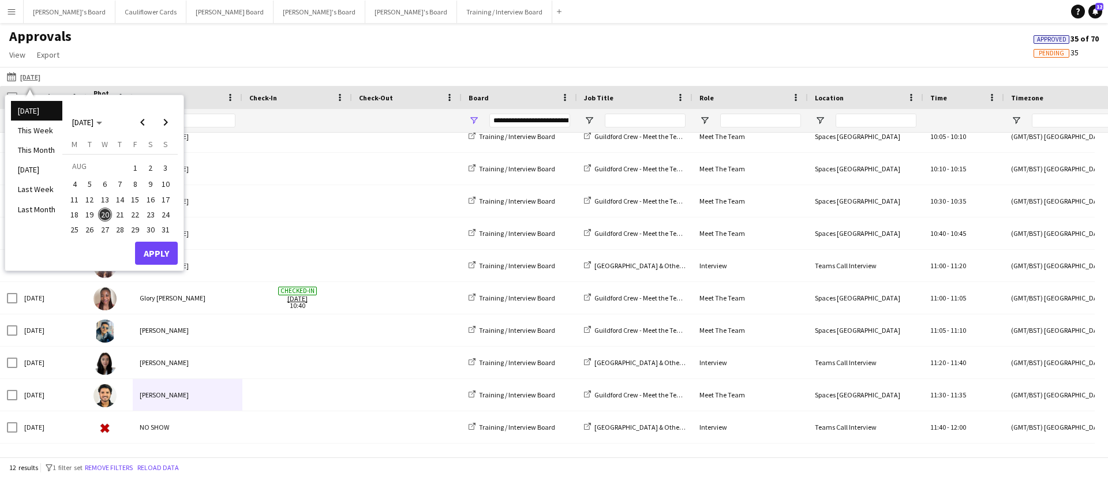
click at [117, 181] on span "7" at bounding box center [120, 185] width 14 height 14
click at [160, 245] on button "Apply" at bounding box center [156, 253] width 43 height 23
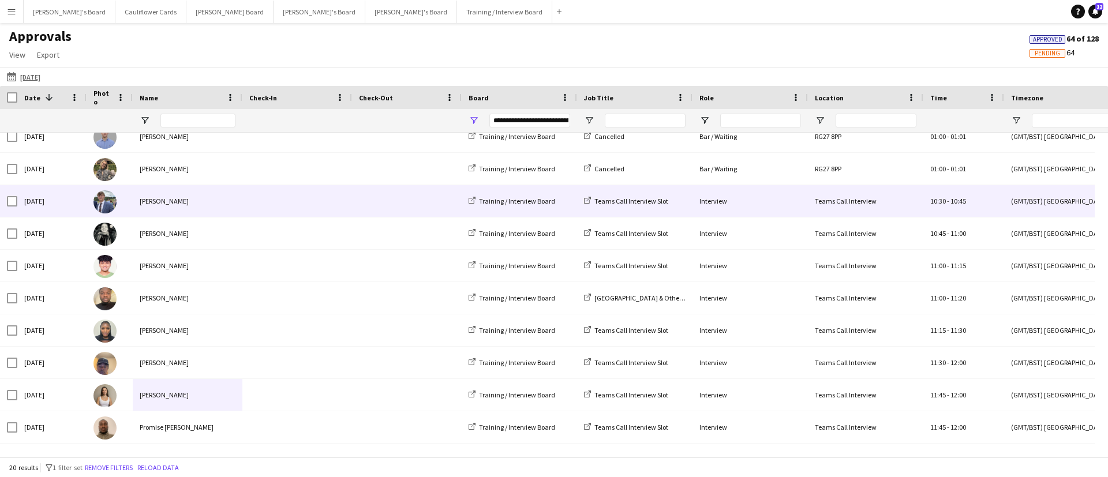
scroll to position [0, 0]
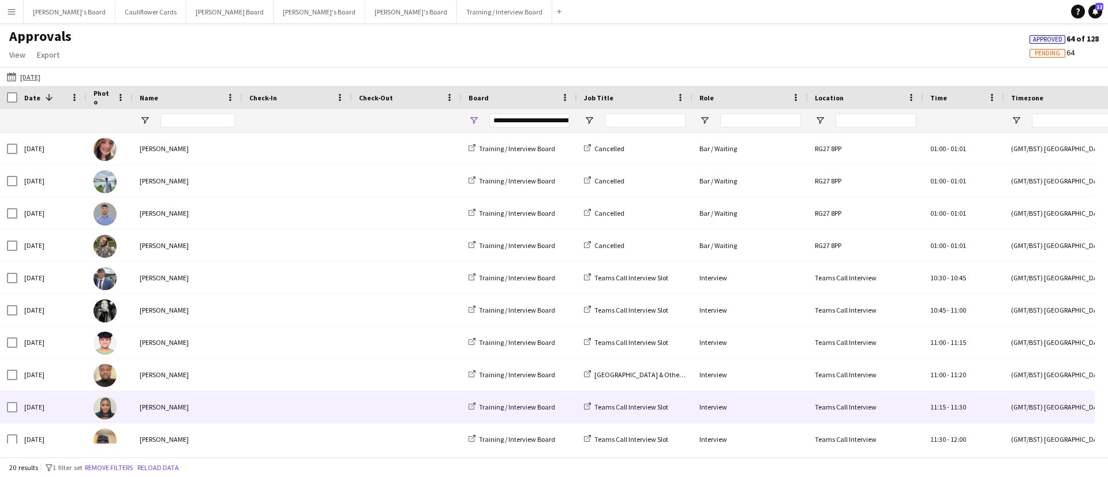
click at [246, 406] on div at bounding box center [297, 407] width 110 height 32
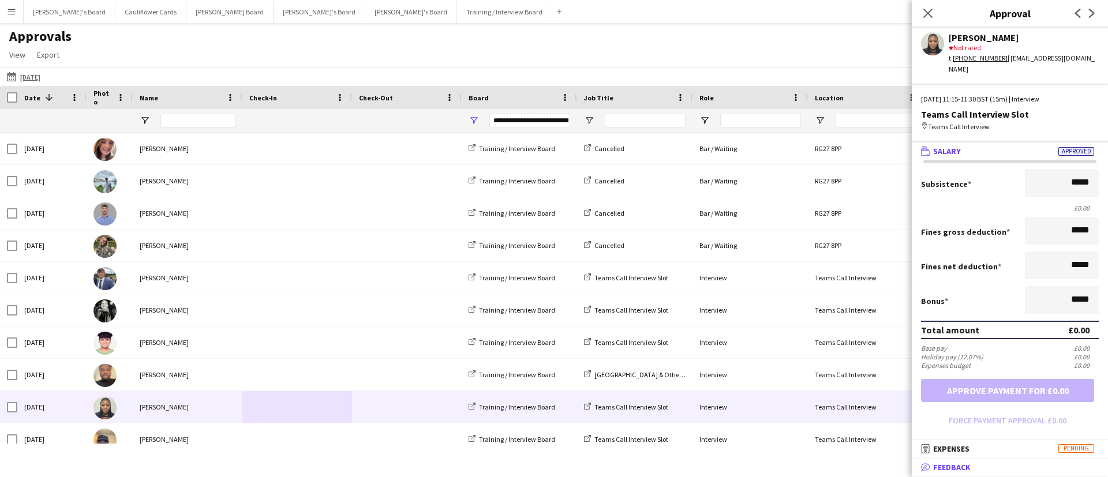
click at [971, 460] on mat-expansion-panel-header "bubble-pencil Feedback" at bounding box center [1010, 467] width 196 height 17
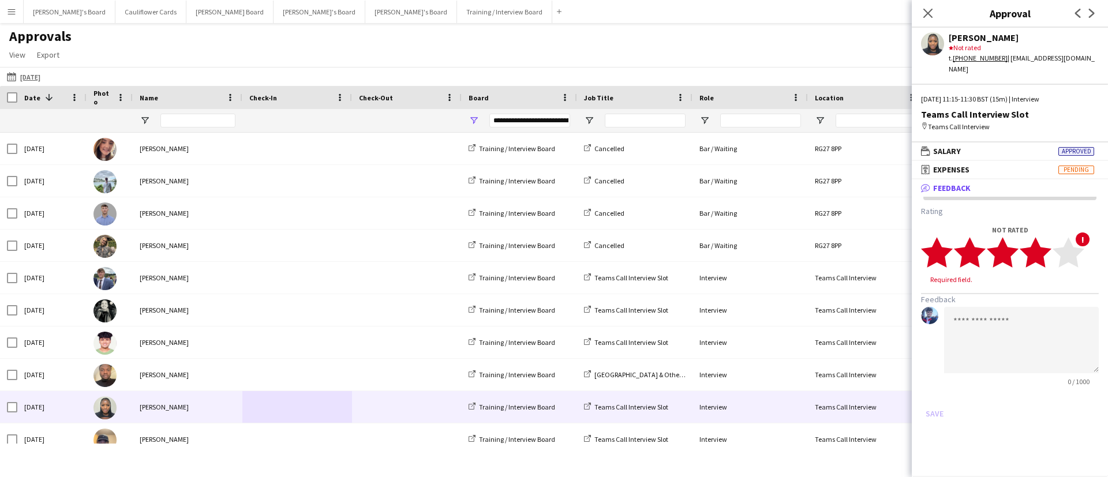
click at [1038, 249] on polygon at bounding box center [1036, 253] width 32 height 30
click at [1003, 296] on textarea at bounding box center [1021, 329] width 155 height 66
paste textarea "**********"
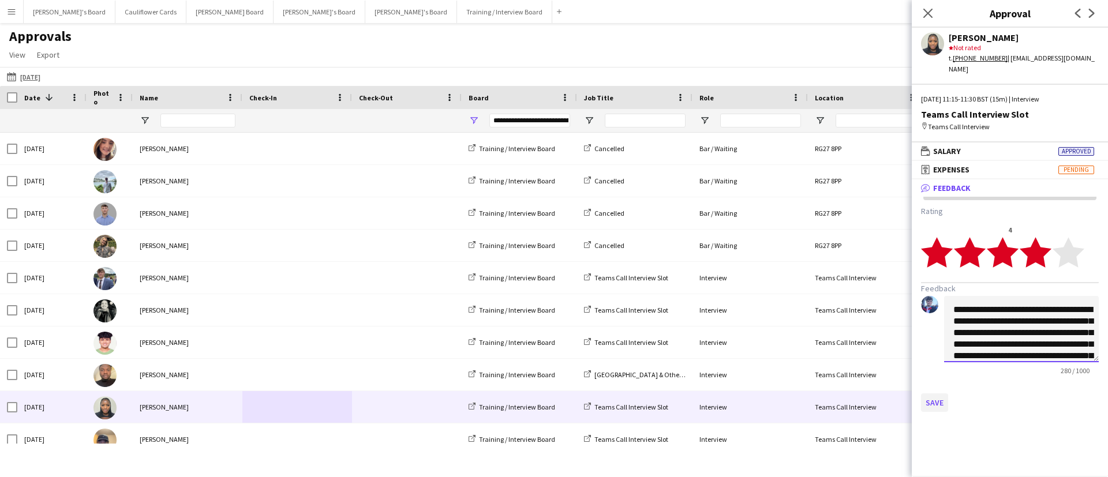
type textarea "**********"
click at [933, 394] on button "Save" at bounding box center [934, 403] width 27 height 18
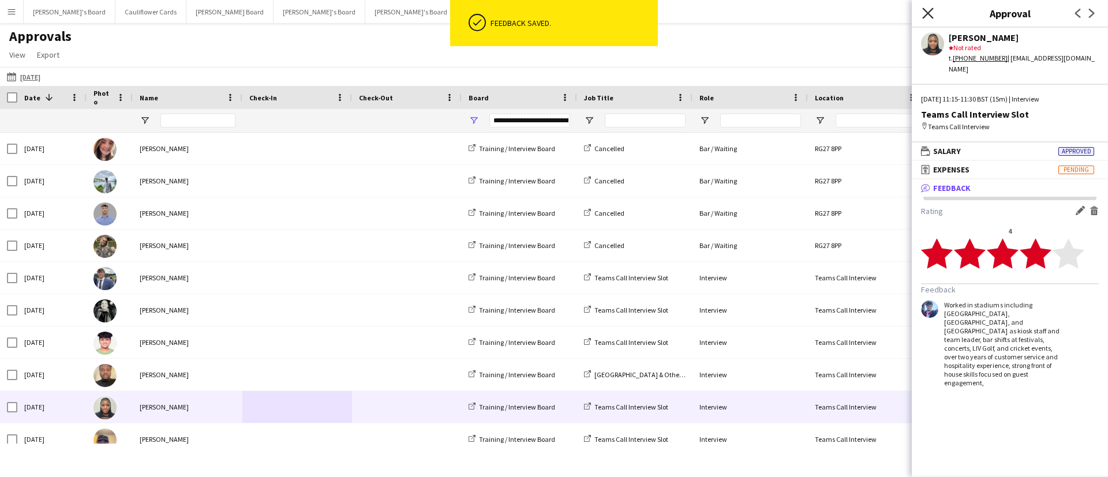
click at [926, 14] on icon at bounding box center [927, 13] width 11 height 11
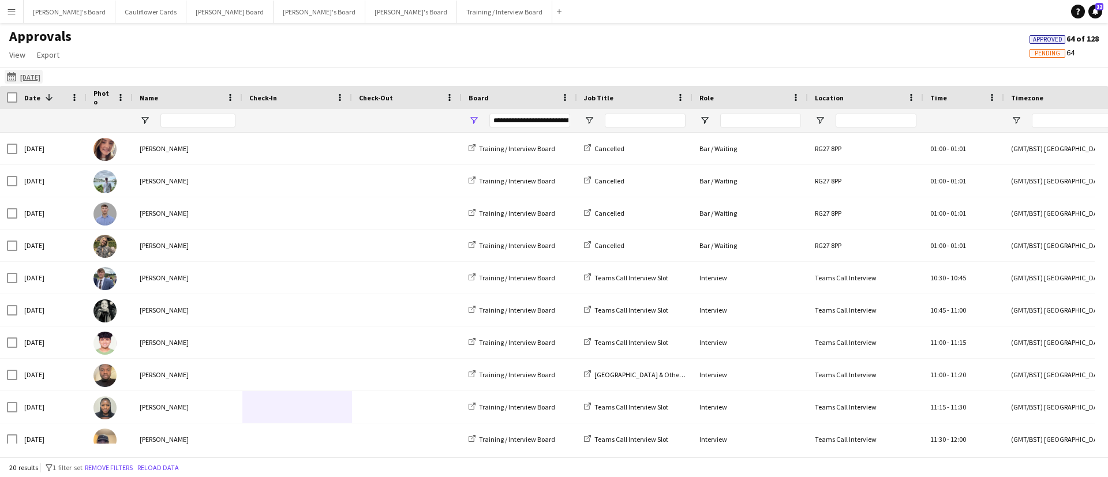
click at [10, 76] on app-icon "[DATE]" at bounding box center [13, 76] width 13 height 9
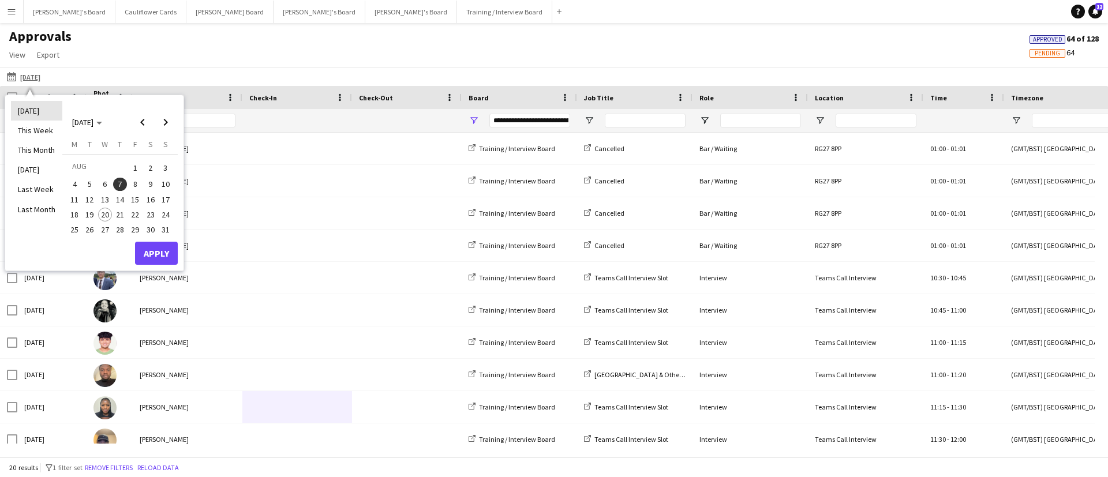
click at [32, 109] on li "[DATE]" at bounding box center [36, 111] width 51 height 20
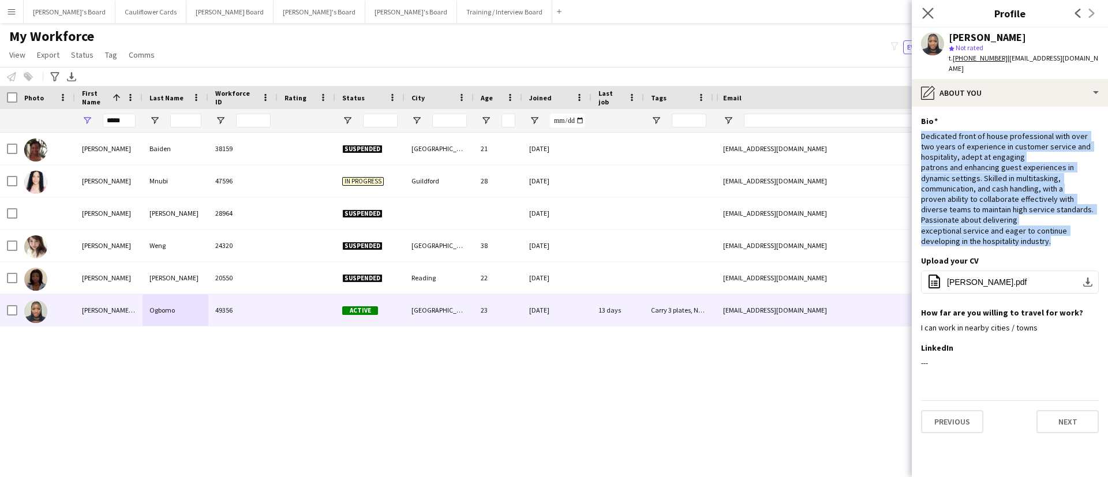
click at [935, 10] on app-icon "Close pop-in" at bounding box center [928, 13] width 17 height 17
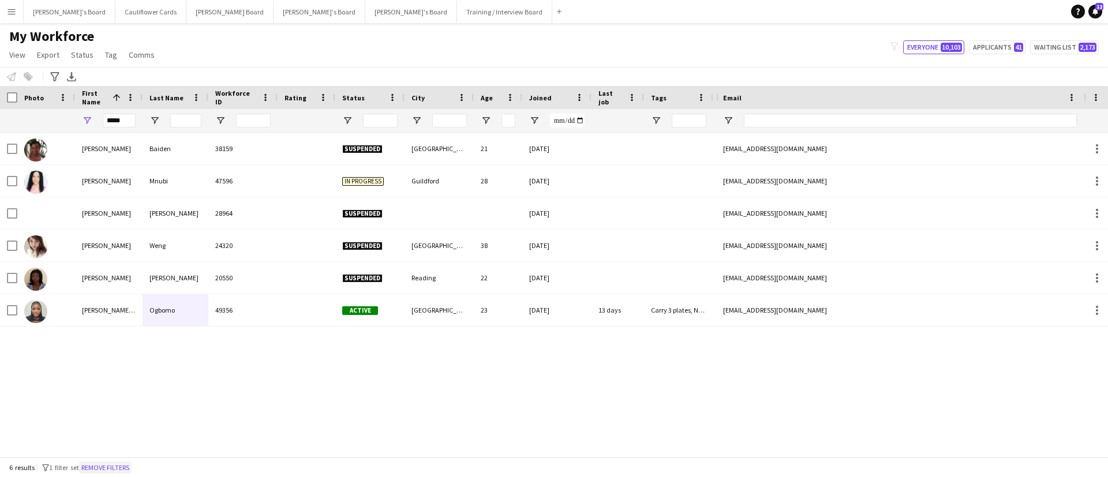
click at [112, 469] on button "Remove filters" at bounding box center [105, 468] width 53 height 13
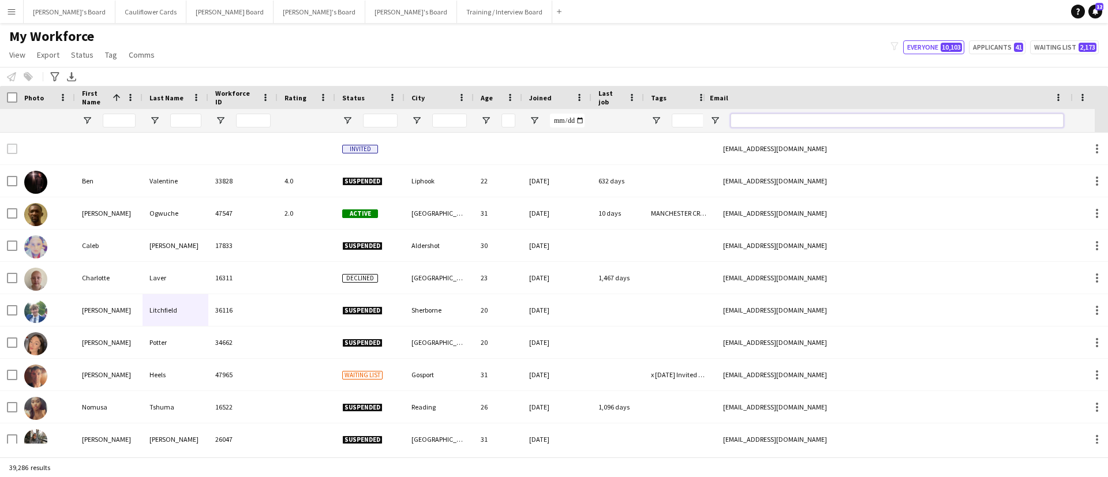
click at [823, 116] on input "Email Filter Input" at bounding box center [897, 121] width 333 height 14
paste input "**********"
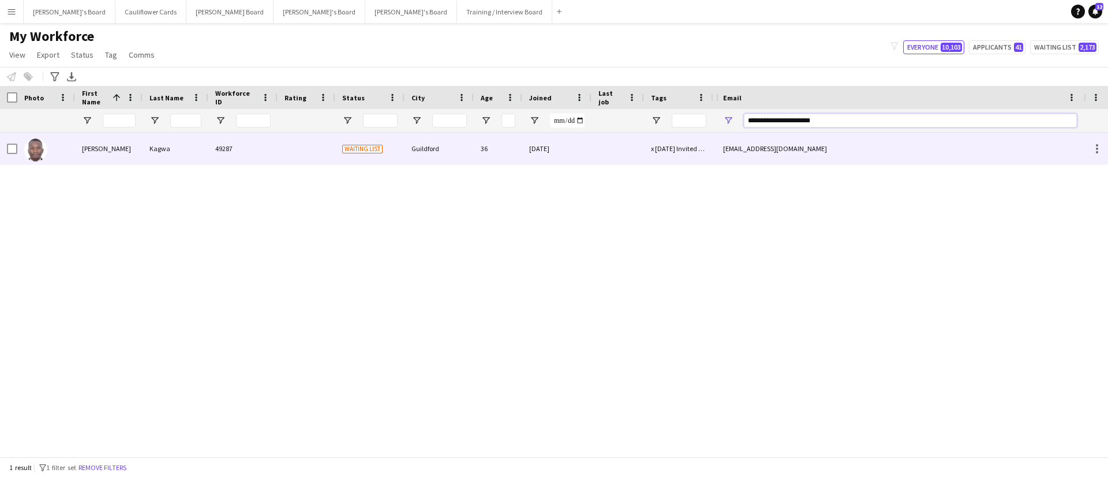
type input "**********"
click at [582, 152] on div "[DATE]" at bounding box center [556, 149] width 69 height 32
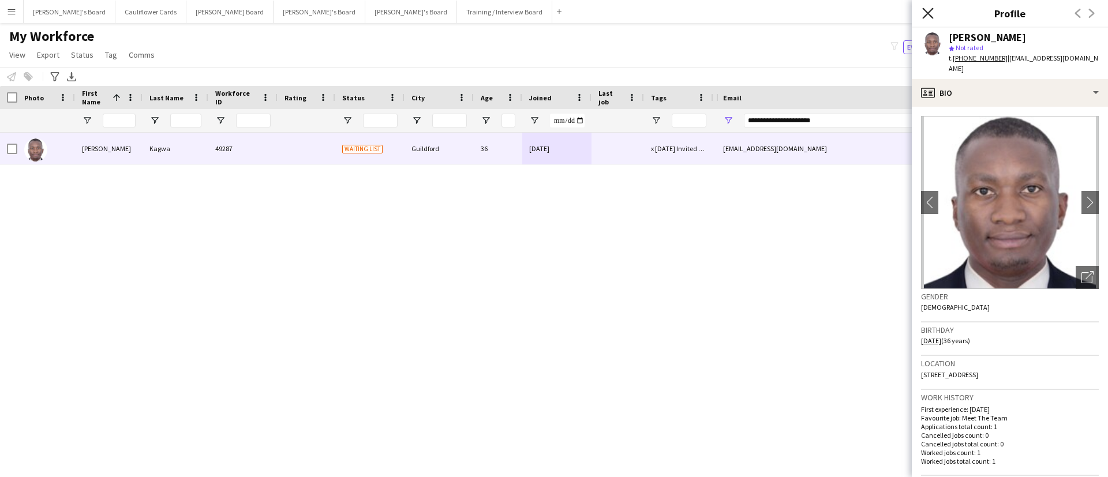
click at [929, 16] on icon "Close pop-in" at bounding box center [927, 13] width 11 height 11
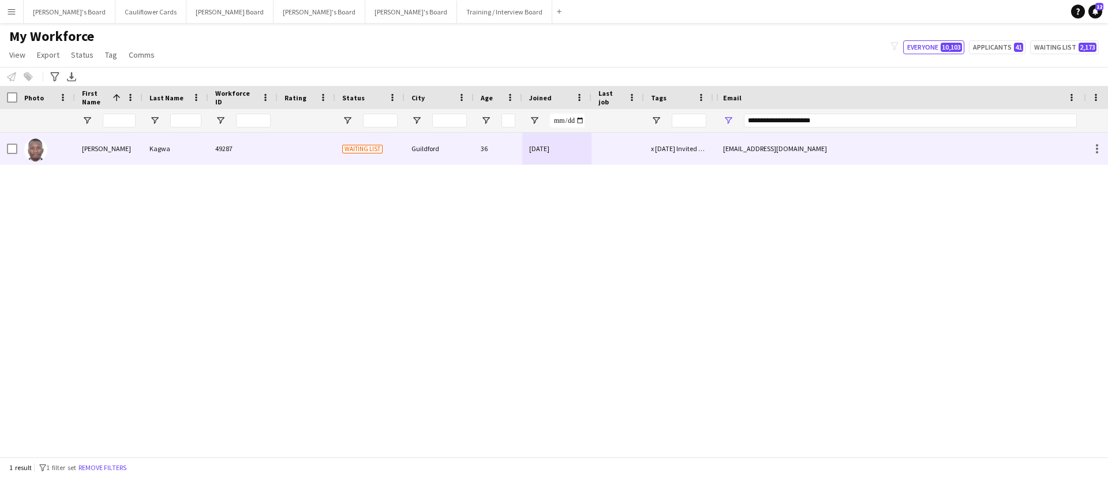
click at [633, 148] on div at bounding box center [617, 149] width 53 height 32
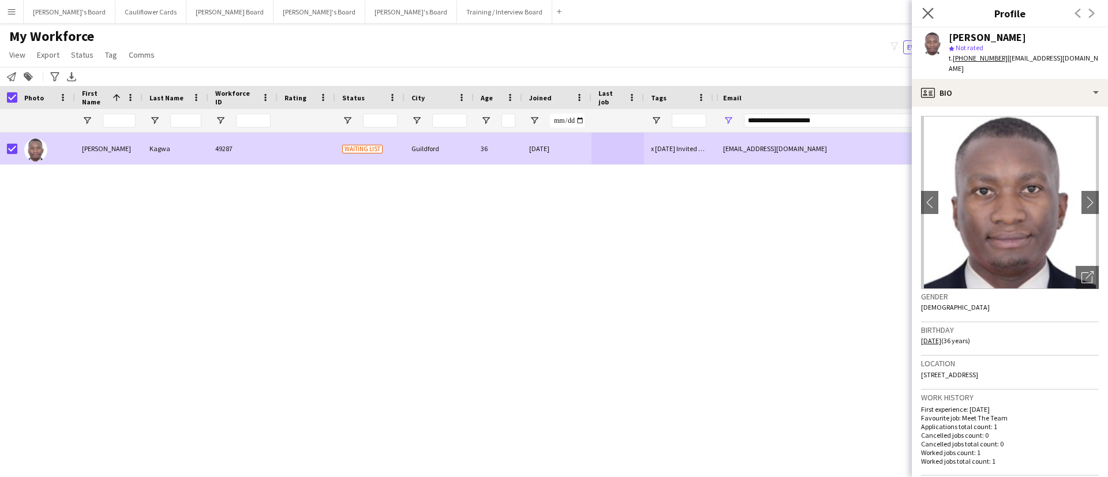
click at [933, 9] on icon at bounding box center [927, 13] width 11 height 11
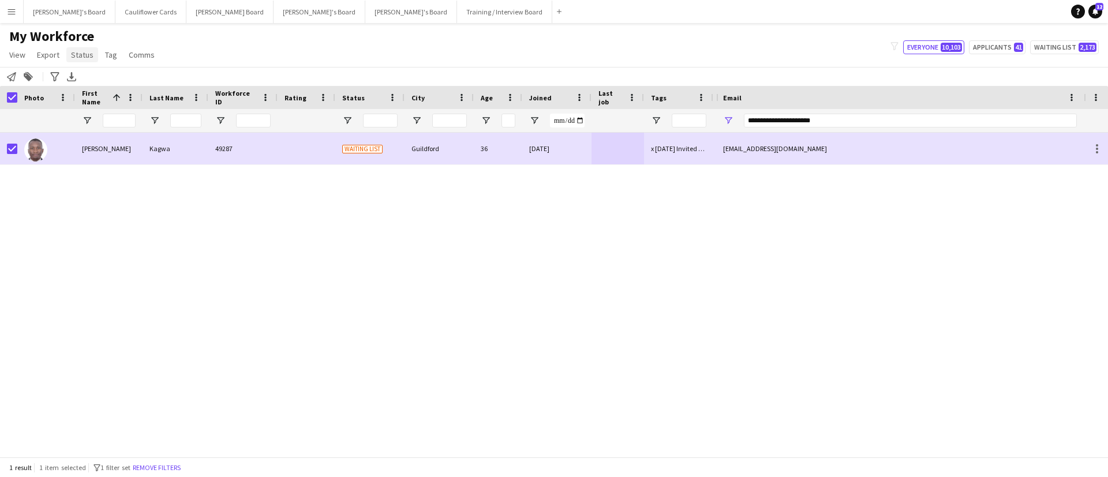
click at [84, 60] on link "Status" at bounding box center [82, 54] width 32 height 15
click at [103, 77] on link "Edit" at bounding box center [106, 80] width 81 height 24
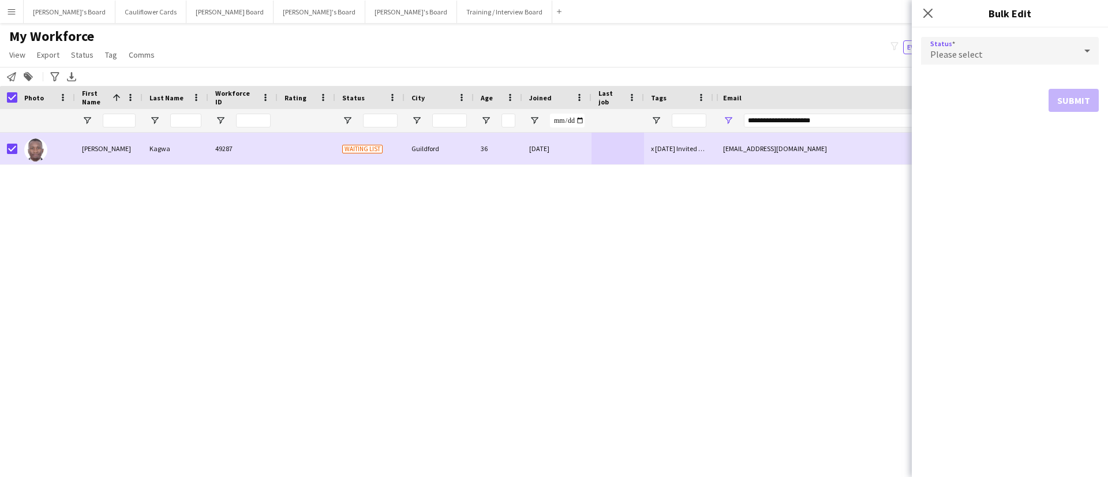
click at [975, 57] on span "Please select" at bounding box center [956, 54] width 53 height 12
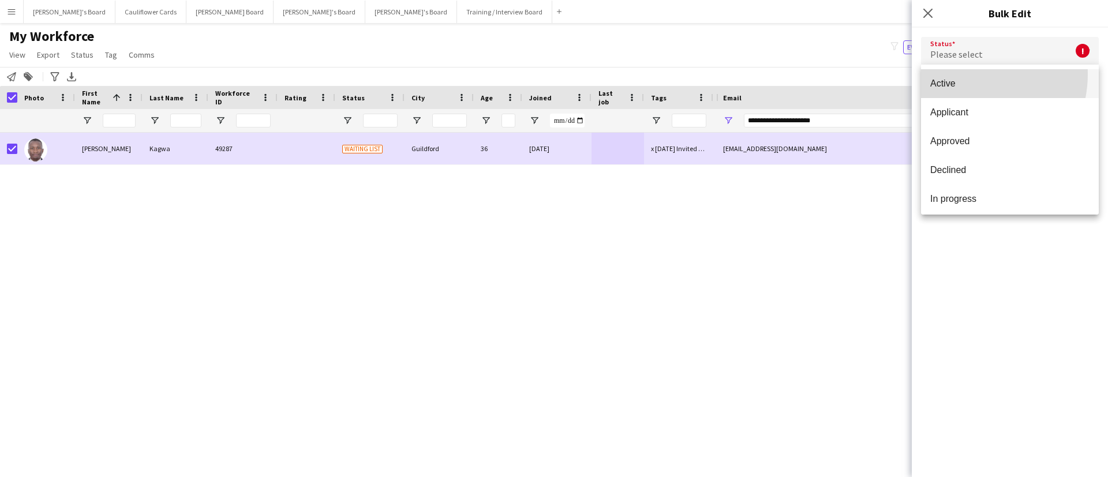
click at [961, 74] on mat-option "Active" at bounding box center [1010, 83] width 178 height 29
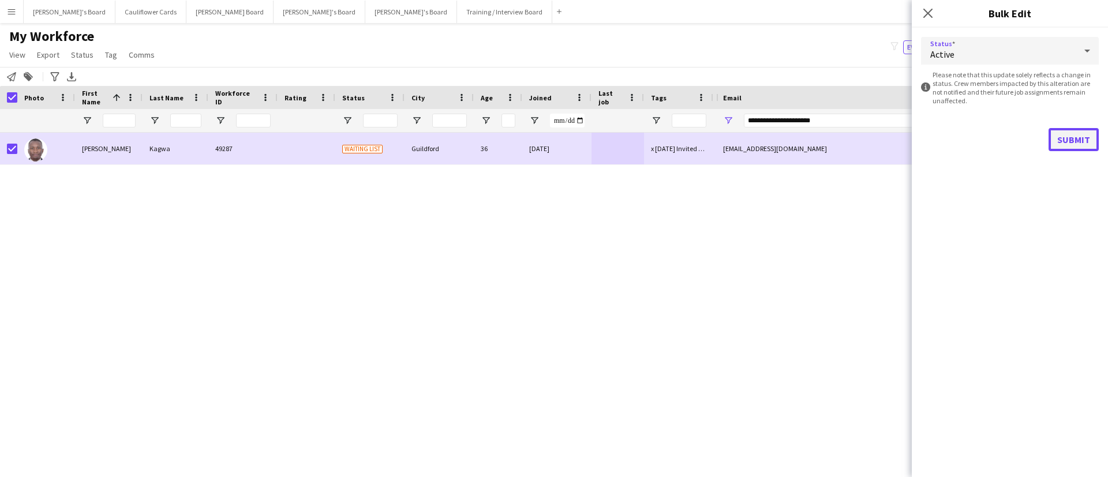
click at [1076, 141] on button "Submit" at bounding box center [1073, 139] width 50 height 23
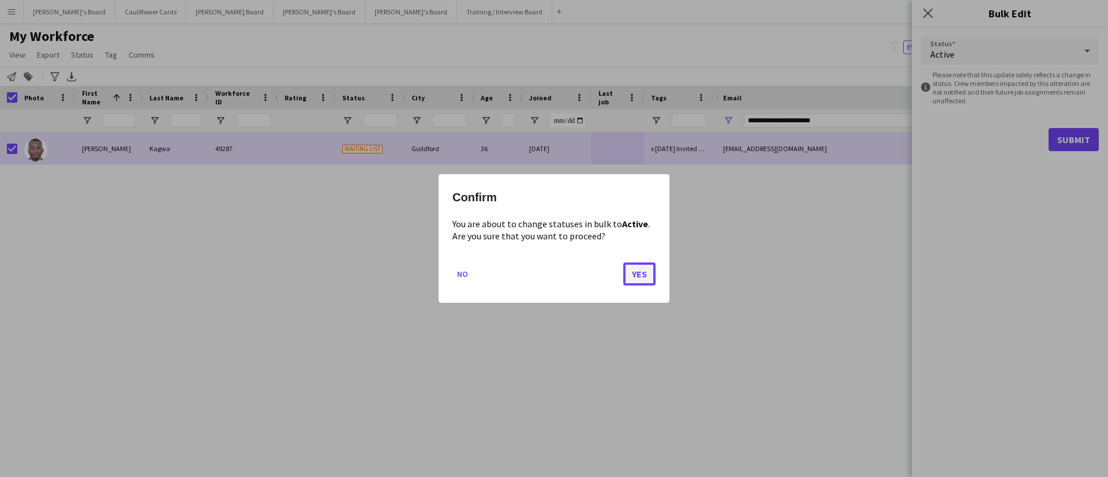
click at [639, 278] on button "Yes" at bounding box center [639, 274] width 32 height 23
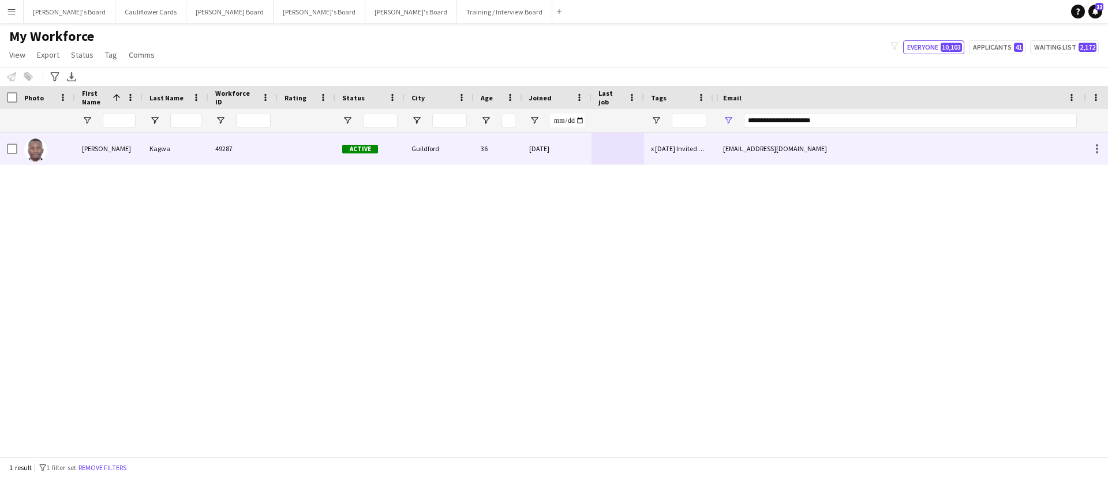
click at [765, 141] on div "[EMAIL_ADDRESS][DOMAIN_NAME]" at bounding box center [900, 149] width 368 height 32
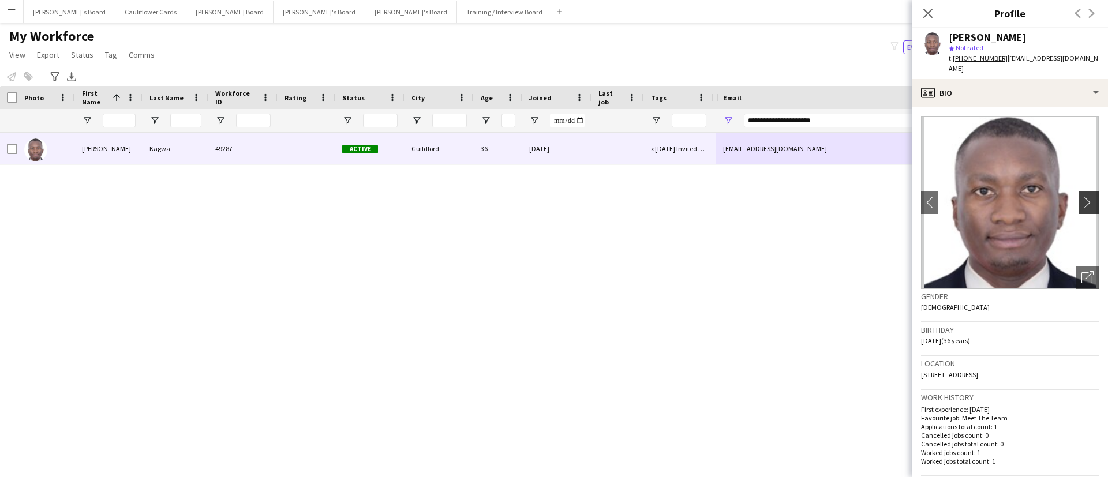
click at [1081, 196] on app-icon "chevron-right" at bounding box center [1090, 202] width 18 height 12
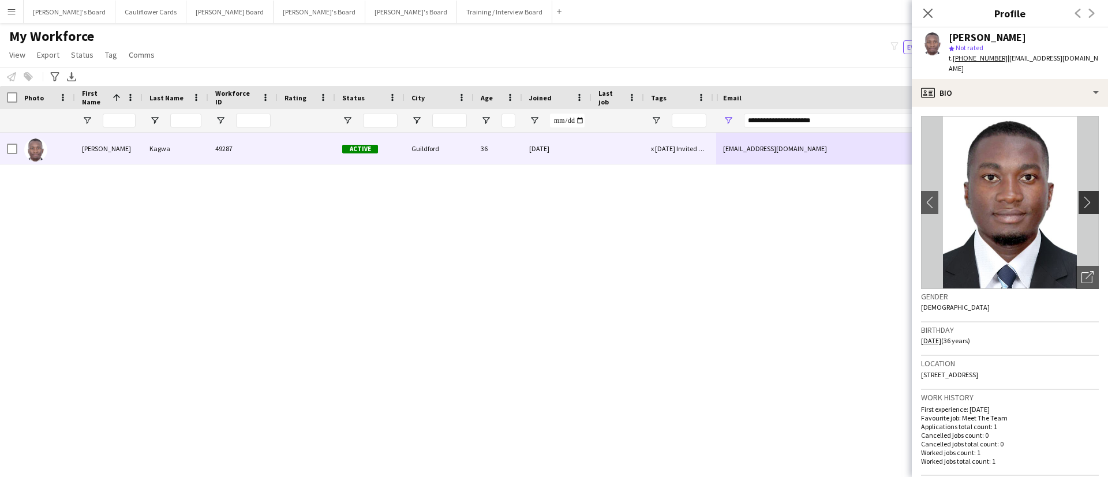
click at [1081, 196] on app-icon "chevron-right" at bounding box center [1090, 202] width 18 height 12
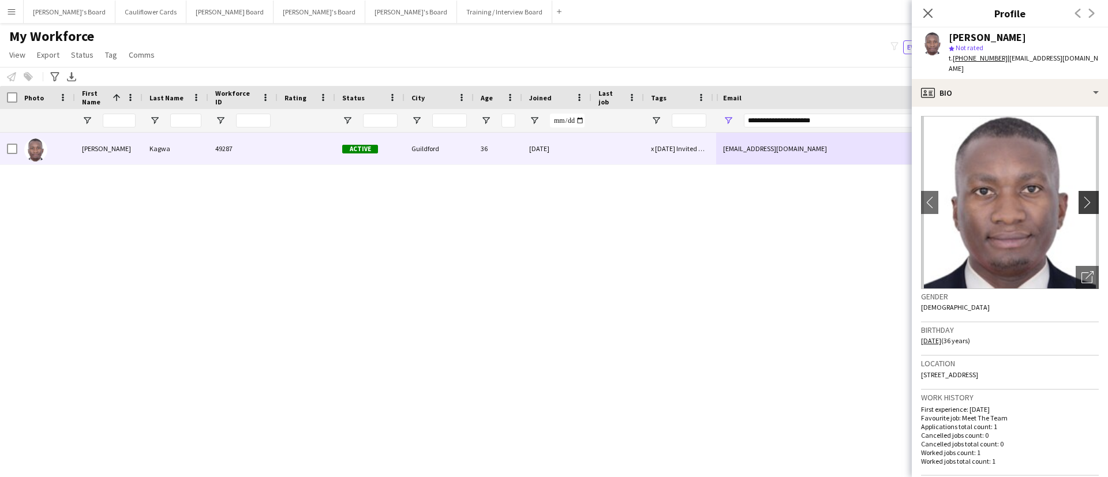
click at [1081, 196] on app-icon "chevron-right" at bounding box center [1090, 202] width 18 height 12
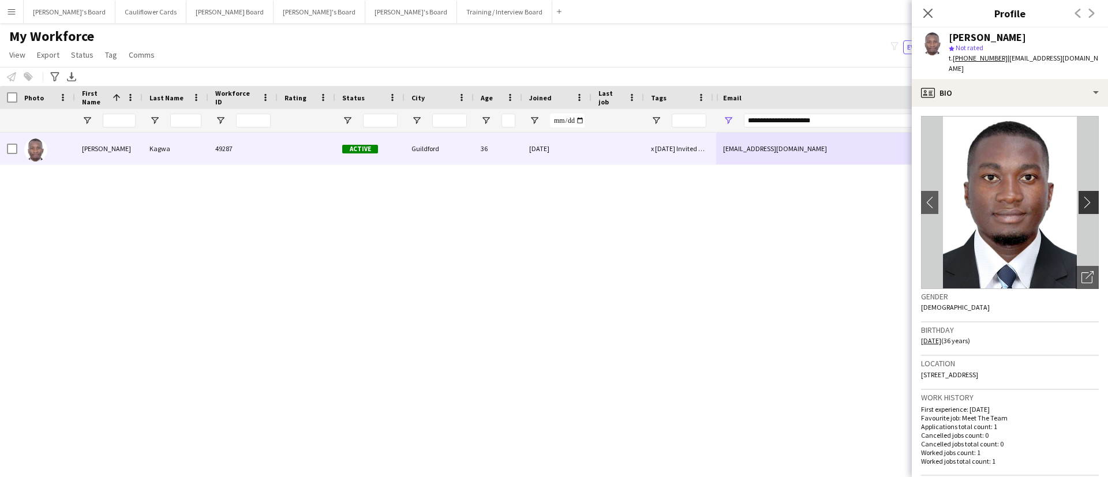
click at [1081, 196] on app-icon "chevron-right" at bounding box center [1090, 202] width 18 height 12
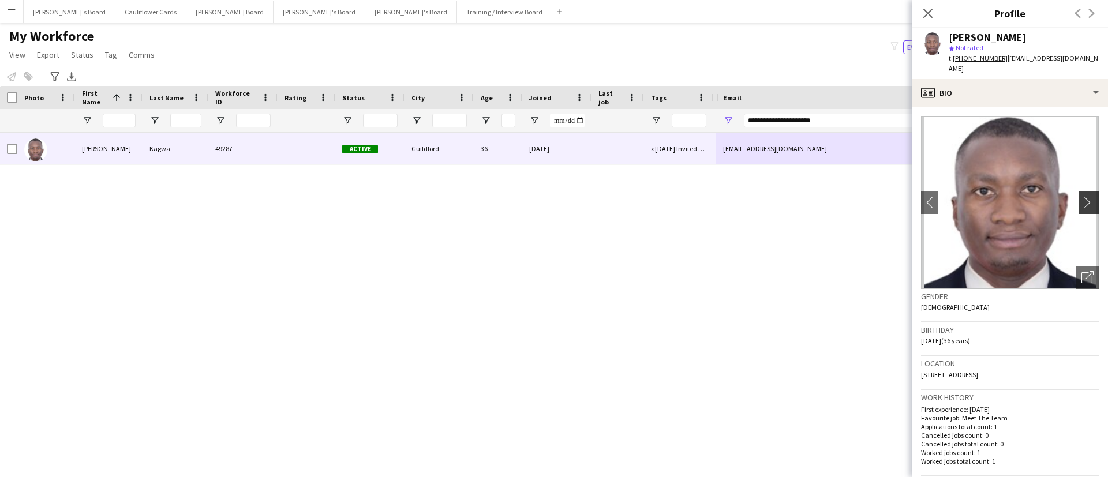
click at [1081, 196] on app-icon "chevron-right" at bounding box center [1090, 202] width 18 height 12
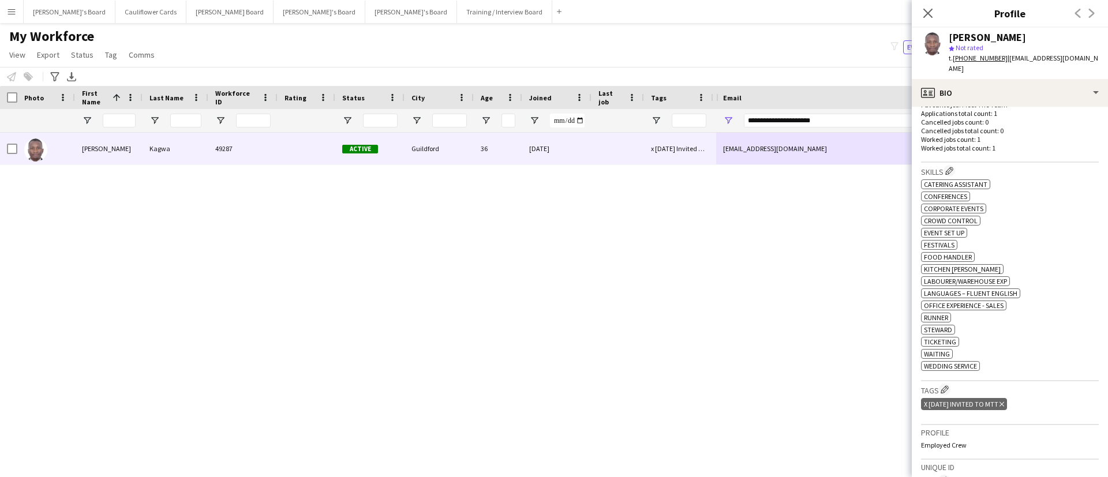
scroll to position [329, 0]
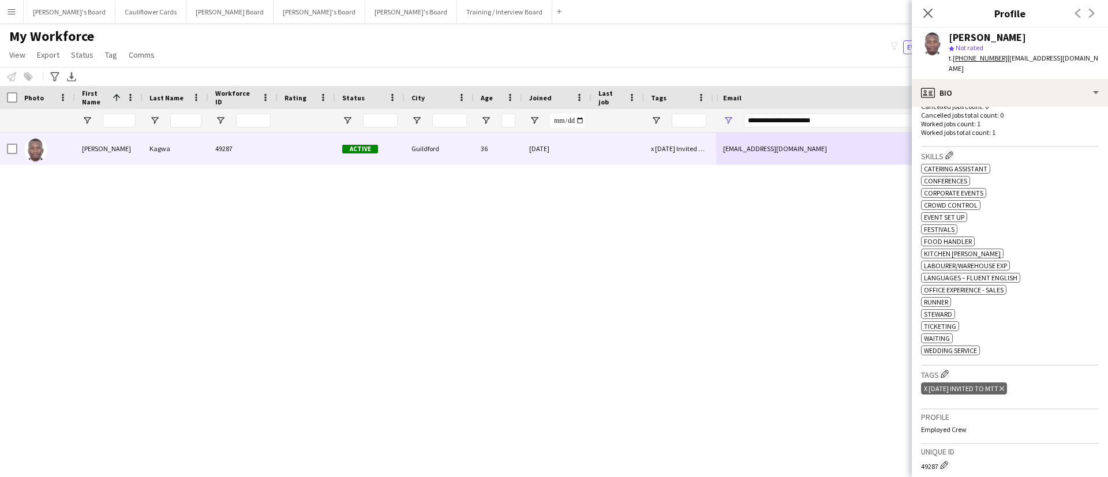
click at [1007, 383] on div "x [DATE] Invited to MTT Delete tag" at bounding box center [964, 389] width 86 height 12
click at [1004, 385] on icon "Delete tag" at bounding box center [1001, 388] width 5 height 7
click at [947, 368] on button "Edit crew company tags" at bounding box center [945, 374] width 12 height 12
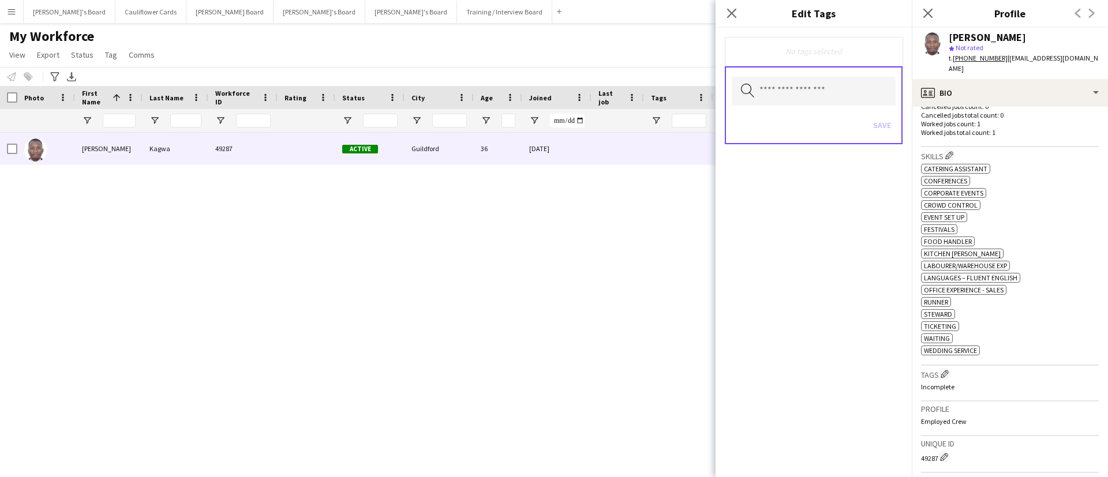
click at [1001, 65] on div "[PERSON_NAME] star Not rated t. [PHONE_NUMBER] | [EMAIL_ADDRESS][DOMAIN_NAME]" at bounding box center [1010, 53] width 196 height 51
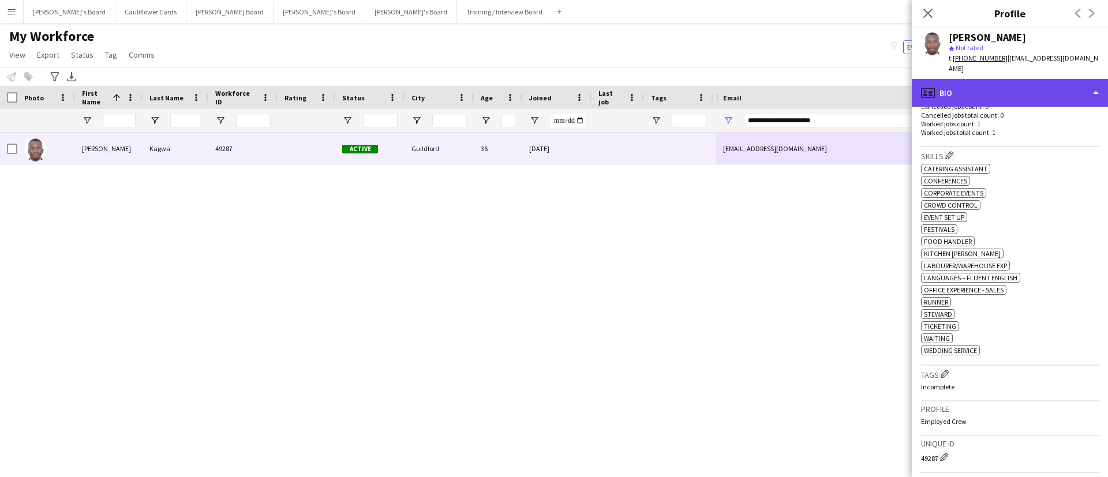
click at [1007, 80] on div "profile Bio" at bounding box center [1010, 93] width 196 height 28
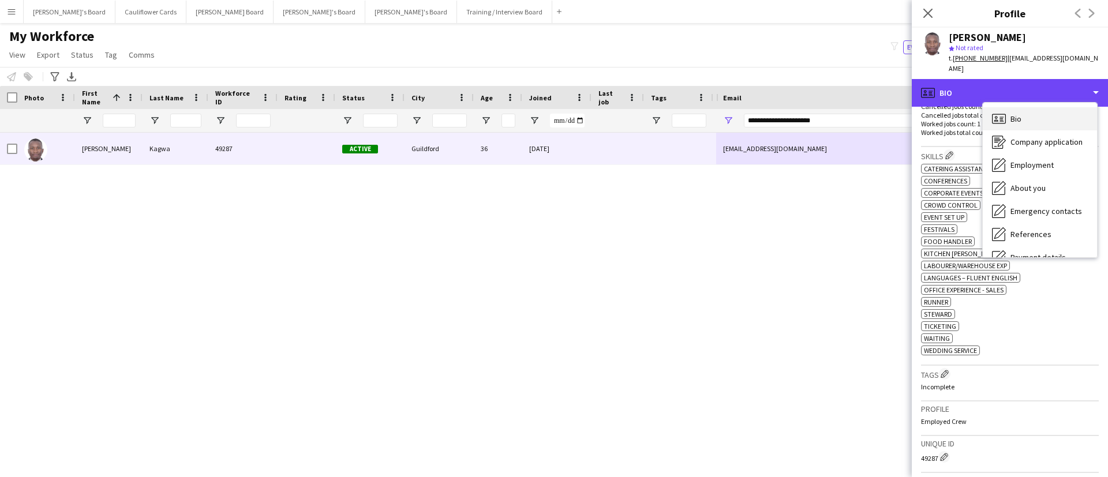
scroll to position [155, 0]
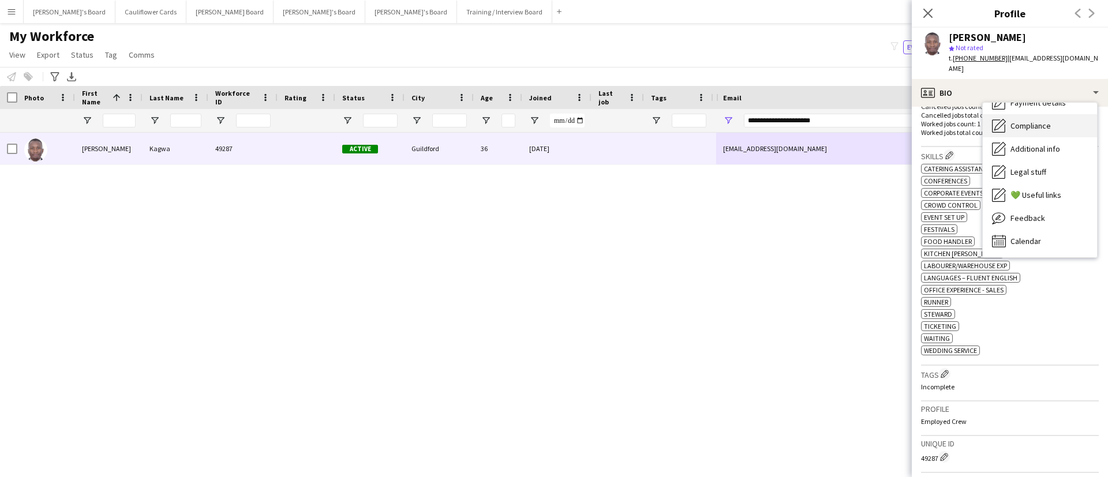
click at [1045, 121] on span "Compliance" at bounding box center [1030, 126] width 40 height 10
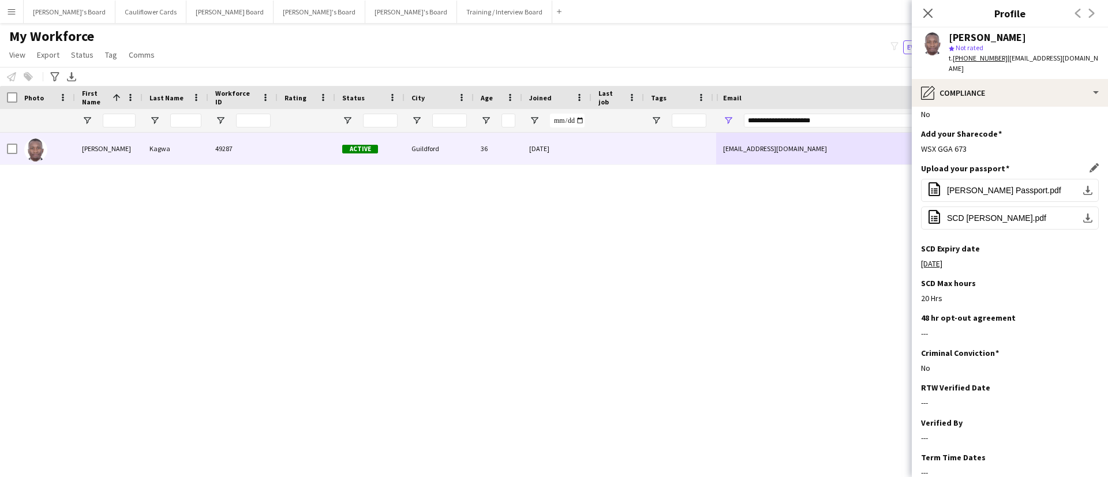
scroll to position [99, 0]
click at [1089, 385] on app-icon "Edit this field" at bounding box center [1093, 389] width 9 height 9
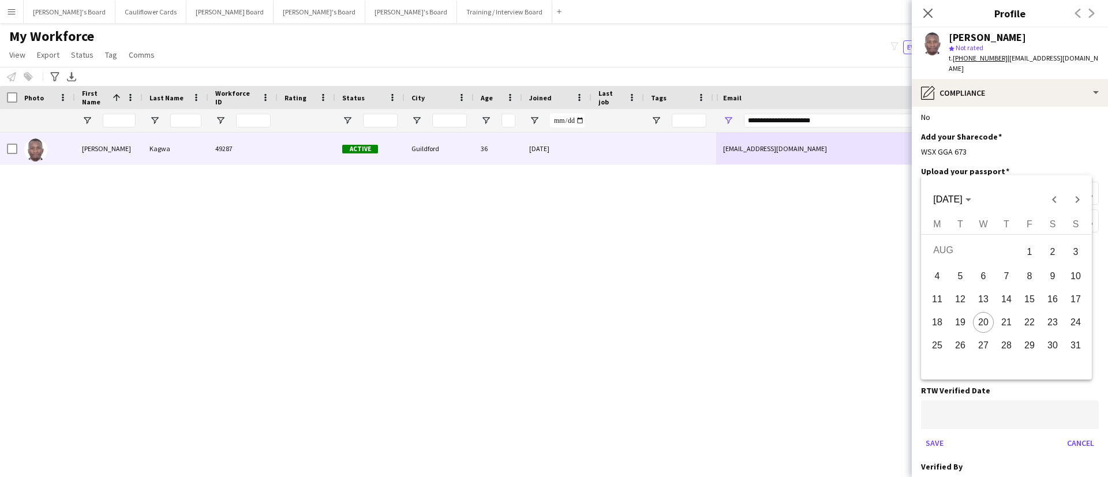
click at [1018, 402] on body "Menu Boards Boards Boards All jobs Status Workforce Workforce My Workforce Recr…" at bounding box center [554, 238] width 1108 height 477
click at [957, 319] on span "19" at bounding box center [960, 322] width 21 height 21
type input "**********"
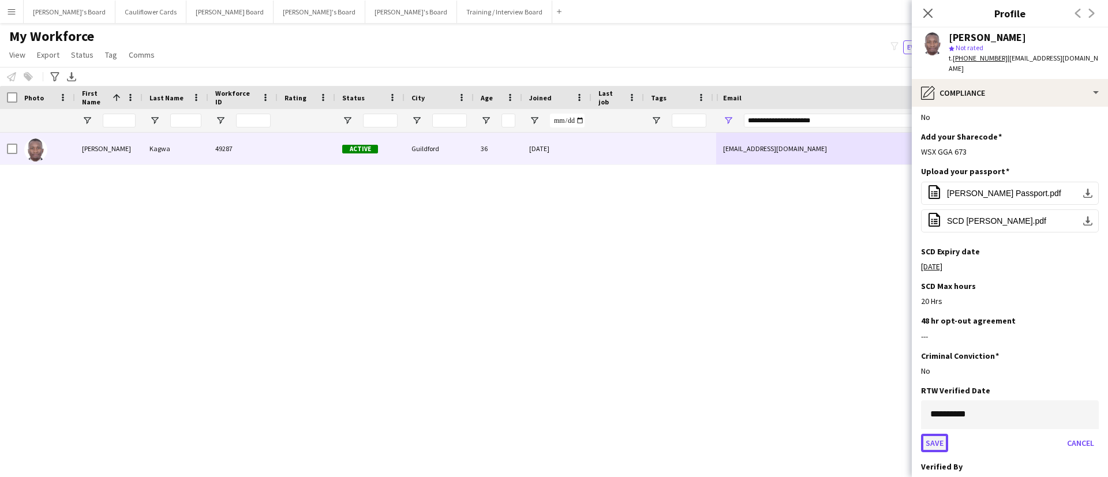
click at [935, 434] on button "Save" at bounding box center [934, 443] width 27 height 18
click at [1089, 421] on app-icon "Edit this field" at bounding box center [1093, 425] width 9 height 9
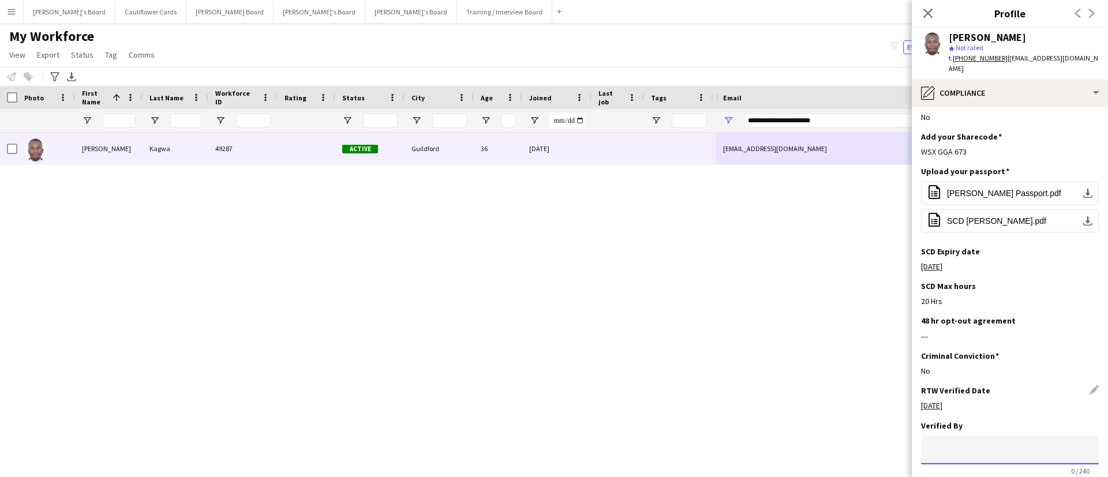
click at [1033, 436] on input at bounding box center [1010, 450] width 178 height 29
type input "*****"
click at [931, 17] on icon "Close pop-in" at bounding box center [927, 13] width 11 height 11
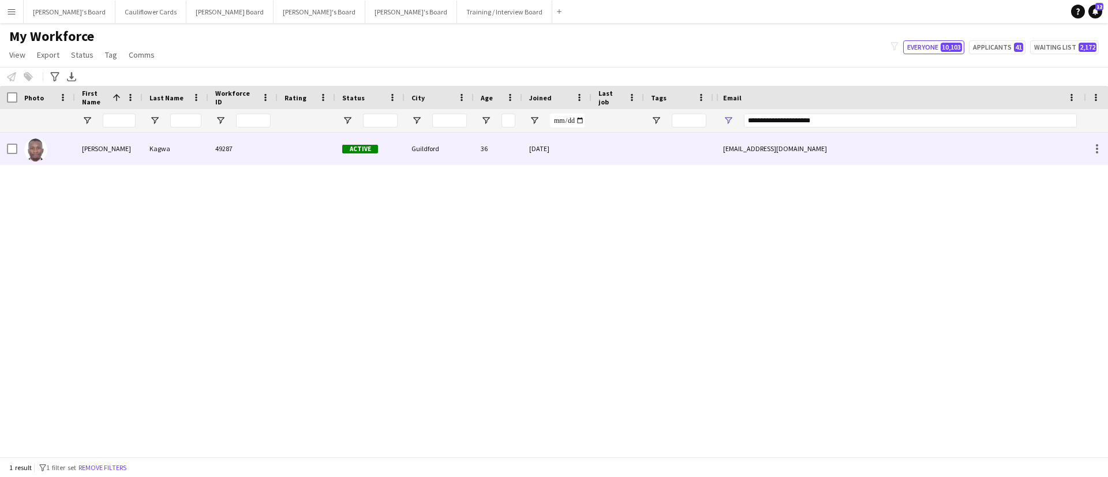
click at [608, 152] on div at bounding box center [617, 149] width 53 height 32
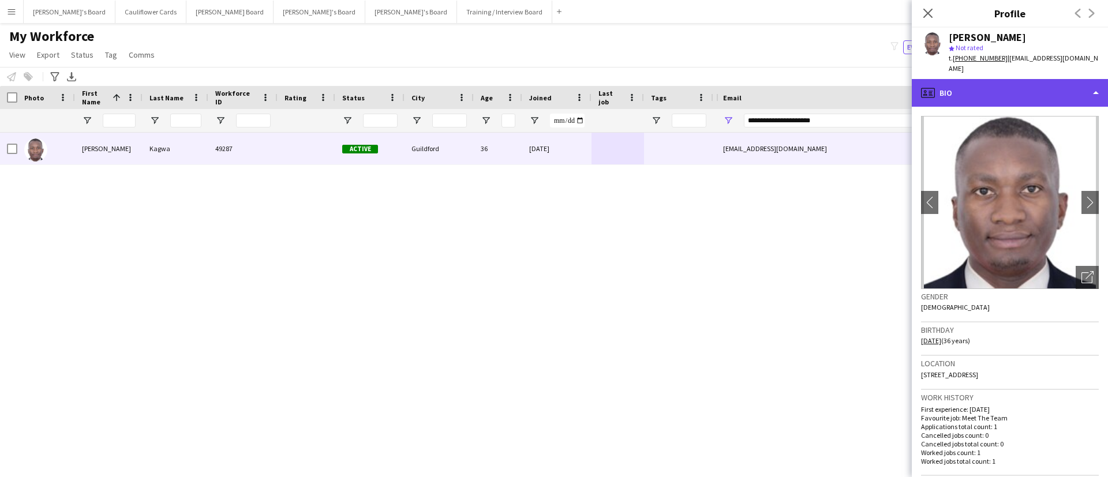
click at [1013, 79] on div "profile Bio" at bounding box center [1010, 93] width 196 height 28
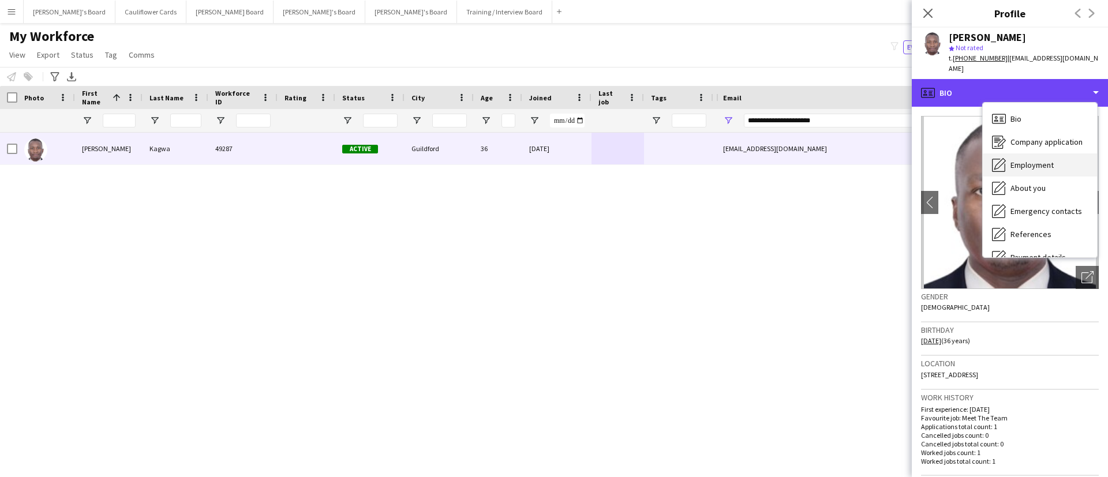
scroll to position [155, 0]
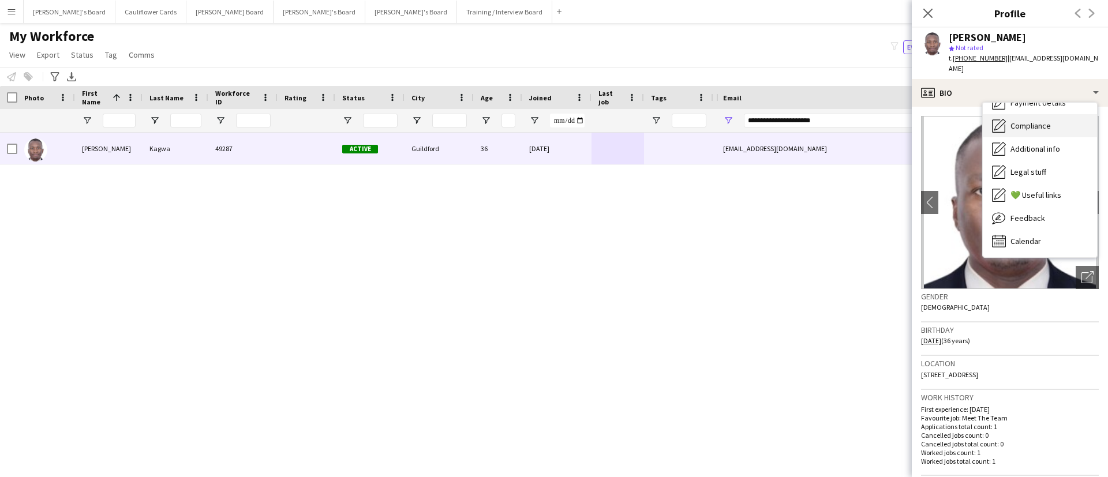
click at [1048, 121] on span "Compliance" at bounding box center [1030, 126] width 40 height 10
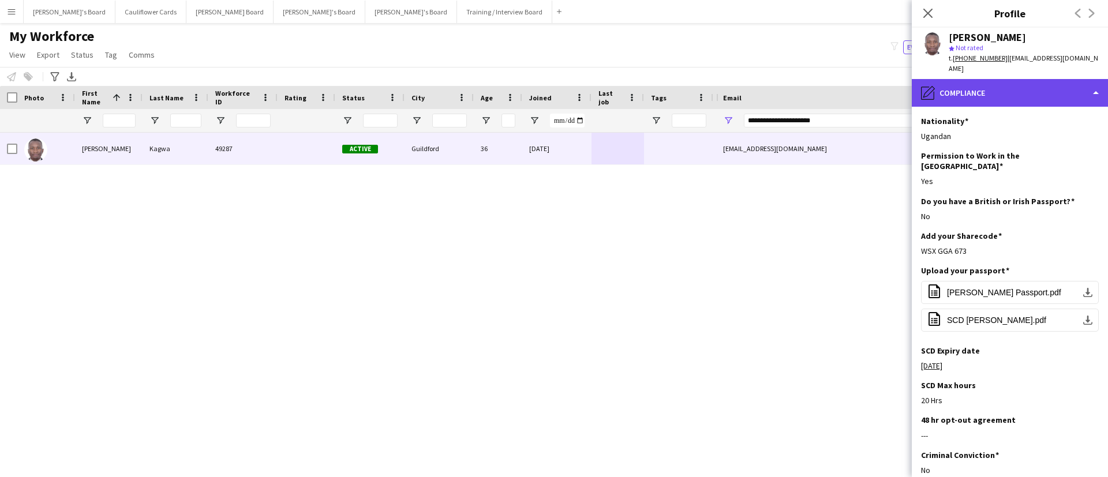
click at [1051, 79] on div "pencil4 Compliance" at bounding box center [1010, 93] width 196 height 28
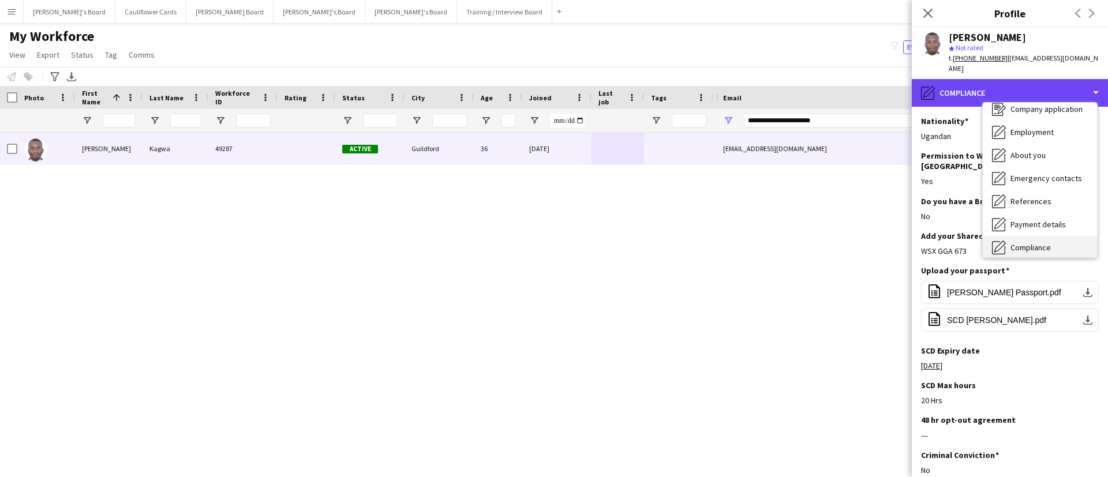
scroll to position [0, 0]
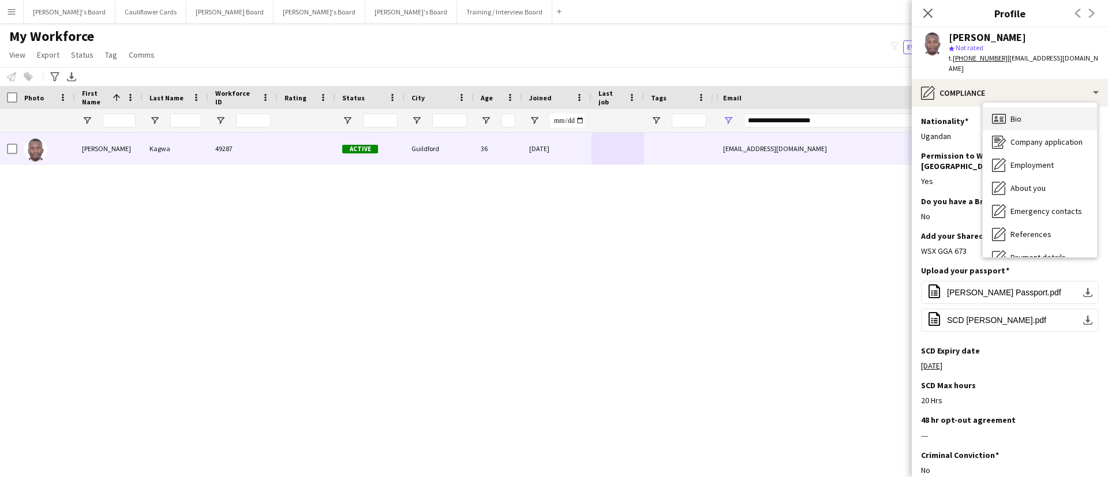
click at [1022, 109] on div "Bio Bio" at bounding box center [1040, 118] width 114 height 23
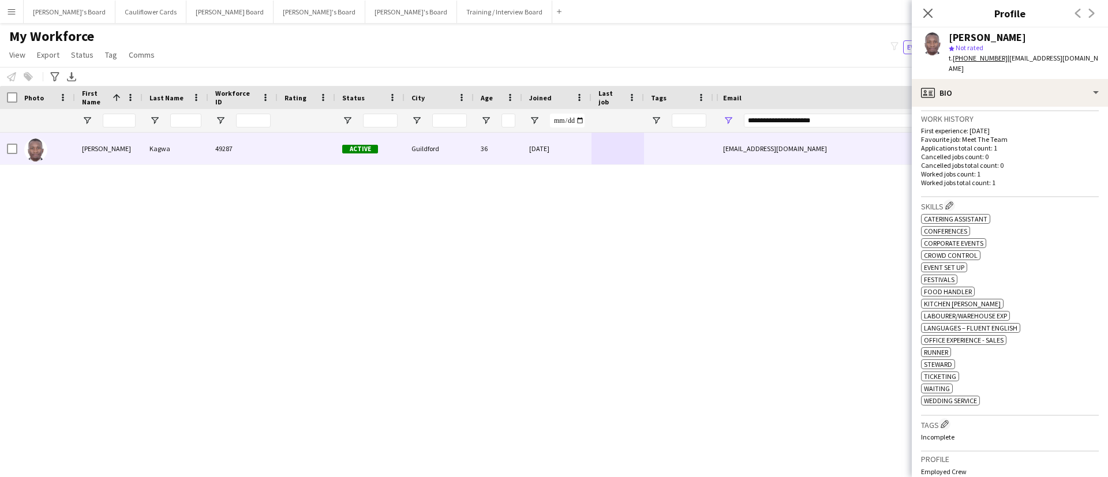
scroll to position [282, 0]
click at [942, 417] on app-icon "Edit crew company tags" at bounding box center [945, 421] width 8 height 8
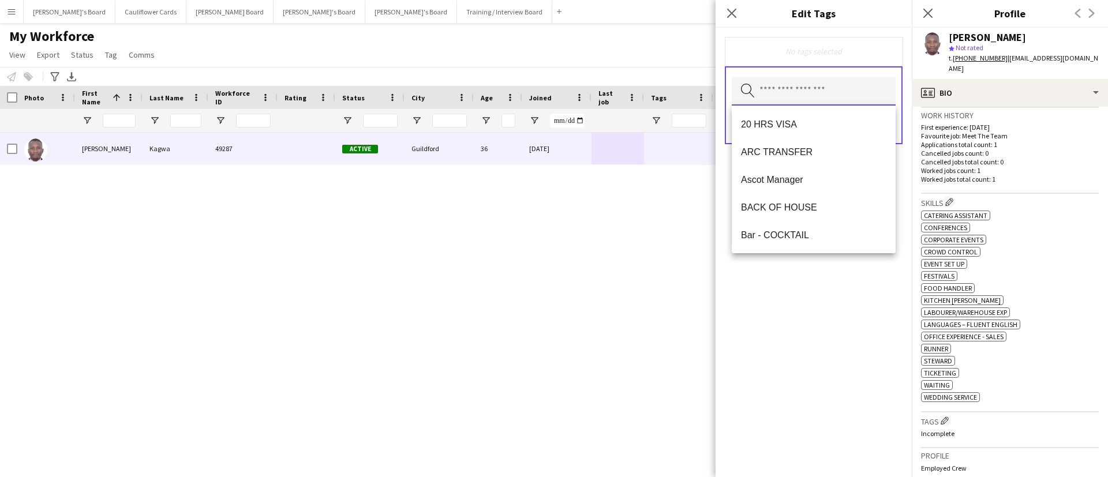
click at [823, 88] on input "text" at bounding box center [814, 91] width 164 height 29
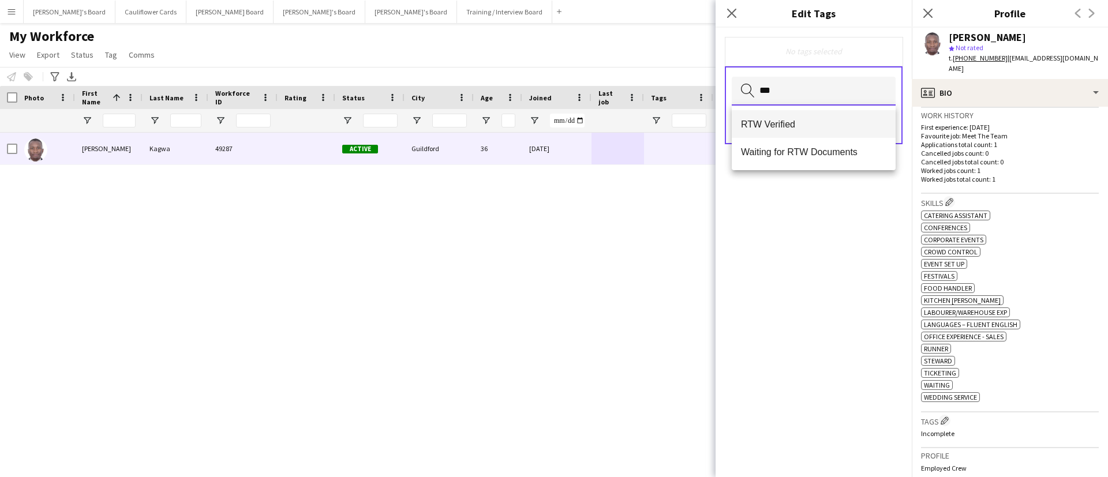
type input "***"
click at [792, 119] on span "RTW Verified" at bounding box center [813, 124] width 145 height 11
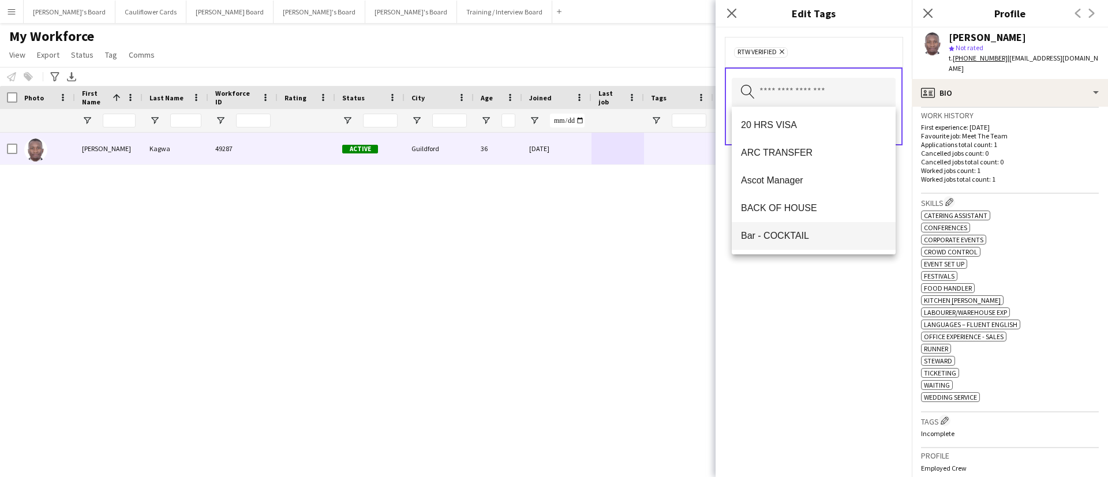
scroll to position [10, 0]
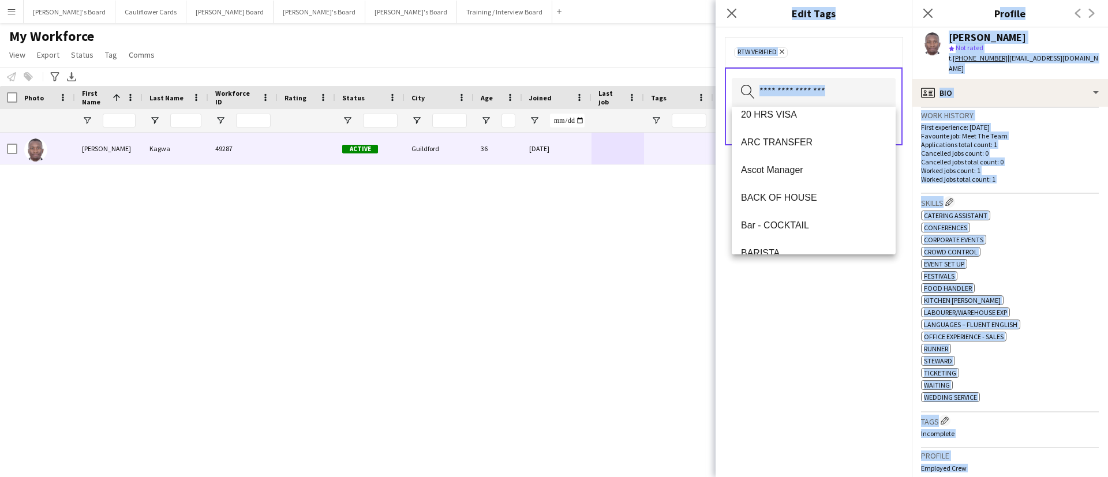
drag, startPoint x: 845, startPoint y: 293, endPoint x: 851, endPoint y: 309, distance: 17.7
click at [851, 309] on div "RTW Verified Remove Search by tag name Save" at bounding box center [814, 252] width 196 height 449
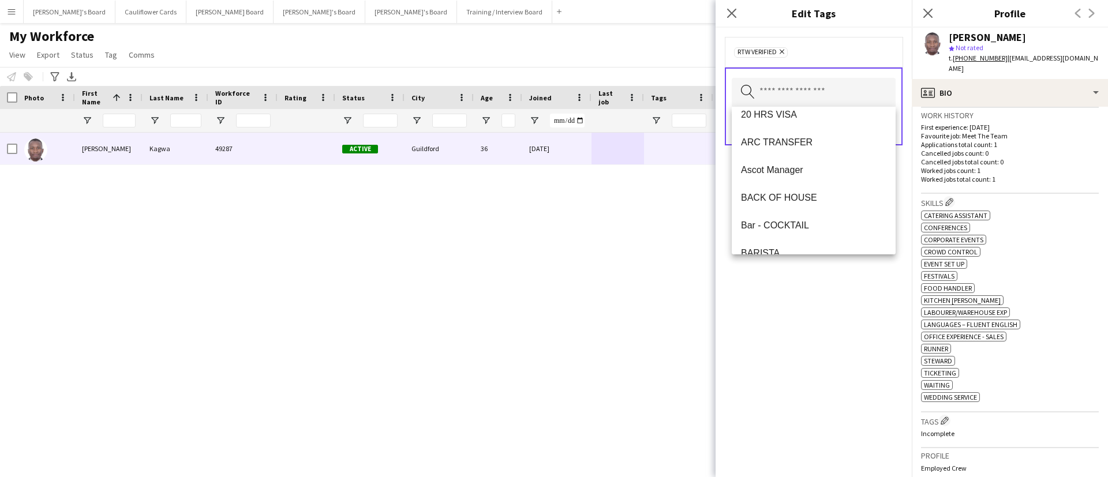
scroll to position [0, 0]
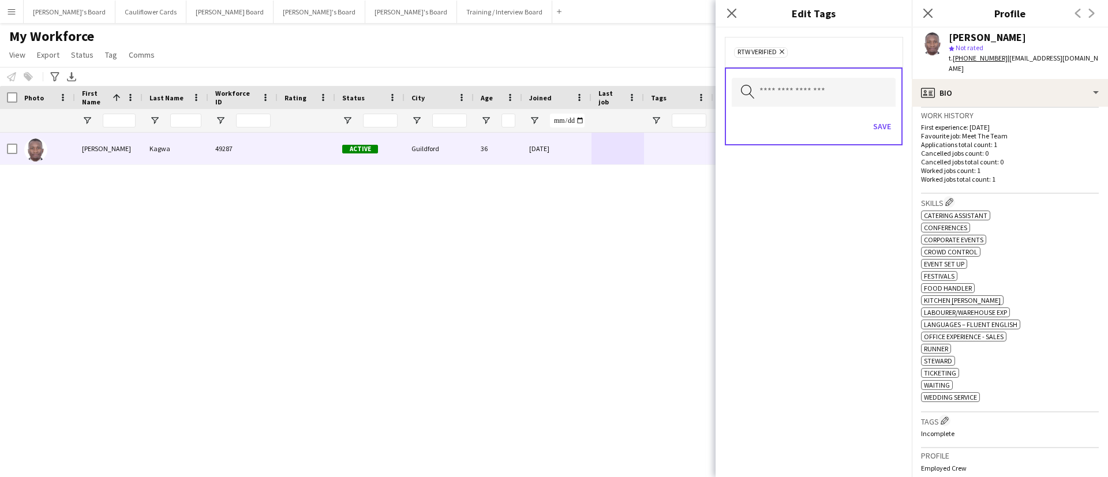
click at [851, 309] on div "RTW Verified Remove Search by tag name Save" at bounding box center [814, 252] width 196 height 449
click at [884, 128] on button "Save" at bounding box center [881, 126] width 27 height 18
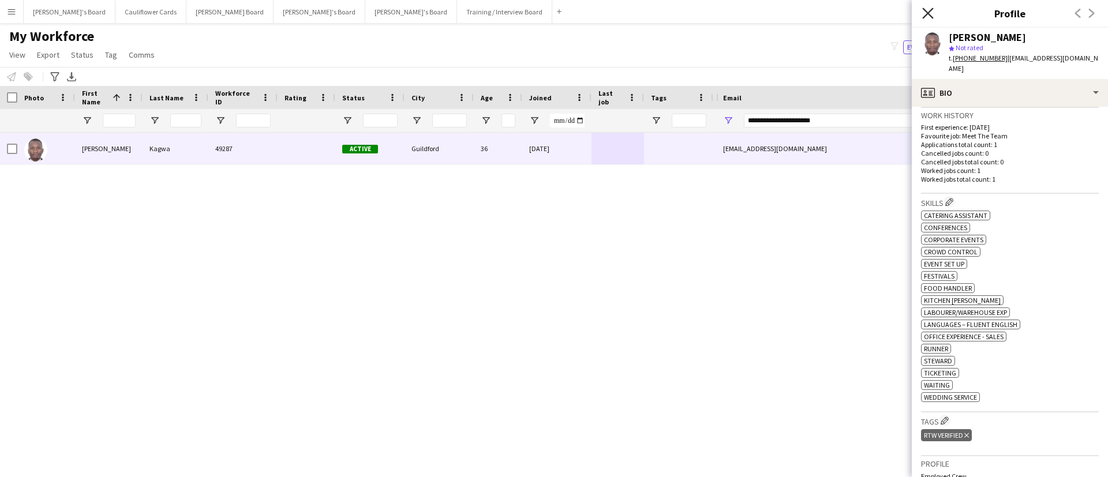
click at [930, 15] on icon at bounding box center [927, 13] width 11 height 11
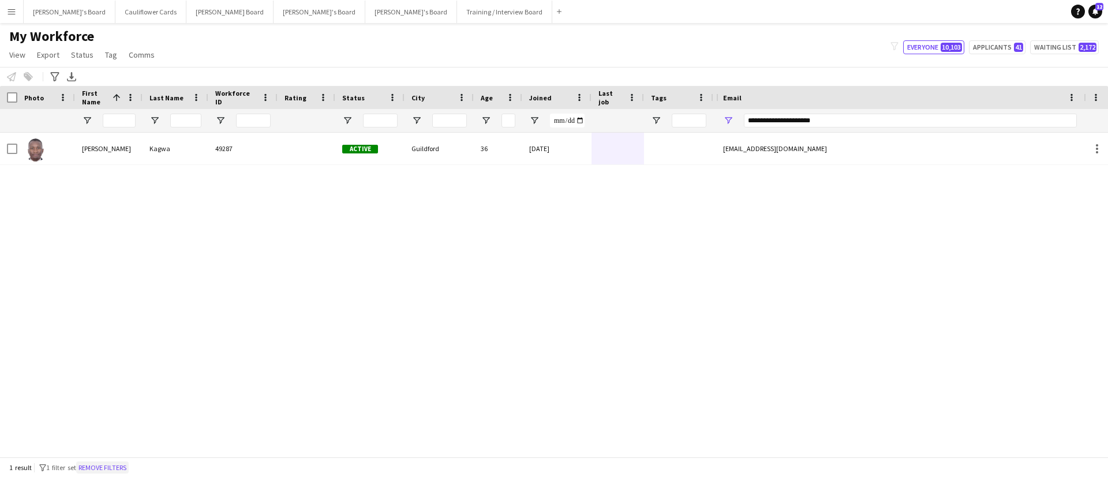
click at [129, 463] on button "Remove filters" at bounding box center [102, 468] width 53 height 13
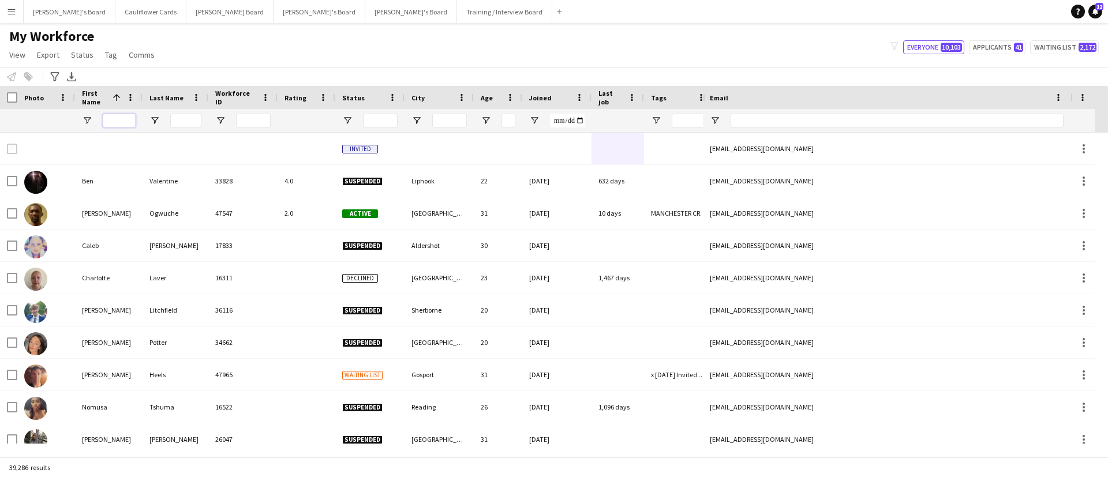
click at [125, 118] on input "First Name Filter Input" at bounding box center [119, 121] width 33 height 14
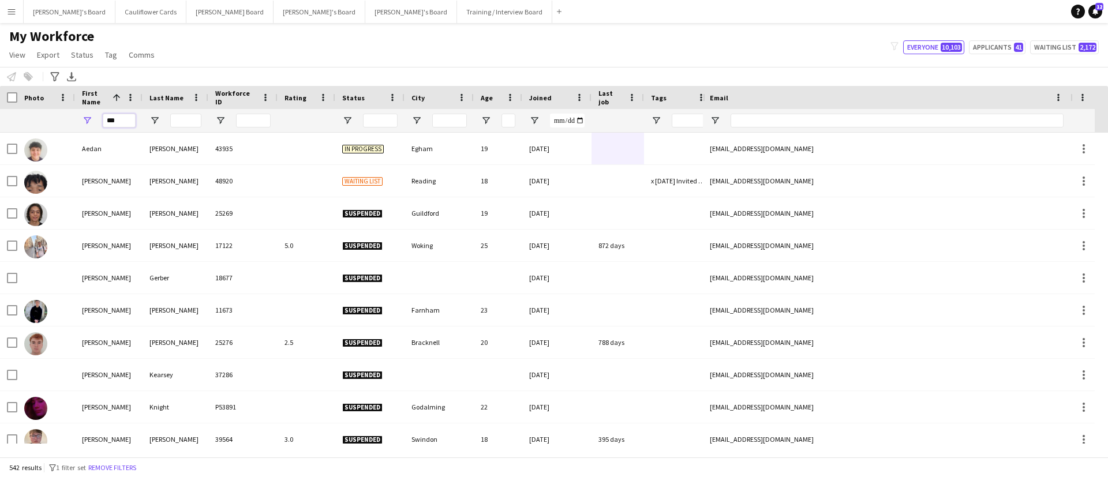
type input "***"
click at [181, 117] on input "Last Name Filter Input" at bounding box center [185, 121] width 31 height 14
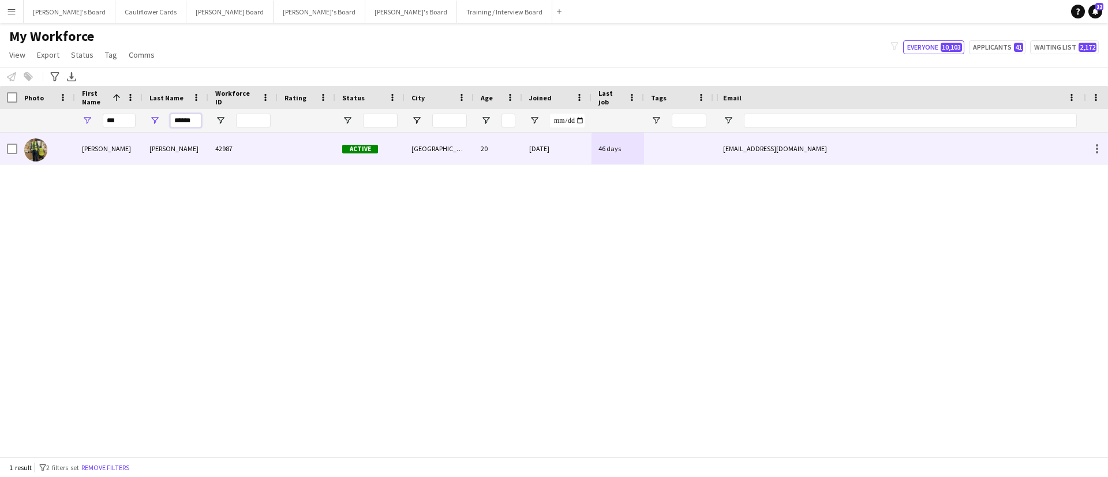
type input "******"
click at [178, 144] on div "[PERSON_NAME]" at bounding box center [176, 149] width 66 height 32
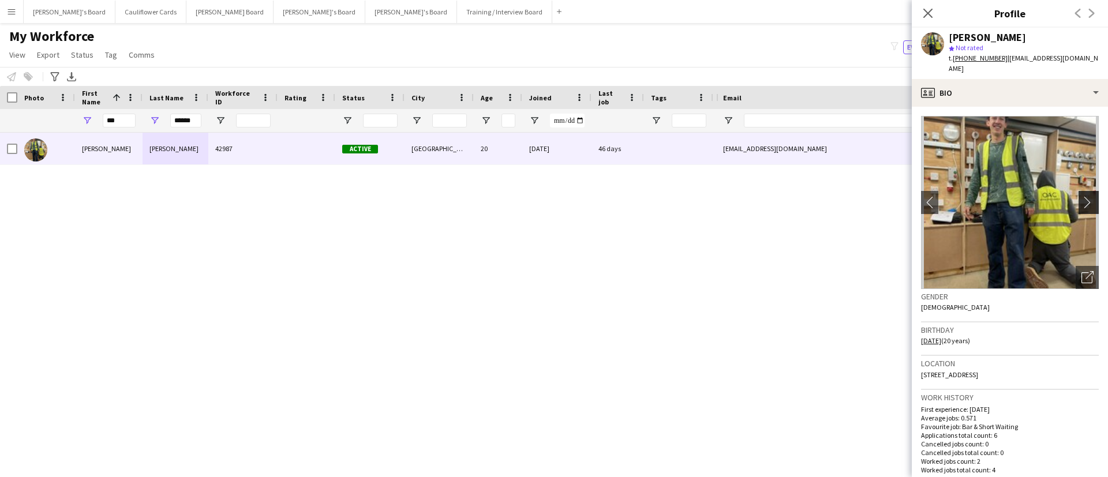
click at [1078, 191] on button "chevron-right" at bounding box center [1089, 202] width 23 height 23
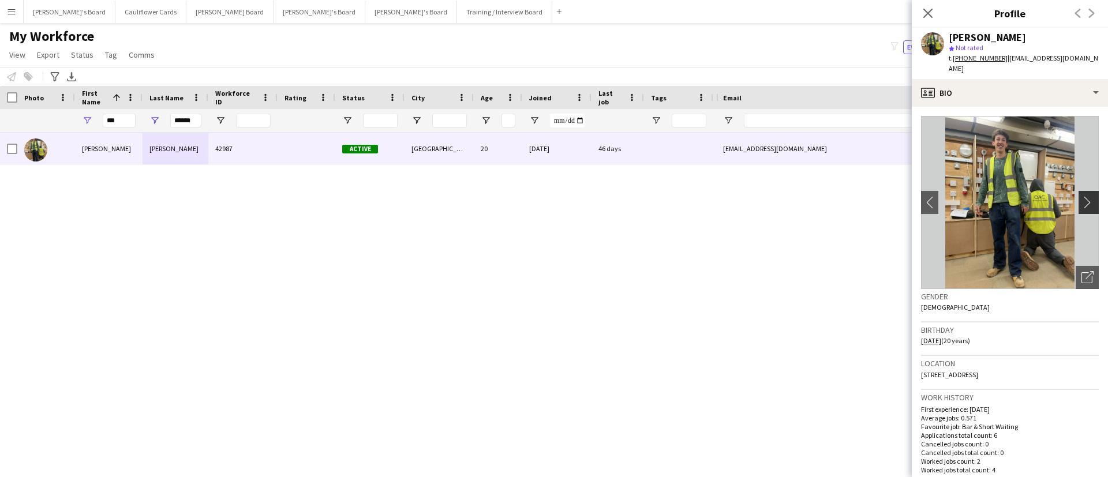
click at [1078, 191] on button "chevron-right" at bounding box center [1089, 202] width 23 height 23
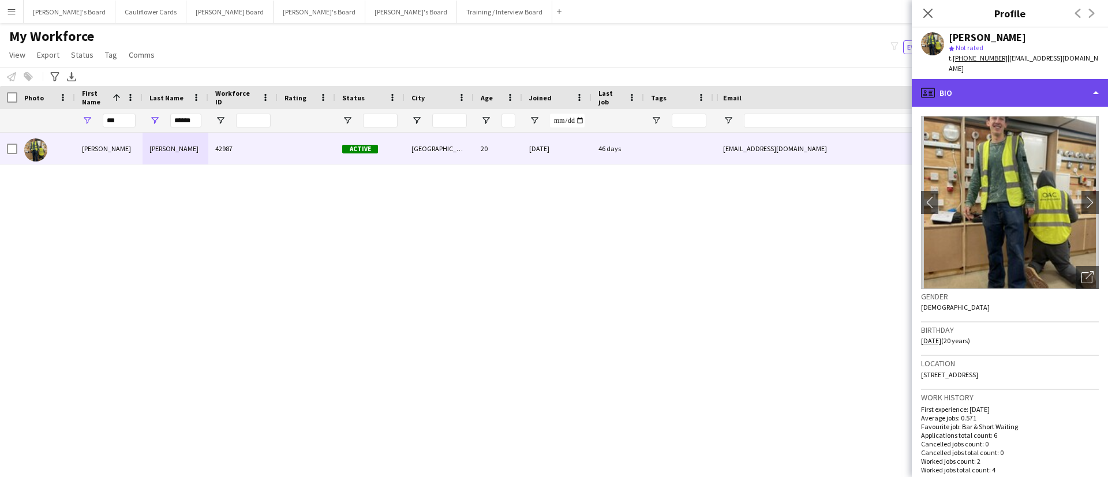
click at [1047, 90] on div "profile Bio" at bounding box center [1010, 93] width 196 height 28
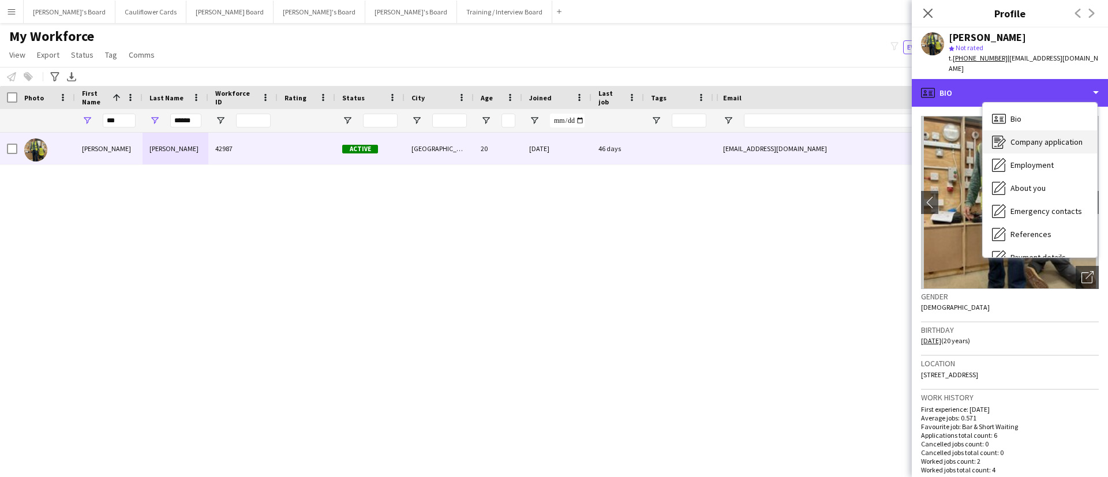
scroll to position [155, 0]
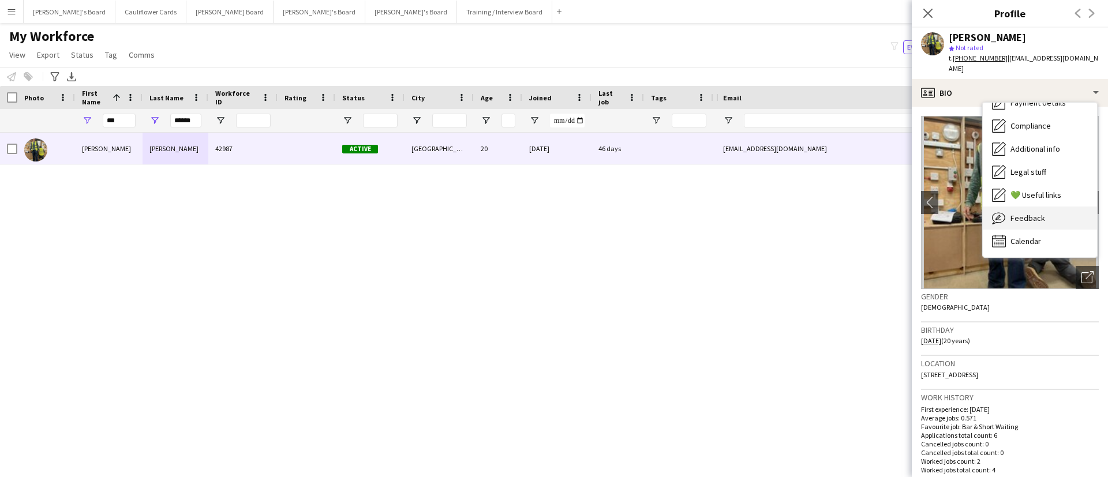
click at [1043, 213] on span "Feedback" at bounding box center [1027, 218] width 35 height 10
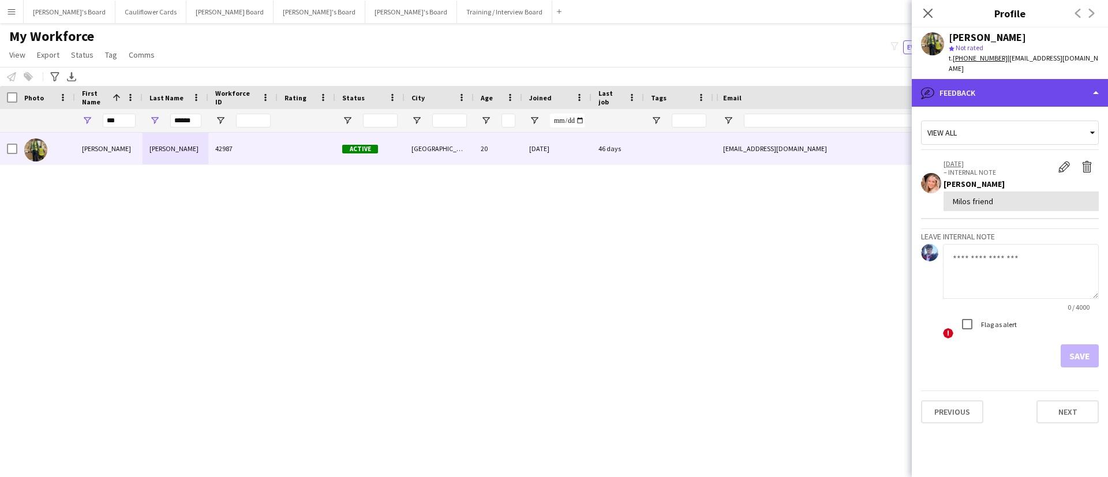
click at [1044, 85] on div "bubble-pencil Feedback" at bounding box center [1010, 93] width 196 height 28
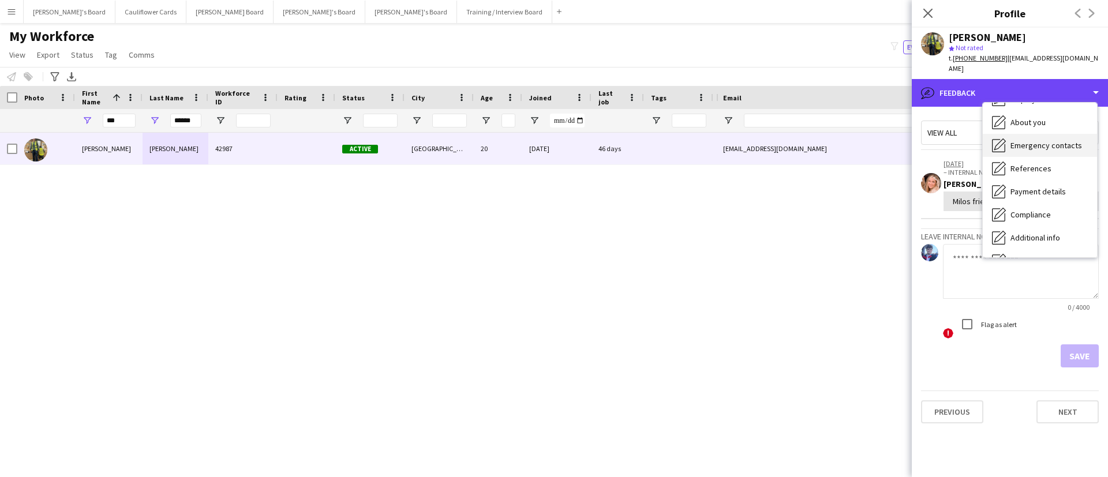
scroll to position [68, 0]
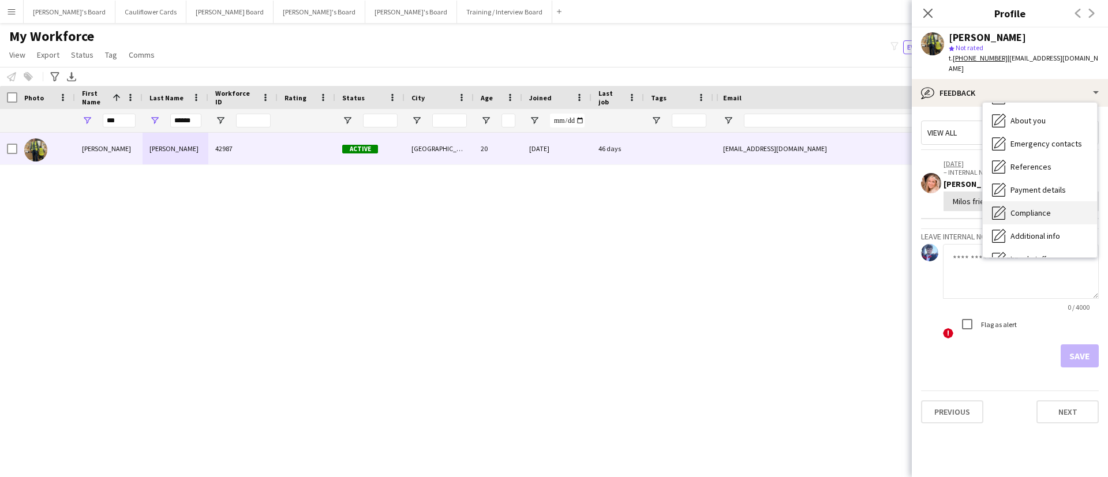
click at [1034, 211] on div "Compliance Compliance" at bounding box center [1040, 212] width 114 height 23
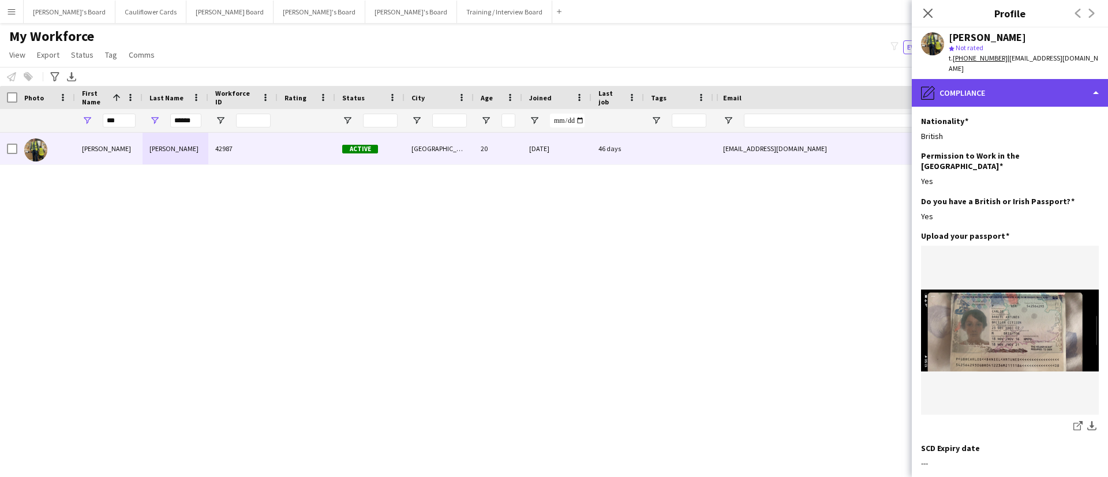
click at [1017, 85] on div "pencil4 Compliance" at bounding box center [1010, 93] width 196 height 28
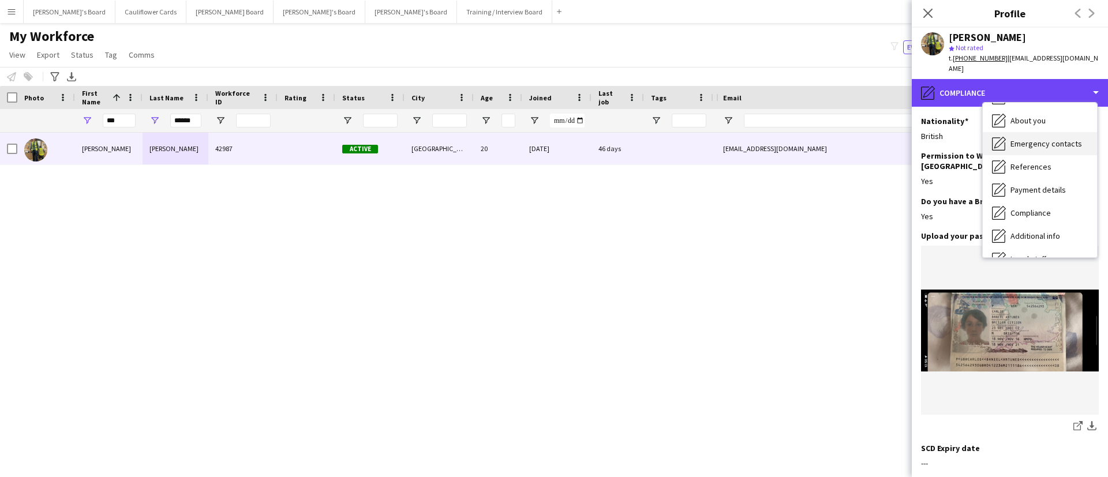
scroll to position [155, 0]
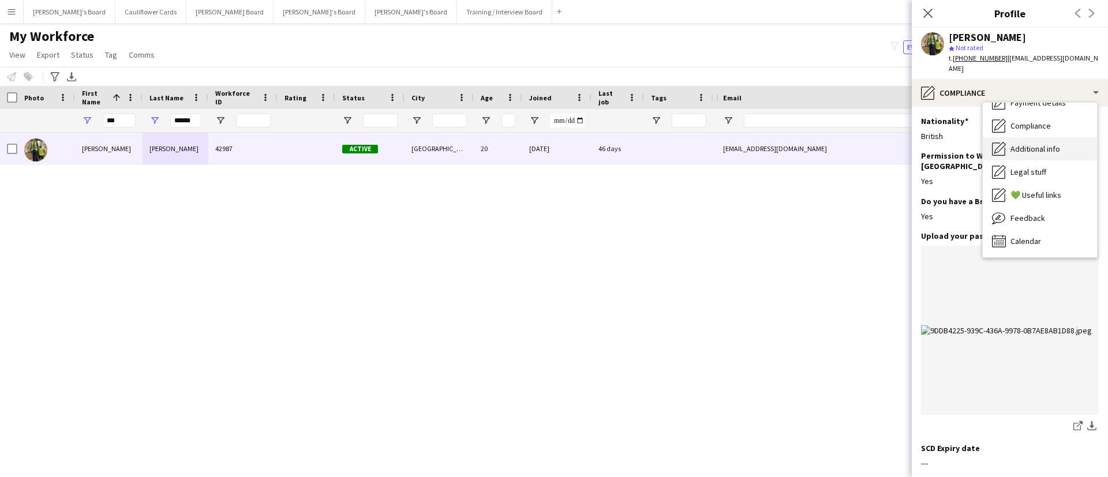
click at [1032, 144] on span "Additional info" at bounding box center [1035, 149] width 50 height 10
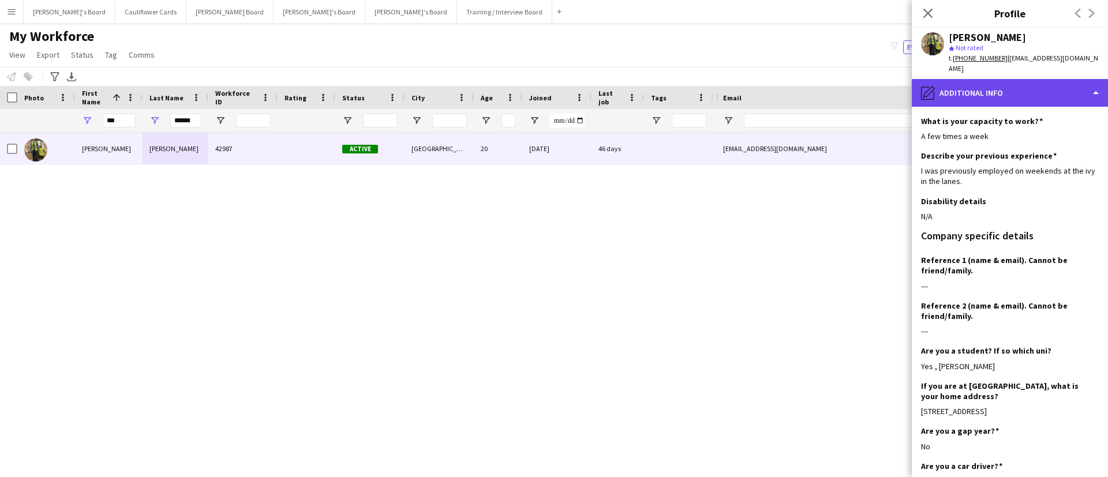
click at [1039, 84] on div "pencil4 Additional info" at bounding box center [1010, 93] width 196 height 28
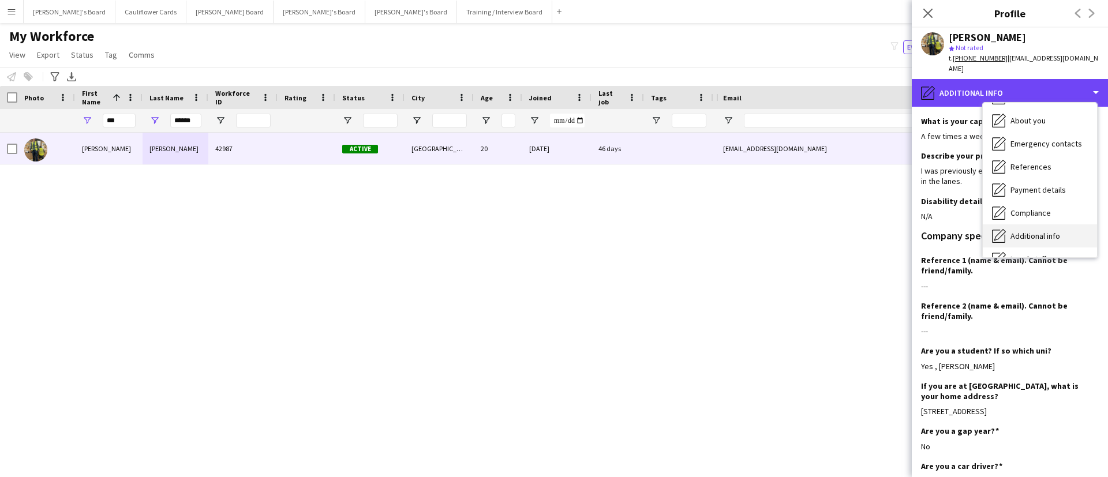
scroll to position [61, 0]
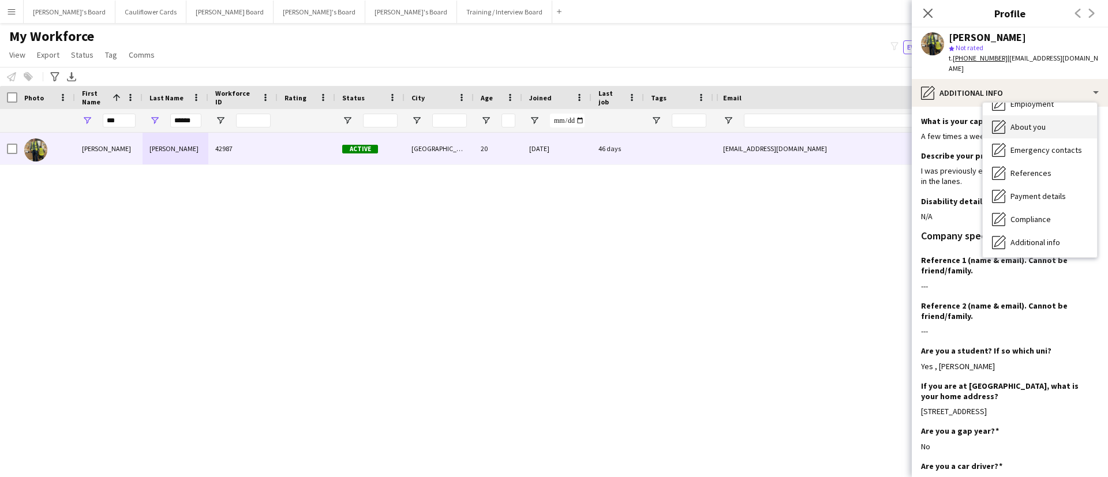
click at [1029, 122] on span "About you" at bounding box center [1027, 127] width 35 height 10
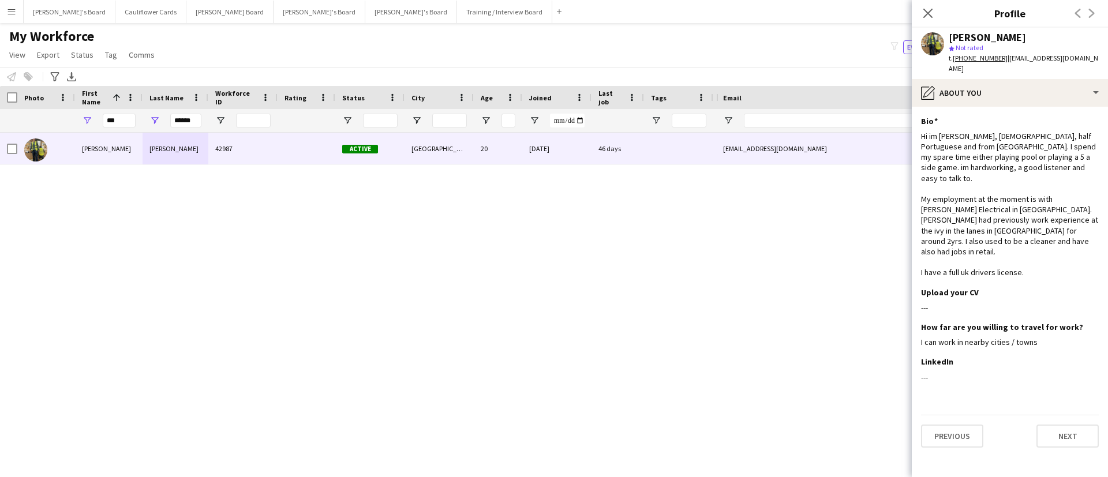
drag, startPoint x: 1097, startPoint y: 60, endPoint x: 1005, endPoint y: 62, distance: 92.9
click at [1005, 62] on span "| [EMAIL_ADDRESS][DOMAIN_NAME]" at bounding box center [1023, 63] width 149 height 19
copy span "[EMAIL_ADDRESS][DOMAIN_NAME]"
click at [931, 10] on icon at bounding box center [927, 13] width 11 height 11
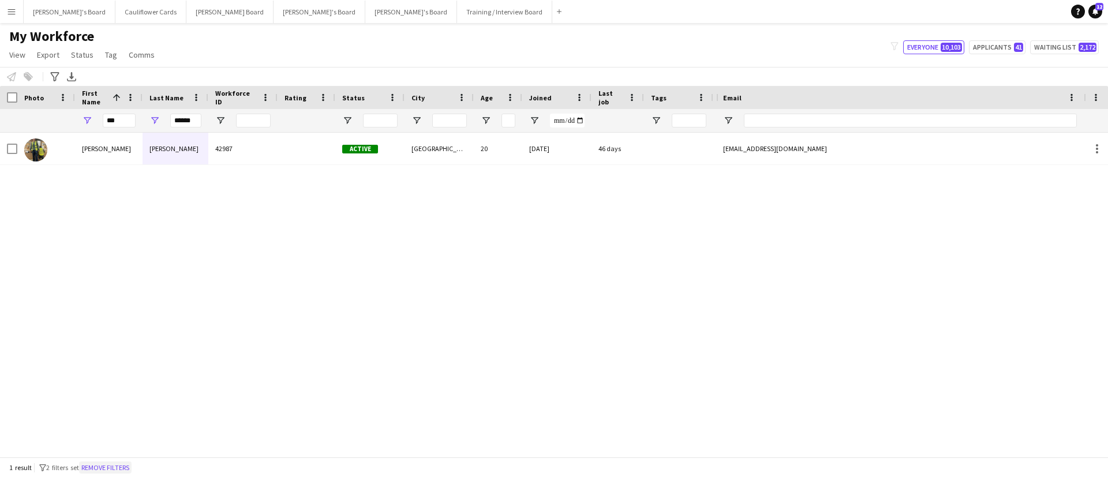
click at [132, 463] on button "Remove filters" at bounding box center [105, 468] width 53 height 13
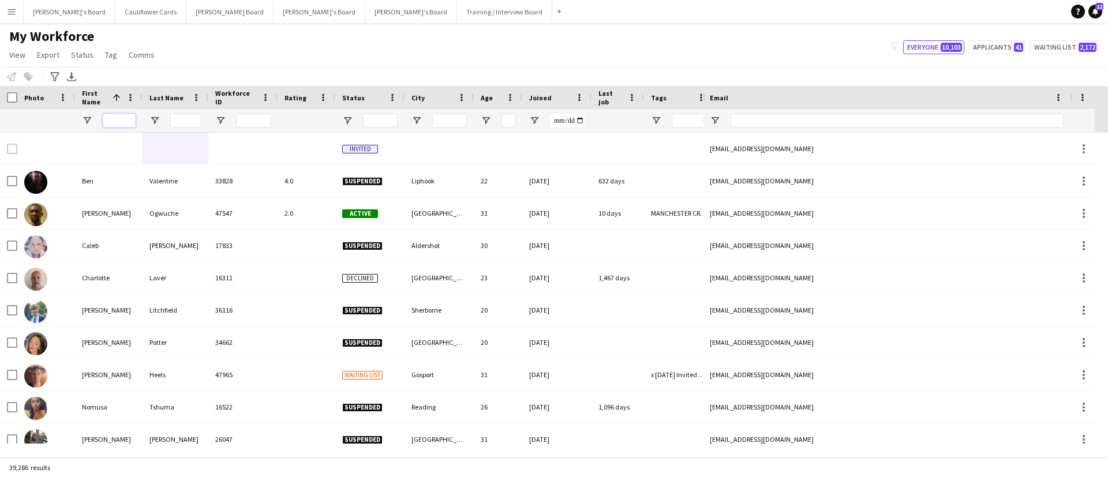
click at [128, 121] on input "First Name Filter Input" at bounding box center [119, 121] width 33 height 14
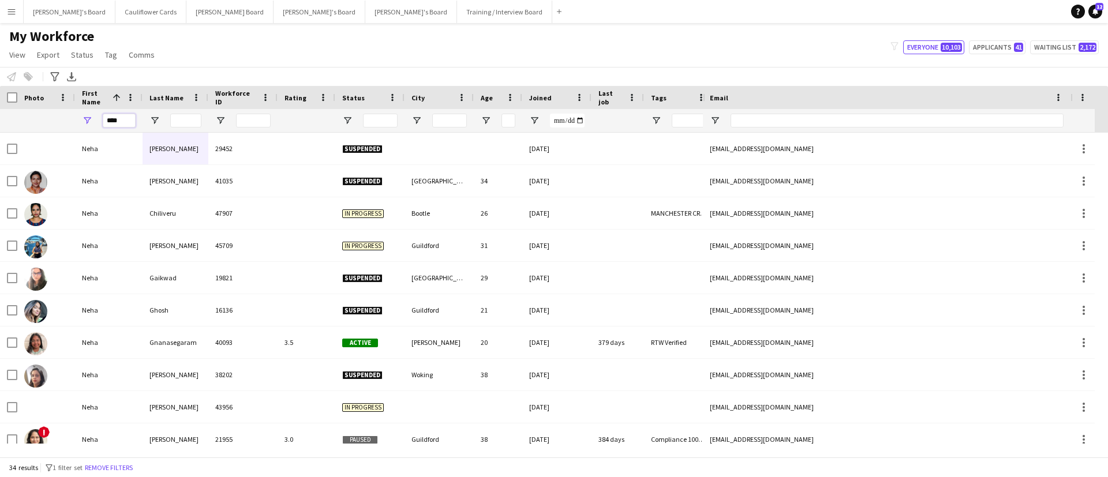
type input "****"
click at [185, 119] on input "Last Name Filter Input" at bounding box center [185, 121] width 31 height 14
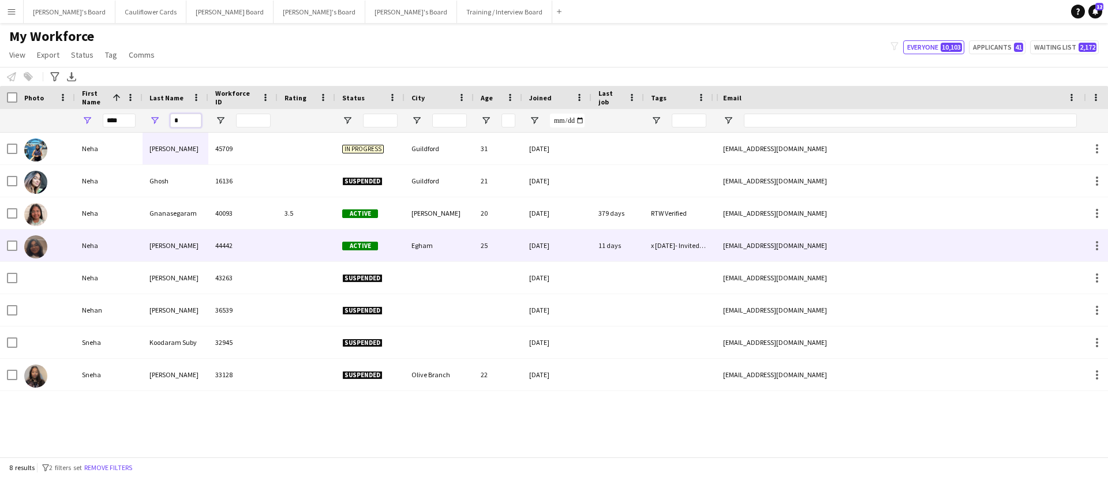
type input "*"
click at [220, 254] on div "44442" at bounding box center [242, 246] width 69 height 32
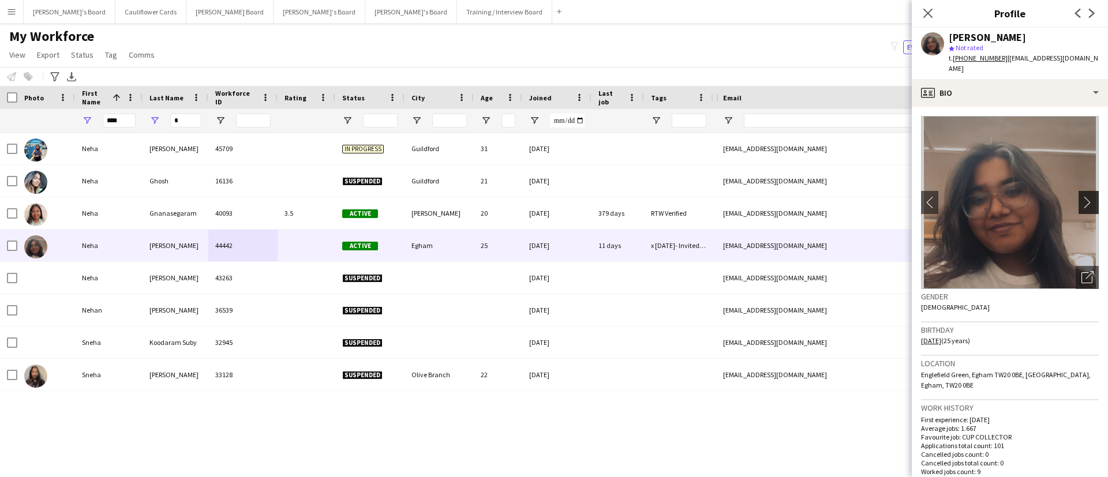
click at [1081, 196] on app-icon "chevron-right" at bounding box center [1090, 202] width 18 height 12
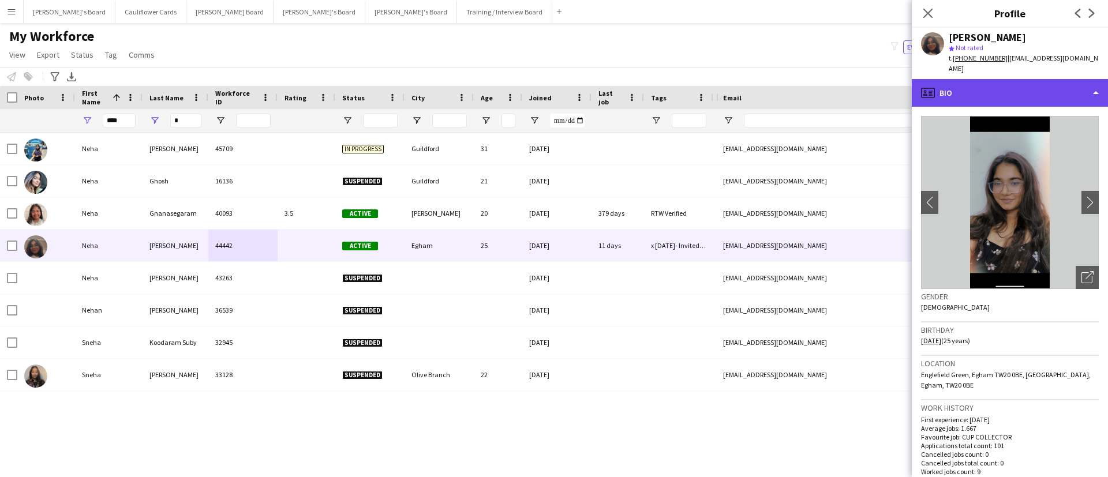
click at [1068, 88] on div "profile Bio" at bounding box center [1010, 93] width 196 height 28
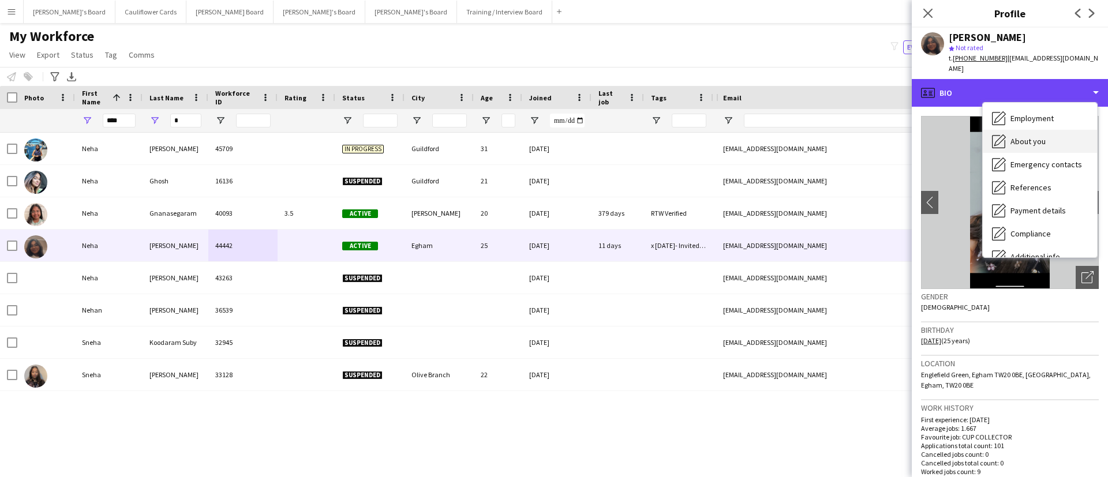
scroll to position [48, 0]
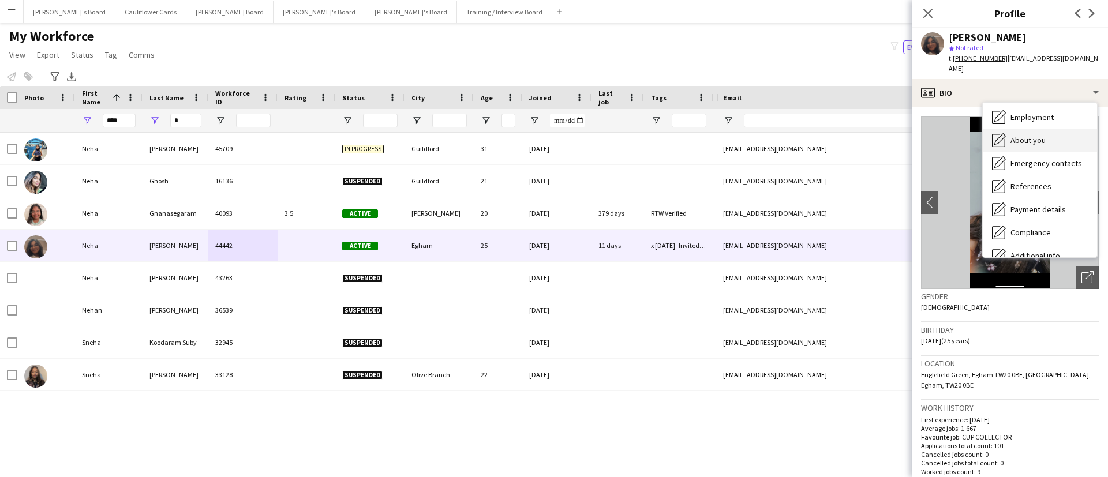
click at [1028, 135] on span "About you" at bounding box center [1027, 140] width 35 height 10
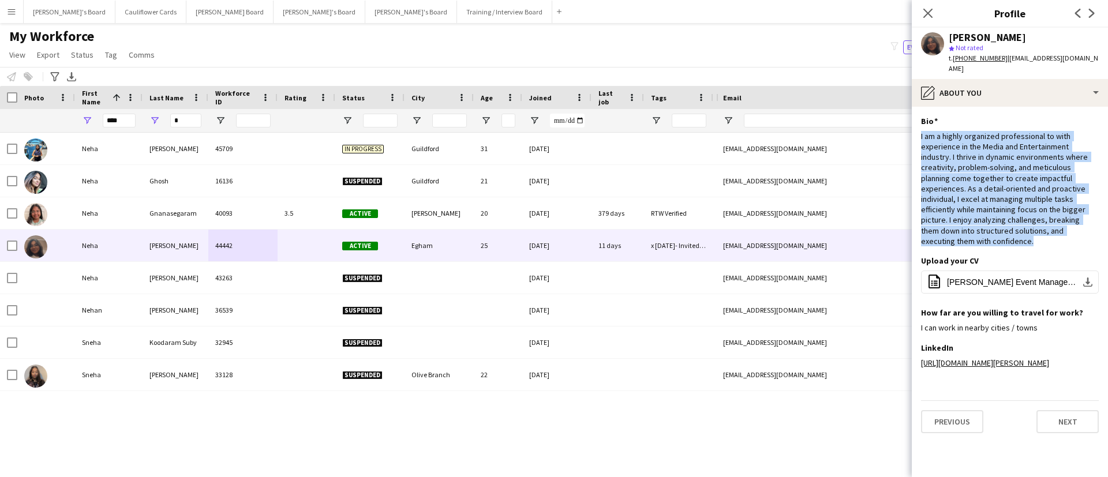
drag, startPoint x: 966, startPoint y: 234, endPoint x: 917, endPoint y: 126, distance: 118.3
click at [917, 126] on app-section-data-types "Bio Edit this field I am a highly organized professional to with experience in …" at bounding box center [1010, 292] width 196 height 370
copy div "I am a highly organized professional to with experience in the Media and Entert…"
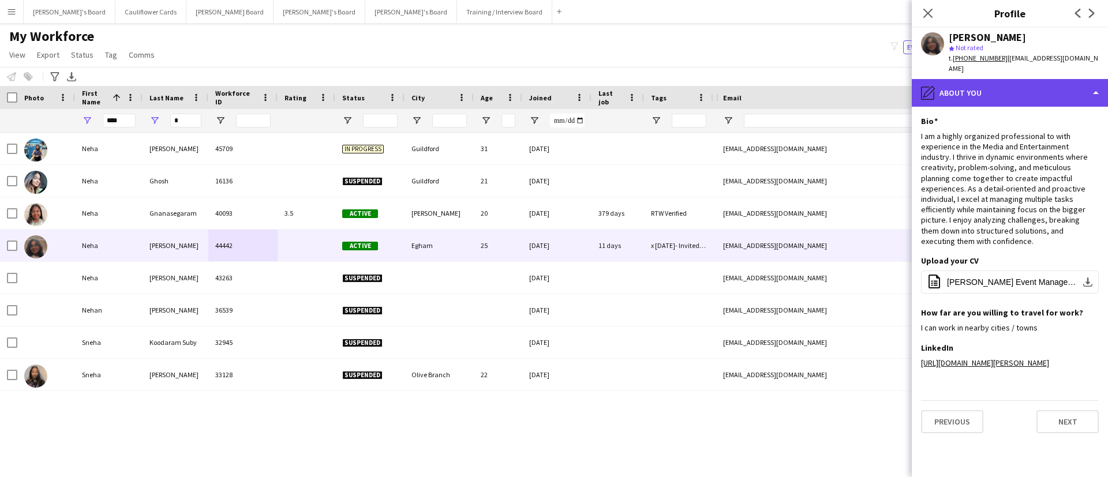
click at [1054, 79] on div "pencil4 About you" at bounding box center [1010, 93] width 196 height 28
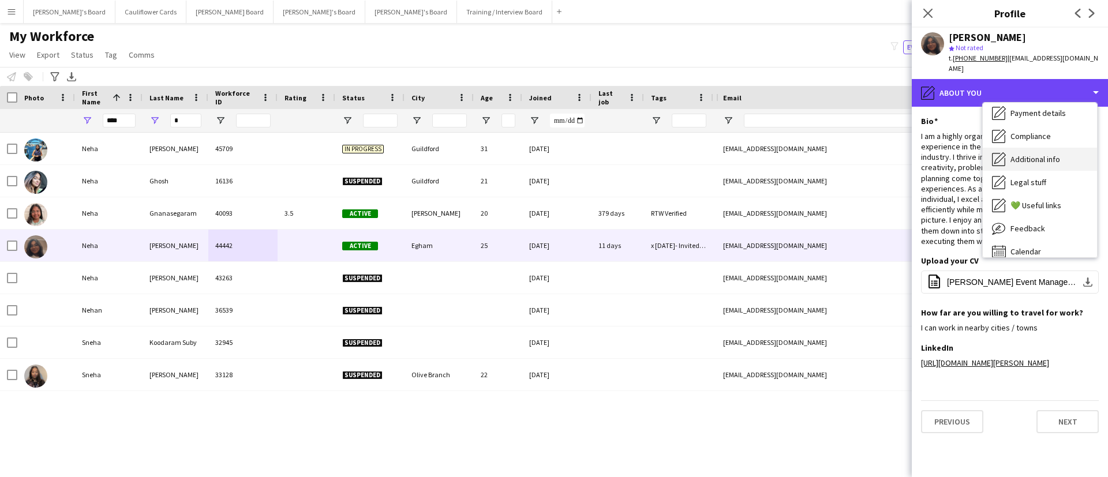
scroll to position [145, 0]
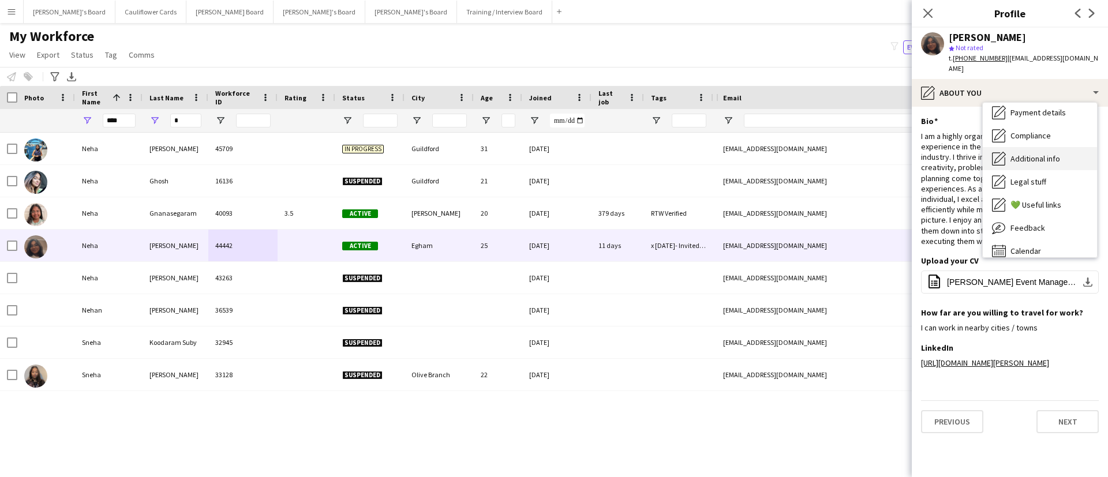
click at [1031, 153] on span "Additional info" at bounding box center [1035, 158] width 50 height 10
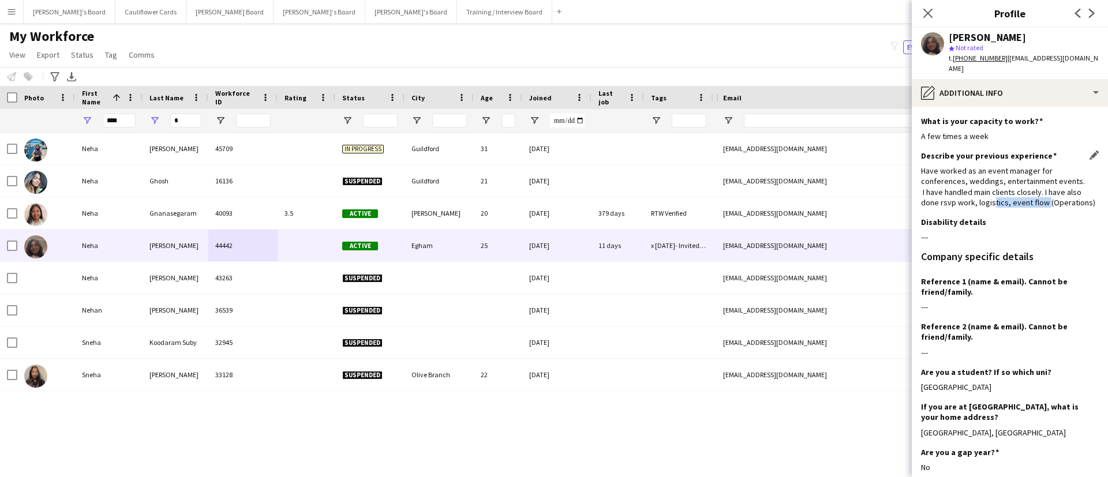
drag, startPoint x: 1047, startPoint y: 189, endPoint x: 992, endPoint y: 189, distance: 54.8
click at [992, 189] on div "Have worked as an event manager for conferences, weddings, entertainment events…" at bounding box center [1010, 187] width 178 height 42
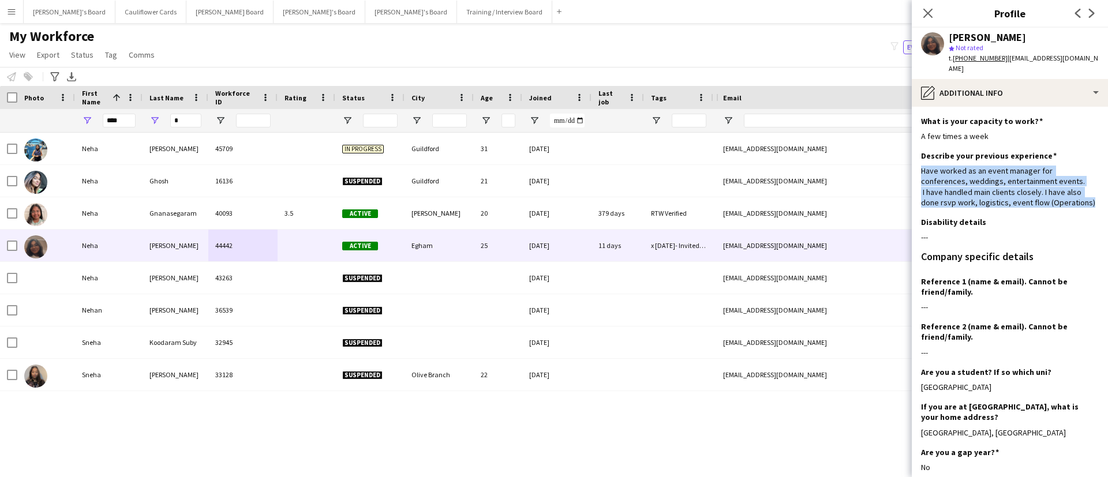
drag, startPoint x: 979, startPoint y: 203, endPoint x: 919, endPoint y: 161, distance: 73.5
click at [919, 161] on app-section-data-types "What is your capacity to work? Edit this field A few times a week Describe your…" at bounding box center [1010, 292] width 196 height 370
copy div "Have worked as an event manager for conferences, weddings, entertainment events…"
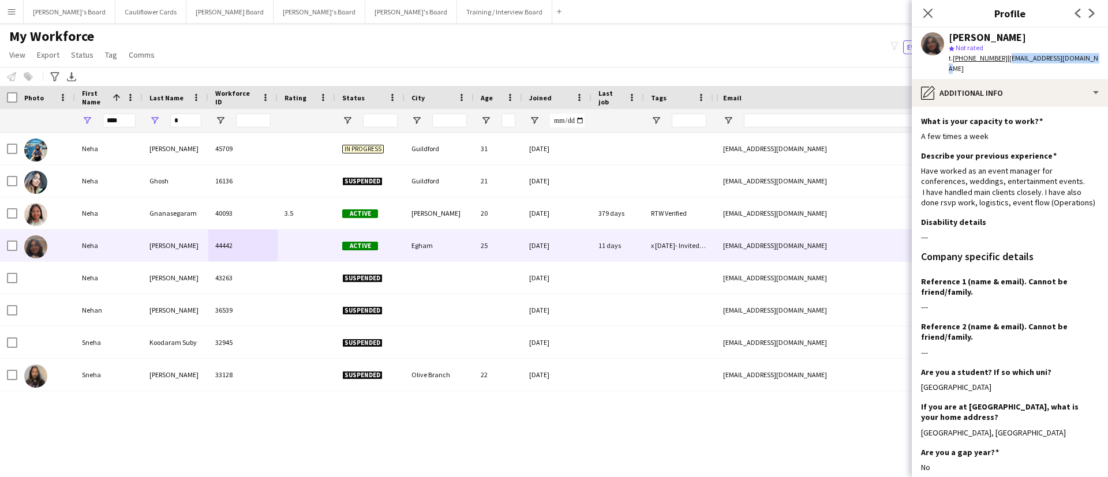
drag, startPoint x: 1092, startPoint y: 55, endPoint x: 1004, endPoint y: 64, distance: 88.2
click at [1004, 64] on div "[PERSON_NAME] star Not rated t. [PHONE_NUMBER] | [EMAIL_ADDRESS][DOMAIN_NAME]" at bounding box center [1010, 53] width 196 height 51
copy span "[EMAIL_ADDRESS][DOMAIN_NAME]"
click at [920, 7] on div "Close pop-in" at bounding box center [928, 13] width 32 height 27
click at [926, 10] on icon "Close pop-in" at bounding box center [927, 13] width 11 height 11
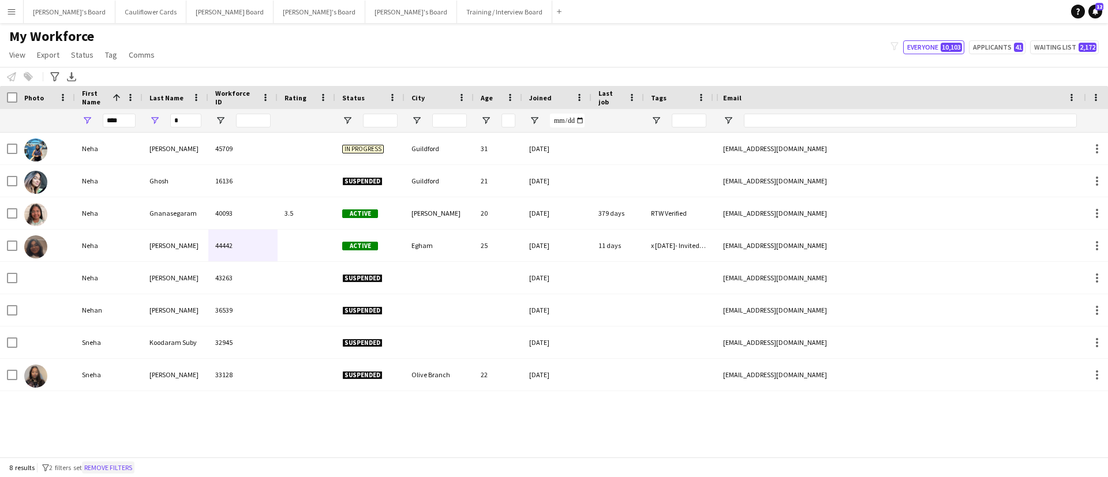
click at [132, 466] on button "Remove filters" at bounding box center [108, 468] width 53 height 13
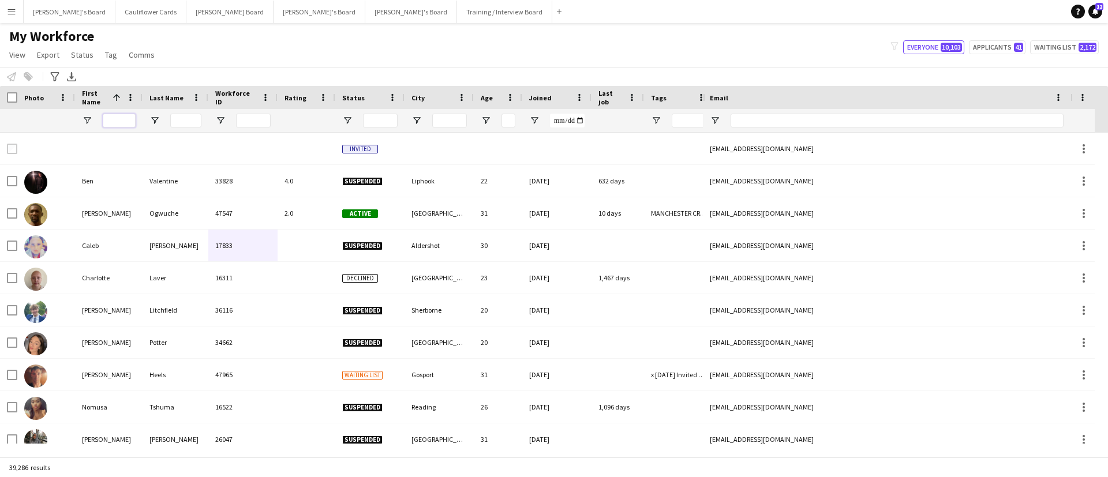
click at [113, 115] on input "First Name Filter Input" at bounding box center [119, 121] width 33 height 14
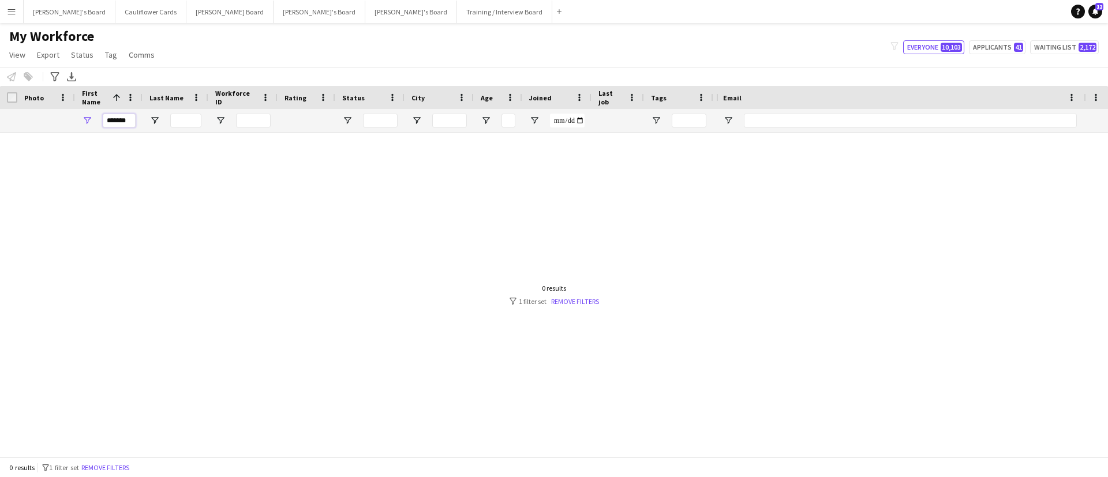
scroll to position [0, 0]
type input "*"
type input "****"
click at [583, 302] on link "Remove filters" at bounding box center [575, 301] width 48 height 9
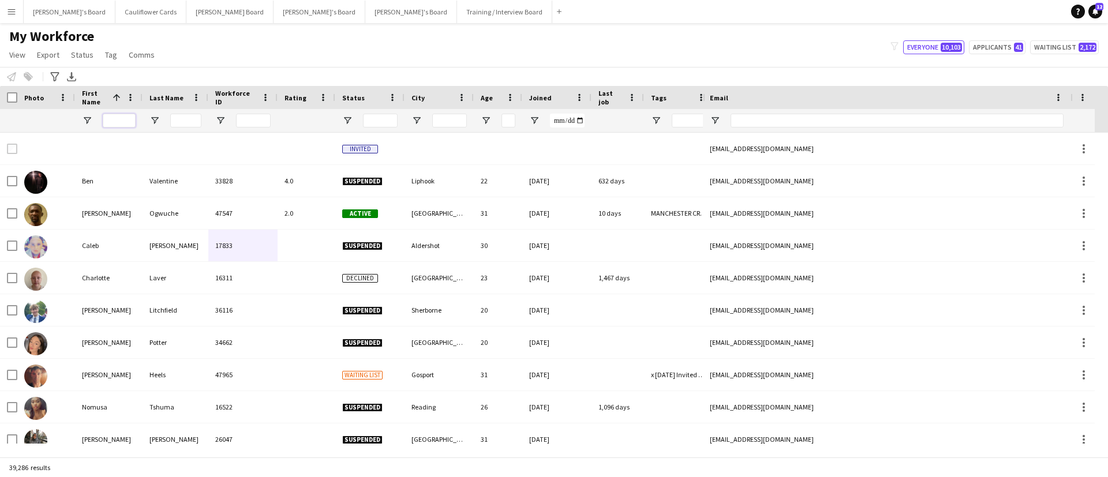
click at [125, 115] on input "First Name Filter Input" at bounding box center [119, 121] width 33 height 14
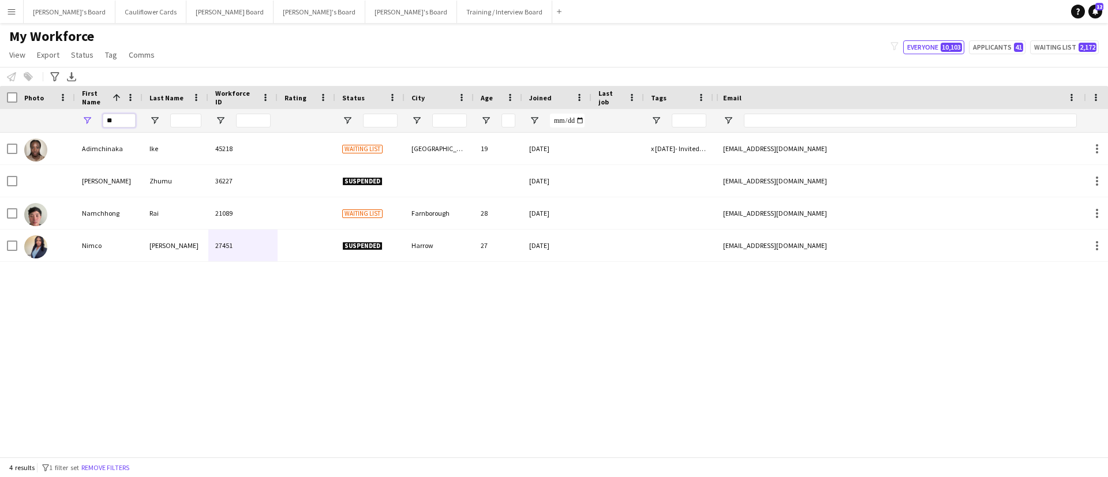
type input "*"
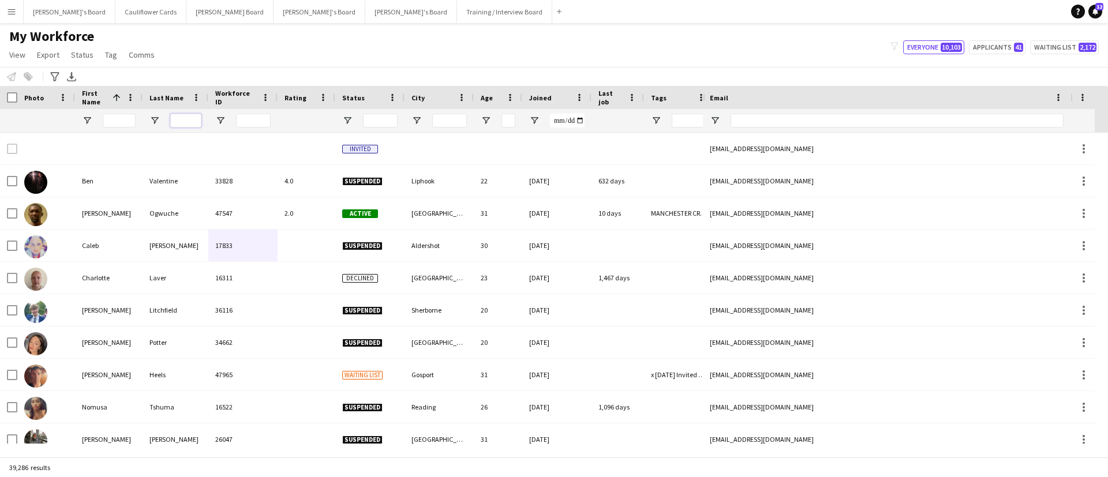
click at [188, 121] on input "Last Name Filter Input" at bounding box center [185, 121] width 31 height 14
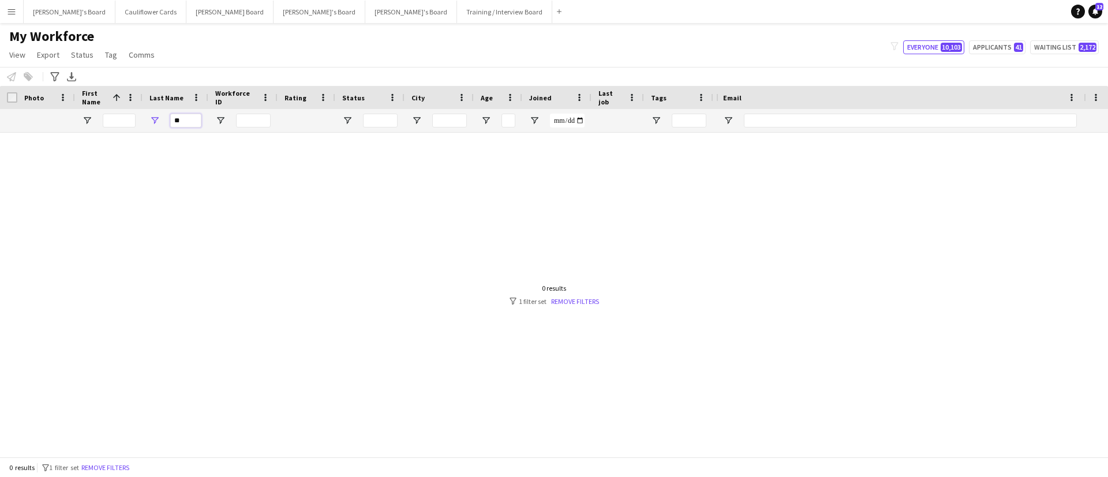
type input "*"
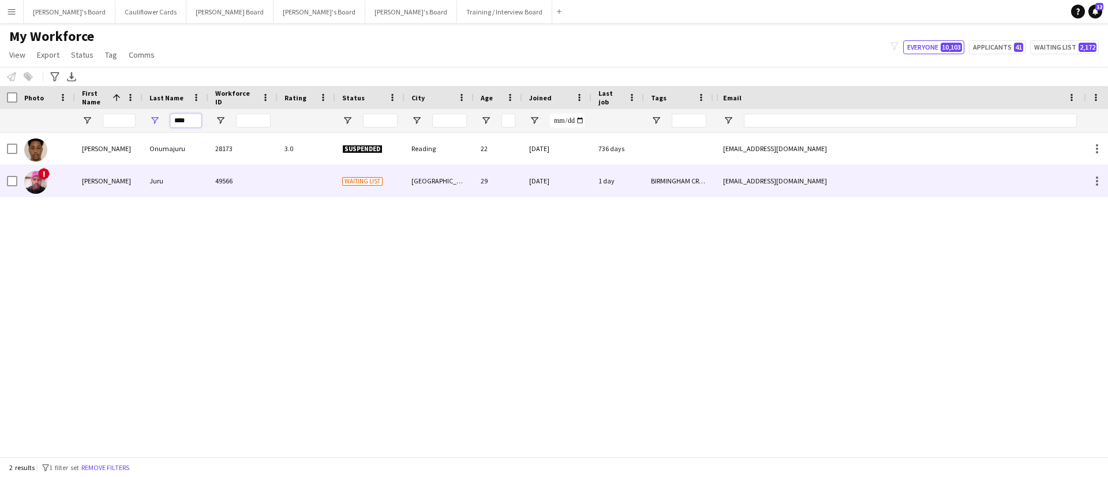
type input "****"
click at [168, 182] on div "Juru" at bounding box center [176, 181] width 66 height 32
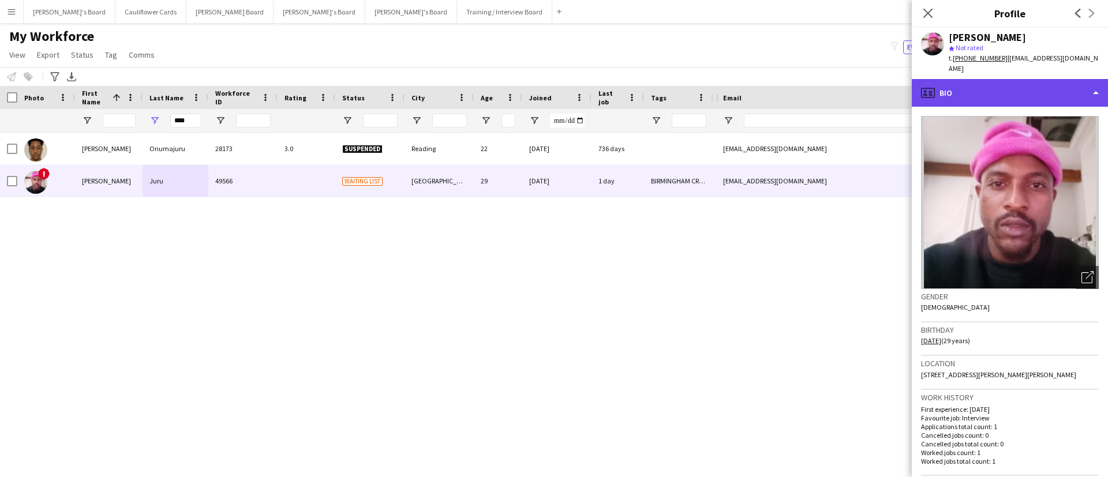
click at [1024, 79] on div "profile Bio" at bounding box center [1010, 93] width 196 height 28
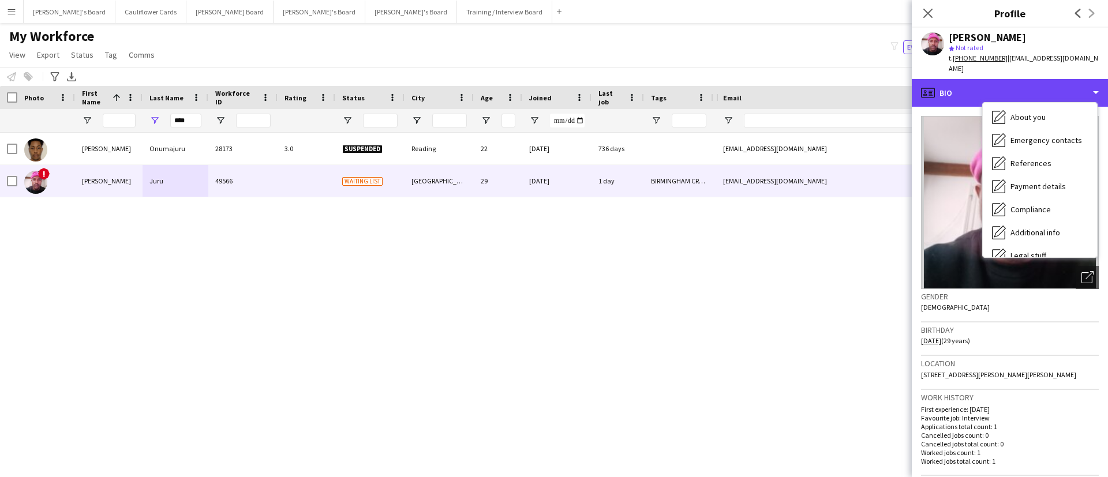
scroll to position [155, 0]
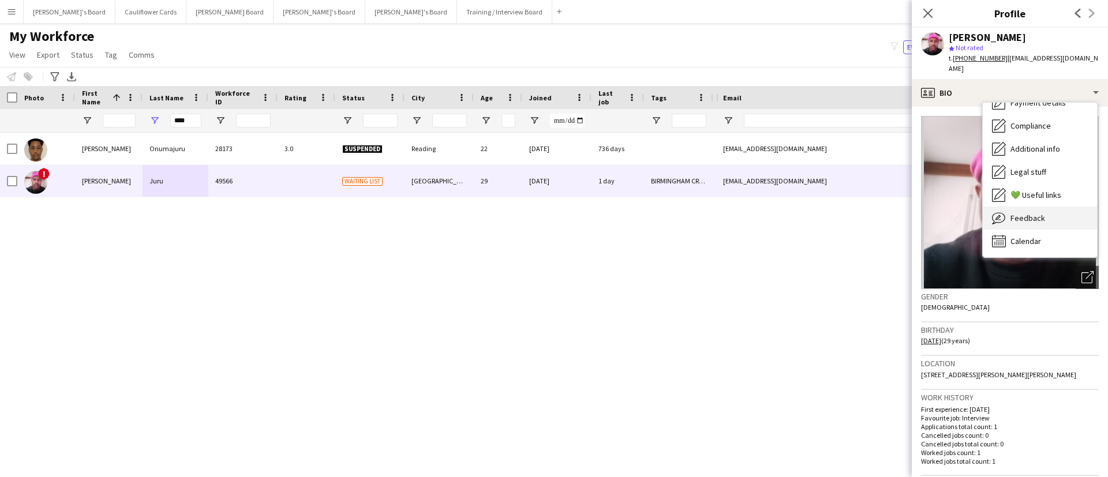
click at [1035, 213] on span "Feedback" at bounding box center [1027, 218] width 35 height 10
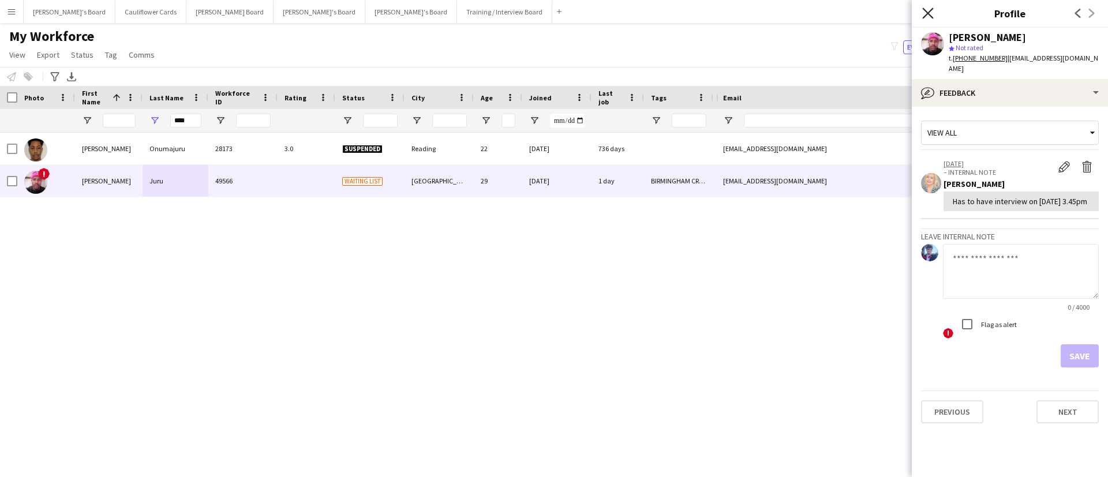
click at [929, 10] on icon "Close pop-in" at bounding box center [927, 13] width 11 height 11
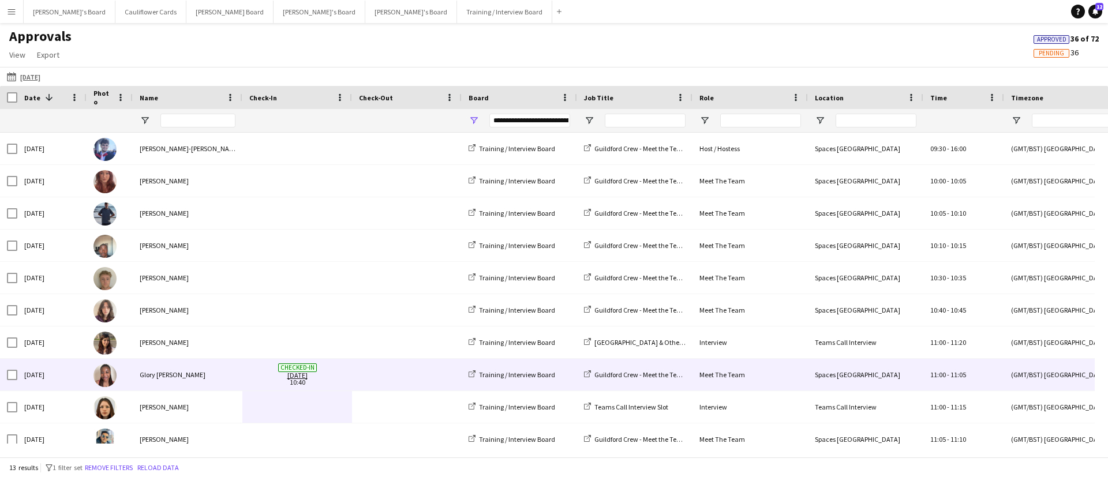
scroll to position [109, 0]
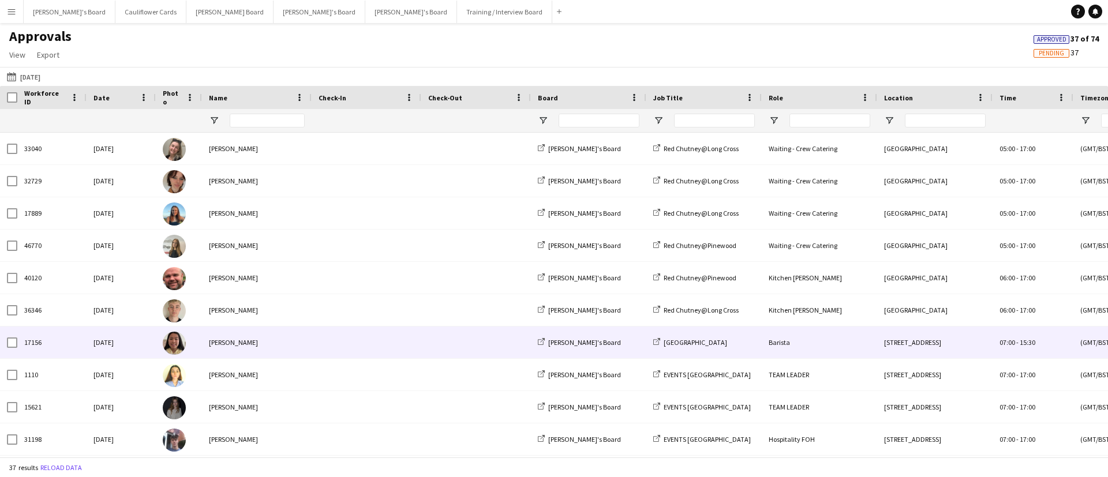
type input "**********"
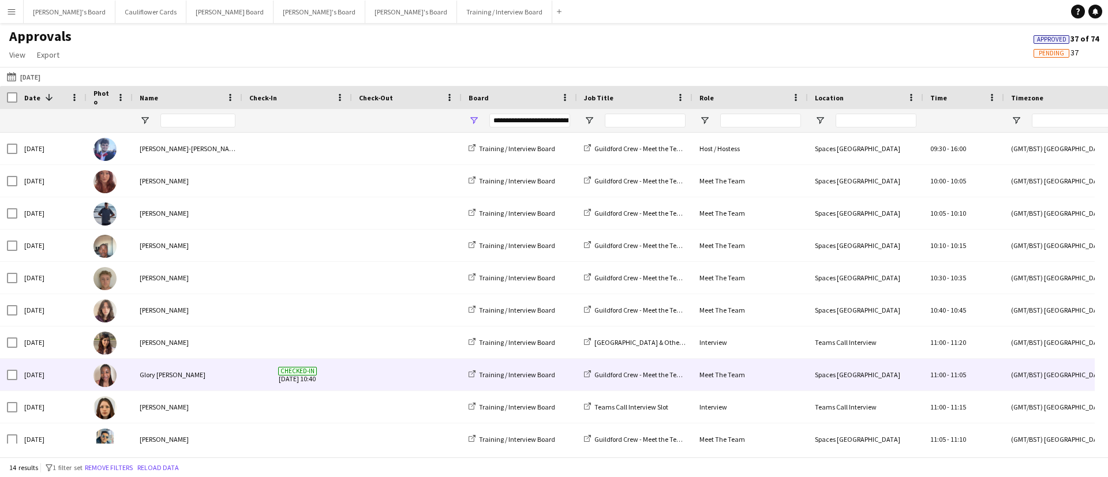
scroll to position [141, 0]
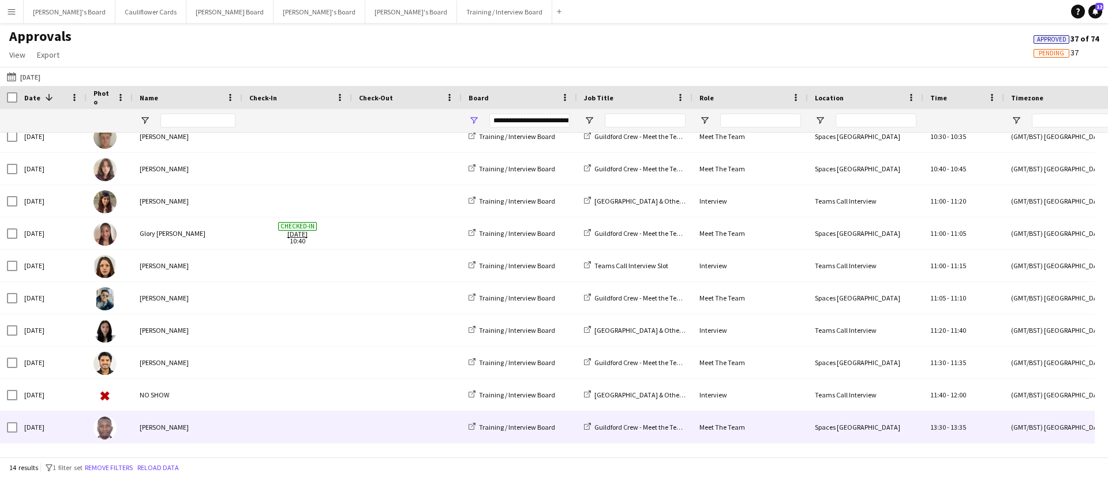
click at [202, 422] on div "[PERSON_NAME]" at bounding box center [188, 427] width 110 height 32
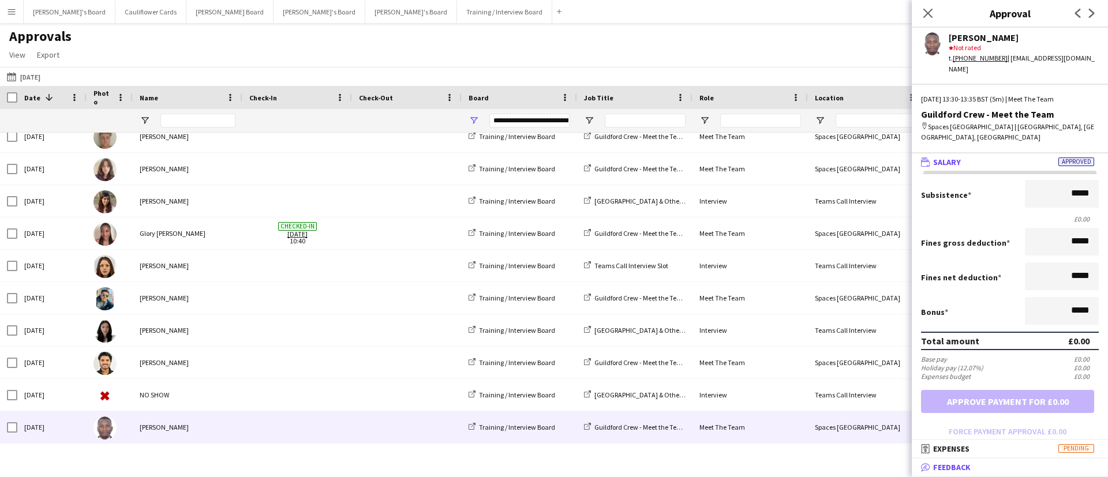
click at [984, 465] on mat-panel-title "bubble-pencil Feedback" at bounding box center [1008, 467] width 192 height 10
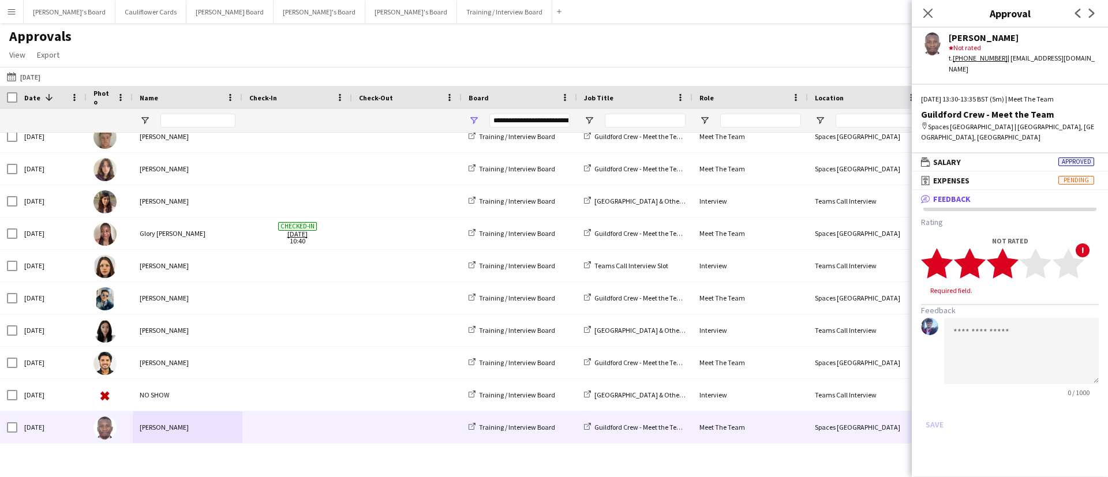
click at [1019, 256] on span "star star star star star" at bounding box center [1002, 264] width 163 height 32
click at [999, 294] on form "Rating 3 star star star star star star star star star star Feedback 0 / 1000 Sa…" at bounding box center [1010, 320] width 178 height 206
click at [998, 307] on textarea at bounding box center [1021, 340] width 155 height 66
paste textarea "**********"
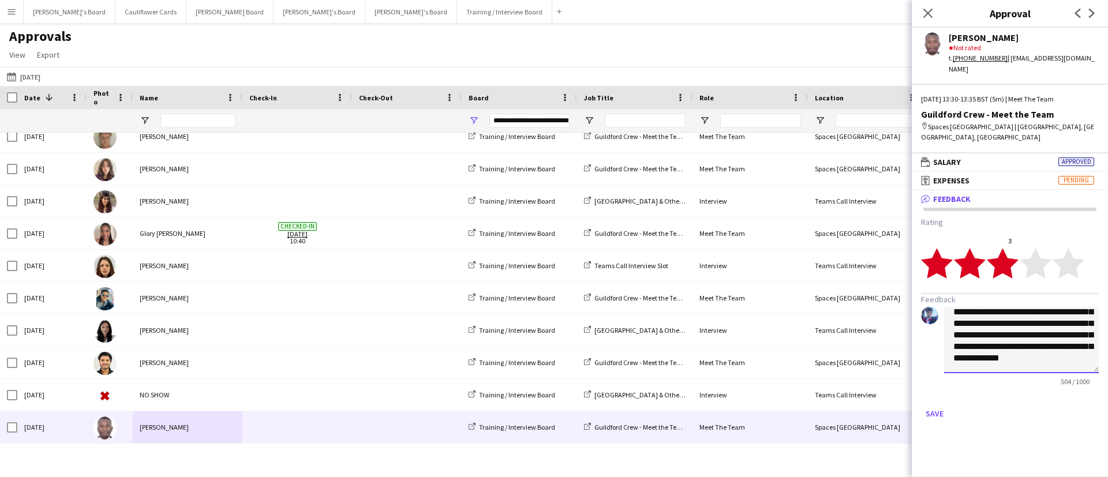
scroll to position [0, 0]
type textarea "**********"
click at [937, 404] on button "Save" at bounding box center [934, 413] width 27 height 18
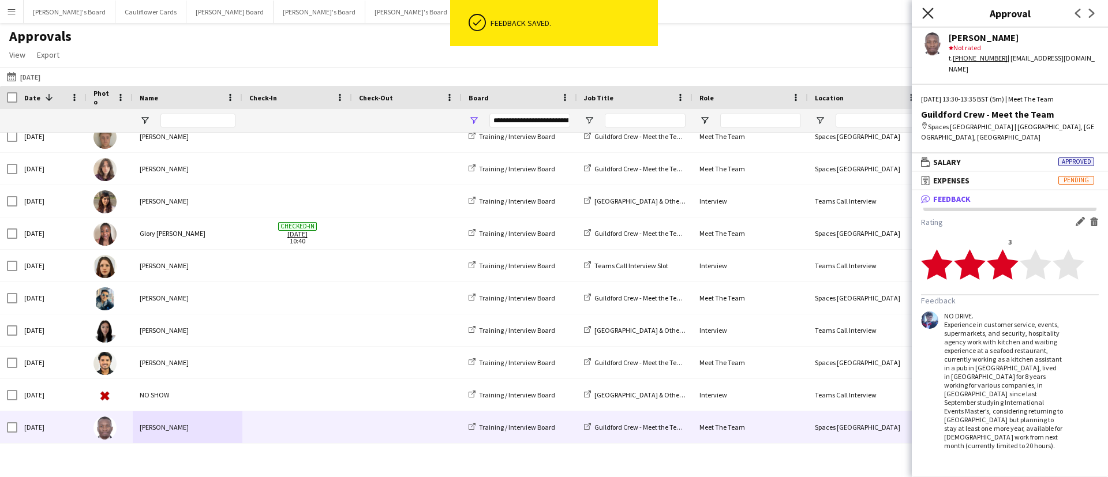
click at [924, 10] on icon "Close pop-in" at bounding box center [927, 13] width 11 height 11
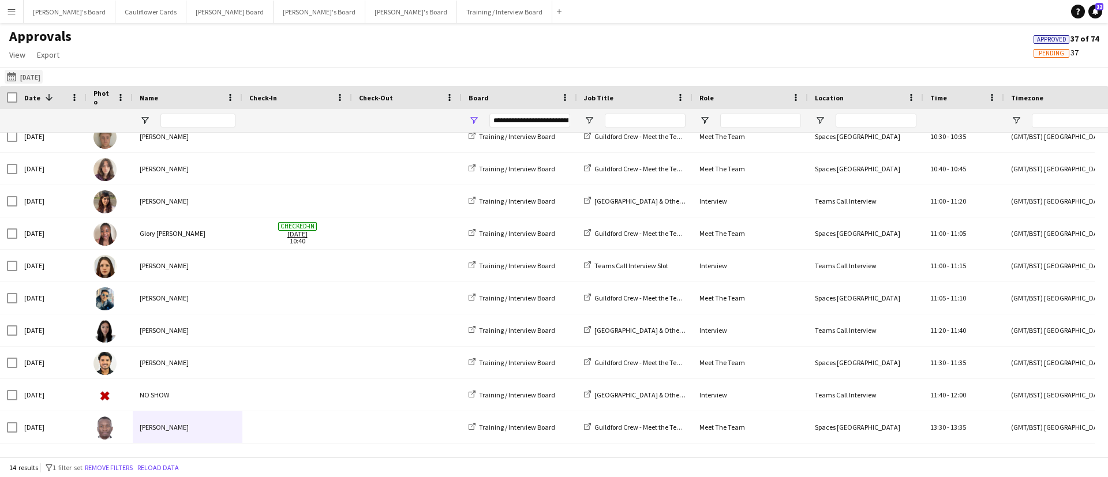
click at [9, 72] on app-icon "[DATE]" at bounding box center [13, 76] width 13 height 9
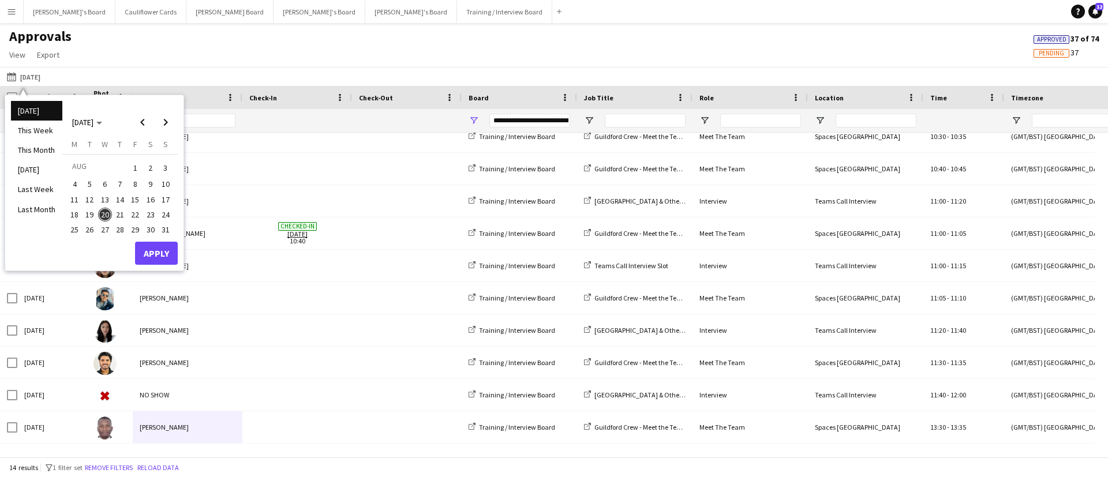
click at [107, 198] on span "13" at bounding box center [105, 200] width 14 height 14
click at [146, 244] on button "Apply" at bounding box center [156, 253] width 43 height 23
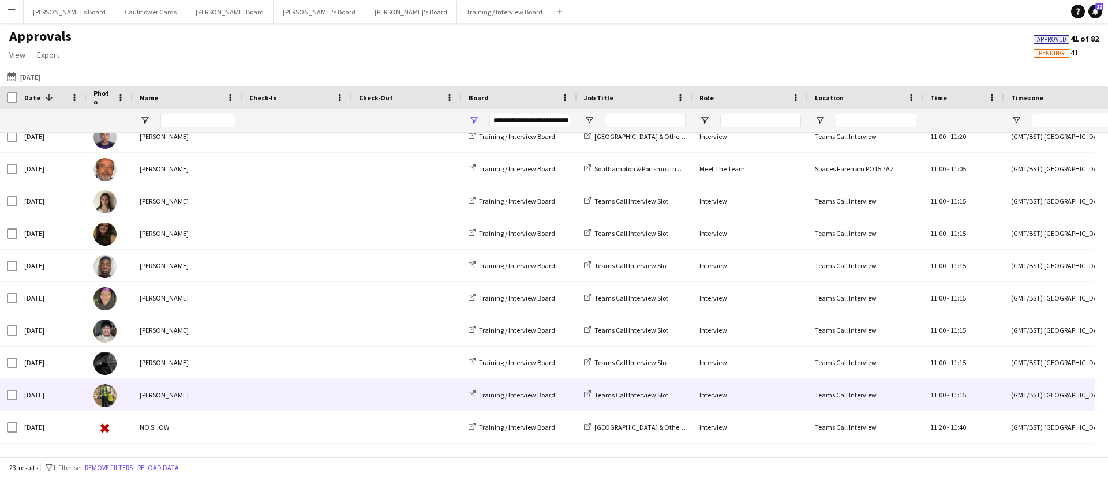
click at [185, 388] on div "[PERSON_NAME]" at bounding box center [188, 395] width 110 height 32
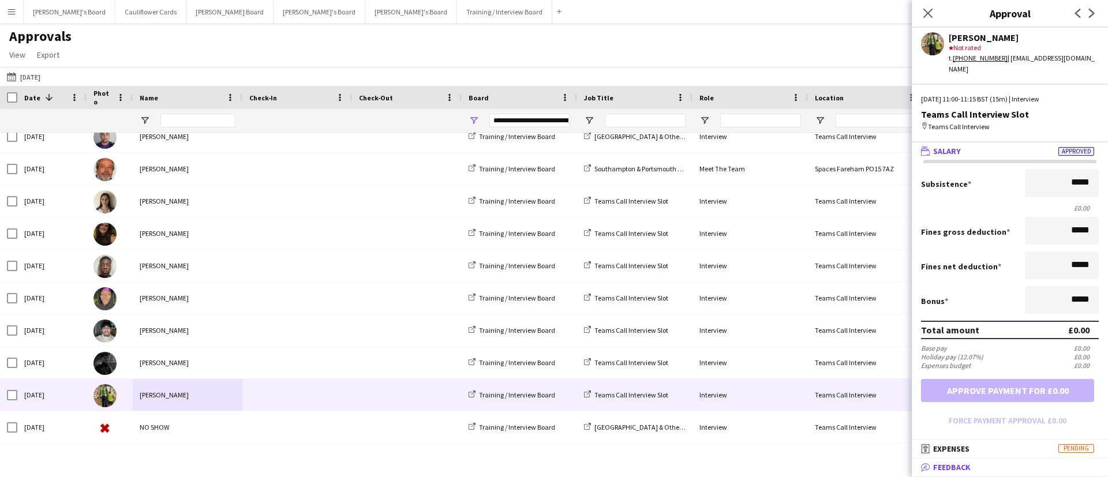
click at [991, 463] on mat-panel-title "bubble-pencil Feedback" at bounding box center [1008, 467] width 192 height 10
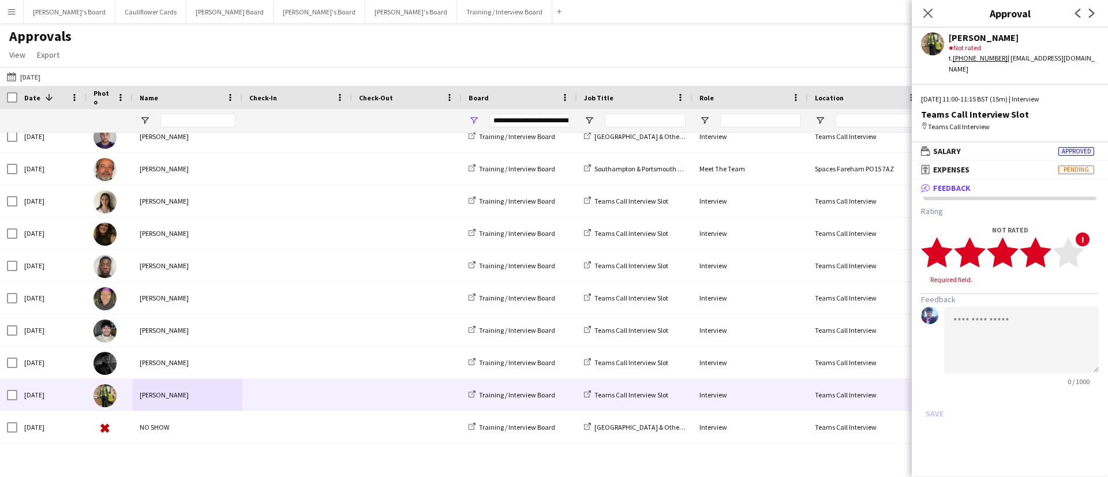
click at [1043, 247] on polygon at bounding box center [1036, 253] width 32 height 30
click at [1008, 305] on textarea at bounding box center [1021, 329] width 155 height 66
paste textarea "**********"
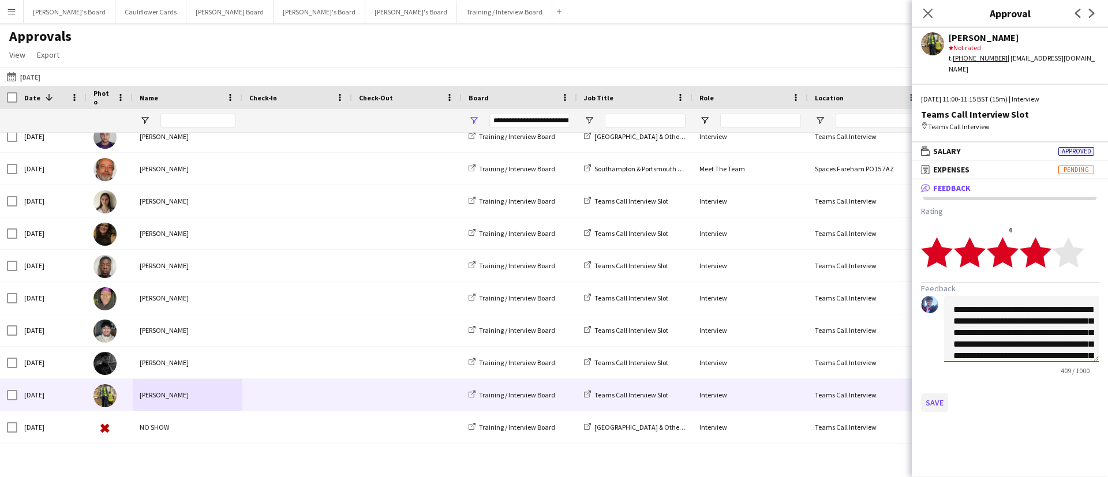
type textarea "**********"
click at [941, 394] on button "Save" at bounding box center [934, 403] width 27 height 18
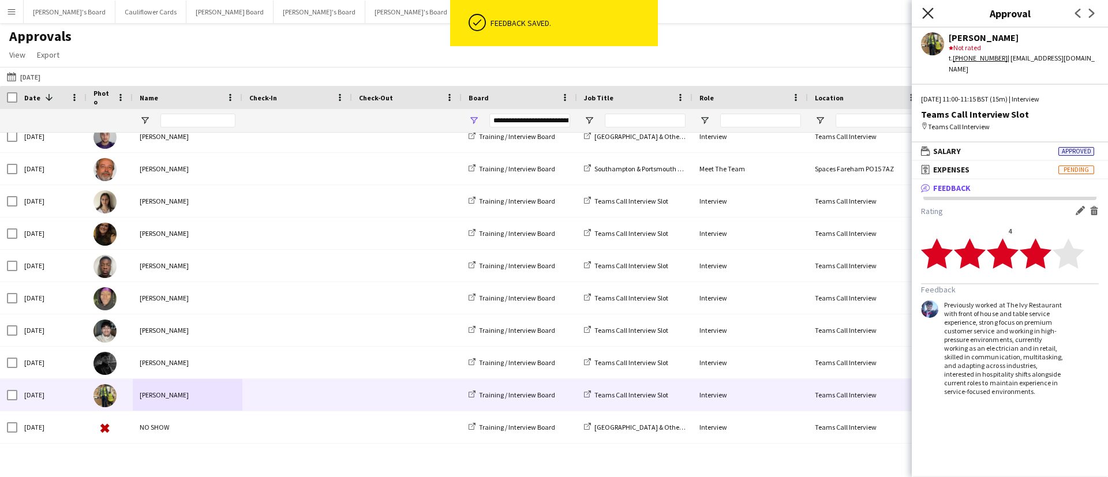
click at [932, 9] on icon at bounding box center [927, 13] width 11 height 11
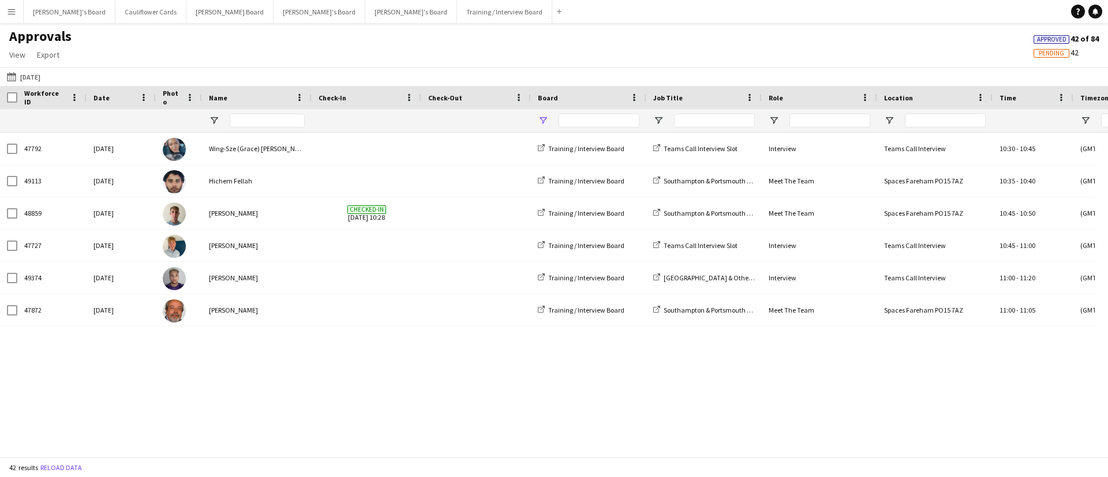
type input "**********"
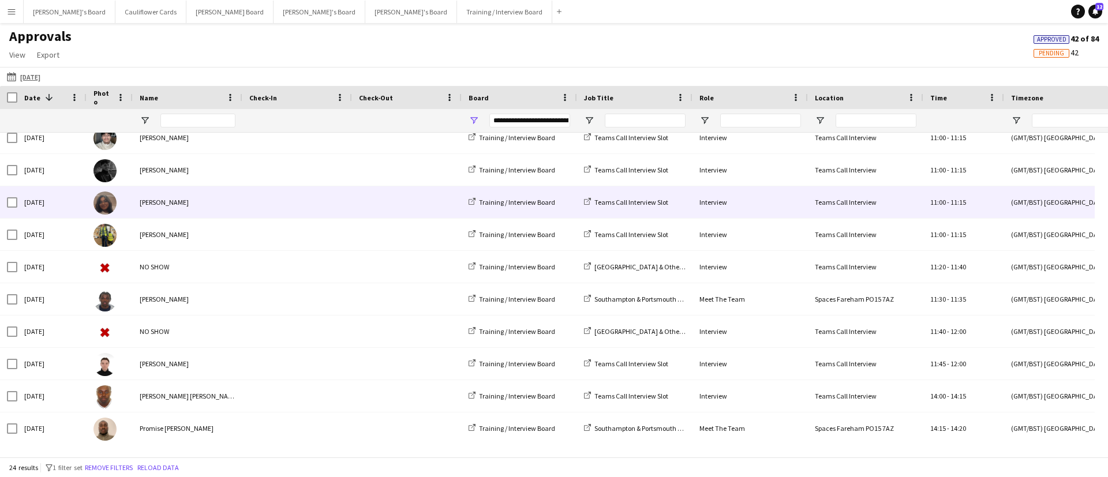
scroll to position [333, 0]
click at [212, 208] on div "Neha Suthar" at bounding box center [188, 204] width 110 height 32
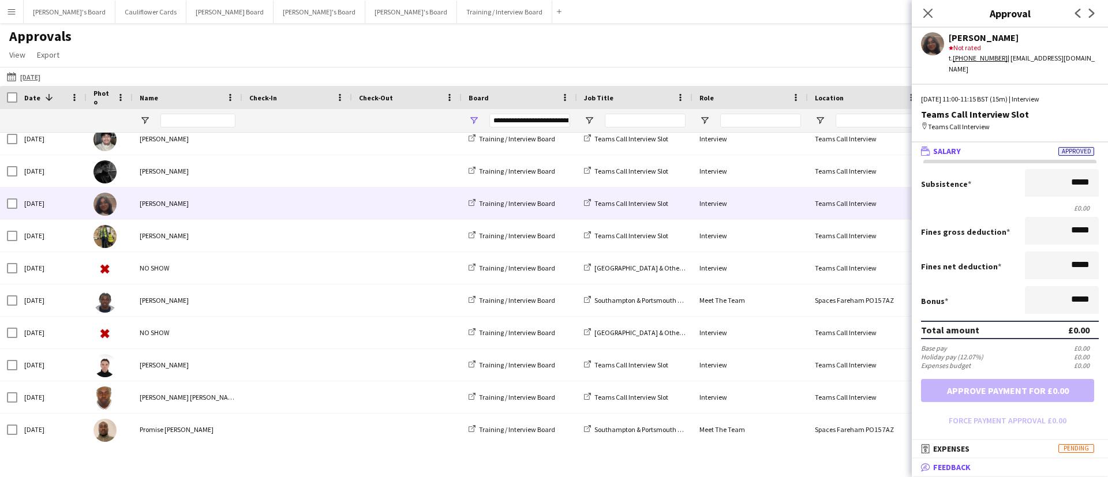
click at [1054, 460] on mat-expansion-panel-header "bubble-pencil Feedback" at bounding box center [1010, 467] width 196 height 17
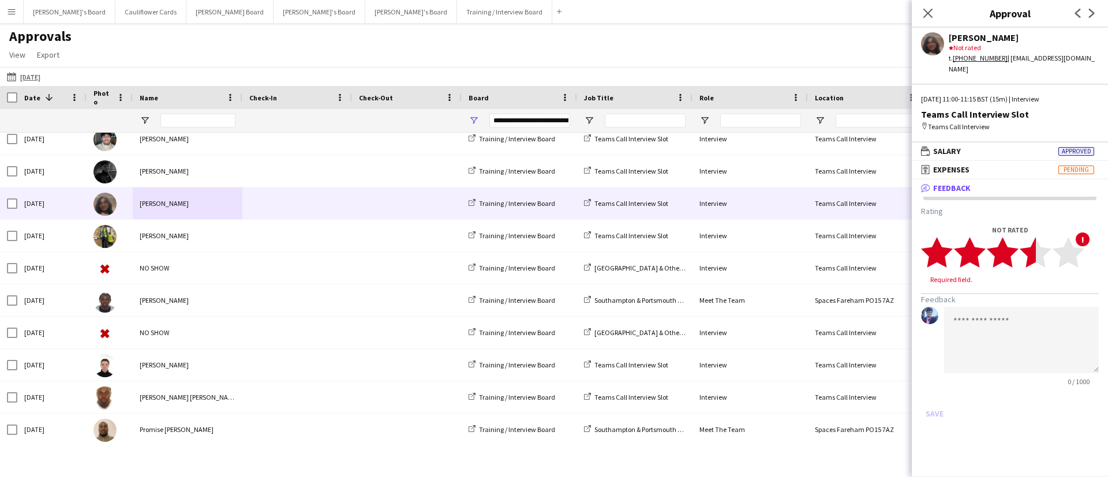
click at [1034, 246] on polygon at bounding box center [1036, 253] width 32 height 30
click at [986, 299] on textarea at bounding box center [1021, 329] width 155 height 66
click at [1046, 247] on icon "star" at bounding box center [1036, 253] width 32 height 32
click at [999, 302] on textarea at bounding box center [1021, 329] width 155 height 66
paste textarea "**********"
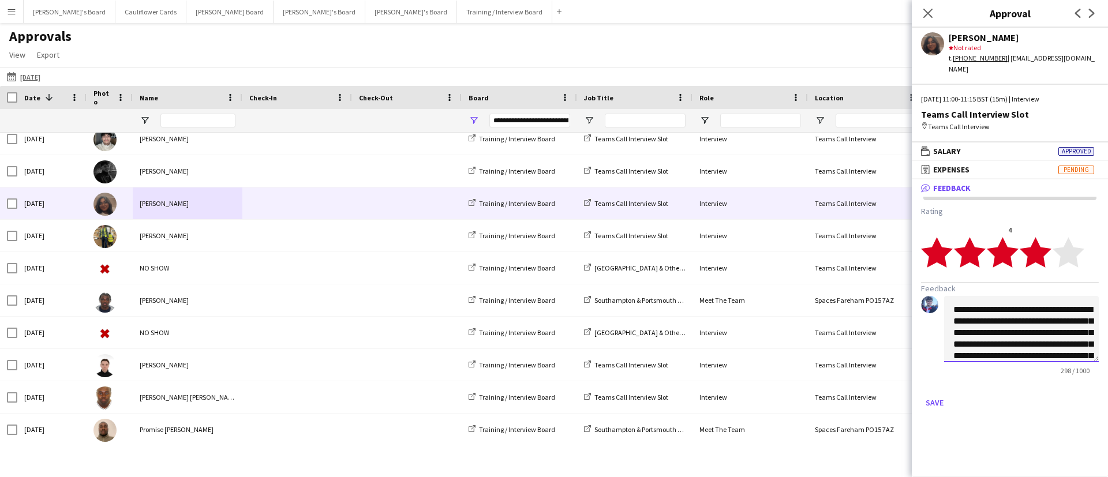
scroll to position [82, 0]
type textarea "**********"
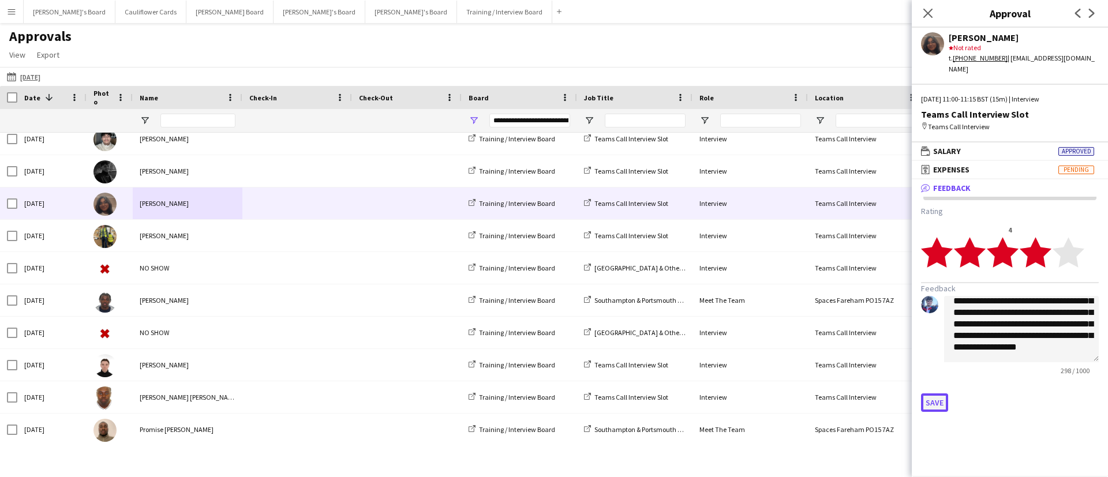
click at [934, 400] on button "Save" at bounding box center [934, 403] width 27 height 18
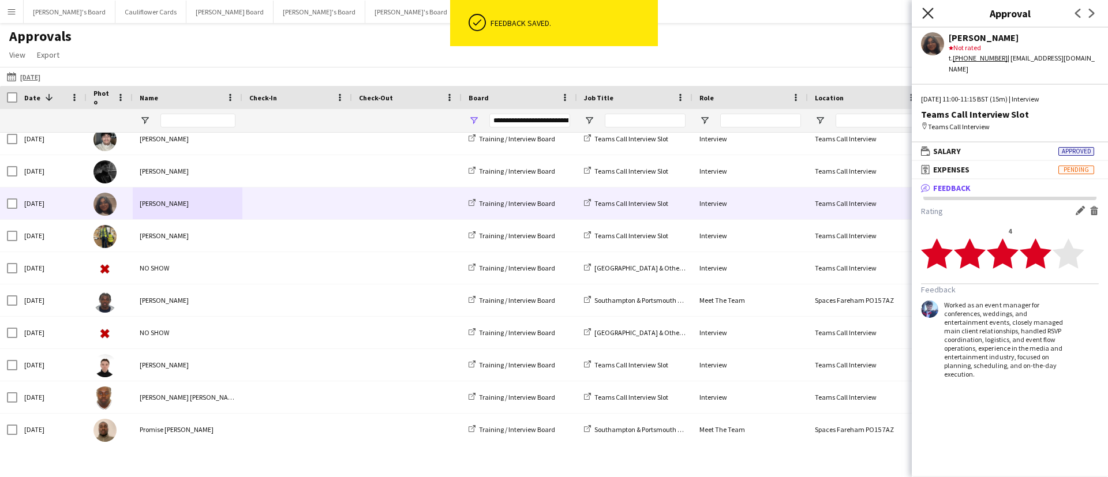
click at [925, 10] on icon at bounding box center [927, 13] width 11 height 11
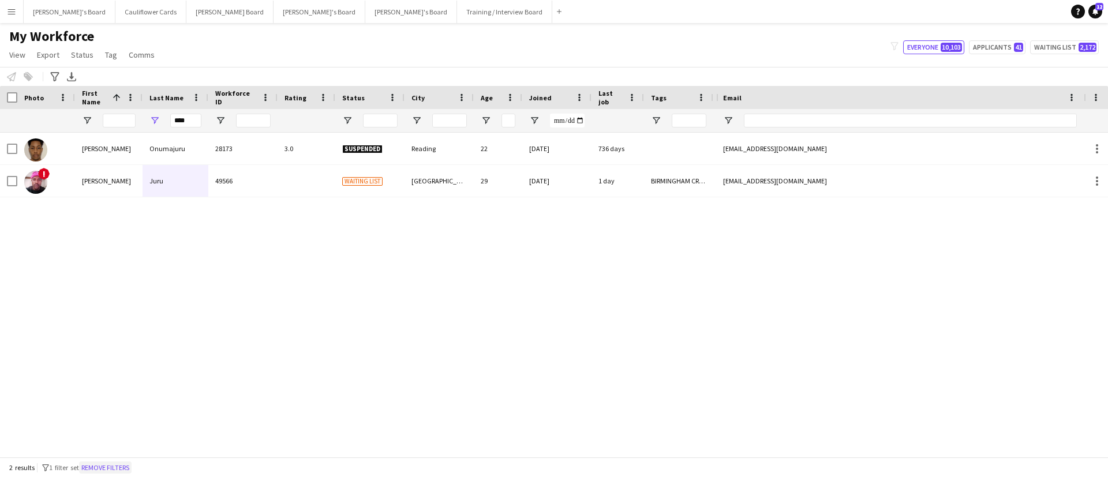
click at [122, 465] on button "Remove filters" at bounding box center [105, 468] width 53 height 13
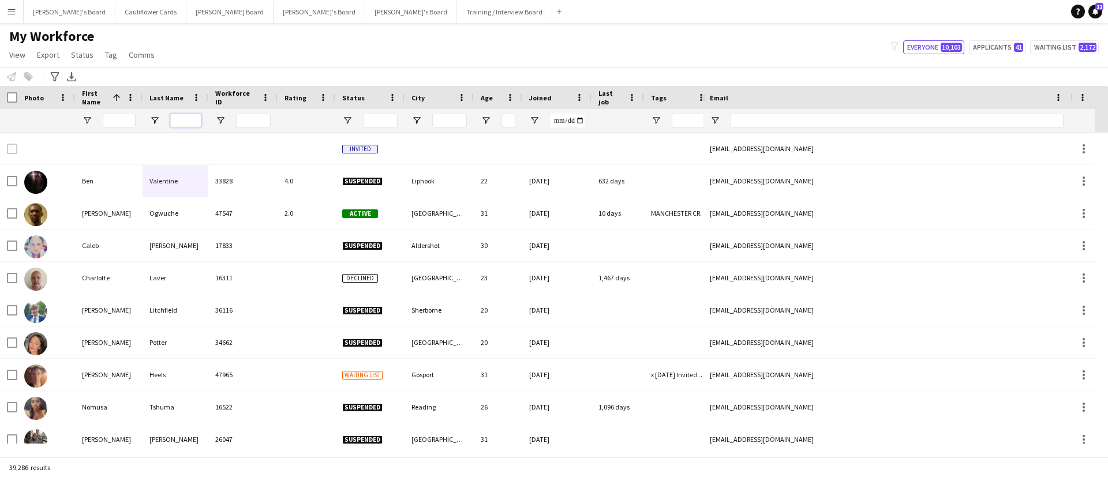
click at [182, 117] on input "Last Name Filter Input" at bounding box center [185, 121] width 31 height 14
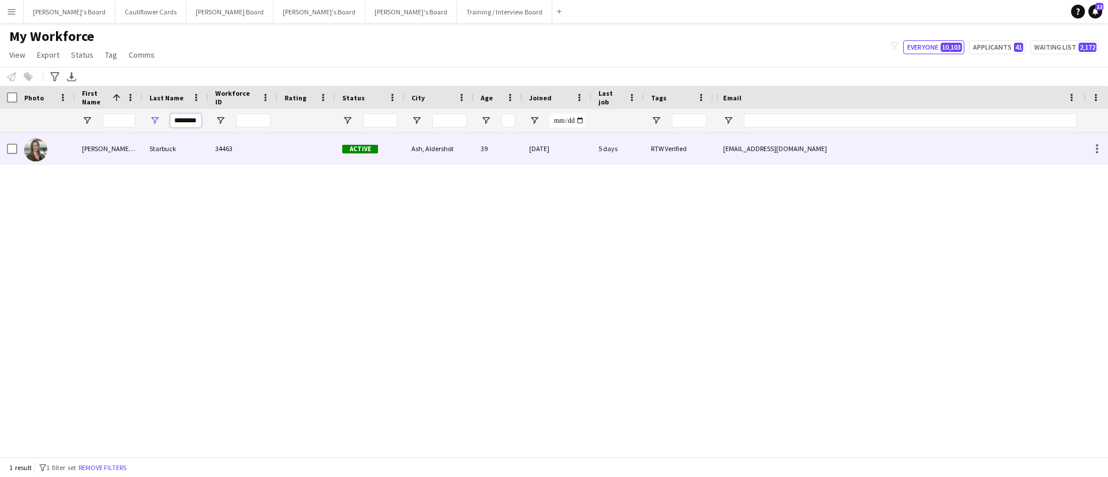
type input "********"
click at [209, 153] on div "34463" at bounding box center [242, 149] width 69 height 32
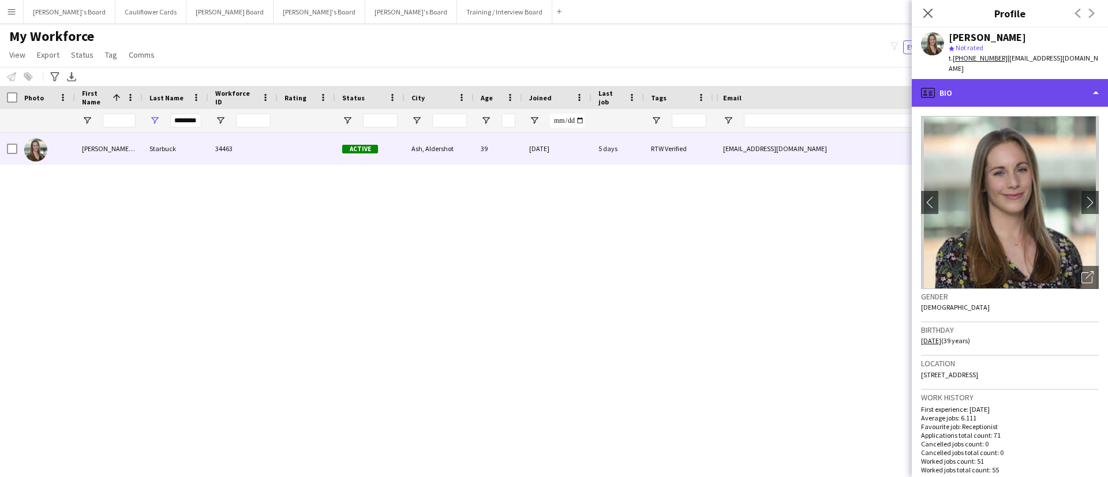
click at [1021, 89] on div "profile Bio" at bounding box center [1010, 93] width 196 height 28
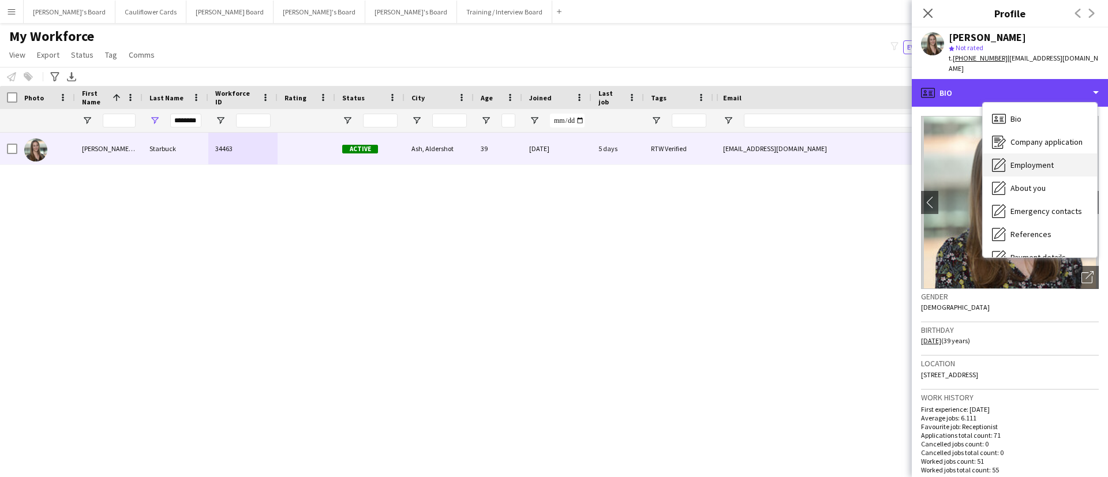
scroll to position [155, 0]
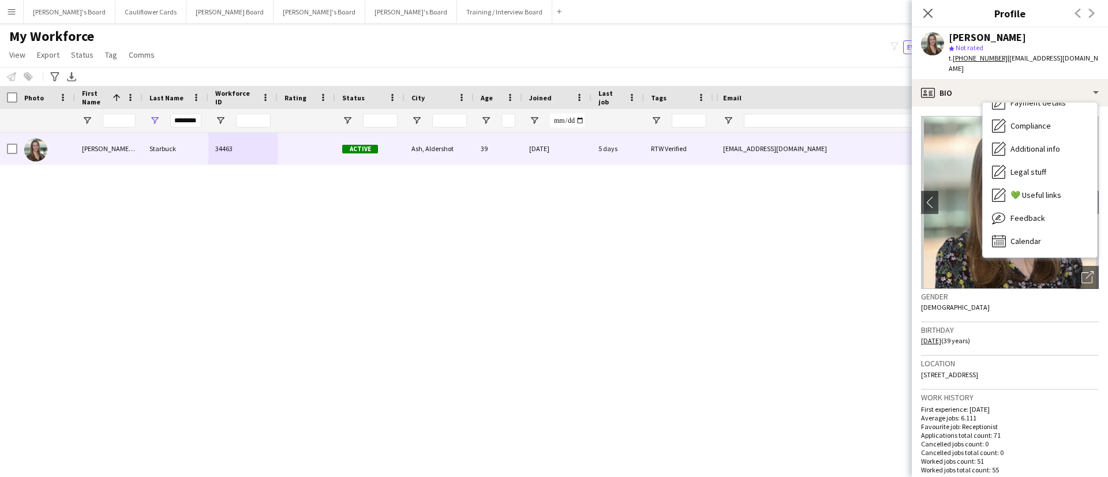
drag, startPoint x: 1043, startPoint y: 201, endPoint x: 900, endPoint y: 504, distance: 334.5
click at [900, 477] on html "Menu Boards Boards Boards All jobs Status Workforce Workforce My Workforce Recr…" at bounding box center [554, 238] width 1108 height 477
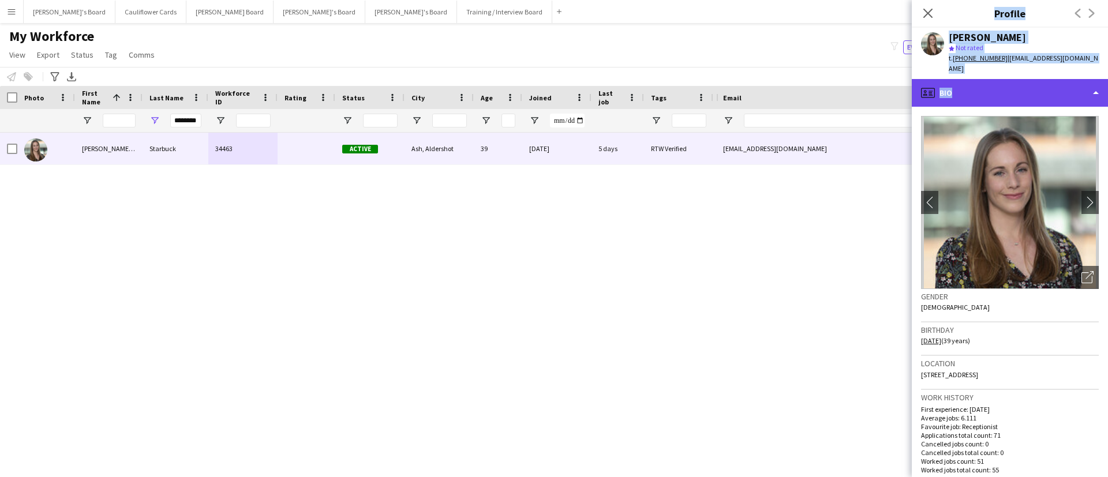
click at [1057, 79] on div "profile Bio" at bounding box center [1010, 93] width 196 height 28
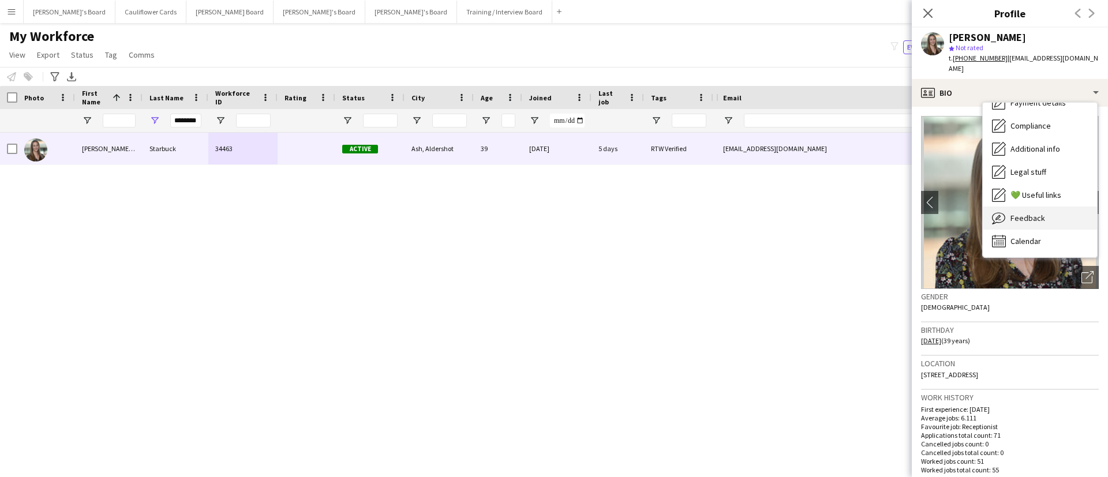
click at [1035, 207] on div "Feedback Feedback" at bounding box center [1040, 218] width 114 height 23
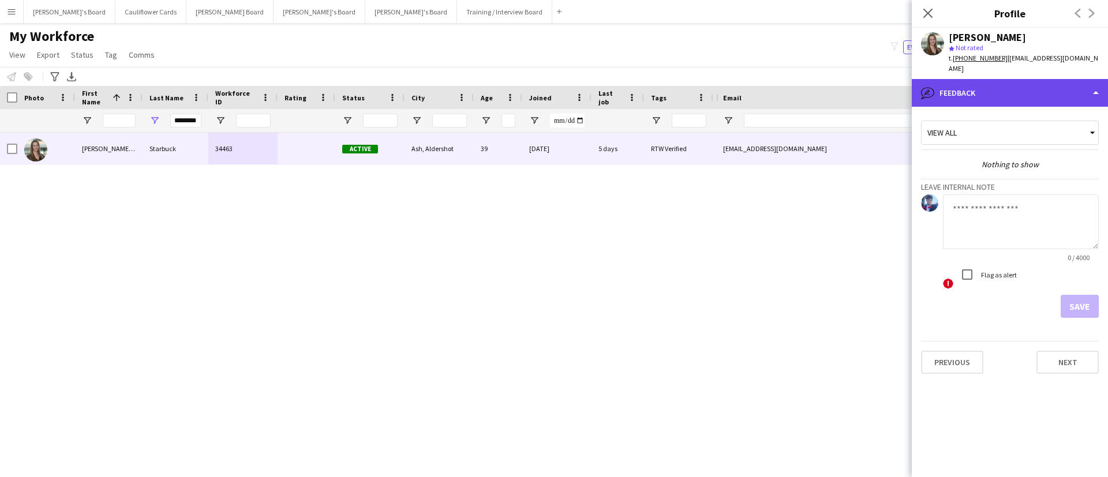
click at [1058, 84] on div "bubble-pencil Feedback" at bounding box center [1010, 93] width 196 height 28
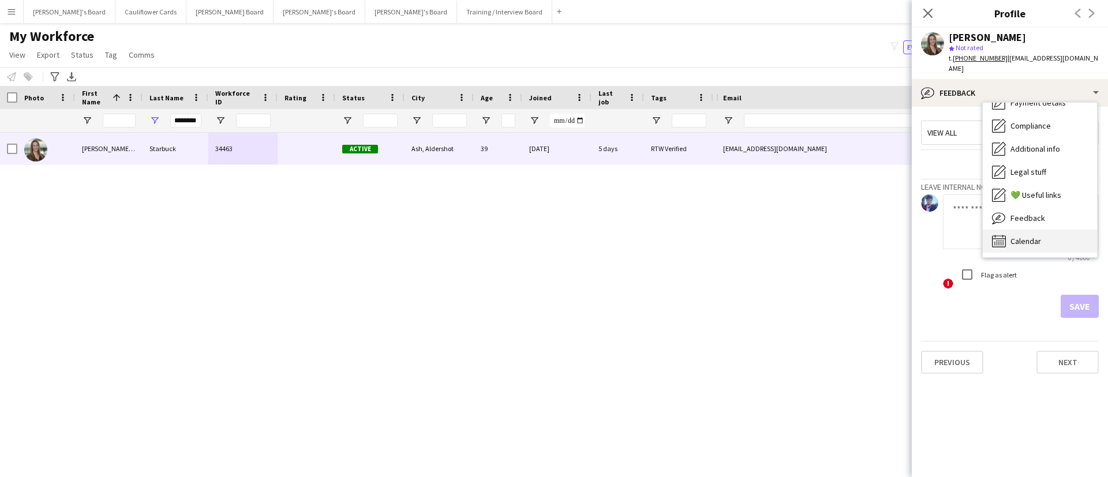
click at [1031, 230] on div "Calendar Calendar" at bounding box center [1040, 241] width 114 height 23
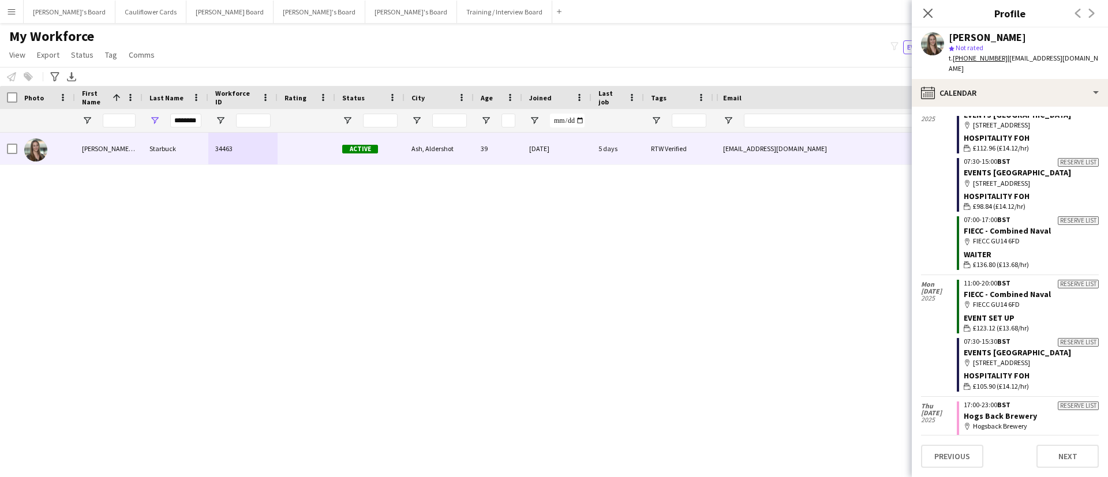
scroll to position [4300, 0]
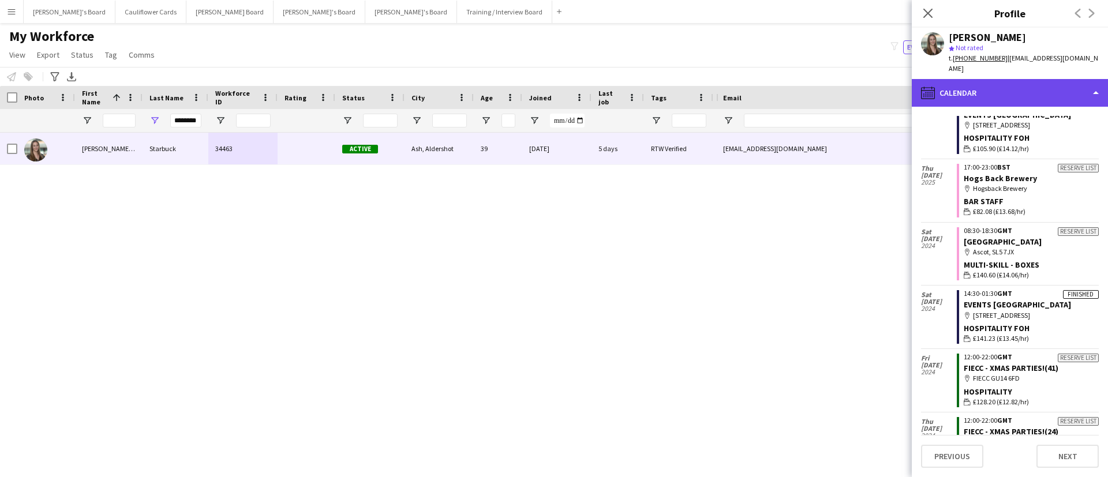
click at [1028, 79] on div "calendar-full Calendar" at bounding box center [1010, 93] width 196 height 28
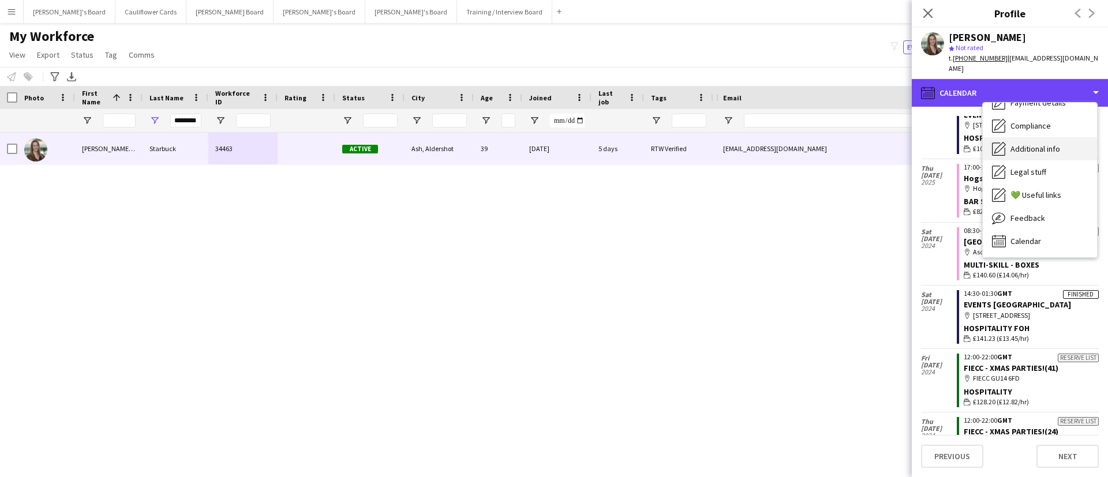
scroll to position [0, 0]
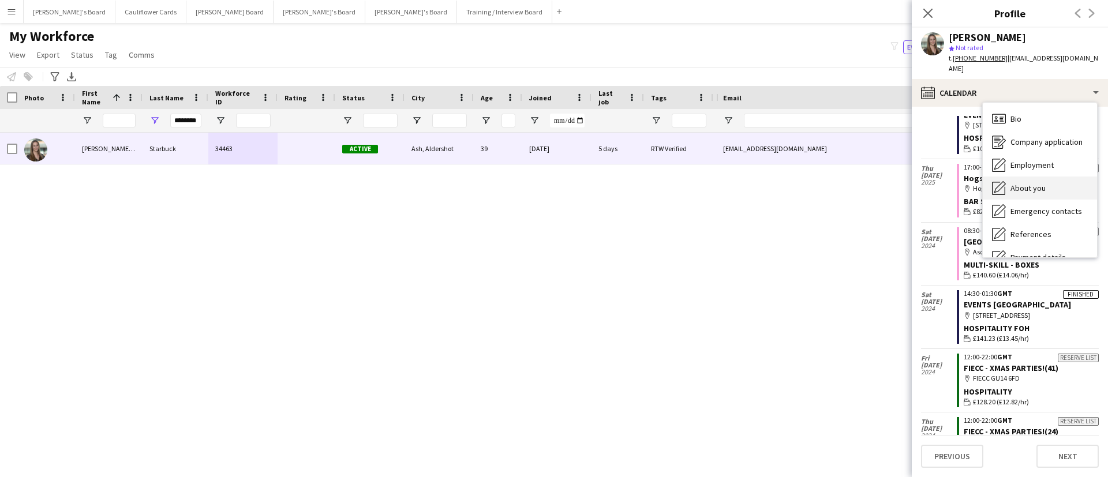
click at [1032, 183] on span "About you" at bounding box center [1027, 188] width 35 height 10
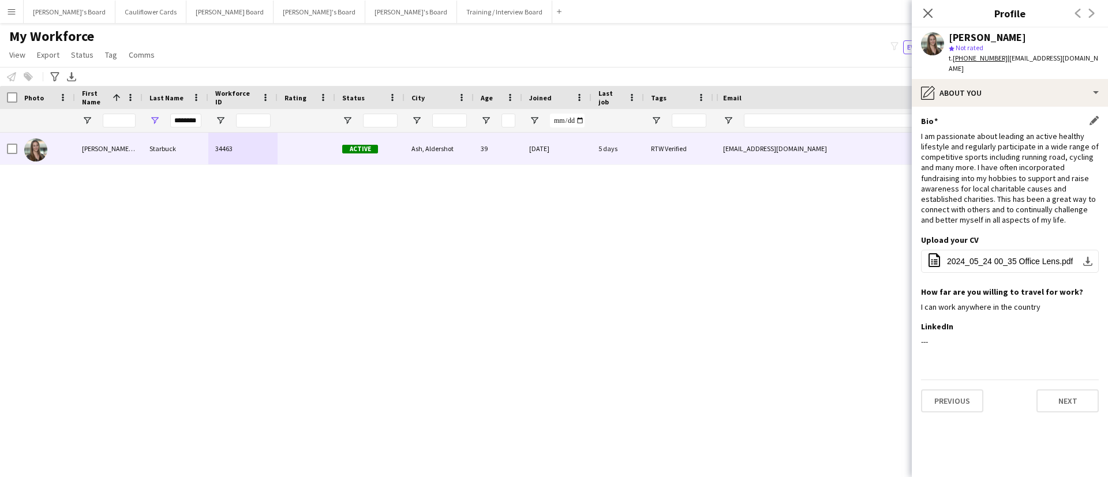
click at [988, 155] on div "I am passionate about leading an active healthy lifestyle and regularly partici…" at bounding box center [1010, 178] width 178 height 95
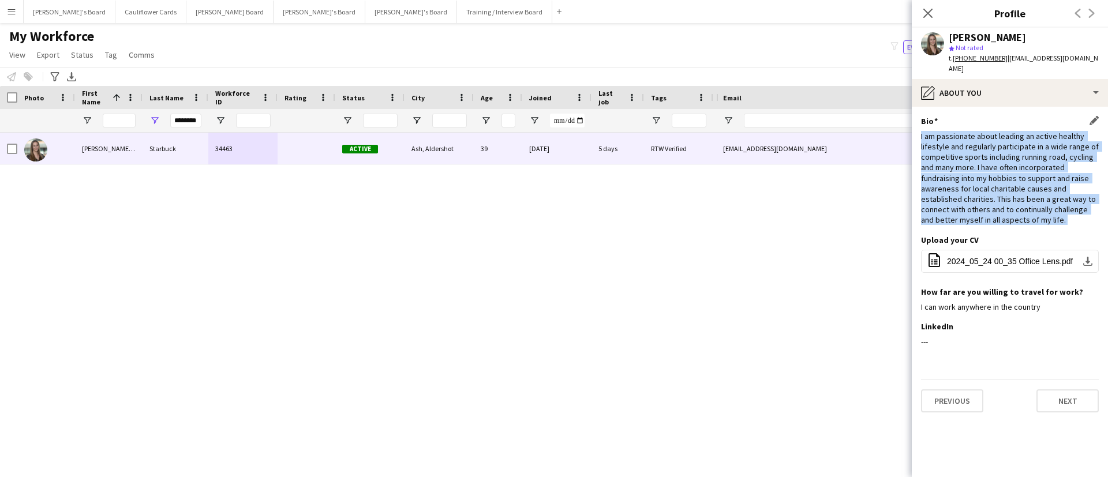
click at [988, 155] on div "I am passionate about leading an active healthy lifestyle and regularly partici…" at bounding box center [1010, 178] width 178 height 95
copy div "I am passionate about leading an active healthy lifestyle and regularly partici…"
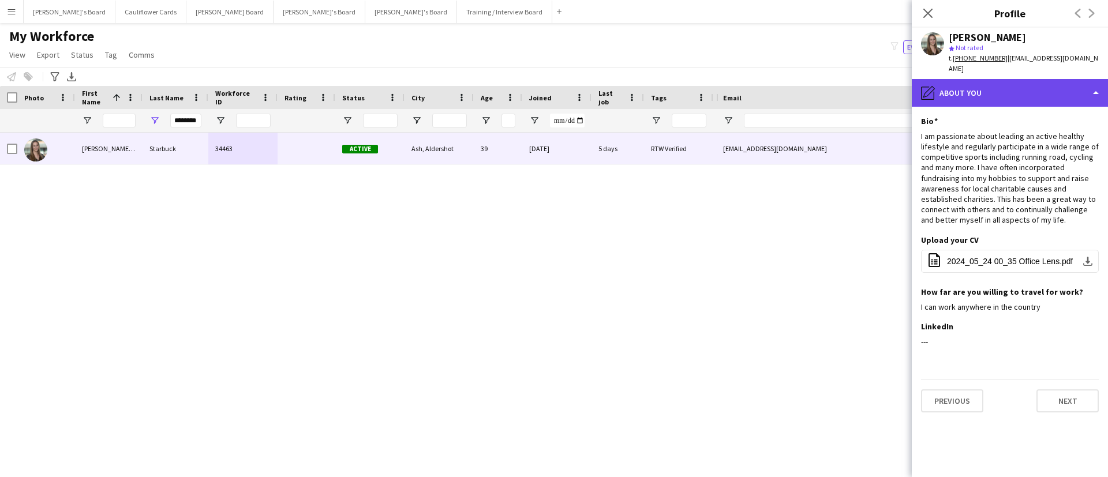
click at [1013, 85] on div "pencil4 About you" at bounding box center [1010, 93] width 196 height 28
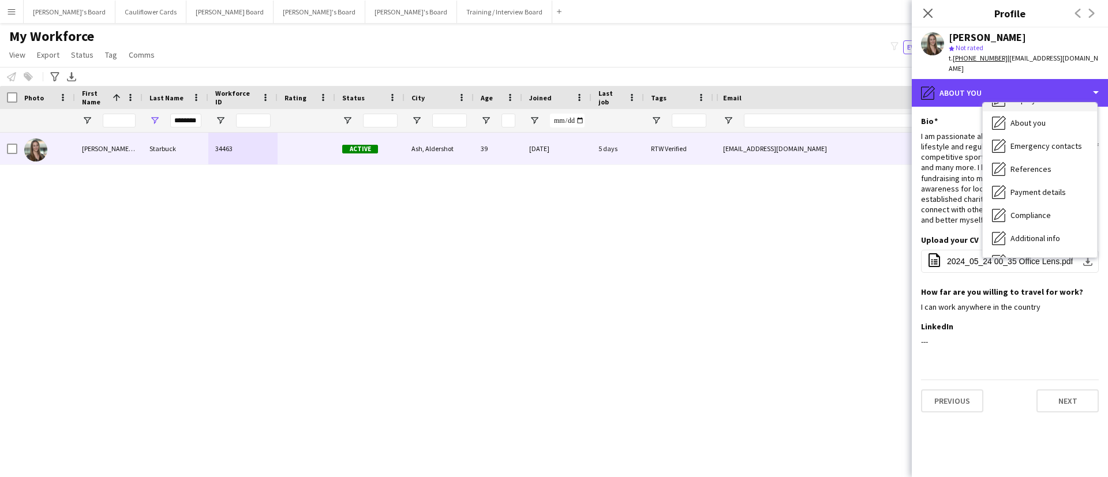
scroll to position [73, 0]
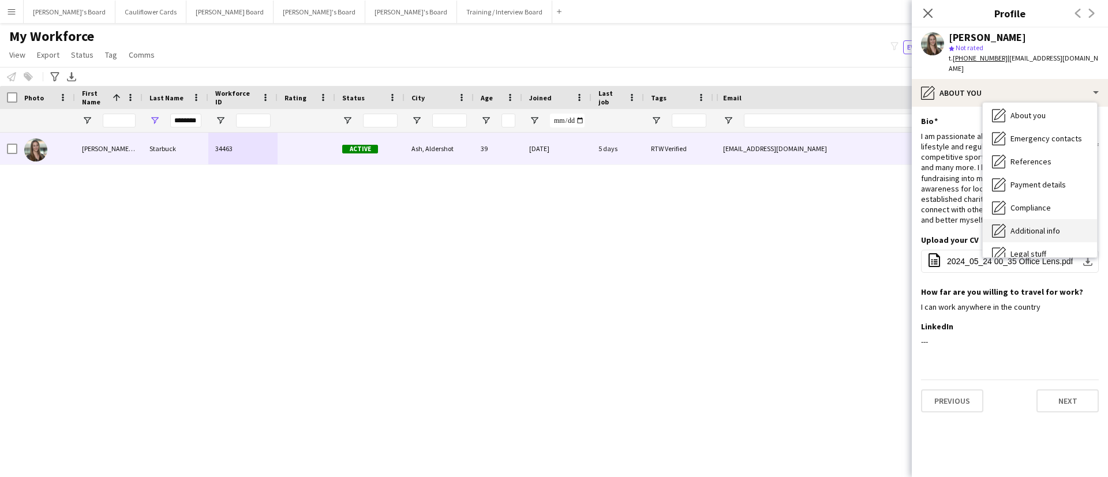
click at [1036, 219] on div "Additional info Additional info" at bounding box center [1040, 230] width 114 height 23
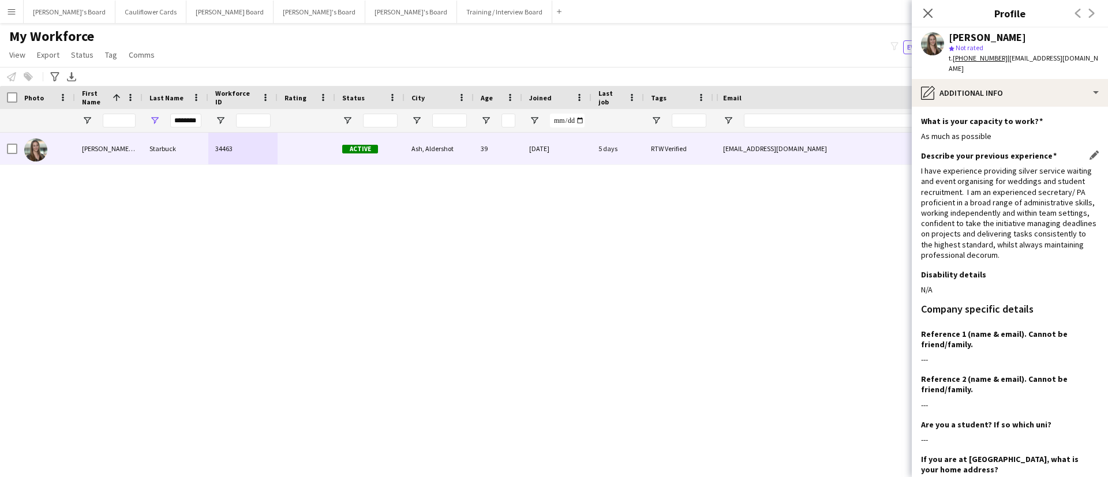
click at [965, 182] on div "I have experience providing silver service waiting and event organising for wed…" at bounding box center [1010, 213] width 178 height 95
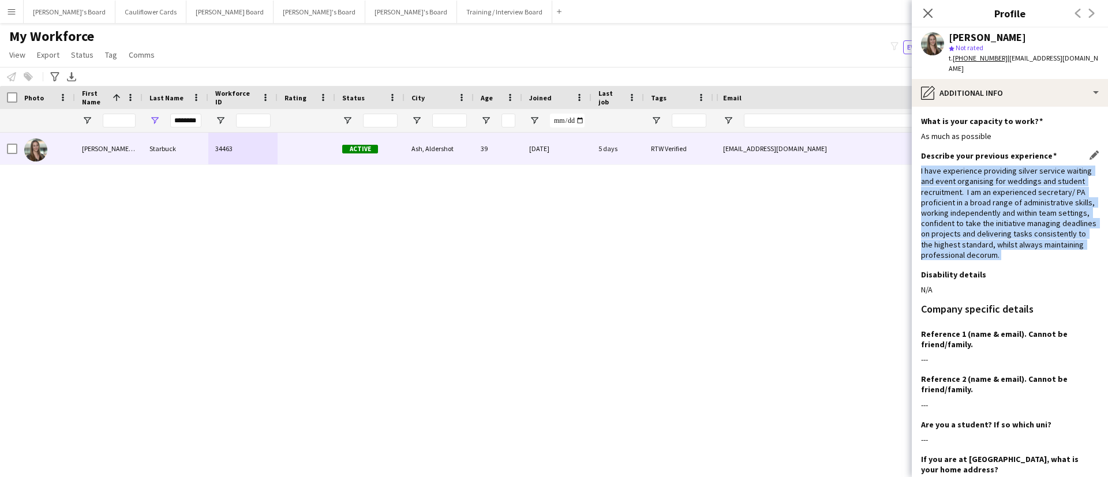
click at [965, 182] on div "I have experience providing silver service waiting and event organising for wed…" at bounding box center [1010, 213] width 178 height 95
copy div "I have experience providing silver service waiting and event organising for wed…"
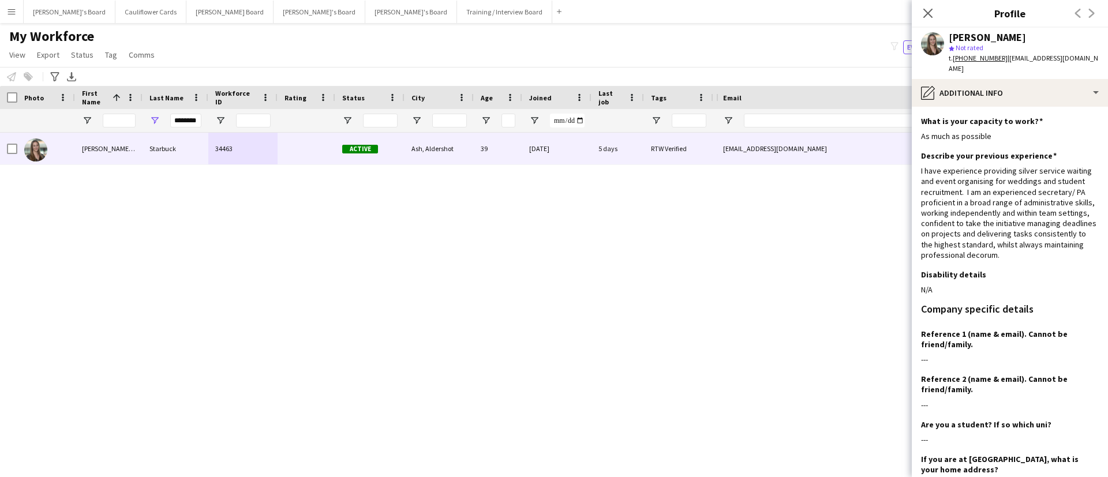
click at [1081, 54] on span "| beckystarbuck85@gmail.com" at bounding box center [1023, 63] width 149 height 19
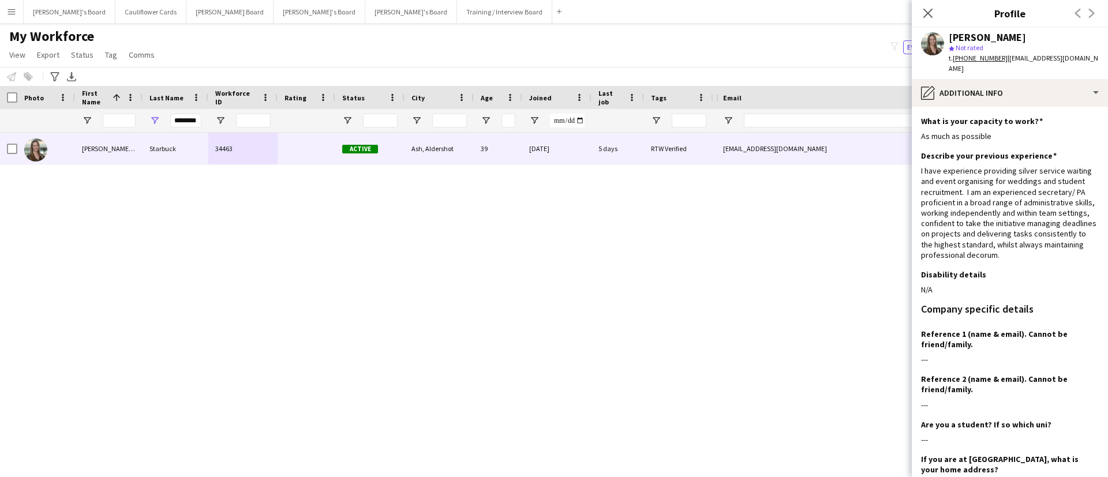
drag, startPoint x: 1087, startPoint y: 56, endPoint x: 1001, endPoint y: 54, distance: 86.0
click at [1001, 54] on span "| beckystarbuck85@gmail.com" at bounding box center [1023, 63] width 149 height 19
copy span "beckystarbuck85@gmail.com"
click at [925, 16] on icon at bounding box center [927, 13] width 11 height 11
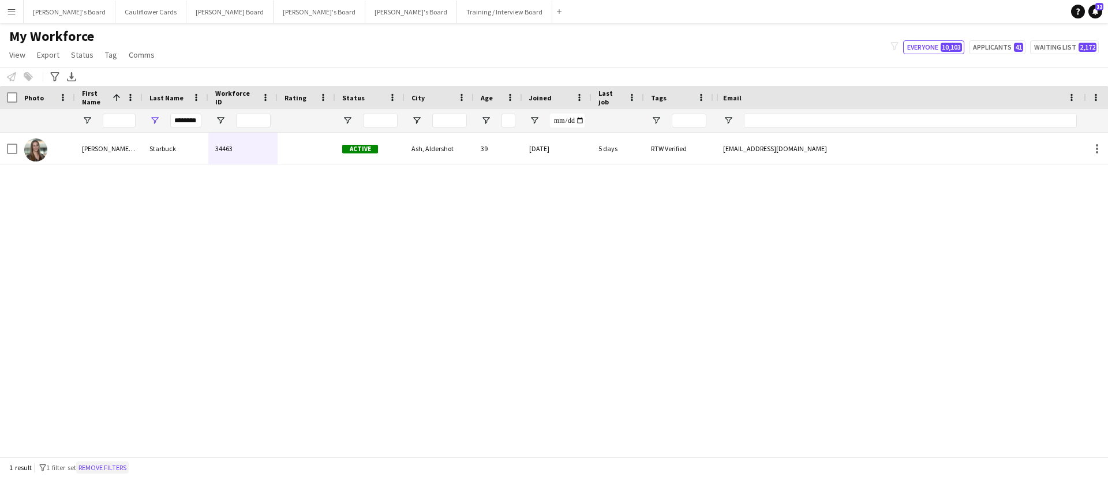
click at [117, 465] on button "Remove filters" at bounding box center [102, 468] width 53 height 13
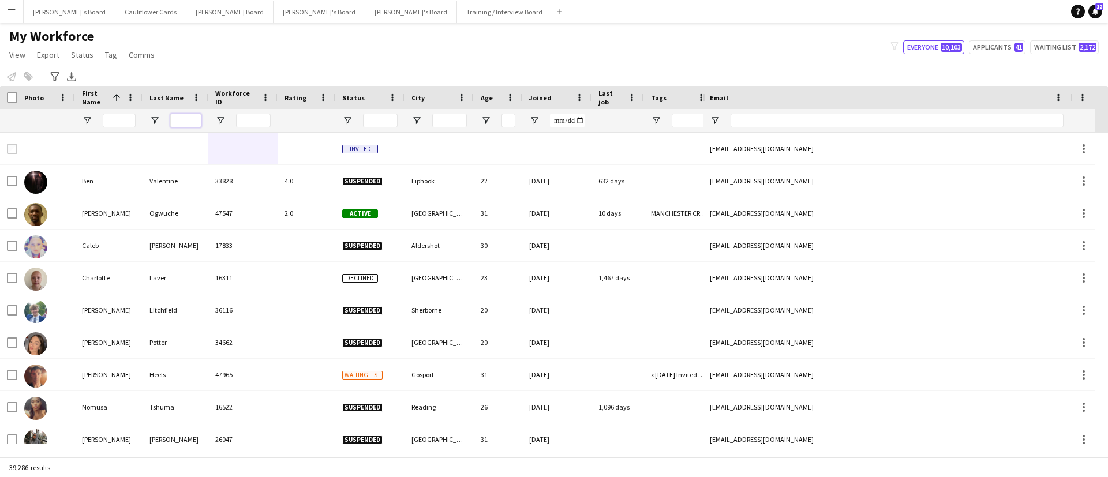
click at [171, 119] on input "Last Name Filter Input" at bounding box center [185, 121] width 31 height 14
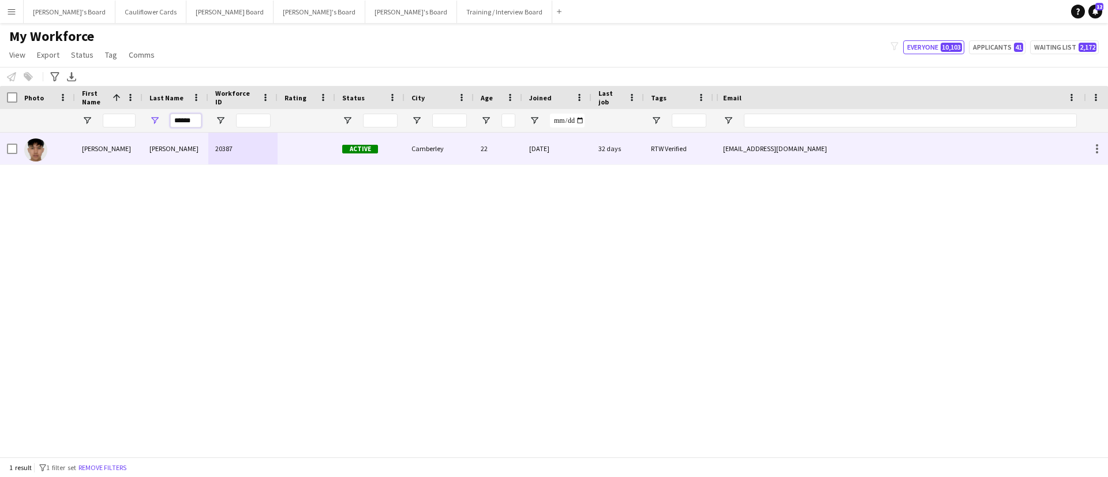
type input "******"
click at [119, 138] on div "Ethan" at bounding box center [109, 149] width 68 height 32
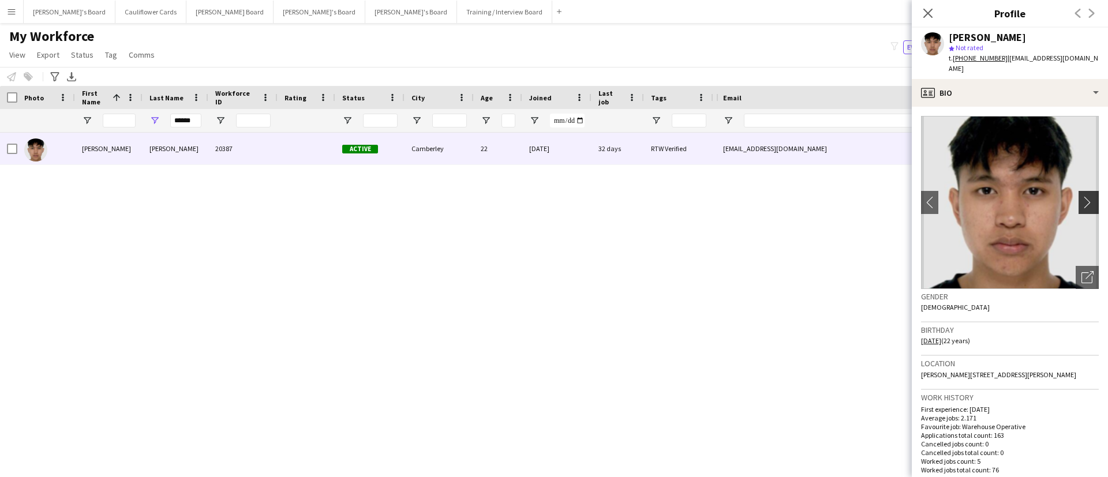
click at [1080, 191] on button "chevron-right" at bounding box center [1089, 202] width 23 height 23
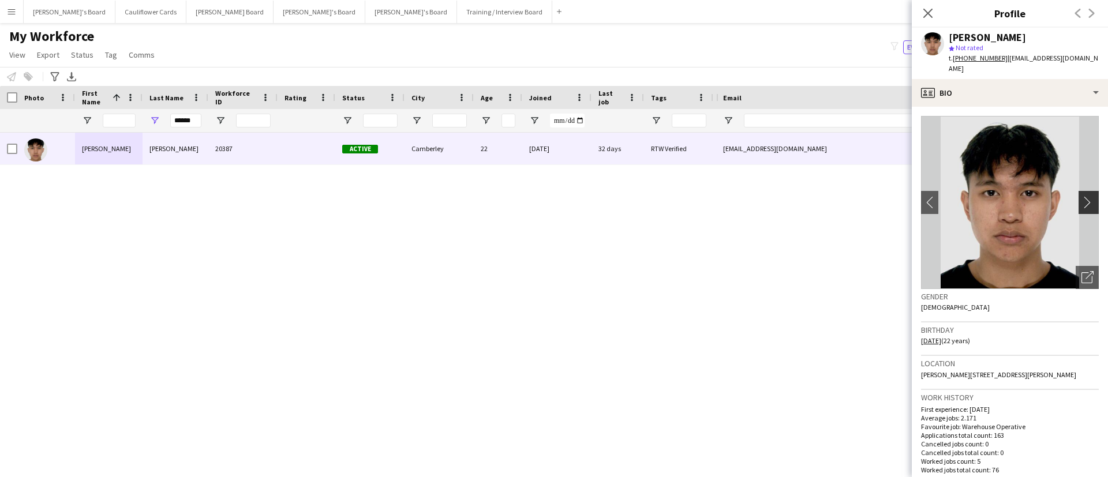
click at [1080, 191] on button "chevron-right" at bounding box center [1089, 202] width 23 height 23
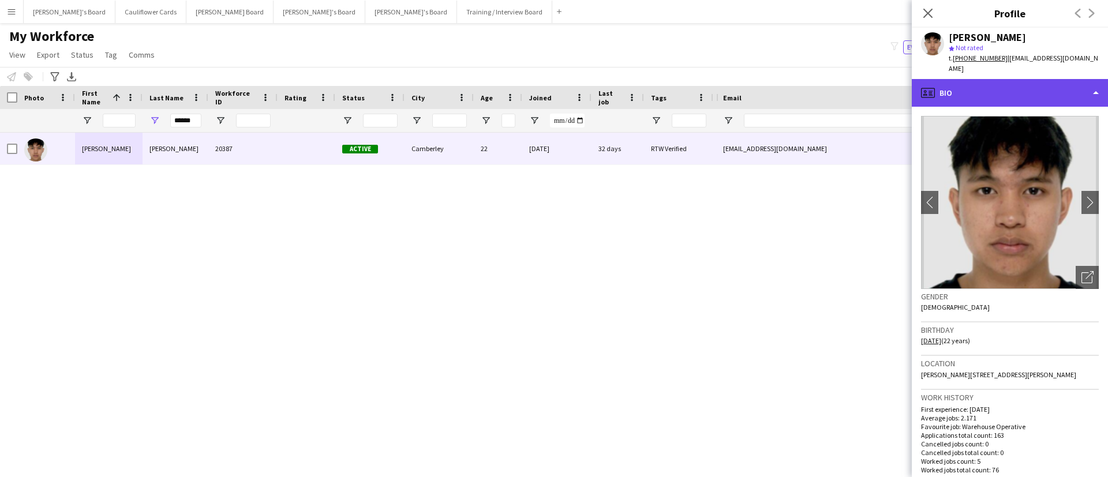
click at [1066, 84] on div "profile Bio" at bounding box center [1010, 93] width 196 height 28
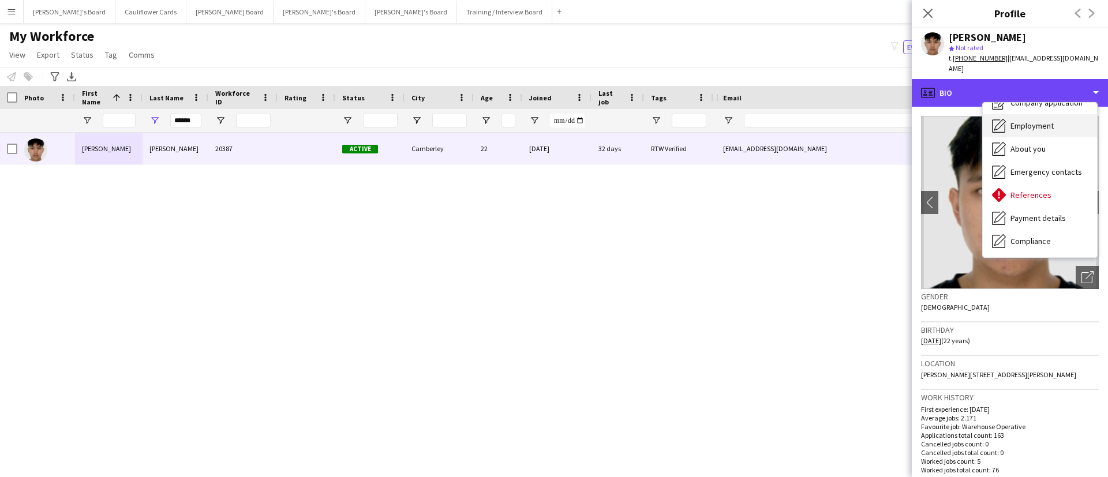
scroll to position [42, 0]
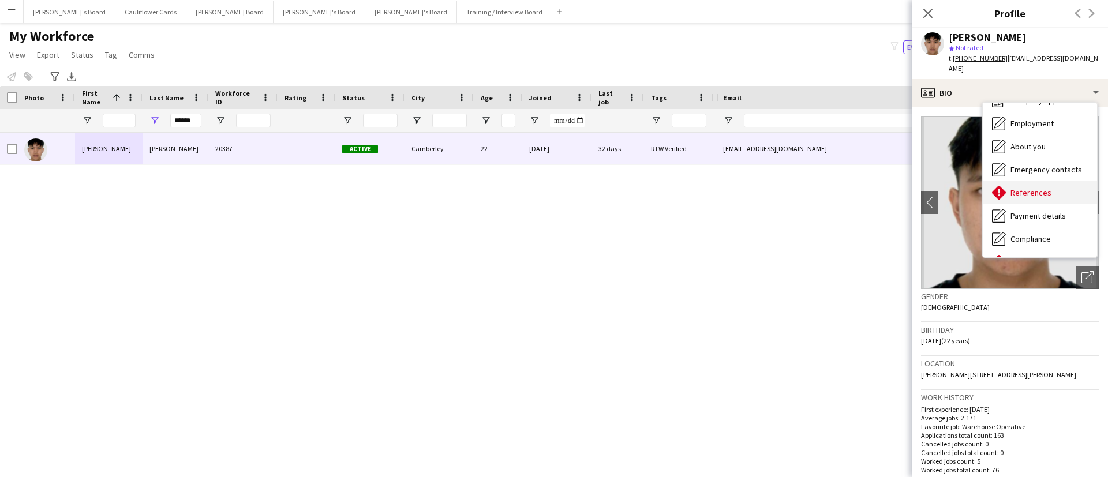
click at [1040, 188] on span "References" at bounding box center [1030, 193] width 41 height 10
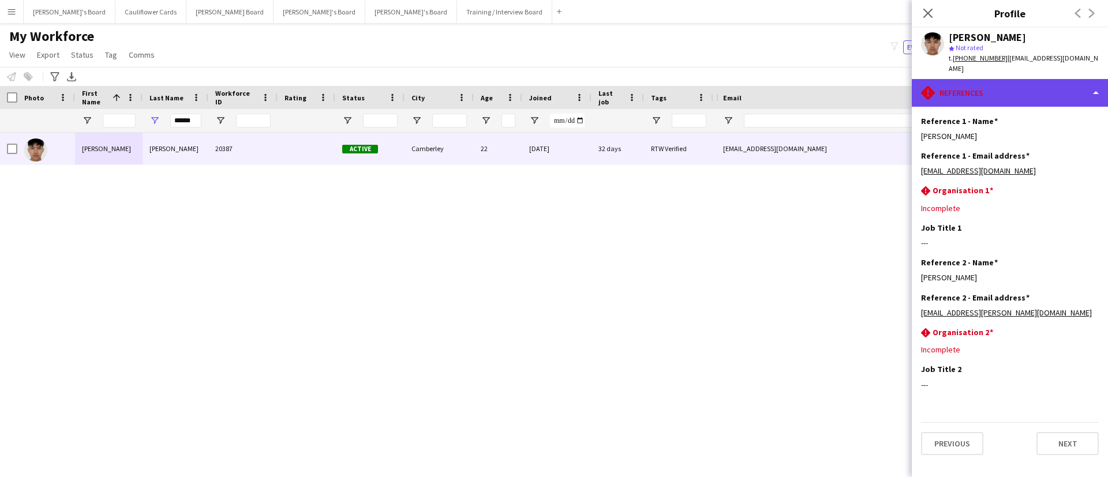
click at [1057, 86] on div "rhombus-alert References" at bounding box center [1010, 93] width 196 height 28
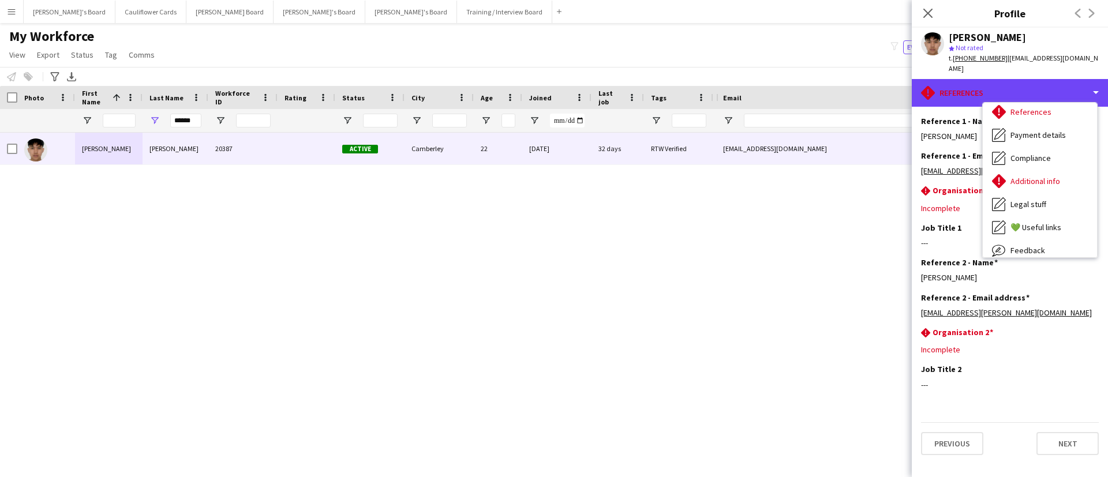
scroll to position [137, 0]
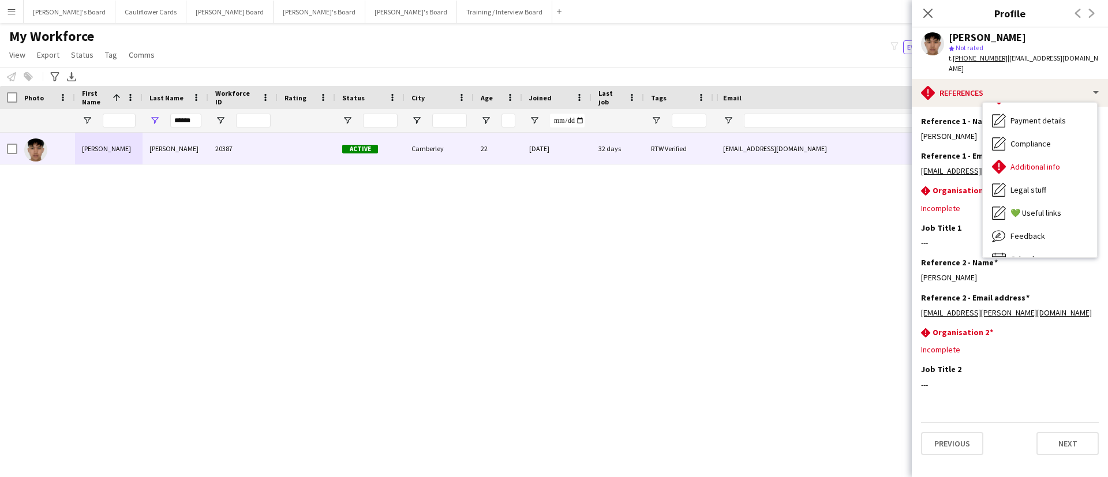
click at [1057, 155] on div "Additional info Additional info" at bounding box center [1040, 166] width 114 height 23
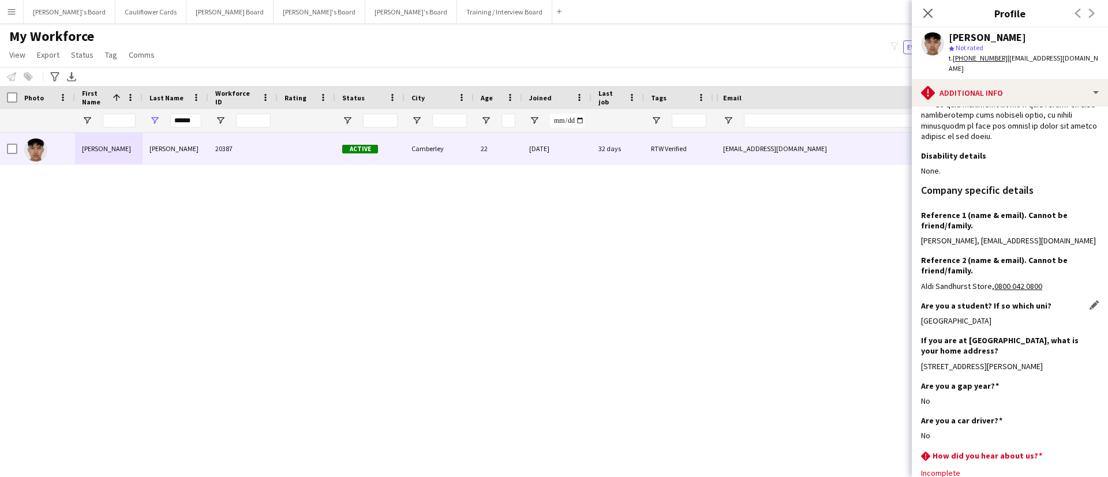
scroll to position [737, 0]
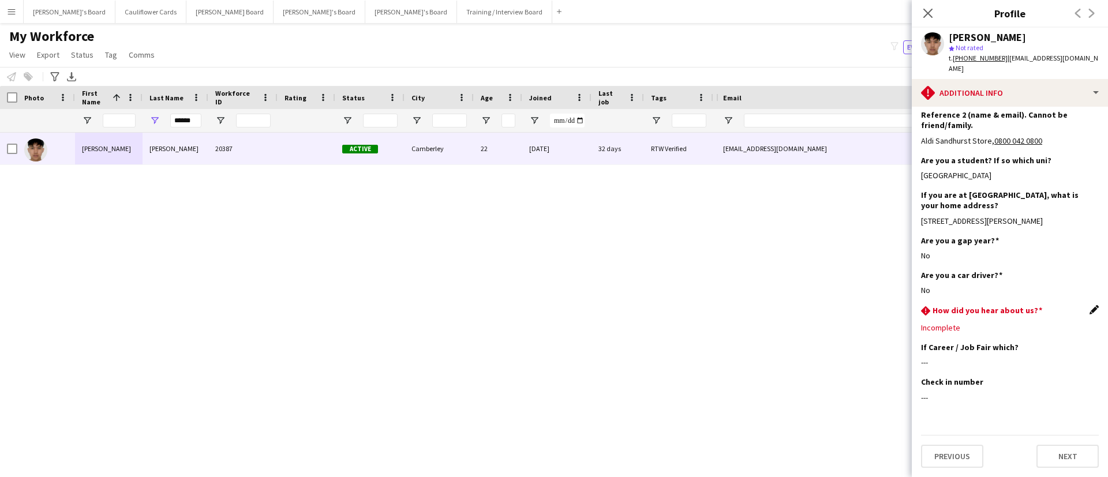
click at [1089, 313] on app-icon "Edit this field" at bounding box center [1093, 309] width 9 height 9
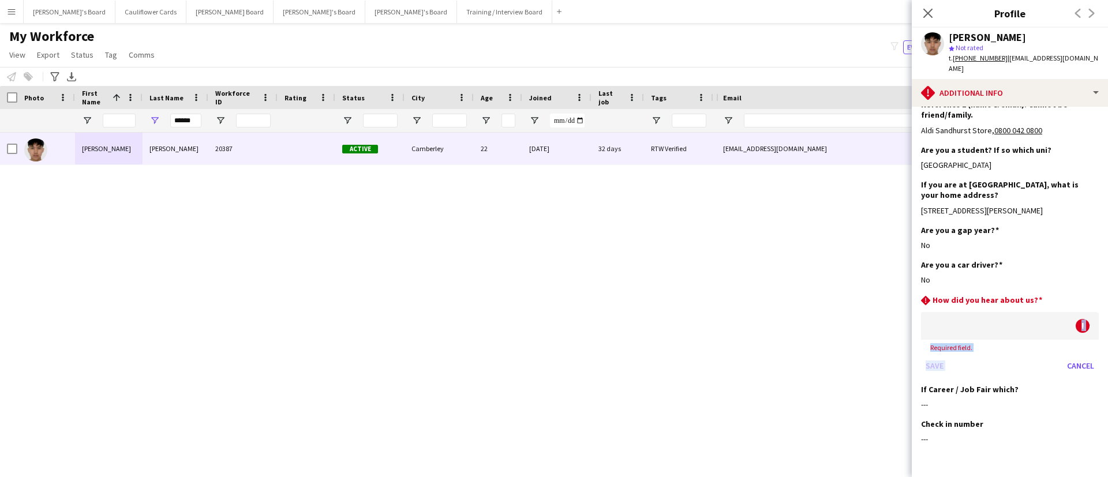
drag, startPoint x: 1028, startPoint y: 377, endPoint x: 981, endPoint y: 518, distance: 148.0
click at [981, 477] on html "Menu Boards Boards Boards All jobs Status Workforce Workforce My Workforce Recr…" at bounding box center [554, 238] width 1108 height 477
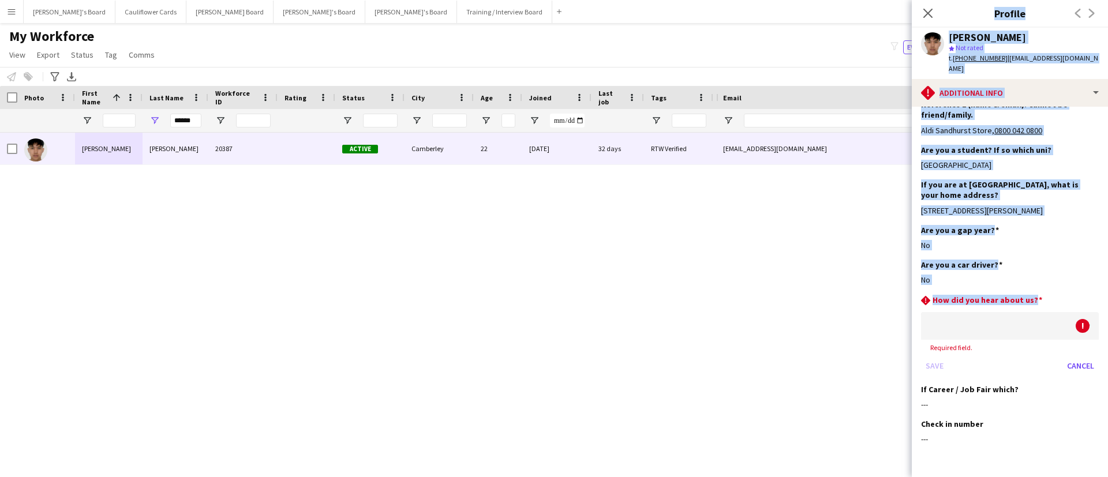
scroll to position [789, 0]
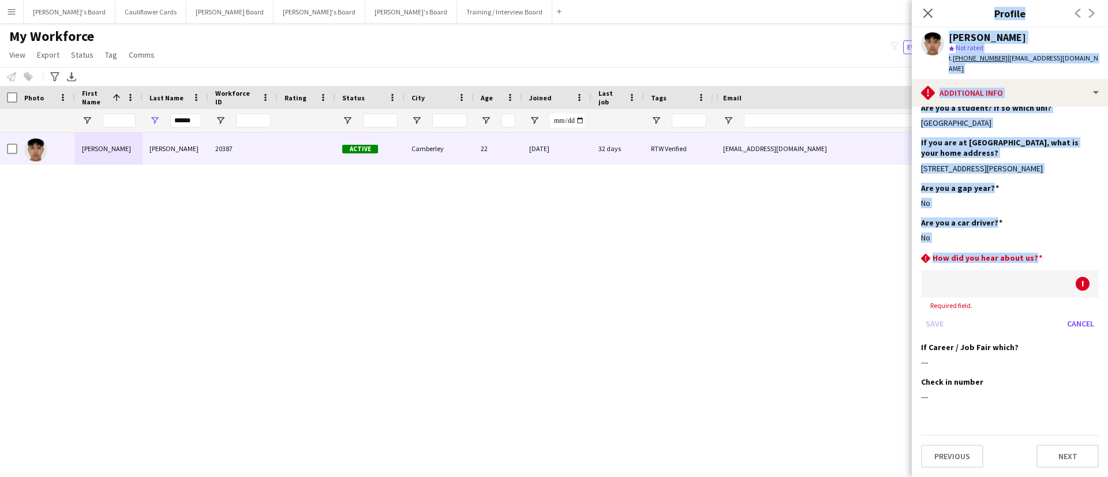
click at [1033, 282] on div at bounding box center [998, 284] width 155 height 28
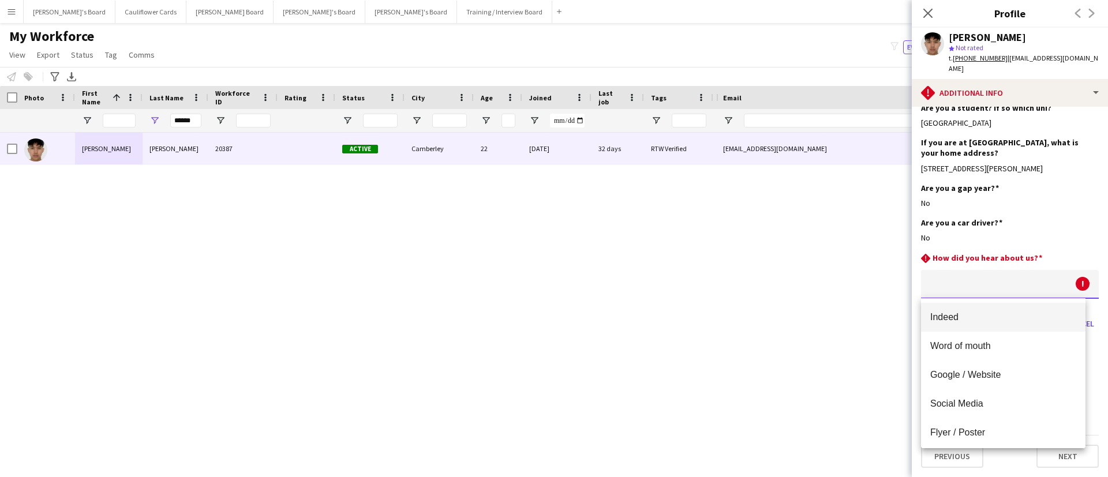
drag, startPoint x: 999, startPoint y: 396, endPoint x: 916, endPoint y: 497, distance: 130.8
click at [916, 477] on html "Menu Boards Boards Boards All jobs Status Workforce Workforce My Workforce Recr…" at bounding box center [554, 238] width 1108 height 477
click at [992, 402] on span "Social Media" at bounding box center [1003, 403] width 146 height 11
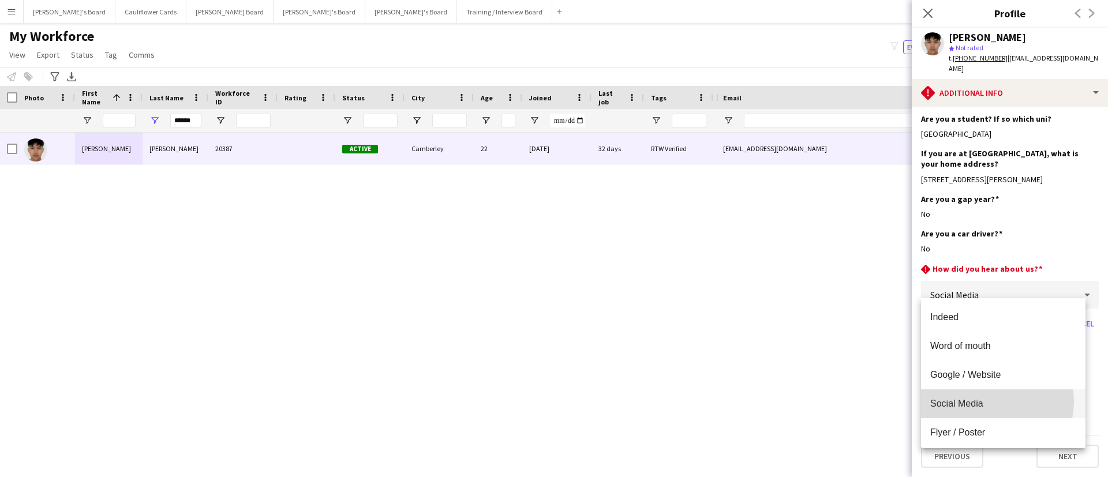
scroll to position [778, 0]
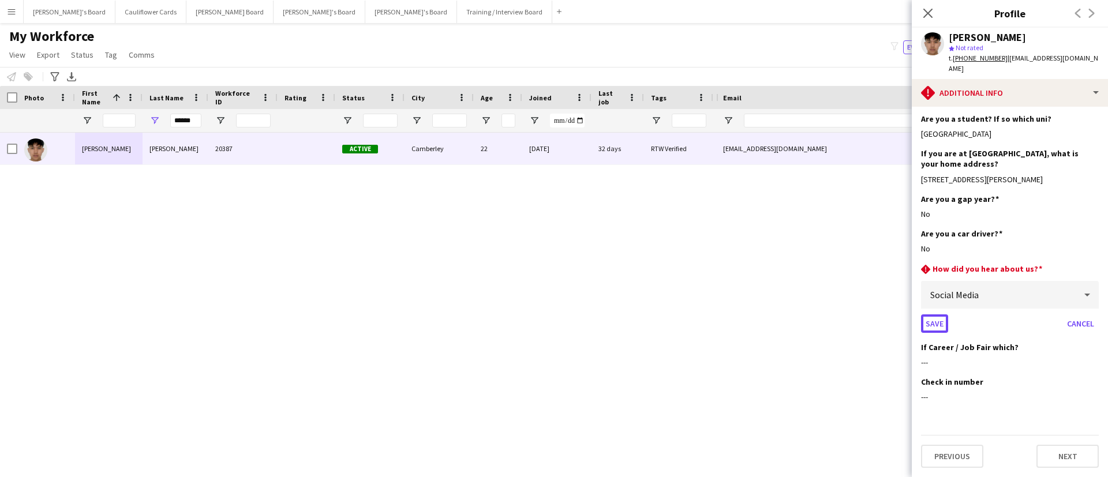
drag, startPoint x: 941, startPoint y: 320, endPoint x: 878, endPoint y: 518, distance: 207.1
click at [878, 477] on html "Menu Boards Boards Boards All jobs Status Workforce Workforce My Workforce Recr…" at bounding box center [554, 238] width 1108 height 477
click at [940, 322] on button "Save" at bounding box center [934, 323] width 27 height 18
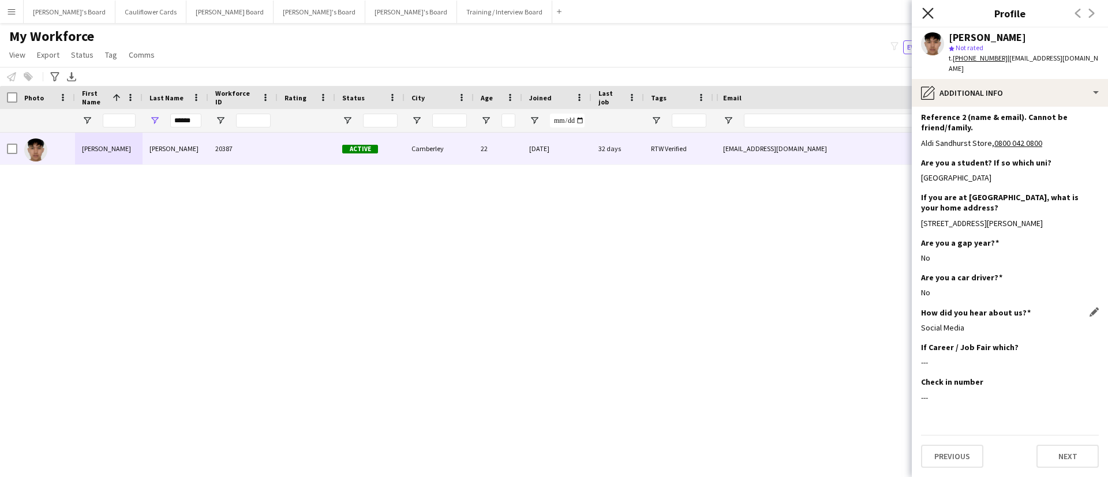
click at [927, 13] on icon at bounding box center [927, 13] width 11 height 11
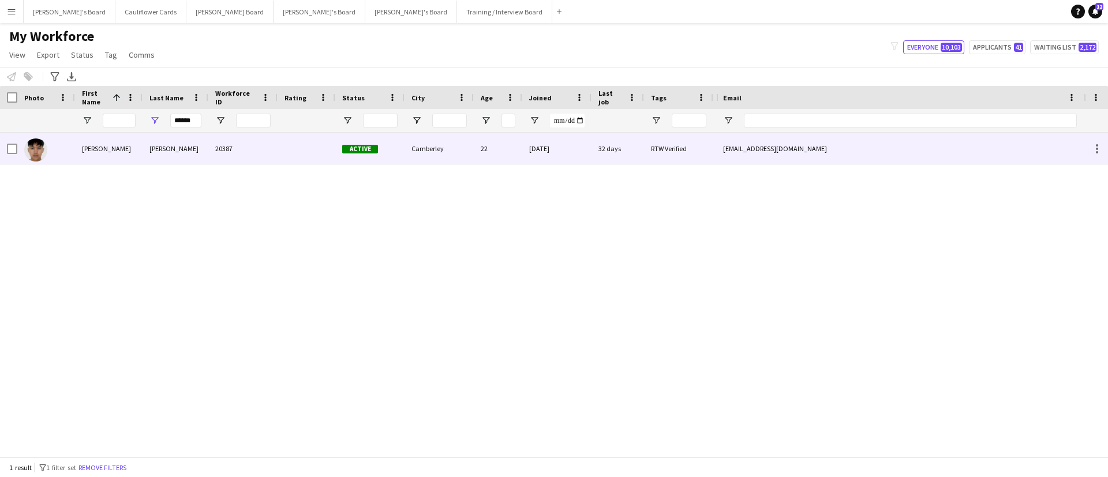
click at [717, 134] on div "ethancabral001@gmail.com" at bounding box center [900, 149] width 368 height 32
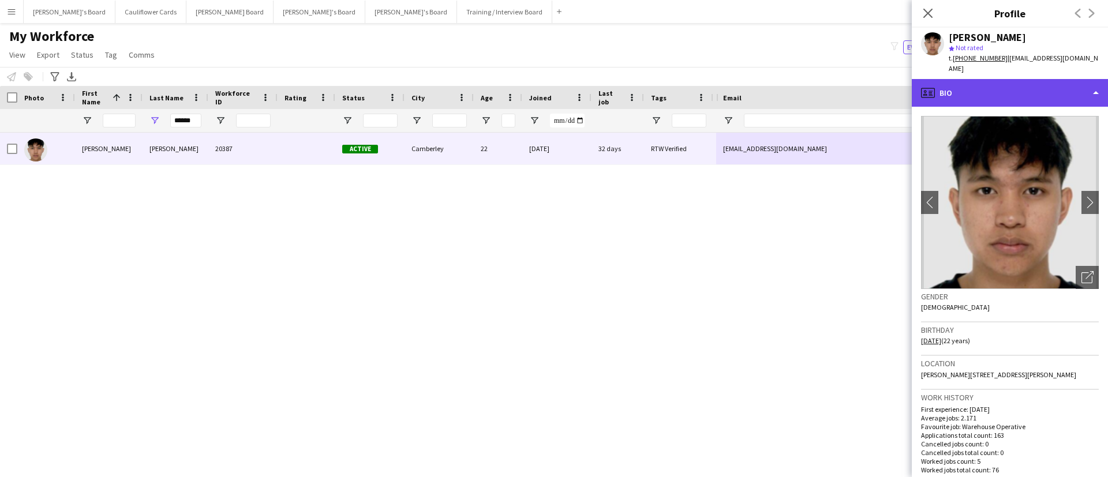
click at [1076, 89] on div "profile Bio" at bounding box center [1010, 93] width 196 height 28
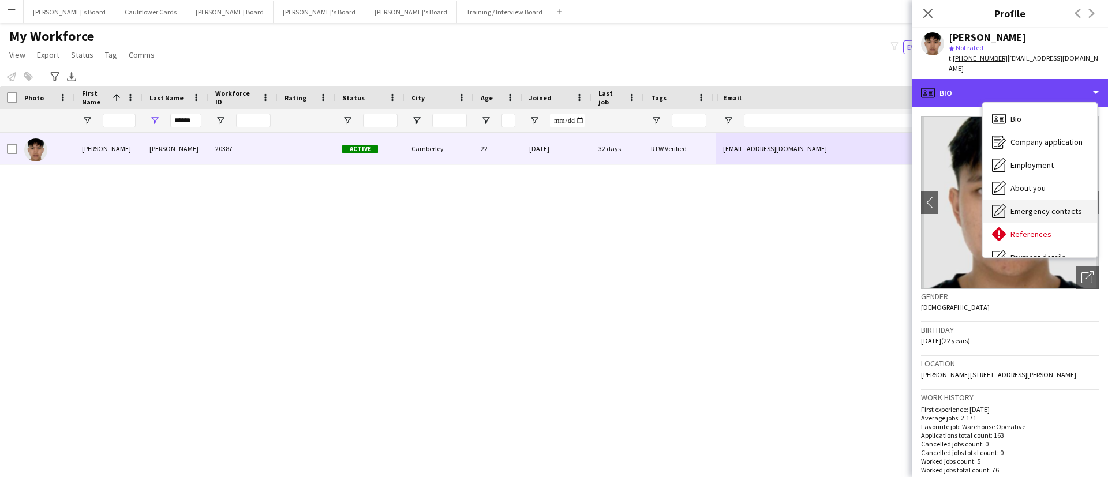
scroll to position [155, 0]
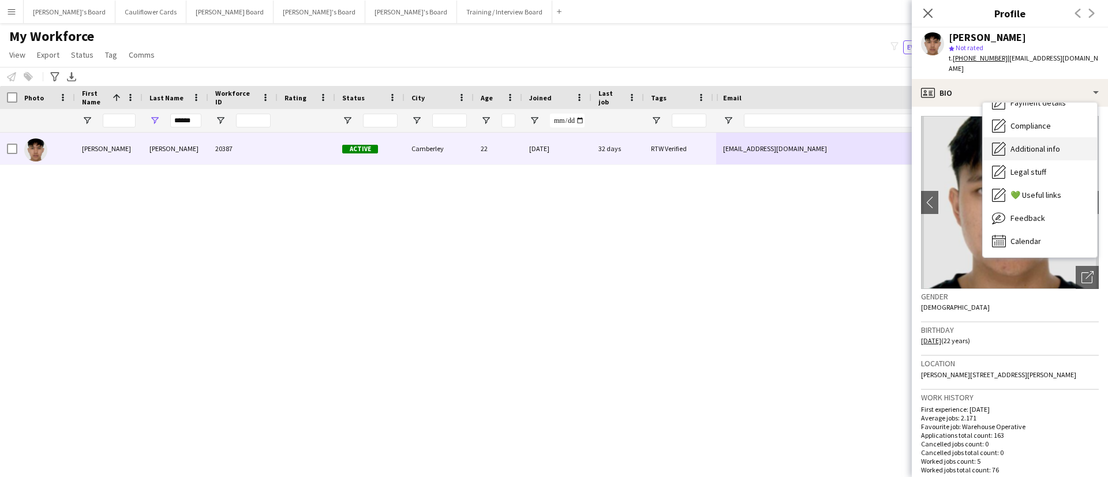
click at [1056, 147] on div "Additional info Additional info" at bounding box center [1040, 148] width 114 height 23
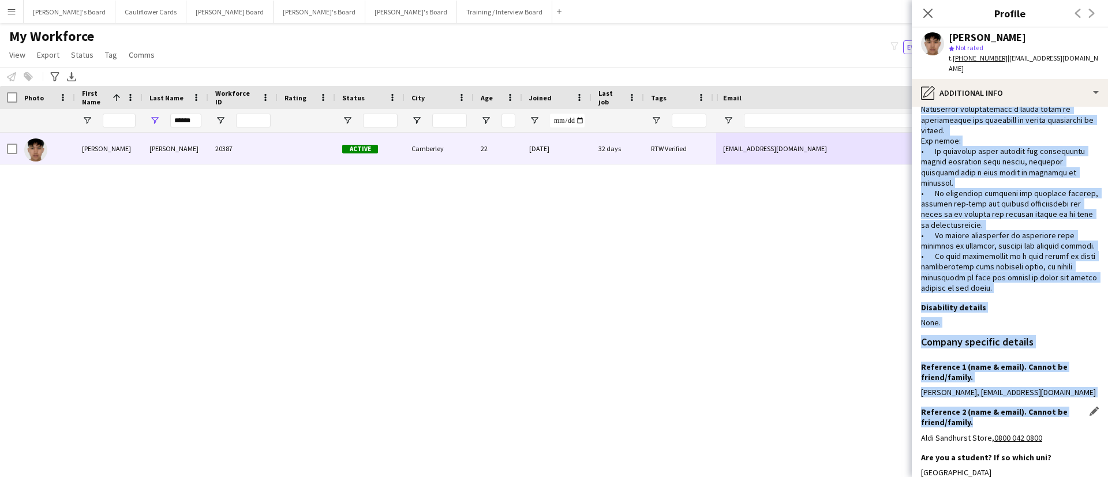
scroll to position [432, 0]
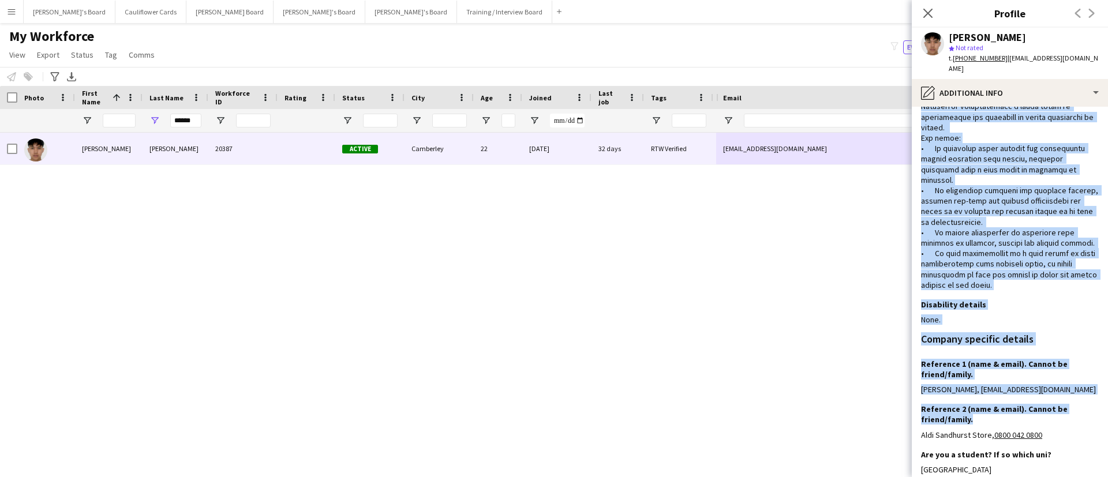
drag, startPoint x: 922, startPoint y: 158, endPoint x: 1046, endPoint y: 289, distance: 180.8
click at [1046, 289] on div at bounding box center [1010, 11] width 178 height 557
copy div "Frimley Park Hospital, NHS – Bank, Administrator and Clerical: March 2022-Prese…"
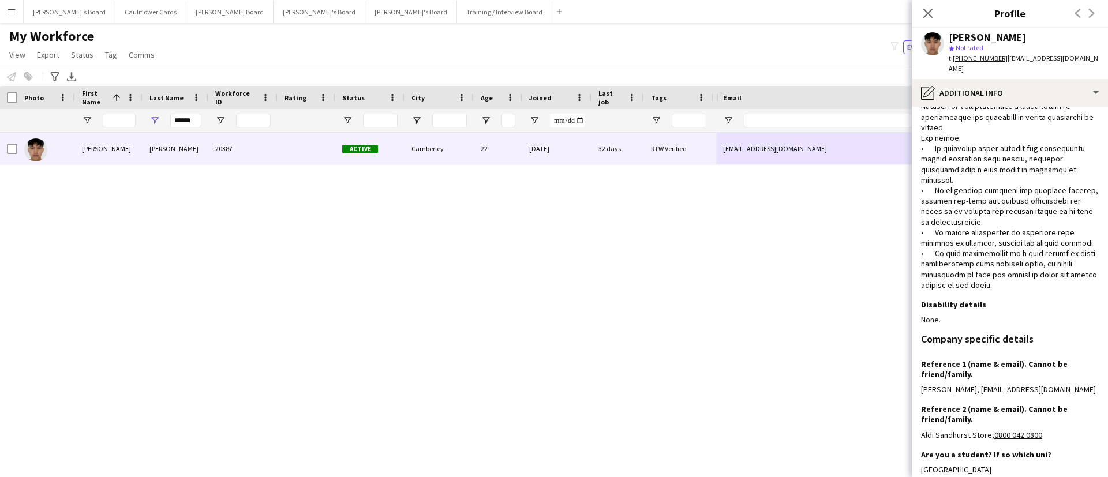
click at [1099, 57] on app-profile-header "Ethan Cabral star Not rated t. +447946242870 | ethancabral001@gmail.com" at bounding box center [1010, 53] width 196 height 51
drag, startPoint x: 1087, startPoint y: 57, endPoint x: 1003, endPoint y: 57, distance: 83.1
click at [1003, 57] on div "Ethan Cabral star Not rated t. +447946242870 | ethancabral001@gmail.com" at bounding box center [1010, 53] width 196 height 51
copy span "ethancabral001@gmail.com"
click at [928, 14] on icon at bounding box center [927, 13] width 11 height 11
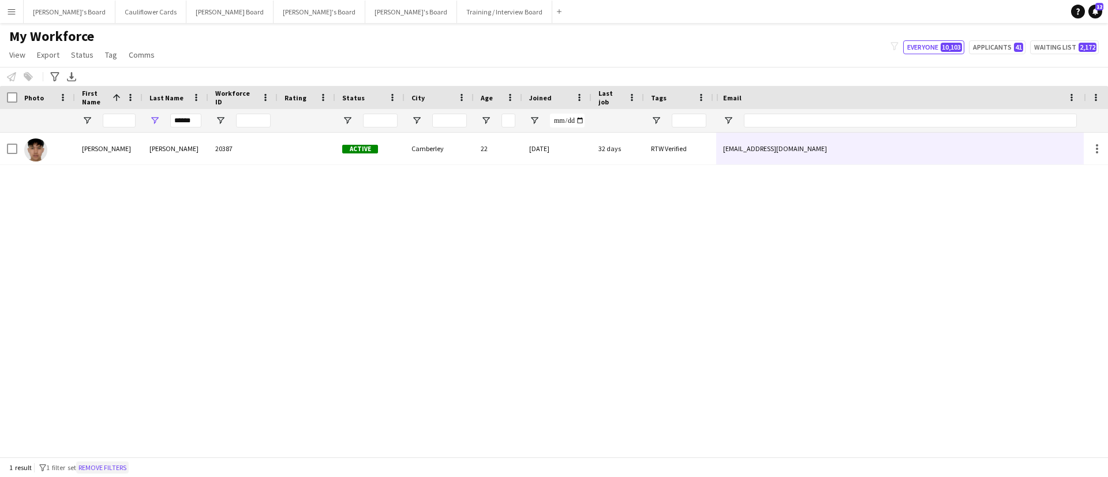
click at [113, 470] on button "Remove filters" at bounding box center [102, 468] width 53 height 13
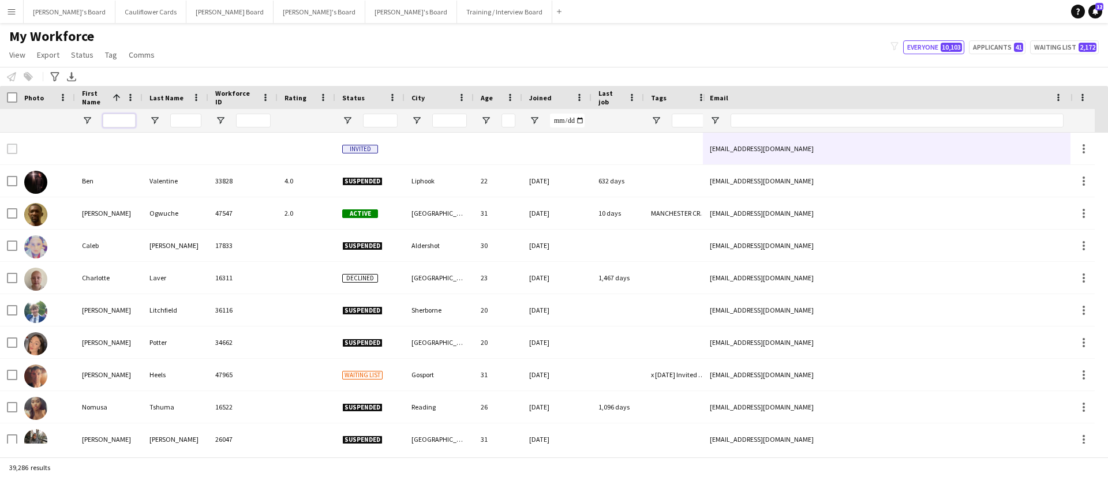
click at [126, 114] on input "First Name Filter Input" at bounding box center [119, 121] width 33 height 14
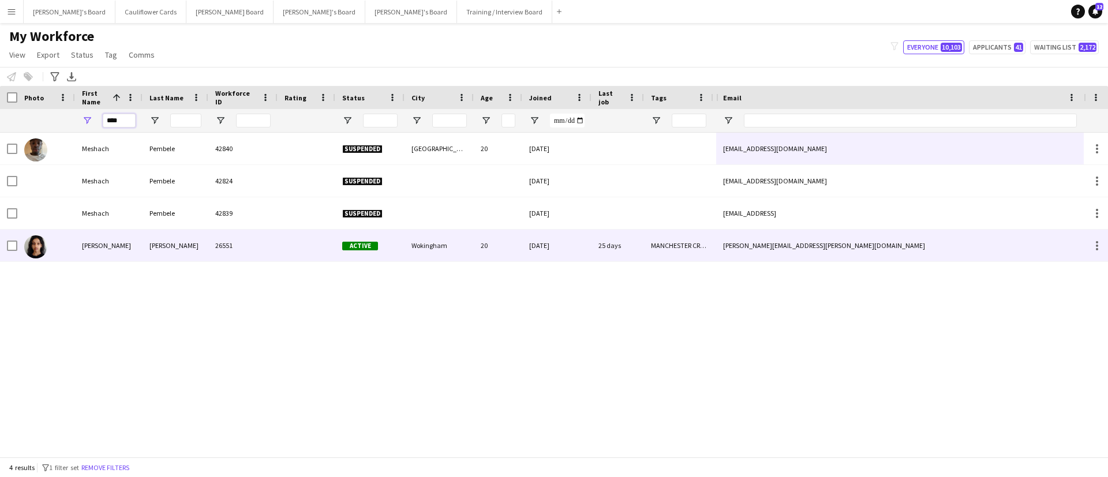
type input "****"
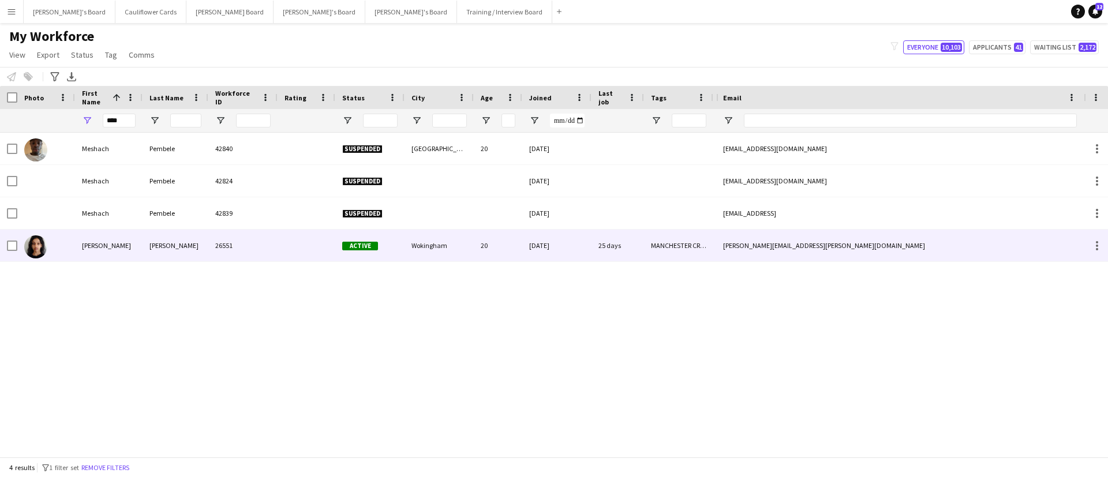
click at [143, 238] on div "Dhavane" at bounding box center [176, 246] width 66 height 32
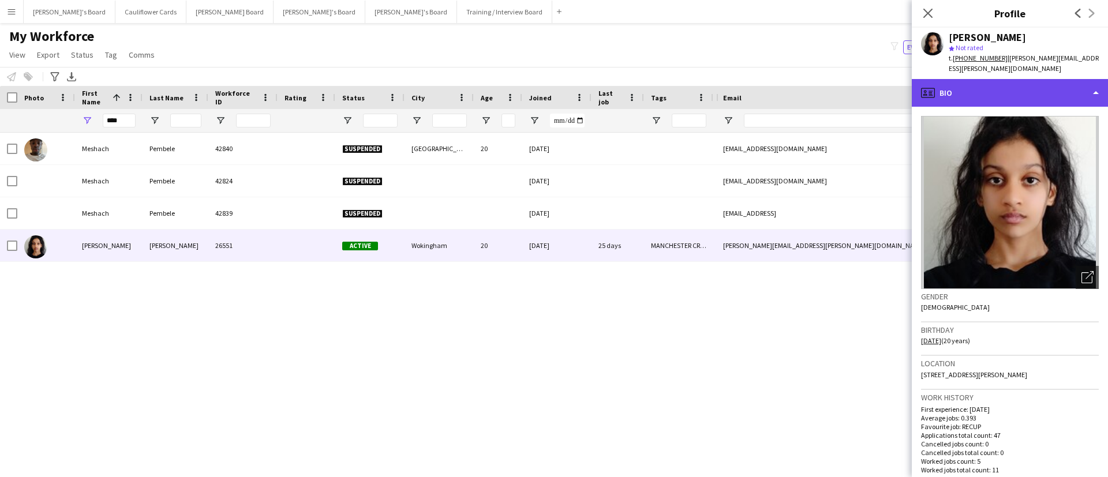
click at [1063, 80] on div "profile Bio" at bounding box center [1010, 93] width 196 height 28
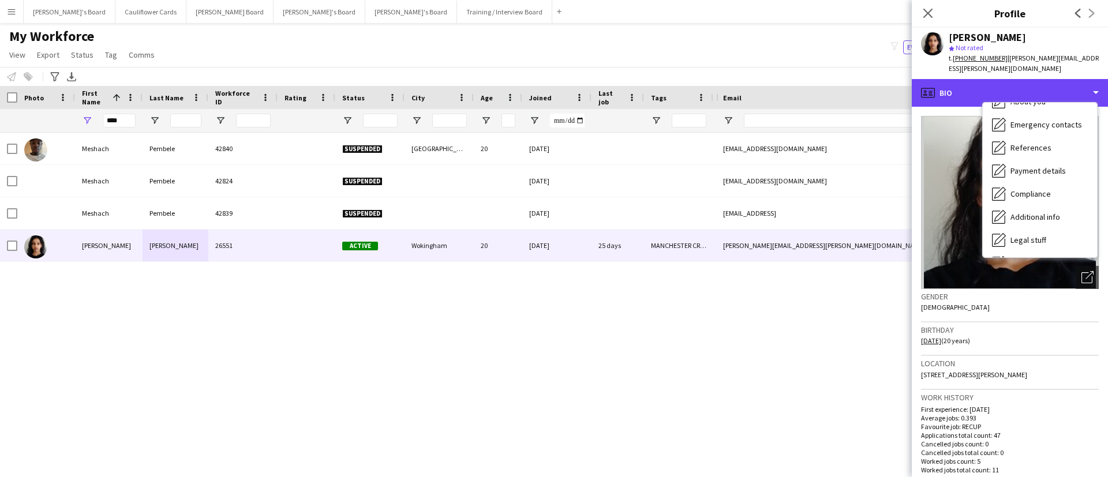
scroll to position [88, 0]
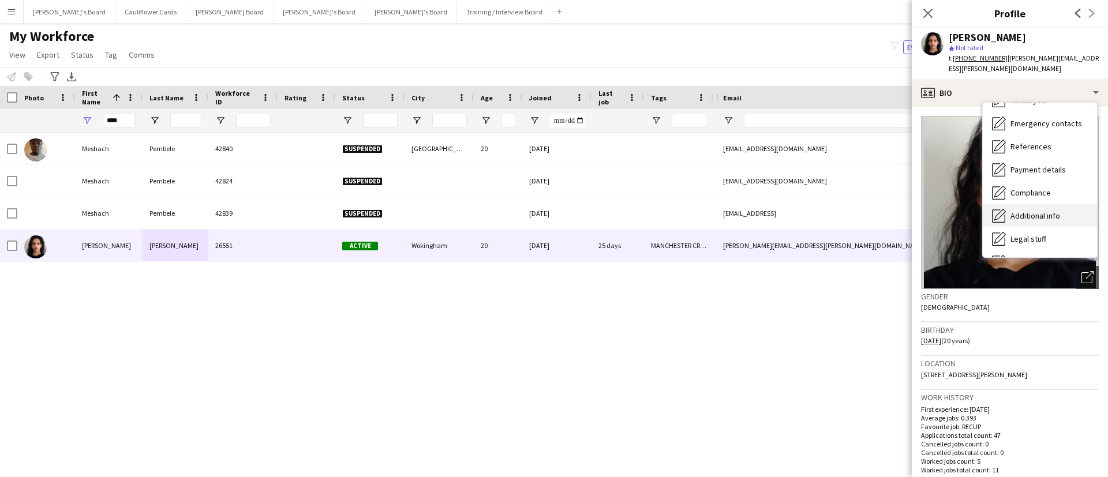
click at [1033, 204] on div "Additional info Additional info" at bounding box center [1040, 215] width 114 height 23
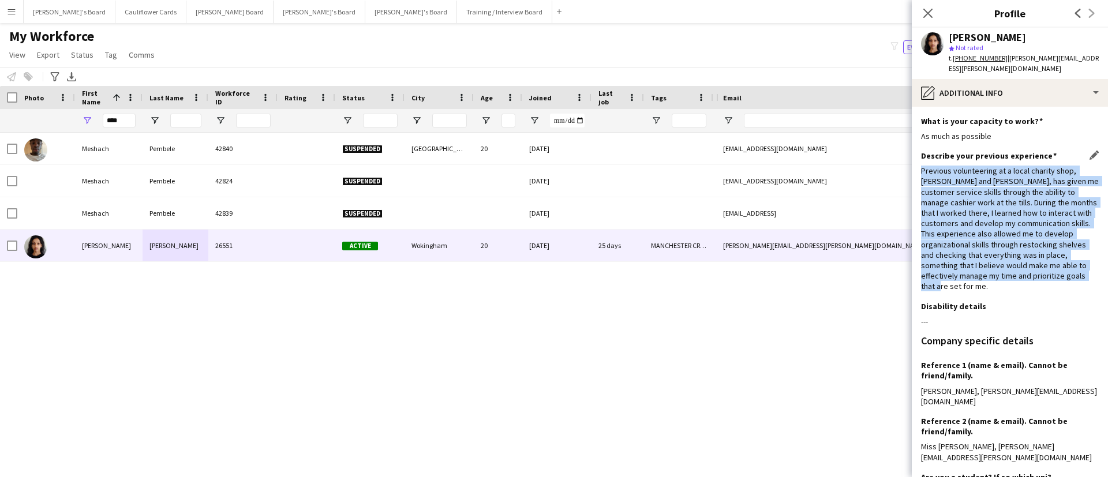
drag, startPoint x: 920, startPoint y: 160, endPoint x: 1007, endPoint y: 274, distance: 143.6
click at [1007, 274] on app-section-data-types "What is your capacity to work? Edit this field As much as possible Describe you…" at bounding box center [1010, 292] width 196 height 370
copy div "Previous volunteering at a local charity shop, Helen and Douglas, has given me …"
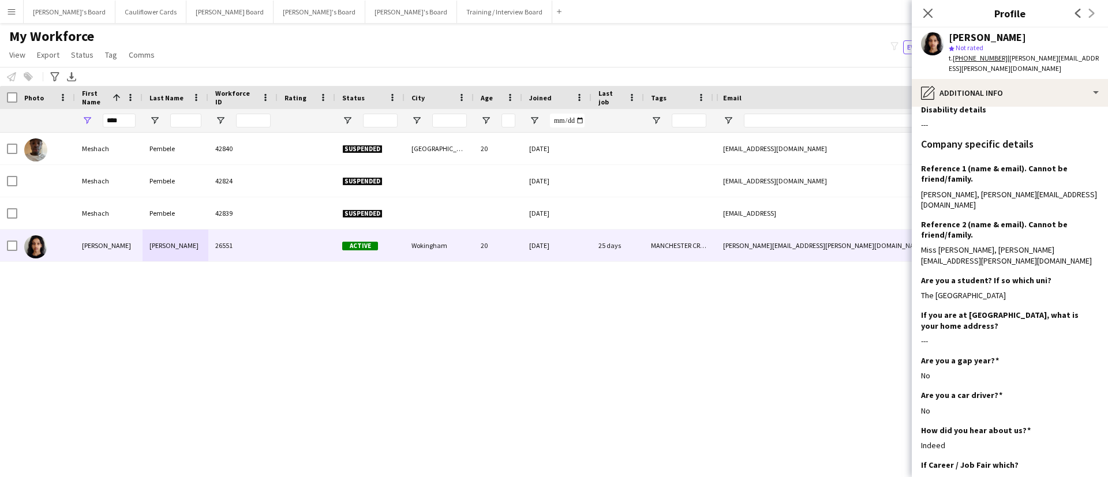
scroll to position [197, 0]
click at [927, 12] on icon at bounding box center [927, 13] width 11 height 11
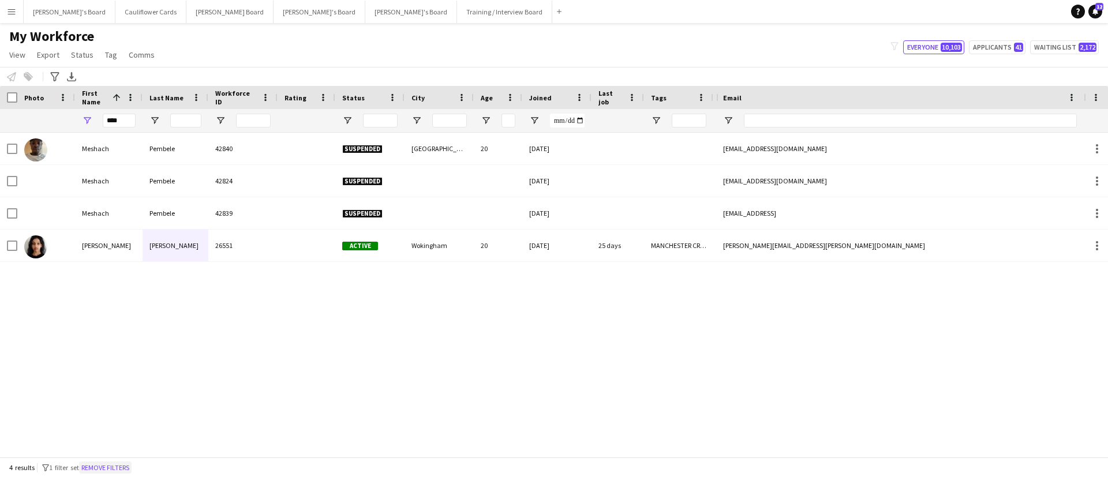
click at [108, 470] on button "Remove filters" at bounding box center [105, 468] width 53 height 13
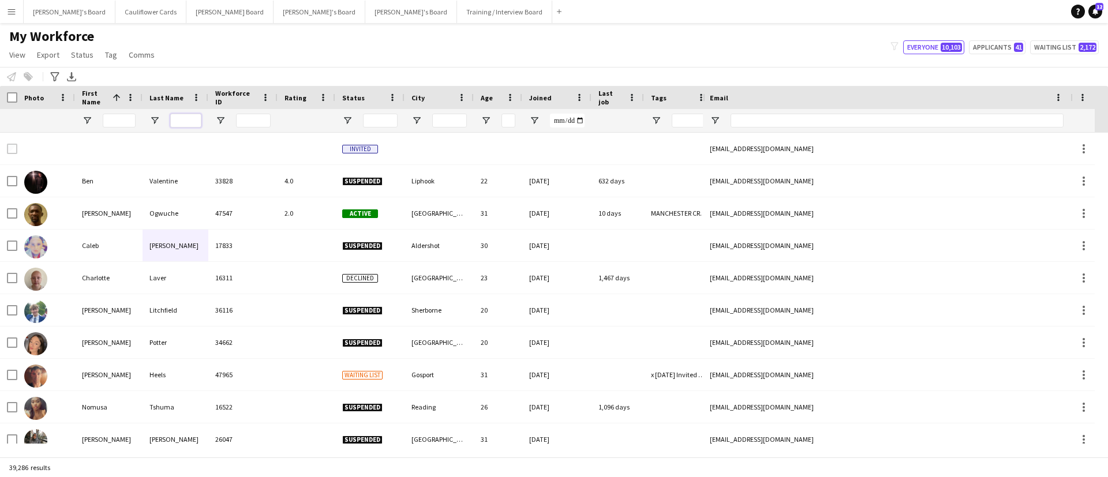
click at [182, 117] on input "Last Name Filter Input" at bounding box center [185, 121] width 31 height 14
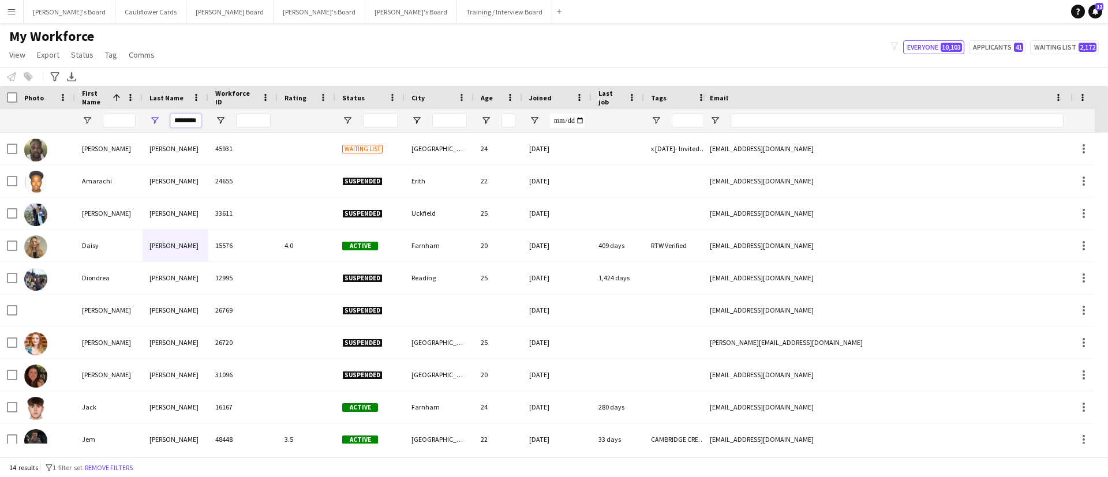
scroll to position [0, 2]
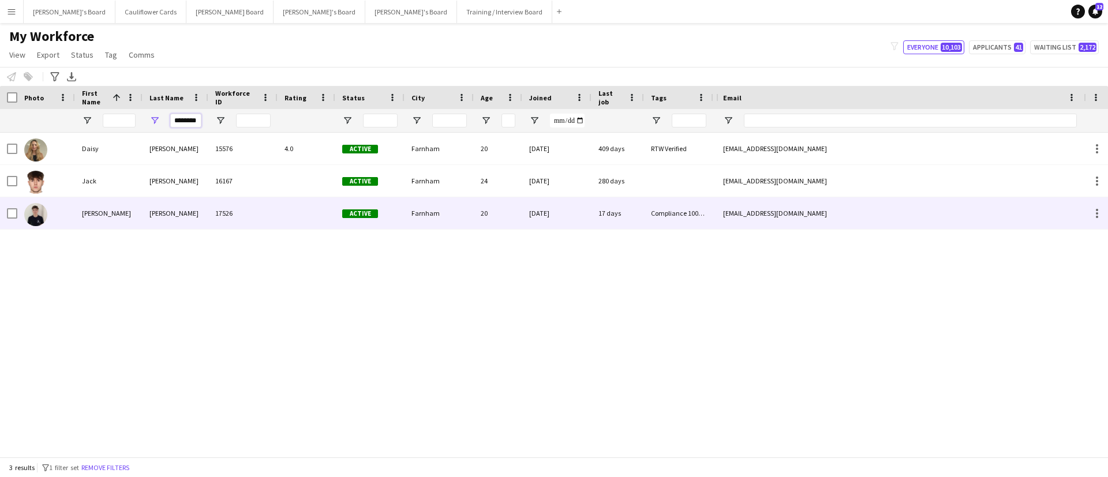
type input "********"
click at [239, 211] on div "17526" at bounding box center [242, 213] width 69 height 32
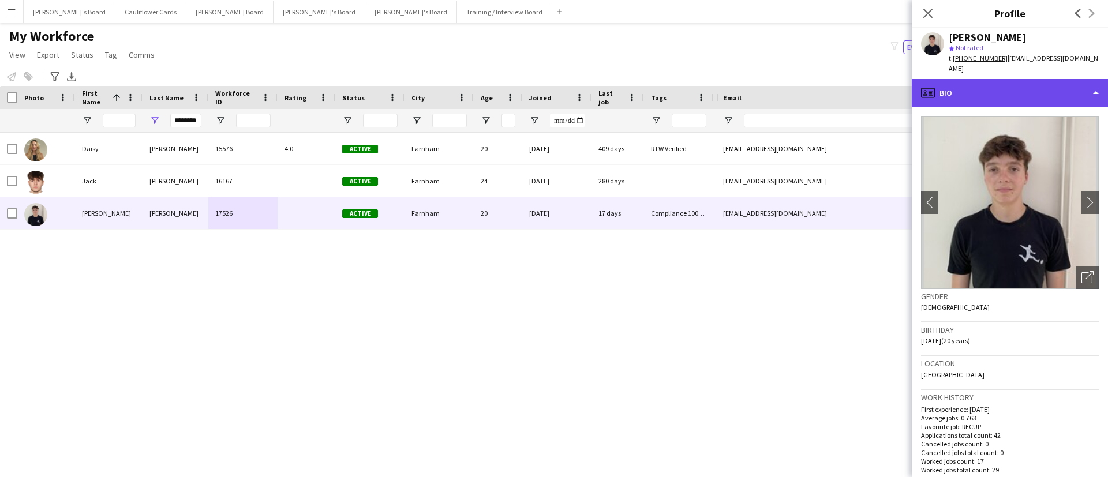
click at [1027, 79] on div "profile Bio" at bounding box center [1010, 93] width 196 height 28
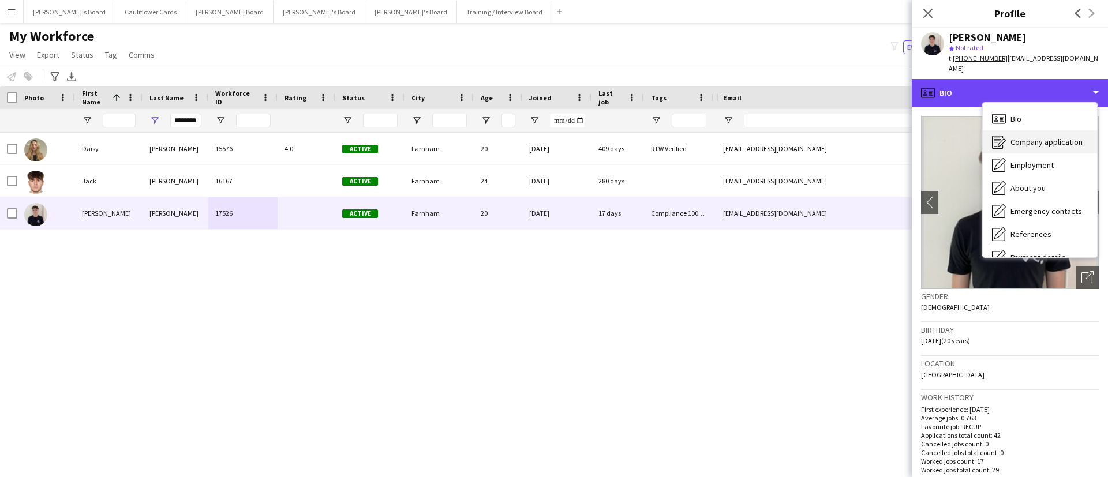
scroll to position [155, 0]
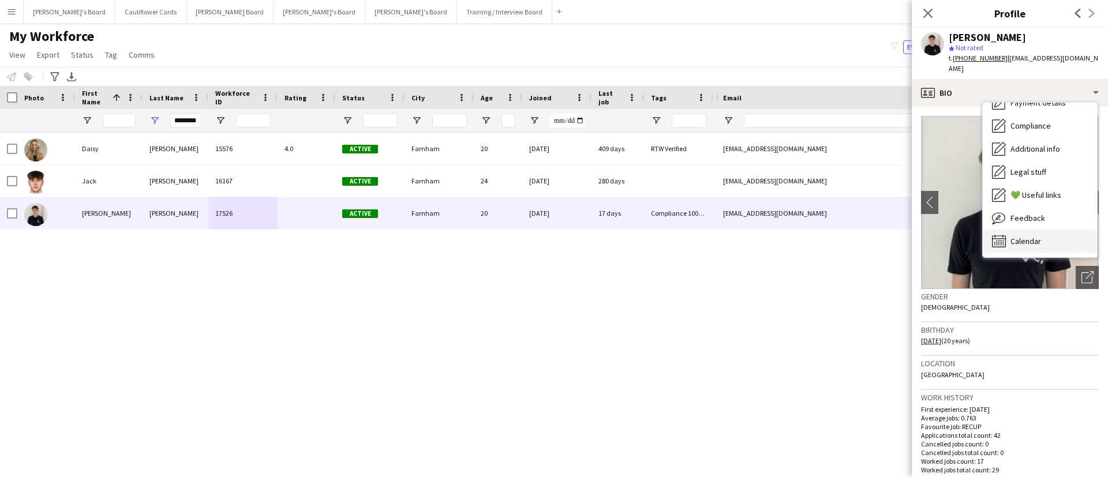
click at [1050, 230] on div "Calendar Calendar" at bounding box center [1040, 241] width 114 height 23
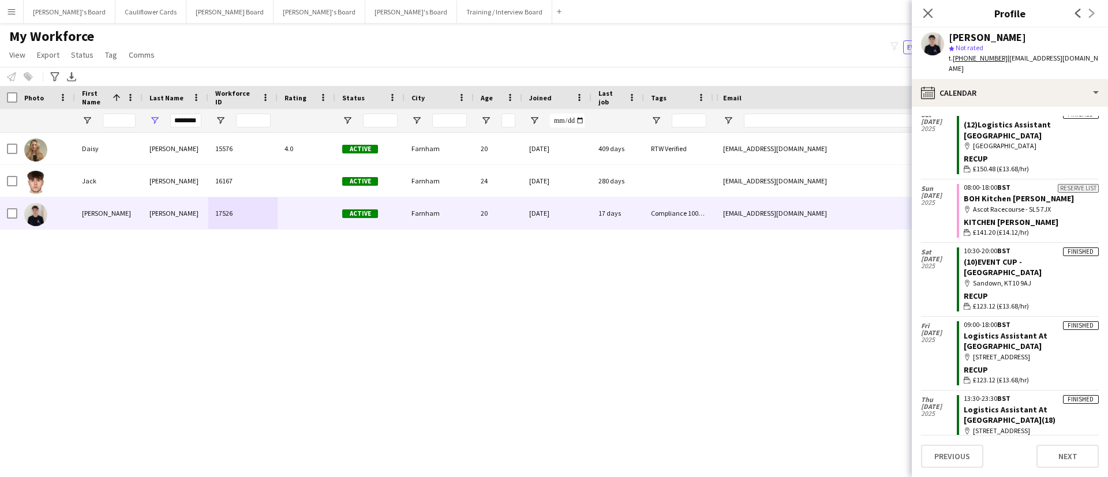
scroll to position [540, 0]
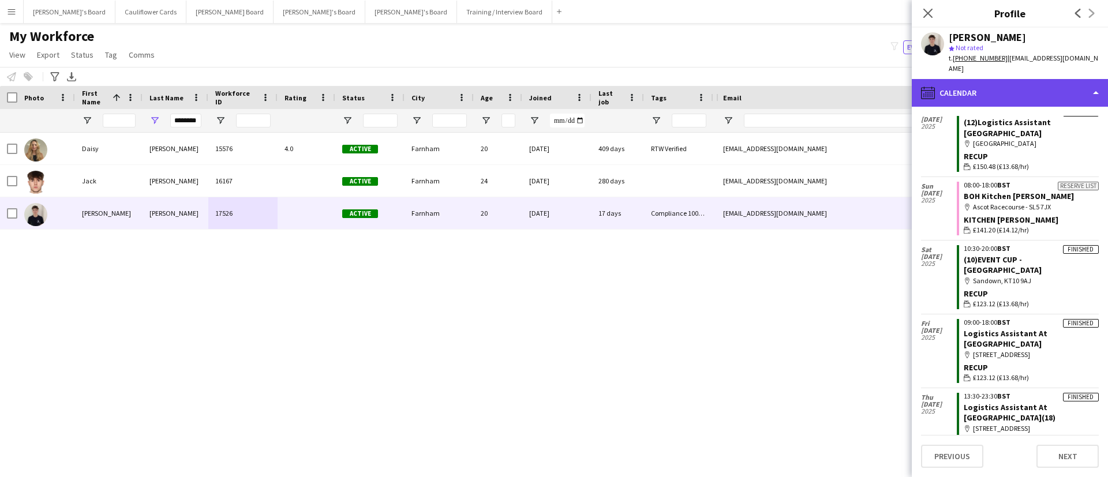
click at [1039, 79] on div "calendar-full Calendar" at bounding box center [1010, 93] width 196 height 28
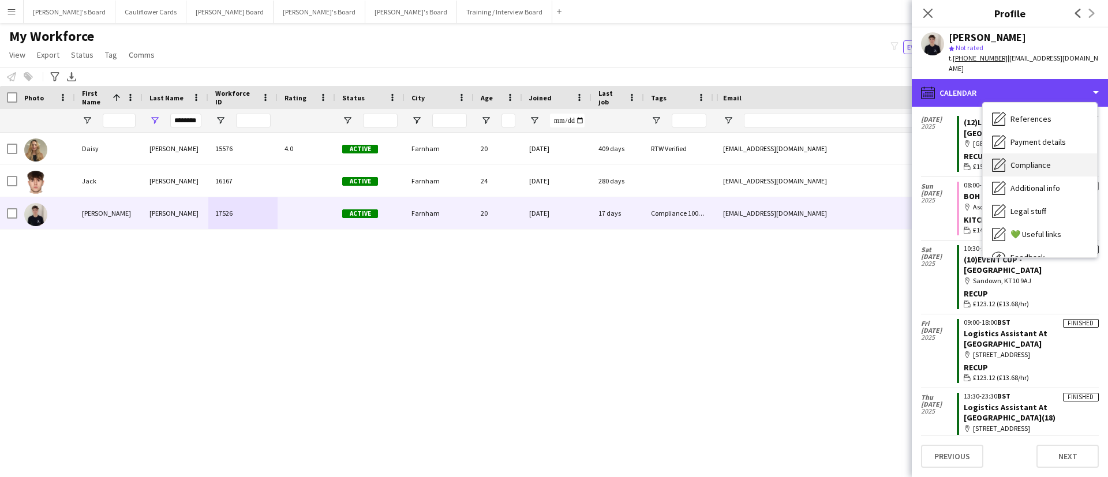
scroll to position [117, 0]
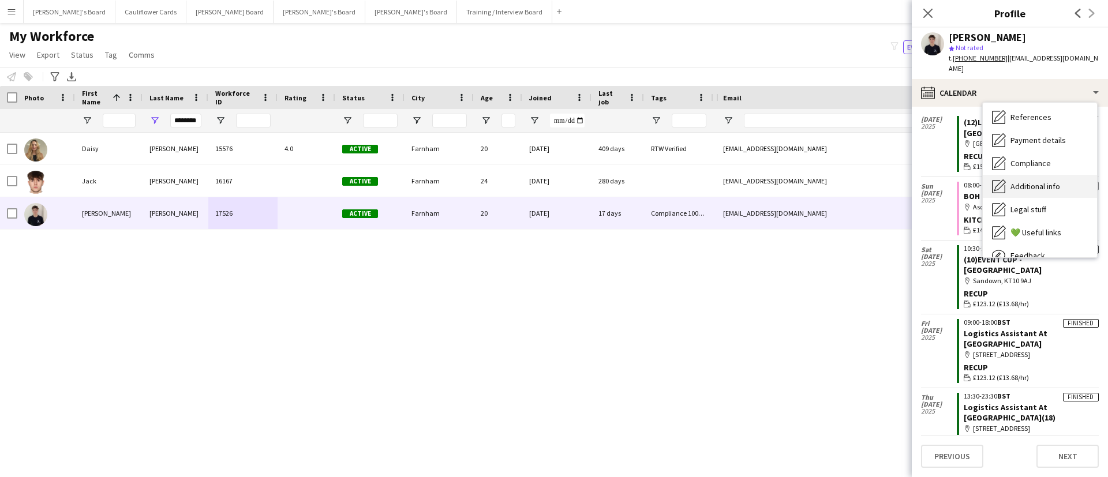
click at [1039, 181] on span "Additional info" at bounding box center [1035, 186] width 50 height 10
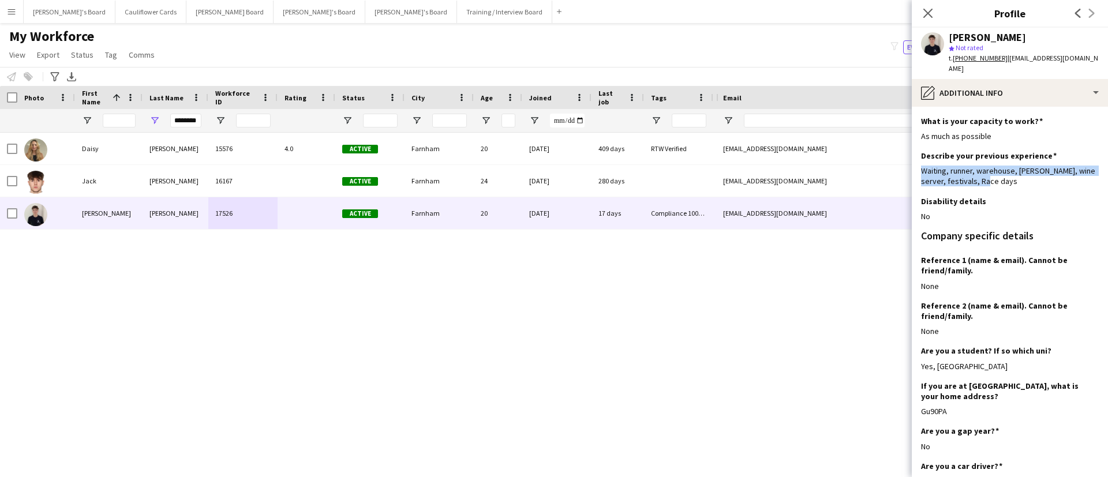
drag, startPoint x: 986, startPoint y: 169, endPoint x: 919, endPoint y: 162, distance: 67.3
click at [919, 162] on app-section-data-types "What is your capacity to work? Edit this field As much as possible Describe you…" at bounding box center [1010, 292] width 196 height 370
copy div "Waiting, runner, warehouse, porter, wine server, festivals, Race days"
click at [923, 15] on icon "Close pop-in" at bounding box center [927, 13] width 11 height 11
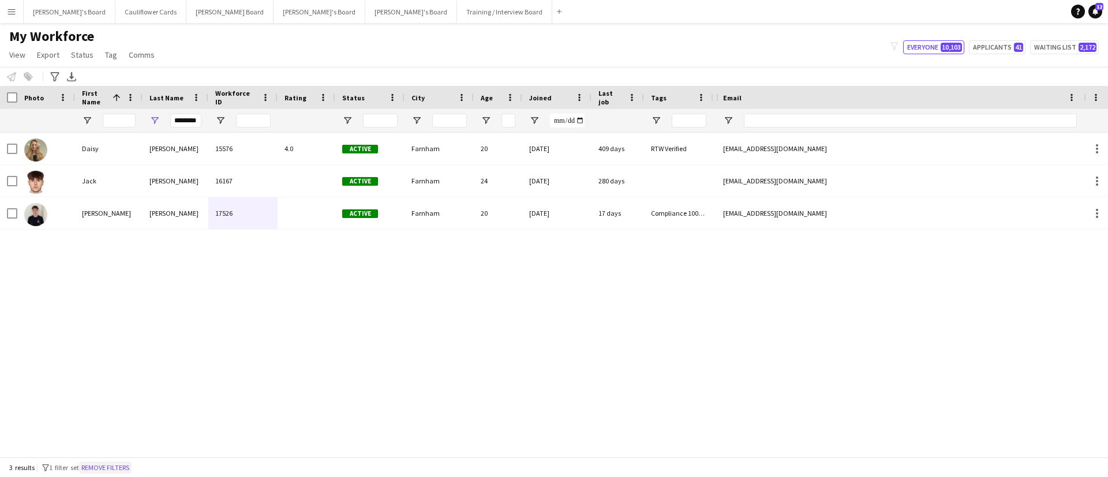
click at [128, 472] on button "Remove filters" at bounding box center [105, 468] width 53 height 13
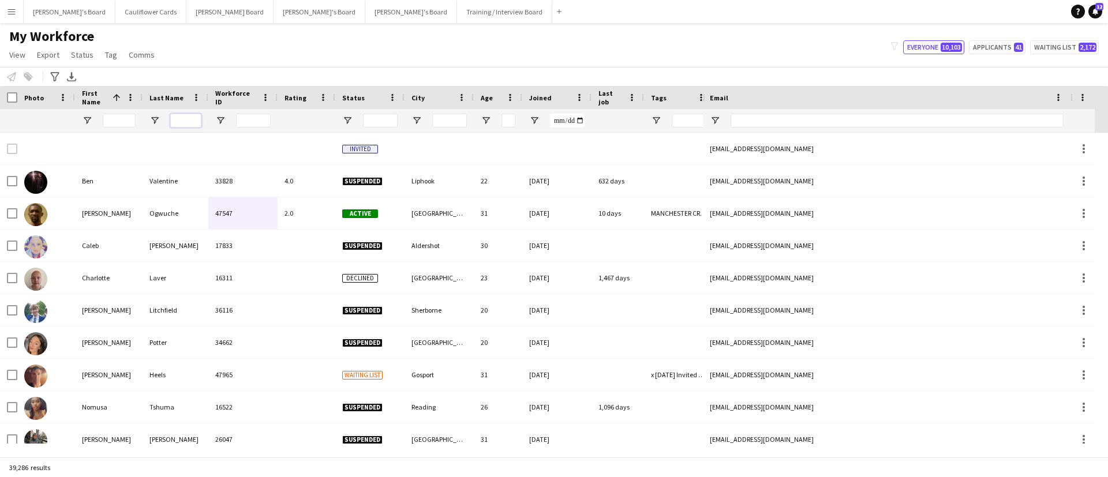
click at [185, 122] on input "Last Name Filter Input" at bounding box center [185, 121] width 31 height 14
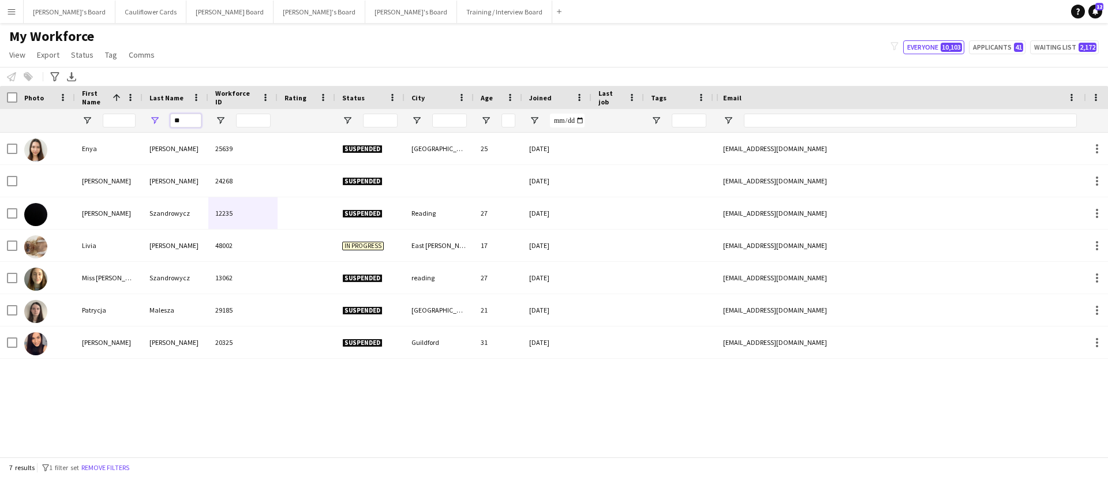
type input "*"
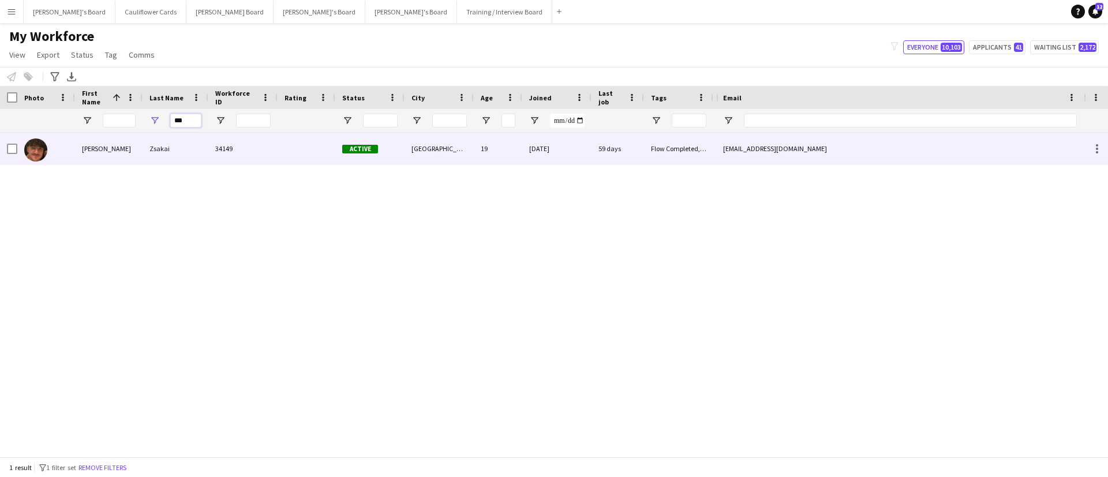
type input "***"
click at [218, 159] on div "34149" at bounding box center [242, 149] width 69 height 32
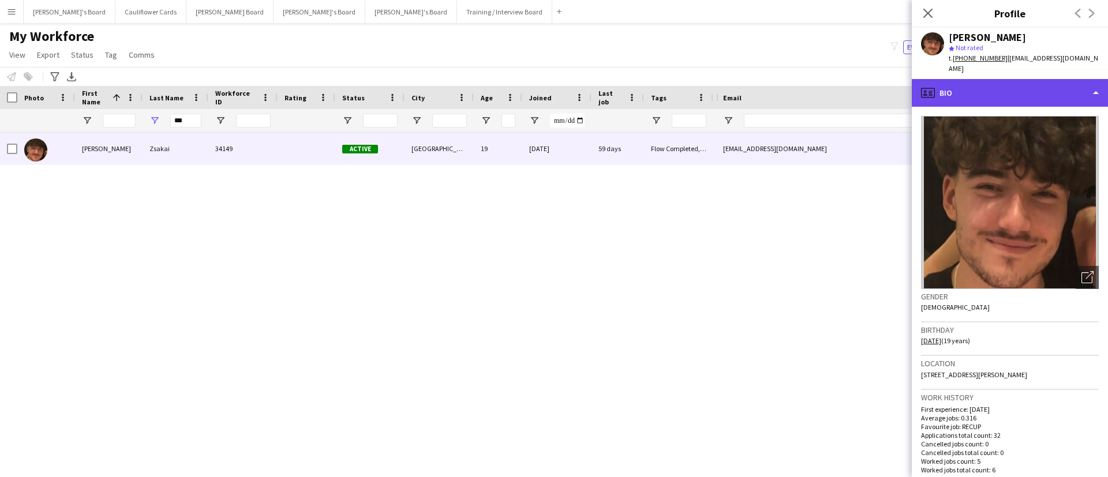
click at [1037, 79] on div "profile Bio" at bounding box center [1010, 93] width 196 height 28
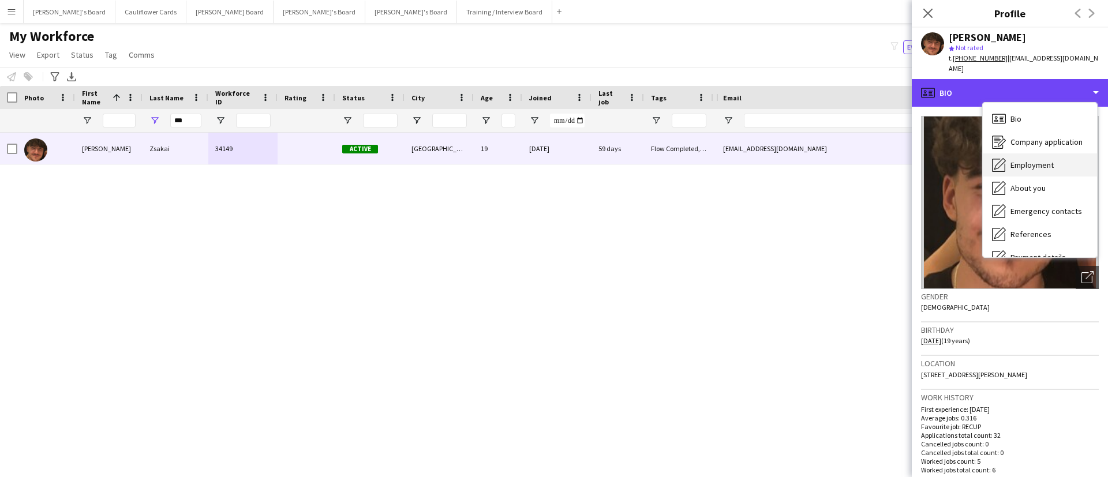
scroll to position [155, 0]
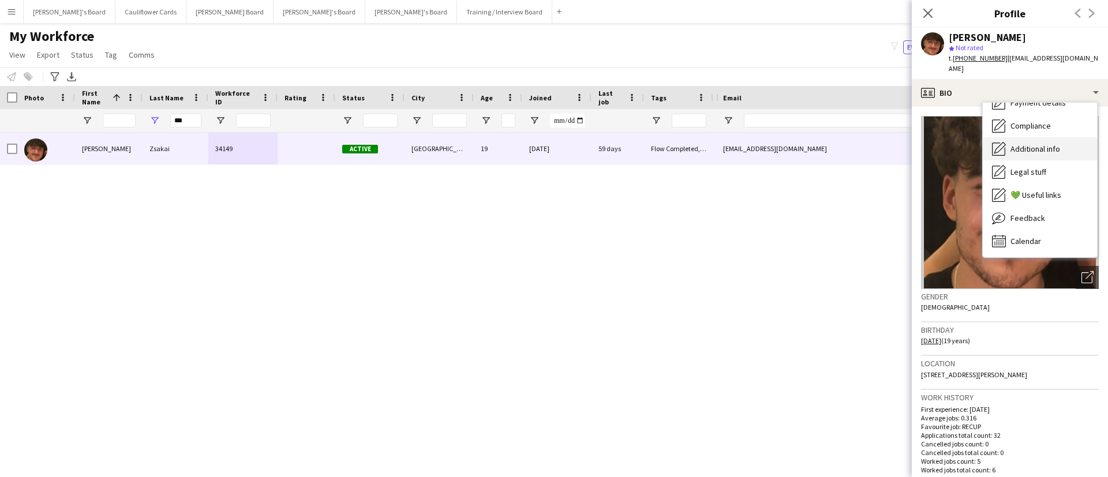
click at [1055, 144] on span "Additional info" at bounding box center [1035, 149] width 50 height 10
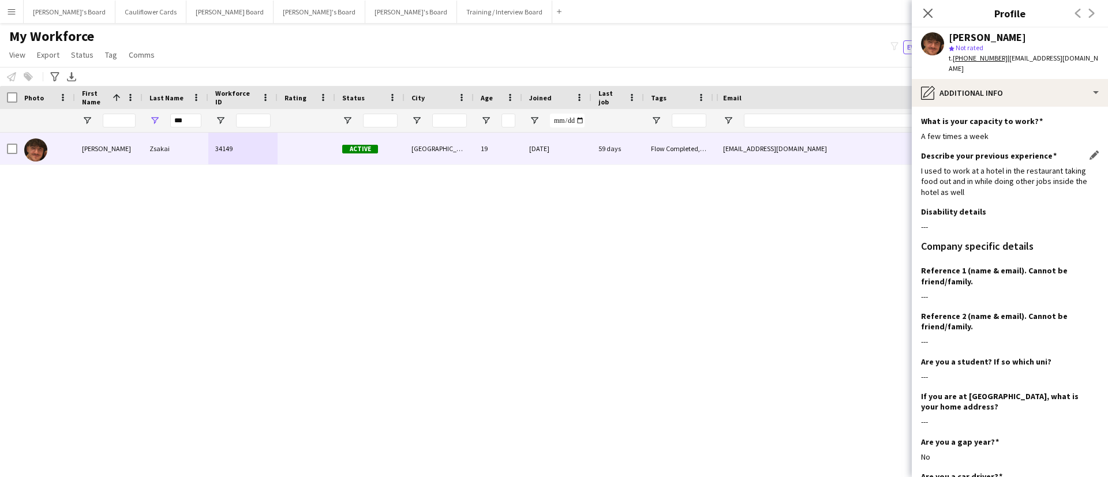
click at [1013, 166] on div "I used to work at a hotel in the restaurant taking food out and in while doing …" at bounding box center [1010, 182] width 178 height 32
copy div "I used to work at a hotel in the restaurant taking food out and in while doing …"
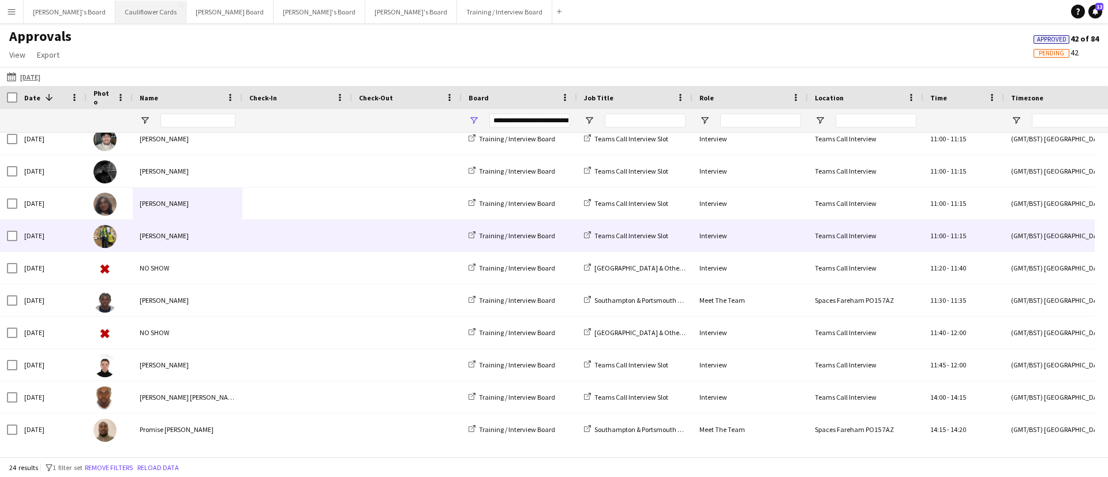
scroll to position [333, 0]
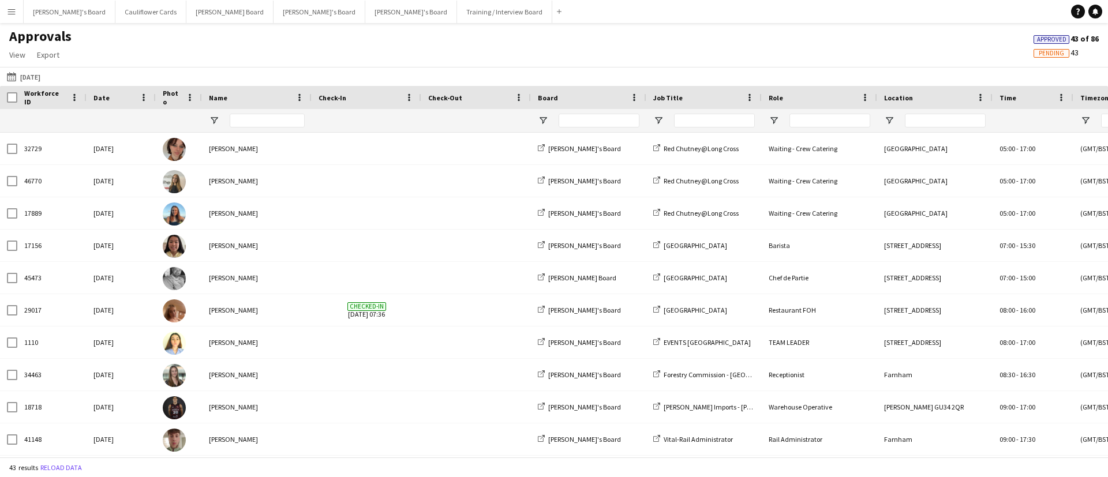
type input "**********"
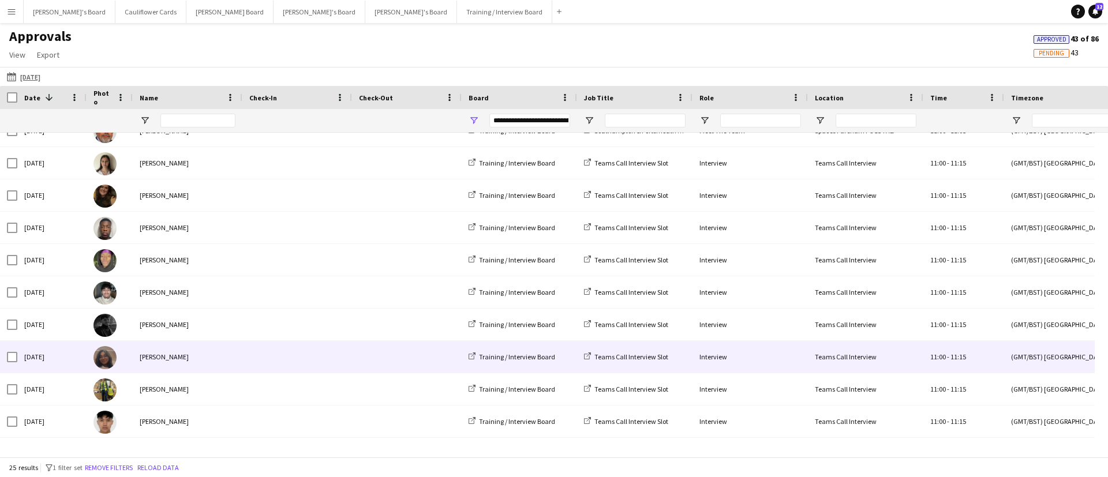
scroll to position [201, 0]
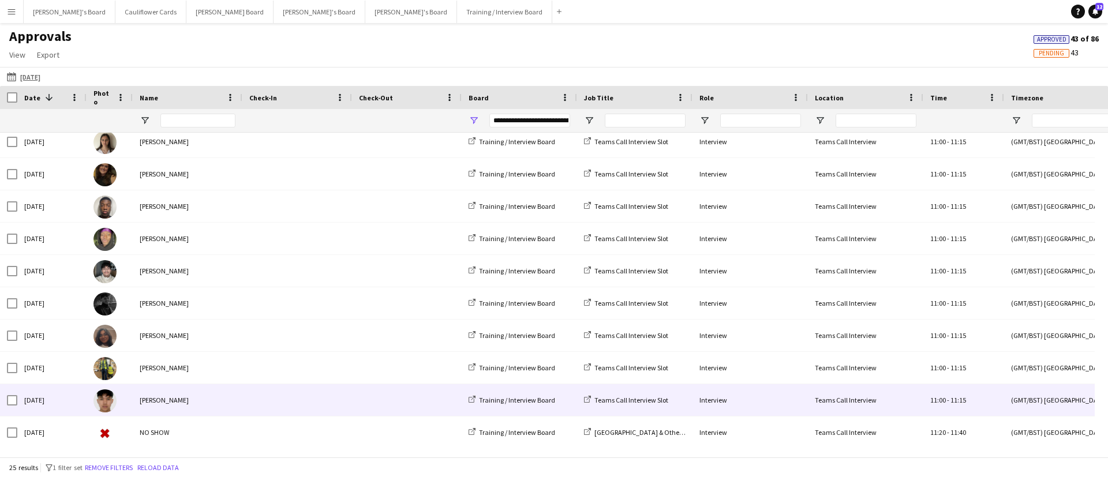
click at [201, 401] on div "[PERSON_NAME]" at bounding box center [188, 400] width 110 height 32
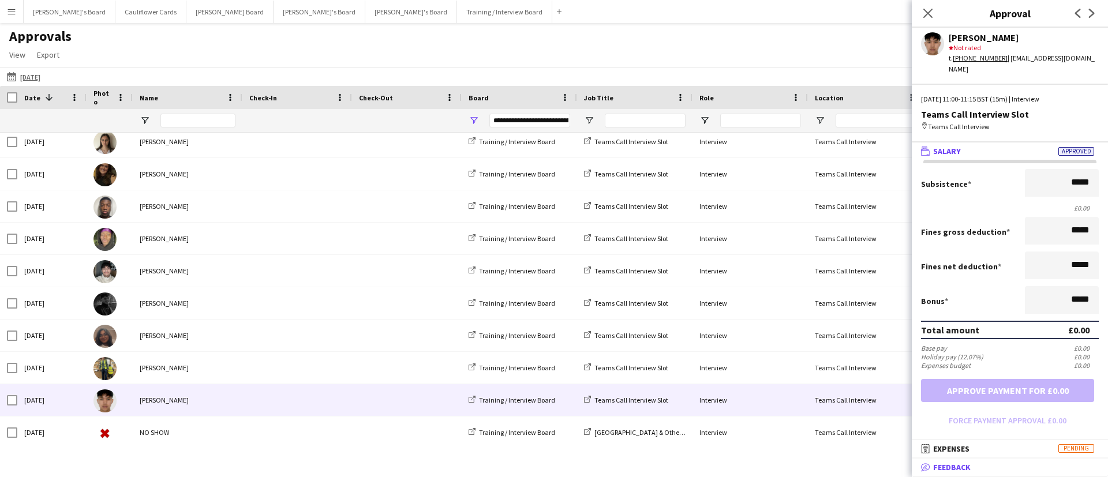
click at [960, 460] on mat-expansion-panel-header "bubble-pencil Feedback" at bounding box center [1010, 467] width 196 height 17
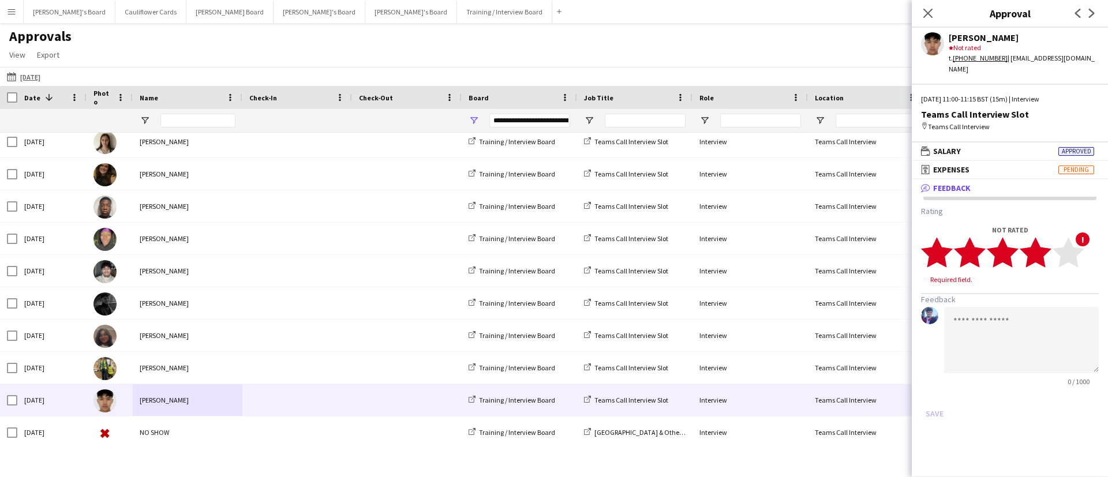
click at [1043, 246] on polygon at bounding box center [1036, 253] width 32 height 30
click at [1018, 298] on textarea at bounding box center [1021, 329] width 155 height 66
paste textarea "**********"
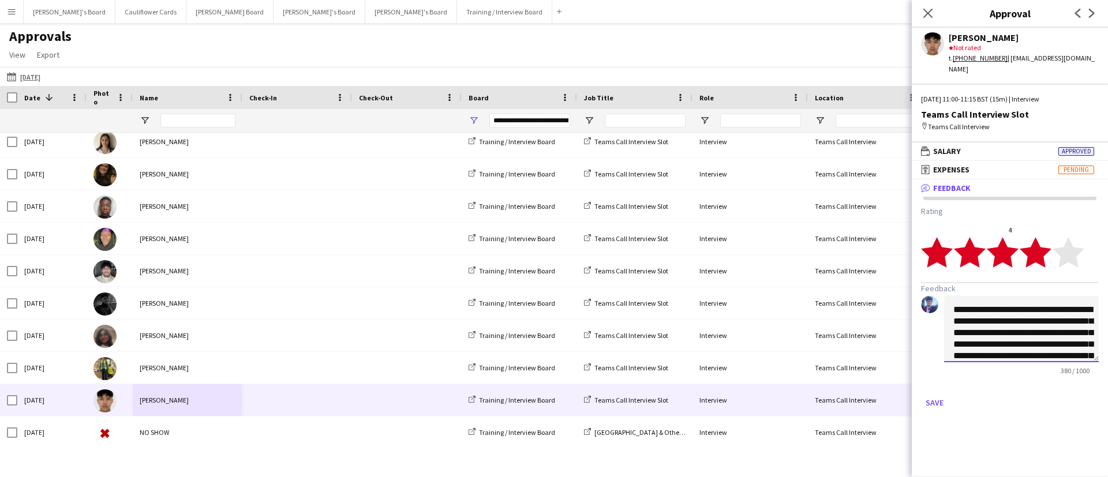
scroll to position [105, 0]
type textarea "**********"
click at [931, 394] on button "Save" at bounding box center [934, 403] width 27 height 18
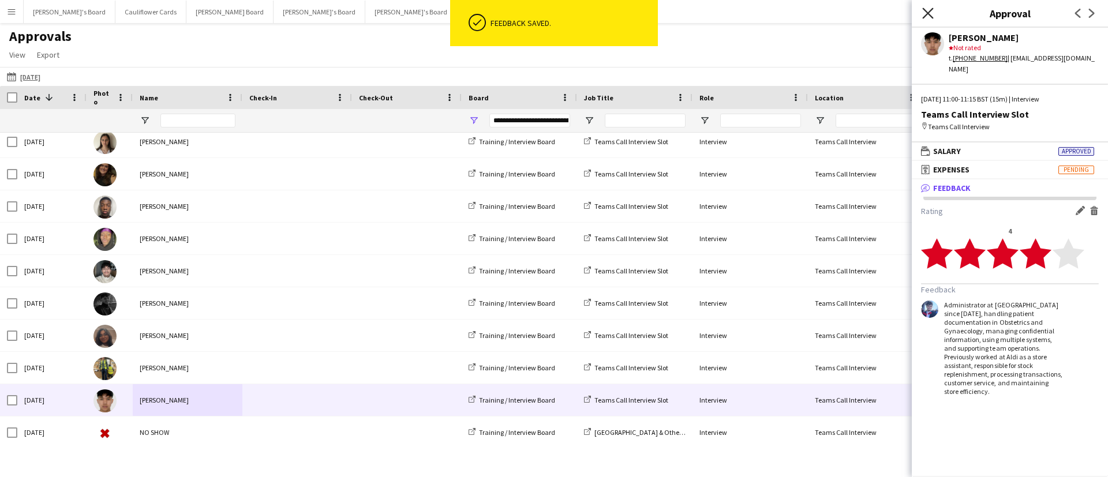
click at [928, 13] on icon at bounding box center [927, 13] width 11 height 11
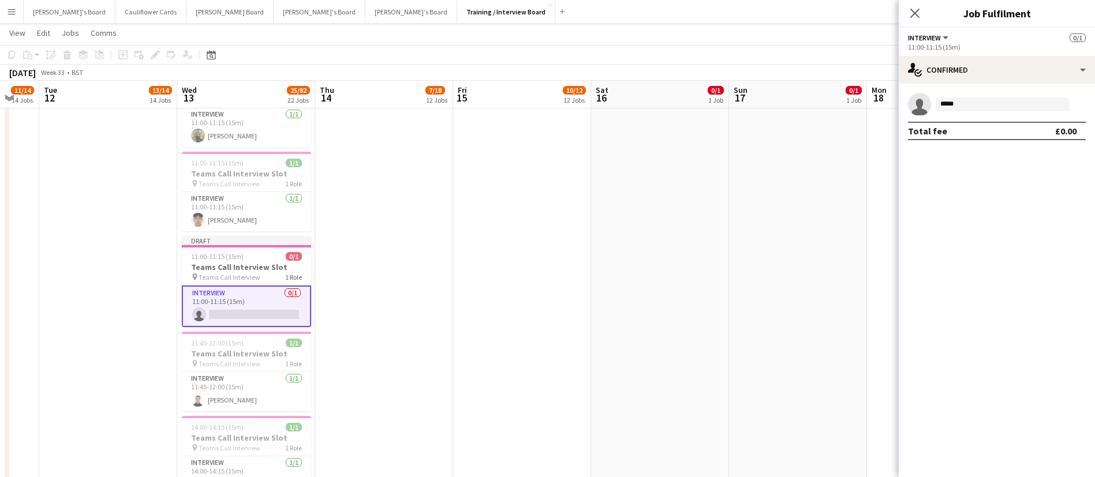
scroll to position [1777, 0]
click at [982, 109] on input "*****" at bounding box center [1002, 105] width 134 height 14
type input "*****"
click at [978, 131] on span "[PERSON_NAME][EMAIL_ADDRESS][PERSON_NAME][DOMAIN_NAME]" at bounding box center [1002, 130] width 115 height 9
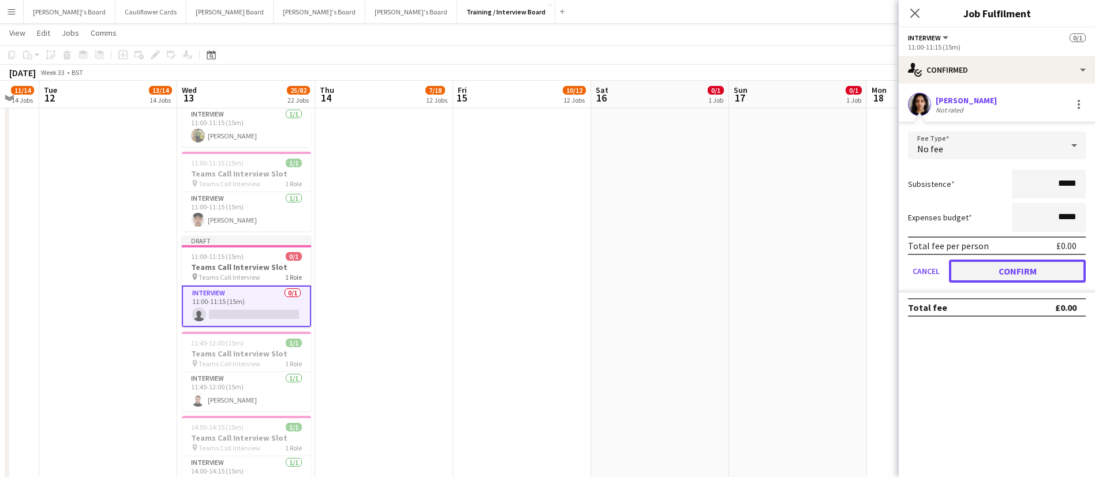
click at [983, 265] on button "Confirm" at bounding box center [1017, 271] width 137 height 23
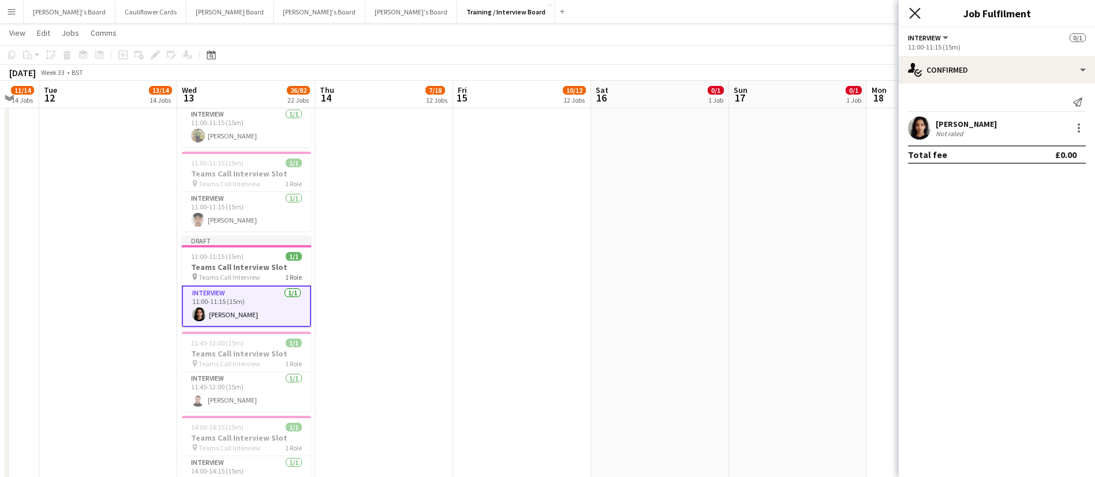
drag, startPoint x: 922, startPoint y: 14, endPoint x: 913, endPoint y: 14, distance: 8.1
click at [913, 14] on div "Close pop-in" at bounding box center [914, 13] width 32 height 27
click at [913, 14] on icon at bounding box center [914, 13] width 11 height 11
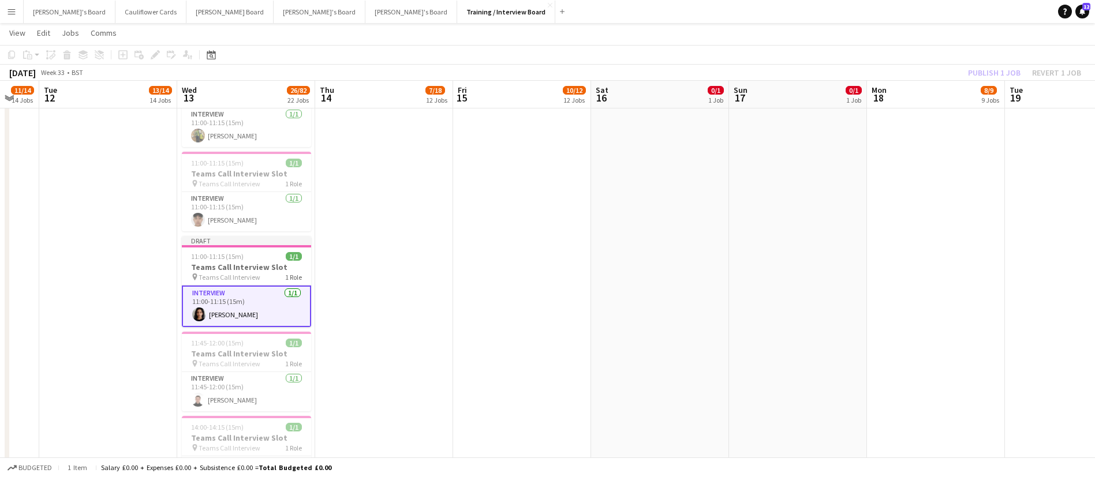
click at [415, 247] on app-date-cell "10:30-10:45 (15m) 0/1 Teams Call Interview Slot pin Teams Call Interview 1 Role…" at bounding box center [384, 3] width 138 height 1754
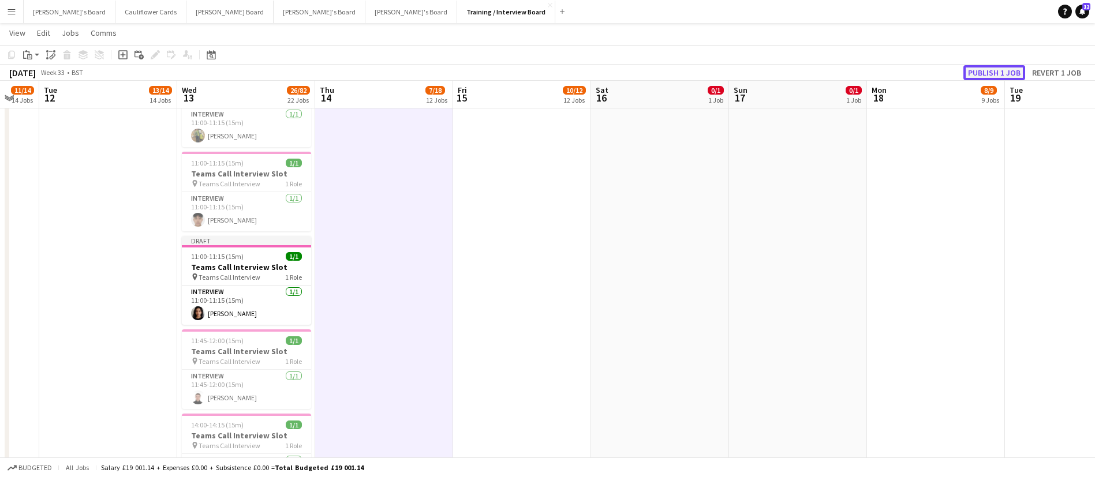
click at [973, 73] on button "Publish 1 job" at bounding box center [994, 72] width 62 height 15
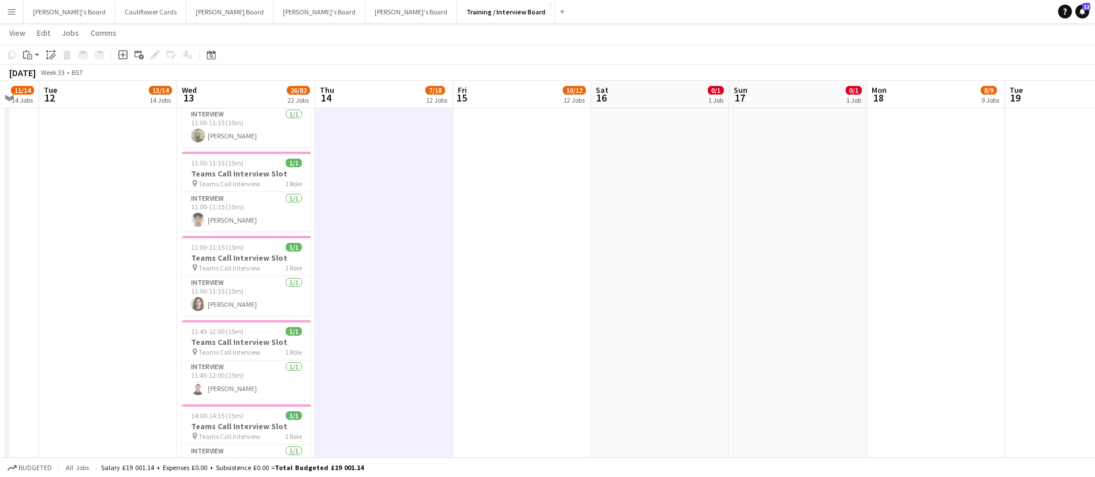
drag, startPoint x: 252, startPoint y: 242, endPoint x: 143, endPoint y: 518, distance: 296.3
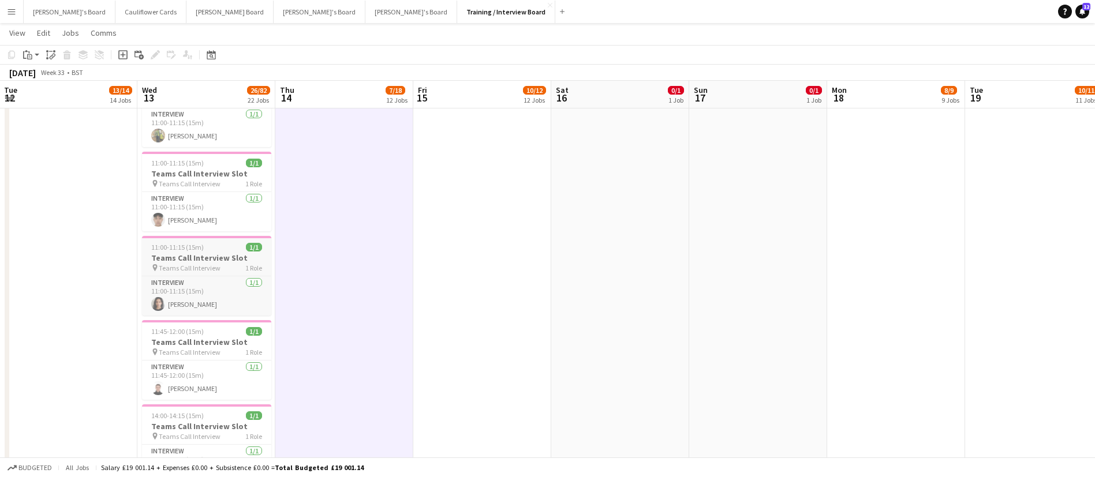
click at [224, 263] on div "pin Teams Call Interview 1 Role" at bounding box center [206, 267] width 129 height 9
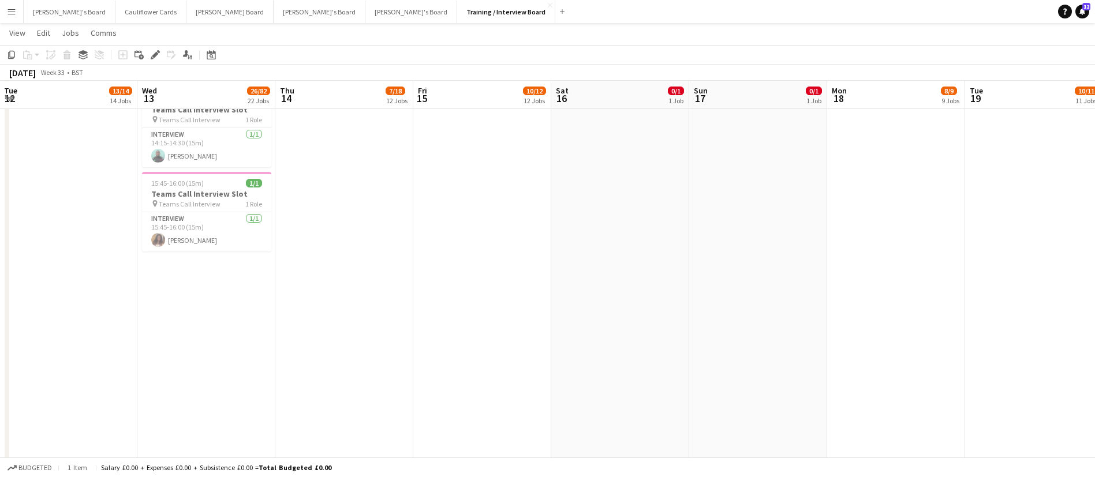
scroll to position [1411, 0]
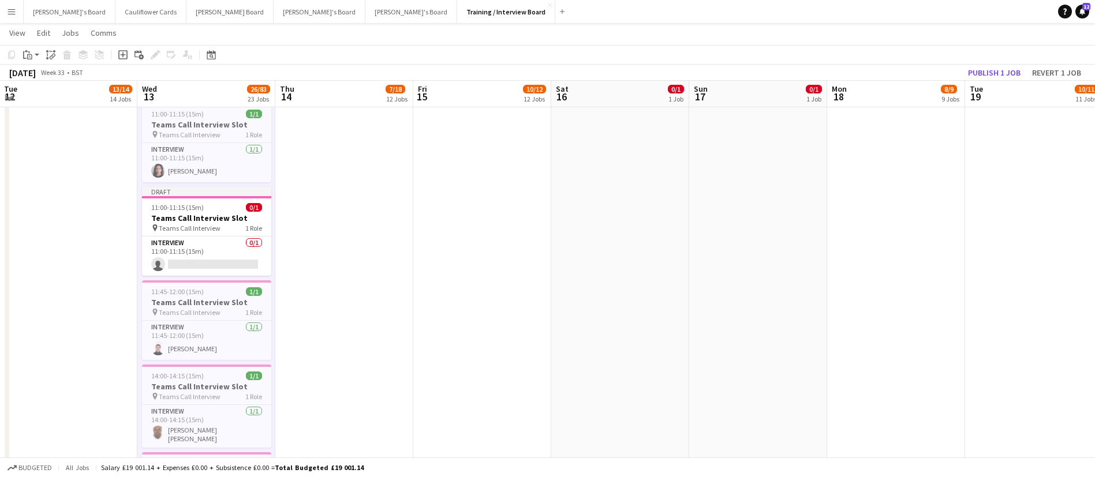
scroll to position [1136, 0]
click at [239, 250] on app-card-role "Interview 0/1 11:00-11:15 (15m) single-neutral-actions" at bounding box center [206, 257] width 129 height 39
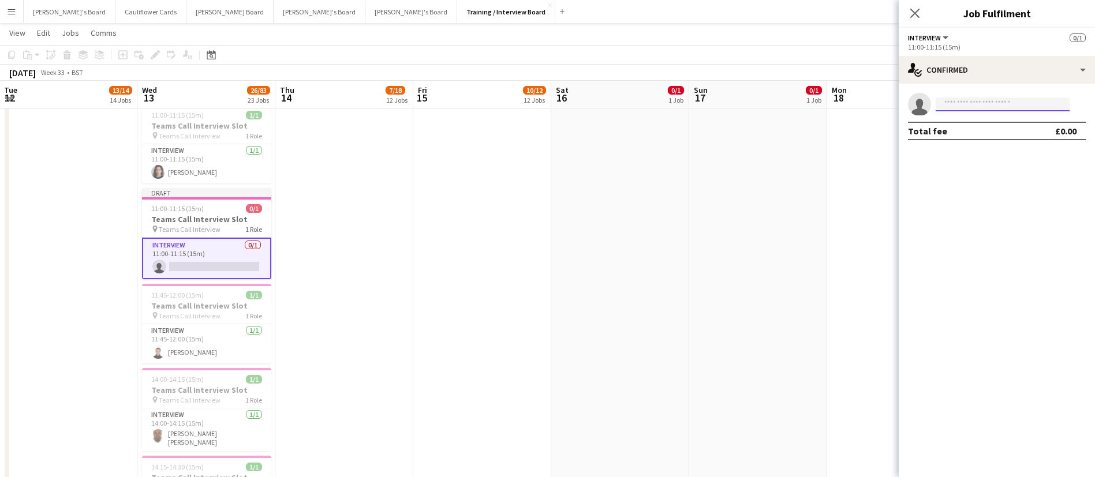
click at [991, 106] on input at bounding box center [1002, 105] width 134 height 14
type input "*******"
click at [989, 133] on span "[EMAIL_ADDRESS][DOMAIN_NAME]" at bounding box center [1002, 130] width 115 height 9
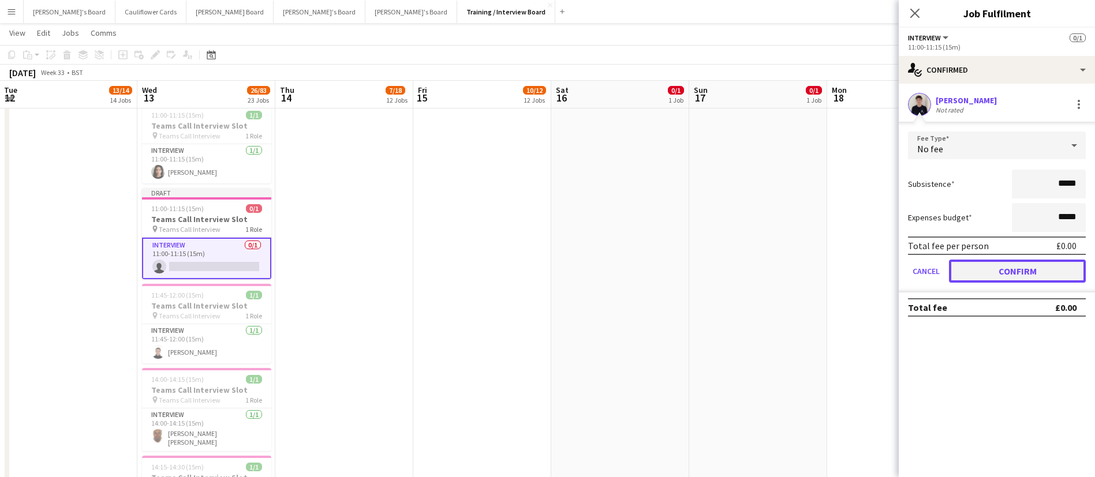
click at [1009, 267] on button "Confirm" at bounding box center [1017, 271] width 137 height 23
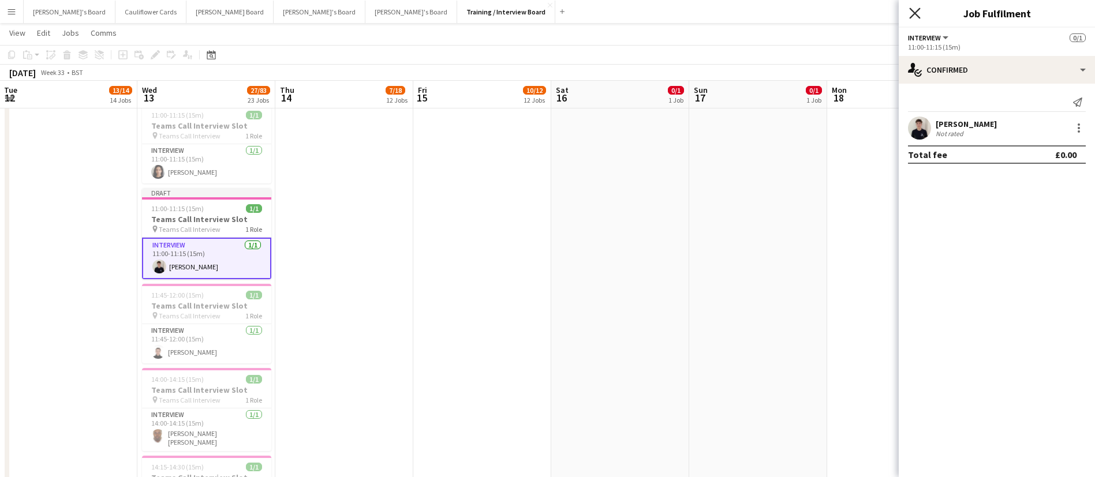
click at [917, 17] on icon "Close pop-in" at bounding box center [914, 13] width 11 height 11
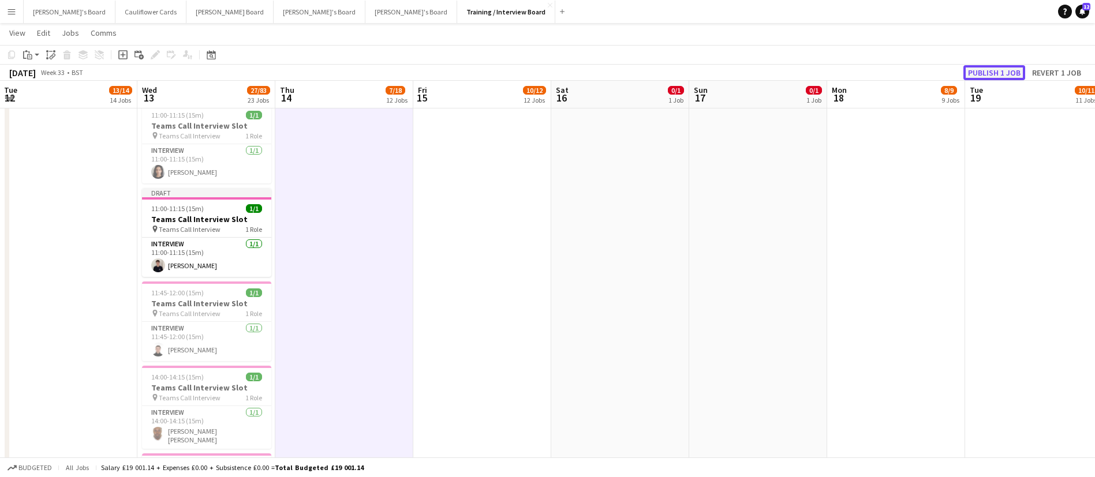
click at [1003, 67] on button "Publish 1 job" at bounding box center [994, 72] width 62 height 15
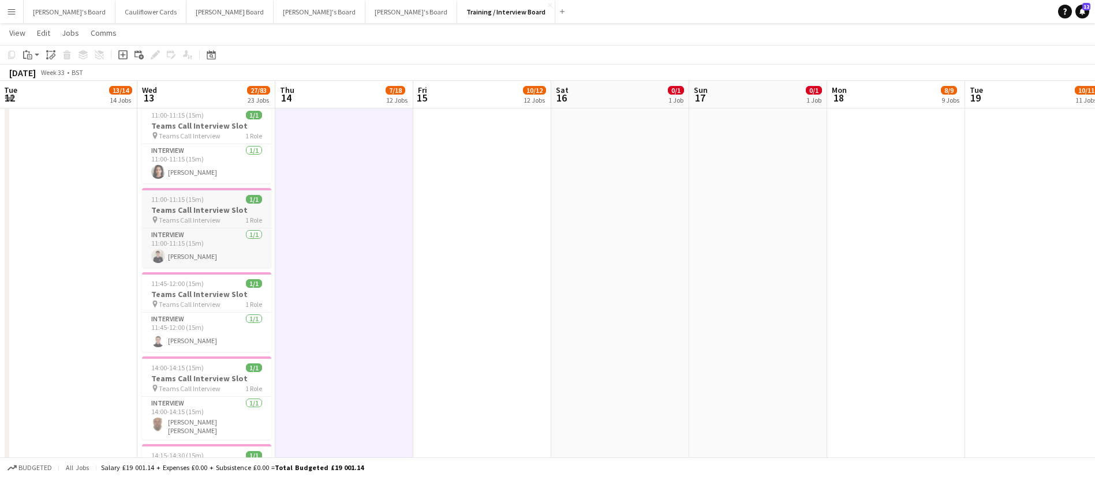
click at [200, 209] on h3 "Teams Call Interview Slot" at bounding box center [206, 210] width 129 height 10
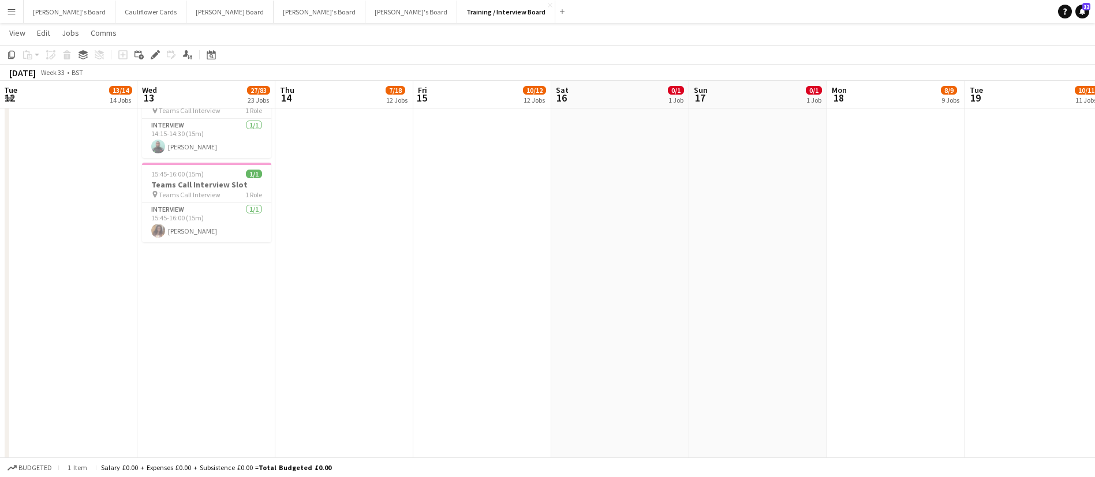
scroll to position [1504, 0]
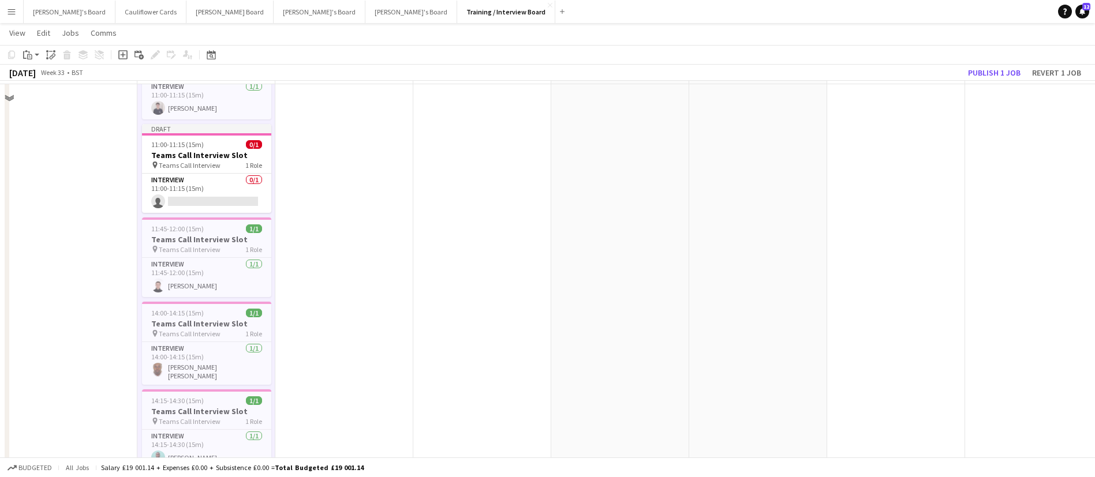
scroll to position [1219, 0]
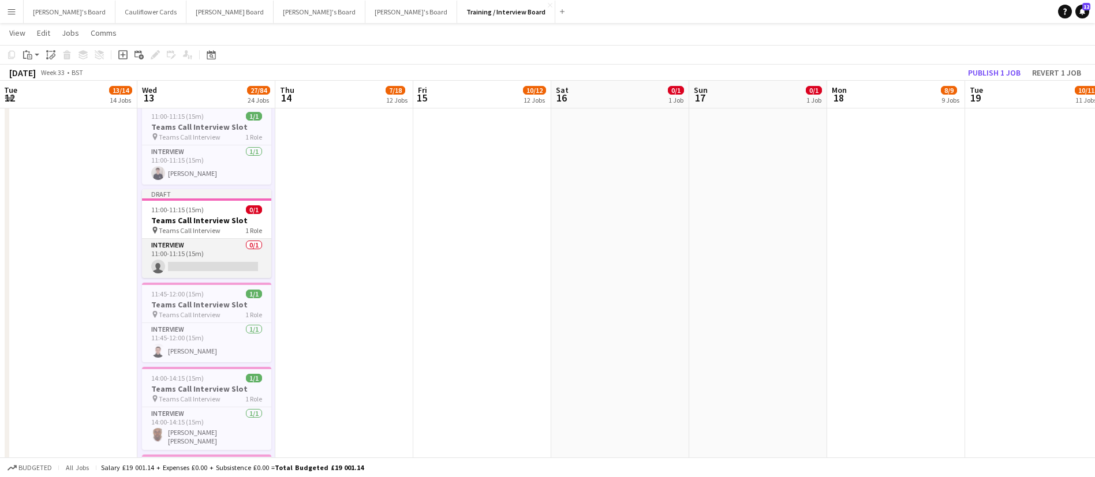
click at [213, 261] on app-card-role "Interview 0/1 11:00-11:15 (15m) single-neutral-actions" at bounding box center [206, 258] width 129 height 39
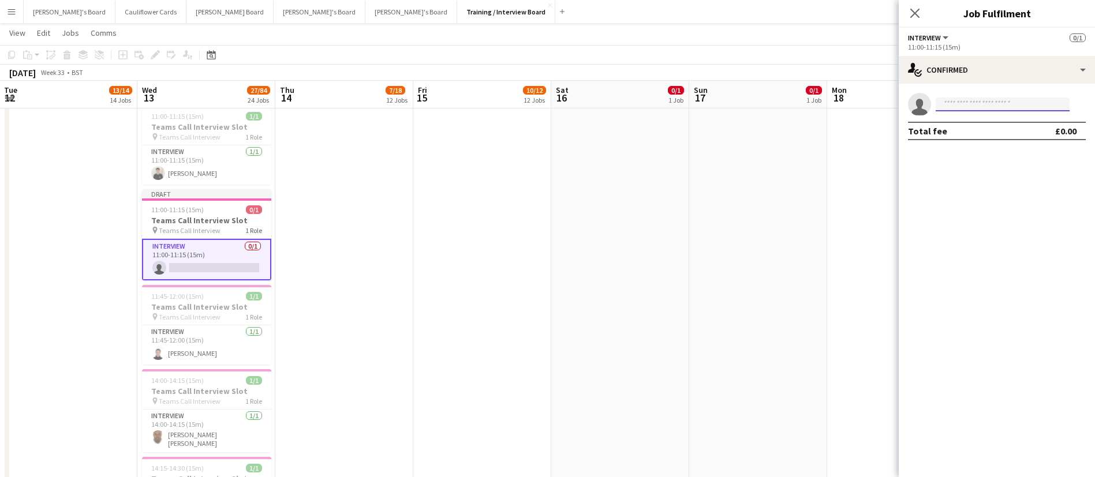
click at [980, 106] on input at bounding box center [1002, 105] width 134 height 14
type input "*******"
click at [991, 122] on span "[PERSON_NAME] Active" at bounding box center [1002, 121] width 115 height 10
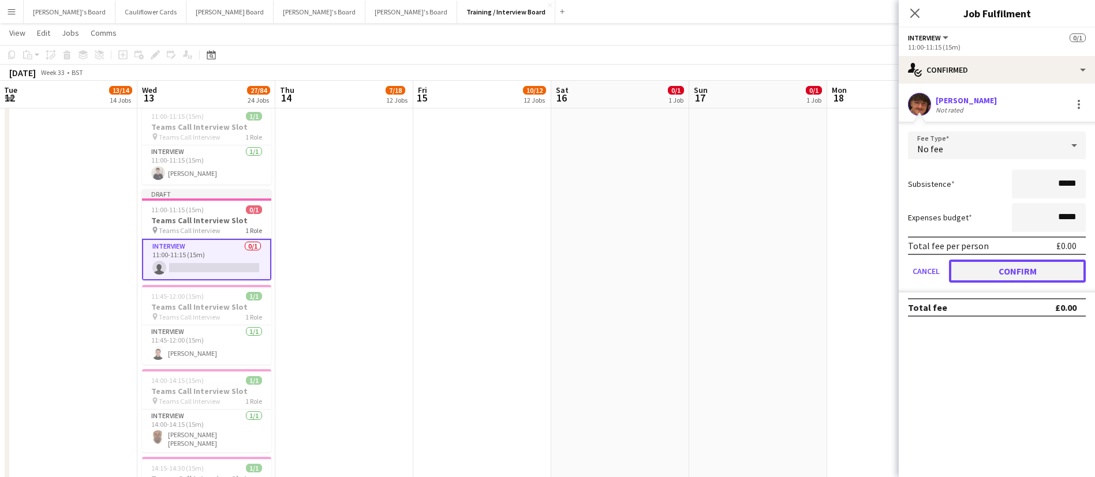
click at [997, 264] on button "Confirm" at bounding box center [1017, 271] width 137 height 23
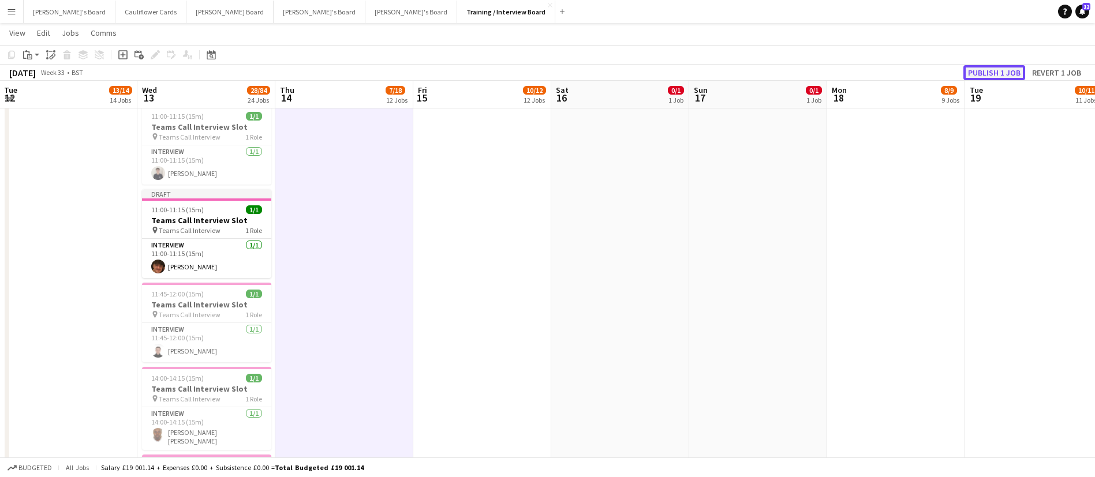
click at [978, 72] on button "Publish 1 job" at bounding box center [994, 72] width 62 height 15
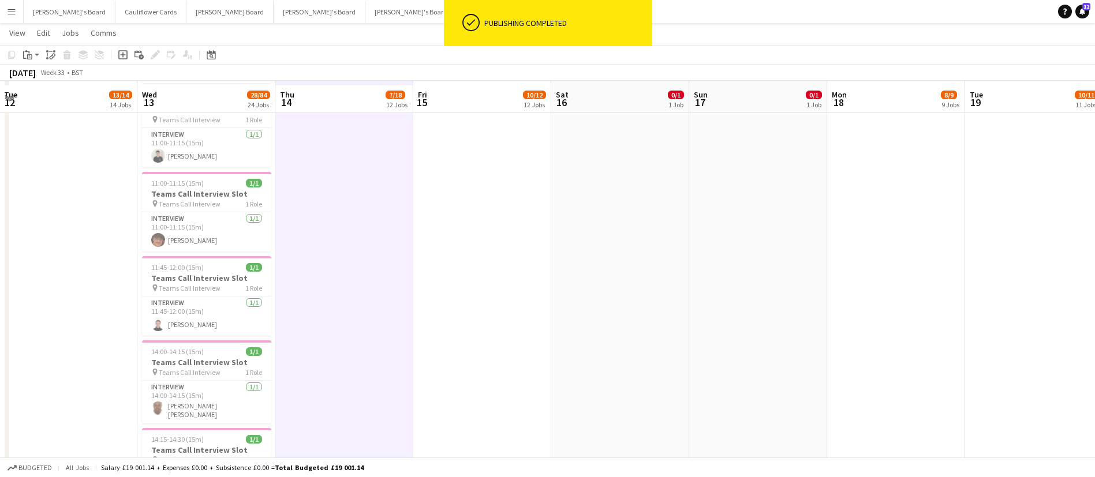
scroll to position [1241, 0]
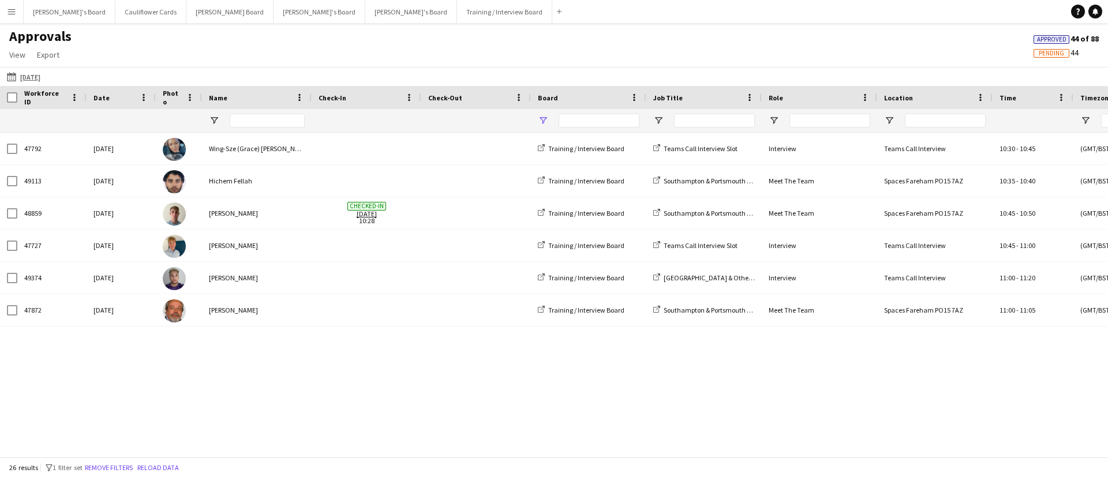
type input "**********"
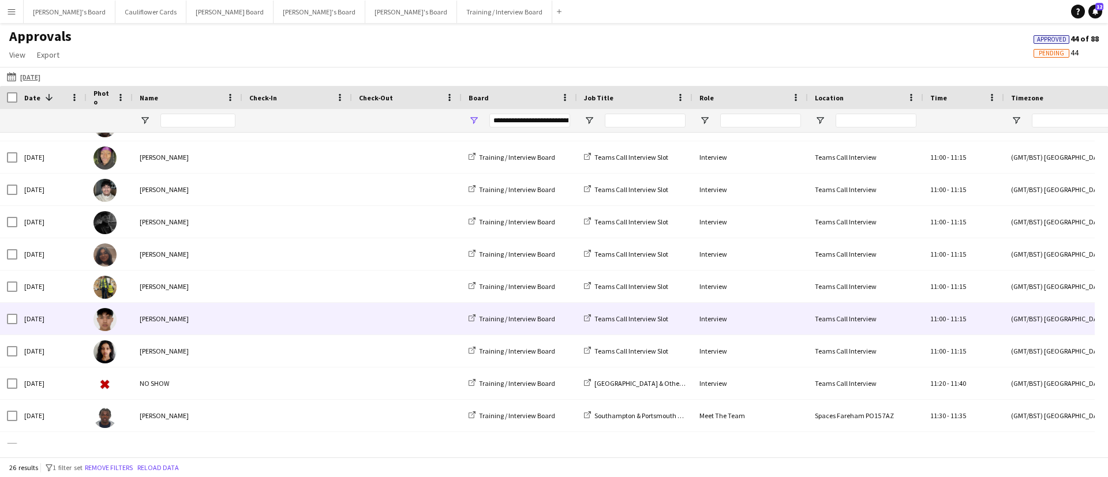
scroll to position [283, 0]
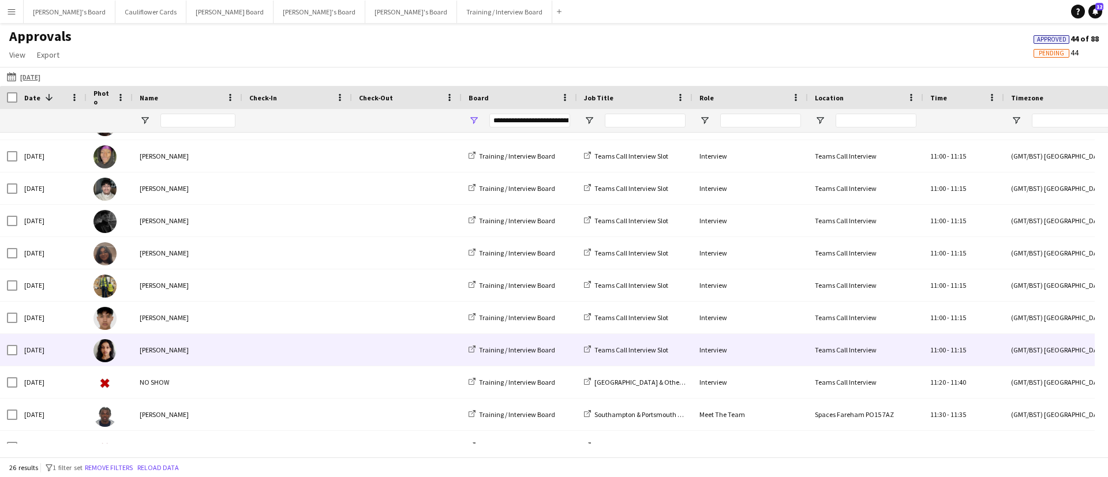
click at [208, 346] on div "[PERSON_NAME]" at bounding box center [188, 350] width 110 height 32
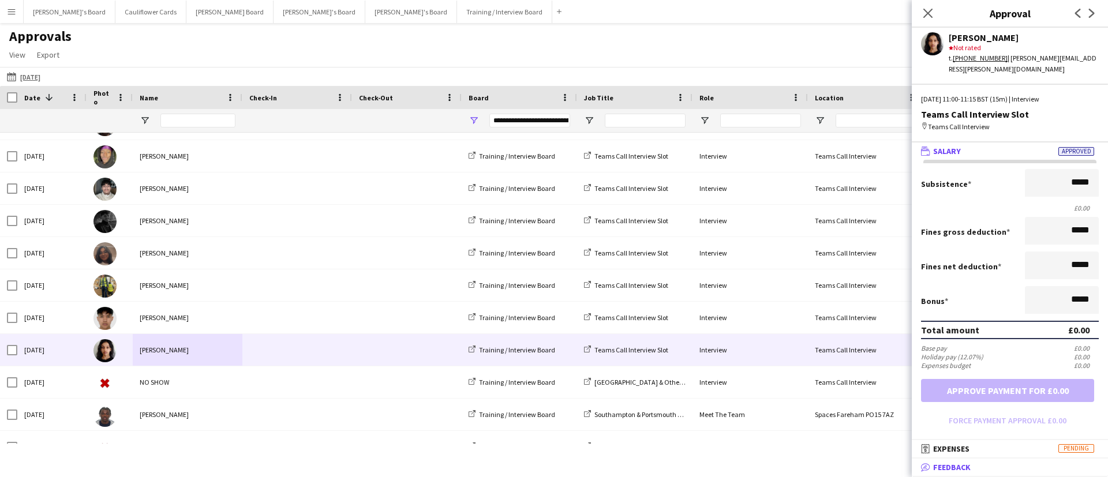
click at [964, 471] on span "Feedback" at bounding box center [952, 467] width 38 height 10
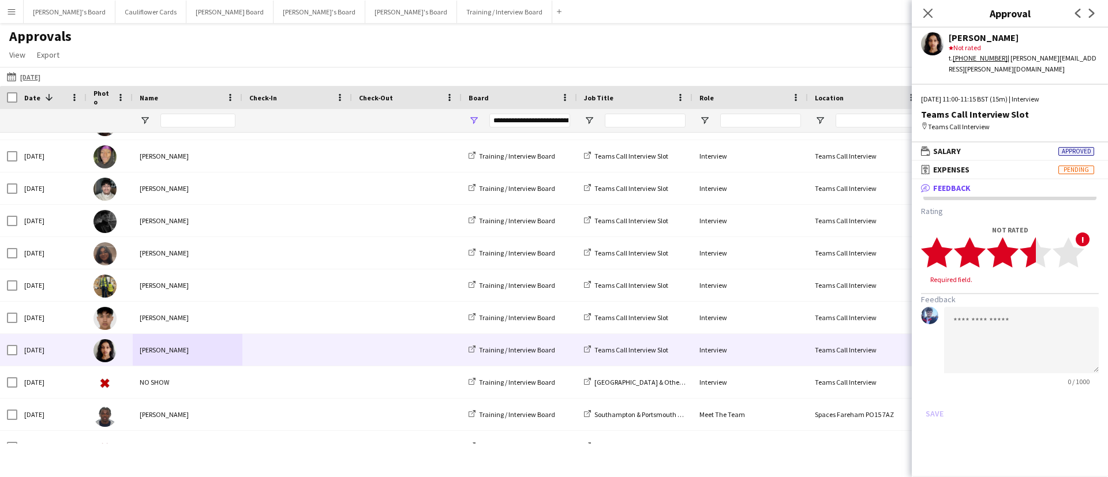
click at [1029, 242] on polygon at bounding box center [1036, 253] width 32 height 30
click at [994, 309] on textarea at bounding box center [1021, 329] width 155 height 66
paste textarea "**********"
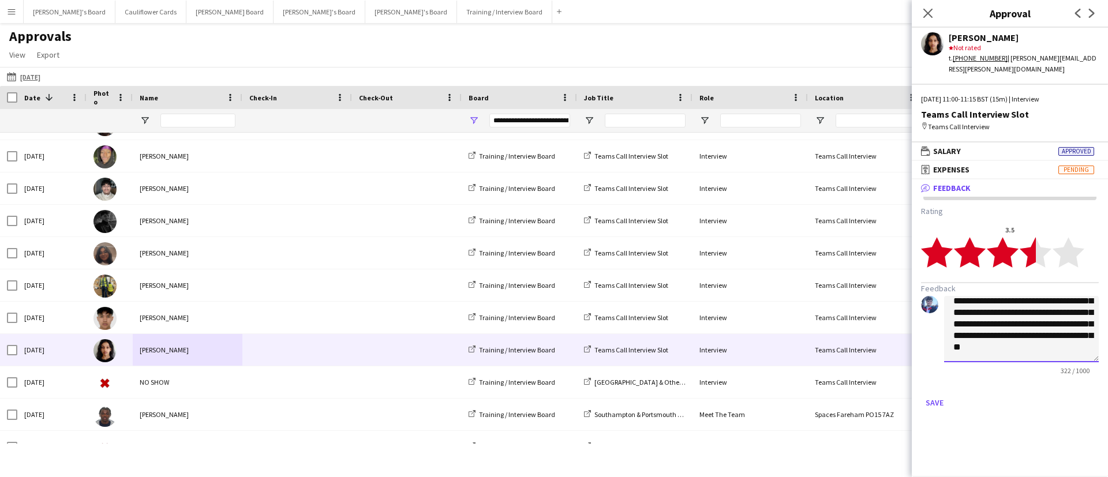
scroll to position [0, 0]
type textarea "**********"
click at [937, 394] on button "Save" at bounding box center [934, 403] width 27 height 18
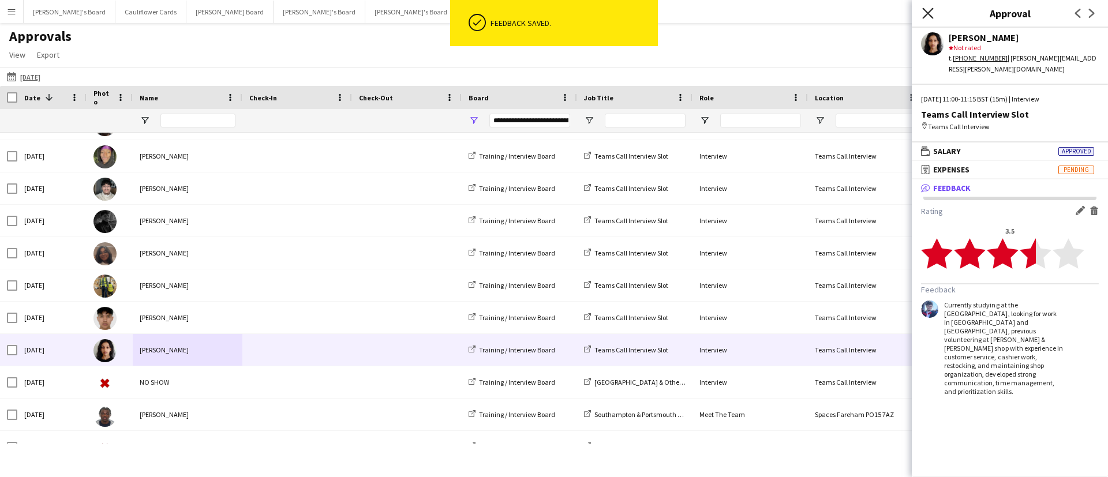
click at [927, 8] on icon "Close pop-in" at bounding box center [927, 13] width 11 height 11
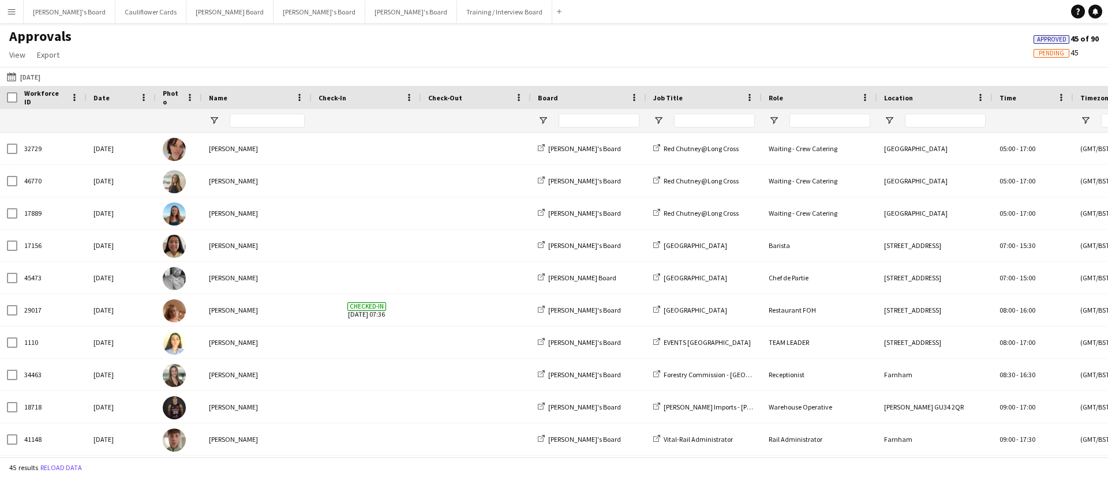
type input "**********"
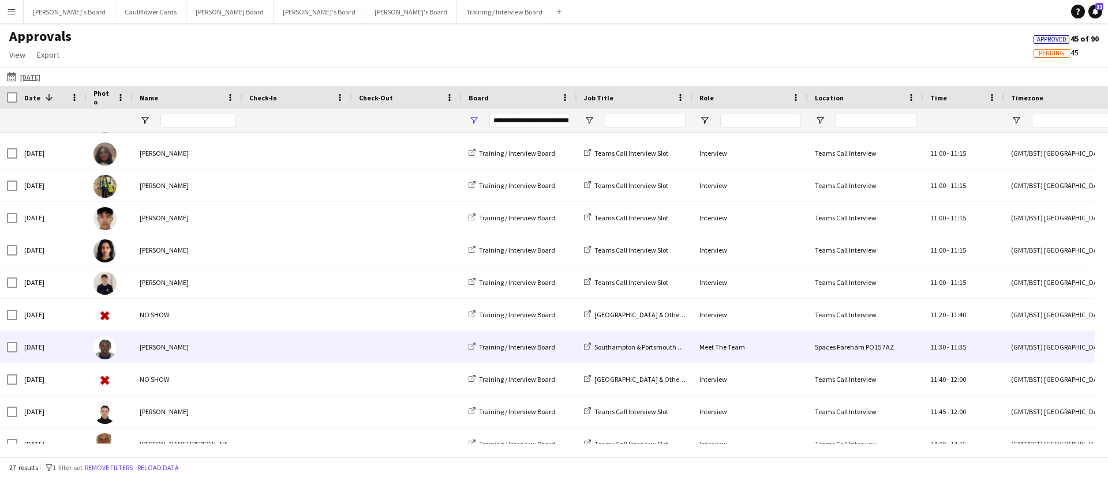
scroll to position [370, 0]
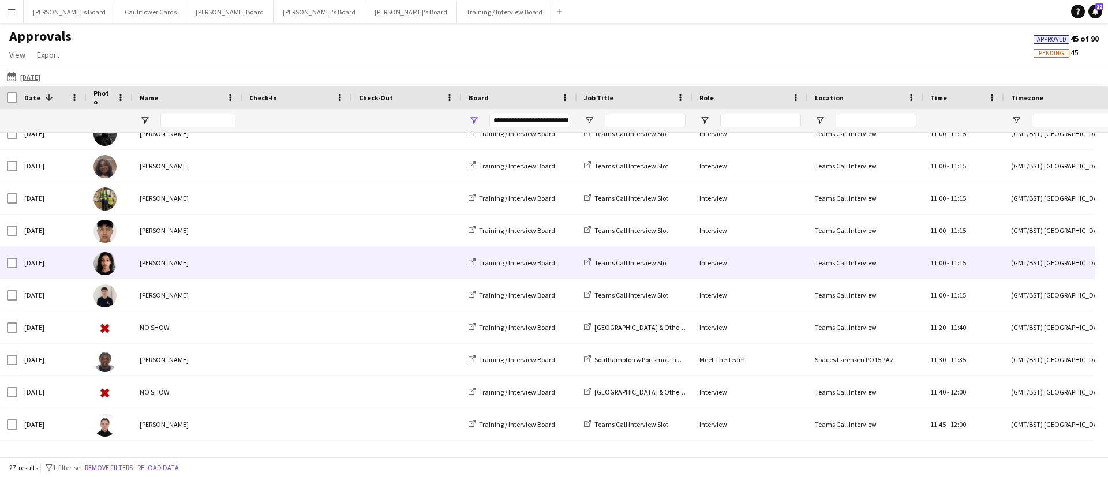
click at [186, 267] on div "[PERSON_NAME]" at bounding box center [188, 263] width 110 height 32
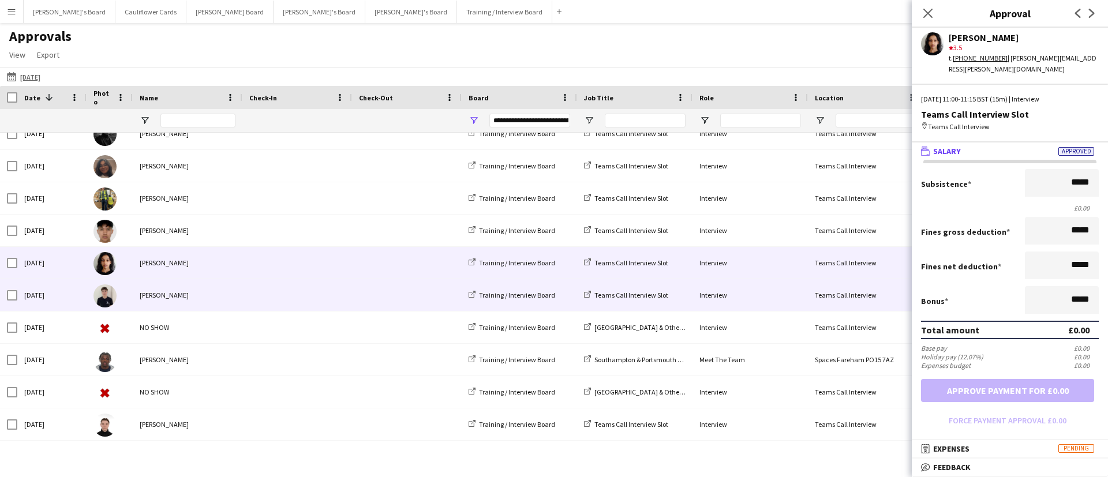
click at [180, 294] on div "[PERSON_NAME]" at bounding box center [188, 295] width 110 height 32
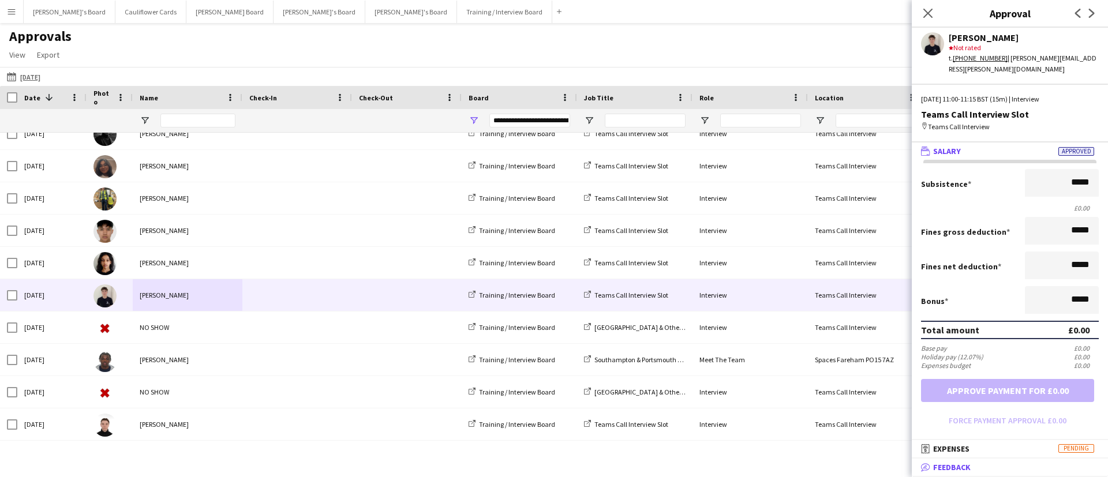
click at [951, 466] on span "Feedback" at bounding box center [952, 467] width 38 height 10
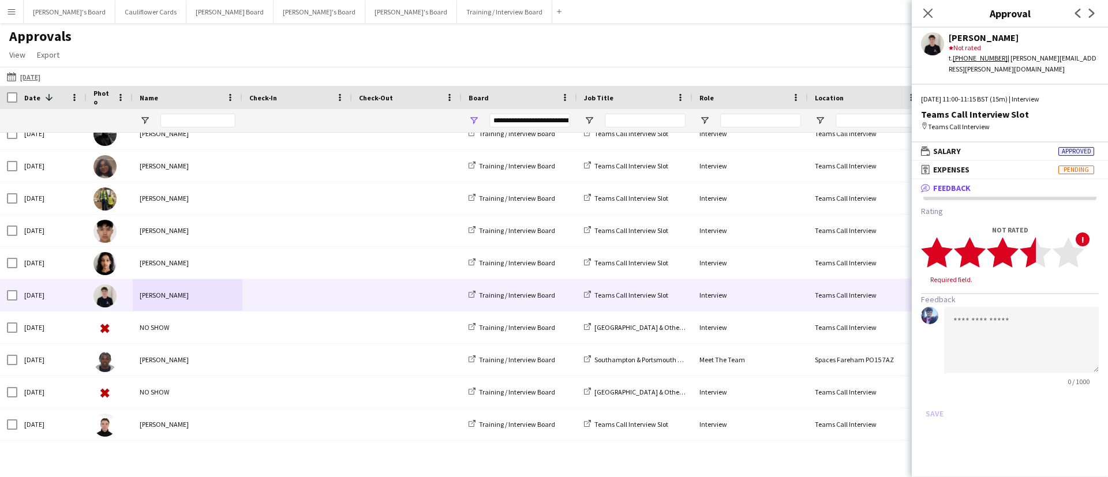
click at [1032, 246] on polygon at bounding box center [1036, 253] width 32 height 30
click at [1002, 303] on textarea at bounding box center [1021, 329] width 155 height 66
paste textarea "**********"
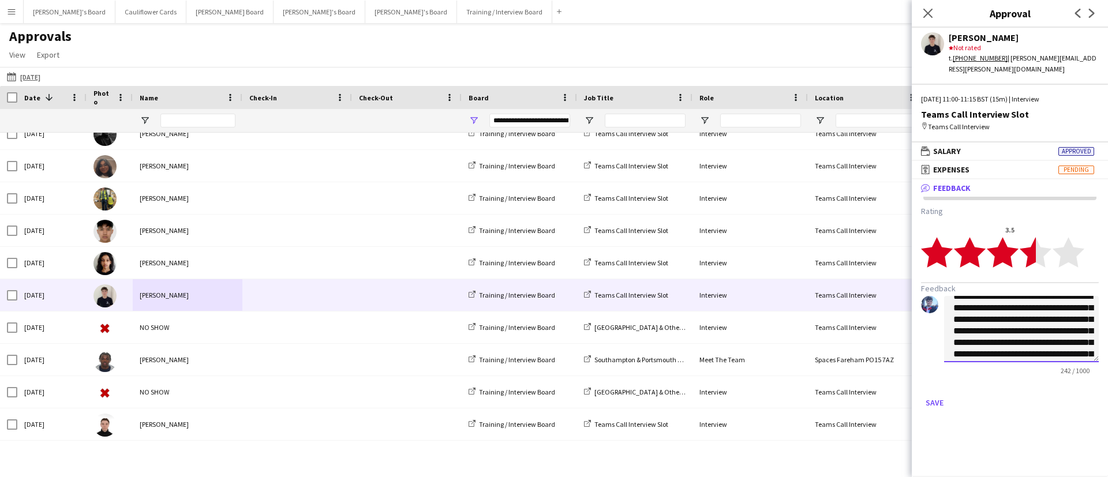
scroll to position [17, 0]
type textarea "**********"
click at [940, 394] on button "Save" at bounding box center [934, 403] width 27 height 18
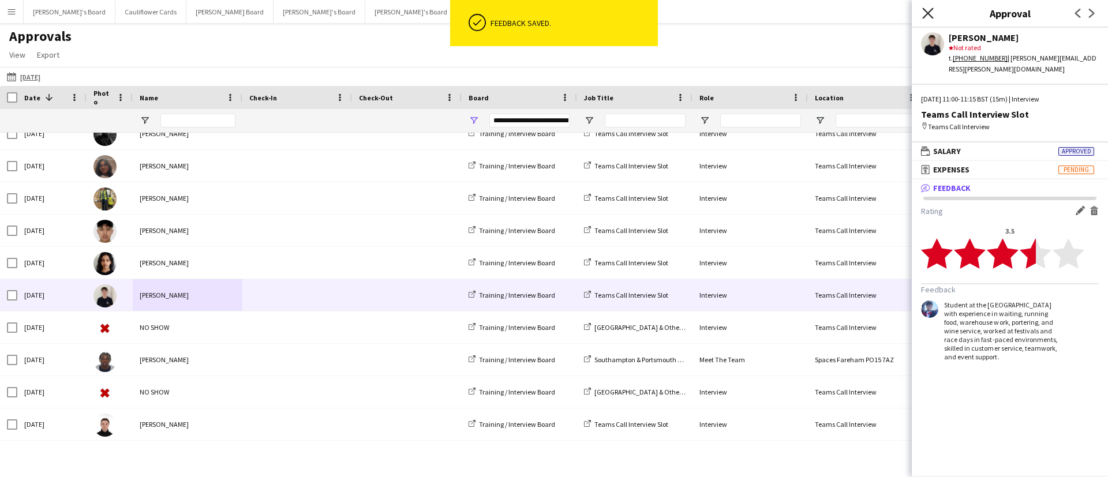
click at [924, 17] on icon at bounding box center [927, 13] width 11 height 11
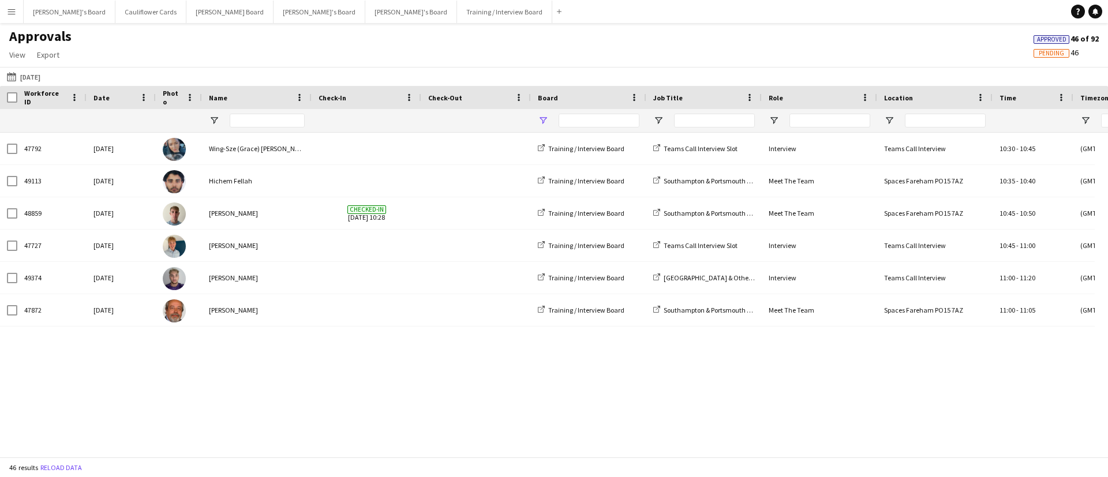
type input "**********"
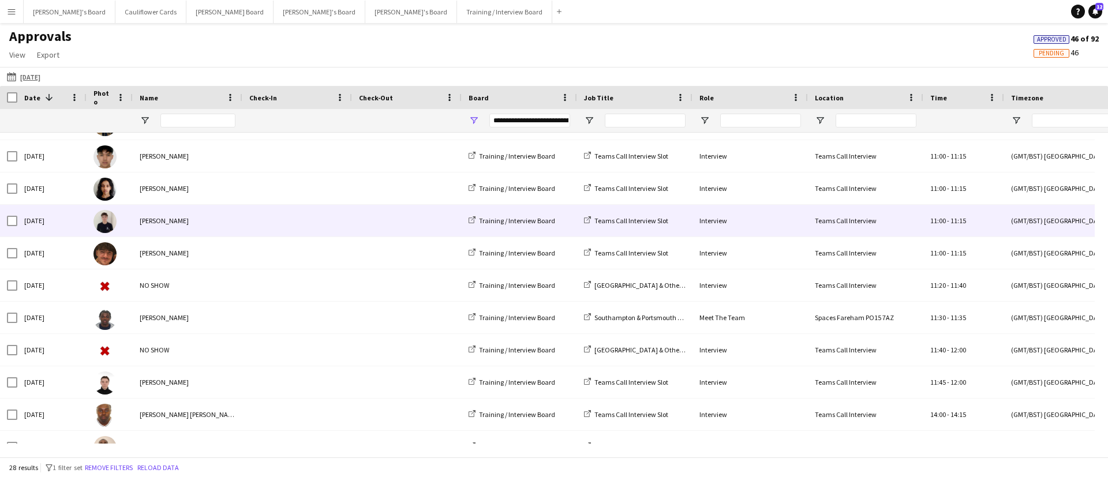
scroll to position [448, 0]
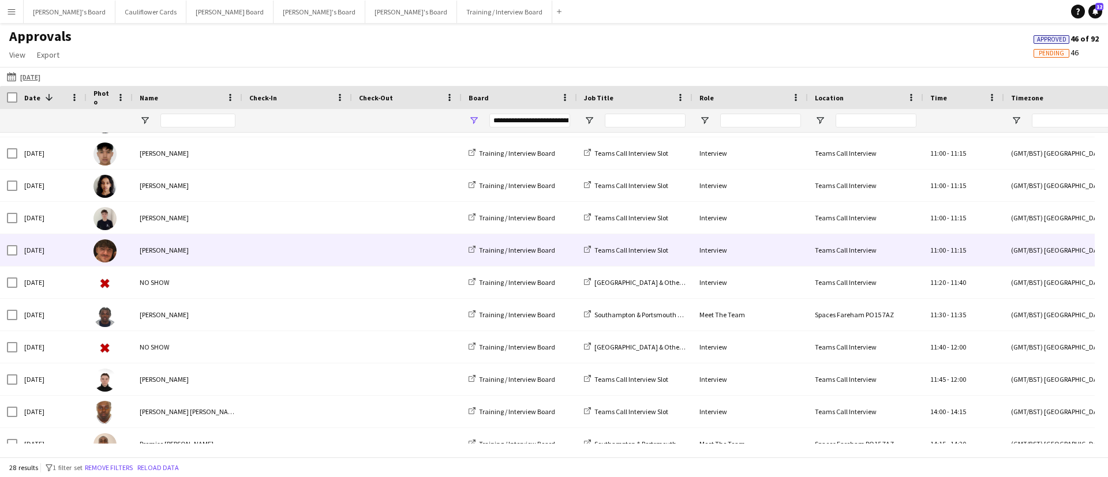
click at [185, 241] on div "[PERSON_NAME]" at bounding box center [188, 250] width 110 height 32
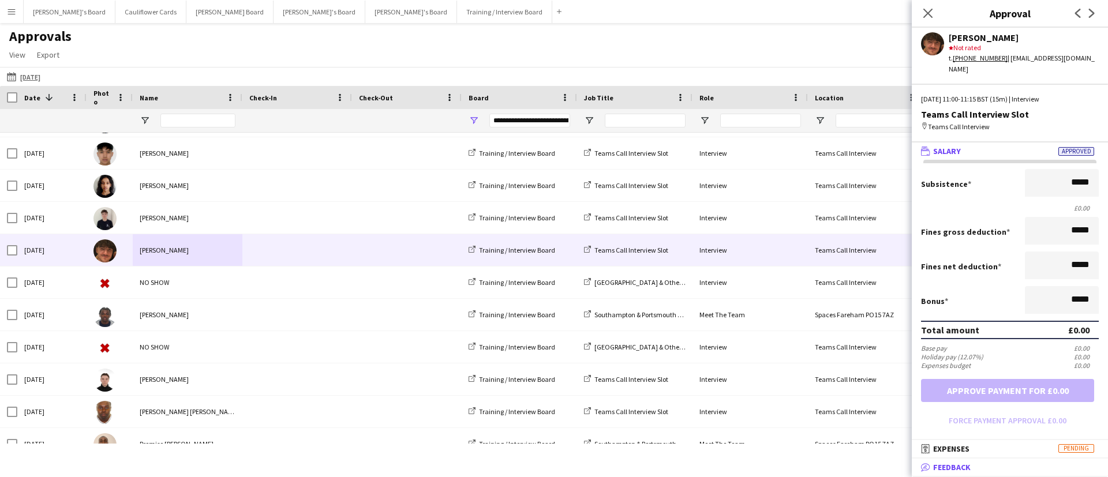
click at [968, 468] on span "Feedback" at bounding box center [952, 467] width 38 height 10
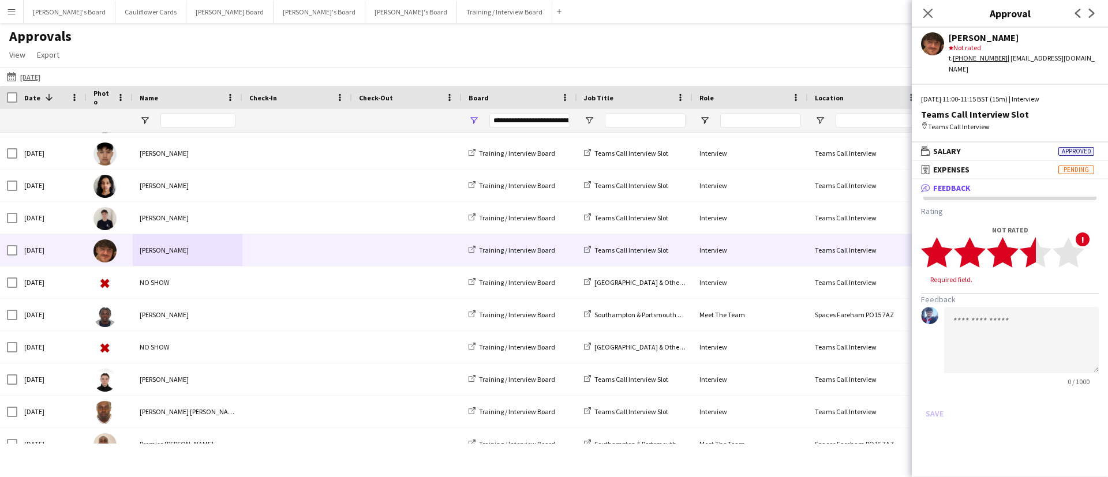
click at [1028, 250] on polygon at bounding box center [1036, 253] width 32 height 30
click at [1002, 296] on textarea at bounding box center [1021, 329] width 155 height 66
paste textarea "**********"
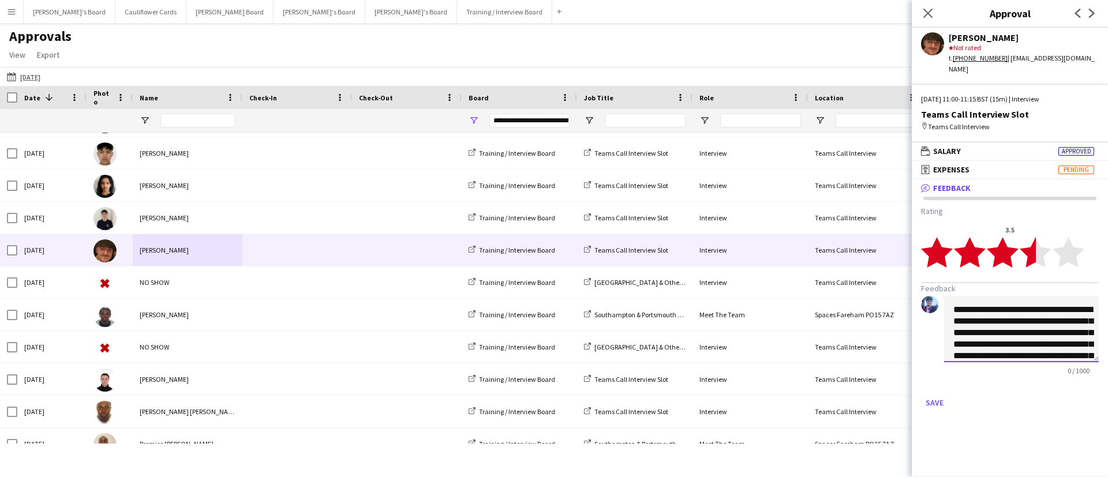
scroll to position [47, 0]
type textarea "**********"
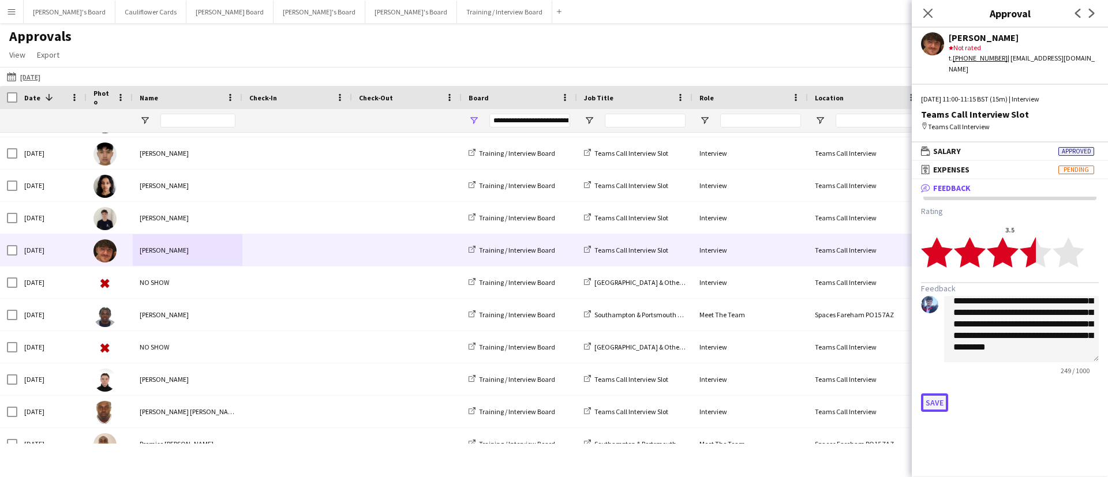
click at [934, 394] on button "Save" at bounding box center [934, 403] width 27 height 18
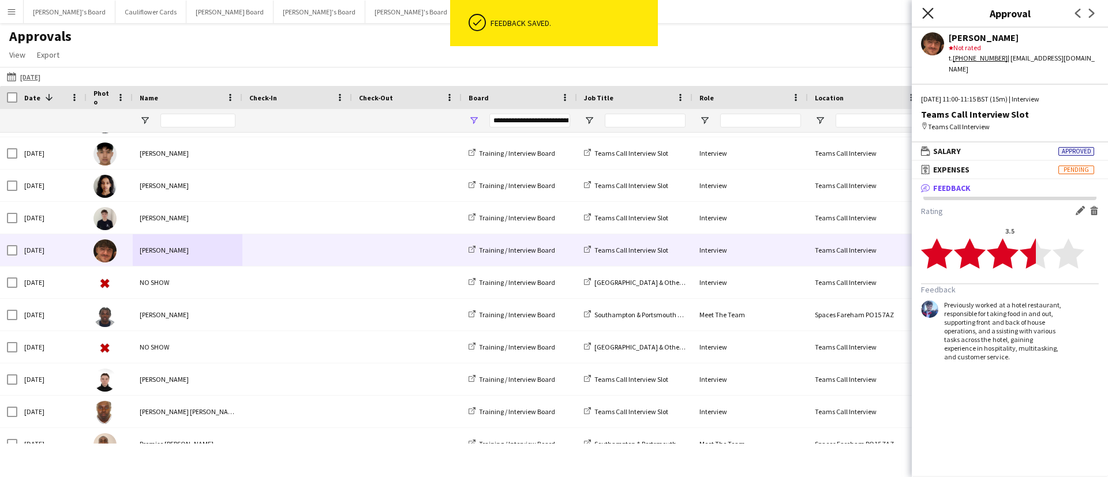
click at [924, 14] on icon "Close pop-in" at bounding box center [927, 13] width 11 height 11
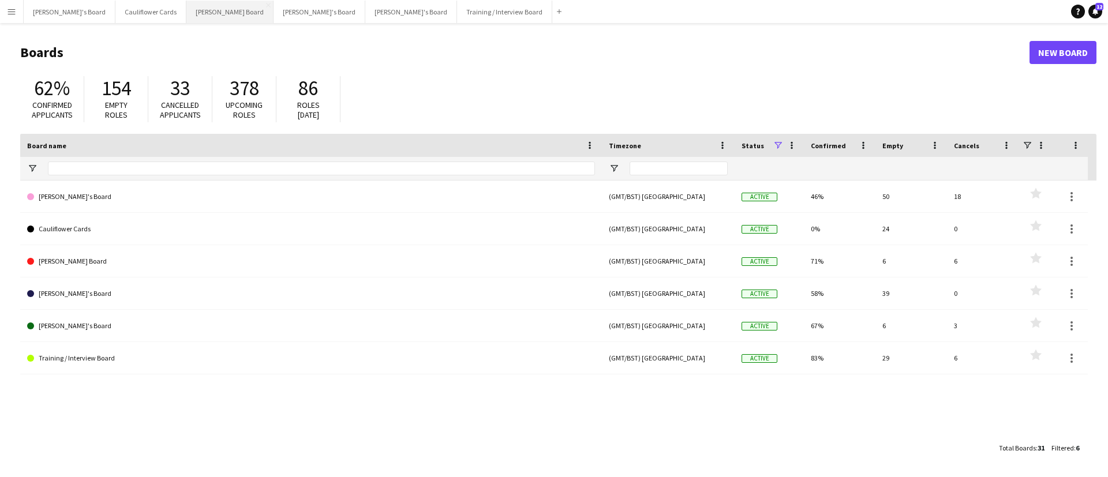
click at [186, 10] on button "[PERSON_NAME] Board Close" at bounding box center [229, 12] width 87 height 23
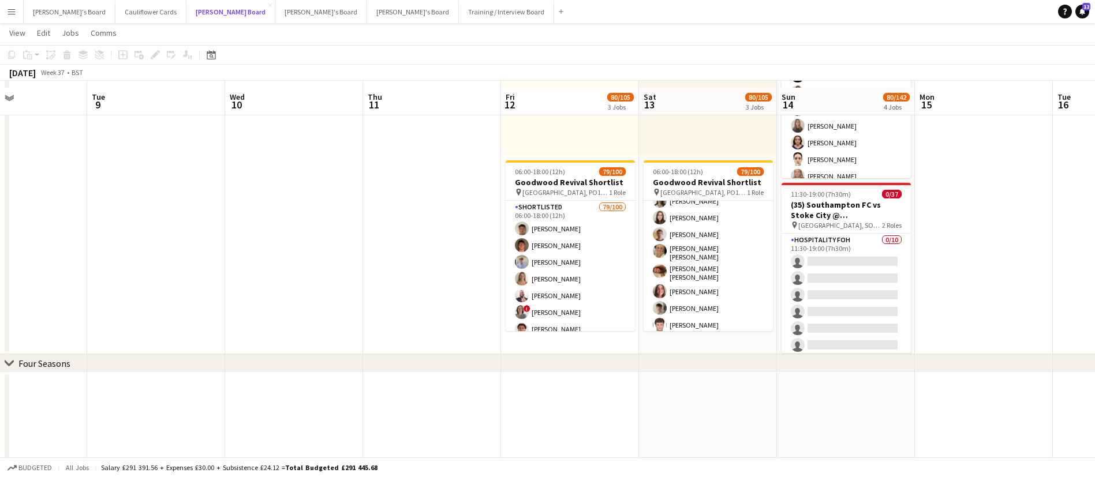
scroll to position [834, 0]
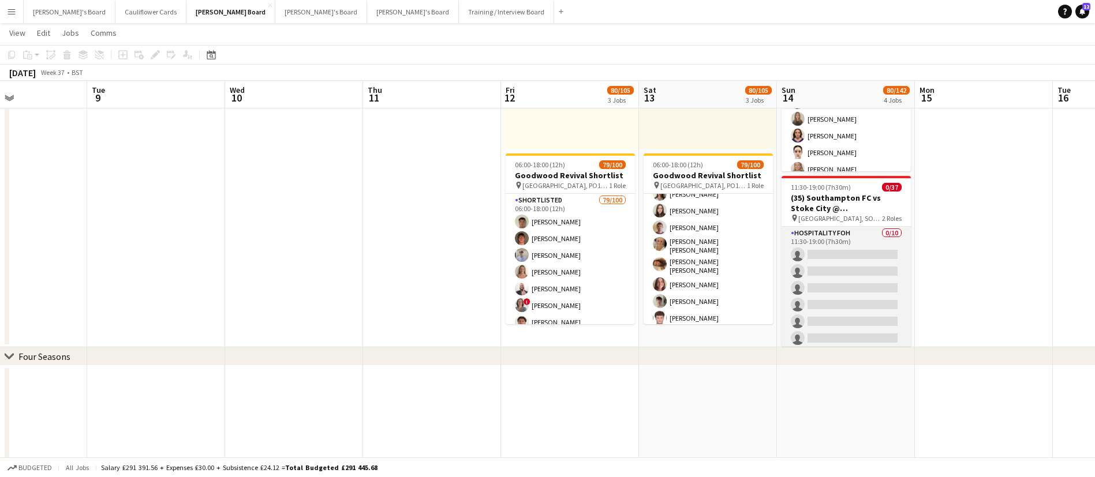
click at [854, 284] on app-card-role "Hospitality FOH 0/10 11:30-19:00 (7h30m) single-neutral-actions single-neutral-…" at bounding box center [845, 322] width 129 height 190
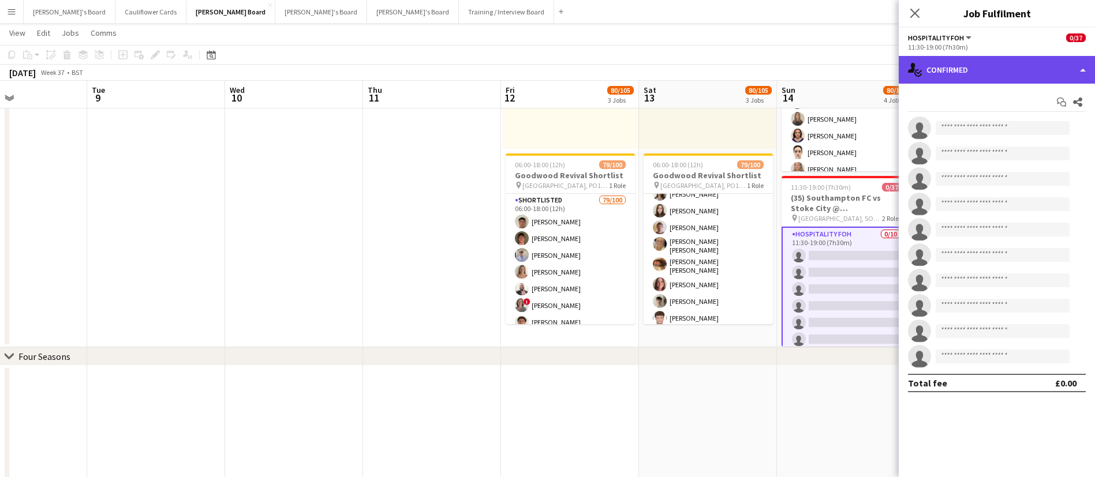
click at [1017, 67] on div "single-neutral-actions-check-2 Confirmed" at bounding box center [996, 70] width 196 height 28
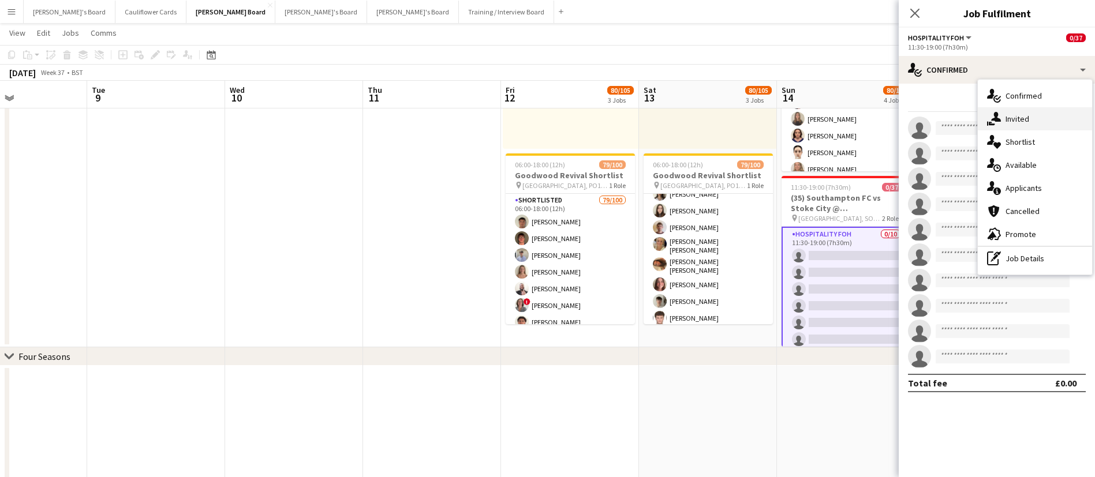
click at [1043, 119] on div "single-neutral-actions-share-1 Invited" at bounding box center [1034, 118] width 114 height 23
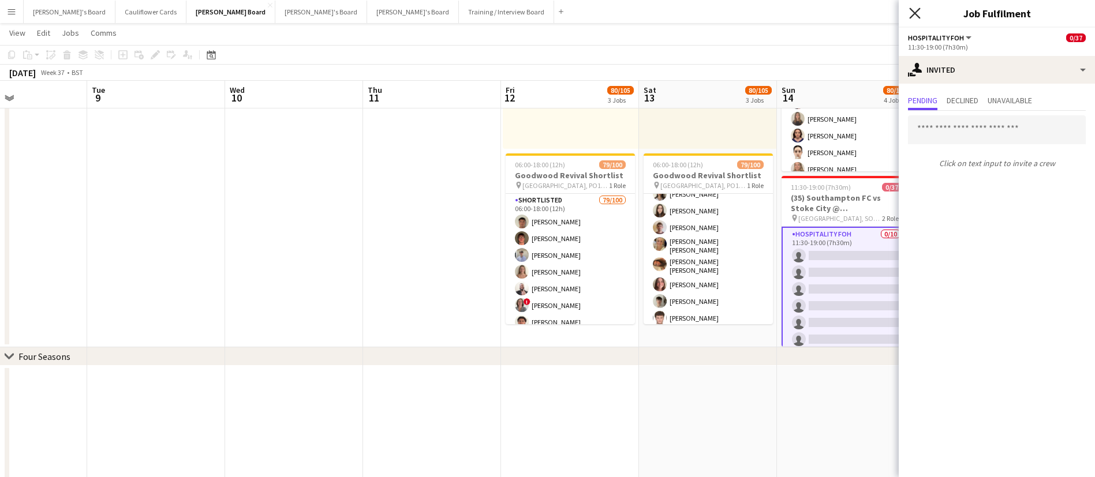
click at [916, 14] on icon at bounding box center [914, 13] width 11 height 11
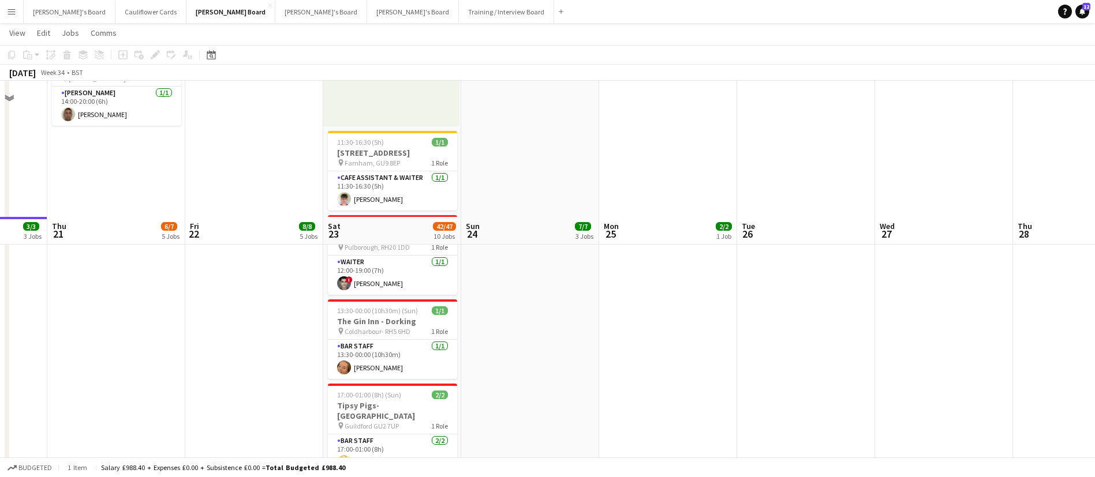
scroll to position [0, 0]
